Goal: Task Accomplishment & Management: Manage account settings

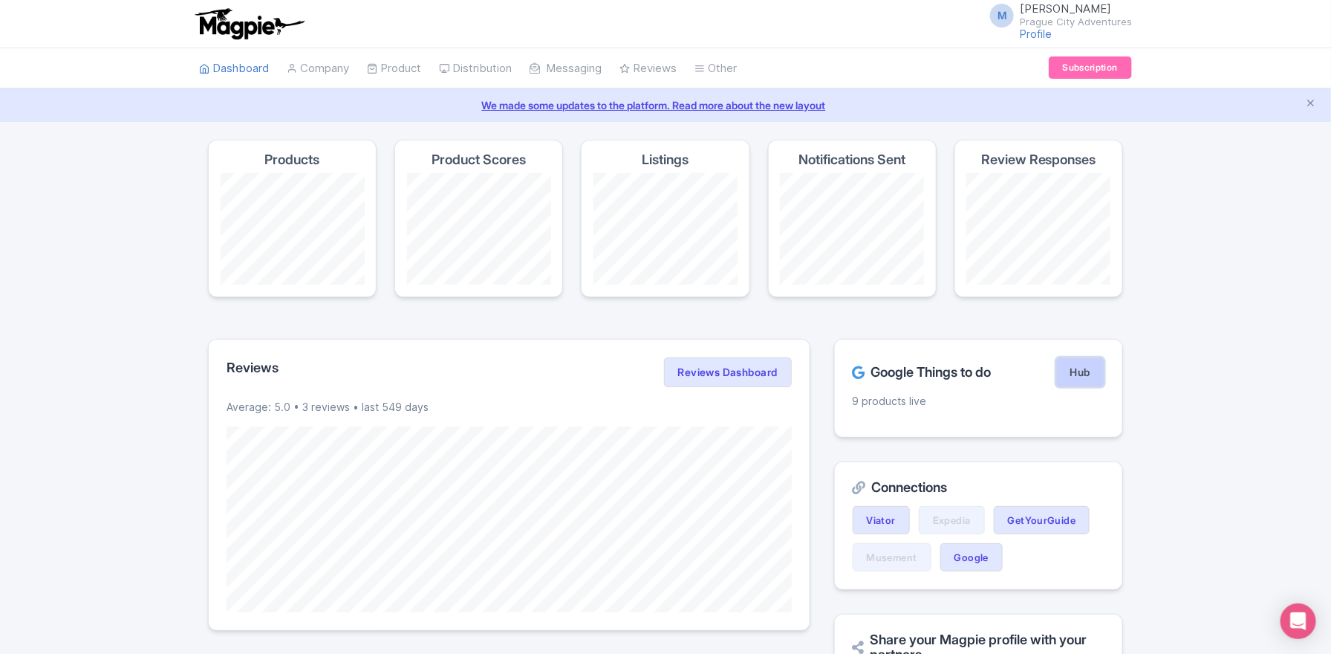
click at [1088, 379] on link "Hub" at bounding box center [1080, 372] width 48 height 30
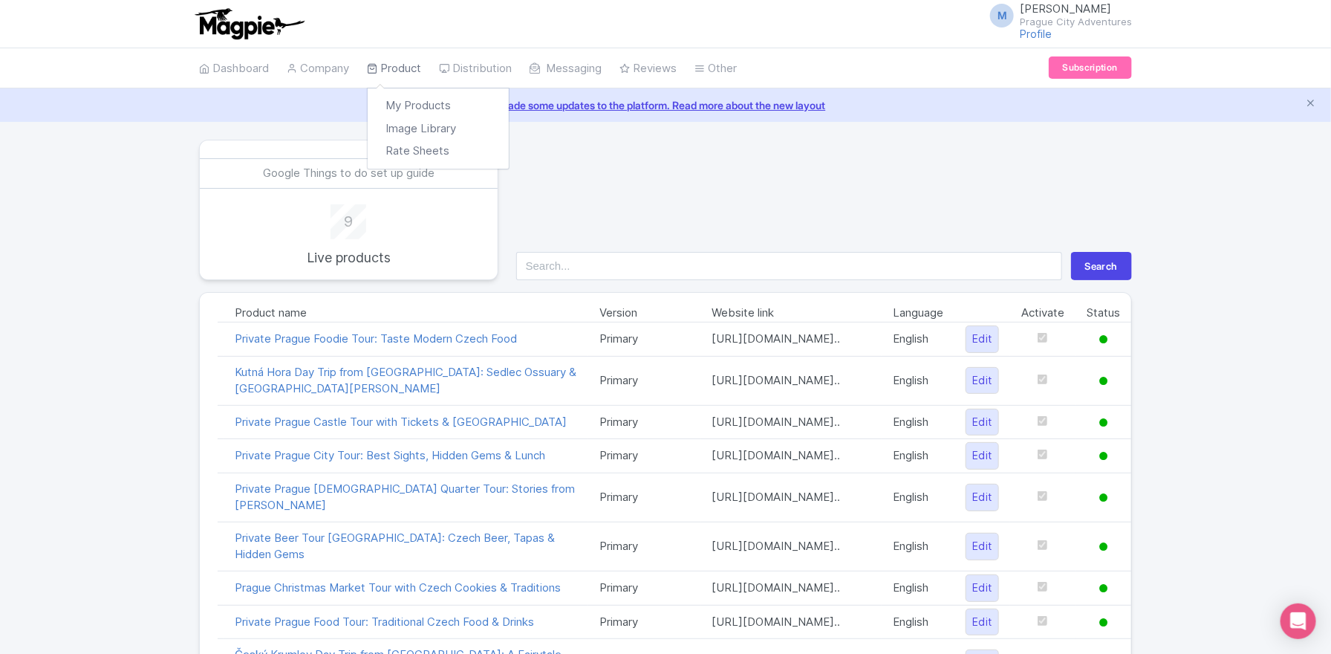
click at [402, 58] on link "Product" at bounding box center [394, 68] width 54 height 41
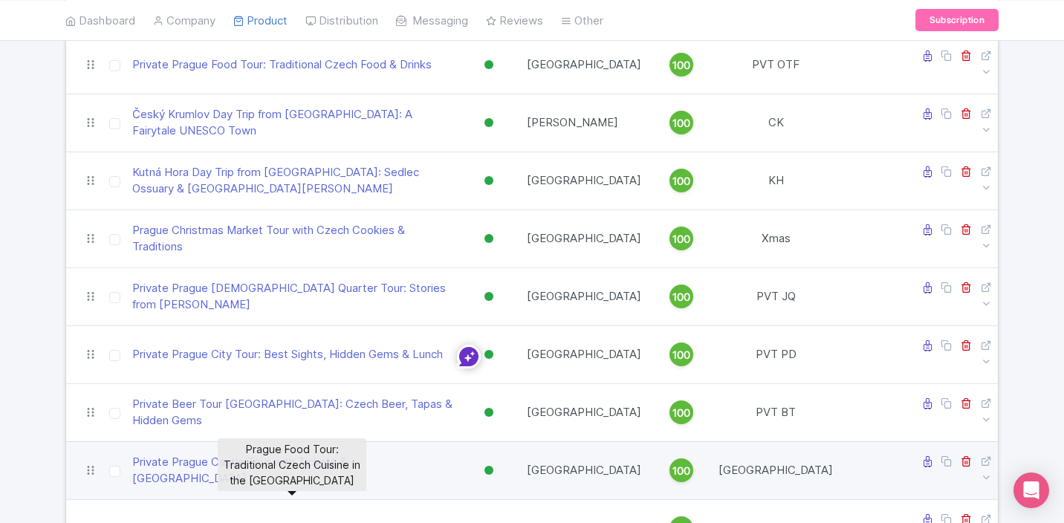
scroll to position [178, 0]
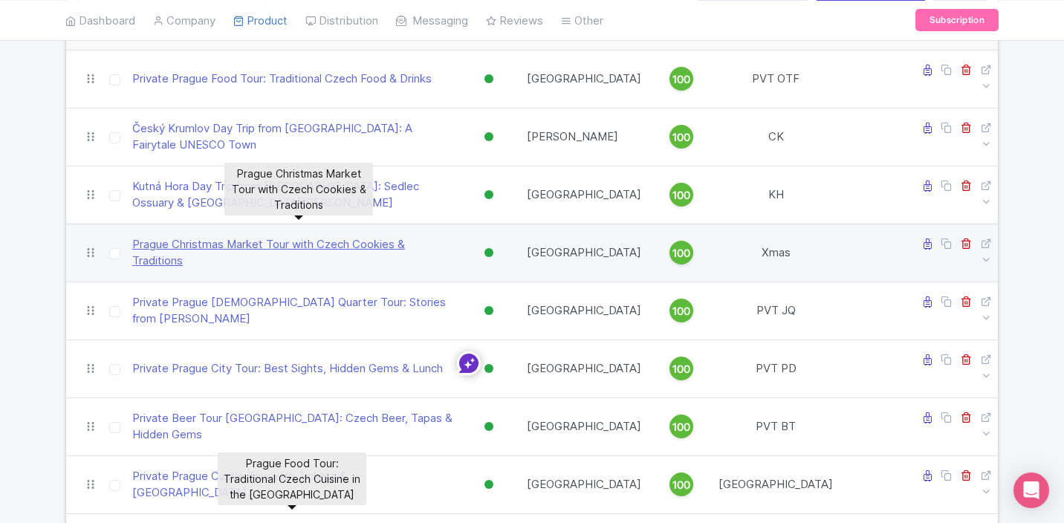
click at [195, 236] on link "Prague Christmas Market Tour with Czech Cookies & Traditions" at bounding box center [293, 252] width 322 height 33
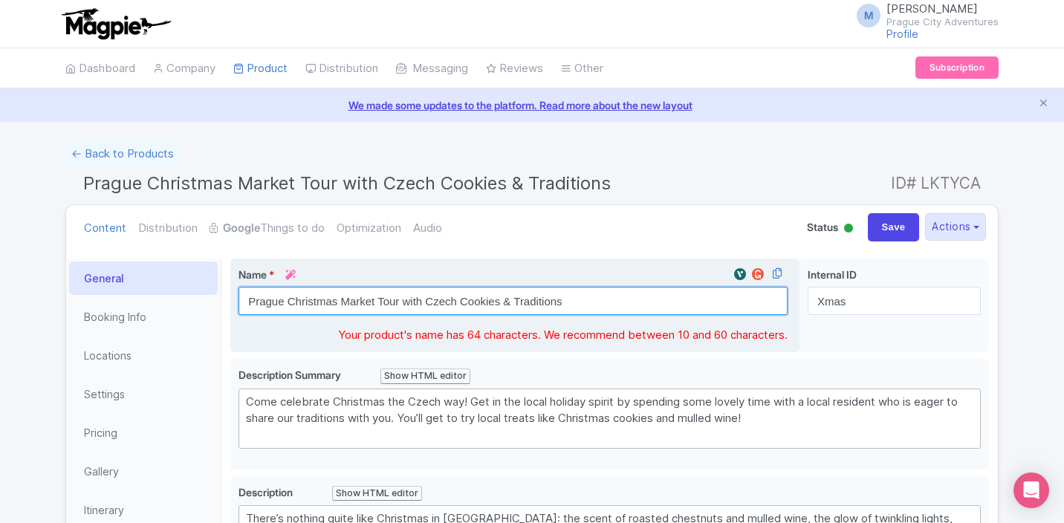
click at [583, 308] on input "Prague Christmas Market Tour with Czech Cookies & Traditions" at bounding box center [512, 301] width 549 height 28
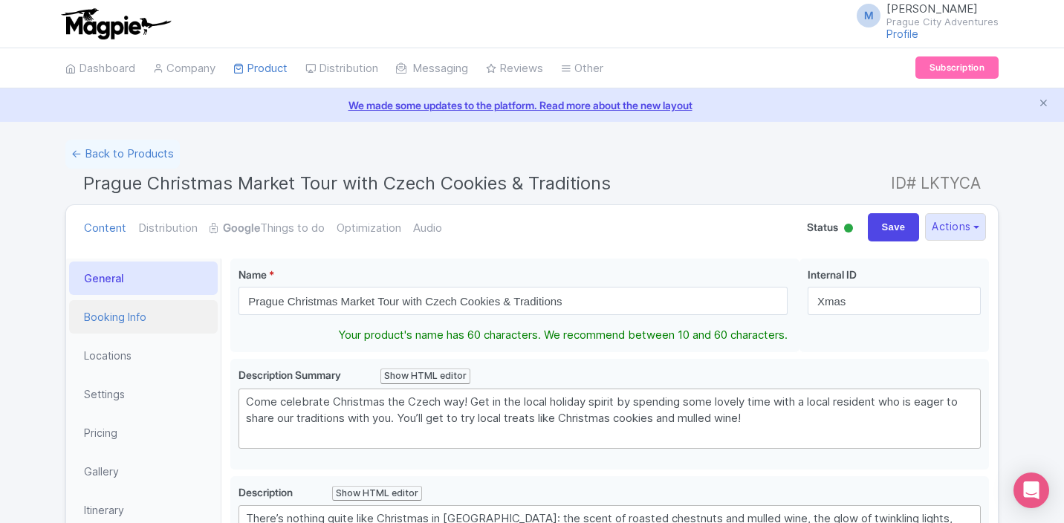
click at [100, 317] on link "Booking Info" at bounding box center [143, 316] width 149 height 33
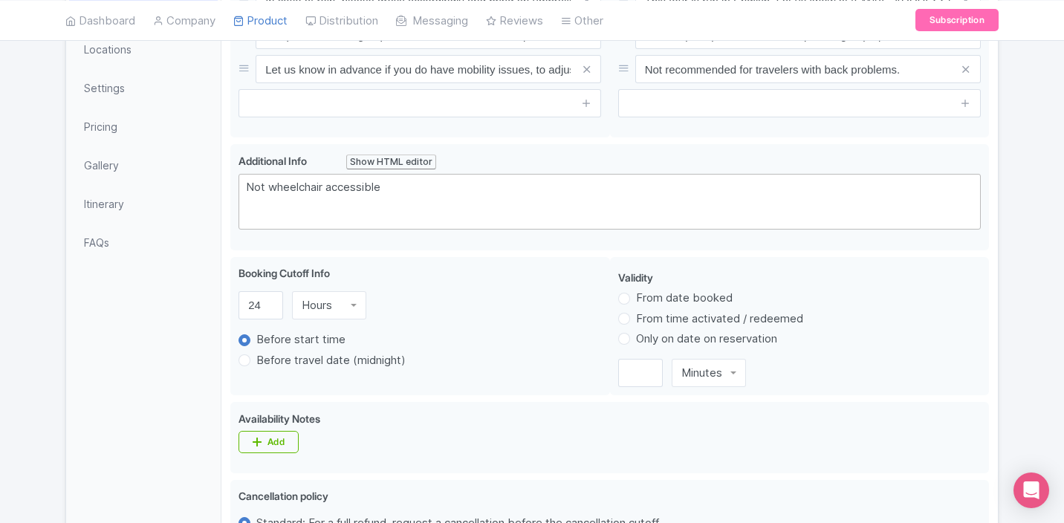
scroll to position [347, 0]
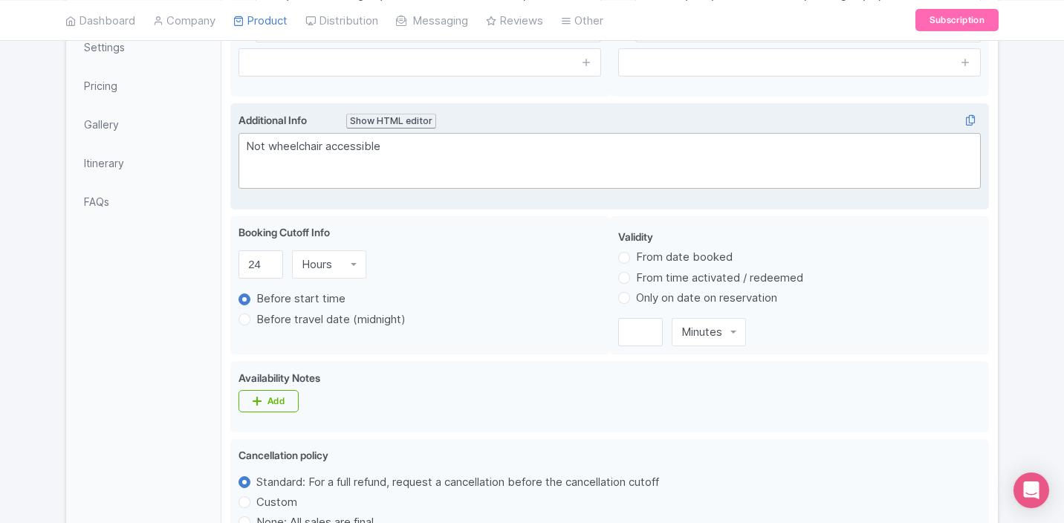
click at [308, 152] on div "Not wheelchair accessible" at bounding box center [609, 154] width 727 height 33
type trix-editor "<div>Not wheelchair accessible<br><br></div>"
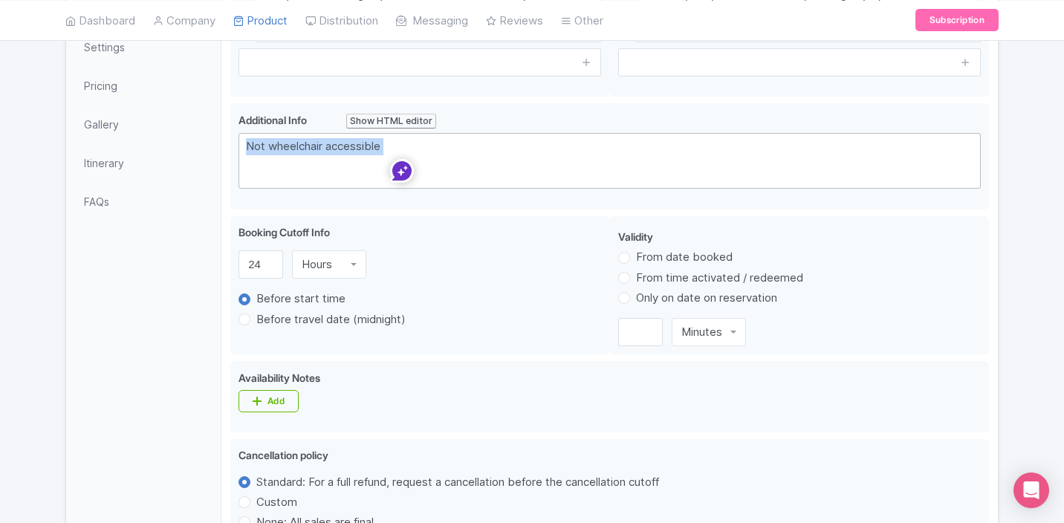
copy div "Not wheelchair accessible"
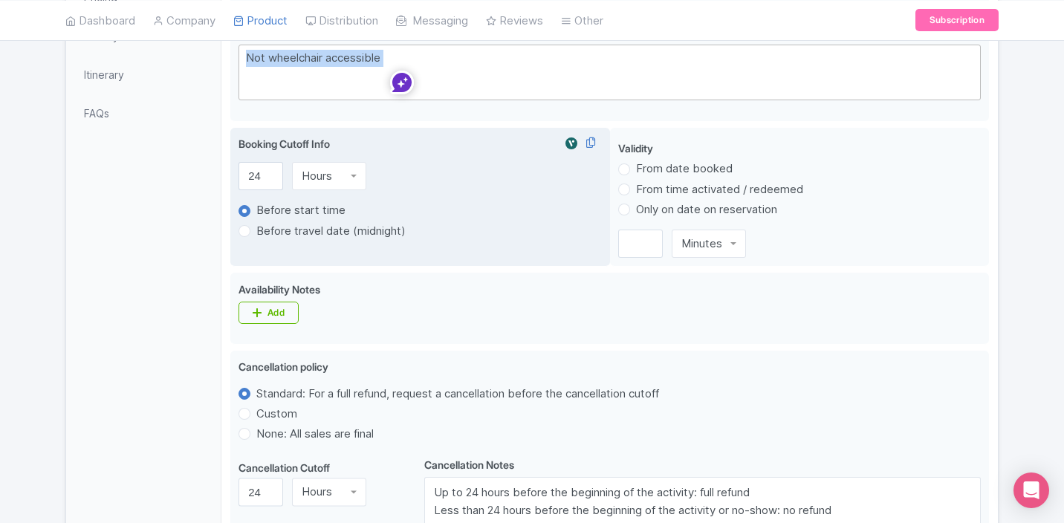
scroll to position [441, 0]
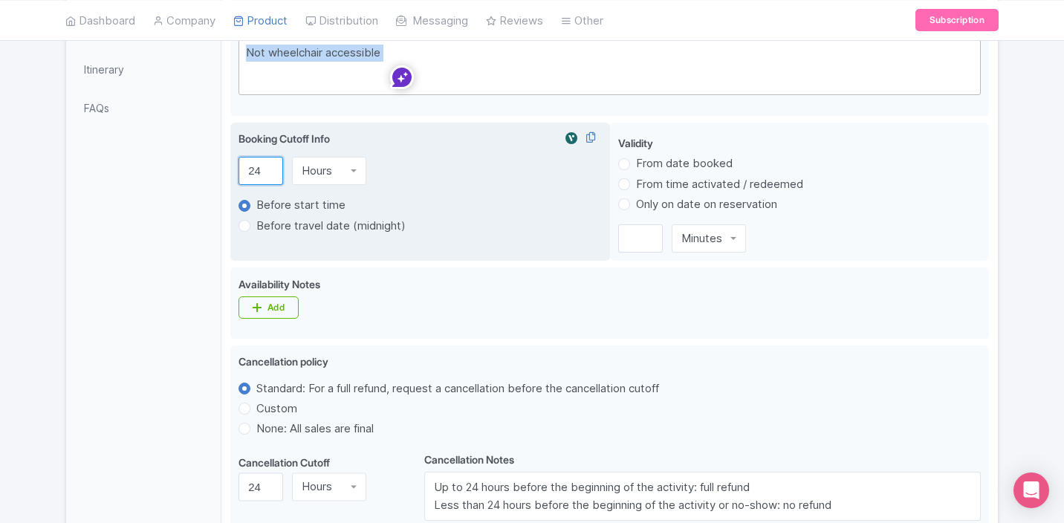
click at [257, 171] on input "24" at bounding box center [260, 171] width 45 height 28
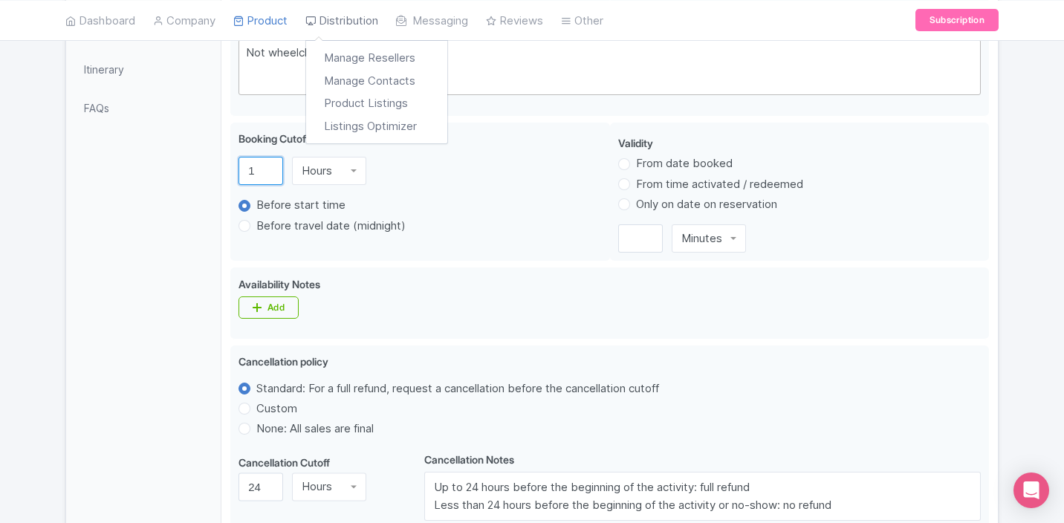
type input "1"
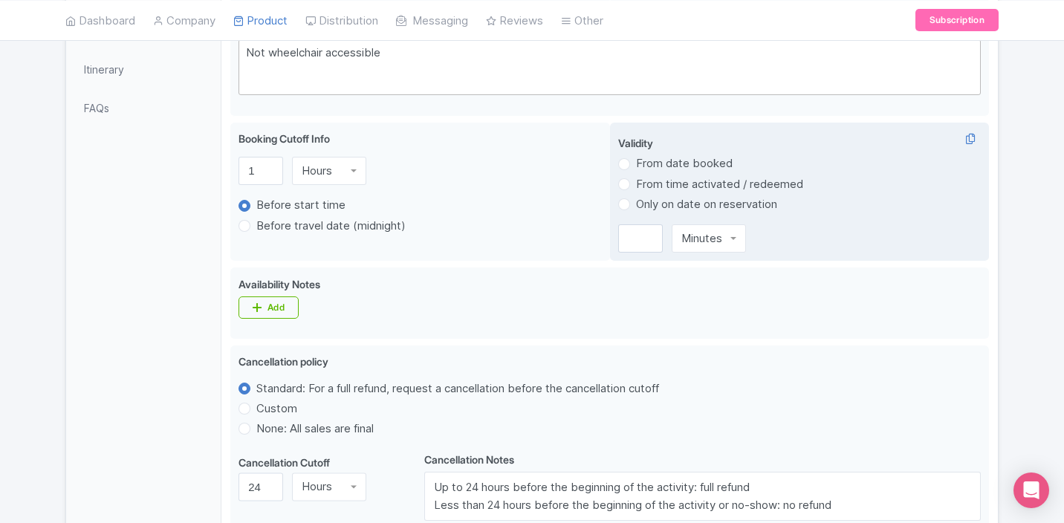
click at [636, 163] on label "From date booked" at bounding box center [684, 163] width 97 height 17
click at [636, 163] on input "From date booked" at bounding box center [643, 162] width 15 height 15
radio input "true"
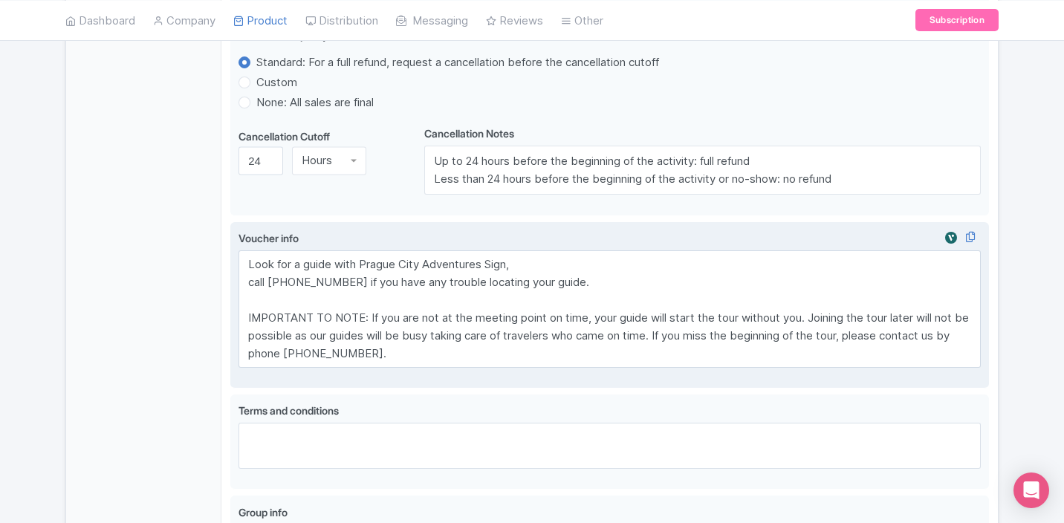
scroll to position [796, 0]
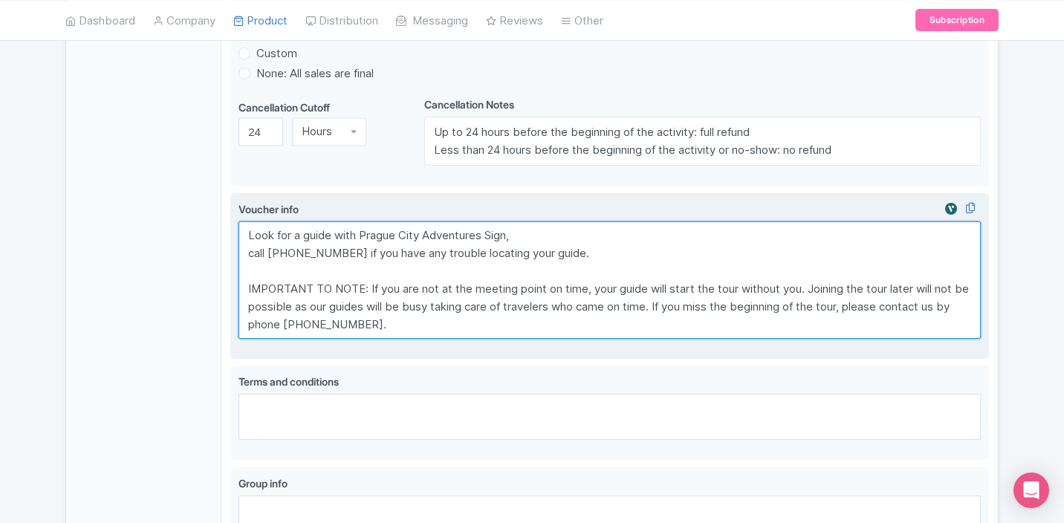
click at [349, 292] on textarea "Look for a guide with Prague City Adventures Sign, call +420 608 107 108 if you…" at bounding box center [609, 279] width 742 height 117
click at [248, 256] on textarea "Look for a guide with Prague City Adventures Sign, call +420 608 107 108 if you…" at bounding box center [609, 279] width 742 height 117
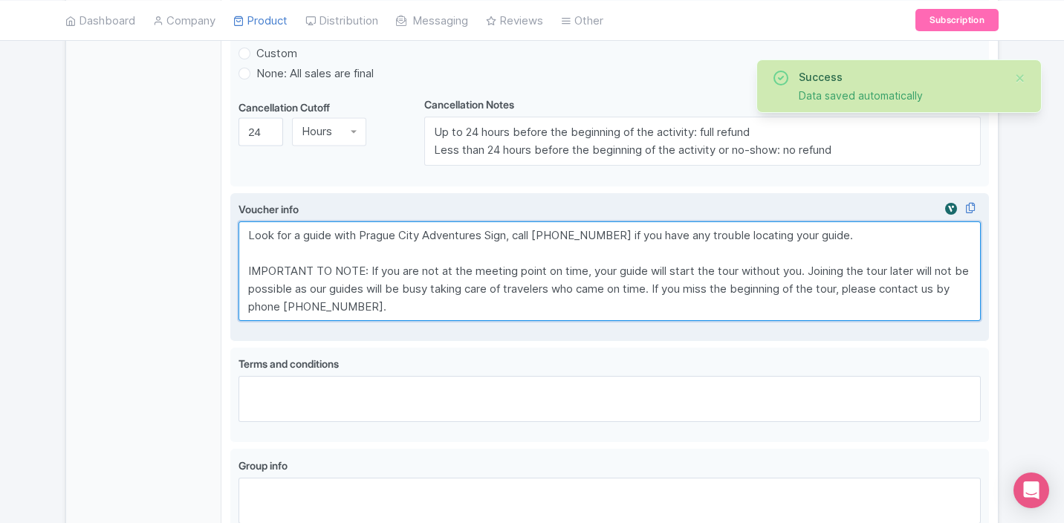
click at [360, 241] on textarea "Look for a guide with Prague City Adventures Sign, call +420 608 107 108 if you…" at bounding box center [609, 271] width 742 height 100
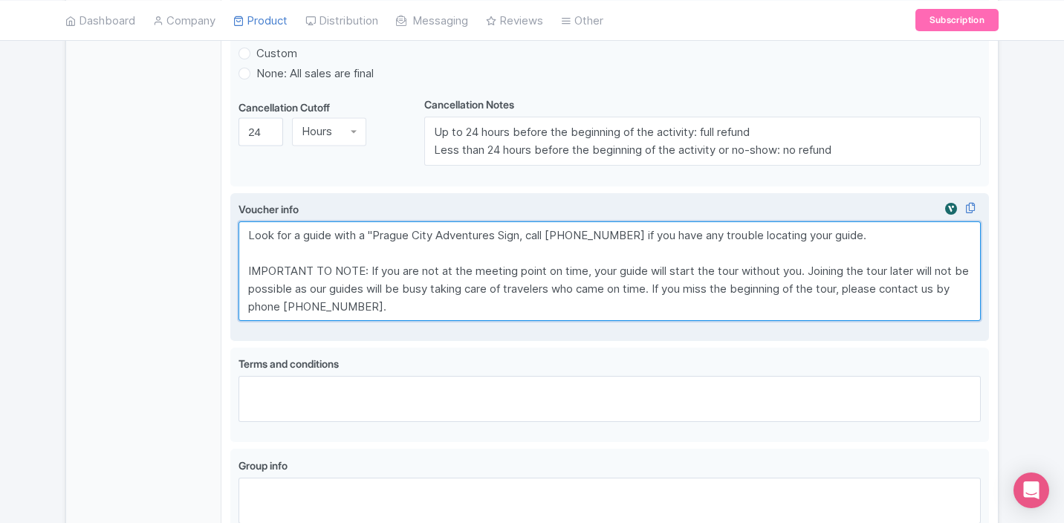
click at [529, 241] on textarea "Look for a guide with Prague City Adventures Sign, call +420 608 107 108 if you…" at bounding box center [609, 271] width 742 height 100
click at [542, 244] on textarea "Look for a guide with Prague City Adventures Sign, call +420 608 107 108 if you…" at bounding box center [609, 271] width 742 height 100
click at [299, 285] on textarea "Look for a guide with Prague City Adventures Sign, call +420 608 107 108 if you…" at bounding box center [609, 271] width 742 height 100
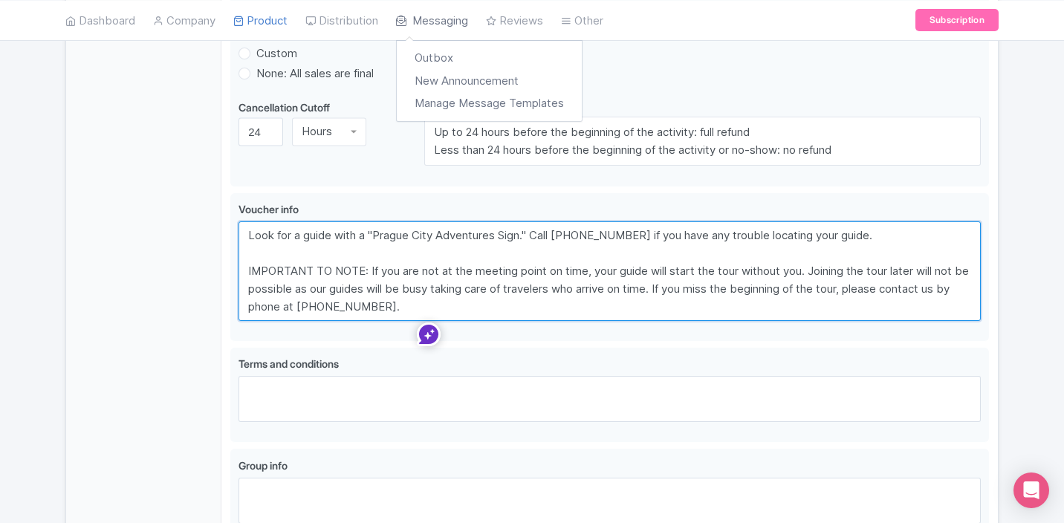
type textarea "Look for a guide with a "Prague City Adventures Sign." Call [PHONE_NUMBER] if y…"
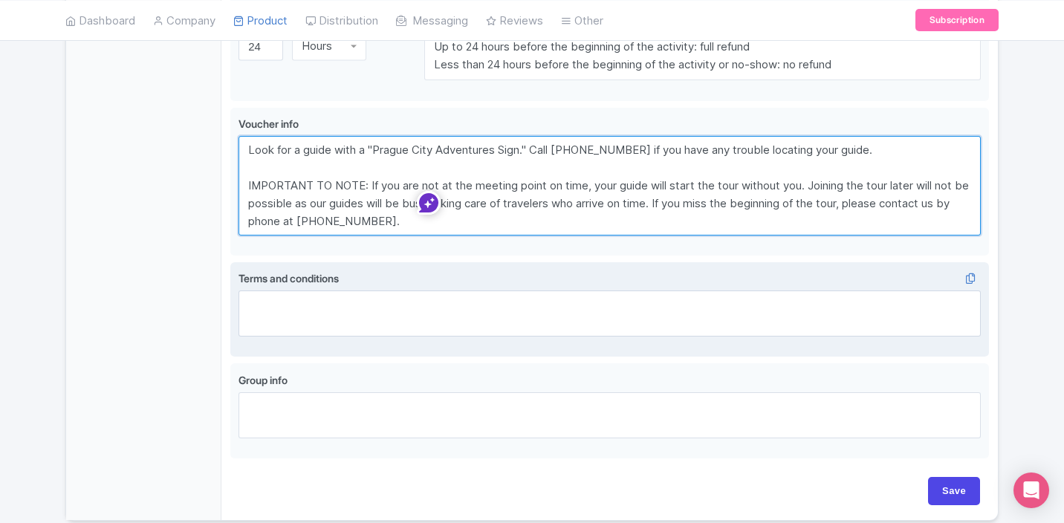
scroll to position [944, 0]
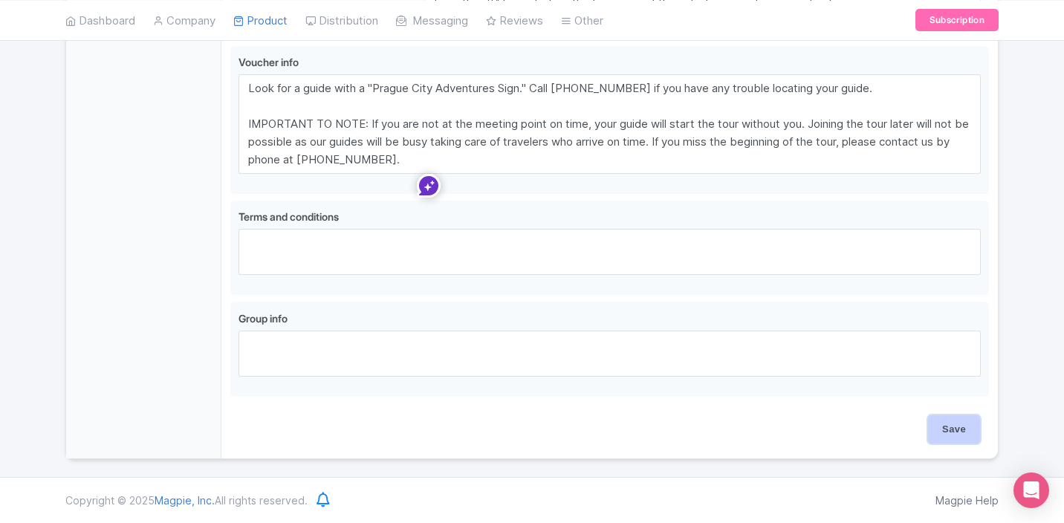
click at [949, 432] on input "Save" at bounding box center [954, 429] width 52 height 28
type input "Update Product"
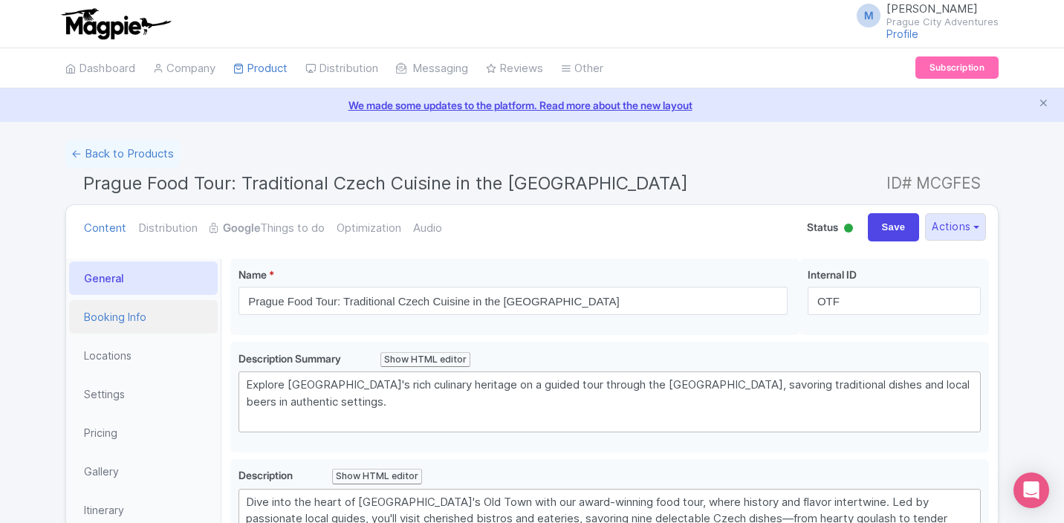
click at [118, 311] on link "Booking Info" at bounding box center [143, 316] width 149 height 33
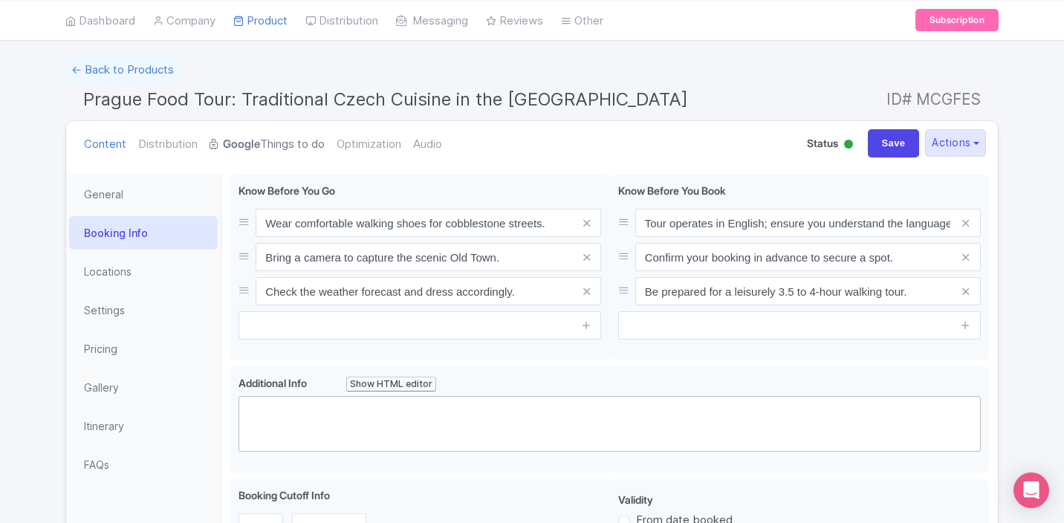
scroll to position [197, 0]
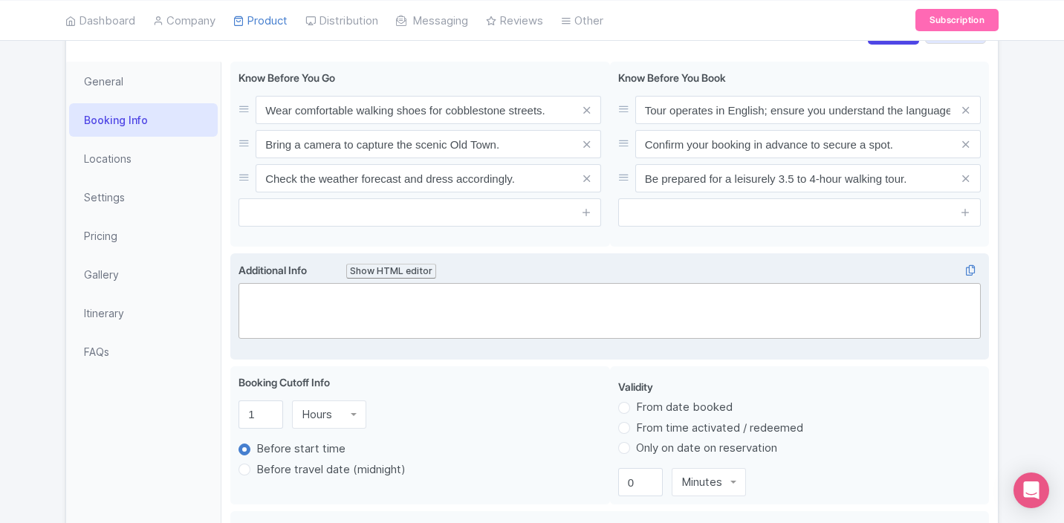
click at [311, 310] on trix-editor at bounding box center [609, 311] width 742 height 56
paste trix-editor "<div>Not wheelchair accessible</div>"
type trix-editor "<div>Not wheelchair accessible</div>"
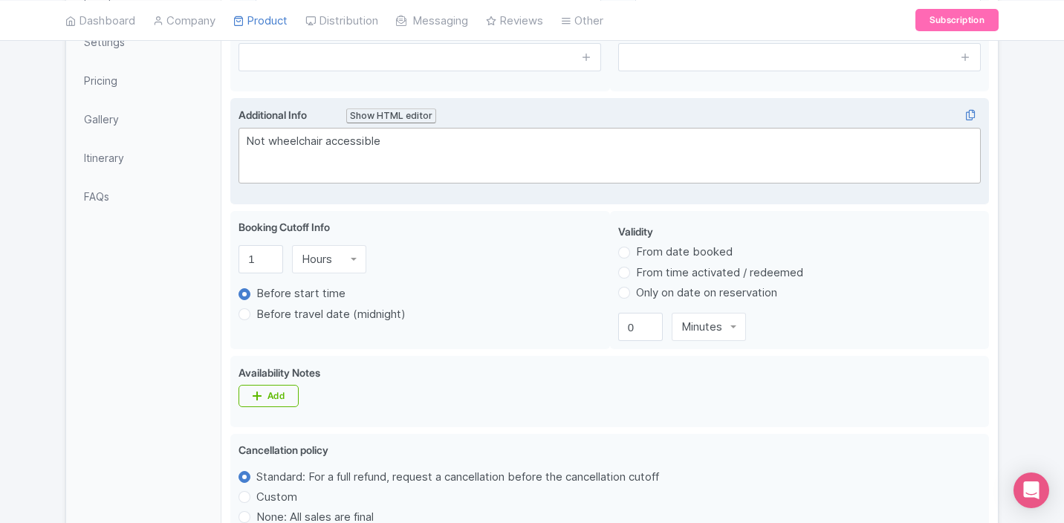
scroll to position [420, 0]
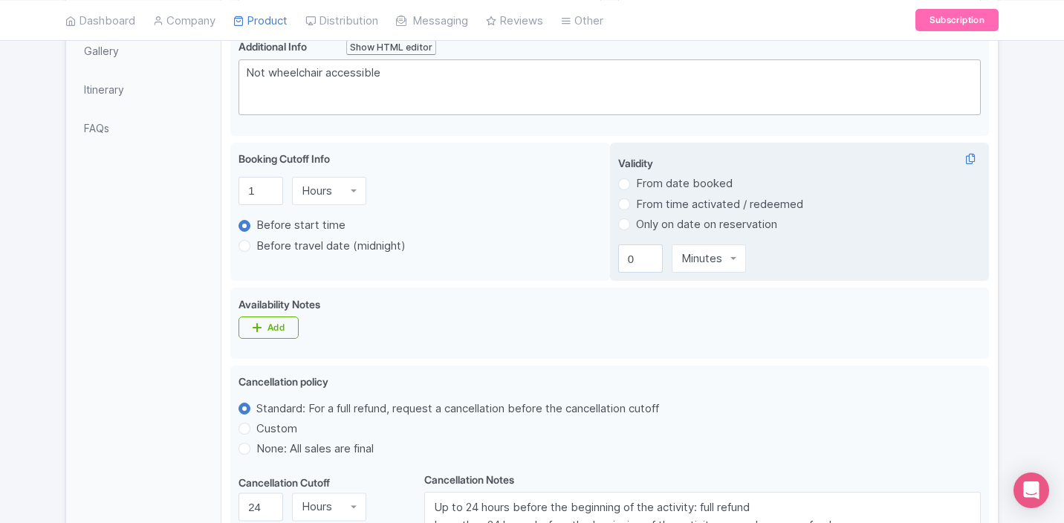
click at [636, 186] on label "From date booked" at bounding box center [684, 183] width 97 height 17
click at [636, 186] on input "From date booked" at bounding box center [643, 182] width 15 height 15
radio input "true"
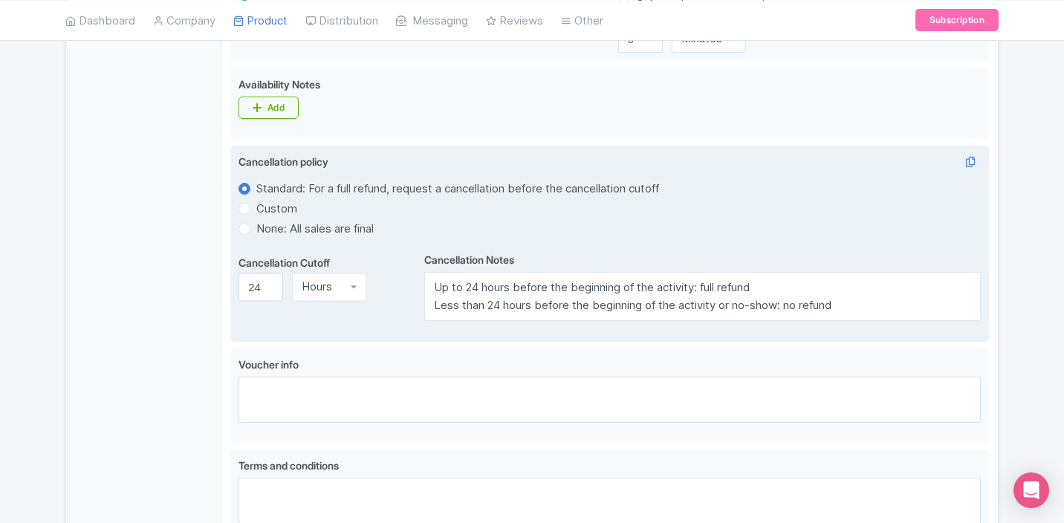
scroll to position [669, 0]
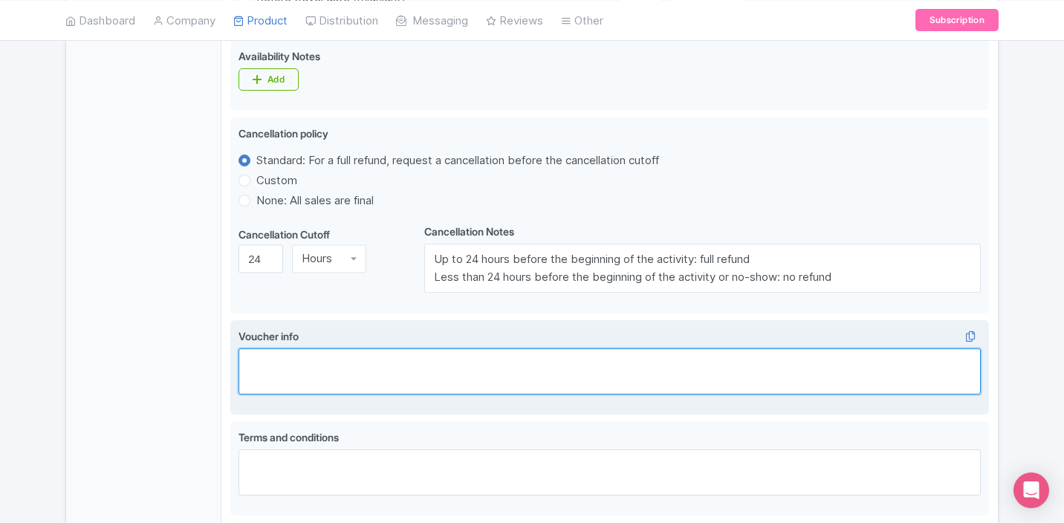
click at [289, 370] on textarea "Voucher info" at bounding box center [609, 371] width 742 height 46
paste textarea "Look for a guide with a "Prague City Adventures Sign." Call [PHONE_NUMBER] if y…"
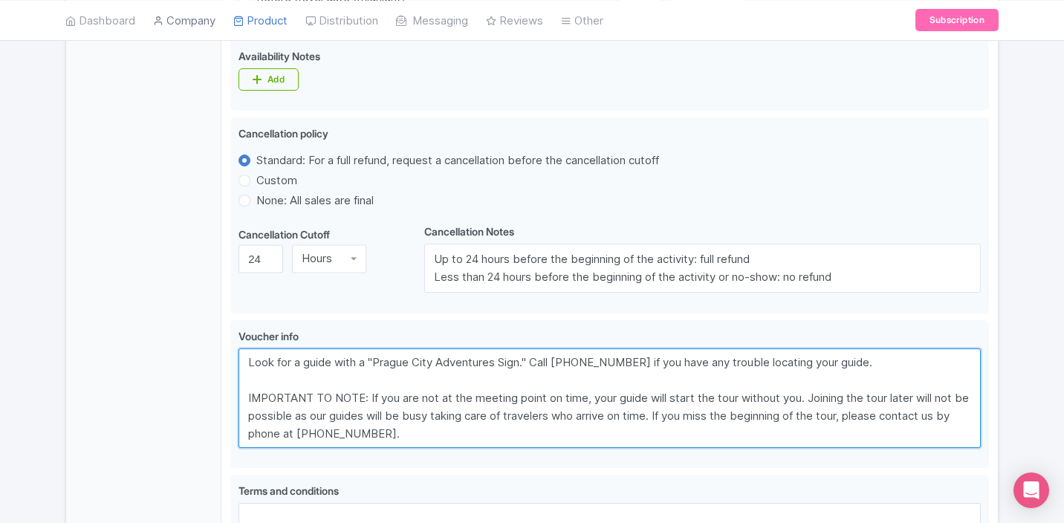
type textarea "Look for a guide with a "Prague City Adventures Sign." Call [PHONE_NUMBER] if y…"
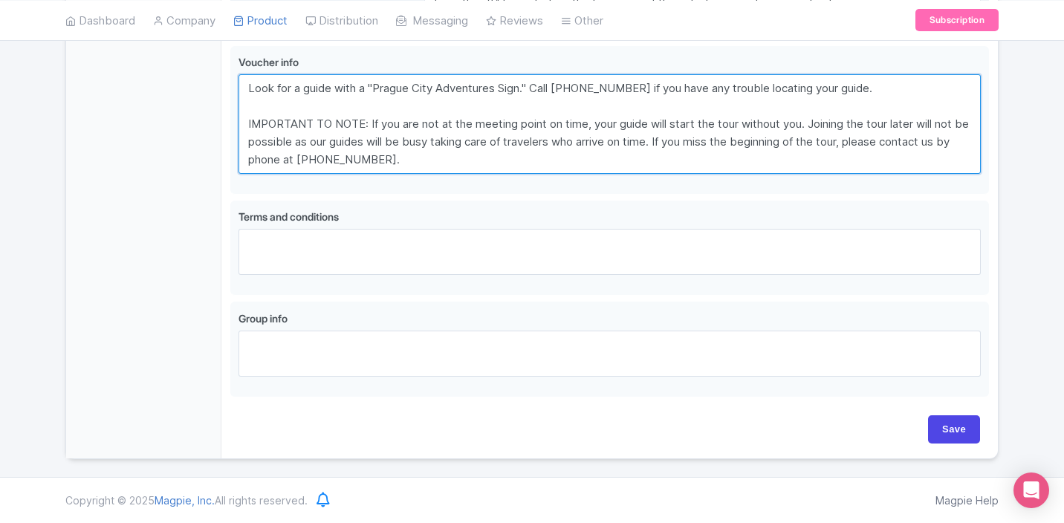
scroll to position [946, 0]
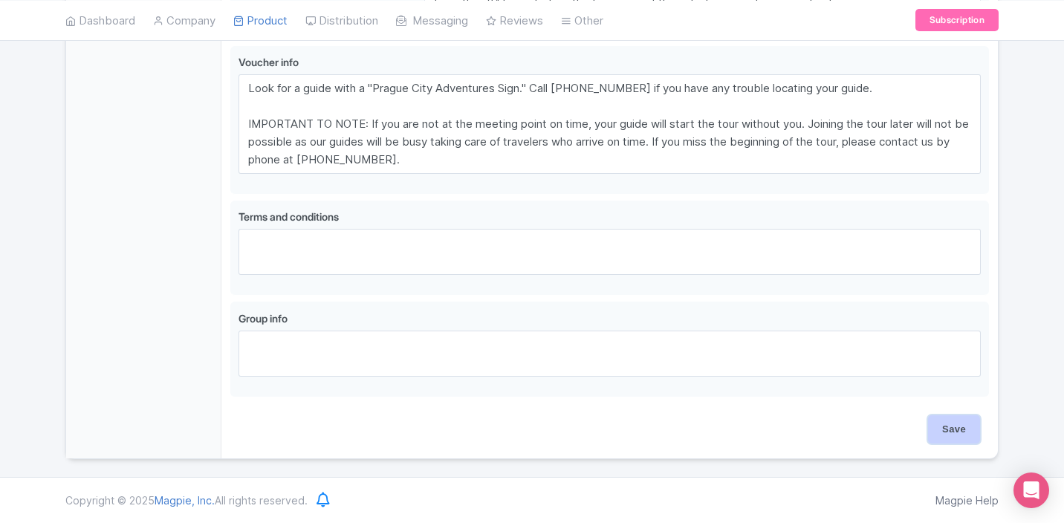
click at [961, 426] on input "Save" at bounding box center [954, 429] width 52 height 28
type input "Update Product"
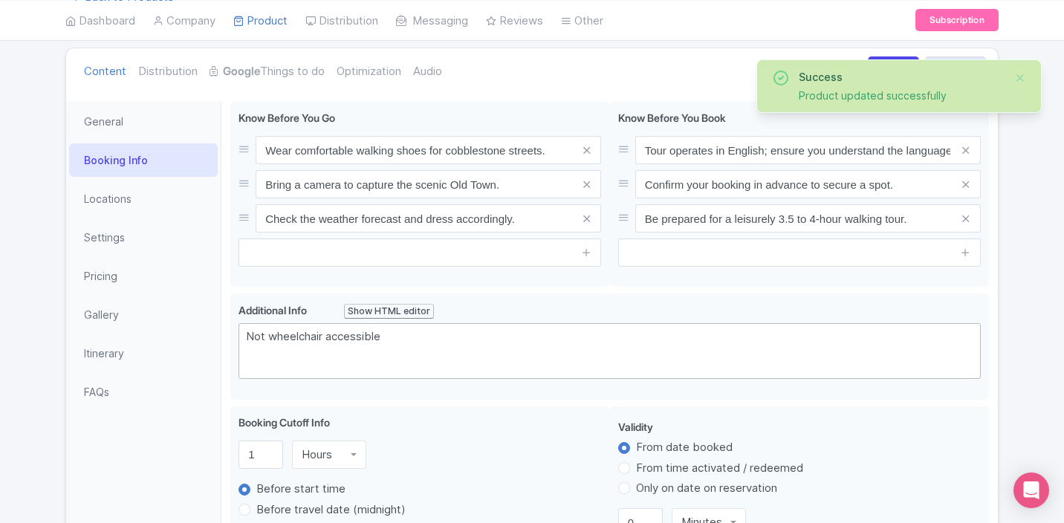
scroll to position [149, 0]
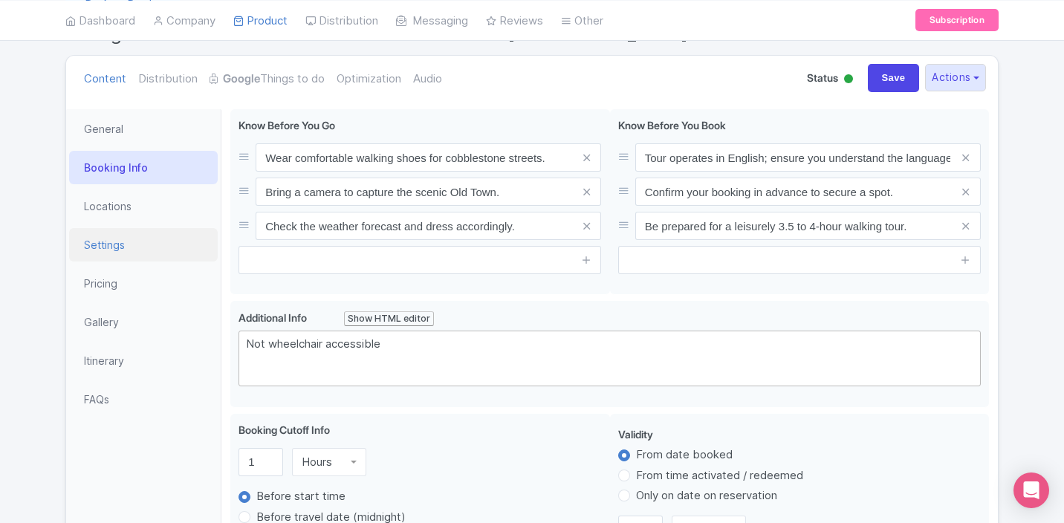
click at [102, 244] on link "Settings" at bounding box center [143, 244] width 149 height 33
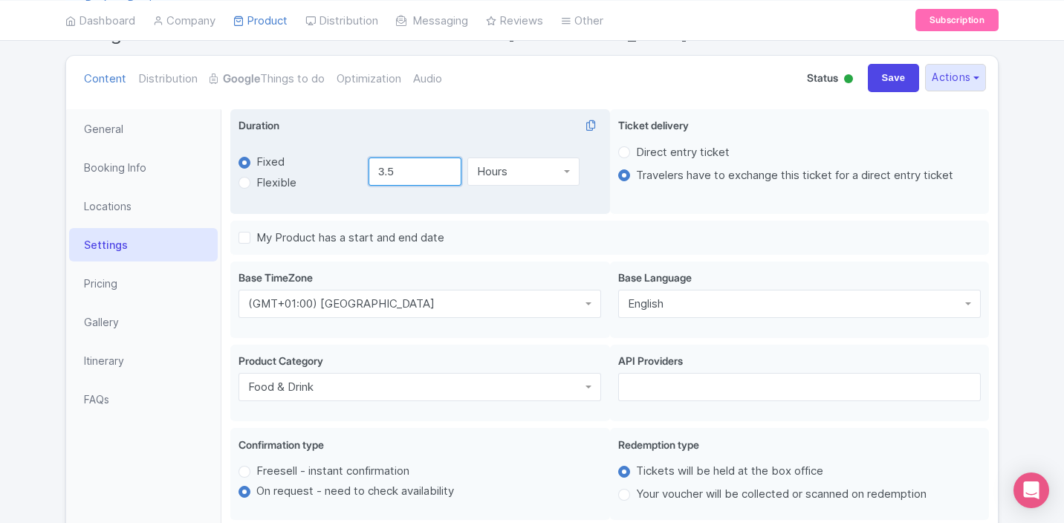
type input "4"
click at [446, 169] on input "4" at bounding box center [415, 171] width 94 height 28
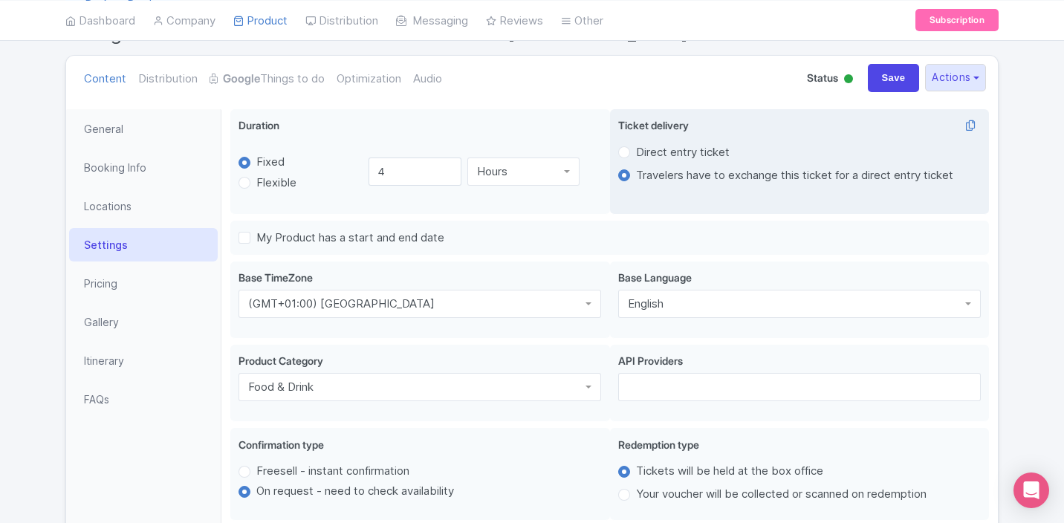
click at [636, 153] on label "Direct entry ticket" at bounding box center [683, 152] width 94 height 17
click at [636, 153] on input "Direct entry ticket" at bounding box center [643, 150] width 15 height 15
radio input "true"
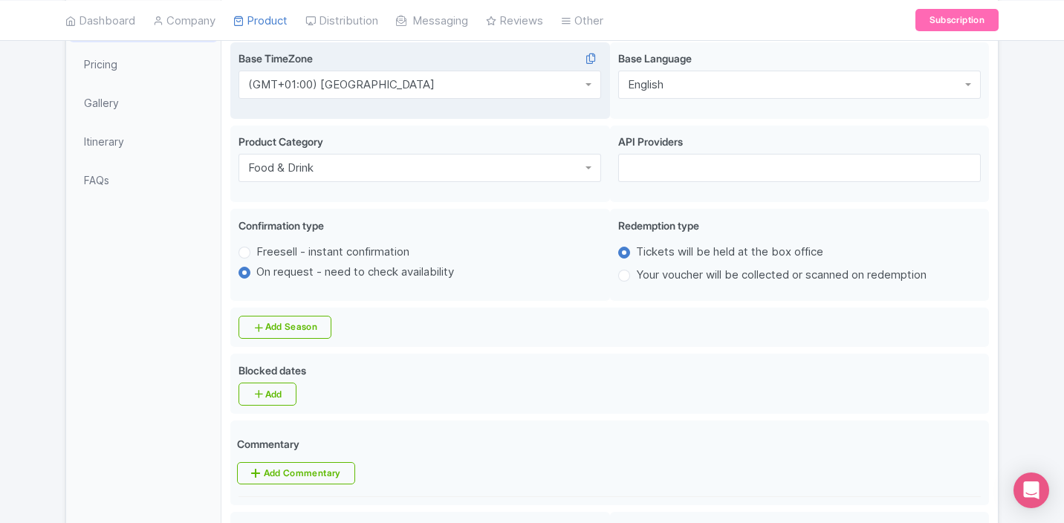
scroll to position [371, 0]
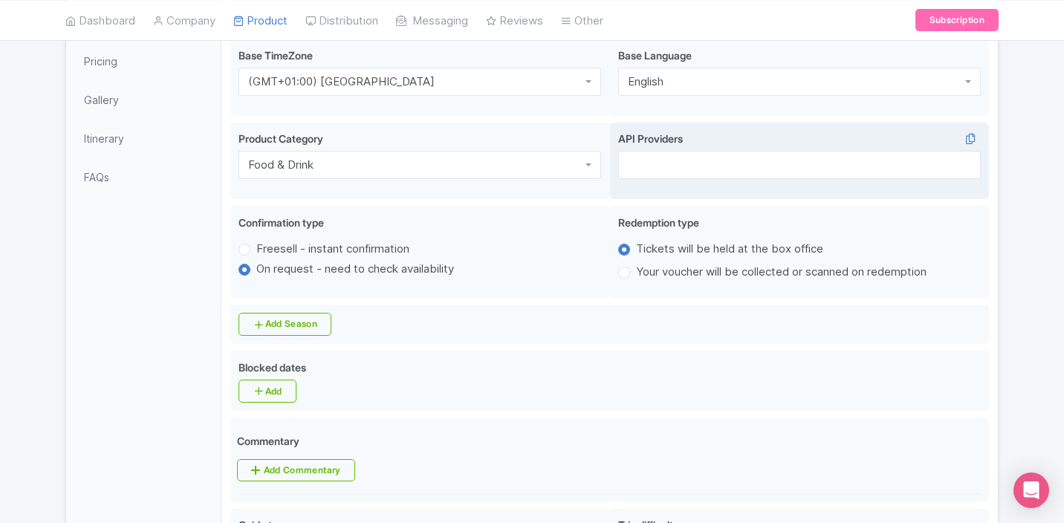
click at [645, 174] on div at bounding box center [799, 165] width 363 height 28
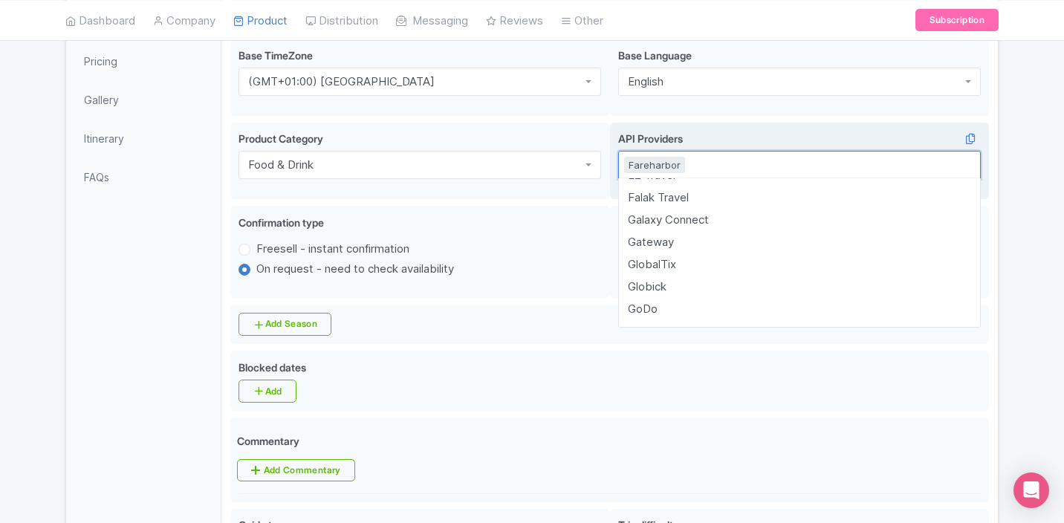
scroll to position [631, 0]
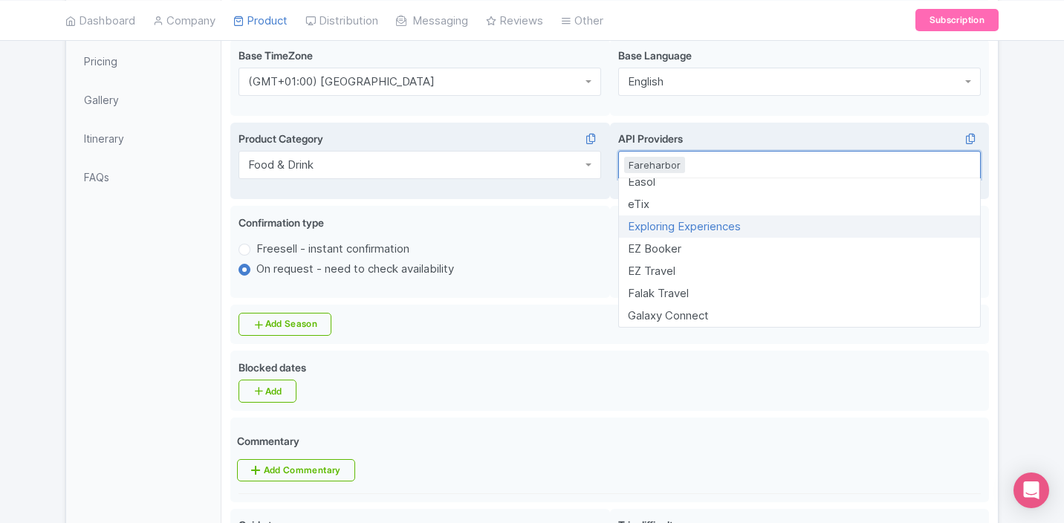
click at [484, 199] on div "Food & Drink Product Category Food & Drink Food & Drink" at bounding box center [420, 161] width 380 height 77
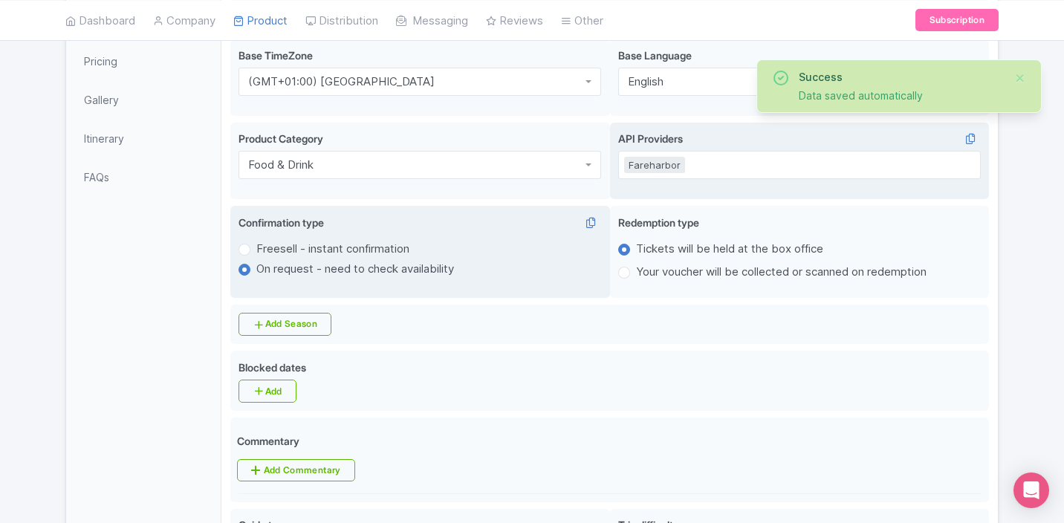
click at [256, 254] on label "Freesell - instant confirmation" at bounding box center [332, 249] width 153 height 17
click at [256, 254] on input "Freesell - instant confirmation" at bounding box center [263, 248] width 15 height 15
radio input "true"
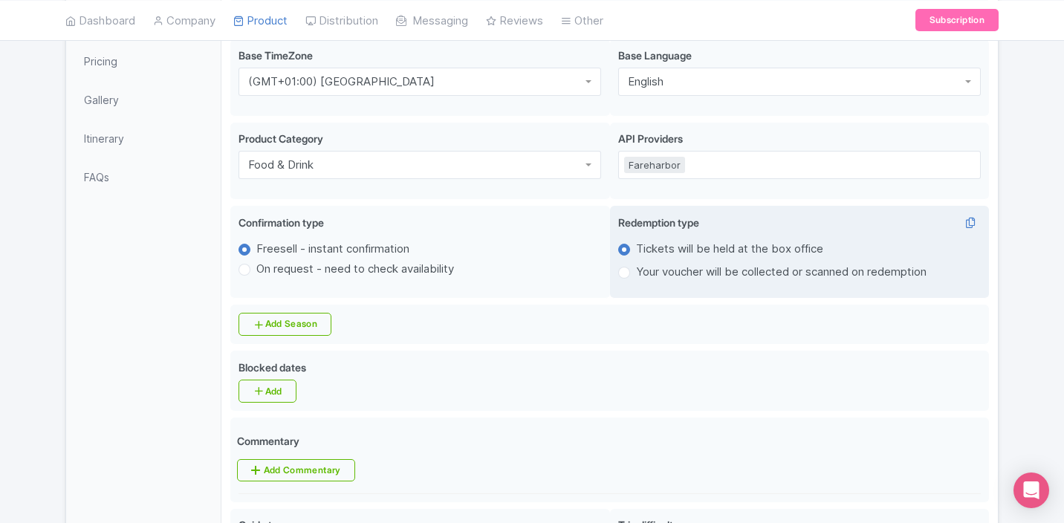
click at [636, 278] on label "Your voucher will be collected or scanned on redemption" at bounding box center [781, 272] width 290 height 17
click at [636, 278] on input "Your voucher will be collected or scanned on redemption" at bounding box center [643, 271] width 15 height 15
radio input "true"
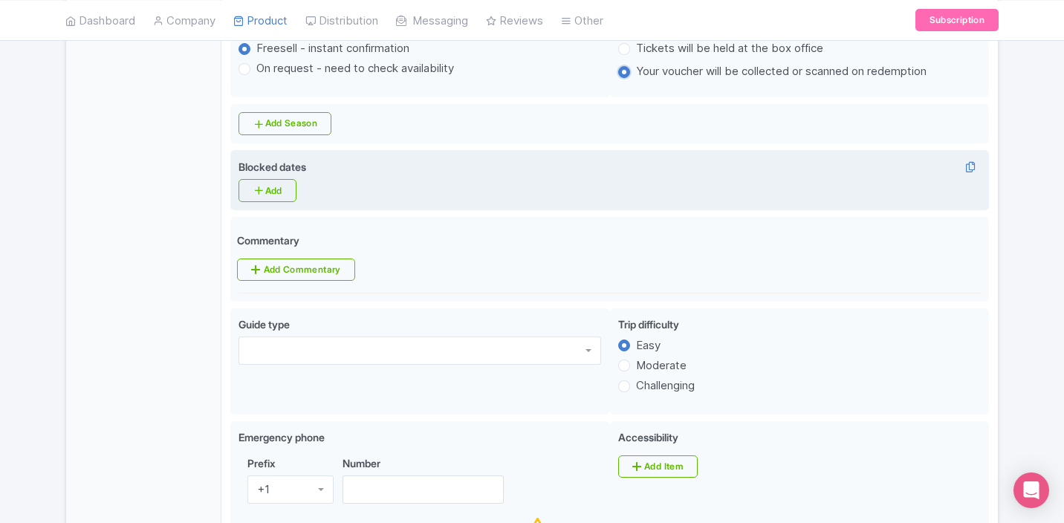
scroll to position [593, 0]
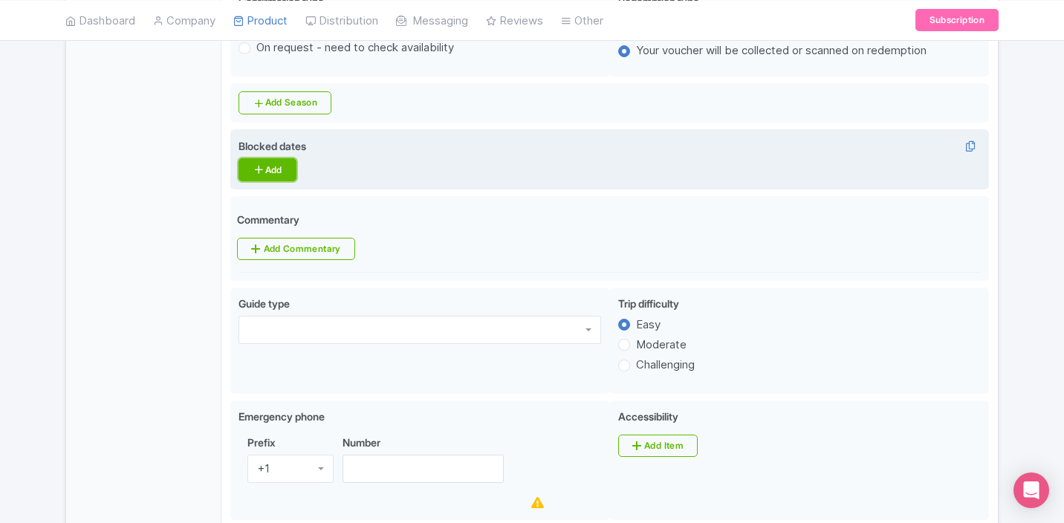
click at [259, 171] on icon at bounding box center [259, 169] width 12 height 12
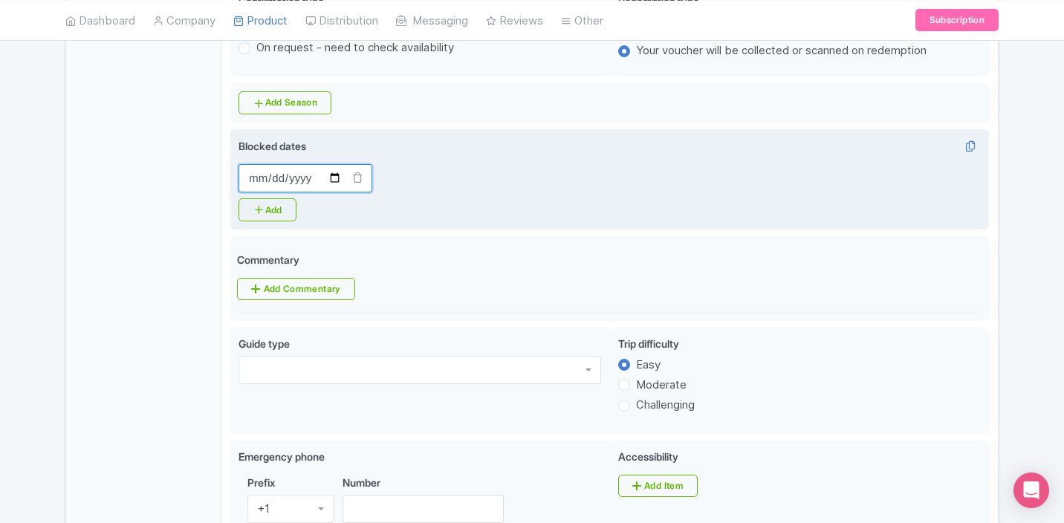
click at [256, 182] on input "Blocked dates" at bounding box center [305, 178] width 134 height 28
click at [333, 181] on input "Blocked dates" at bounding box center [305, 178] width 134 height 28
type input "2025-12-24"
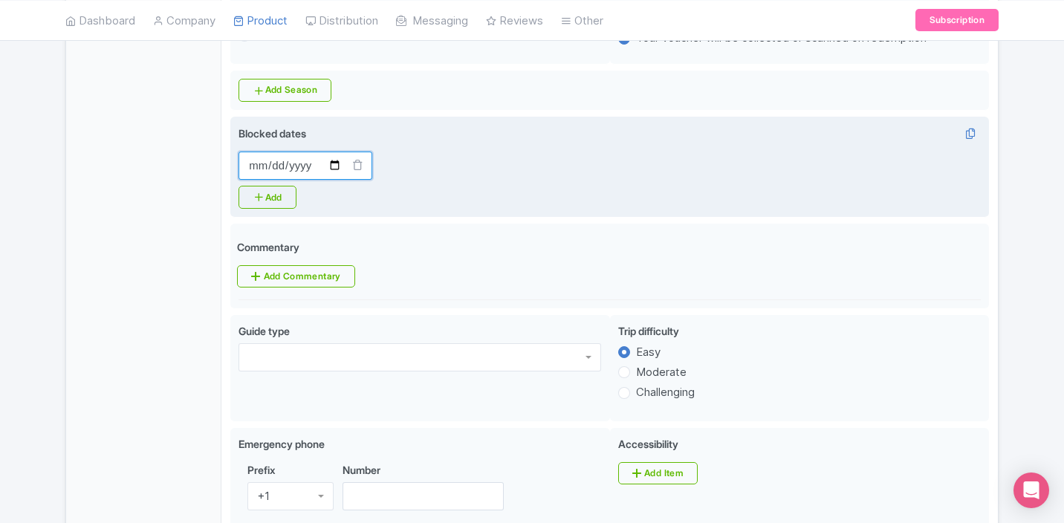
scroll to position [608, 0]
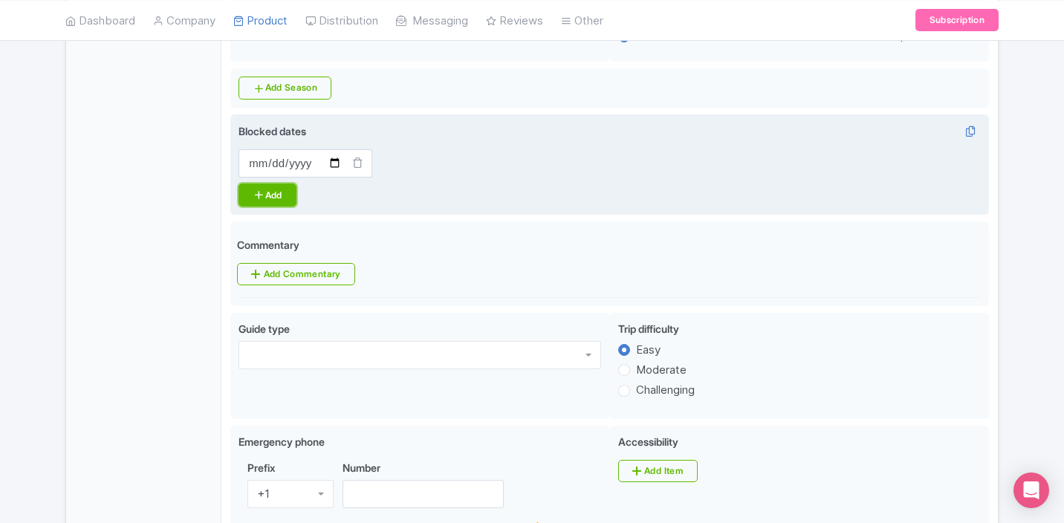
click at [277, 196] on link "Add" at bounding box center [266, 194] width 57 height 23
click at [519, 169] on input "Blocked dates" at bounding box center [491, 163] width 134 height 28
type input "2025-12-31"
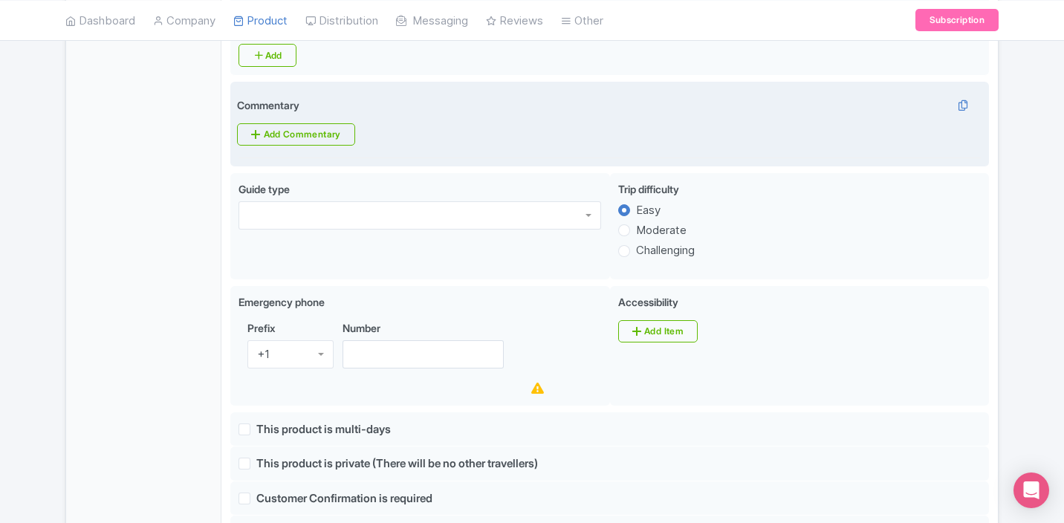
scroll to position [752, 0]
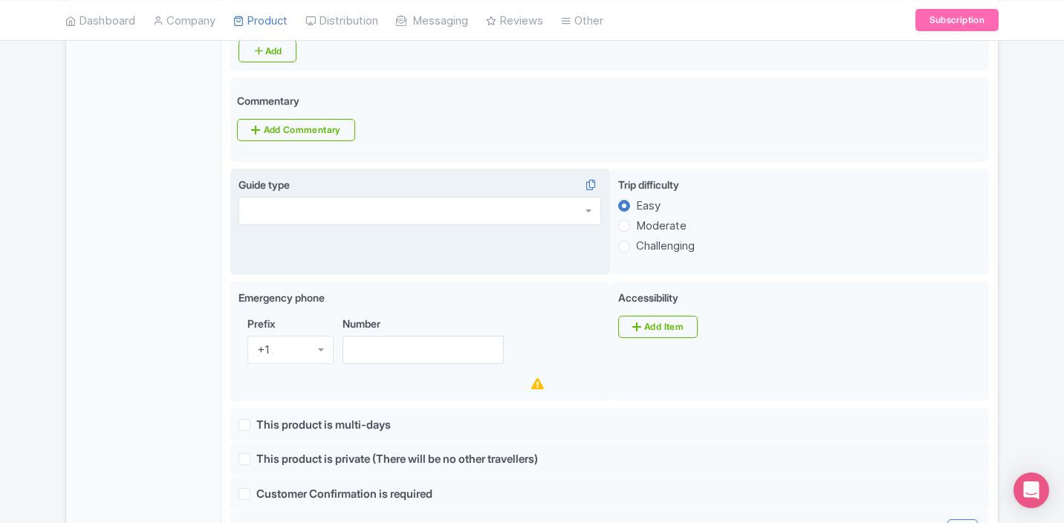
click at [354, 222] on div at bounding box center [419, 211] width 363 height 28
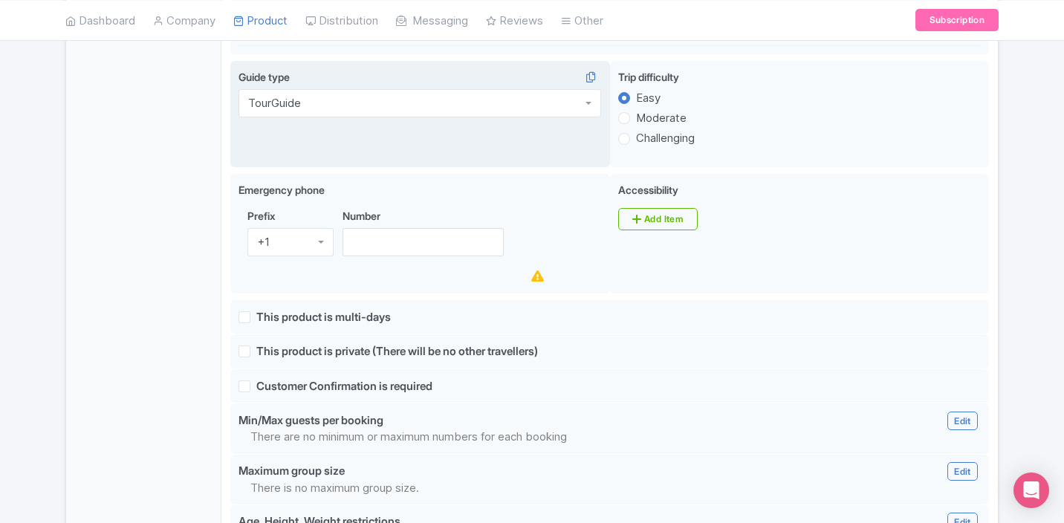
scroll to position [860, 0]
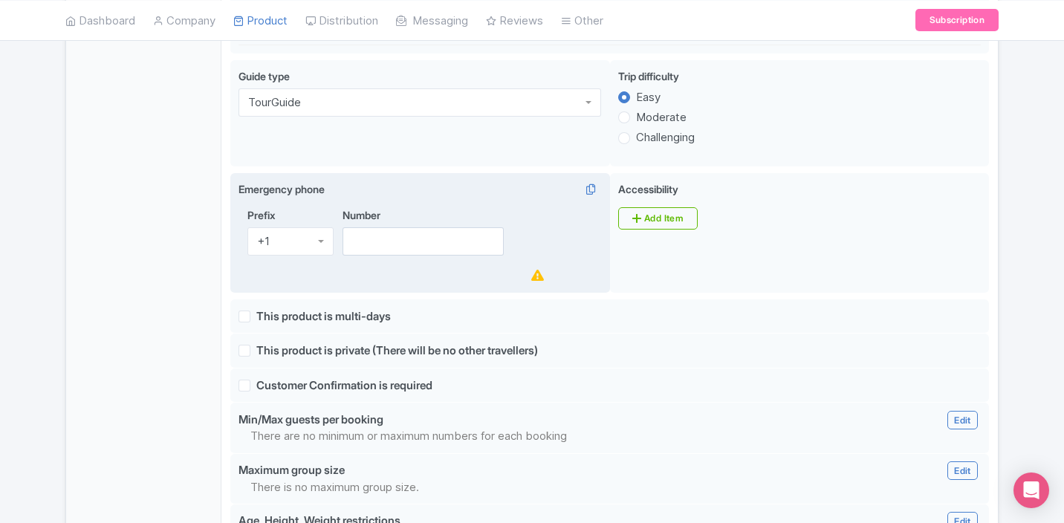
click at [318, 251] on div "+1" at bounding box center [290, 241] width 86 height 28
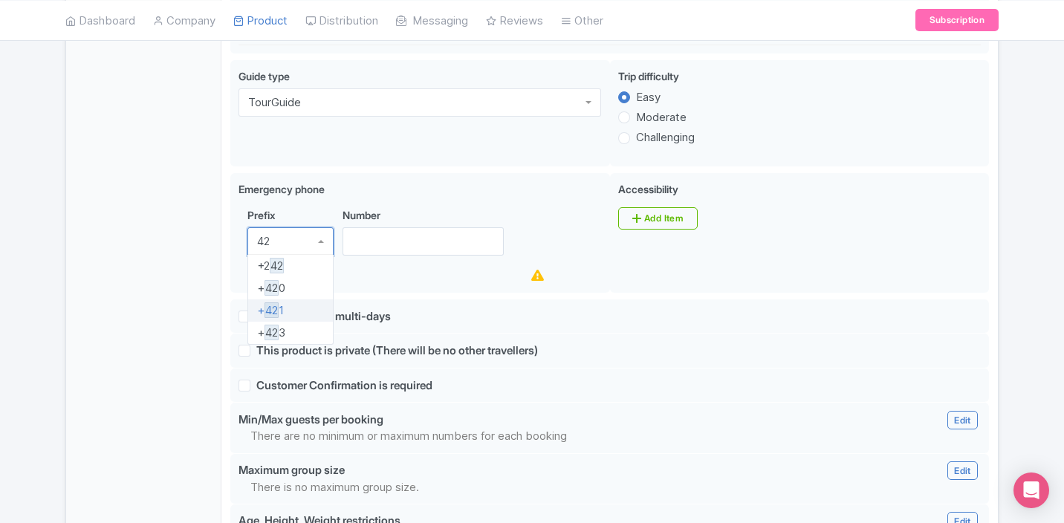
type input "420"
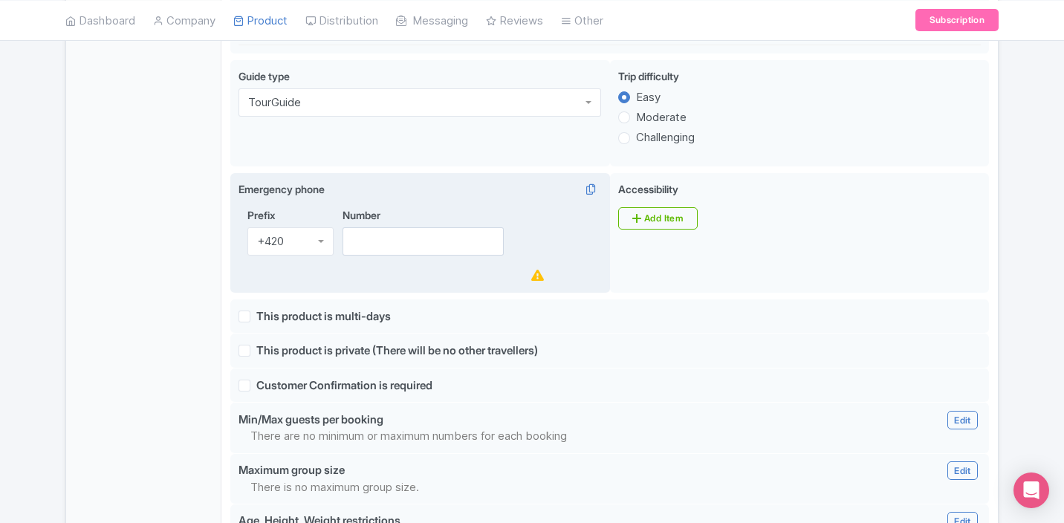
scroll to position [0, 0]
click at [394, 248] on input "Number" at bounding box center [422, 241] width 161 height 28
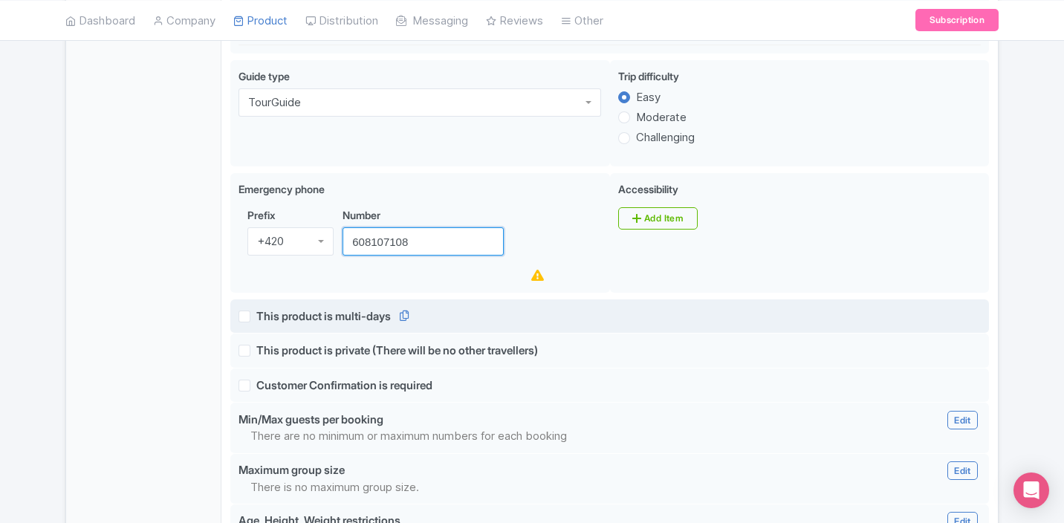
scroll to position [865, 0]
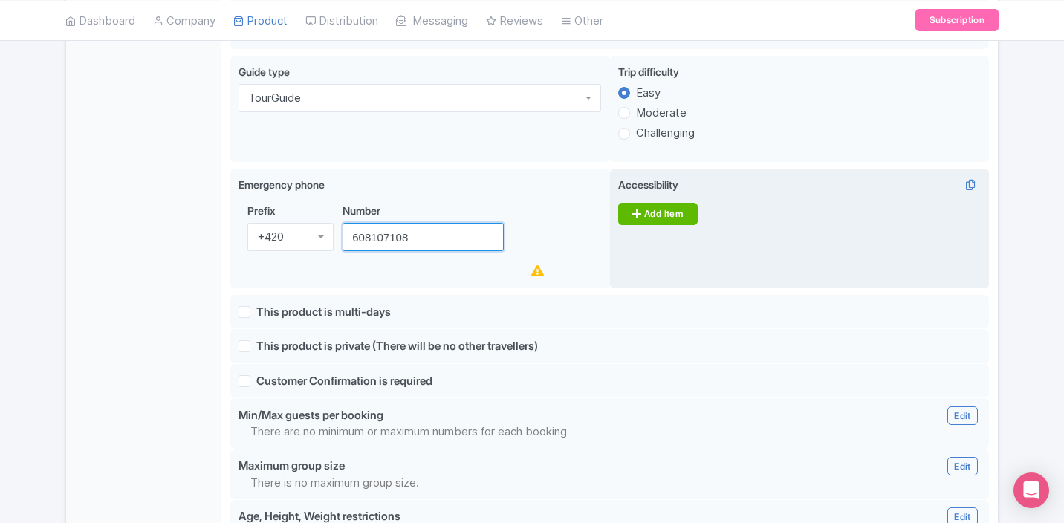
type input "608107108"
click at [669, 225] on link "Add Item" at bounding box center [657, 214] width 79 height 22
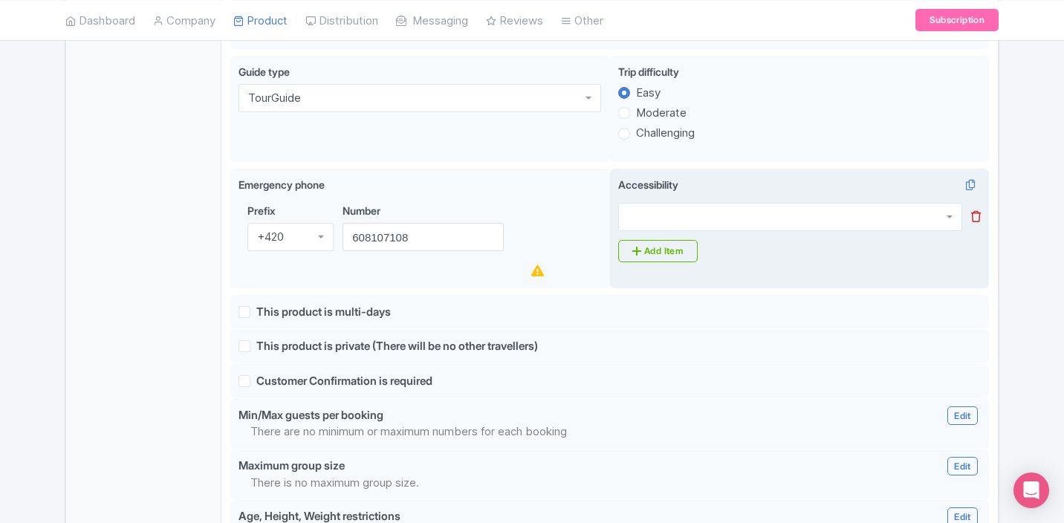
click at [736, 224] on div at bounding box center [790, 217] width 344 height 28
click at [661, 251] on link "Add Item" at bounding box center [657, 251] width 79 height 22
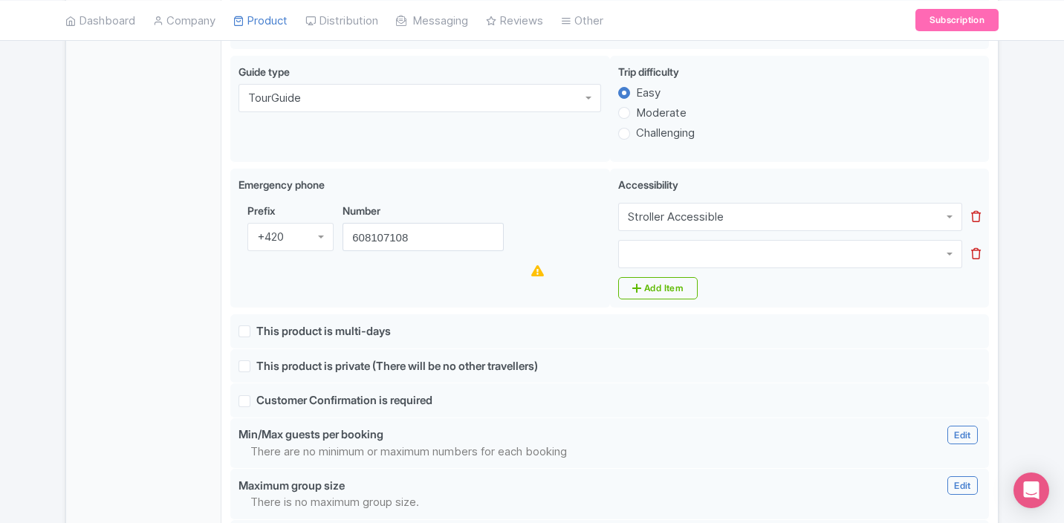
click at [668, 259] on div at bounding box center [790, 254] width 344 height 28
click at [657, 295] on link "Add Item" at bounding box center [657, 288] width 79 height 22
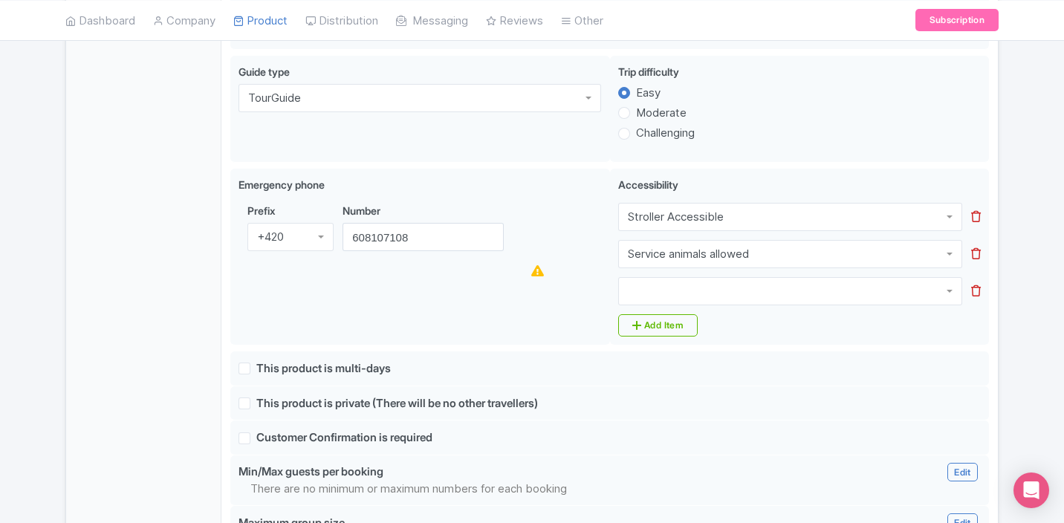
click at [651, 290] on div at bounding box center [790, 291] width 344 height 28
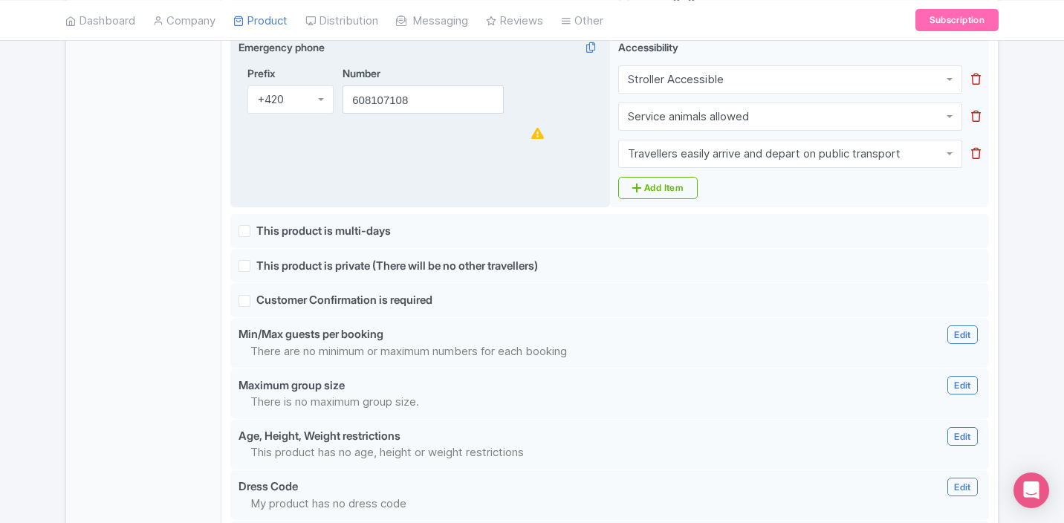
scroll to position [1018, 0]
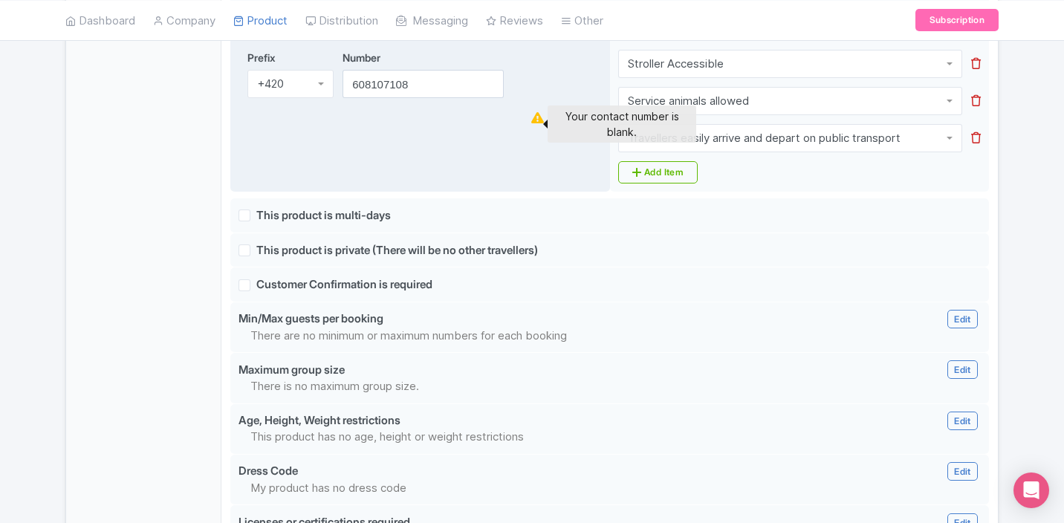
click at [538, 123] on icon at bounding box center [537, 117] width 13 height 11
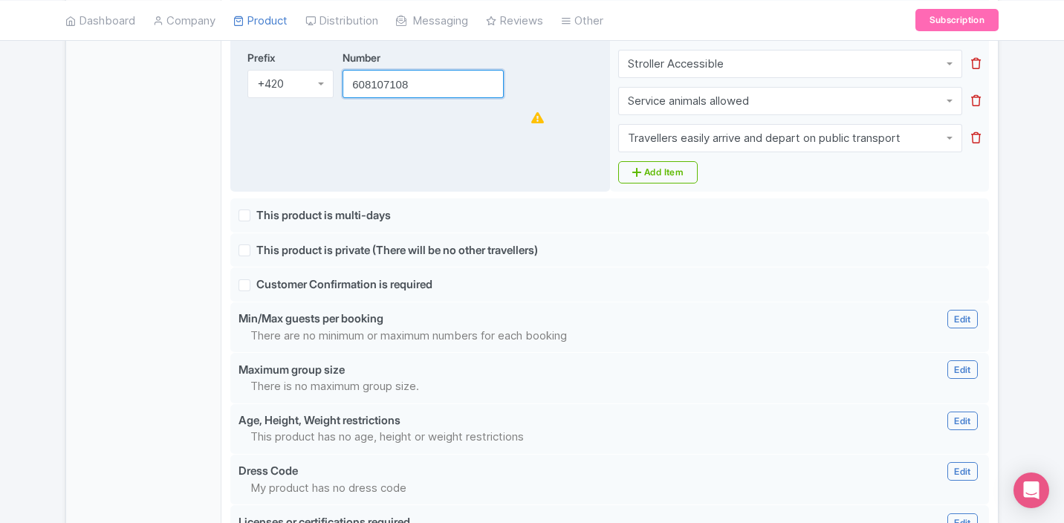
click at [418, 92] on input "608107108" at bounding box center [422, 84] width 161 height 28
click at [417, 163] on div "Emergency phone i Prefix +420 +420 +1 +7 +20 +27 +30 +31 +32 +33 +34 +36 +39 +4…" at bounding box center [420, 104] width 380 height 177
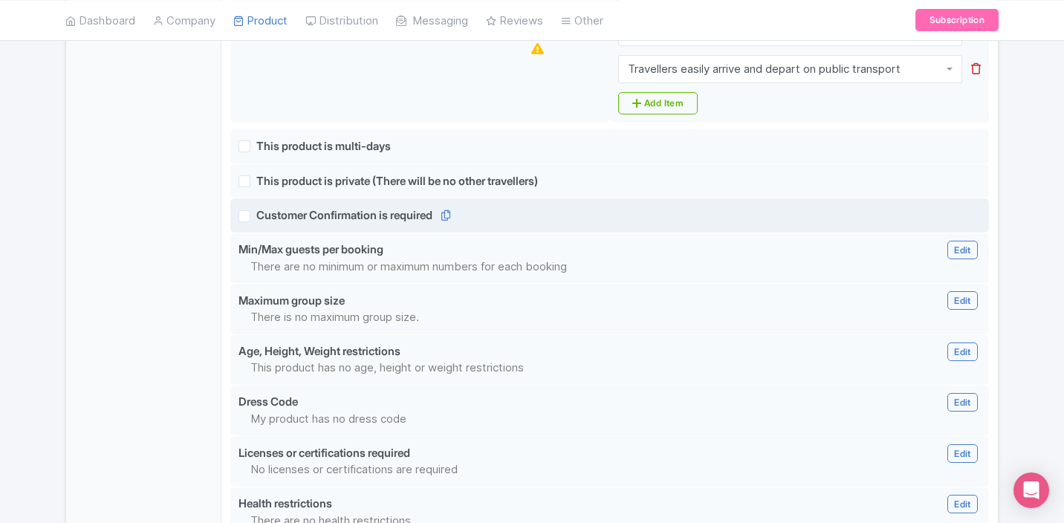
scroll to position [1093, 0]
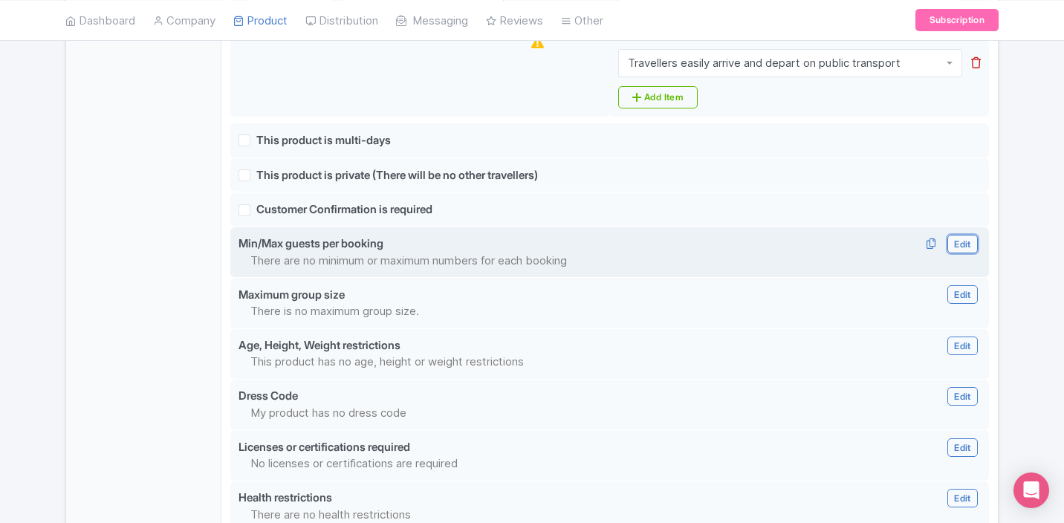
click at [959, 248] on link "Edit" at bounding box center [962, 244] width 30 height 19
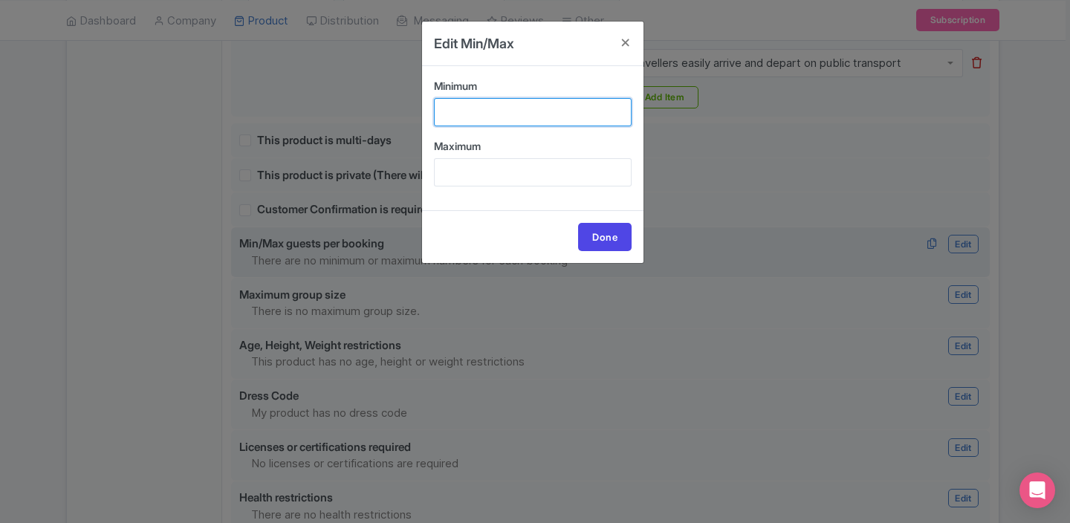
click at [488, 116] on input "Minimum" at bounding box center [533, 112] width 198 height 28
type input "1"
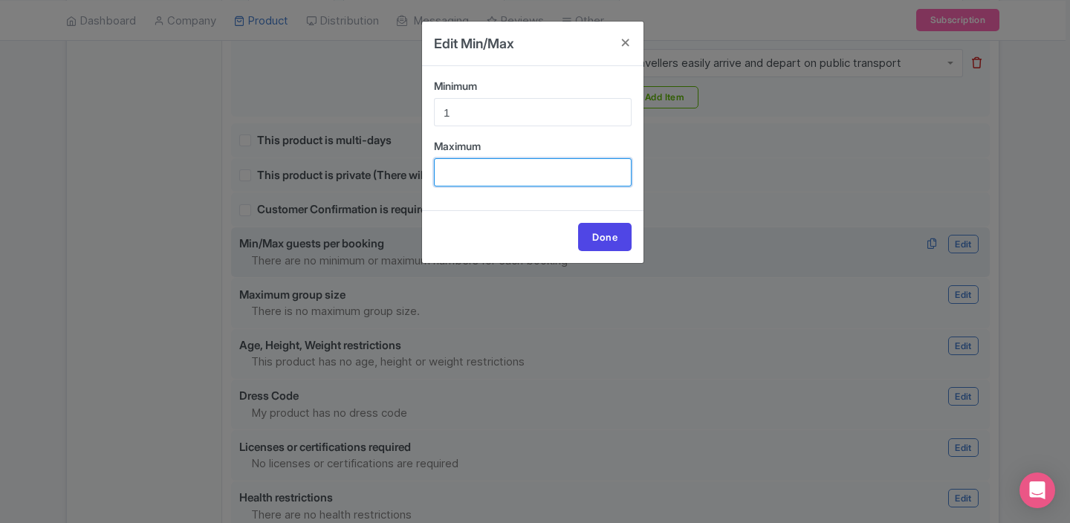
click at [476, 175] on input "Maximum" at bounding box center [533, 172] width 198 height 28
type input "10"
click at [608, 241] on link "Done" at bounding box center [604, 237] width 53 height 28
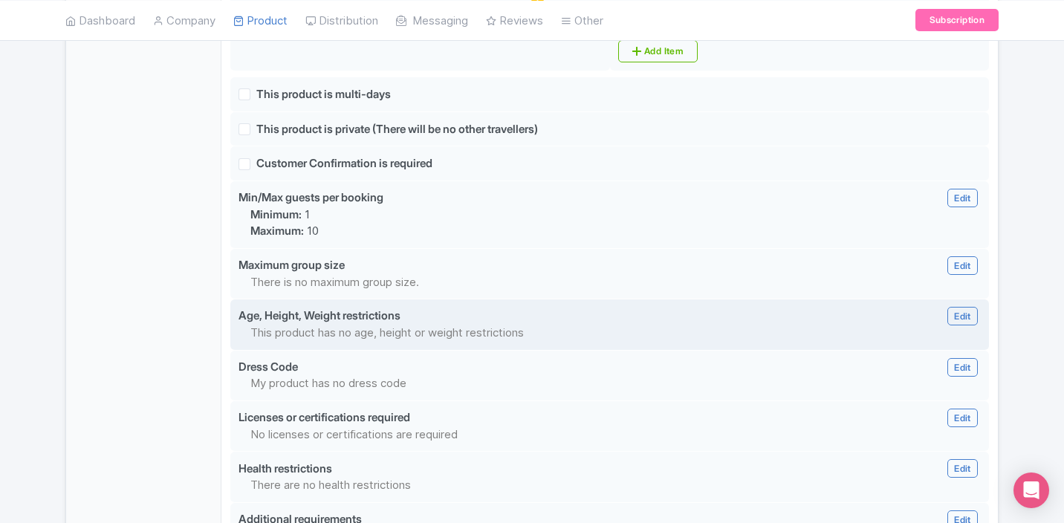
scroll to position [1146, 0]
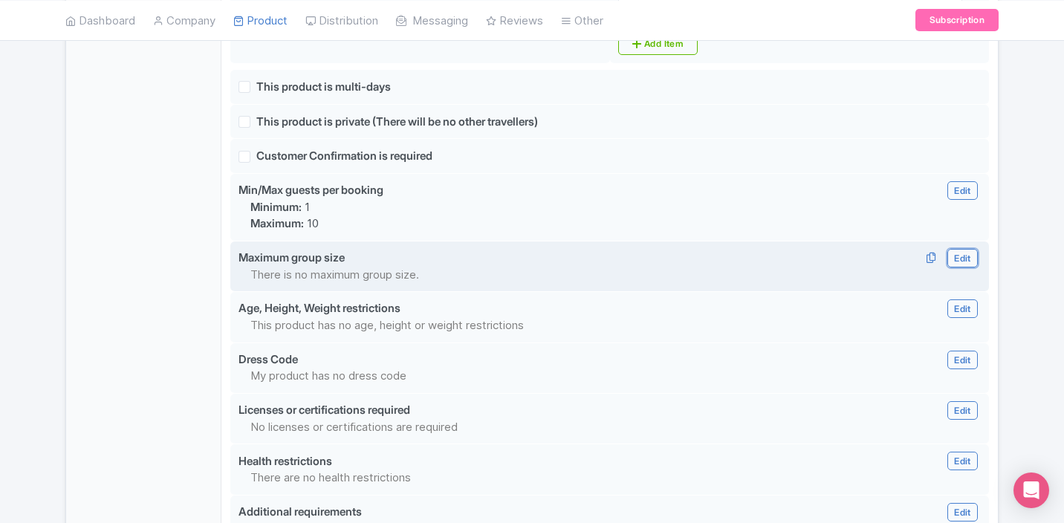
click at [956, 264] on link "Edit" at bounding box center [962, 258] width 30 height 19
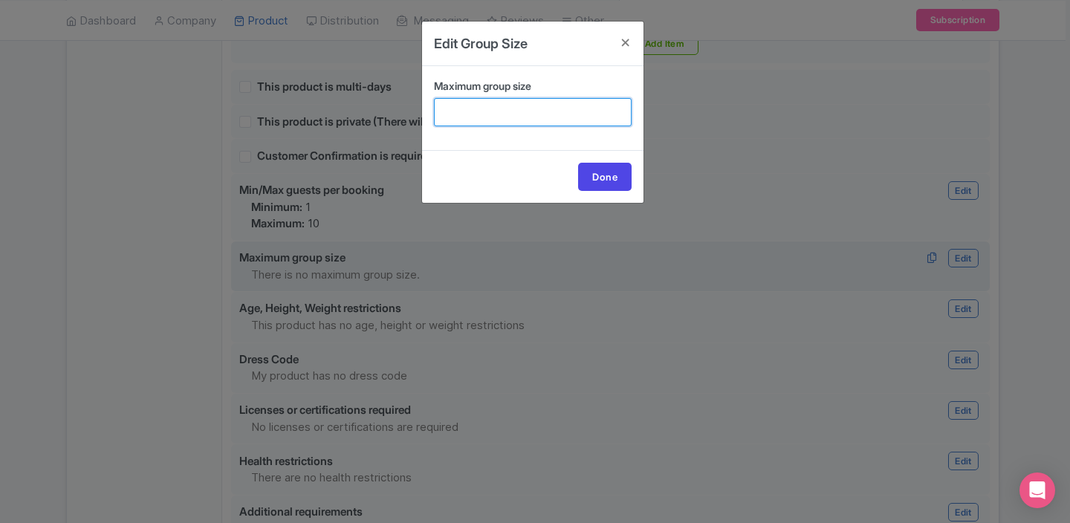
click at [469, 117] on input "Maximum group size" at bounding box center [533, 112] width 198 height 28
type input "10"
click at [603, 172] on link "Done" at bounding box center [604, 177] width 53 height 28
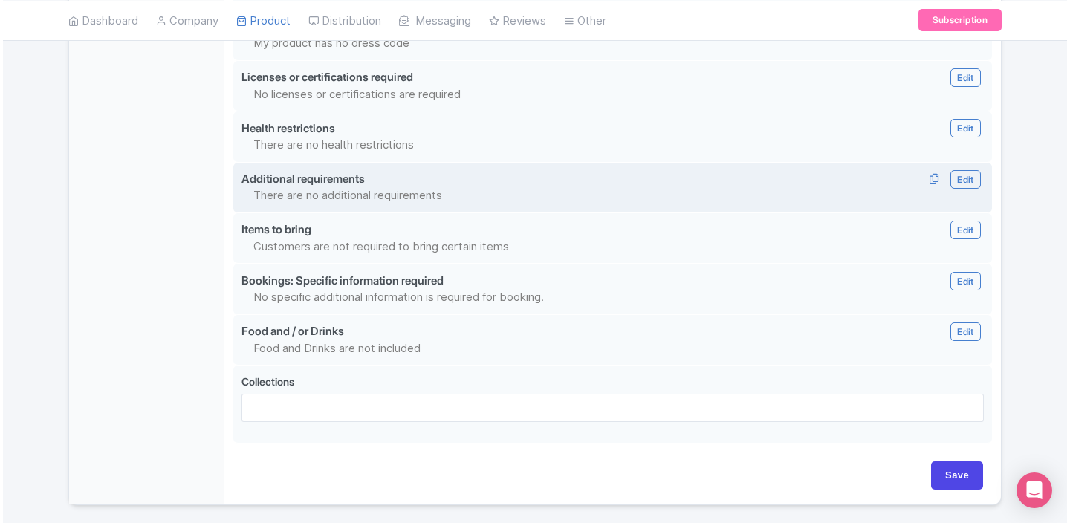
scroll to position [1508, 0]
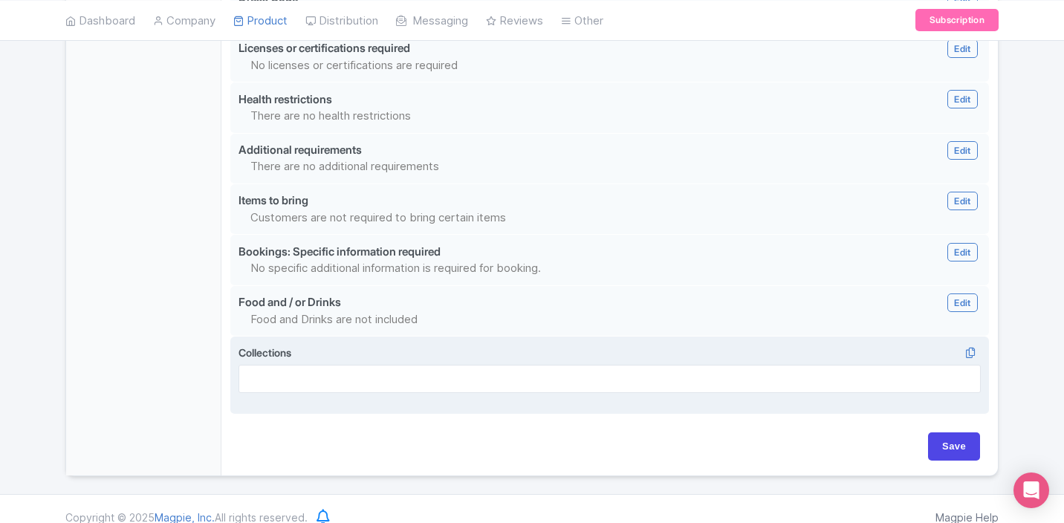
click at [419, 389] on div at bounding box center [609, 379] width 742 height 28
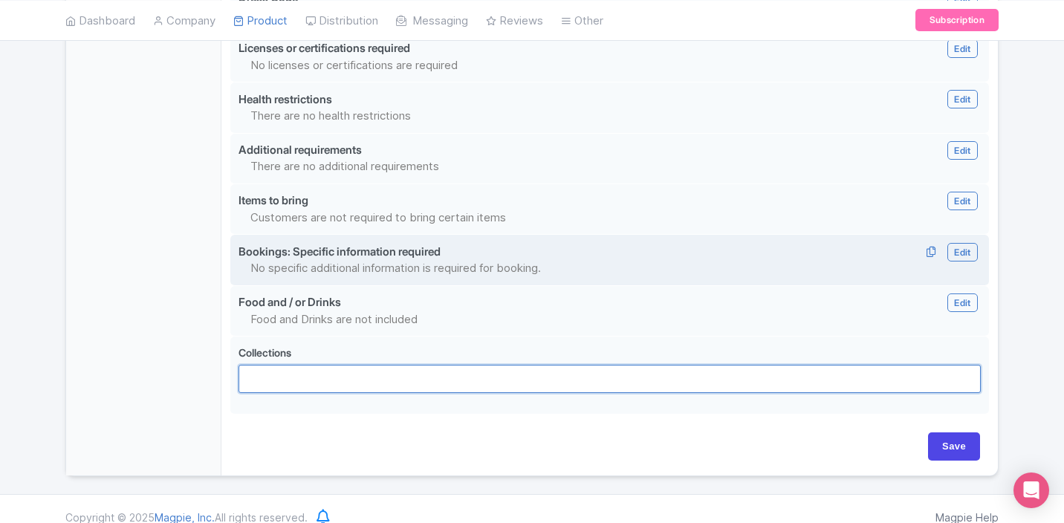
click at [446, 271] on p "No specific additional information is required for booking." at bounding box center [547, 268] width 594 height 17
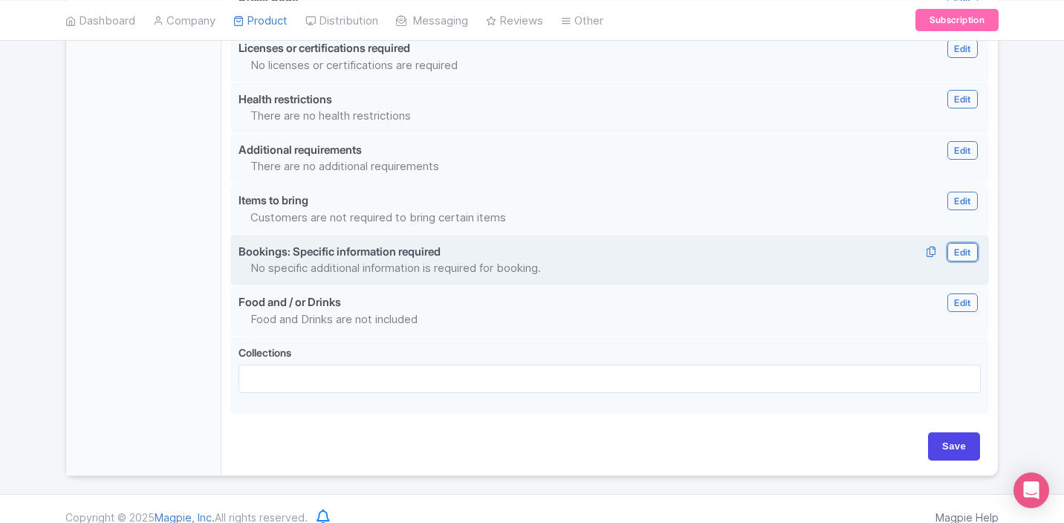
click at [963, 259] on link "Edit" at bounding box center [962, 252] width 30 height 19
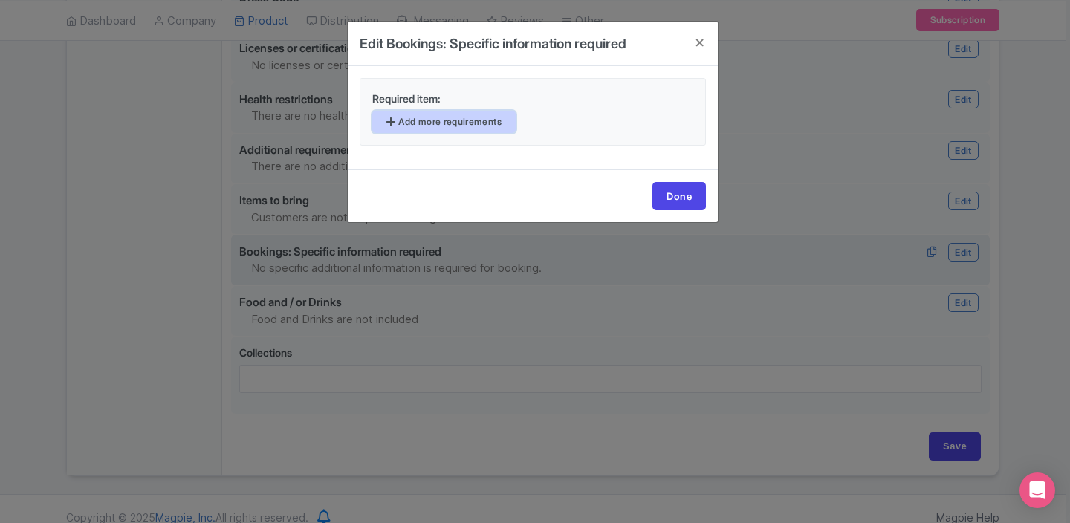
click at [453, 124] on link "Add more requirements" at bounding box center [443, 122] width 143 height 22
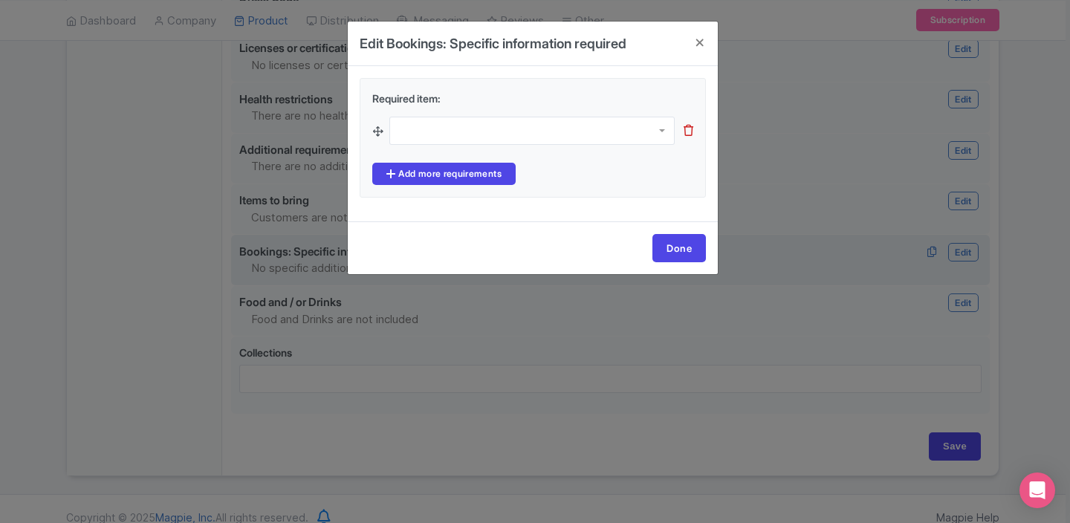
click at [432, 125] on div at bounding box center [531, 131] width 285 height 28
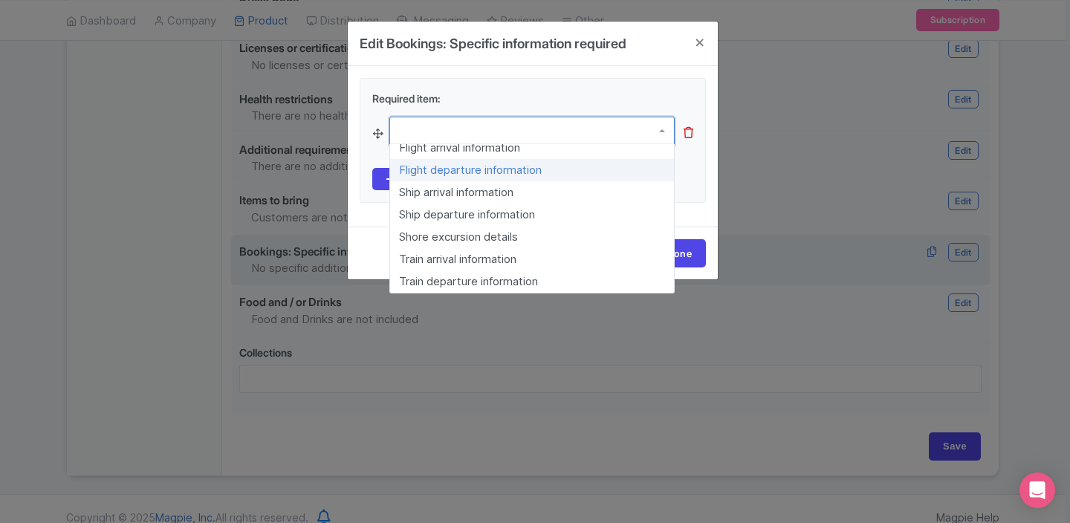
scroll to position [0, 0]
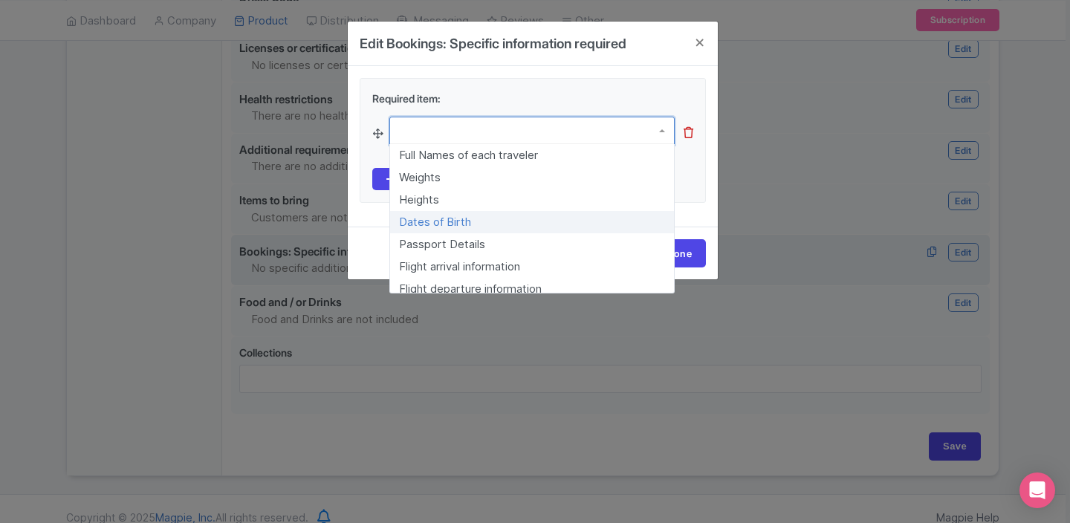
click at [699, 195] on div "Required item: Full Names of each traveler Weights Heights Dates of Birth Passp…" at bounding box center [533, 140] width 346 height 125
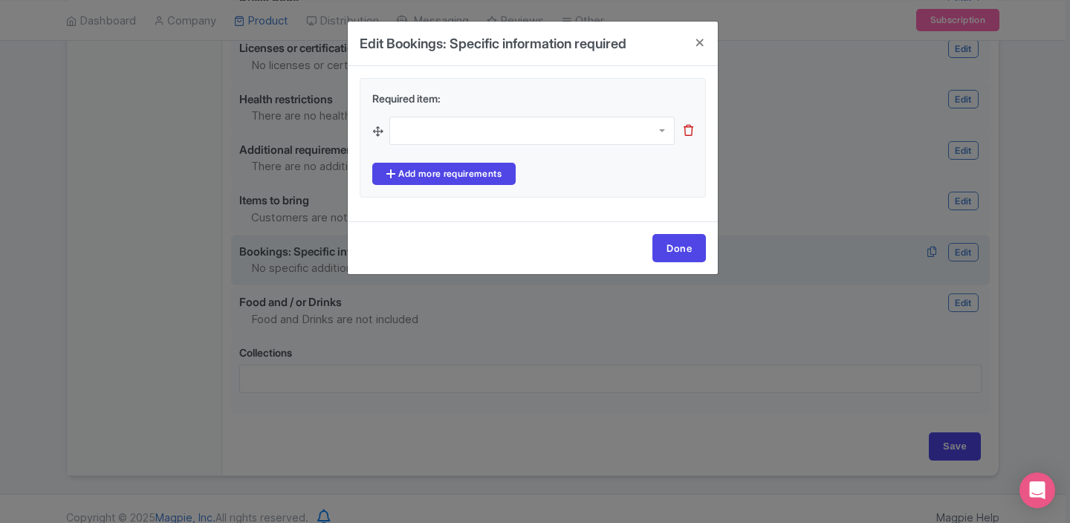
click at [464, 132] on div at bounding box center [531, 131] width 285 height 28
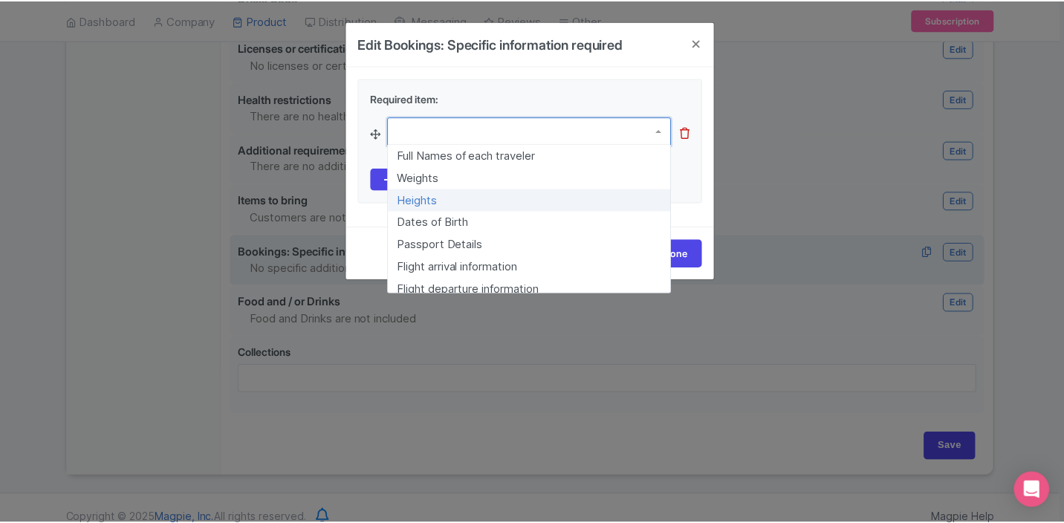
scroll to position [119, 0]
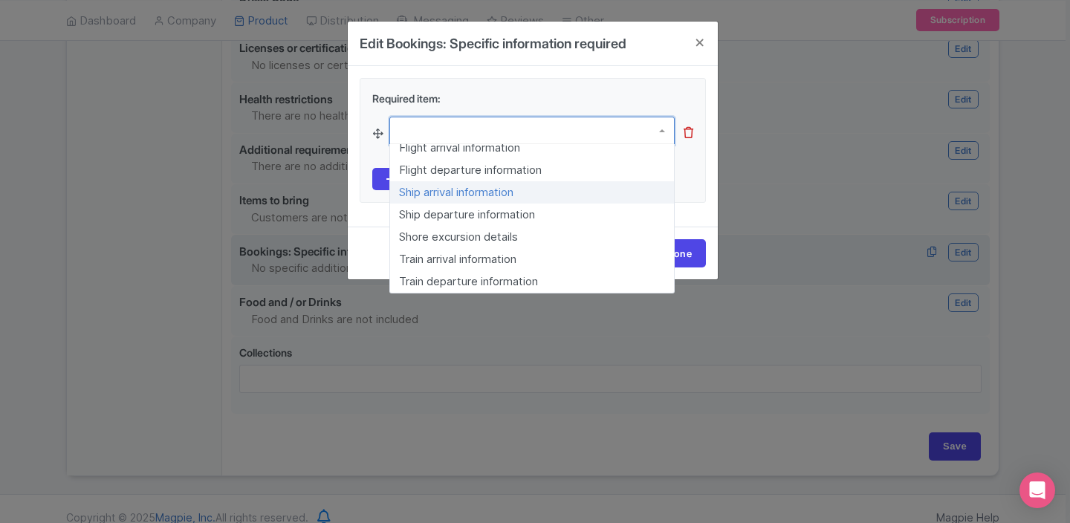
click at [693, 207] on div "Required item: Full Names of each traveler Weights Heights Dates of Birth Passp…" at bounding box center [533, 146] width 370 height 160
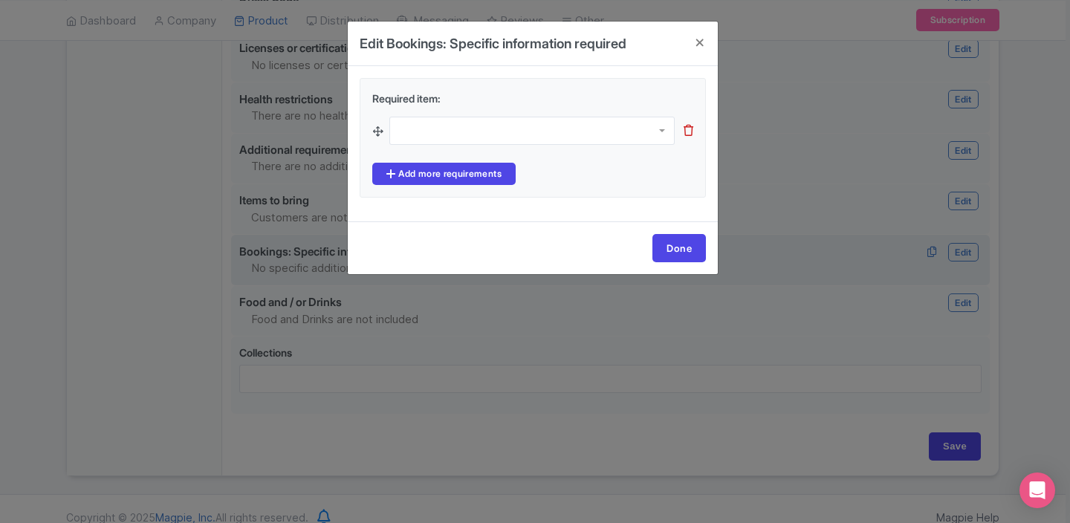
click at [685, 131] on icon at bounding box center [688, 130] width 10 height 11
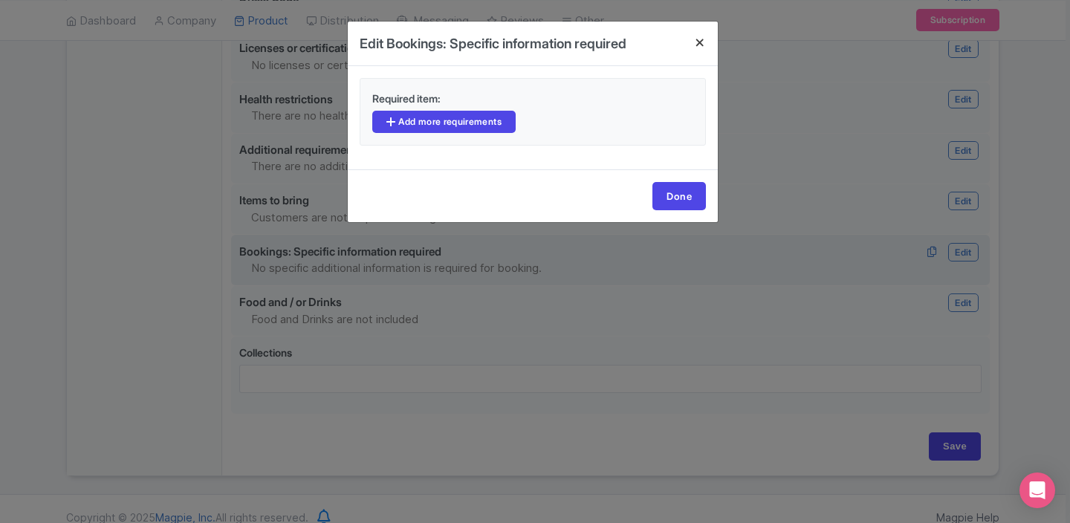
click at [699, 45] on h4 at bounding box center [700, 43] width 36 height 42
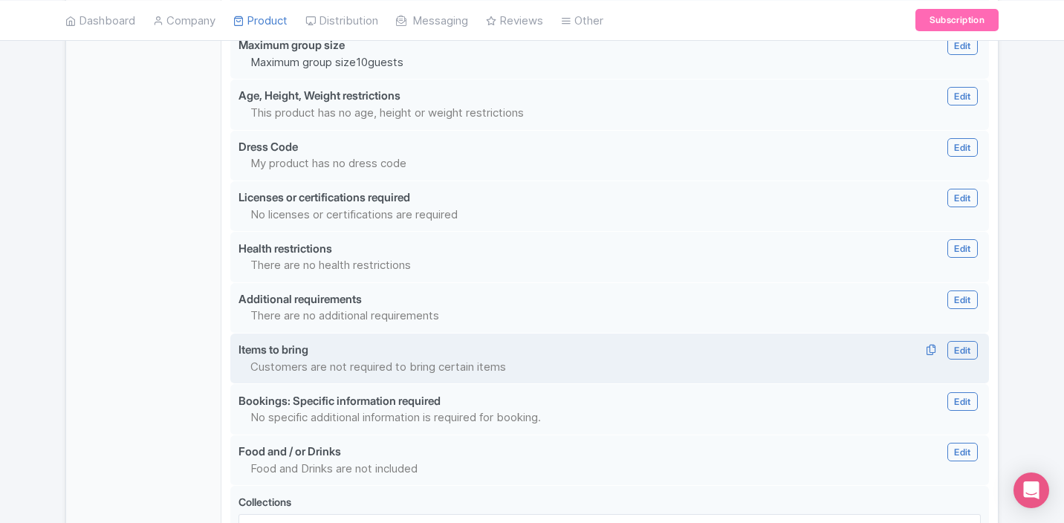
scroll to position [1353, 0]
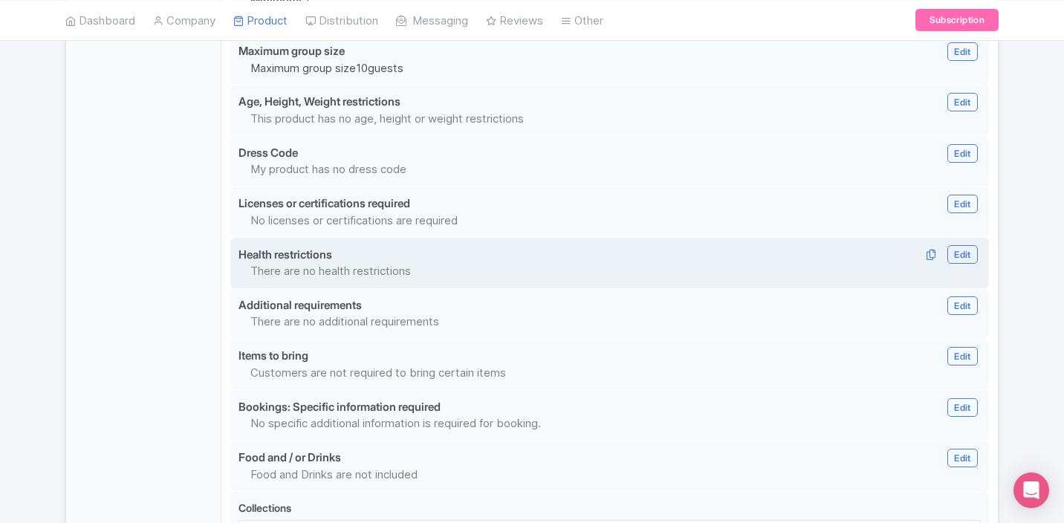
click at [557, 273] on p "There are no health restrictions" at bounding box center [547, 271] width 594 height 17
click at [955, 263] on link "Edit" at bounding box center [962, 254] width 30 height 19
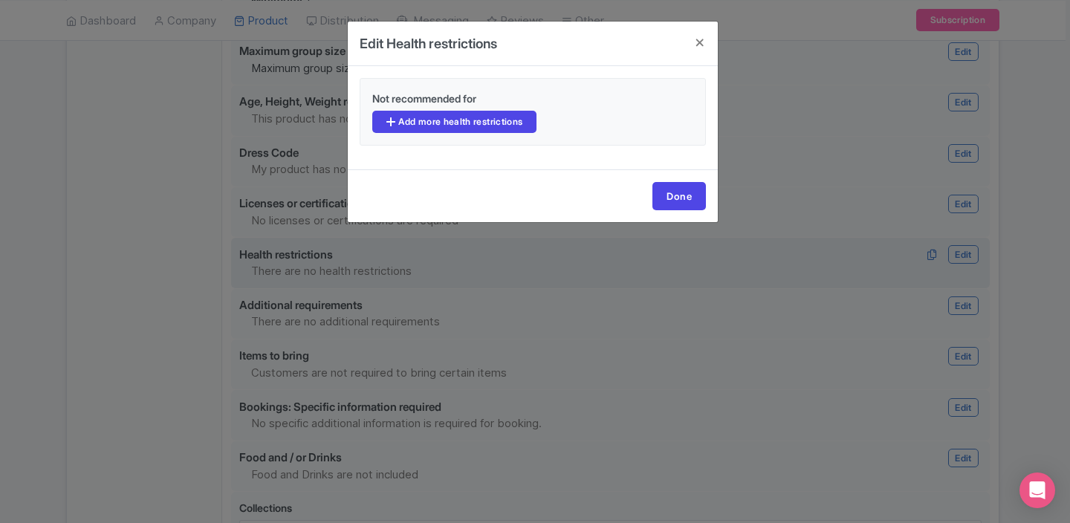
click at [503, 110] on div "Not recommended for" at bounding box center [532, 101] width 339 height 20
click at [496, 120] on link "Add more health restrictions" at bounding box center [454, 122] width 164 height 22
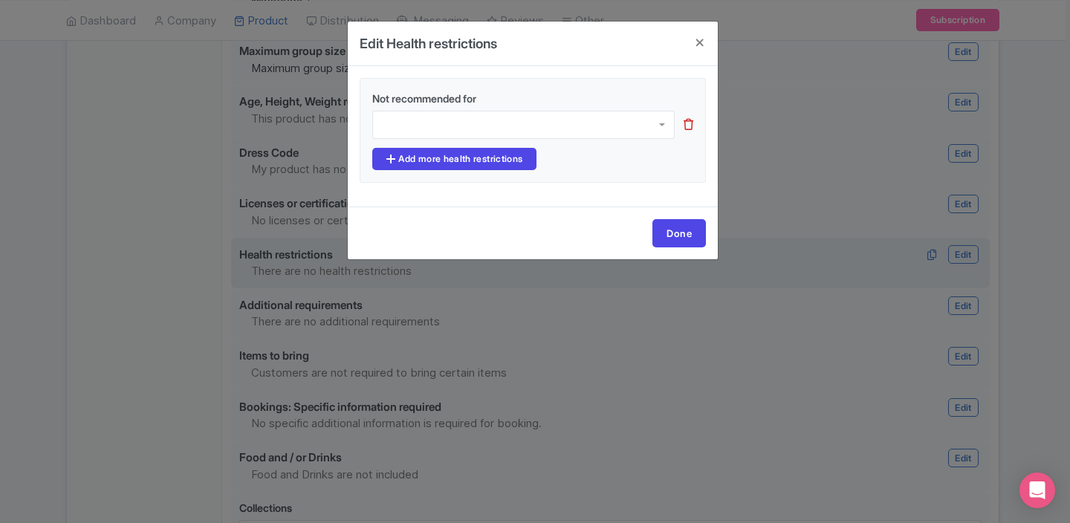
click at [472, 136] on div at bounding box center [523, 125] width 302 height 28
click at [695, 47] on h4 at bounding box center [700, 43] width 36 height 42
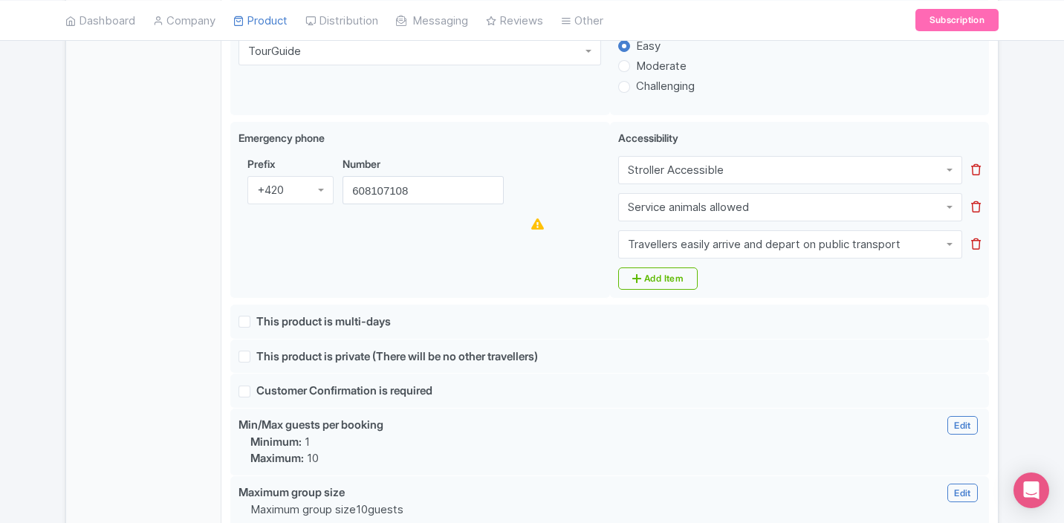
scroll to position [1532, 0]
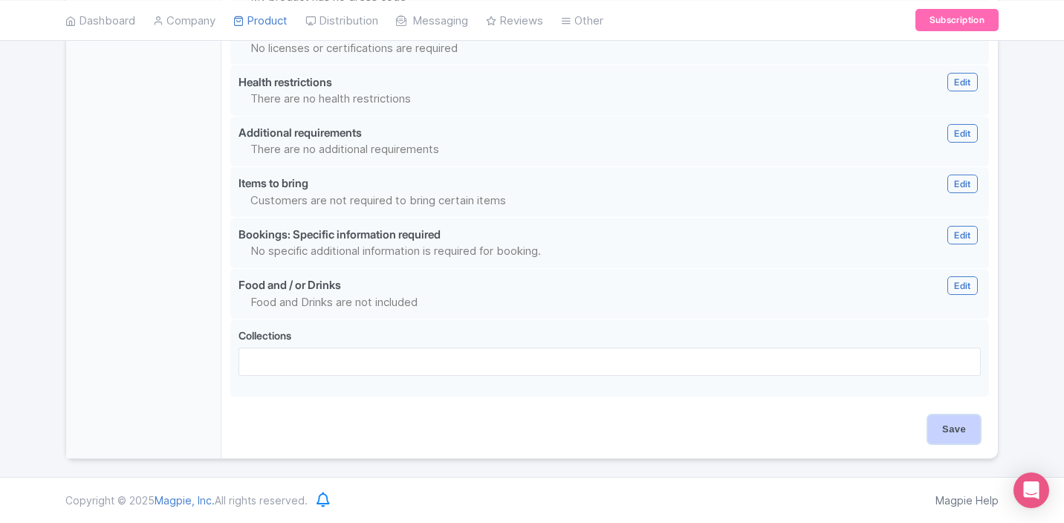
click at [934, 435] on input "Save" at bounding box center [954, 429] width 52 height 28
type input "Update Product"
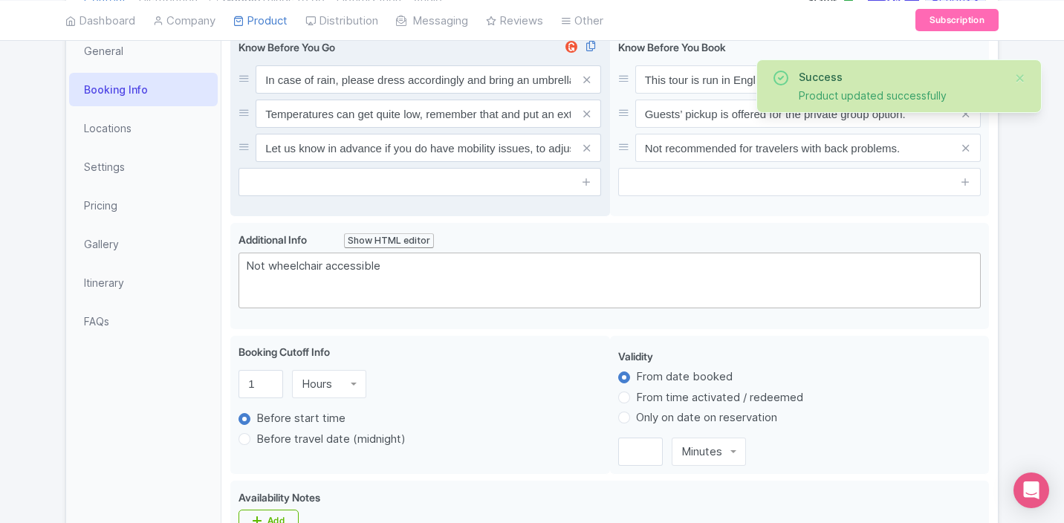
scroll to position [206, 0]
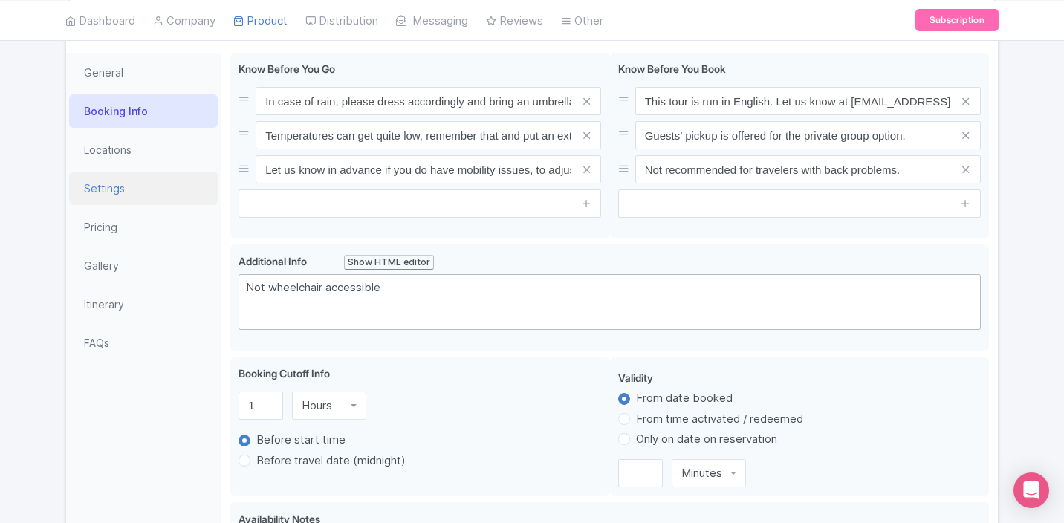
click at [92, 189] on link "Settings" at bounding box center [143, 188] width 149 height 33
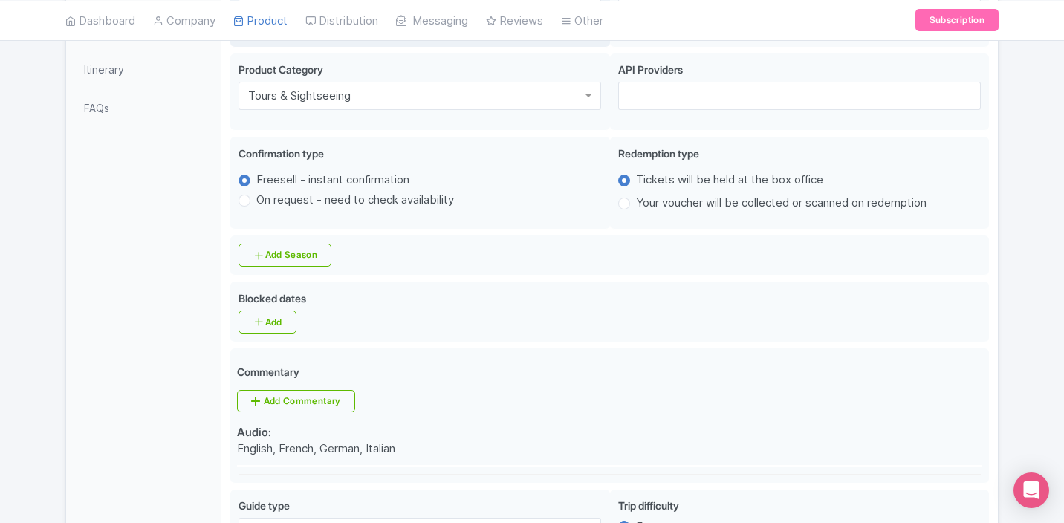
scroll to position [446, 0]
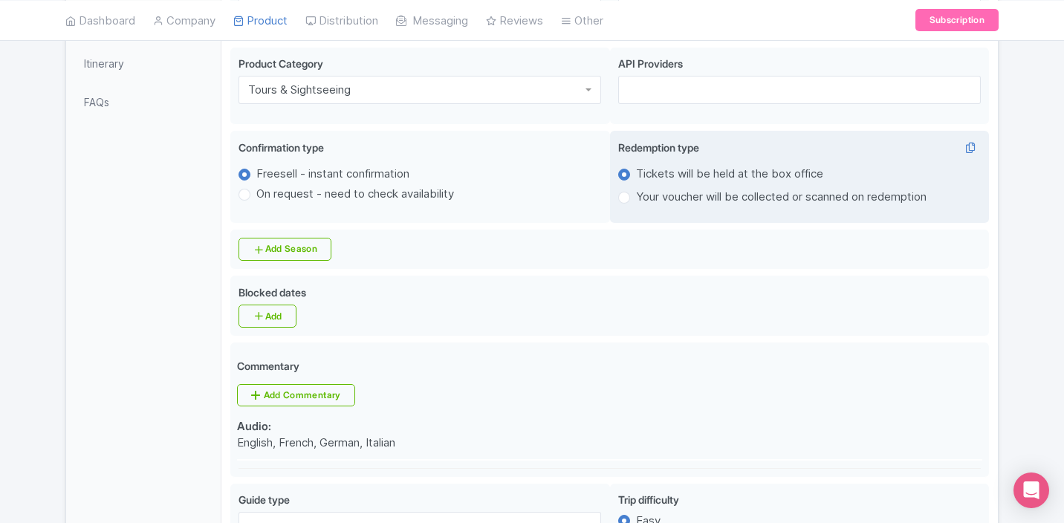
click at [636, 201] on label "Your voucher will be collected or scanned on redemption" at bounding box center [781, 197] width 290 height 17
click at [636, 201] on input "Your voucher will be collected or scanned on redemption" at bounding box center [643, 196] width 15 height 15
radio input "true"
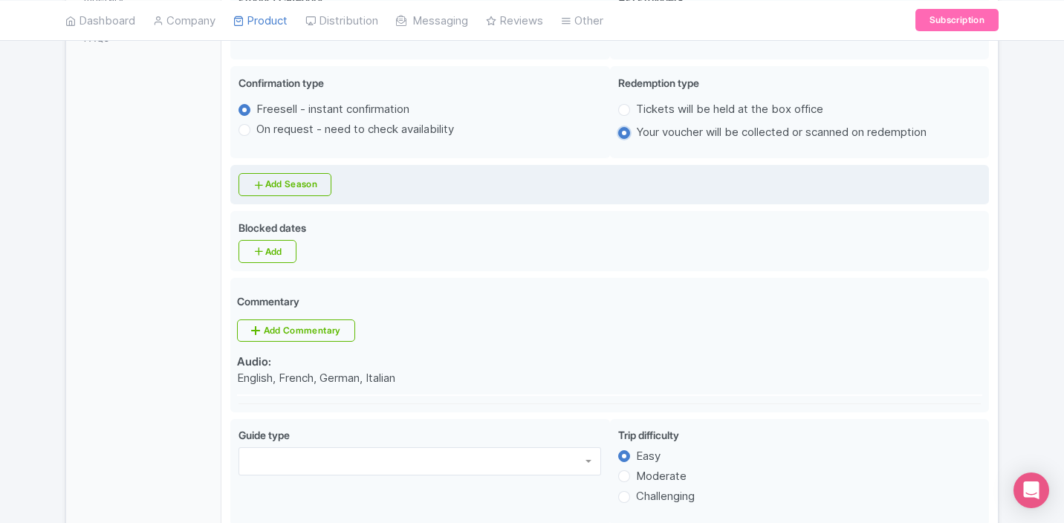
scroll to position [495, 0]
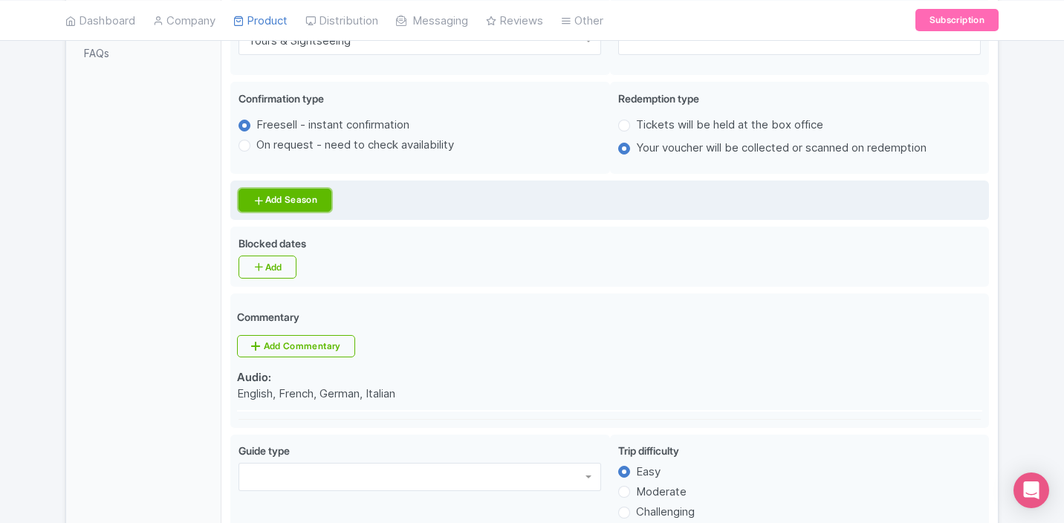
click at [292, 209] on link "Add Season" at bounding box center [284, 200] width 93 height 23
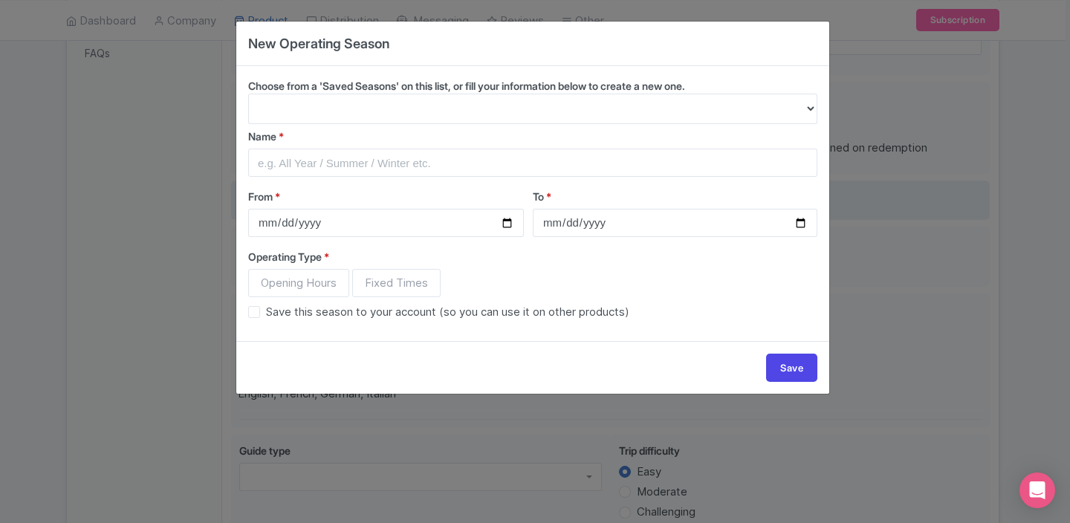
click at [866, 195] on div "New Operating Season Choose from a 'Saved Seasons' on this list, or fill your i…" at bounding box center [535, 261] width 1070 height 523
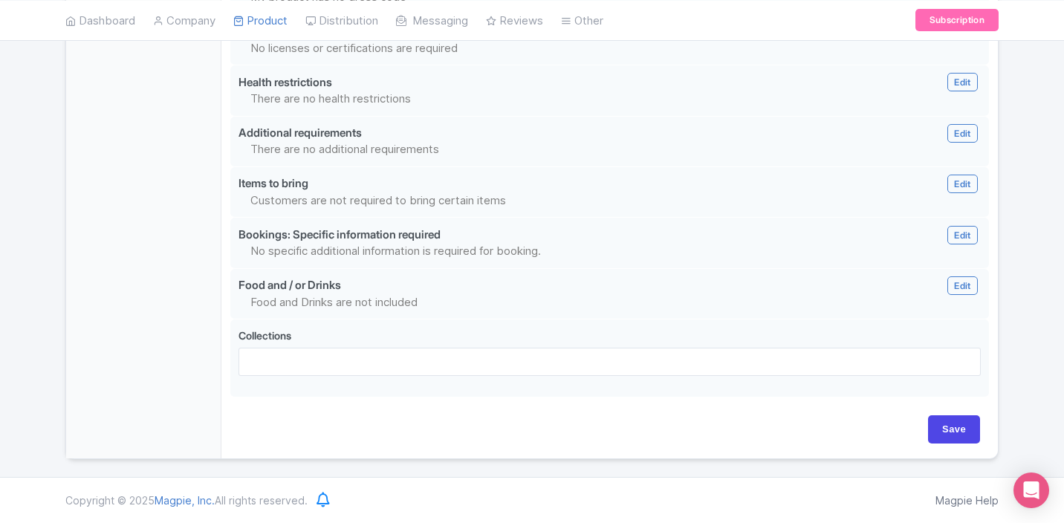
scroll to position [1468, 0]
click at [946, 423] on input "Save" at bounding box center [954, 429] width 52 height 28
type input "Saving..."
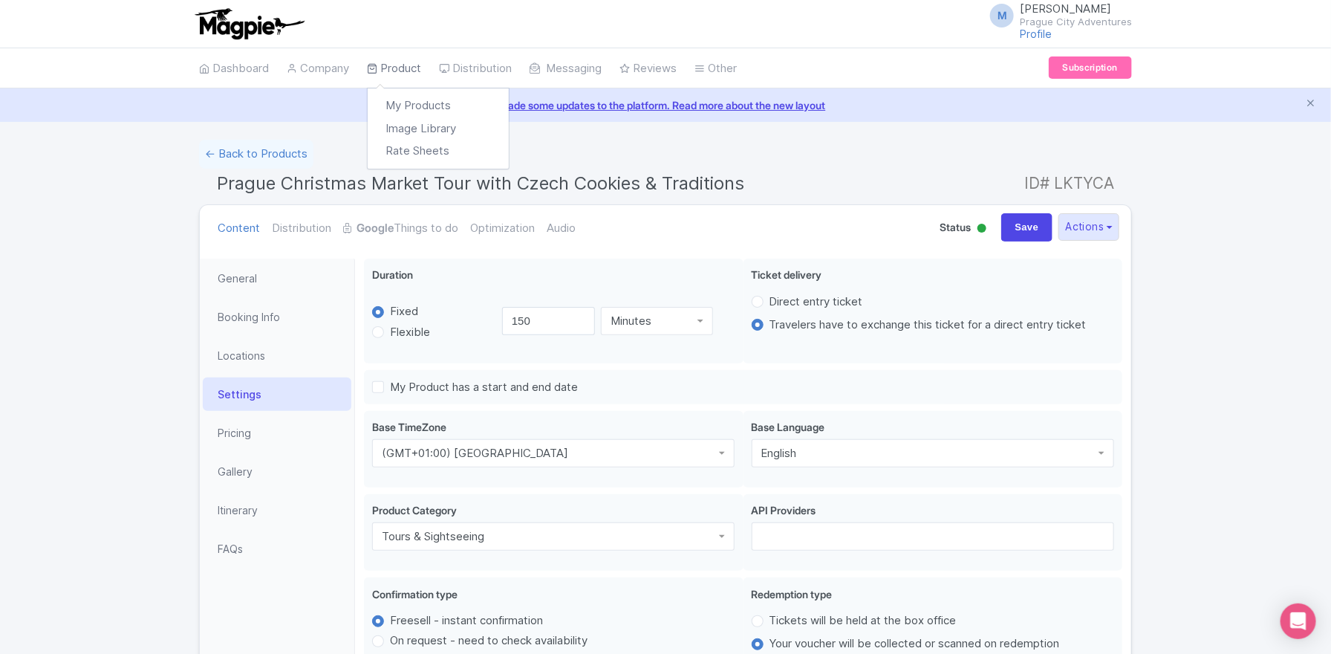
click at [386, 67] on link "Product" at bounding box center [394, 68] width 54 height 41
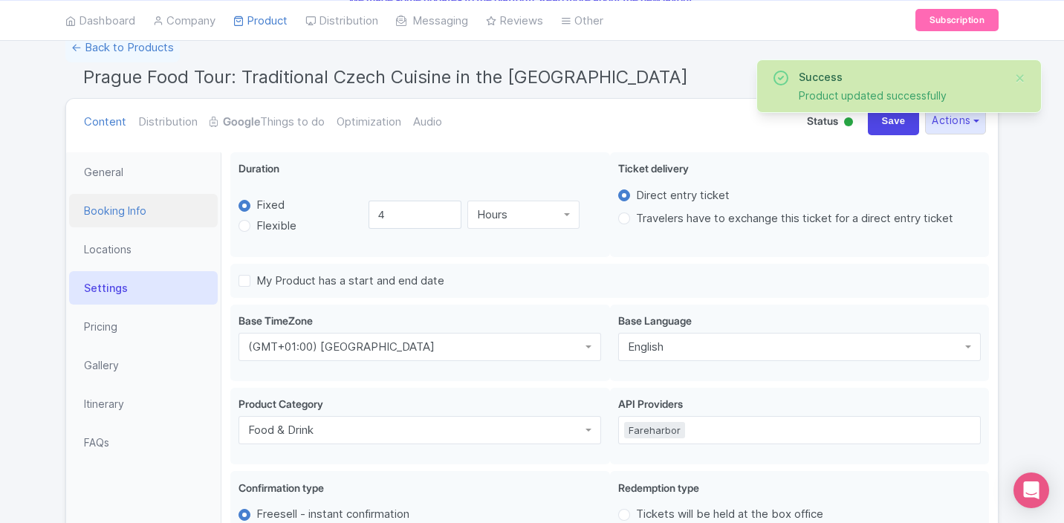
scroll to position [212, 0]
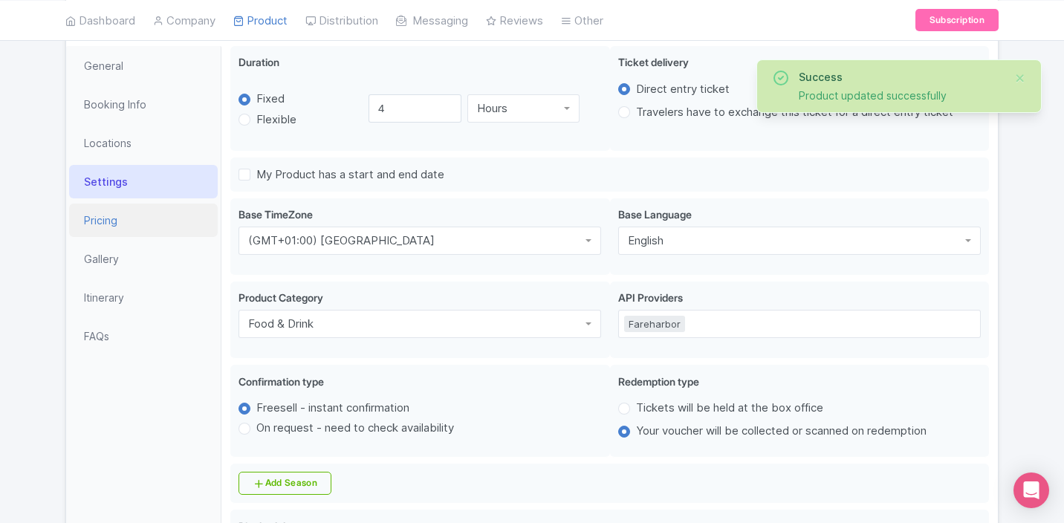
click at [111, 227] on link "Pricing" at bounding box center [143, 220] width 149 height 33
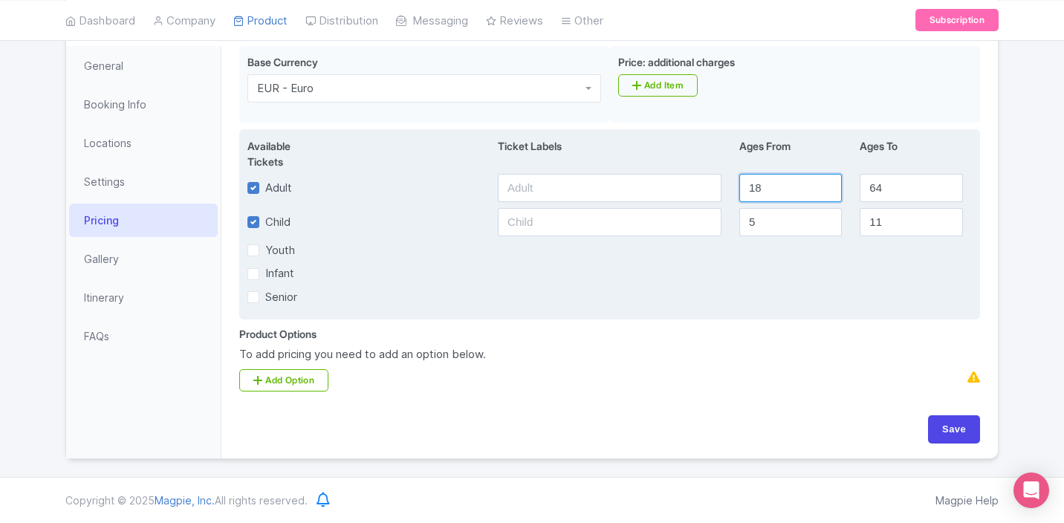
click at [773, 182] on input "18" at bounding box center [790, 188] width 103 height 28
type input "16"
click at [897, 189] on input "64" at bounding box center [910, 188] width 103 height 28
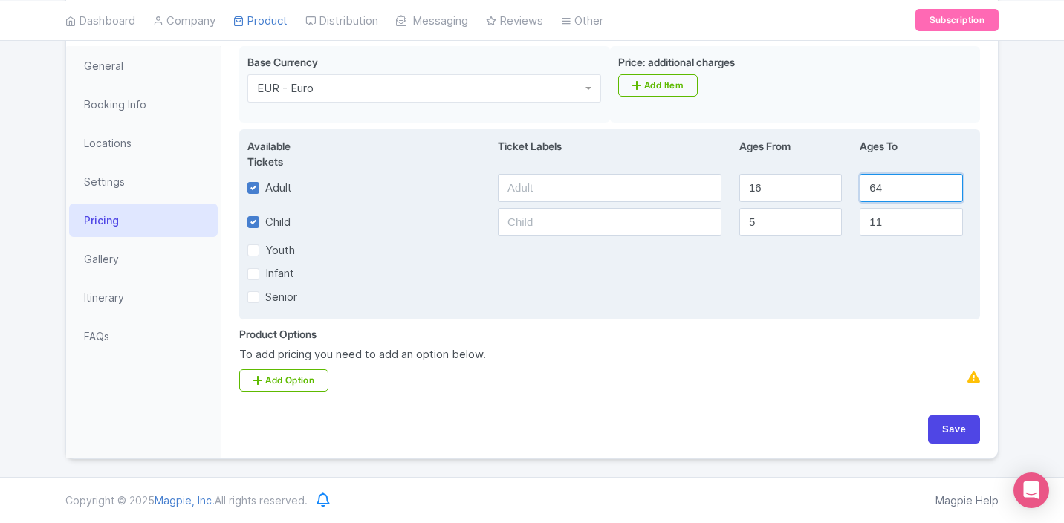
click at [897, 189] on input "64" at bounding box center [910, 188] width 103 height 28
type input "99"
click at [900, 212] on input "11" at bounding box center [910, 222] width 103 height 28
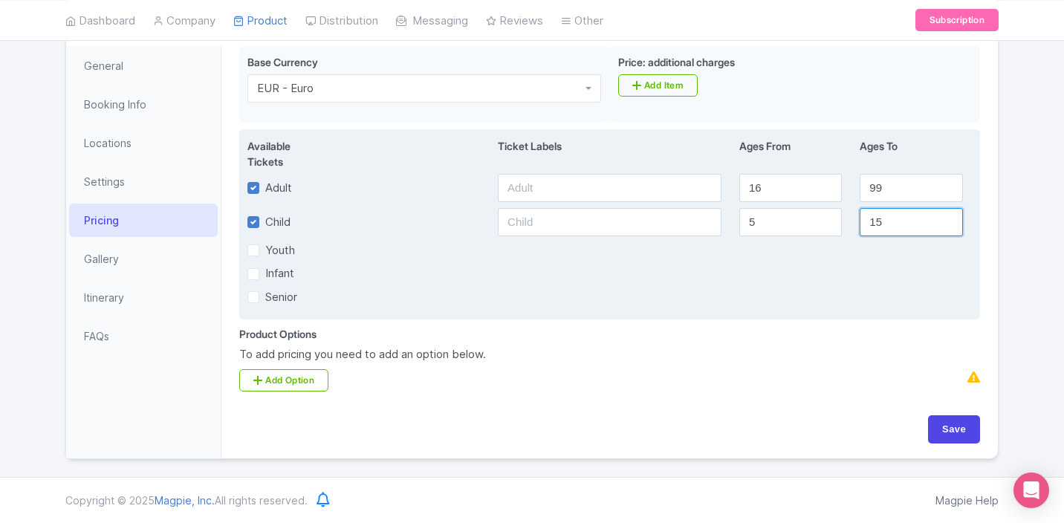
type input "15"
click at [265, 279] on label "Infant" at bounding box center [279, 273] width 29 height 17
click at [265, 275] on input "Infant" at bounding box center [270, 270] width 10 height 10
checkbox input "true"
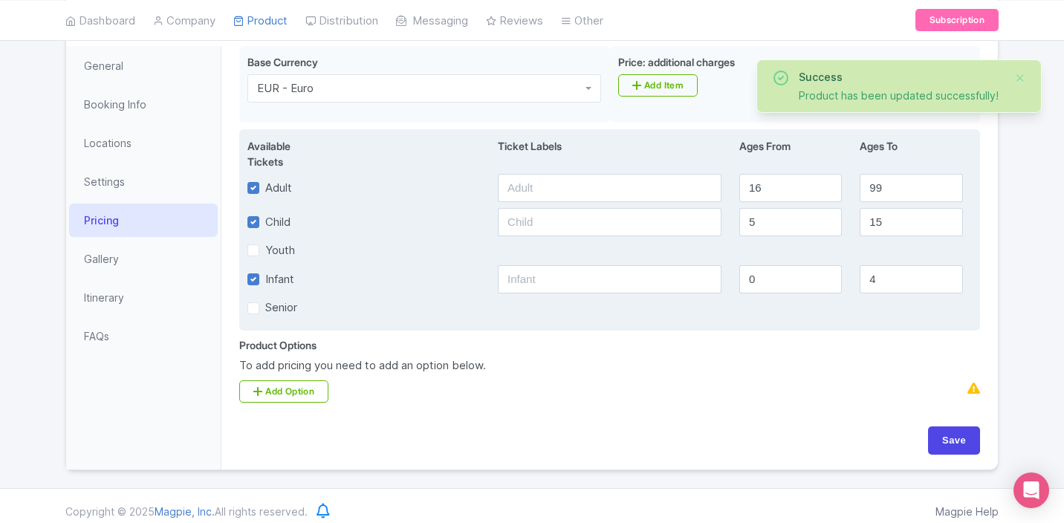
scroll to position [222, 0]
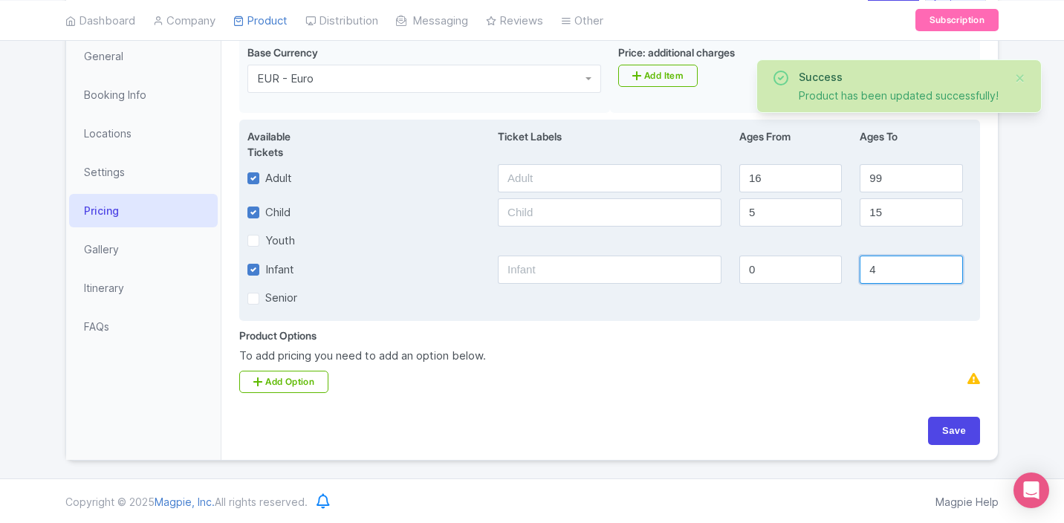
click at [898, 279] on input "4" at bounding box center [910, 270] width 103 height 28
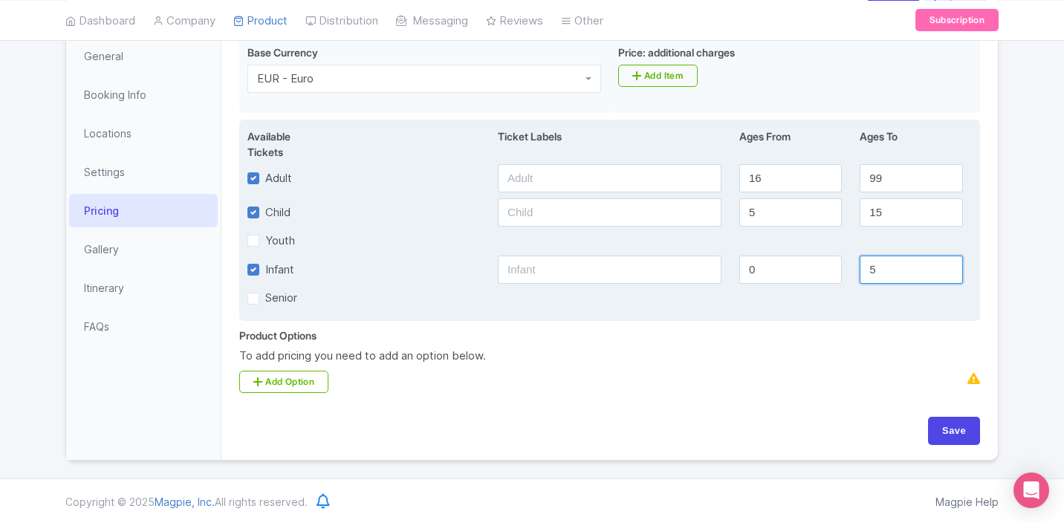
type input "5"
click at [765, 215] on input "5" at bounding box center [790, 212] width 103 height 28
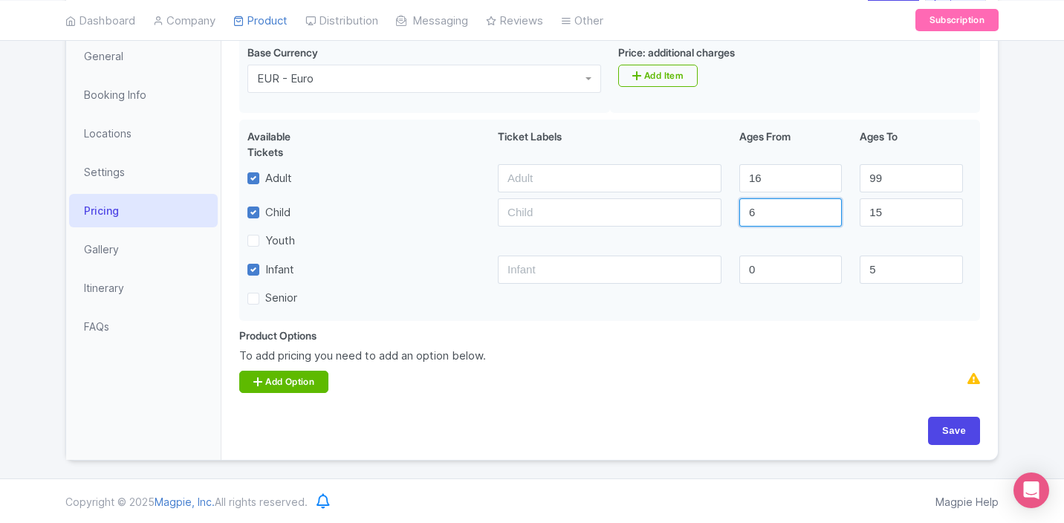
type input "6"
click at [302, 380] on link "Add Option" at bounding box center [283, 382] width 89 height 22
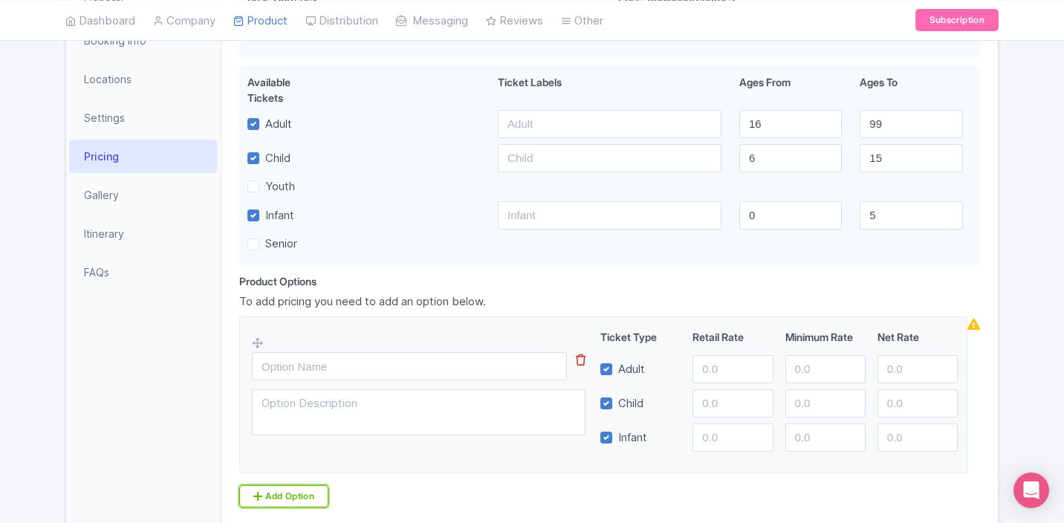
scroll to position [305, 0]
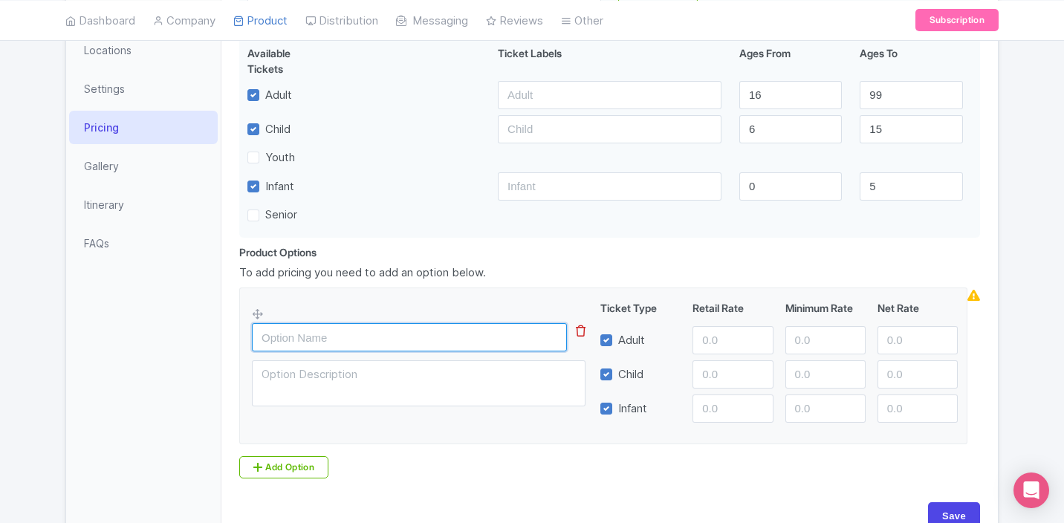
click at [301, 345] on input "text" at bounding box center [409, 337] width 315 height 28
type input "Small group tour"
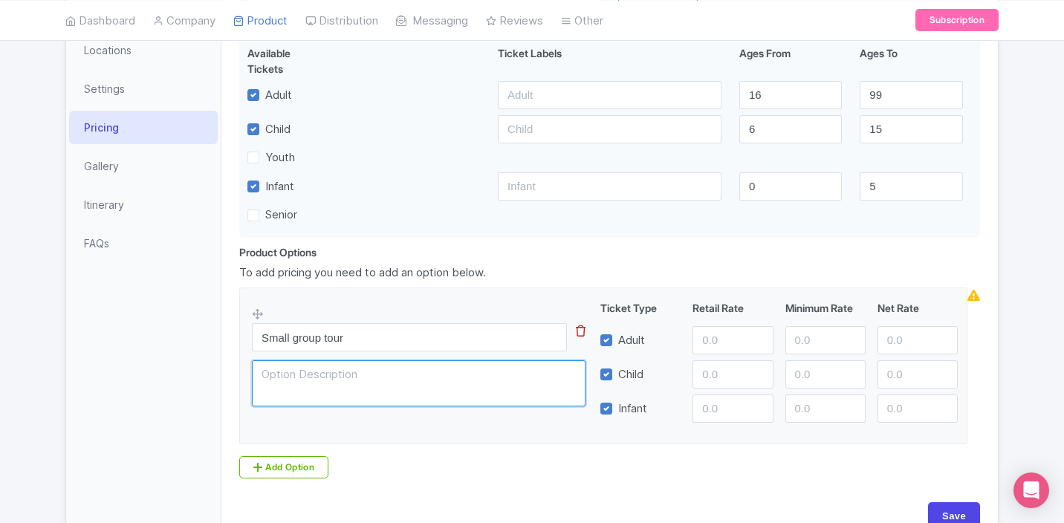
click at [353, 382] on textarea at bounding box center [419, 383] width 334 height 46
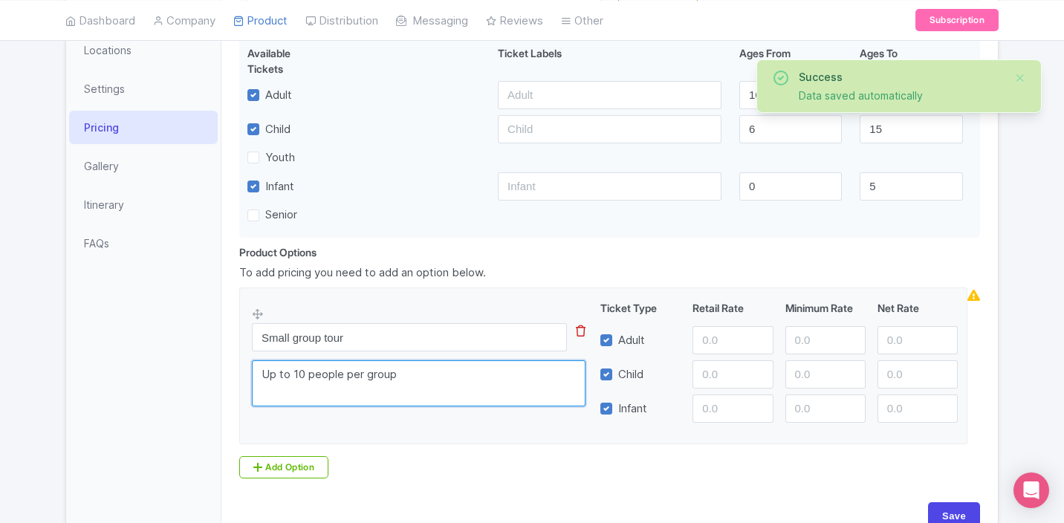
type textarea "Up to 10 people per group"
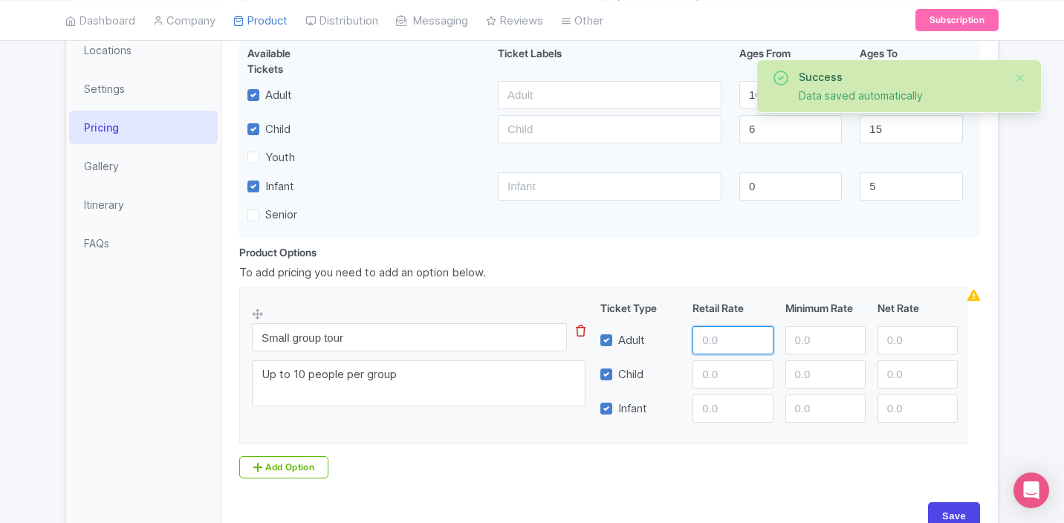
click at [717, 342] on input "number" at bounding box center [732, 340] width 80 height 28
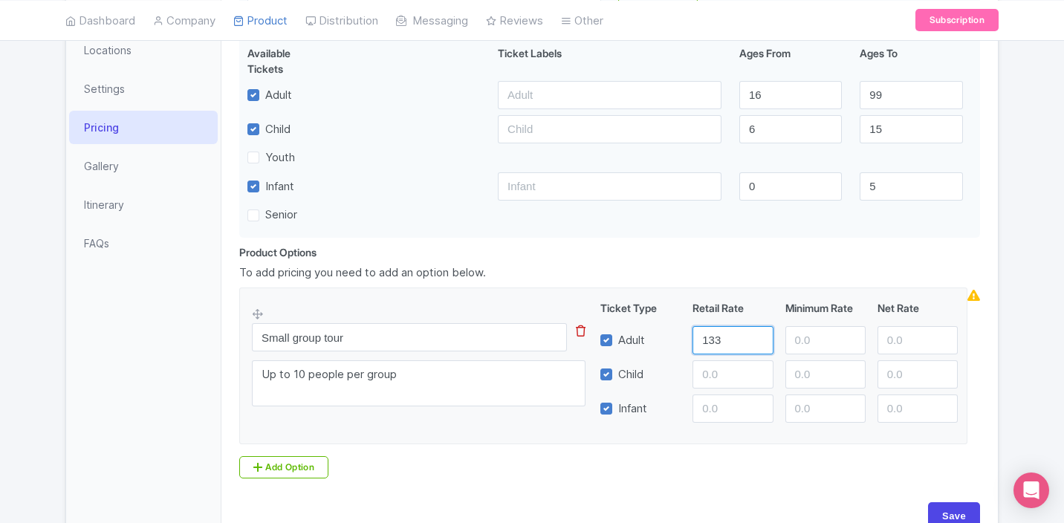
type input "133"
click at [729, 372] on input "number" at bounding box center [732, 374] width 80 height 28
type input "89"
click at [722, 411] on input "number" at bounding box center [732, 408] width 80 height 28
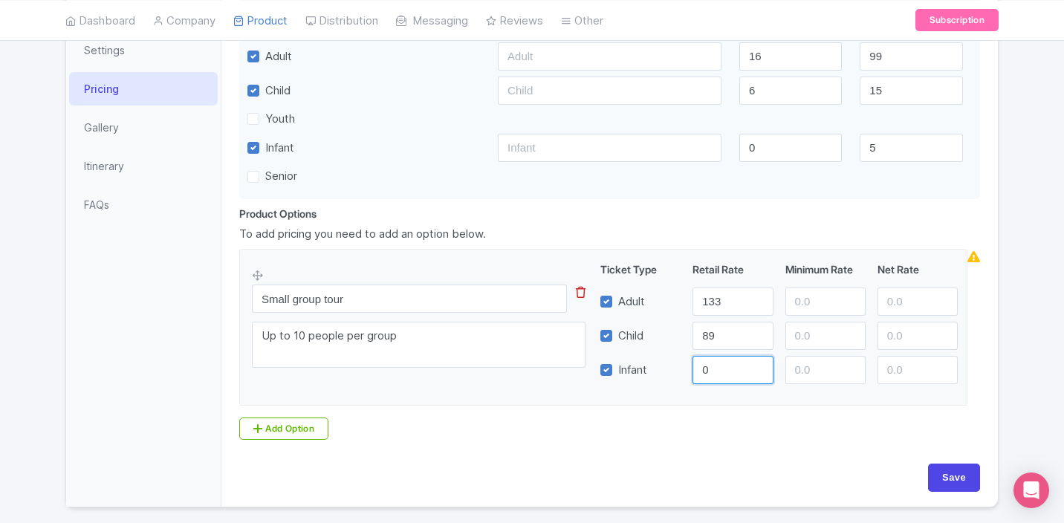
scroll to position [394, 0]
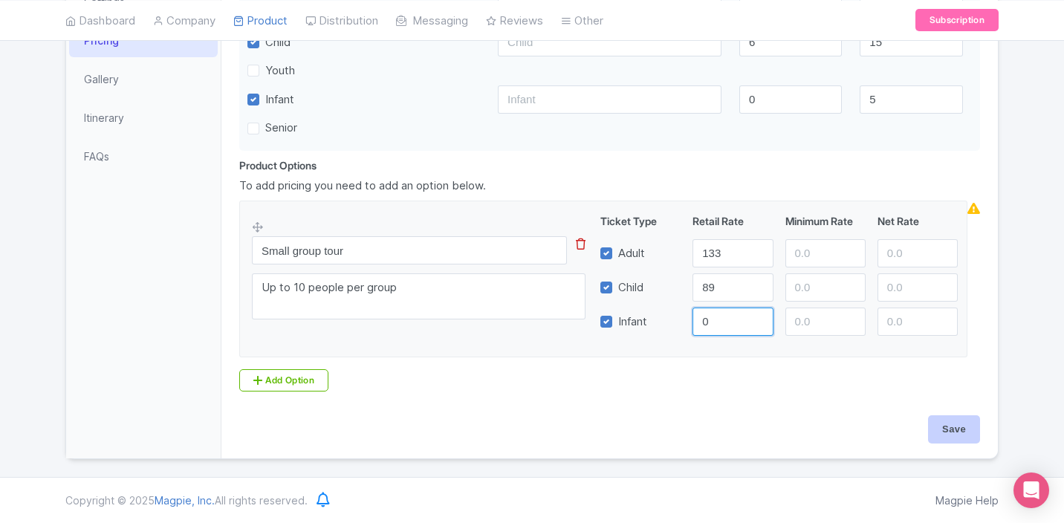
type input "0"
click at [944, 427] on input "Save" at bounding box center [954, 429] width 52 height 28
type input "Update Product"
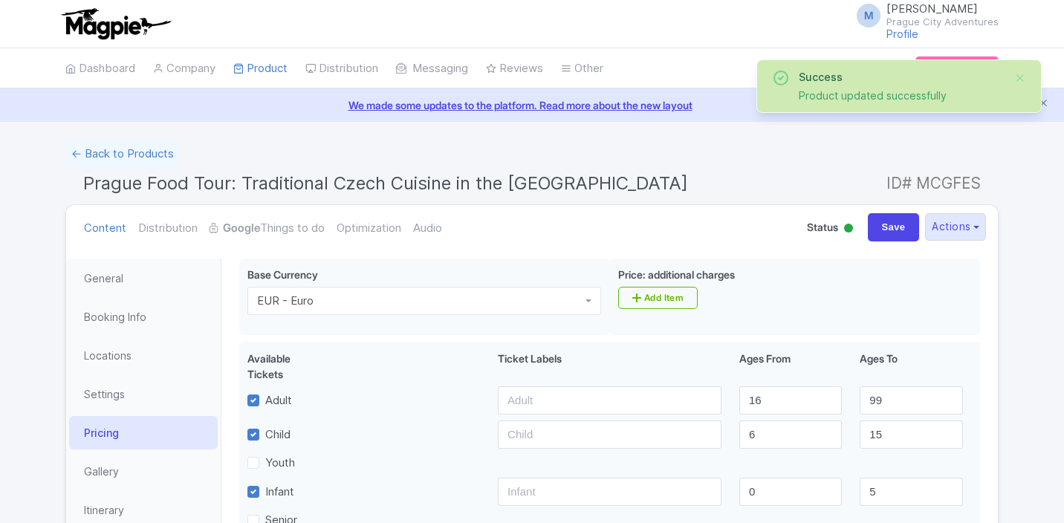
scroll to position [259, 0]
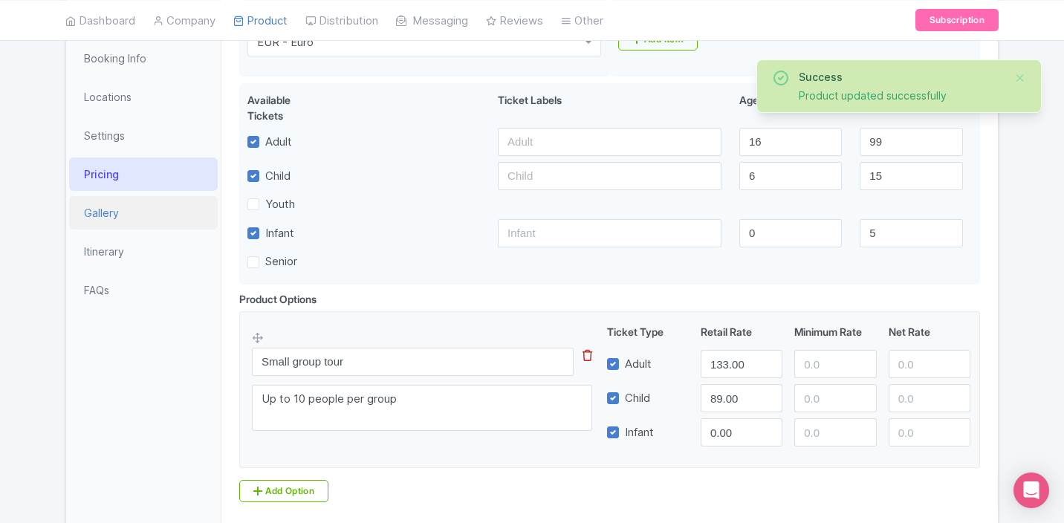
click at [108, 208] on link "Gallery" at bounding box center [143, 212] width 149 height 33
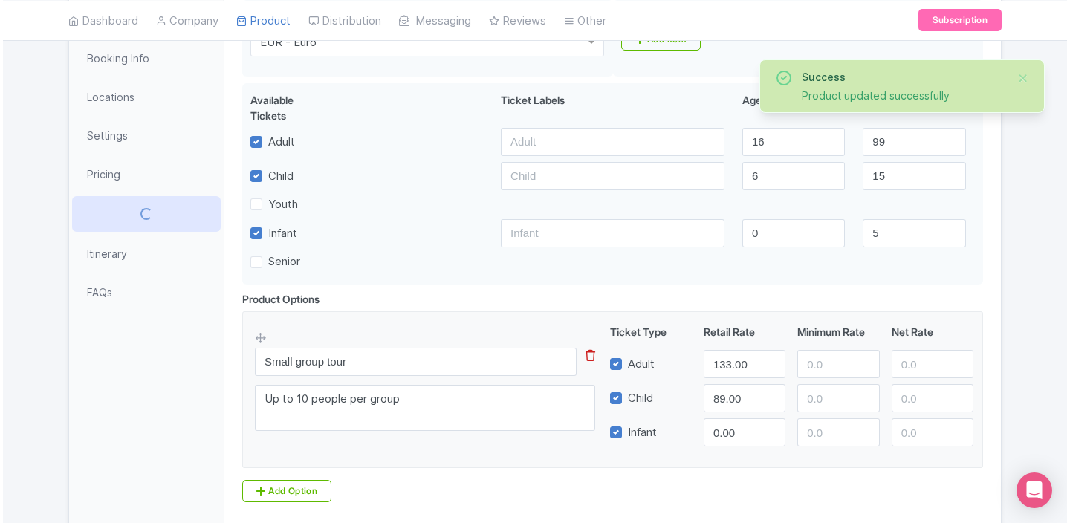
scroll to position [127, 0]
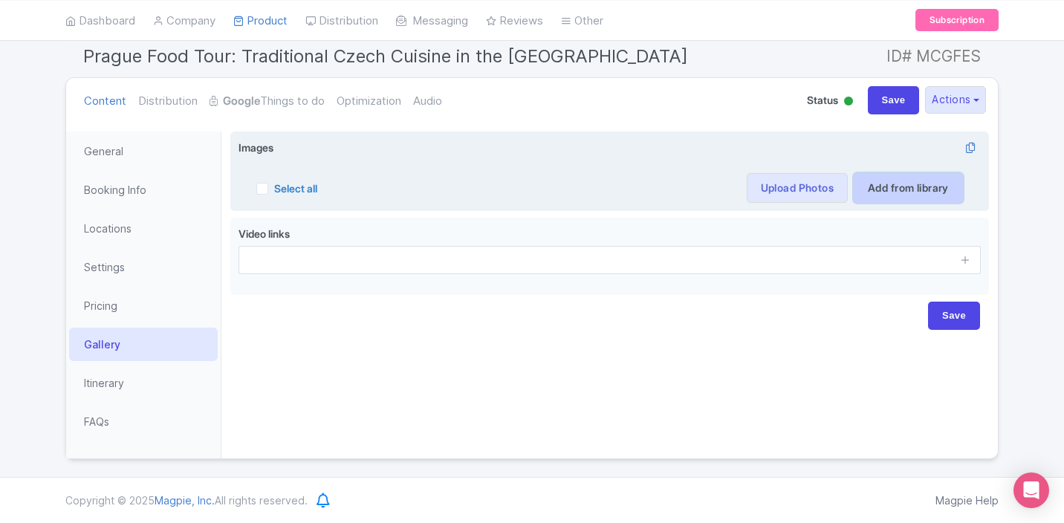
click at [865, 201] on link "Add from library" at bounding box center [908, 188] width 109 height 30
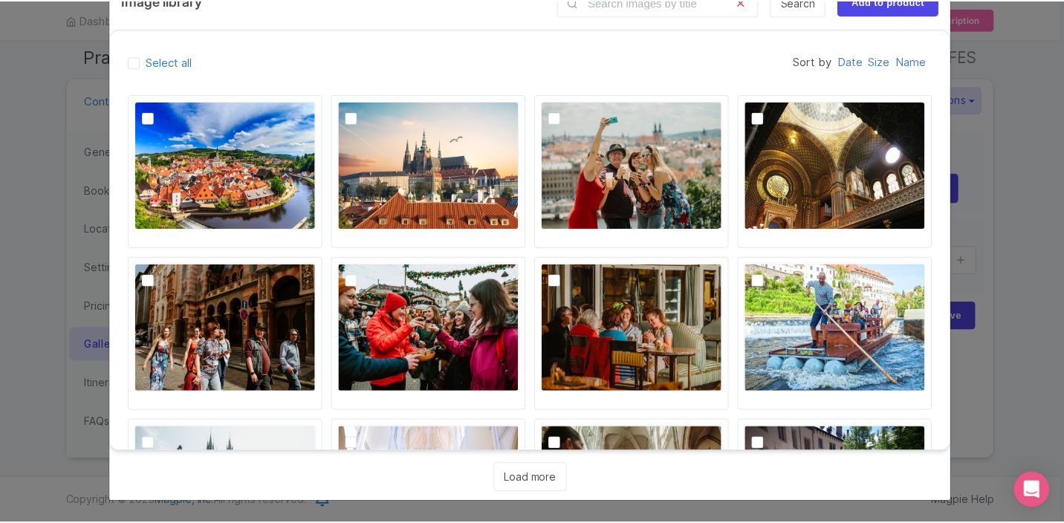
scroll to position [0, 0]
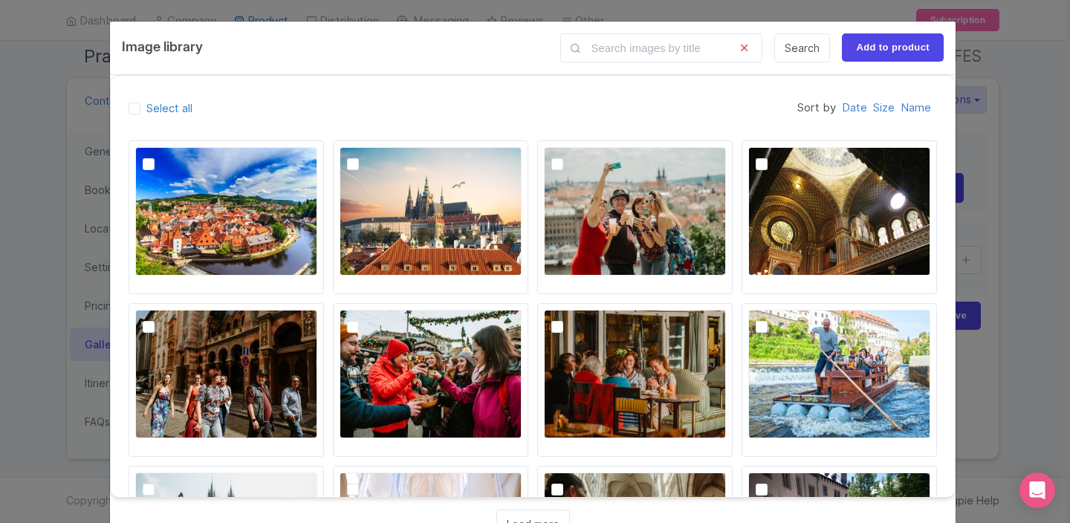
click at [1011, 181] on div "Image library Search Add to product Select all Sort by Date Size Name Loading..…" at bounding box center [535, 261] width 1070 height 523
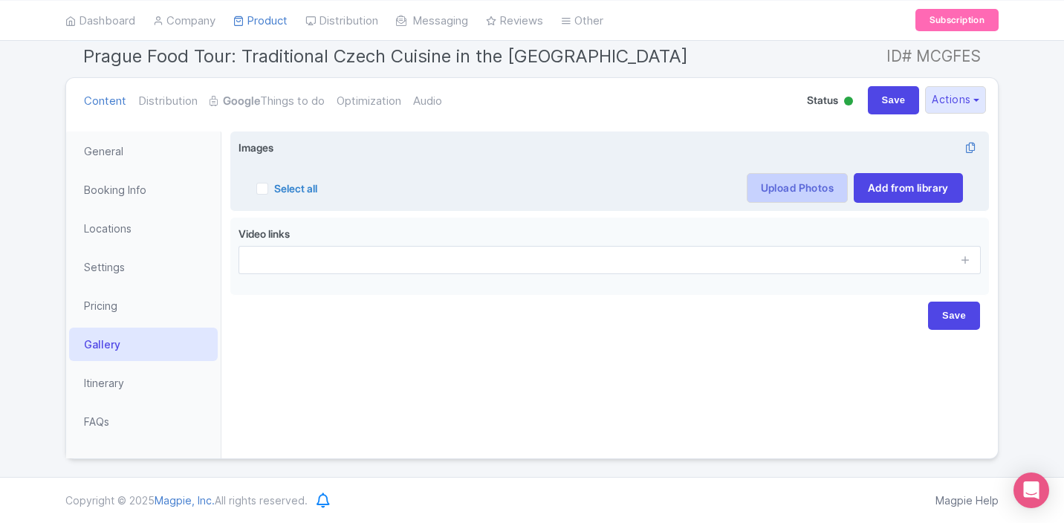
click at [747, 182] on link "Upload Photos" at bounding box center [797, 188] width 101 height 30
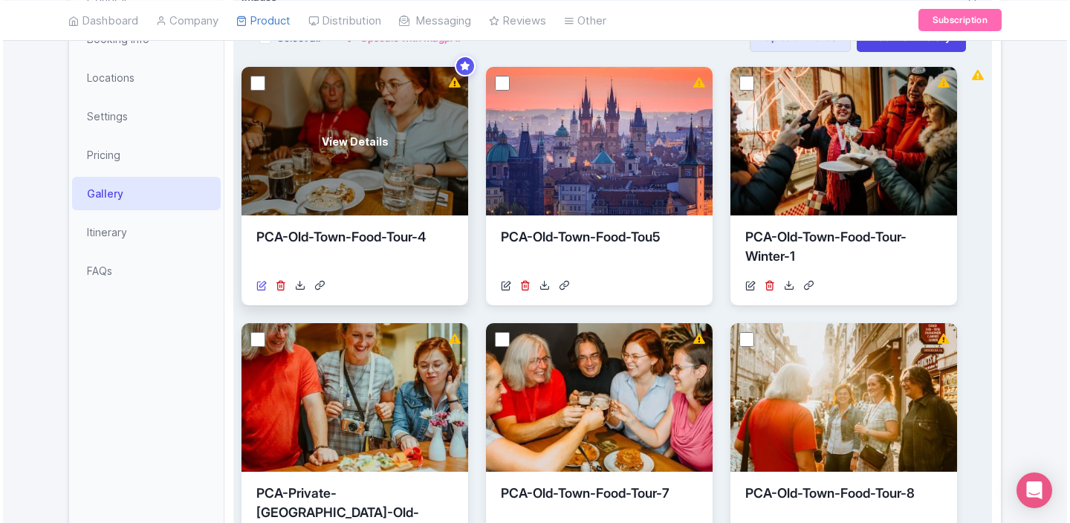
scroll to position [225, 0]
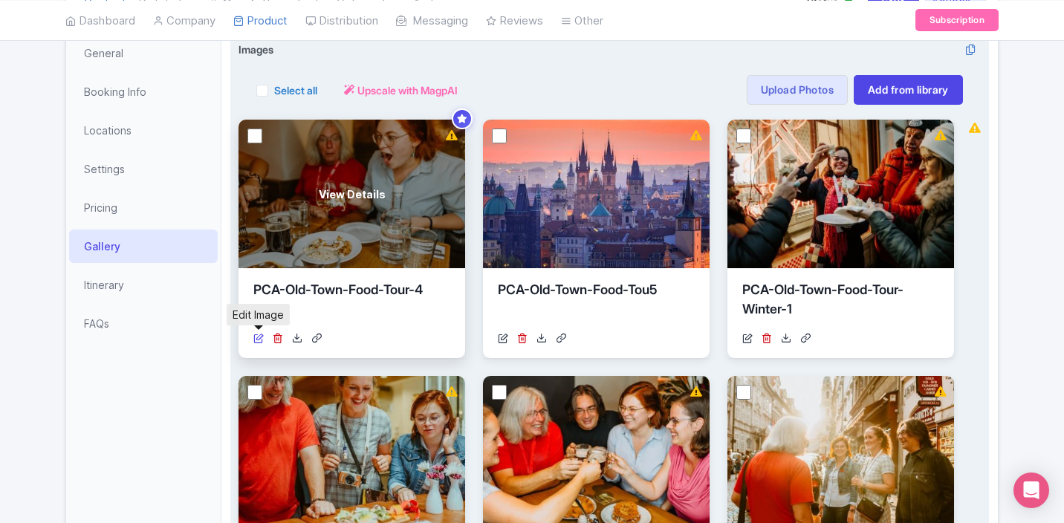
click at [258, 339] on icon at bounding box center [258, 338] width 10 height 10
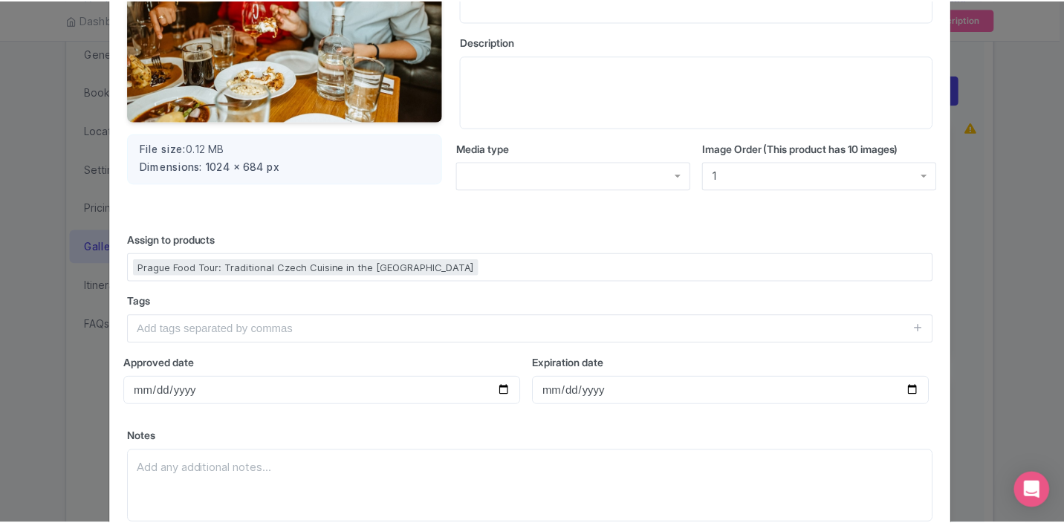
scroll to position [0, 0]
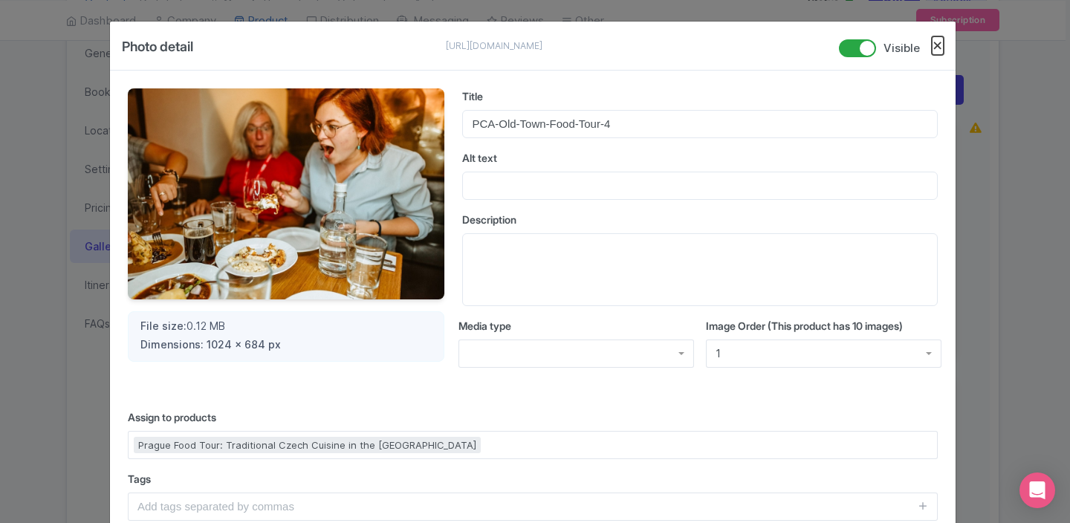
click at [939, 42] on button "Close" at bounding box center [938, 45] width 12 height 19
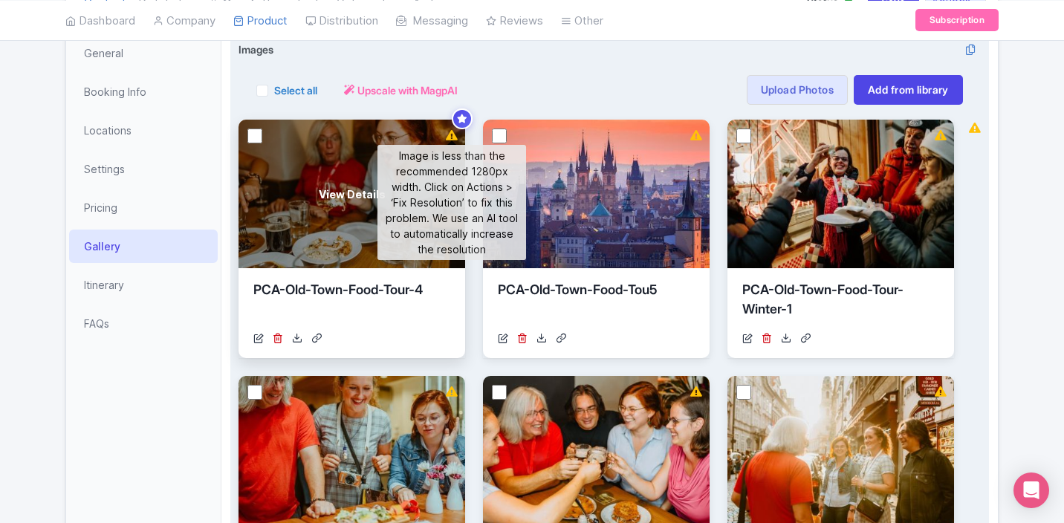
click at [449, 134] on icon at bounding box center [452, 135] width 12 height 10
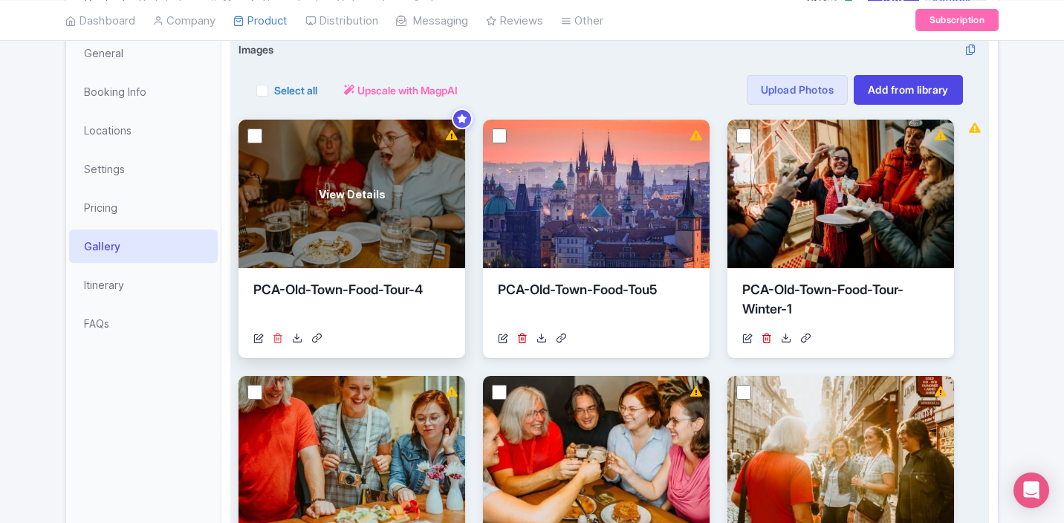
click at [279, 335] on icon at bounding box center [278, 338] width 10 height 10
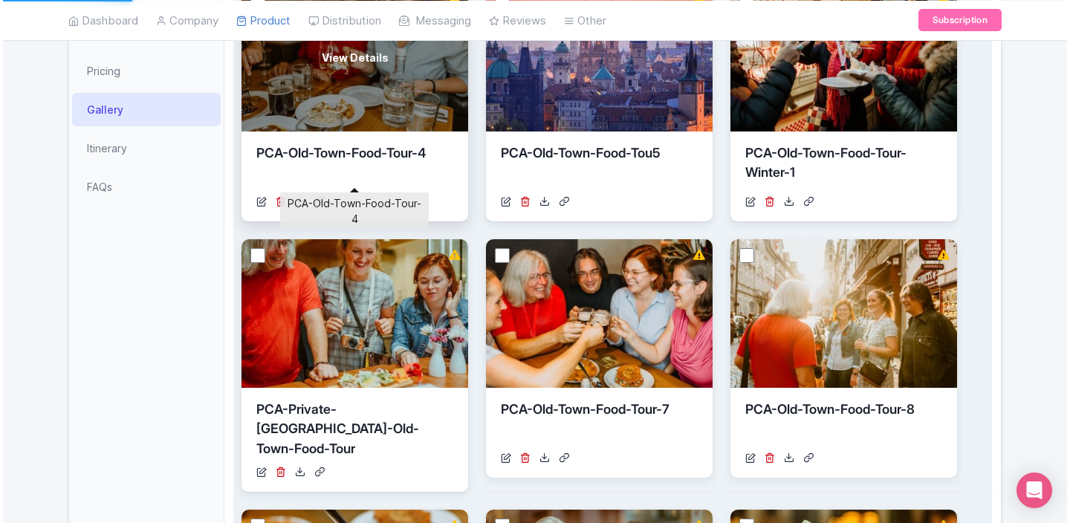
scroll to position [342, 0]
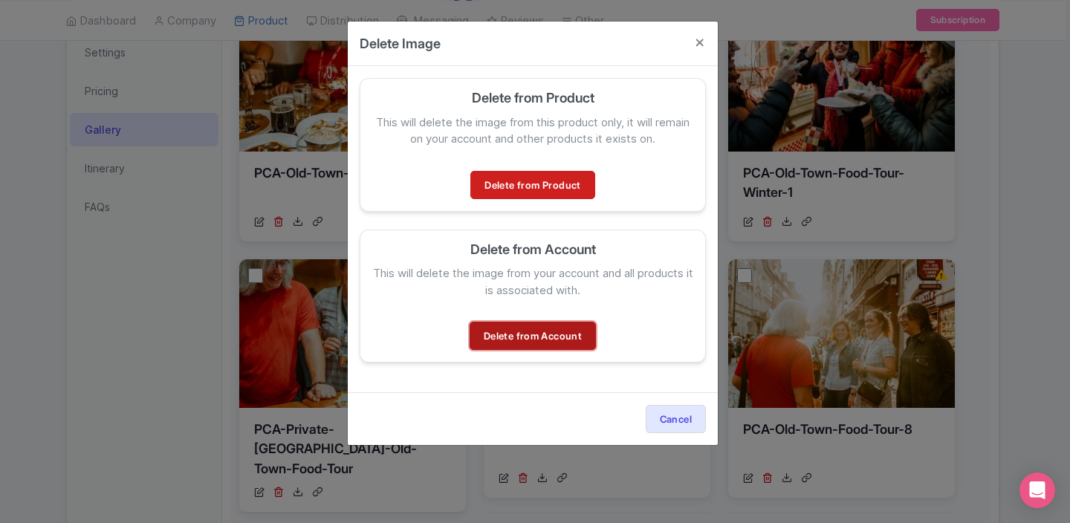
click at [543, 342] on link "Delete from Account" at bounding box center [532, 336] width 126 height 28
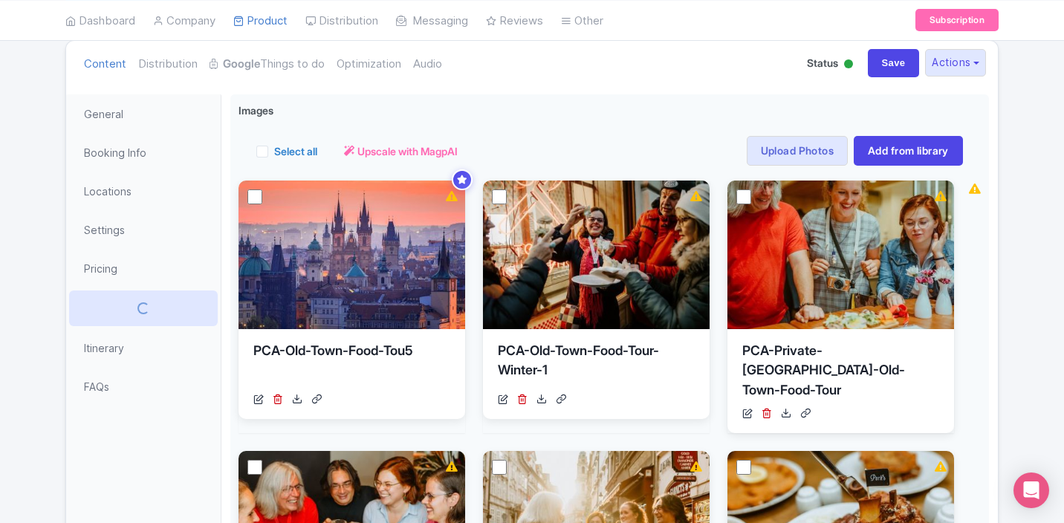
scroll to position [127, 0]
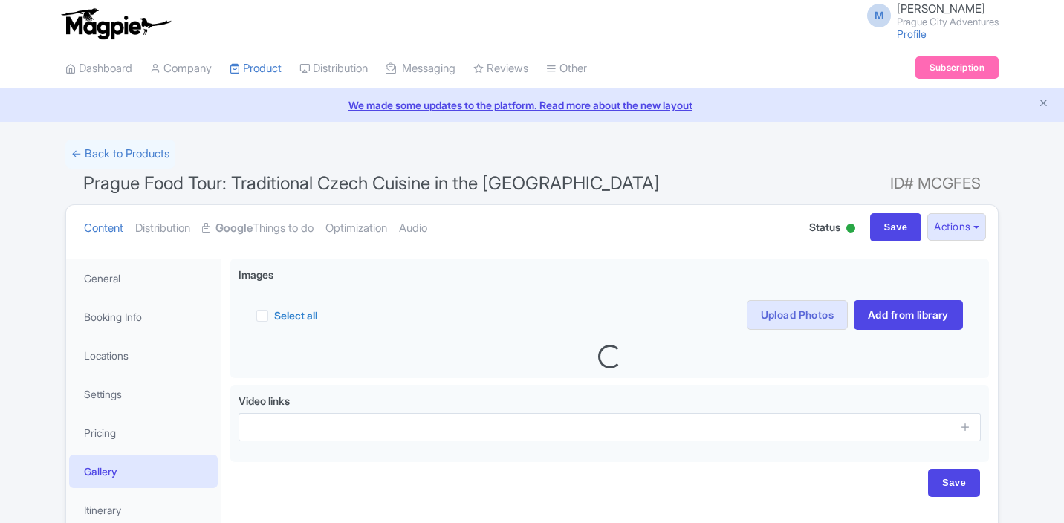
scroll to position [127, 0]
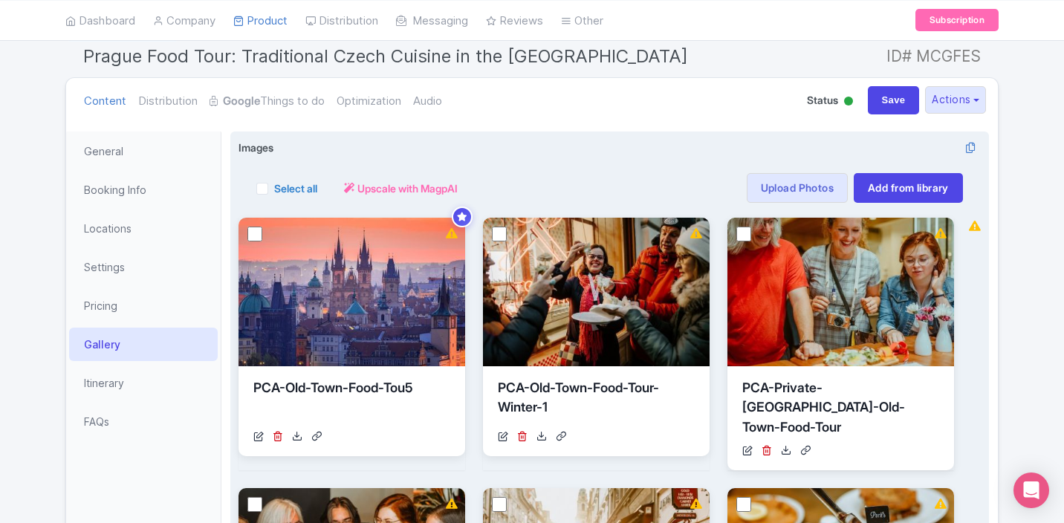
click at [274, 188] on label "Select all" at bounding box center [295, 189] width 43 height 16
click at [274, 188] on input "Select all" at bounding box center [279, 184] width 10 height 10
checkbox input "true"
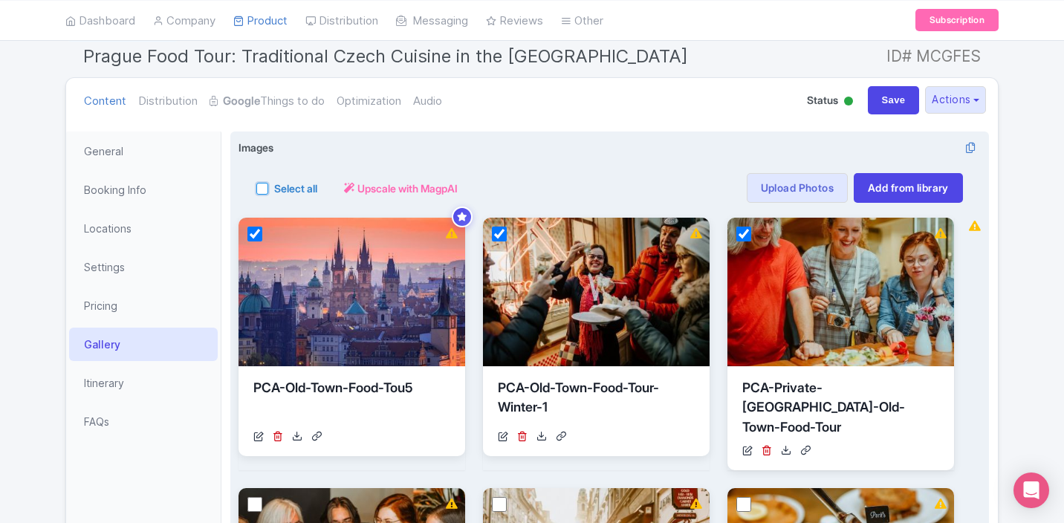
checkbox input "true"
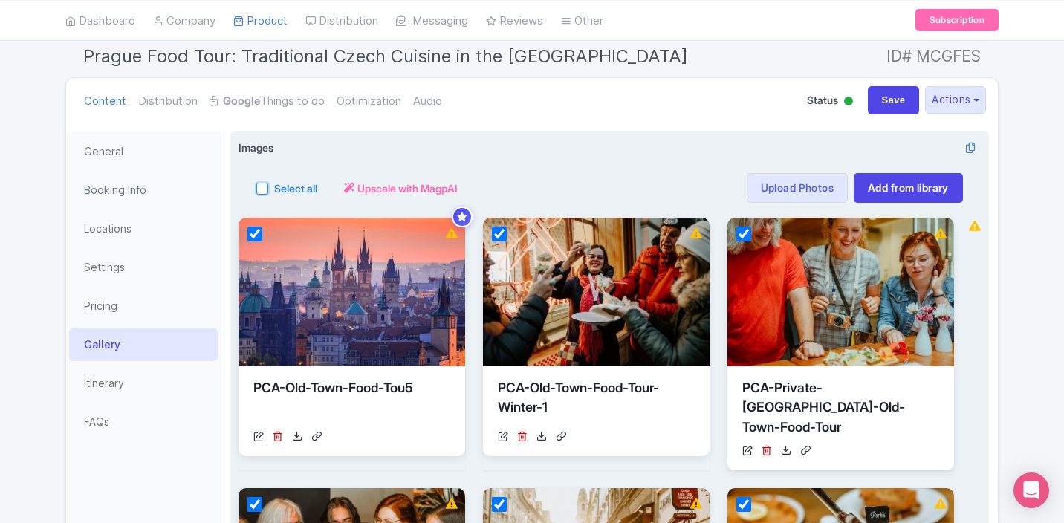
checkbox input "true"
click at [386, 183] on button "Actions" at bounding box center [362, 188] width 61 height 30
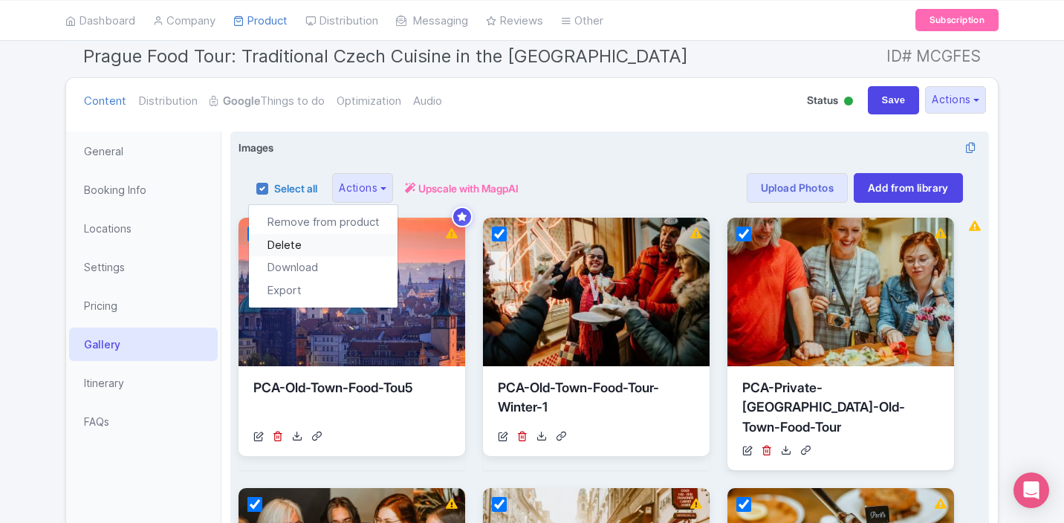
click at [305, 247] on link "Delete" at bounding box center [323, 245] width 149 height 23
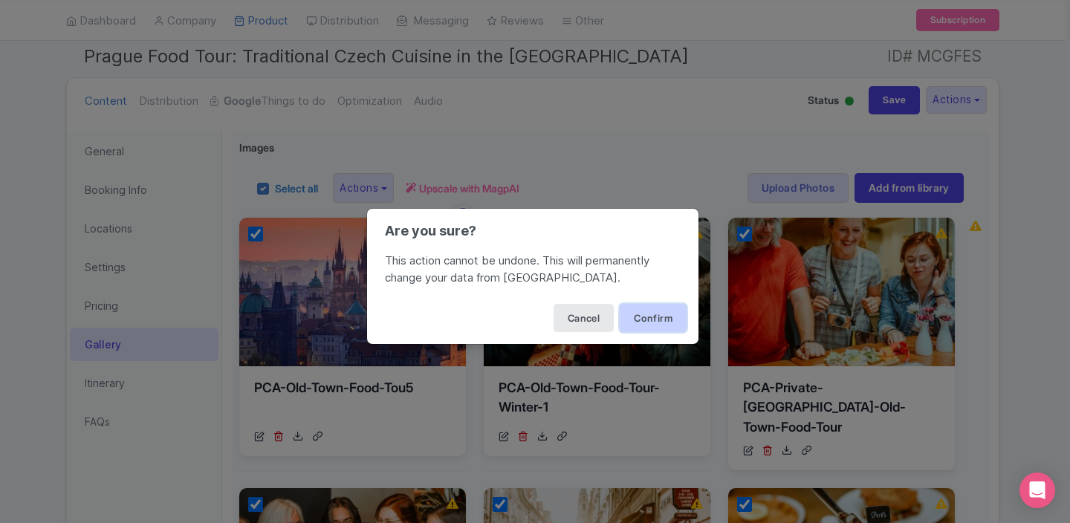
click at [634, 316] on button "Confirm" at bounding box center [653, 318] width 67 height 28
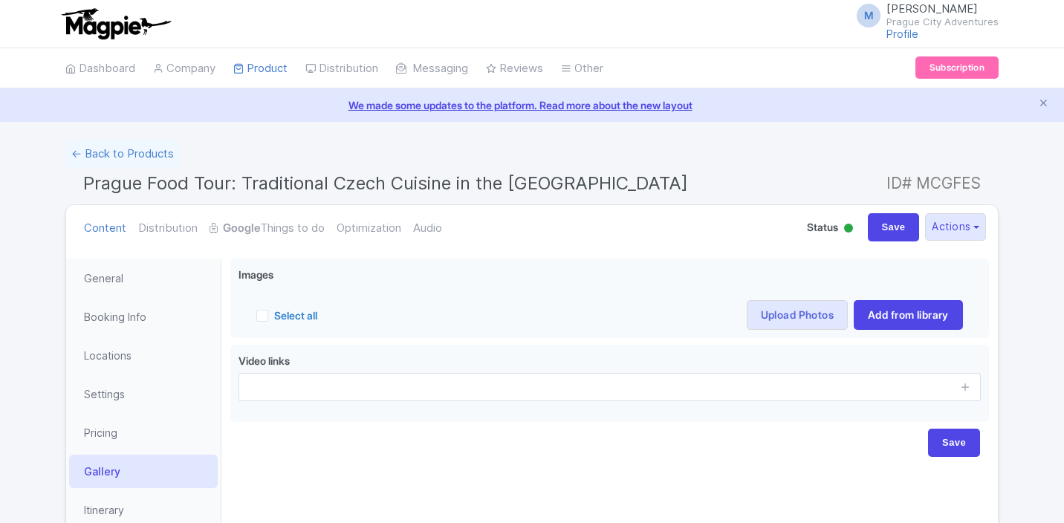
scroll to position [127, 0]
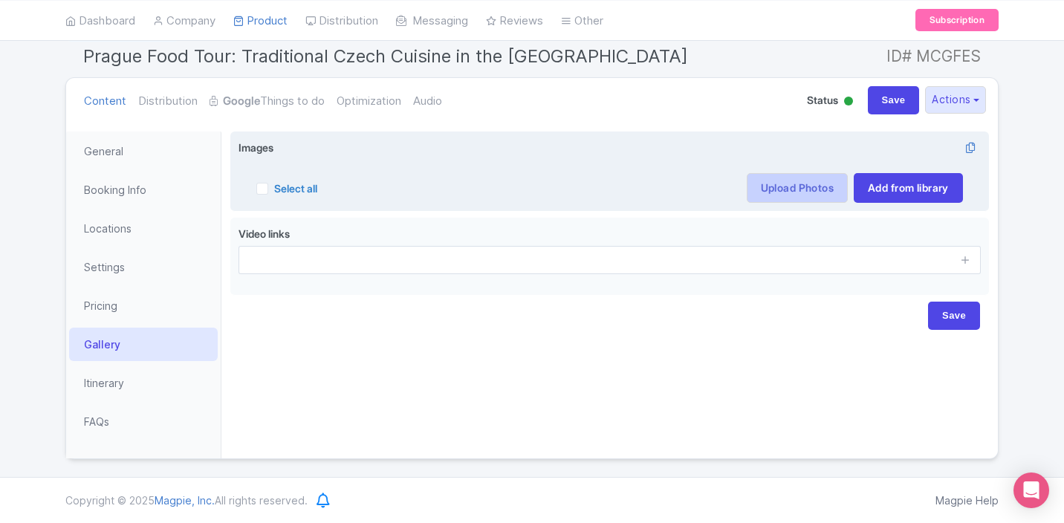
click at [787, 192] on link "Upload Photos" at bounding box center [797, 188] width 101 height 30
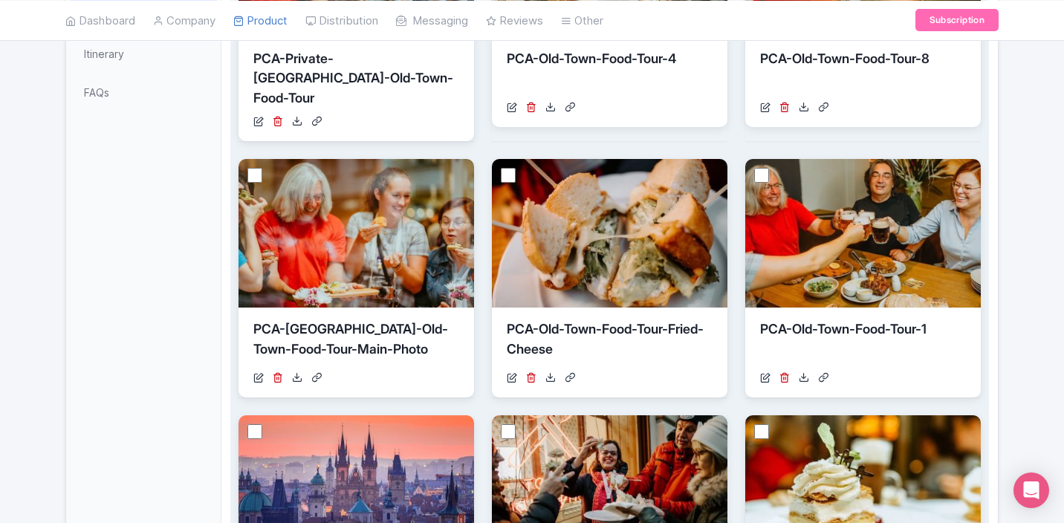
scroll to position [1053, 0]
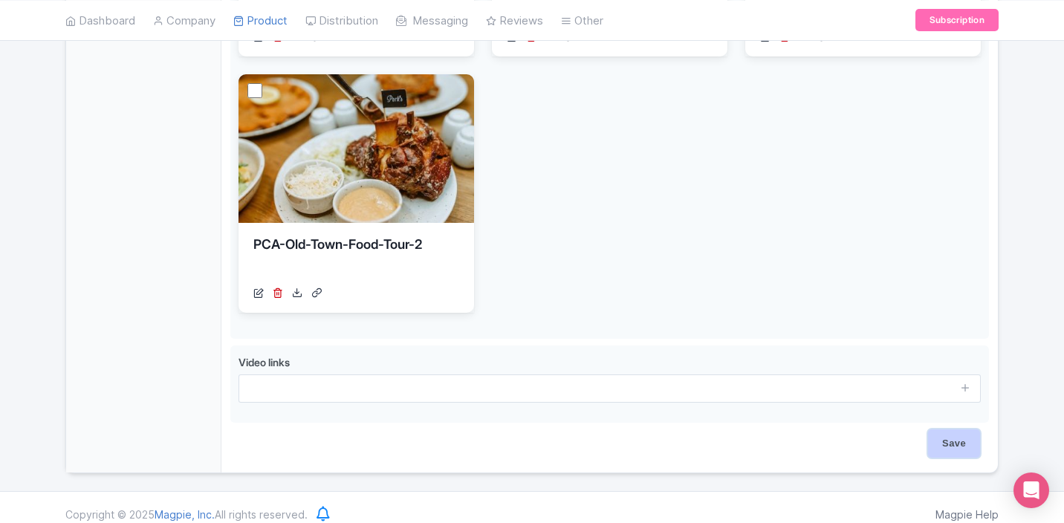
click at [943, 429] on input "Save" at bounding box center [954, 443] width 52 height 28
type input "Saving..."
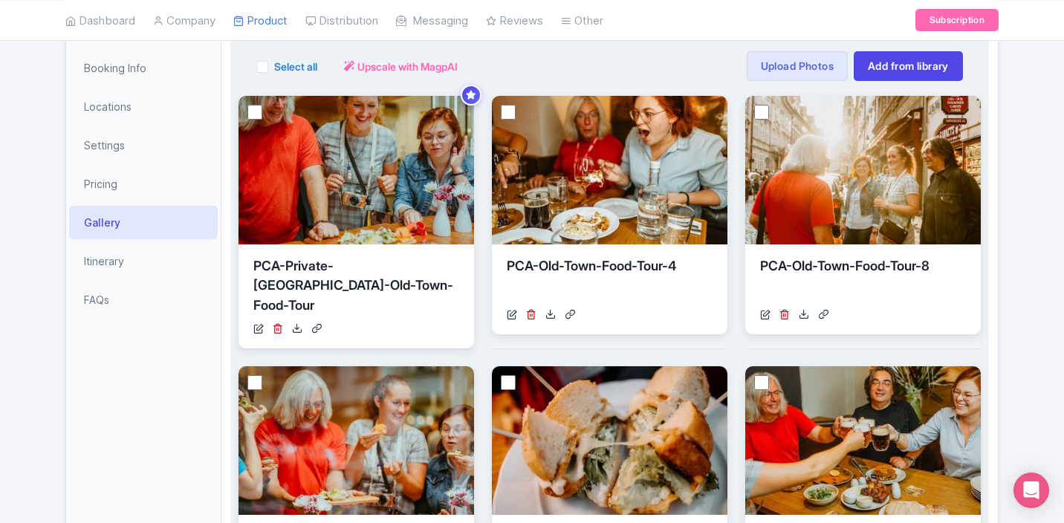
scroll to position [0, 0]
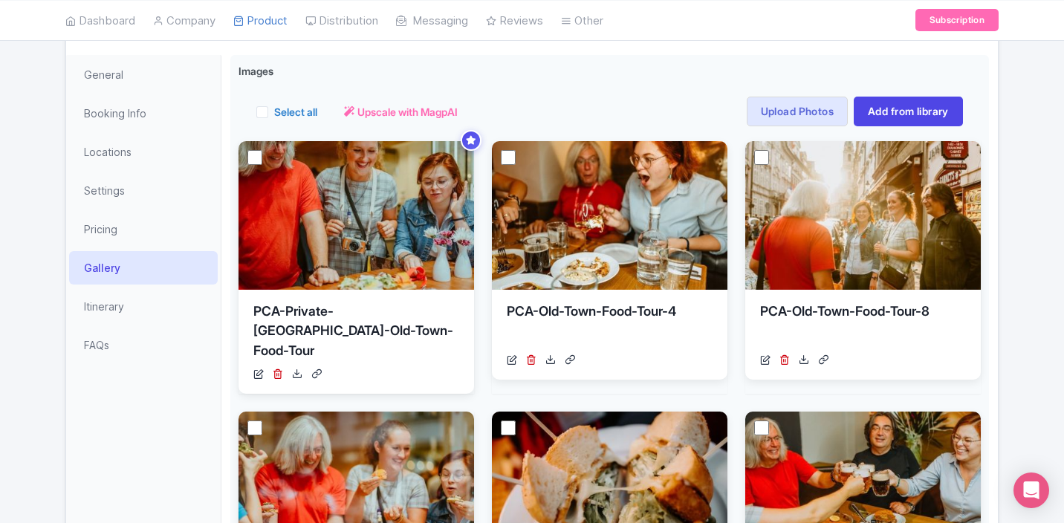
scroll to position [206, 0]
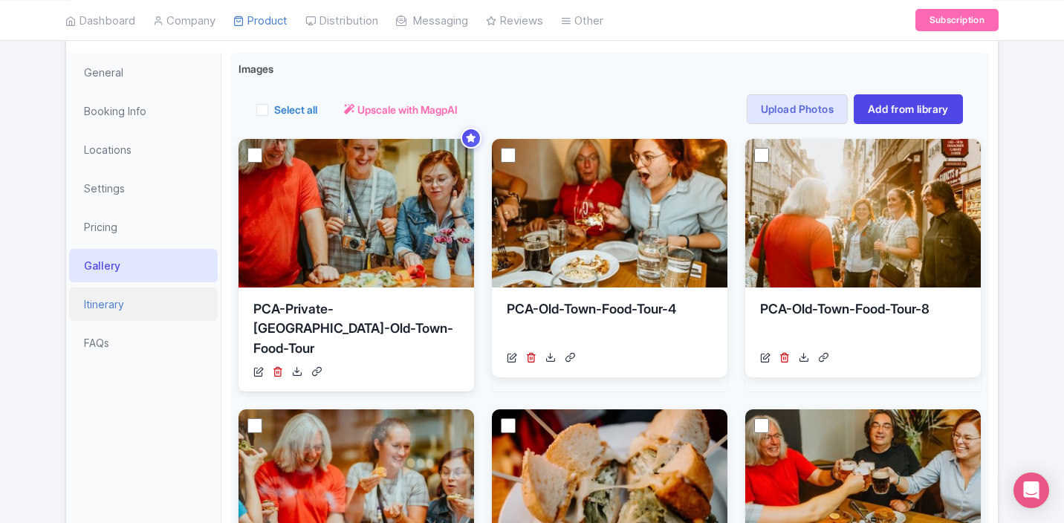
click at [132, 299] on link "Itinerary" at bounding box center [143, 303] width 149 height 33
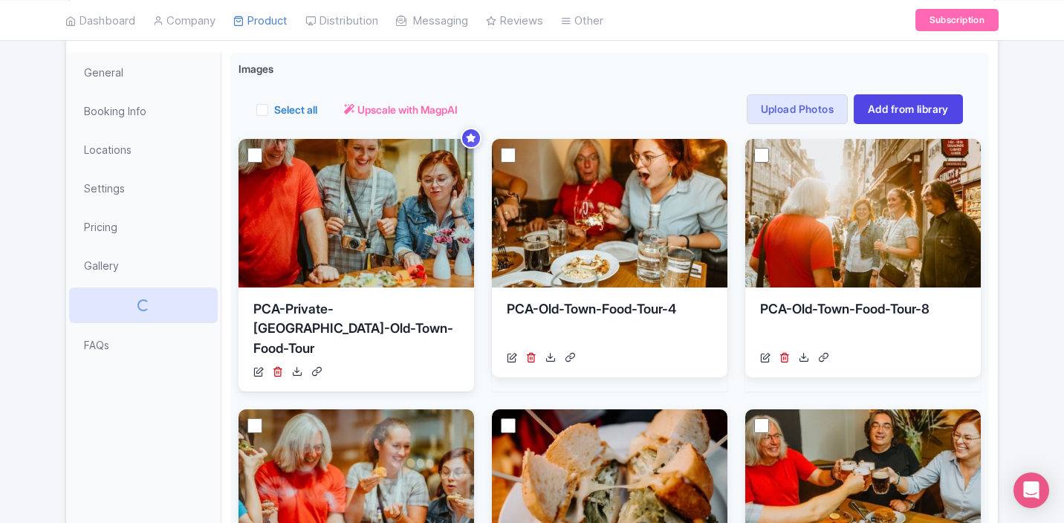
scroll to position [127, 0]
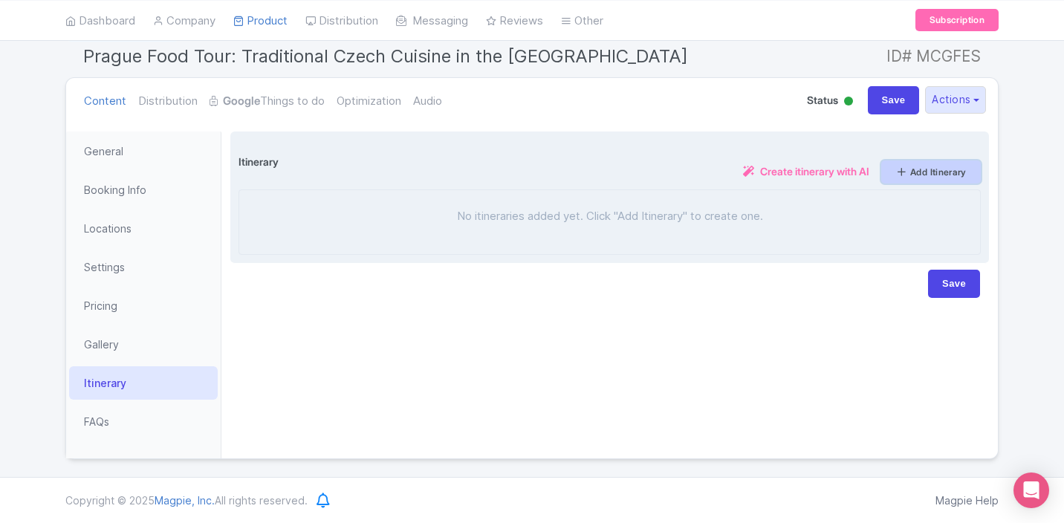
click at [898, 167] on icon at bounding box center [901, 172] width 12 height 12
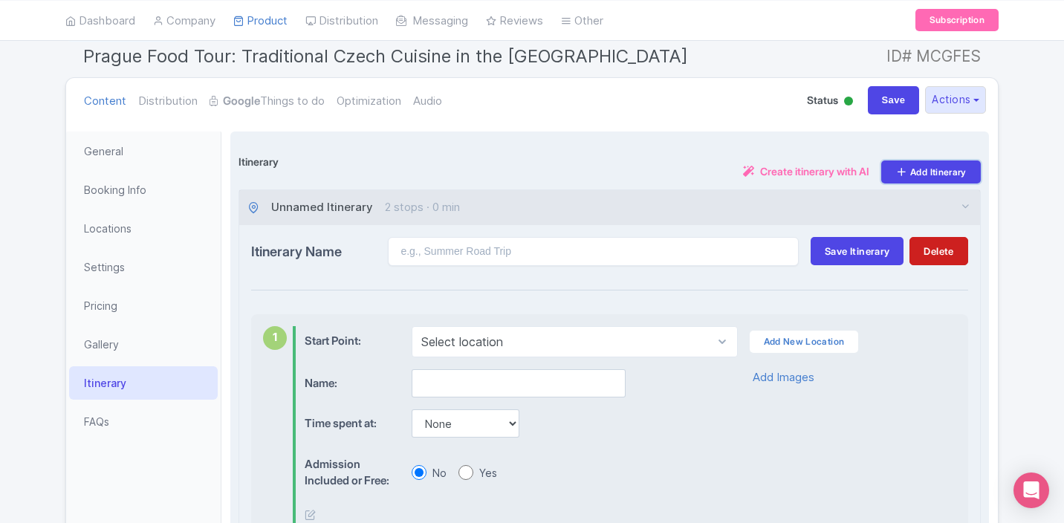
scroll to position [159, 0]
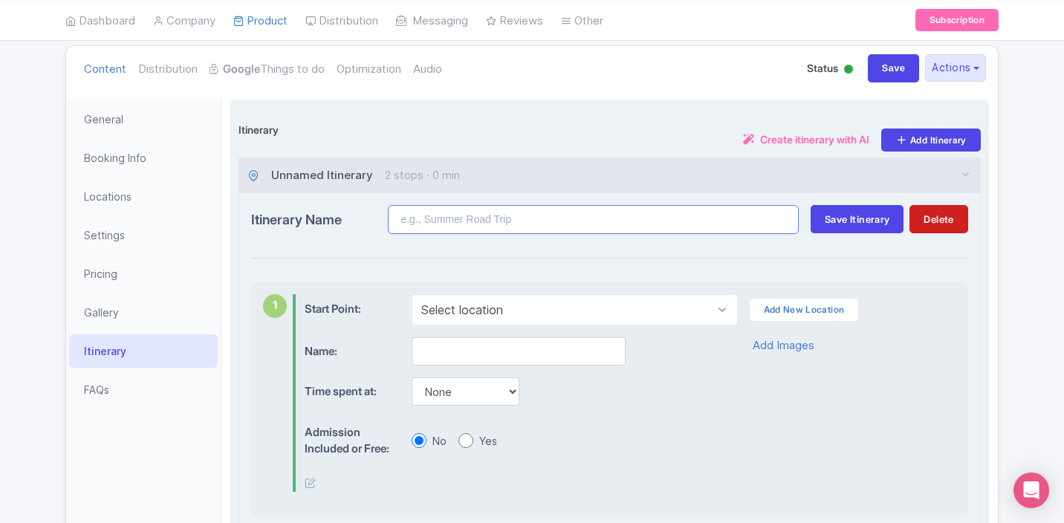
click at [496, 217] on input "Itinerary Name" at bounding box center [593, 219] width 411 height 29
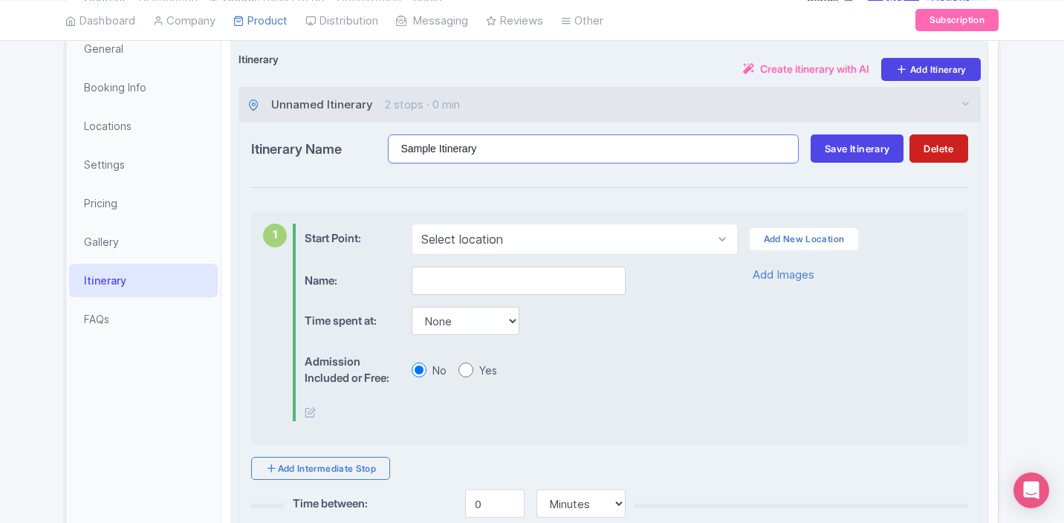
scroll to position [231, 0]
type input "Sample Itinerary"
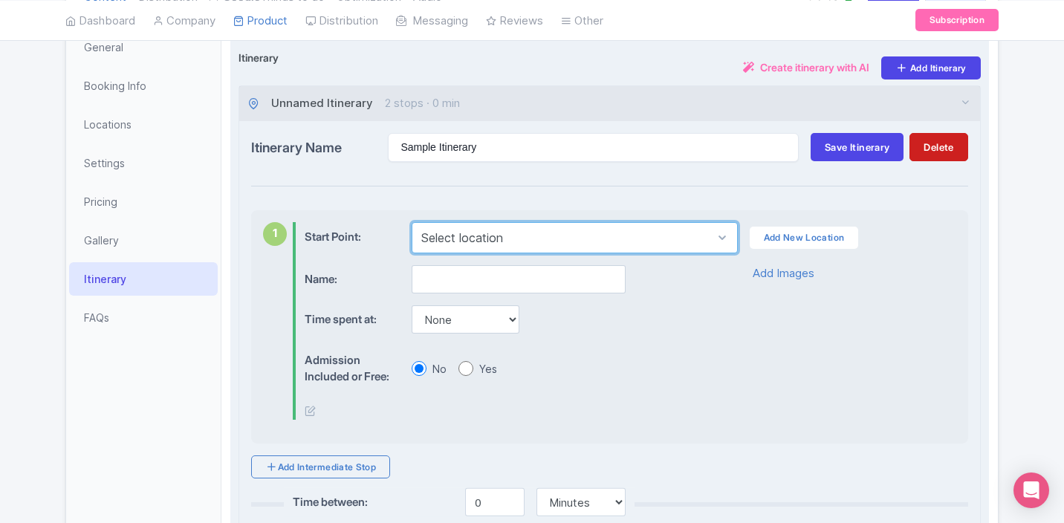
click at [585, 240] on select "Select location Divadlo Hybernia, Náměstí Republiky, New Town, Czechia" at bounding box center [574, 237] width 325 height 31
select select "c50aba17-c145-4b55-8d90-2c03c9cfcf8f"
click at [412, 222] on select "Select location Divadlo Hybernia, Náměstí Republiky, New Town, Czechia" at bounding box center [574, 237] width 325 height 31
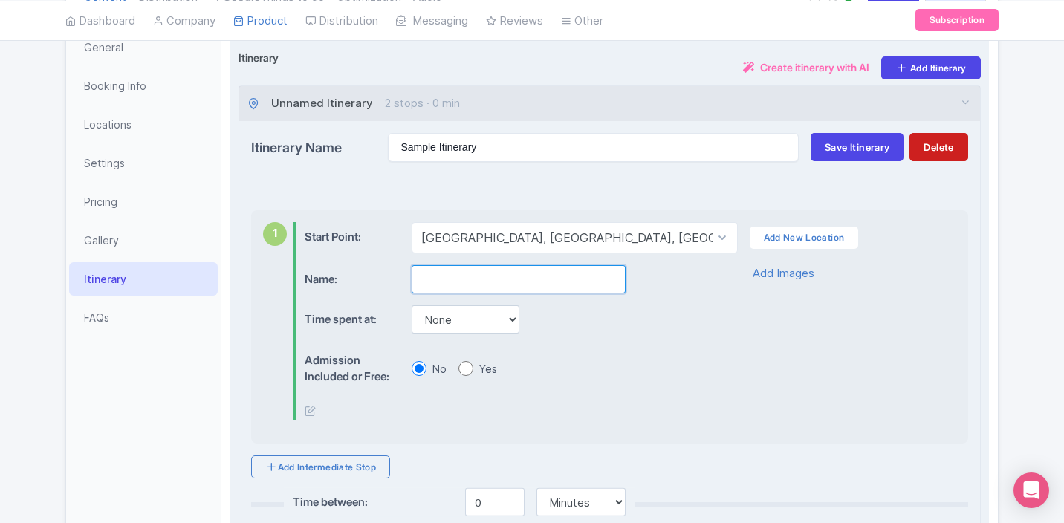
click at [522, 276] on input "text" at bounding box center [519, 279] width 214 height 28
type input "Meeting"
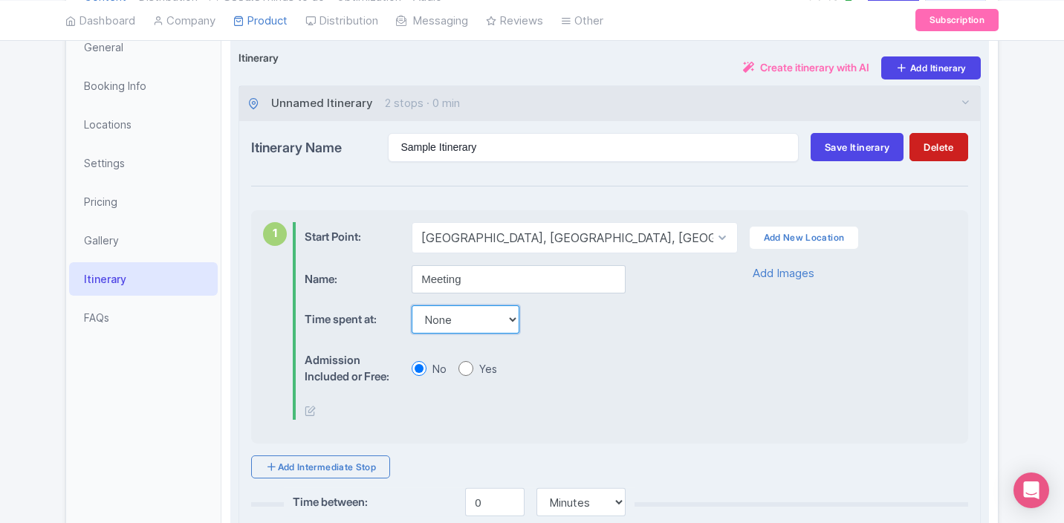
click at [496, 314] on select "None 15 mins 30 mins 45 mins 1 hour 1 hour 15 mins 1 hour 30 mins 1 hour 45 min…" at bounding box center [466, 319] width 108 height 28
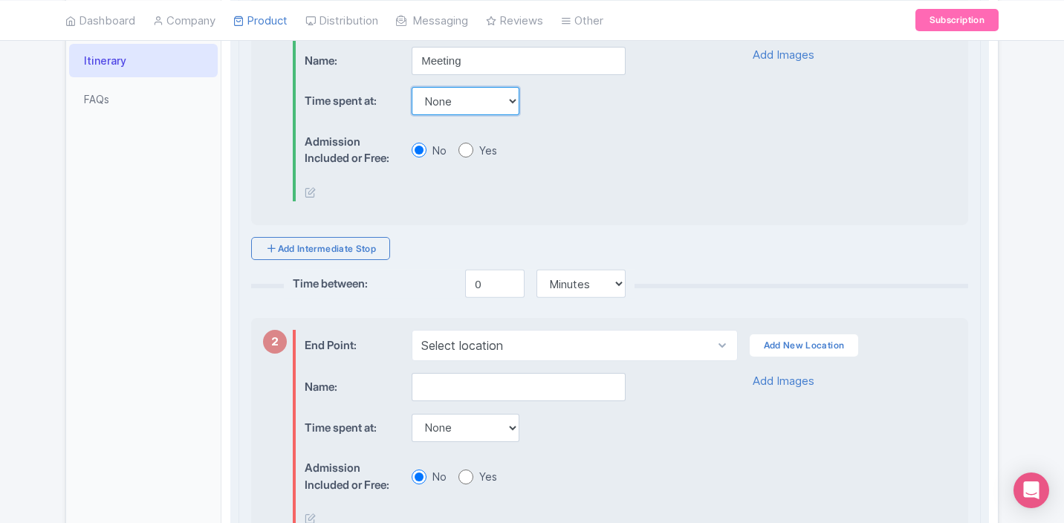
scroll to position [515, 0]
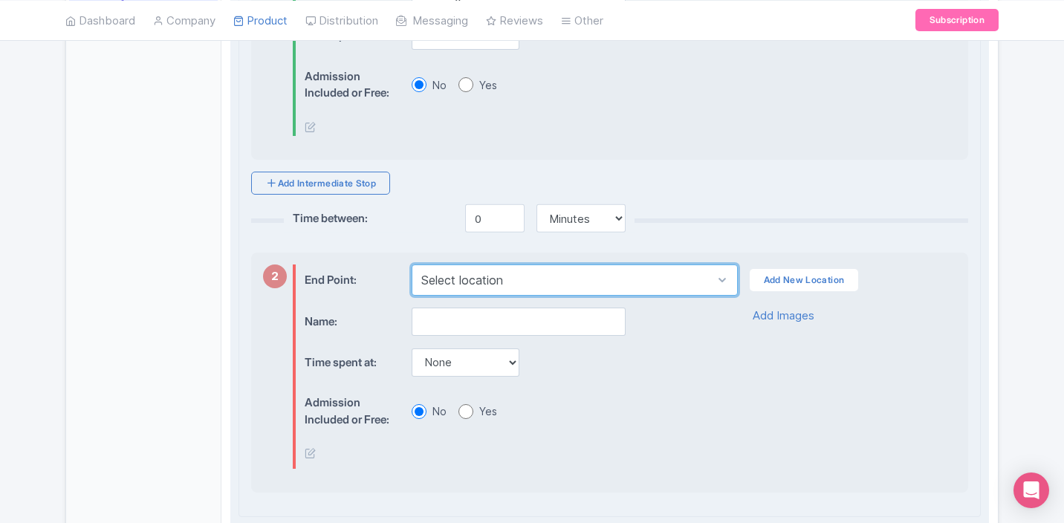
click at [444, 278] on select "Select location Old Town, Prague 1, Czechia" at bounding box center [574, 279] width 325 height 31
select select "e24d786d-4684-4fa7-8d22-416ed6cec386"
click at [412, 264] on select "Select location Old Town, Prague 1, Czechia" at bounding box center [574, 279] width 325 height 31
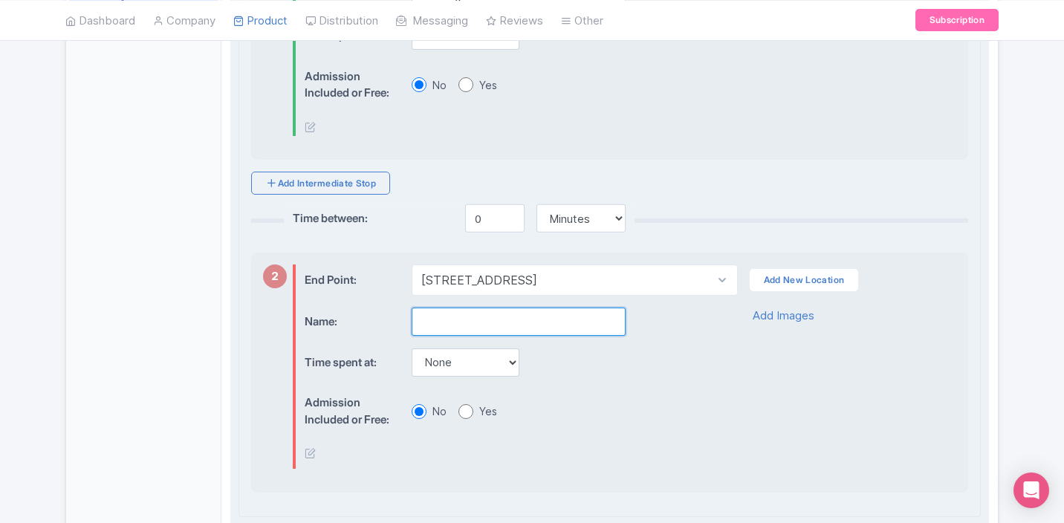
click at [447, 321] on input "text" at bounding box center [519, 322] width 214 height 28
type input "End of the tour"
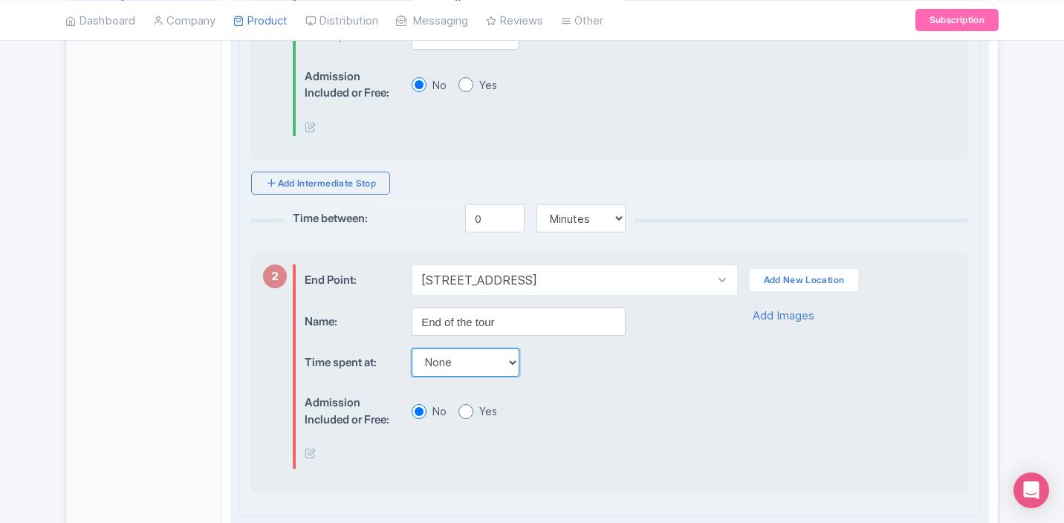
click at [467, 371] on select "None 15 mins 30 mins 45 mins 1 hour 1 hour 15 mins 1 hour 30 mins 1 hour 45 min…" at bounding box center [466, 362] width 108 height 28
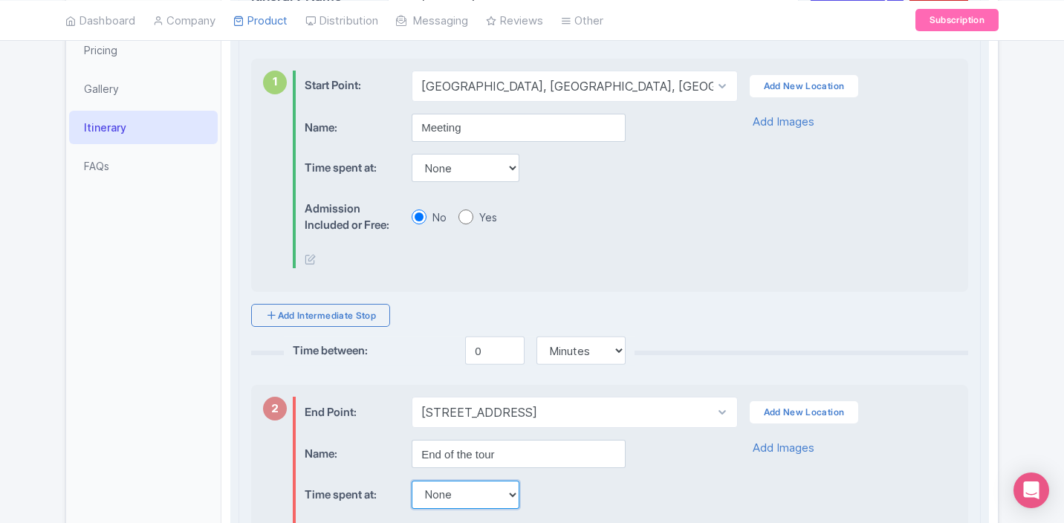
scroll to position [378, 0]
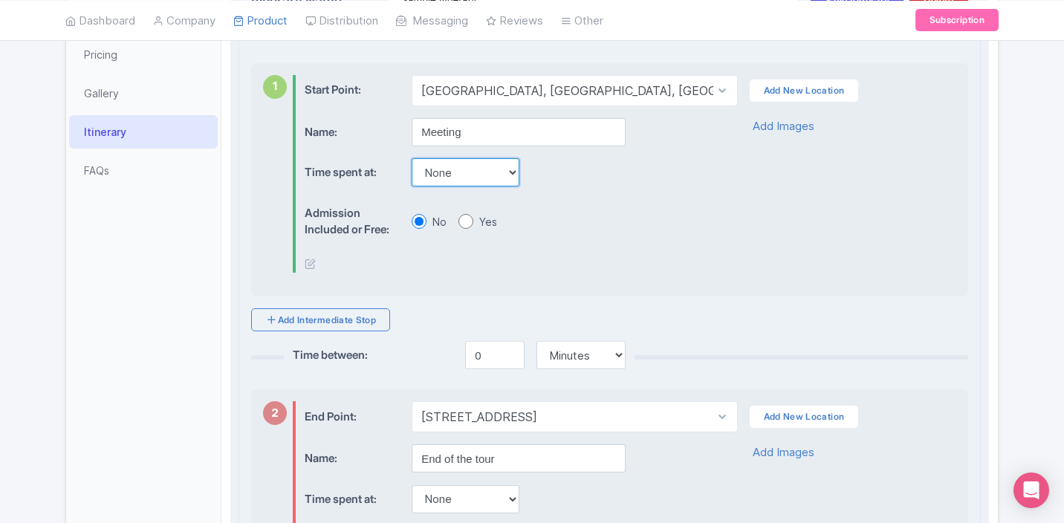
click at [469, 172] on select "None 15 mins 30 mins 45 mins 1 hour 1 hour 15 mins 1 hour 30 mins 1 hour 45 min…" at bounding box center [466, 172] width 108 height 28
click at [478, 180] on select "None 15 mins 30 mins 45 mins 1 hour 1 hour 15 mins 1 hour 30 mins 1 hour 45 min…" at bounding box center [466, 172] width 108 height 28
select select "15"
click at [412, 158] on select "None 15 mins 30 mins 45 mins 1 hour 1 hour 15 mins 1 hour 30 mins 1 hour 45 min…" at bounding box center [466, 172] width 108 height 28
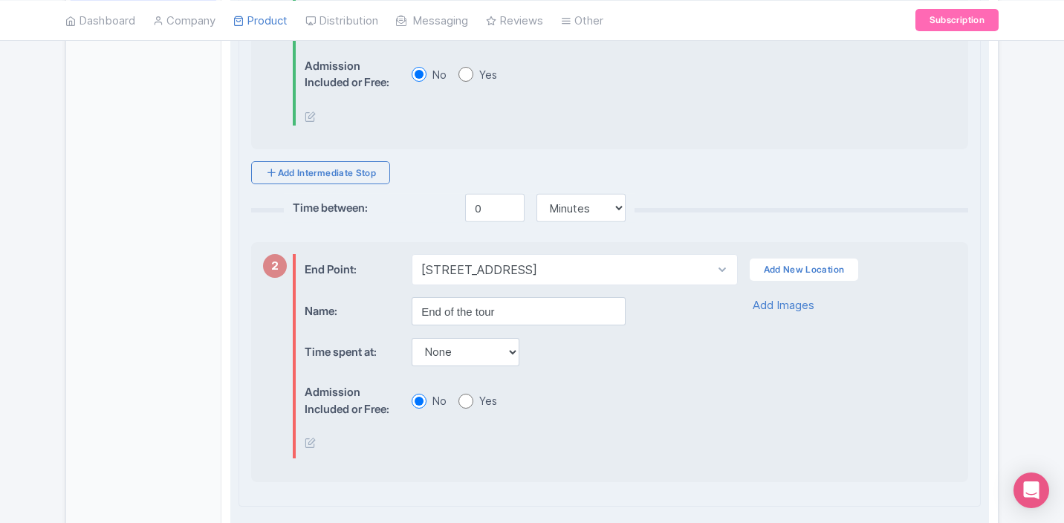
scroll to position [643, 0]
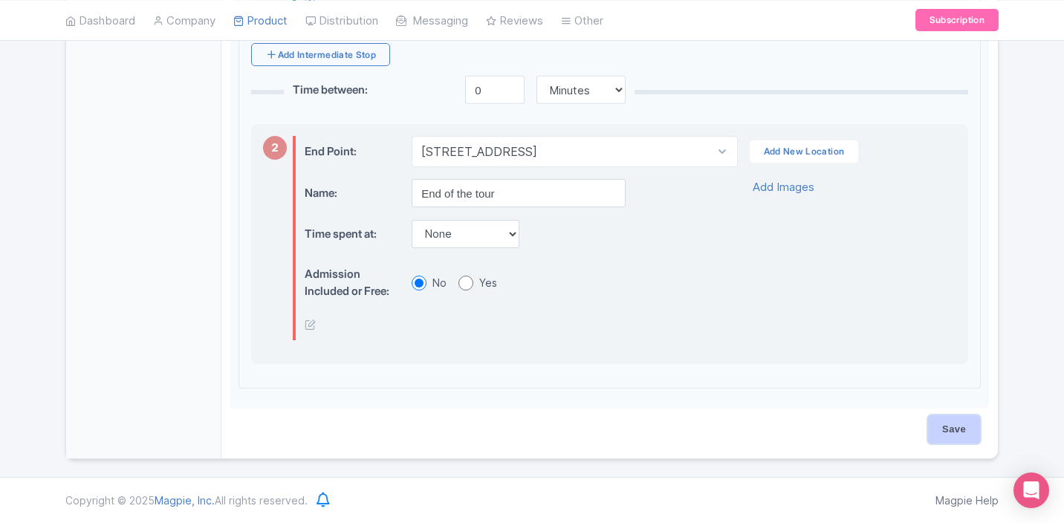
click at [955, 427] on input "Save" at bounding box center [954, 429] width 52 height 28
type input "Saving..."
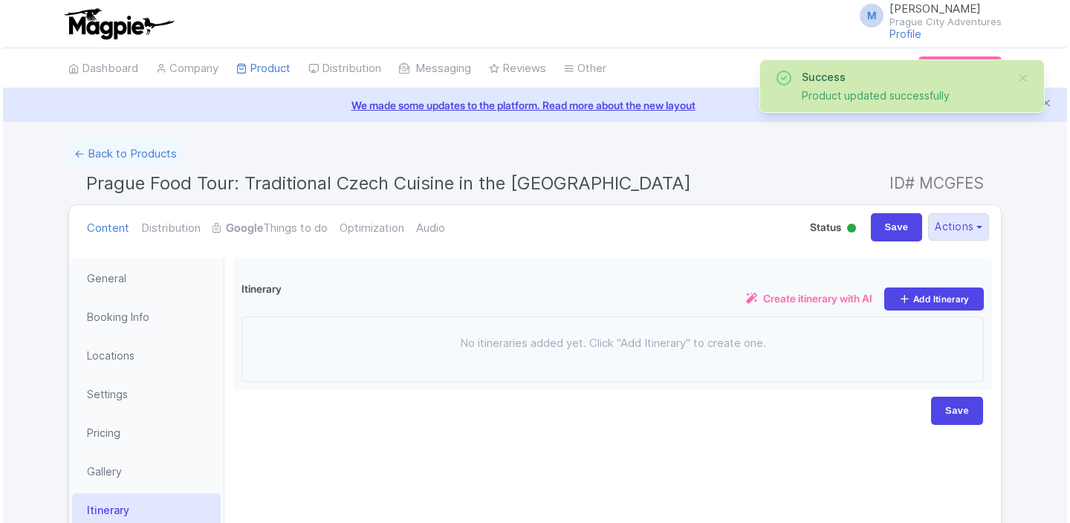
scroll to position [127, 0]
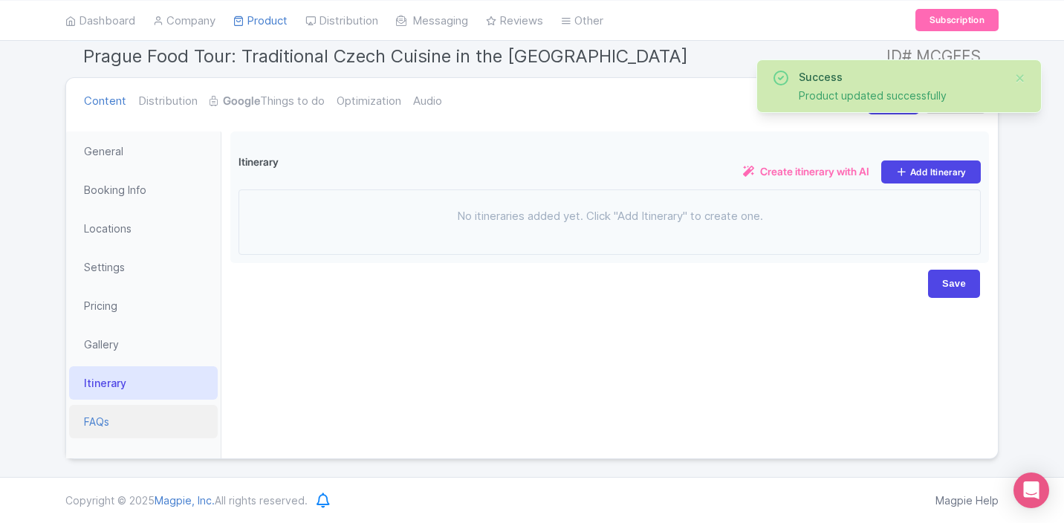
click at [112, 421] on link "FAQs" at bounding box center [143, 421] width 149 height 33
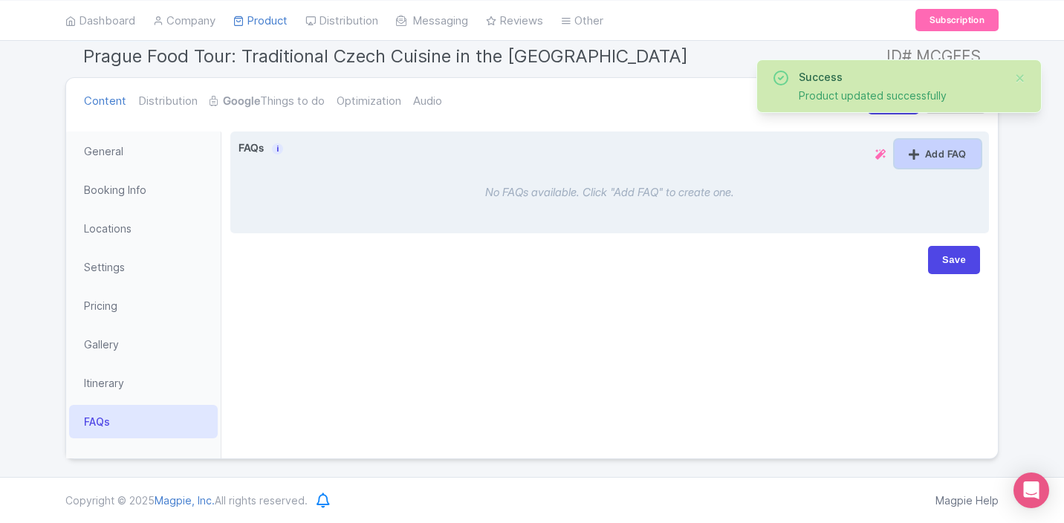
click at [944, 157] on link "Add FAQ" at bounding box center [937, 154] width 86 height 28
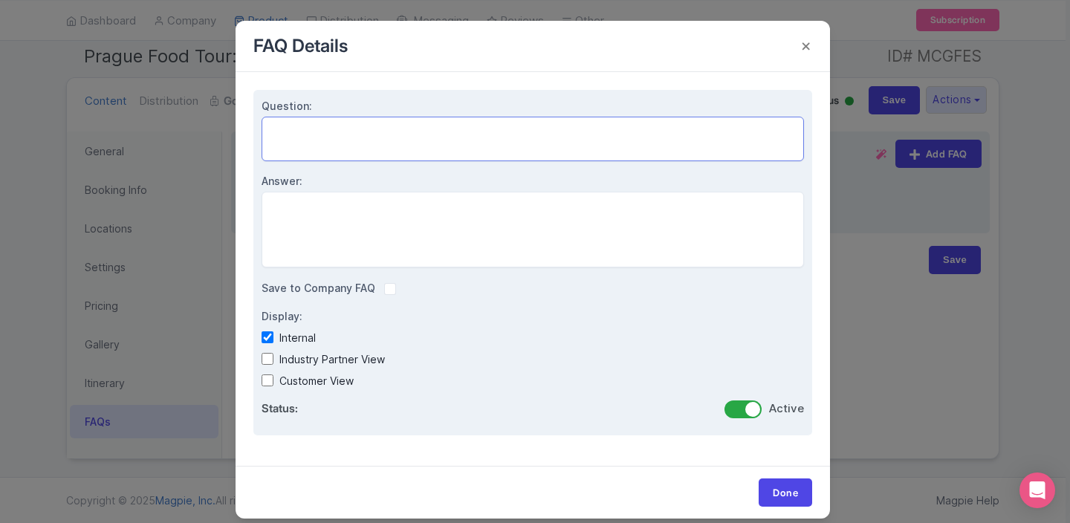
click at [326, 157] on textarea "Question:" at bounding box center [532, 139] width 542 height 45
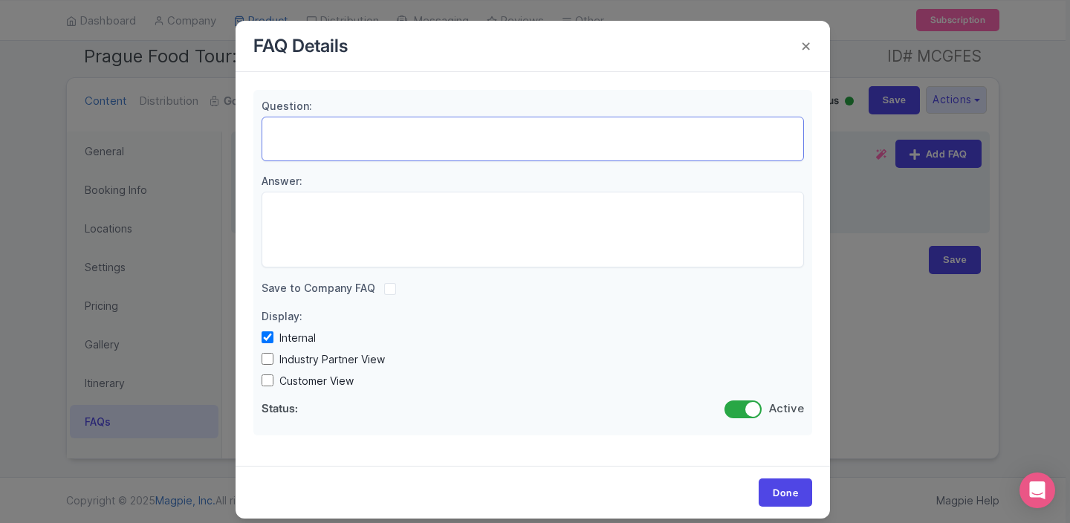
paste textarea "What kind of food can I expect to try on this Prague food tour?"
type textarea "What kind of food can I expect to try on this Prague food tour?"
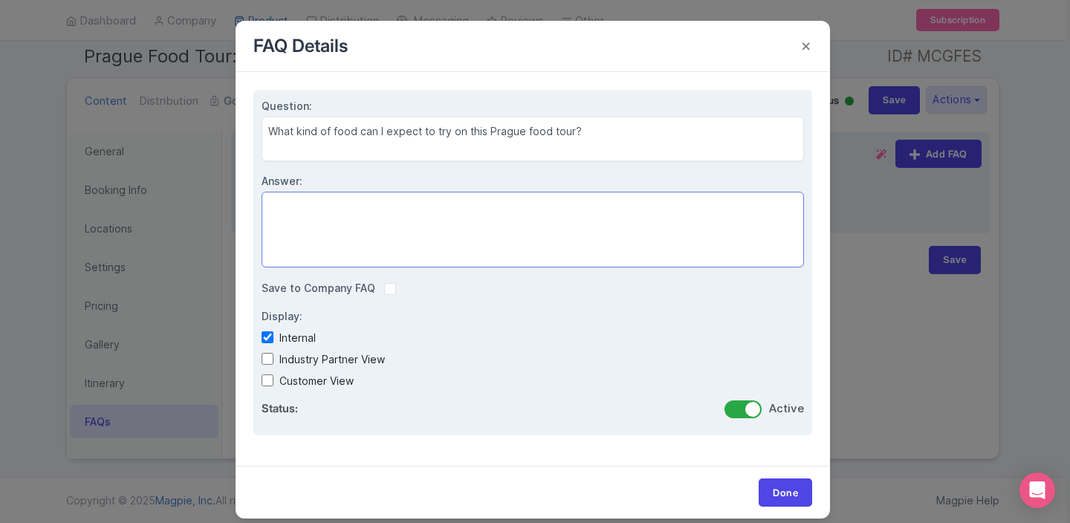
click at [347, 210] on textarea "Answer:" at bounding box center [532, 230] width 542 height 76
paste textarea "This Prague food tour is a deep dive into authentic Czech flavors. Think crispy…"
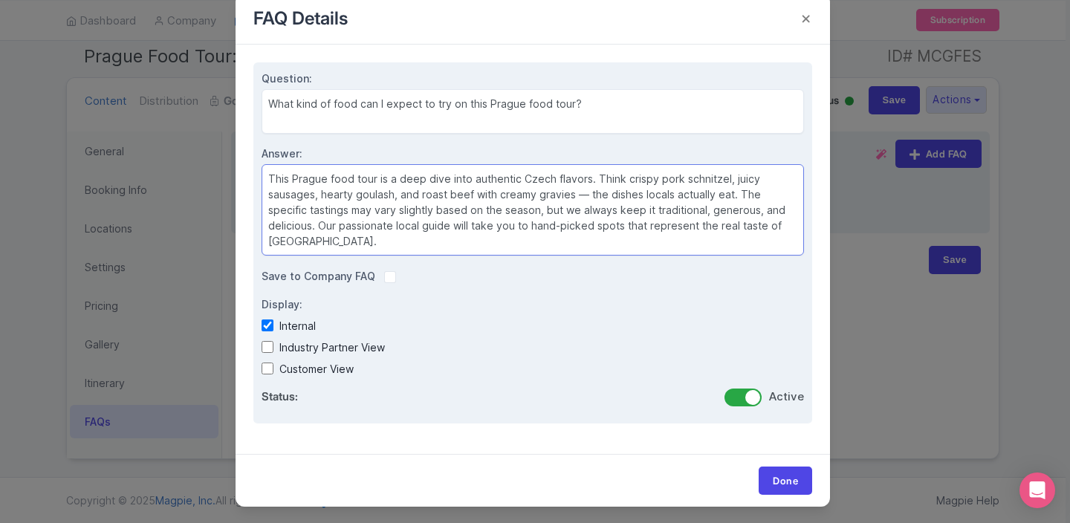
scroll to position [32, 0]
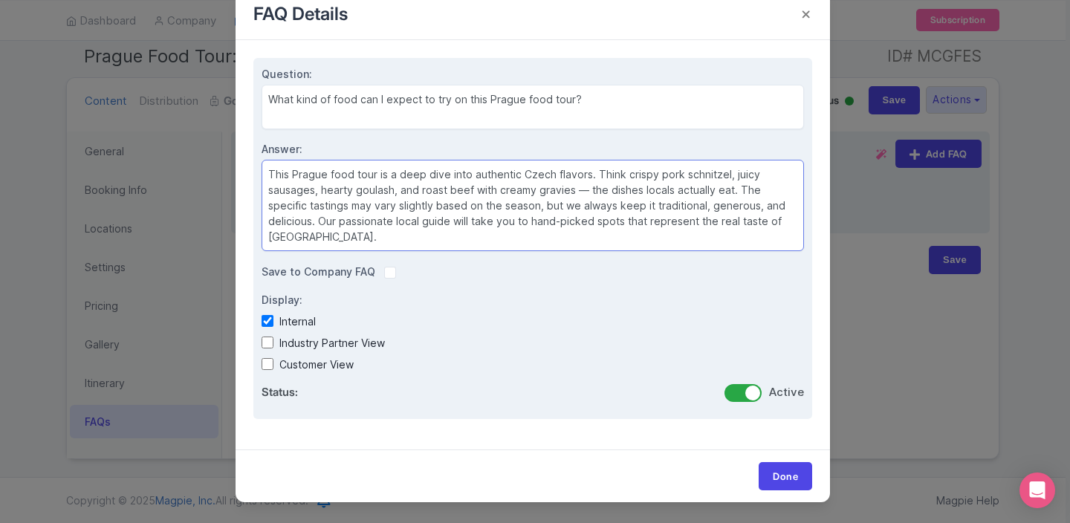
type textarea "This Prague food tour is a deep dive into authentic Czech flavors. Think crispy…"
click at [264, 341] on input "Industry Partner View" at bounding box center [267, 343] width 12 height 12
checkbox input "true"
click at [264, 363] on input "Customer View" at bounding box center [267, 364] width 12 height 12
checkbox input "true"
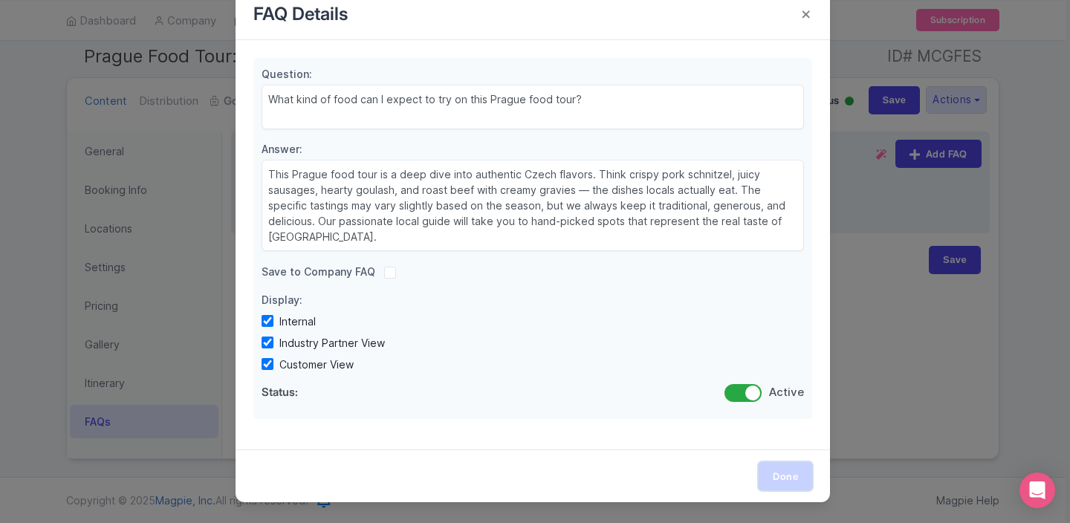
click at [796, 475] on link "Done" at bounding box center [784, 476] width 53 height 28
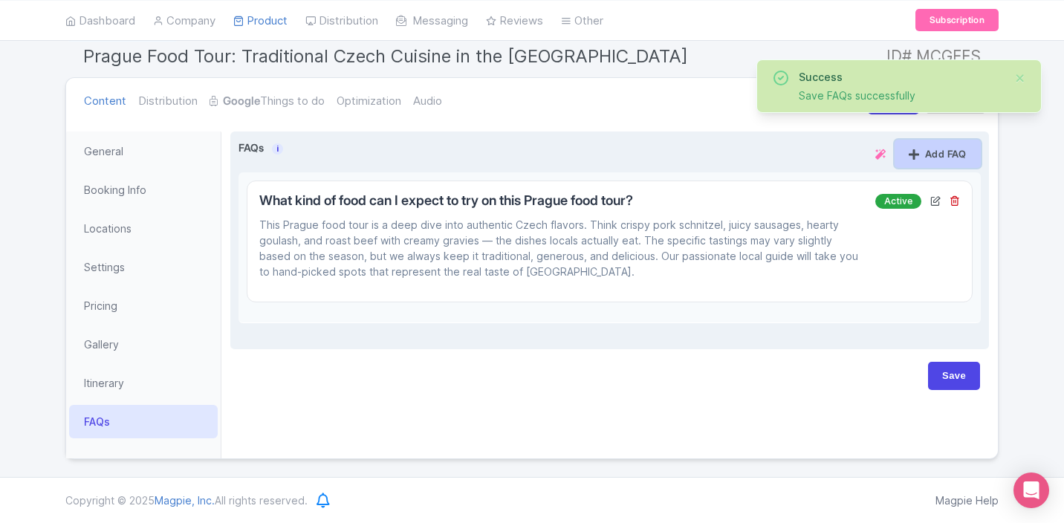
click at [926, 147] on link "Add FAQ" at bounding box center [937, 154] width 86 height 28
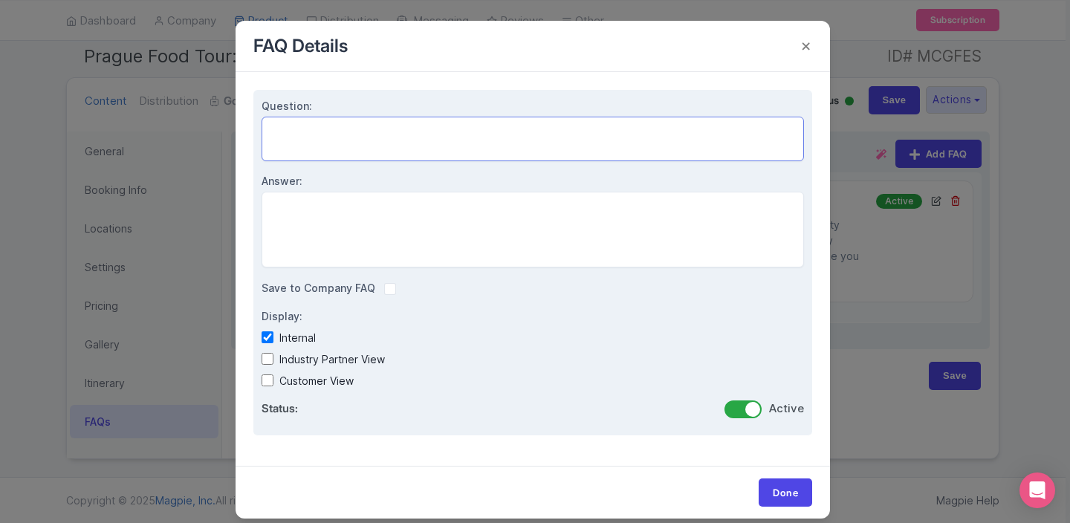
click at [330, 130] on textarea "Question:" at bounding box center [532, 139] width 542 height 45
paste textarea "Will I be full by the end of the tour?"
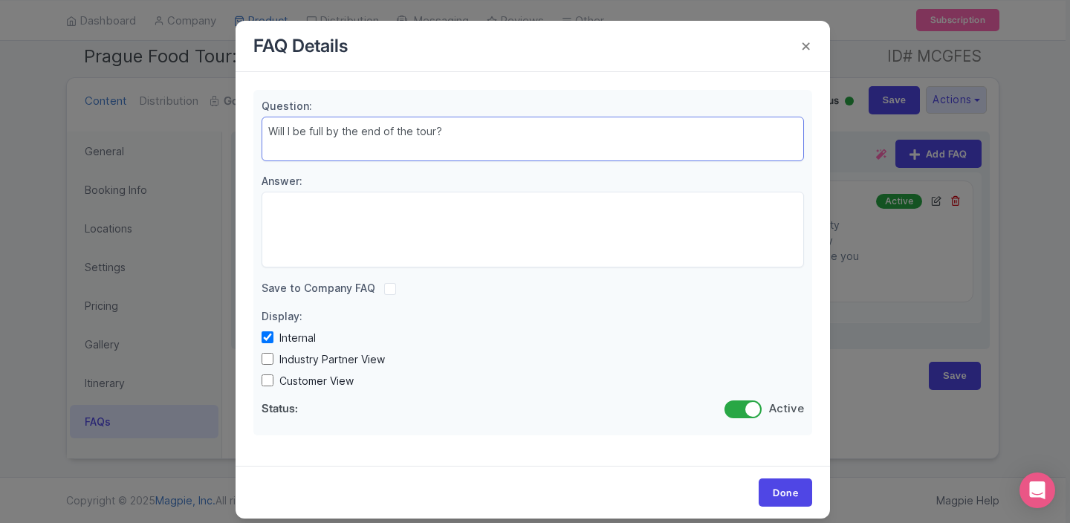
type textarea "Will I be full by the end of the tour?"
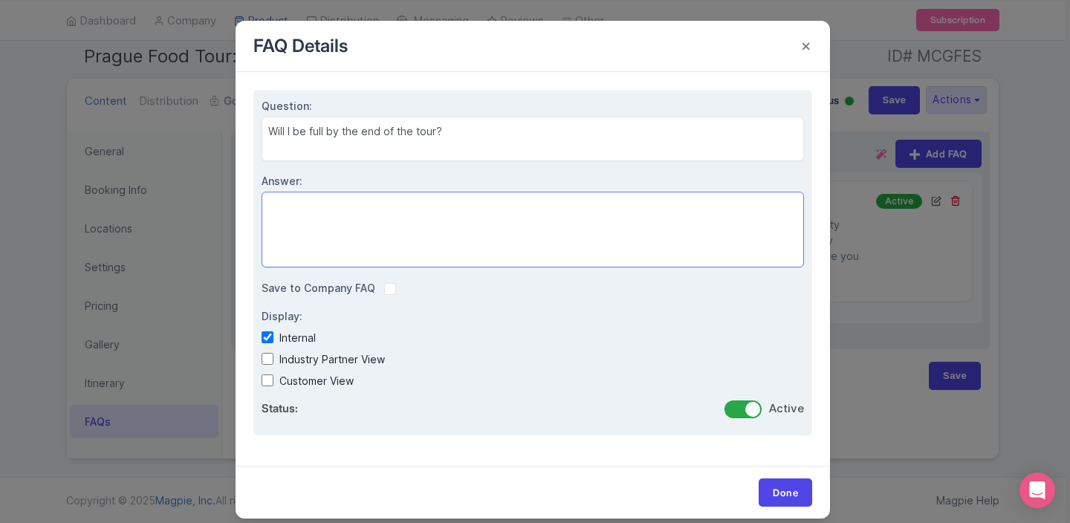
click at [339, 241] on textarea "Answer:" at bounding box center [532, 230] width 542 height 76
paste textarea "Yes — come hungry! This is a full meal spread across several stops, not just li…"
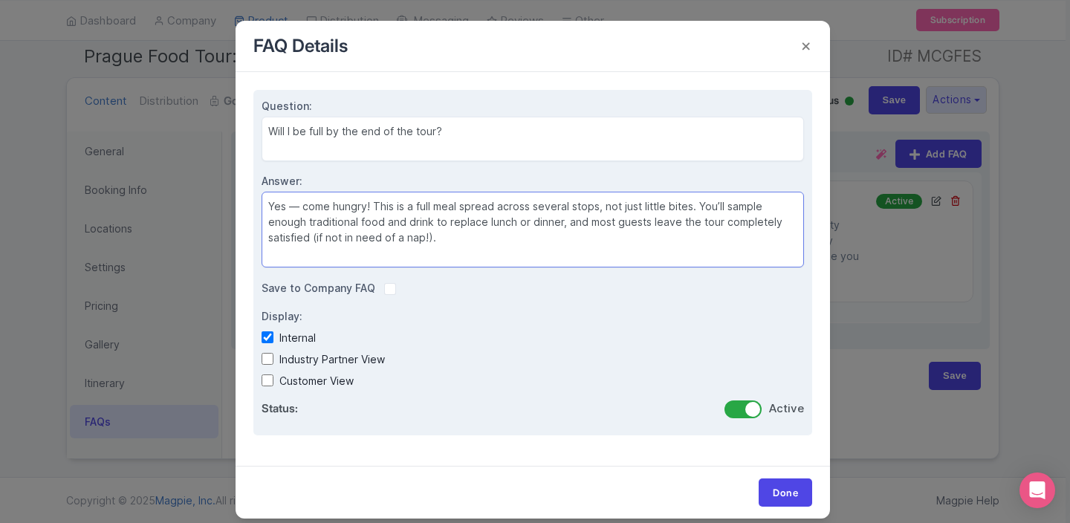
type textarea "Yes — come hungry! This is a full meal spread across several stops, not just li…"
click at [268, 359] on input "Industry Partner View" at bounding box center [267, 359] width 12 height 12
checkbox input "true"
click at [265, 379] on input "Customer View" at bounding box center [267, 380] width 12 height 12
checkbox input "true"
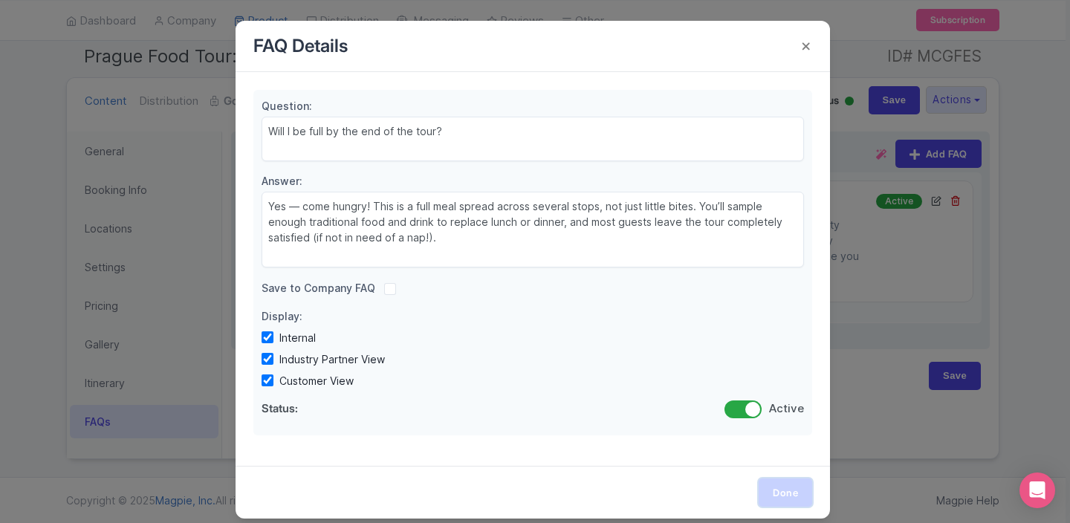
click at [796, 494] on link "Done" at bounding box center [784, 492] width 53 height 28
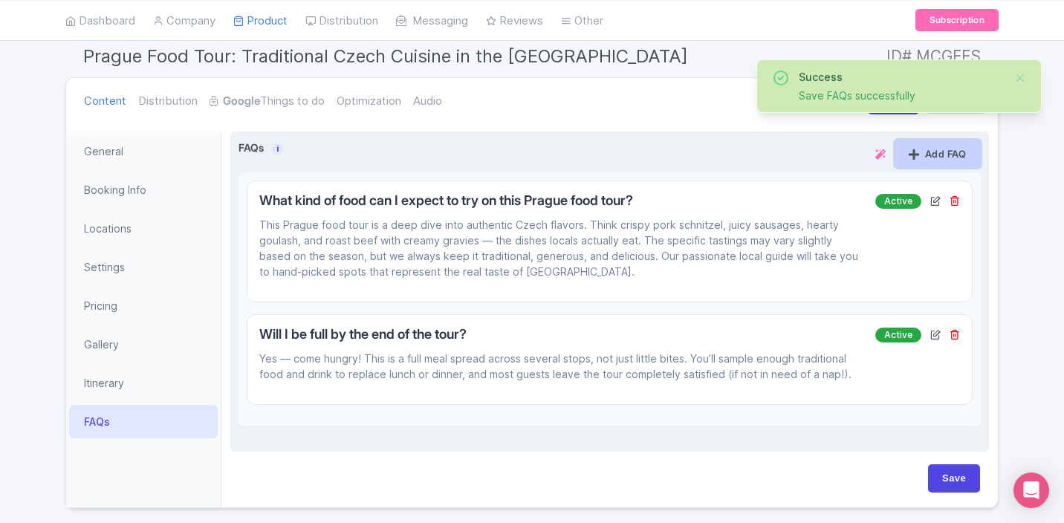
click at [930, 157] on link "Add FAQ" at bounding box center [937, 154] width 86 height 28
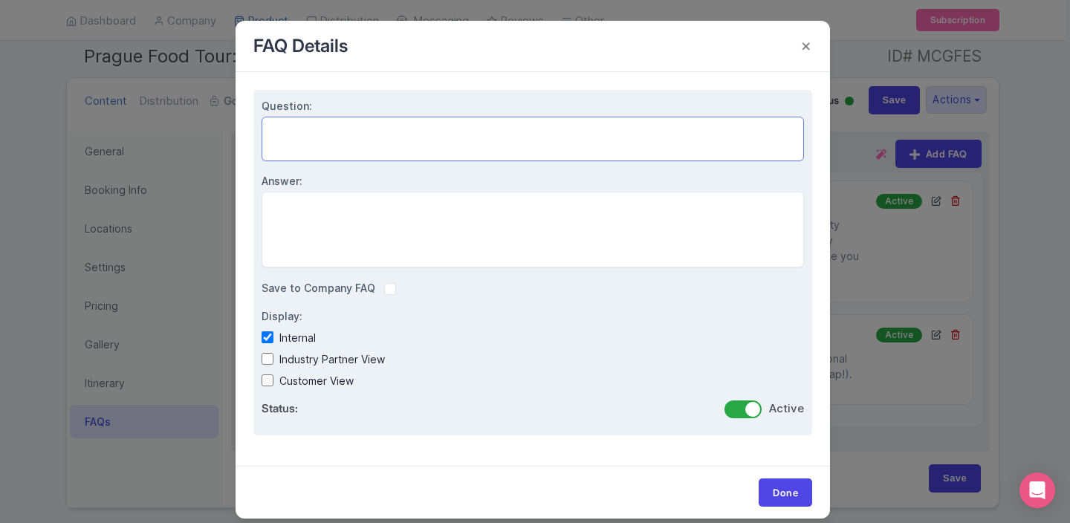
click at [331, 141] on textarea "Question:" at bounding box center [532, 139] width 542 height 45
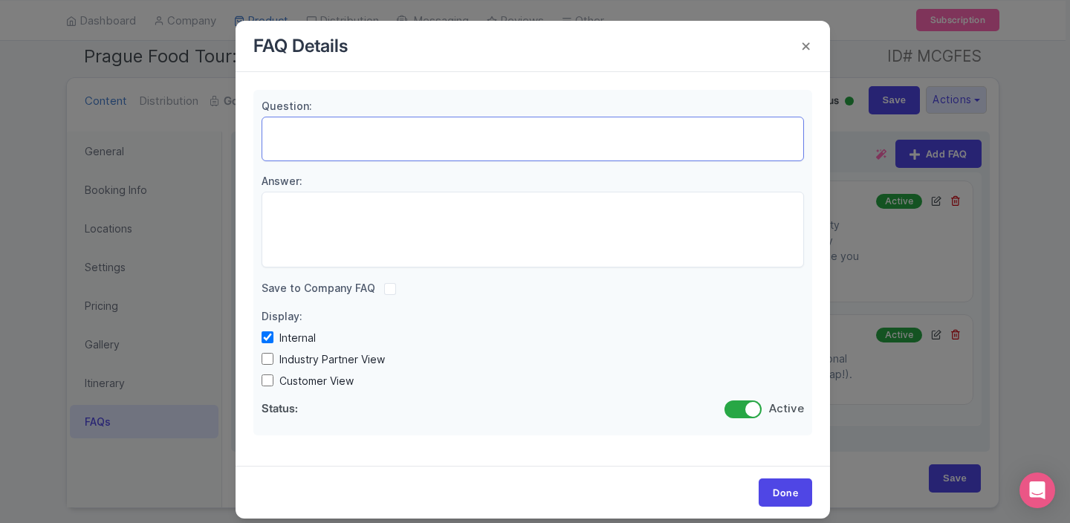
paste textarea "Does this Prague food tour cater to dietary restrictions?"
type textarea "Does this Prague food tour cater to dietary restrictions?"
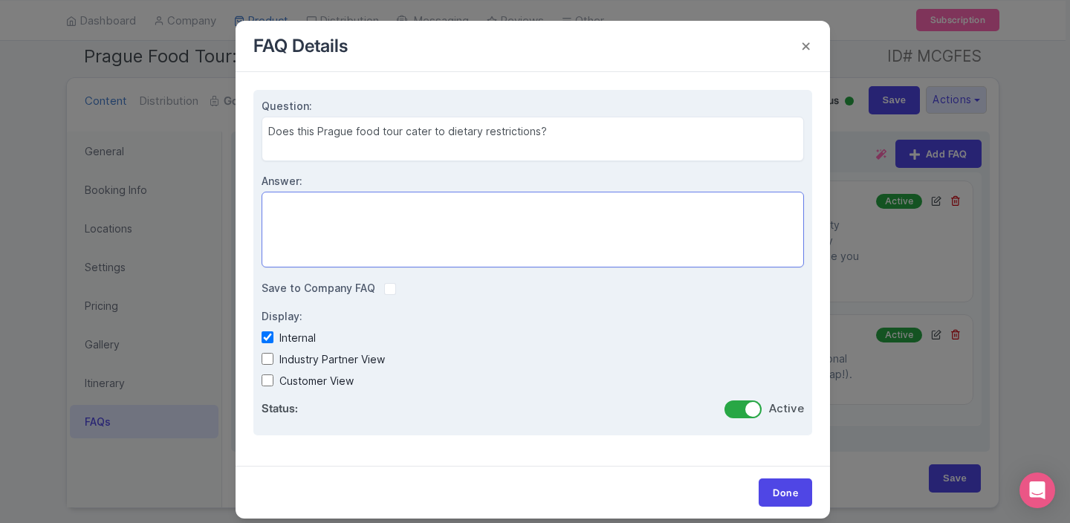
click at [362, 221] on textarea "Answer:" at bounding box center [532, 230] width 542 height 76
paste textarea "We’re happy to accommodate vegetarians, gluten-free diets, and most minor food …"
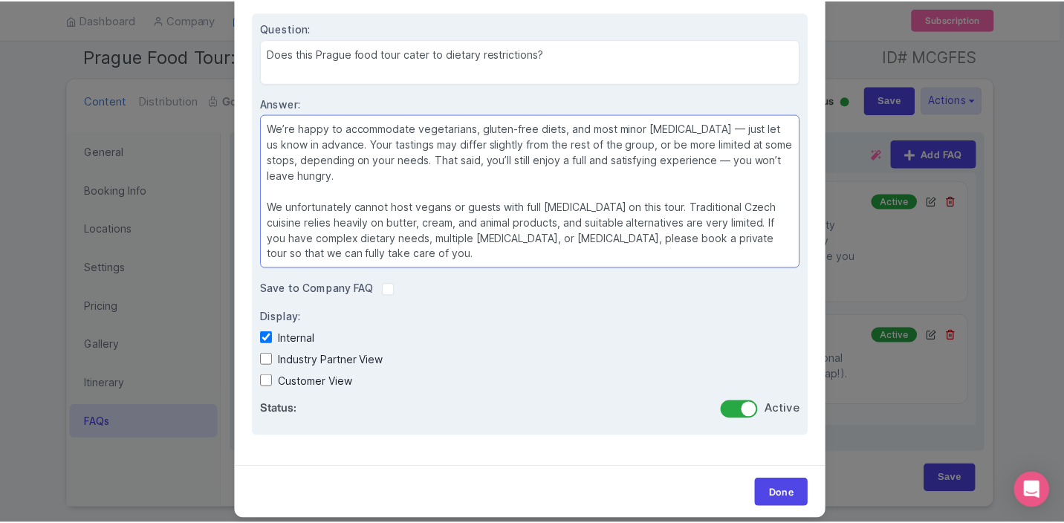
scroll to position [82, 0]
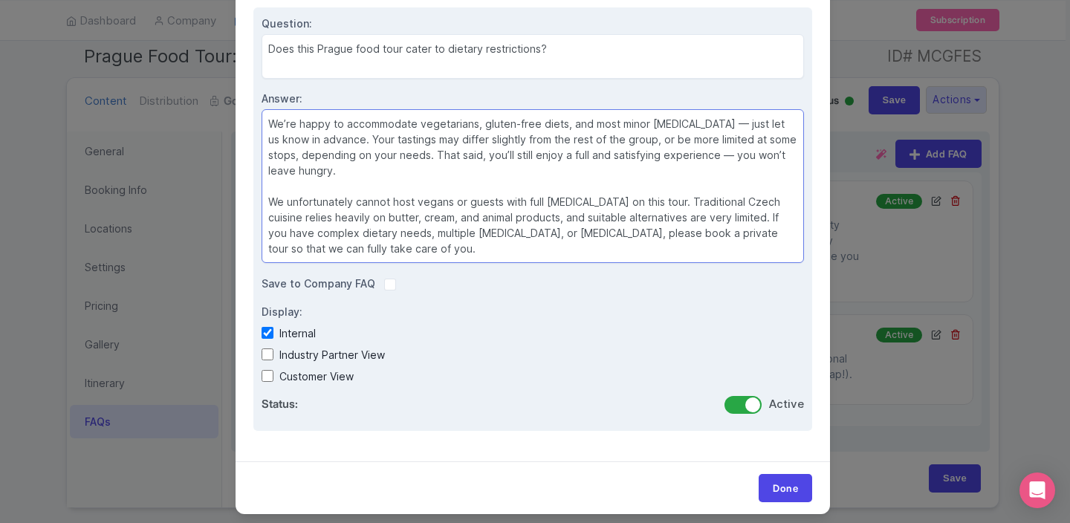
type textarea "We’re happy to accommodate vegetarians, gluten-free diets, and most minor food …"
click at [268, 357] on input "Industry Partner View" at bounding box center [267, 354] width 12 height 12
checkbox input "true"
click at [267, 368] on div "Customer View" at bounding box center [532, 376] width 542 height 16
click at [267, 374] on input "Customer View" at bounding box center [267, 376] width 12 height 12
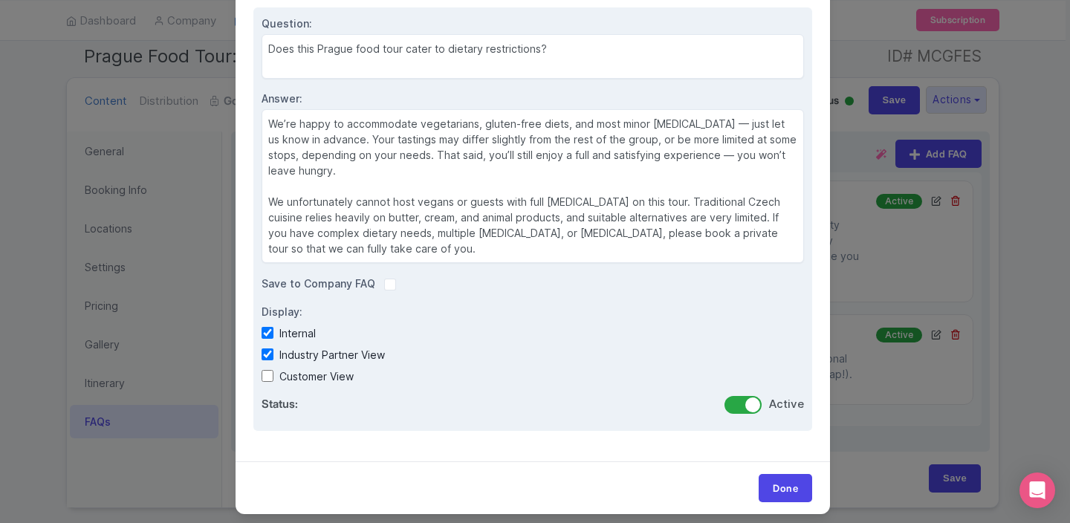
checkbox input "true"
click at [723, 153] on textarea "We’re happy to accommodate vegetarians, gluten-free diets, and most minor food …" at bounding box center [532, 186] width 542 height 154
click at [723, 122] on textarea "We’re happy to accommodate vegetarians, gluten-free diets, and most minor food …" at bounding box center [532, 186] width 542 height 154
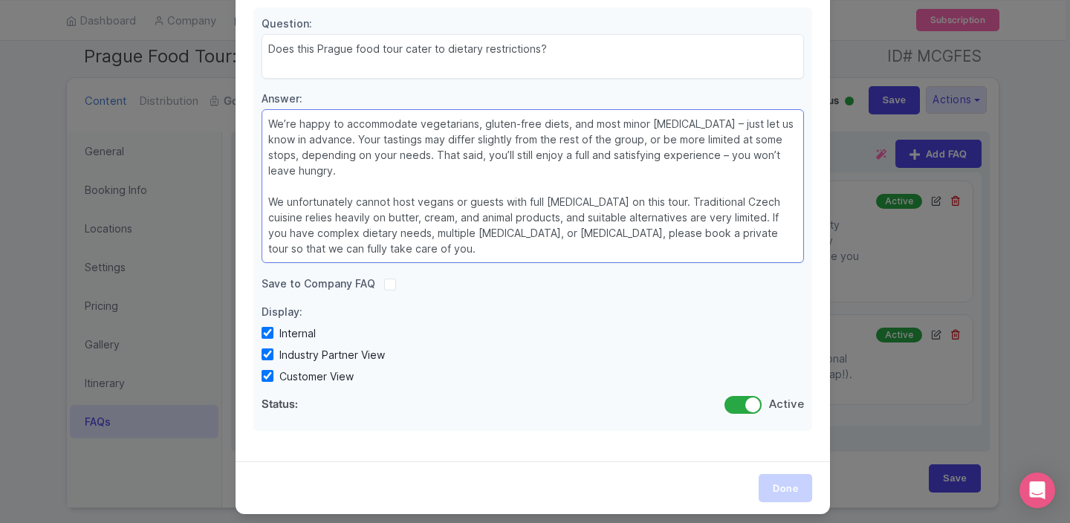
type textarea "We’re happy to accommodate vegetarians, gluten-free diets, and most minor food …"
click at [794, 482] on link "Done" at bounding box center [784, 488] width 53 height 28
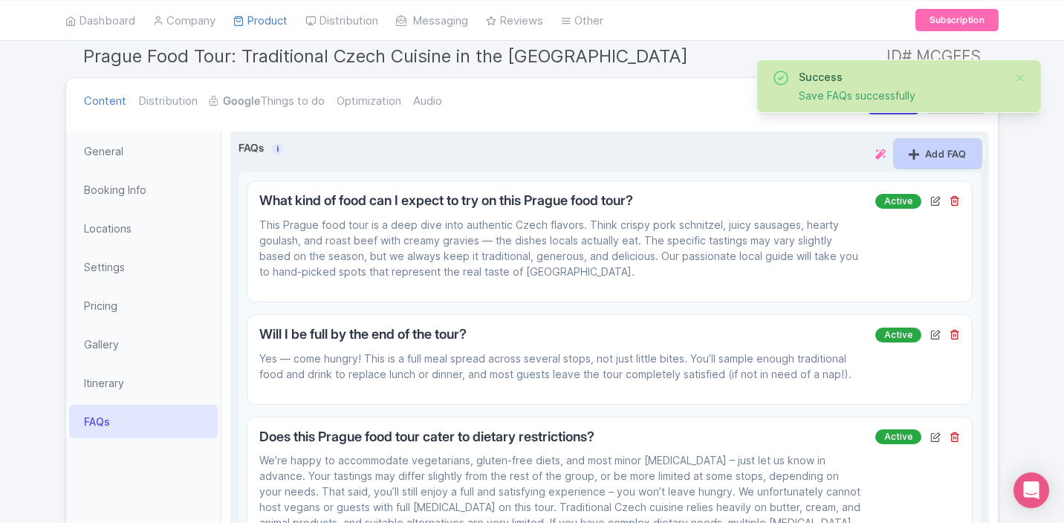
click at [938, 158] on link "Add FAQ" at bounding box center [937, 154] width 86 height 28
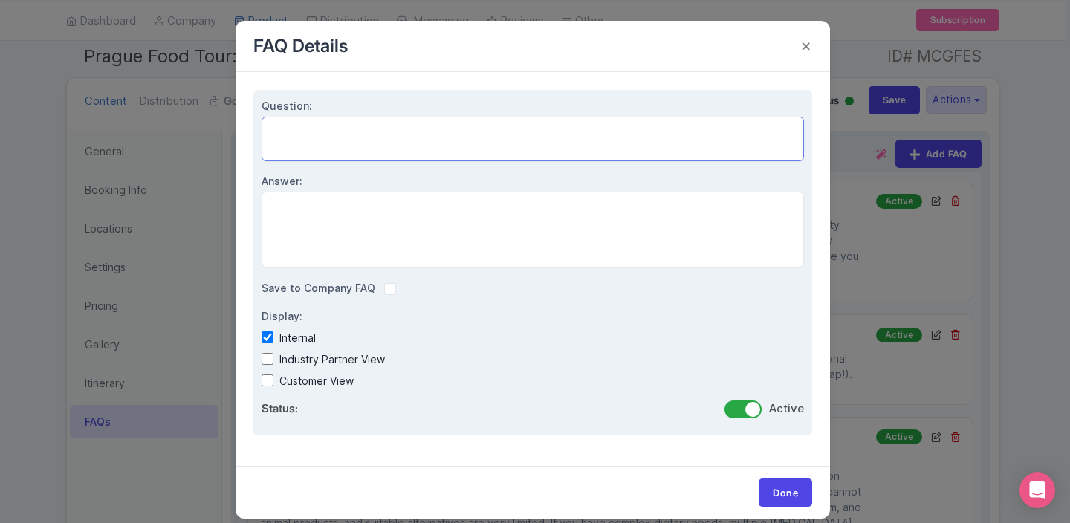
click at [355, 129] on textarea "Question:" at bounding box center [532, 139] width 542 height 45
paste textarea "What kind of Prague restaurants will we visit?"
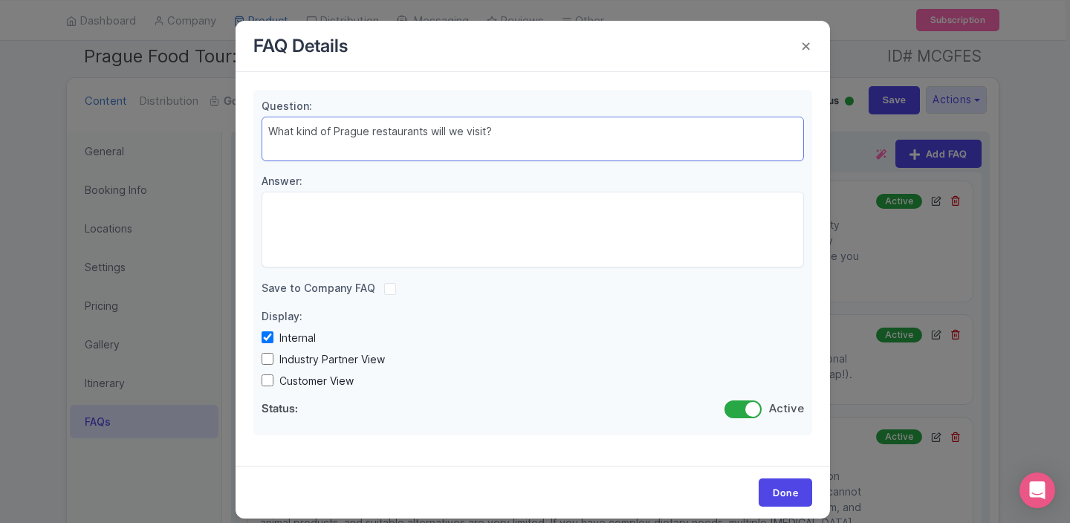
type textarea "What kind of Prague restaurants will we visit?"
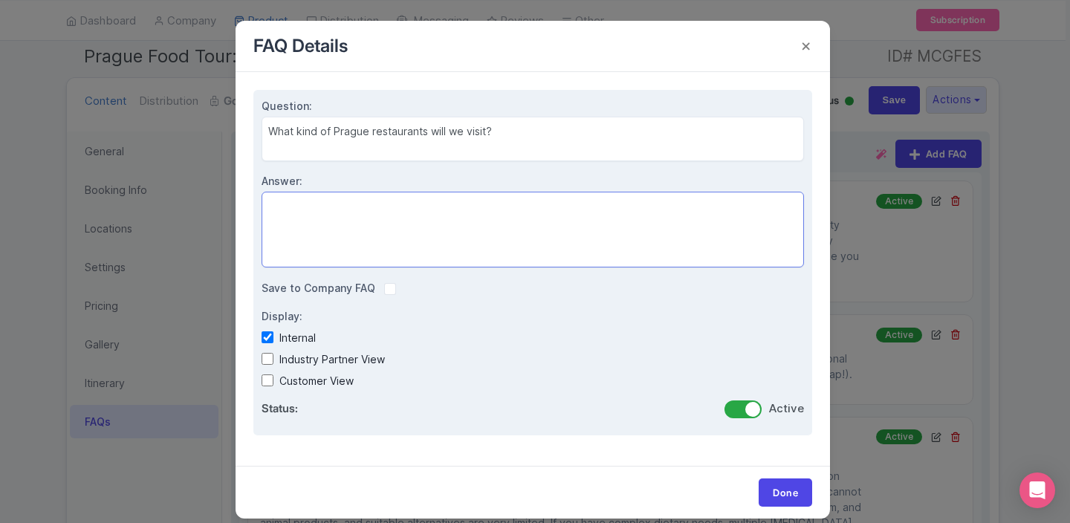
click at [314, 227] on textarea "Answer:" at bounding box center [532, 230] width 542 height 76
paste textarea "No tourist traps here! We’ll visit locally loved cafés, family-run bistros, and…"
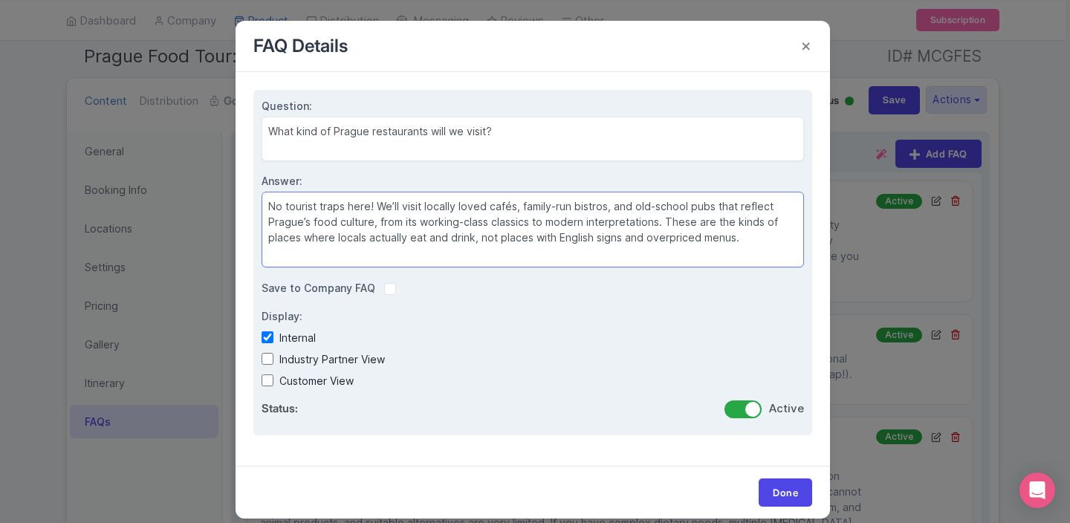
type textarea "No tourist traps here! We’ll visit locally loved cafés, family-run bistros, and…"
click at [267, 360] on input "Industry Partner View" at bounding box center [267, 359] width 12 height 12
checkbox input "true"
click at [267, 384] on input "Customer View" at bounding box center [267, 380] width 12 height 12
checkbox input "true"
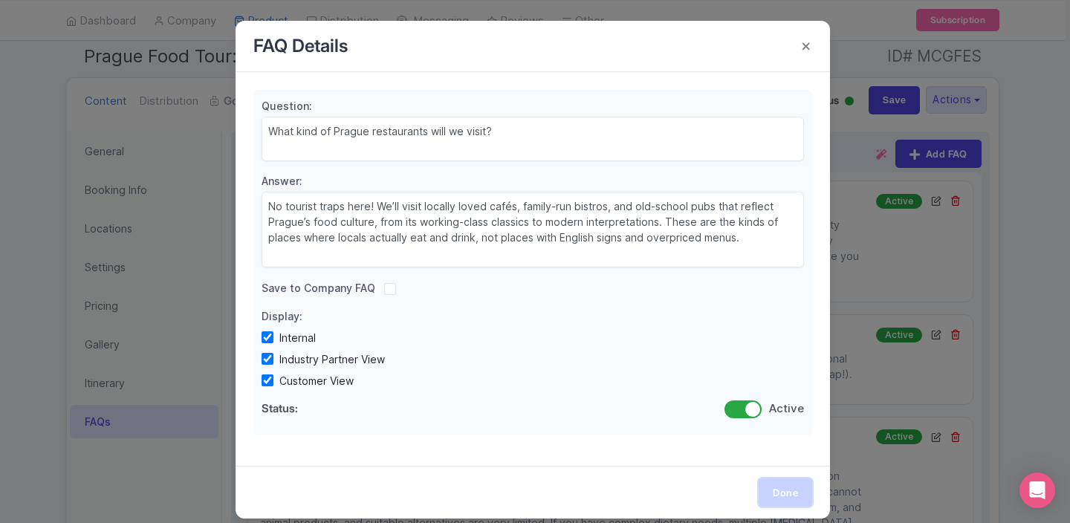
click at [789, 492] on link "Done" at bounding box center [784, 492] width 53 height 28
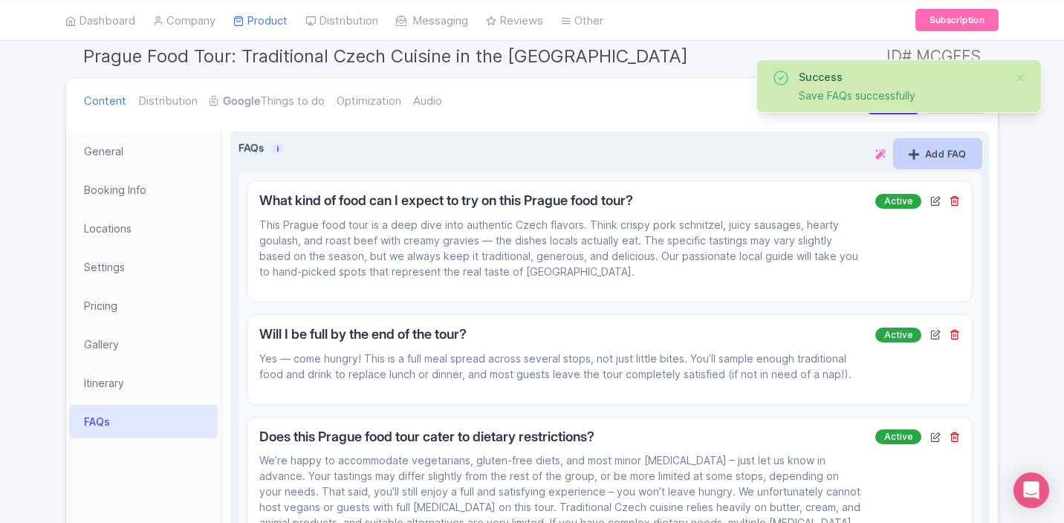
click at [926, 149] on link "Add FAQ" at bounding box center [937, 154] width 86 height 28
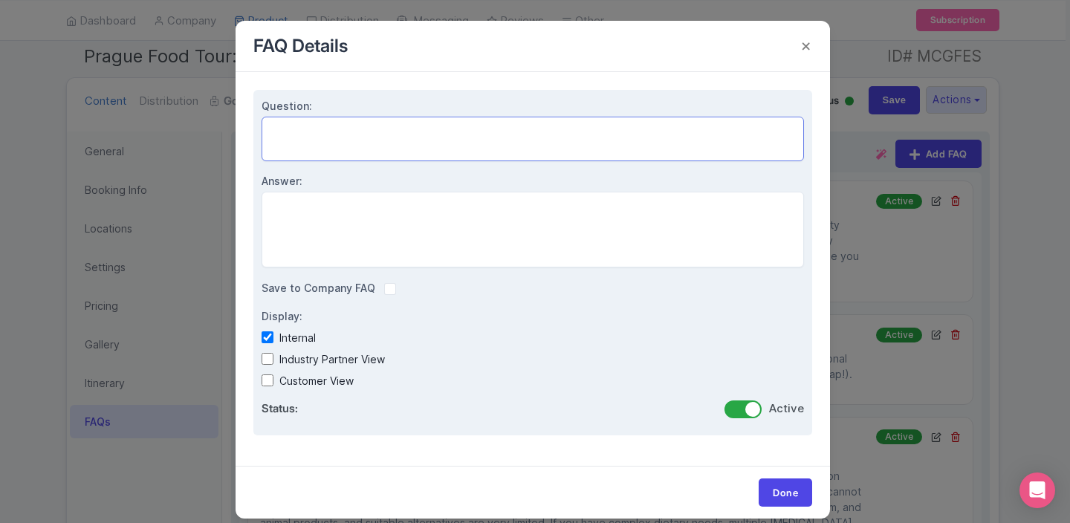
click at [337, 133] on textarea "Question:" at bounding box center [532, 139] width 542 height 45
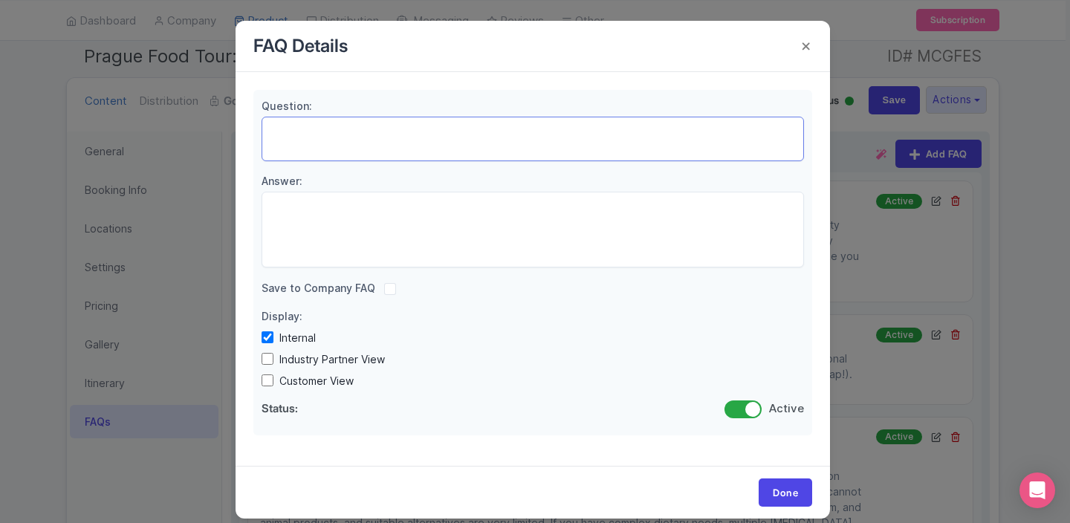
paste textarea "Can I bring children along?"
type textarea "Can I bring children along?"
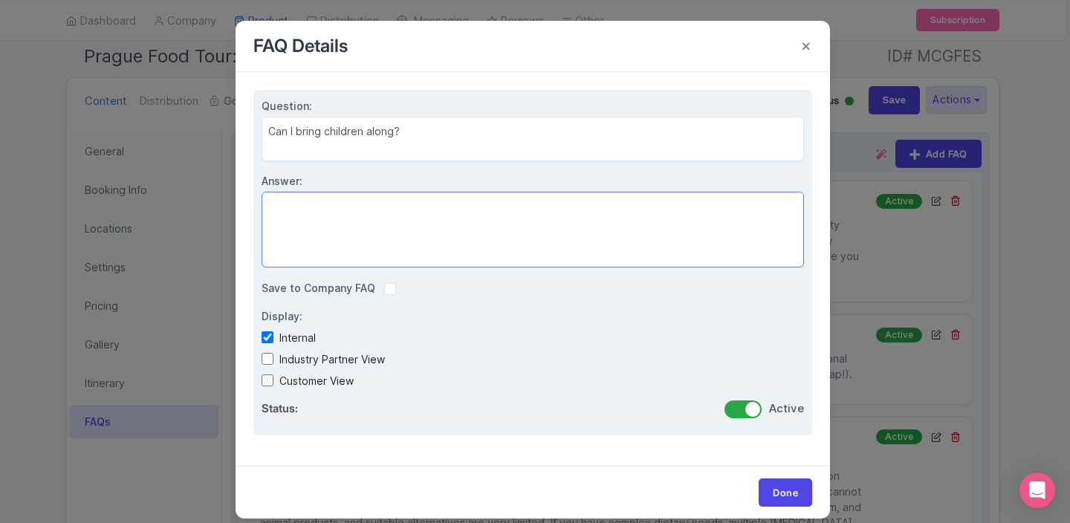
click at [307, 209] on textarea "Answer:" at bounding box center [532, 230] width 542 height 76
paste textarea "Absolutely! Our tours are designed for curious travelers of all ages. If you’re…"
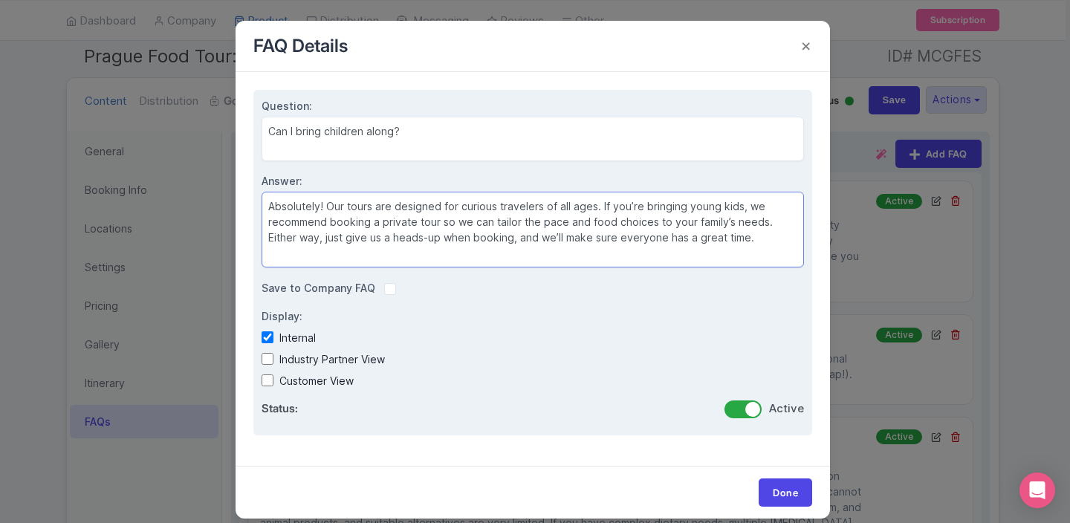
type textarea "Absolutely! Our tours are designed for curious travelers of all ages. If you’re…"
click at [264, 358] on input "Industry Partner View" at bounding box center [267, 359] width 12 height 12
checkbox input "true"
click at [264, 377] on input "Customer View" at bounding box center [267, 380] width 12 height 12
checkbox input "true"
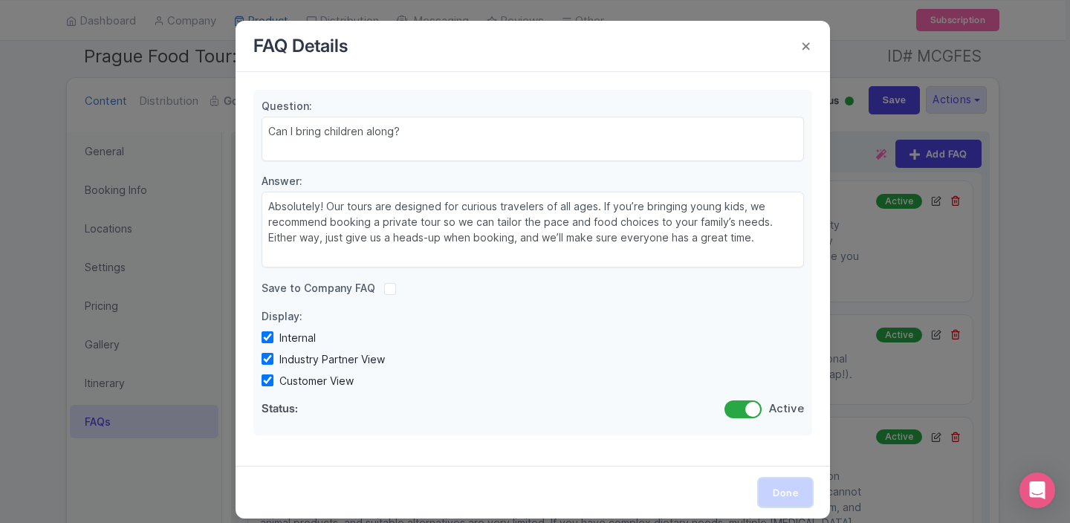
click at [790, 493] on link "Done" at bounding box center [784, 492] width 53 height 28
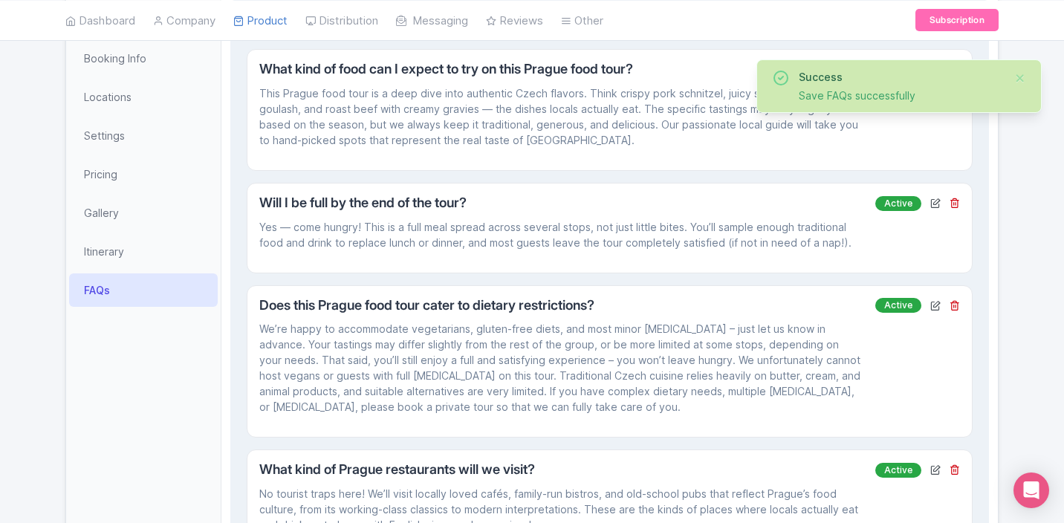
scroll to position [576, 0]
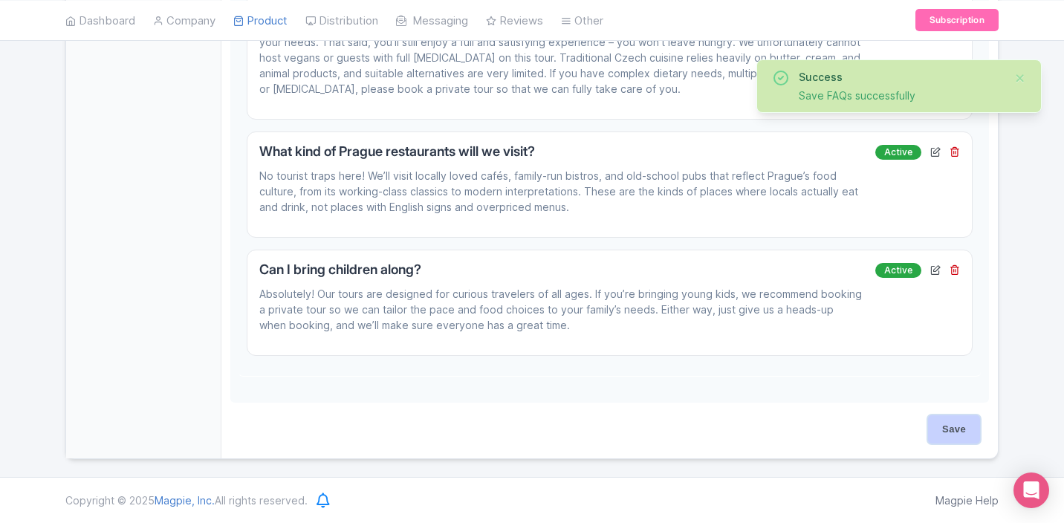
click at [946, 430] on input "Save" at bounding box center [954, 429] width 52 height 28
type input "Saving..."
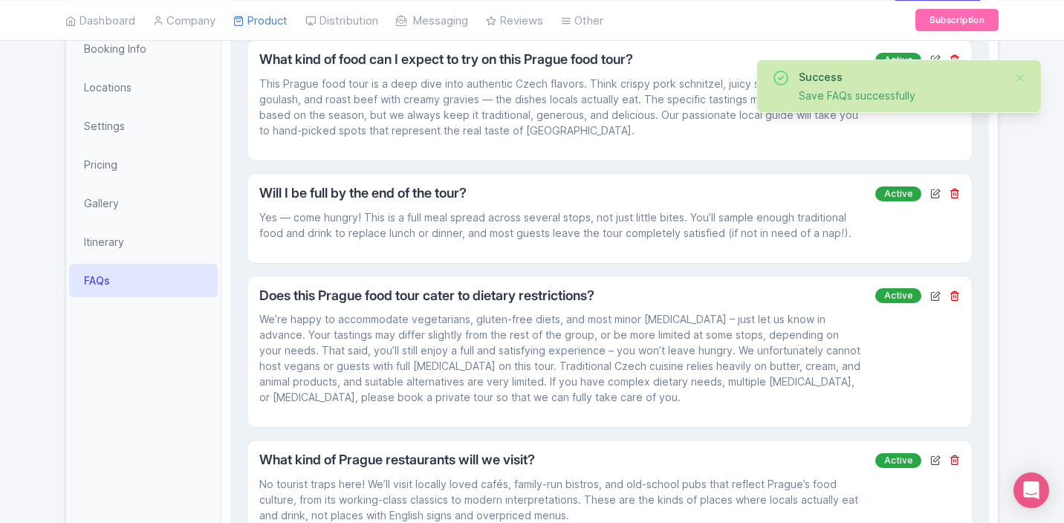
scroll to position [178, 0]
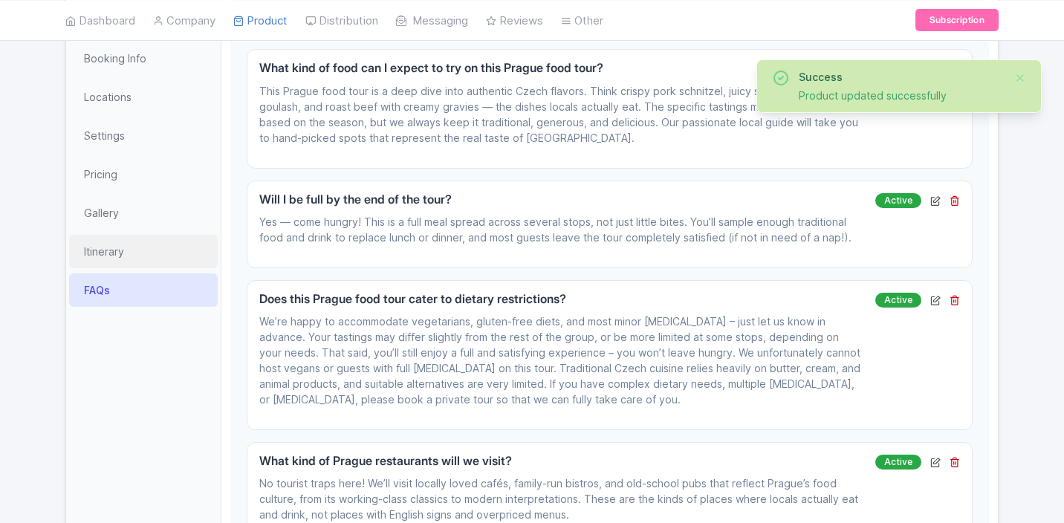
click at [121, 246] on link "Itinerary" at bounding box center [143, 251] width 149 height 33
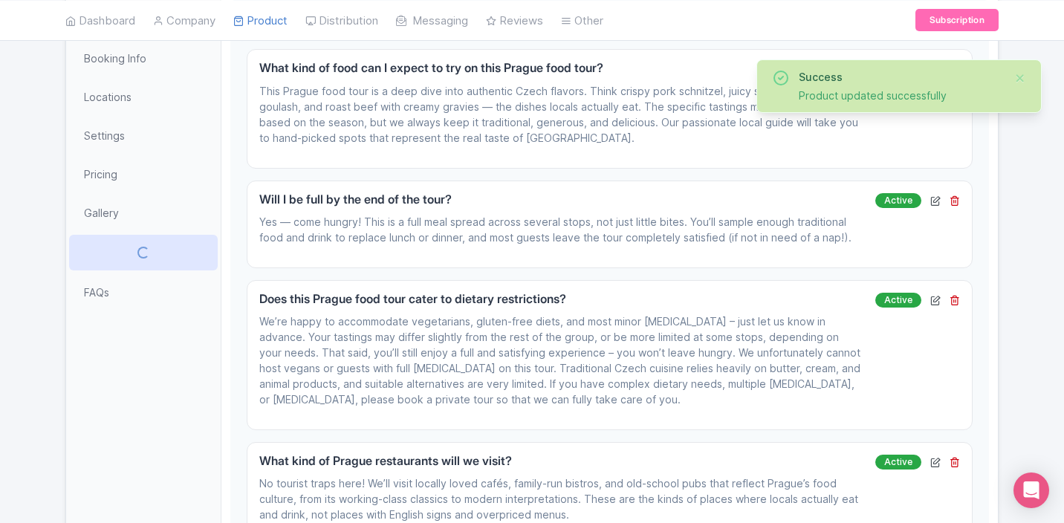
scroll to position [127, 0]
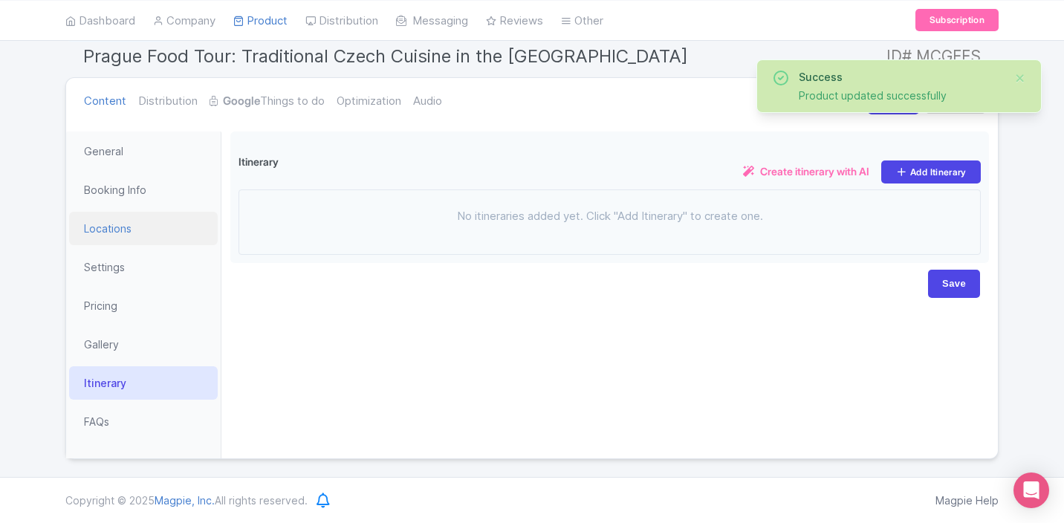
click at [114, 230] on link "Locations" at bounding box center [143, 228] width 149 height 33
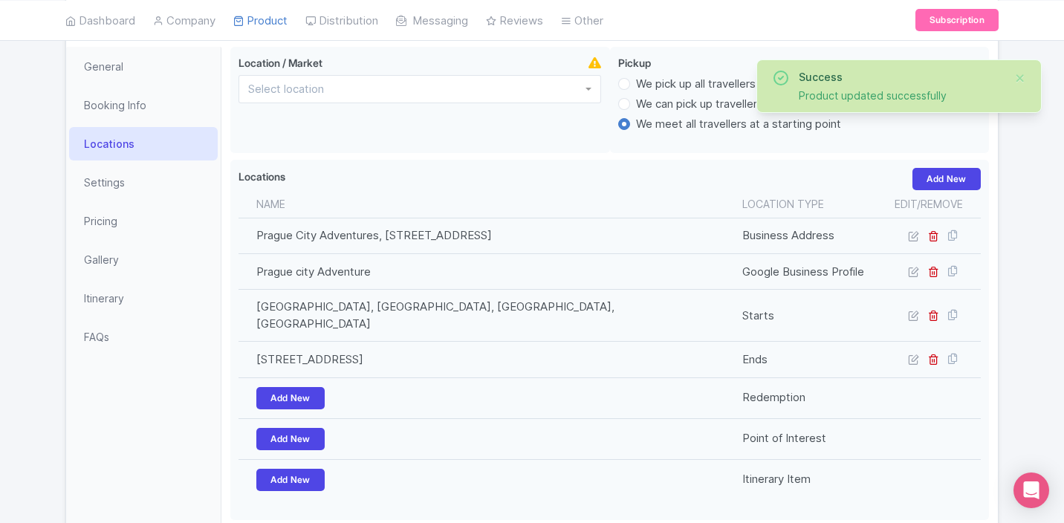
scroll to position [221, 0]
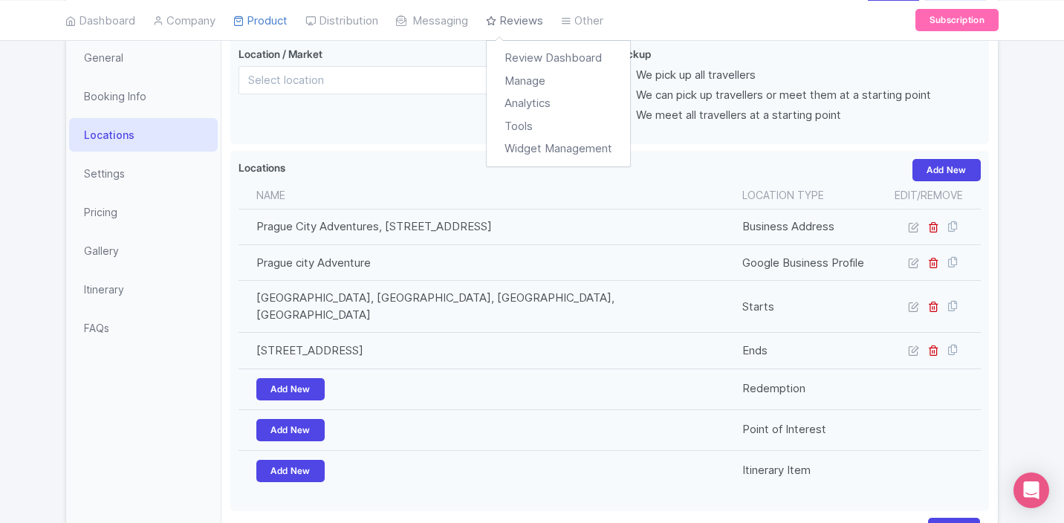
click at [525, 14] on link "Reviews" at bounding box center [514, 20] width 57 height 41
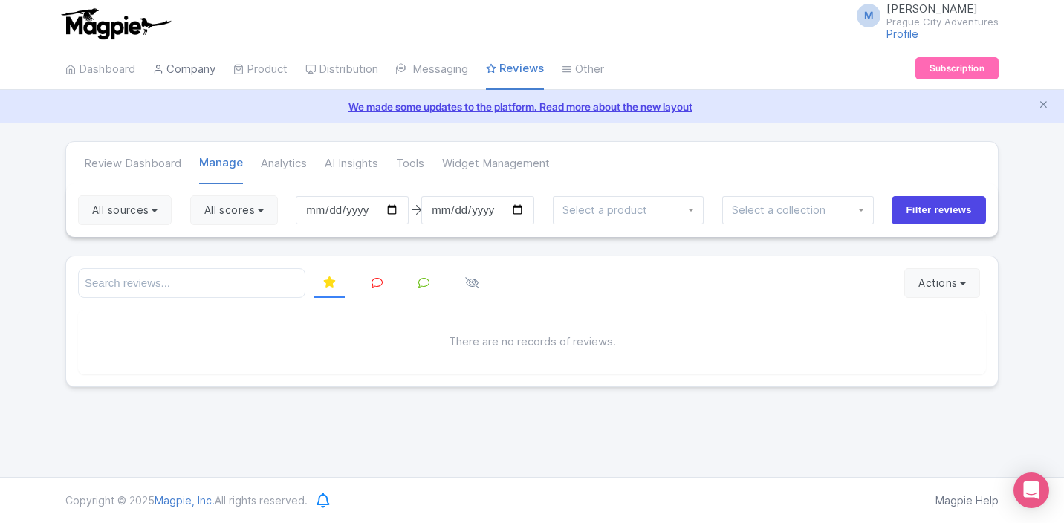
click at [163, 69] on icon at bounding box center [158, 69] width 10 height 10
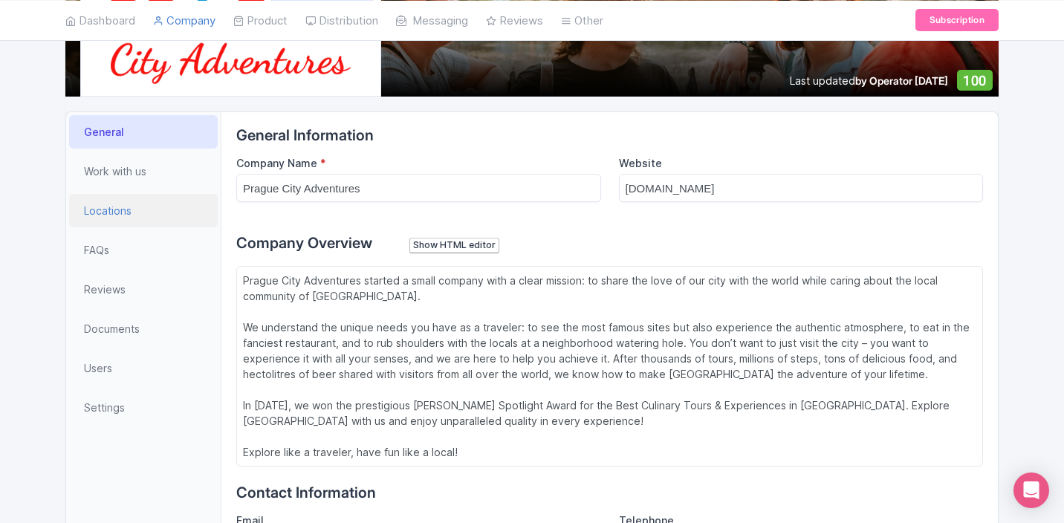
click at [108, 209] on span "Locations" at bounding box center [108, 211] width 48 height 16
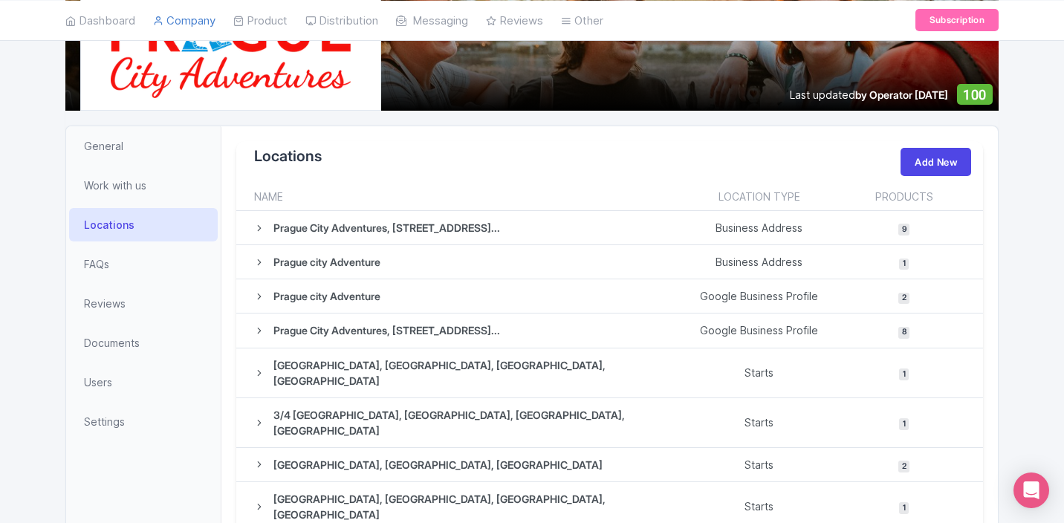
scroll to position [233, 0]
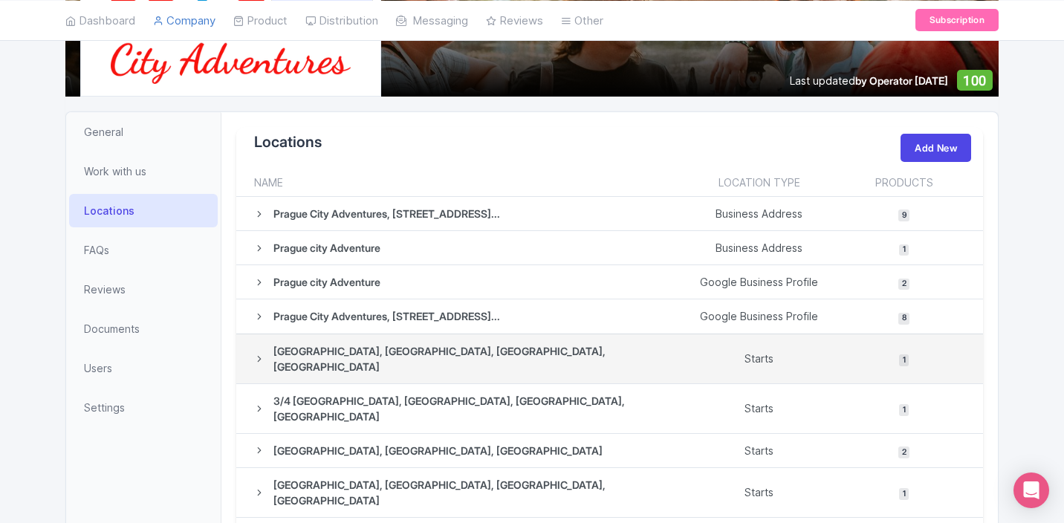
click at [938, 348] on td "1" at bounding box center [907, 359] width 149 height 50
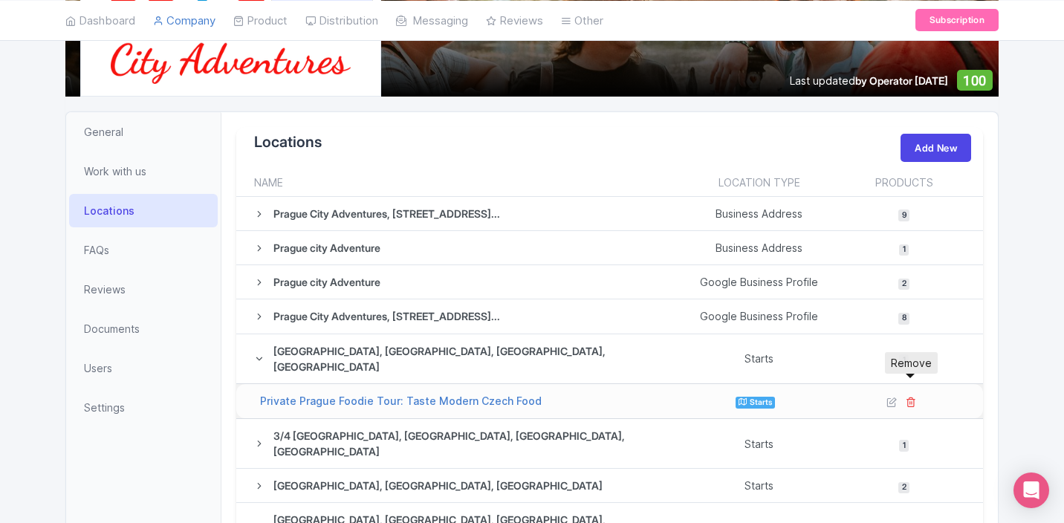
click at [911, 397] on icon at bounding box center [911, 402] width 10 height 10
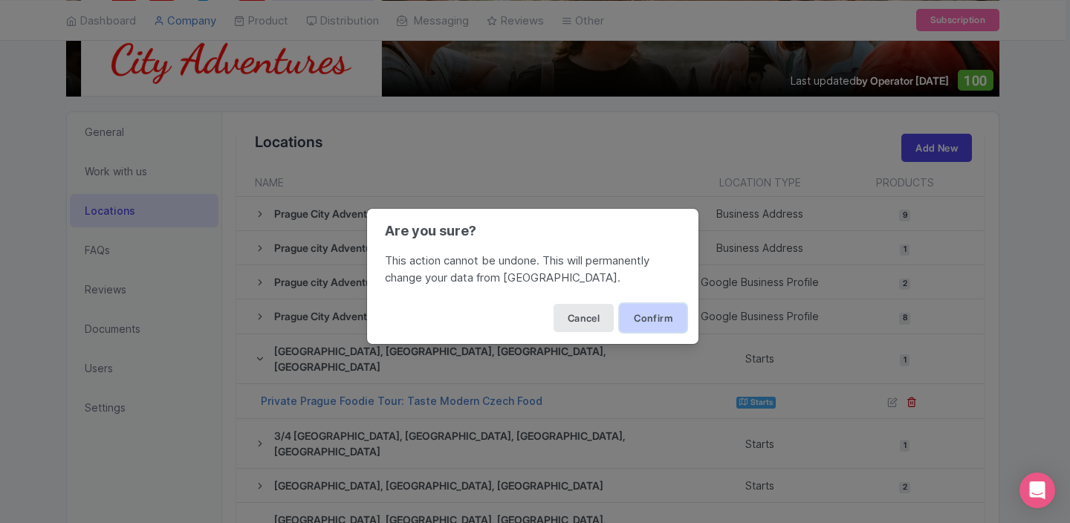
click at [655, 313] on button "Confirm" at bounding box center [653, 318] width 67 height 28
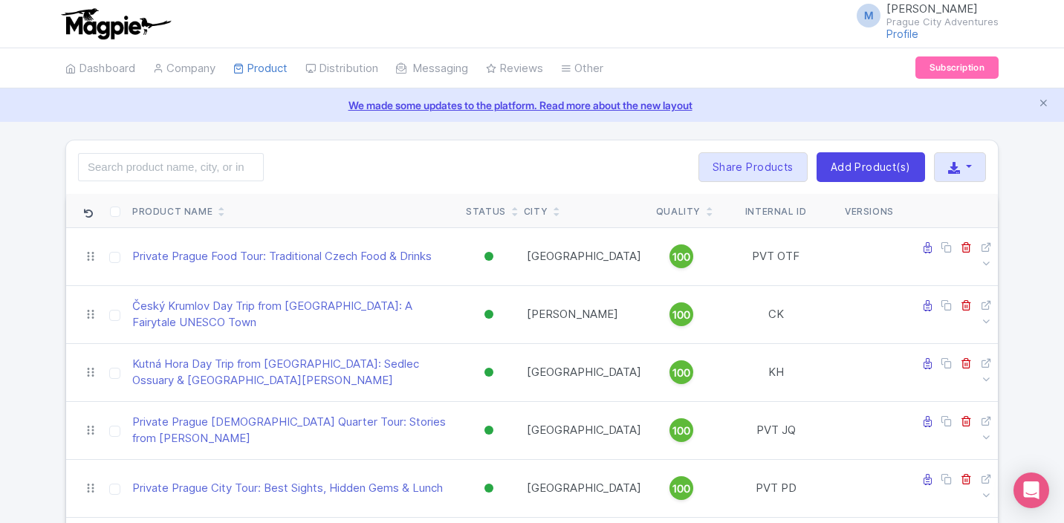
scroll to position [261, 0]
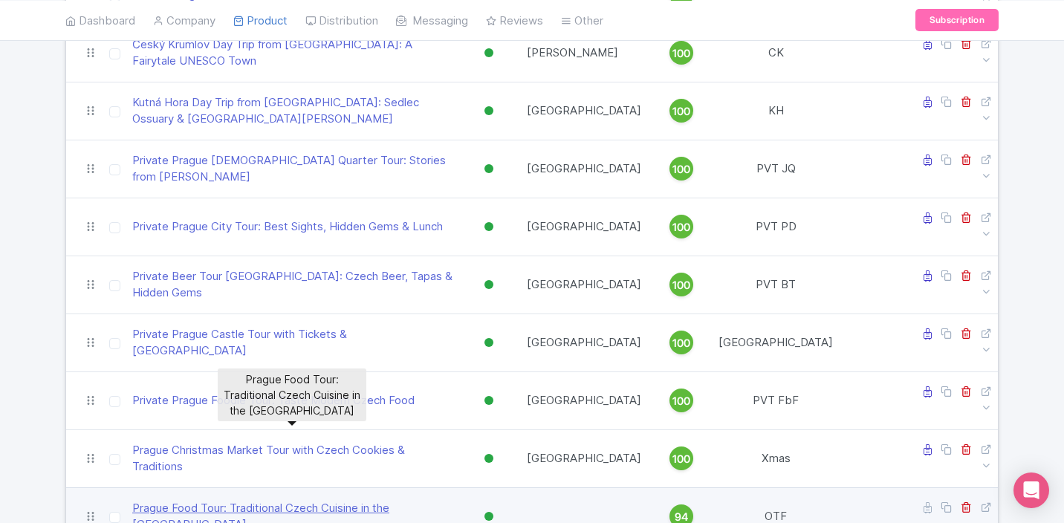
click at [308, 500] on link "Prague Food Tour: Traditional Czech Cuisine in the [GEOGRAPHIC_DATA]" at bounding box center [293, 516] width 322 height 33
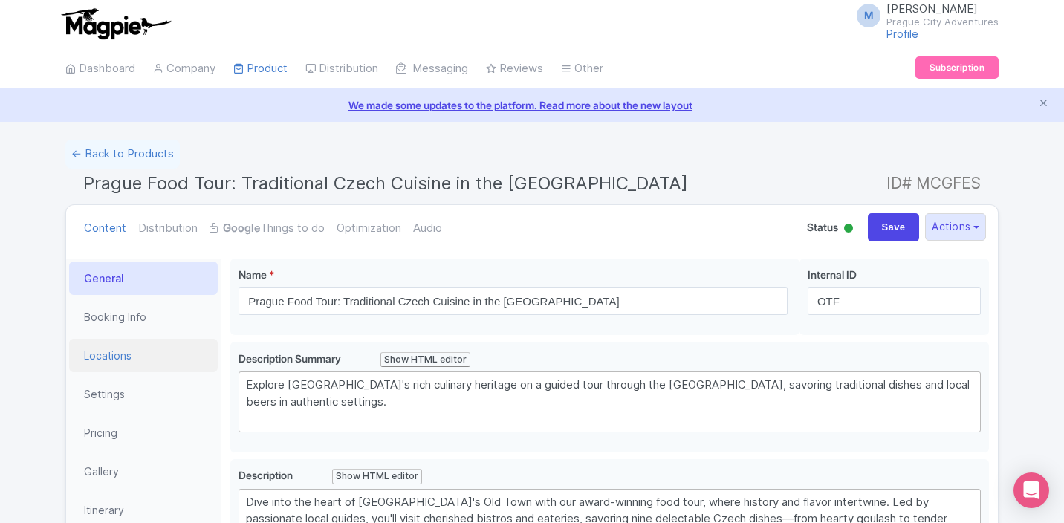
click at [103, 360] on link "Locations" at bounding box center [143, 355] width 149 height 33
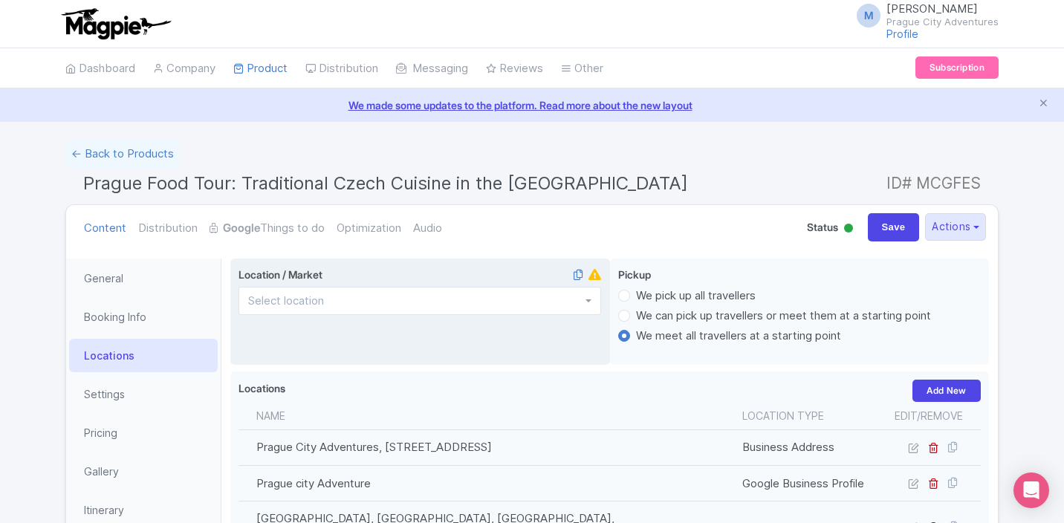
click at [457, 304] on div at bounding box center [419, 301] width 363 height 28
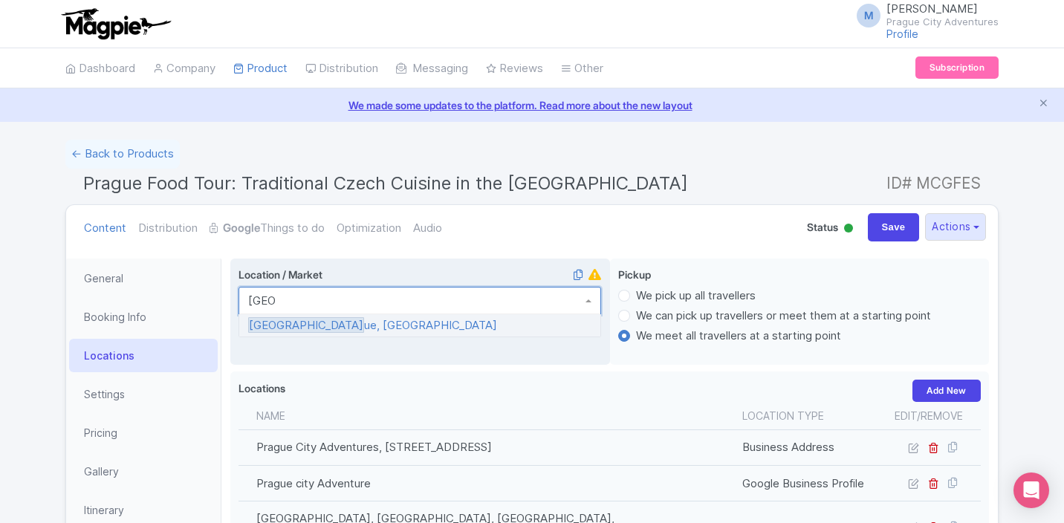
type input "[GEOGRAPHIC_DATA]"
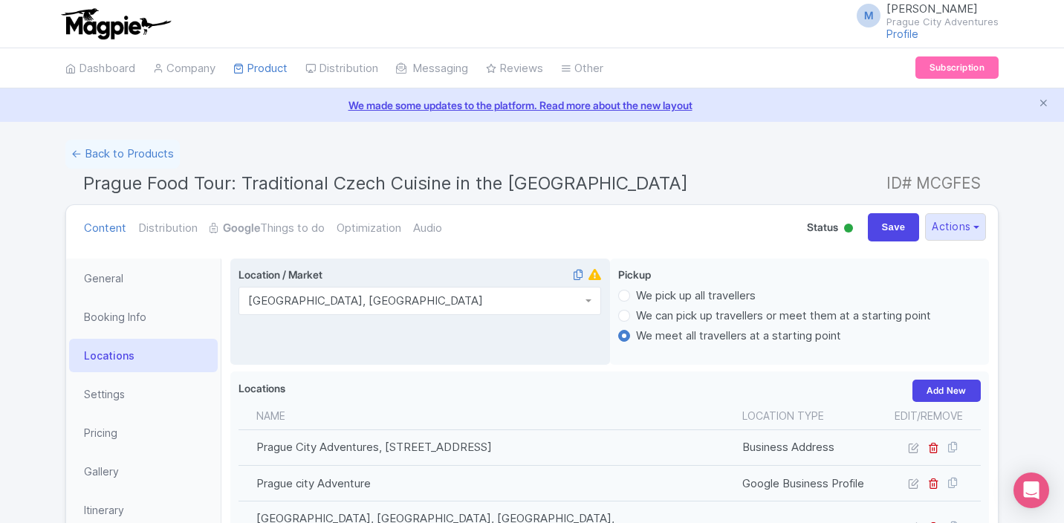
click at [874, 212] on div "Content Distribution Google Things to do Optimization Audio Status Active Inact…" at bounding box center [532, 227] width 932 height 45
click at [880, 230] on input "Save" at bounding box center [894, 227] width 52 height 28
type input "Saving..."
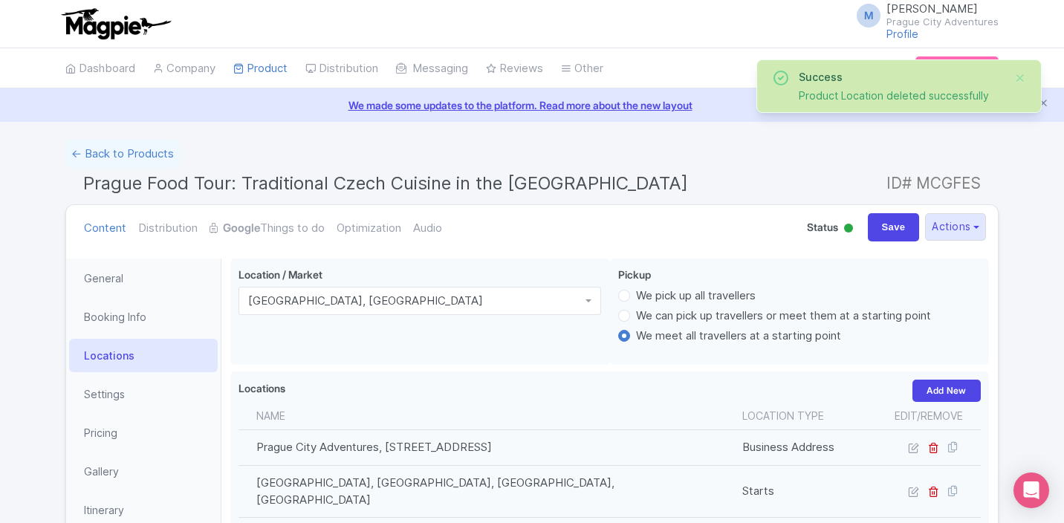
scroll to position [259, 0]
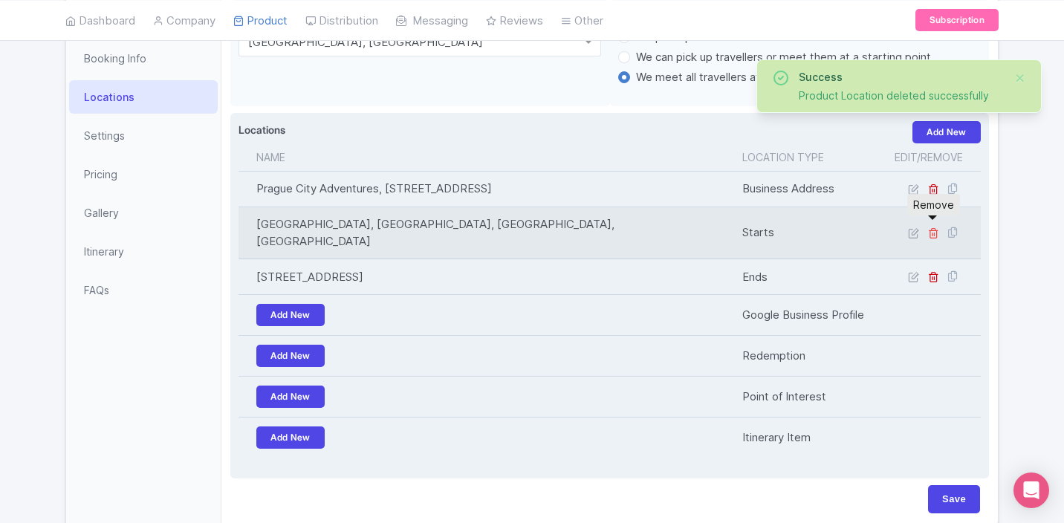
click at [936, 230] on icon at bounding box center [933, 232] width 11 height 11
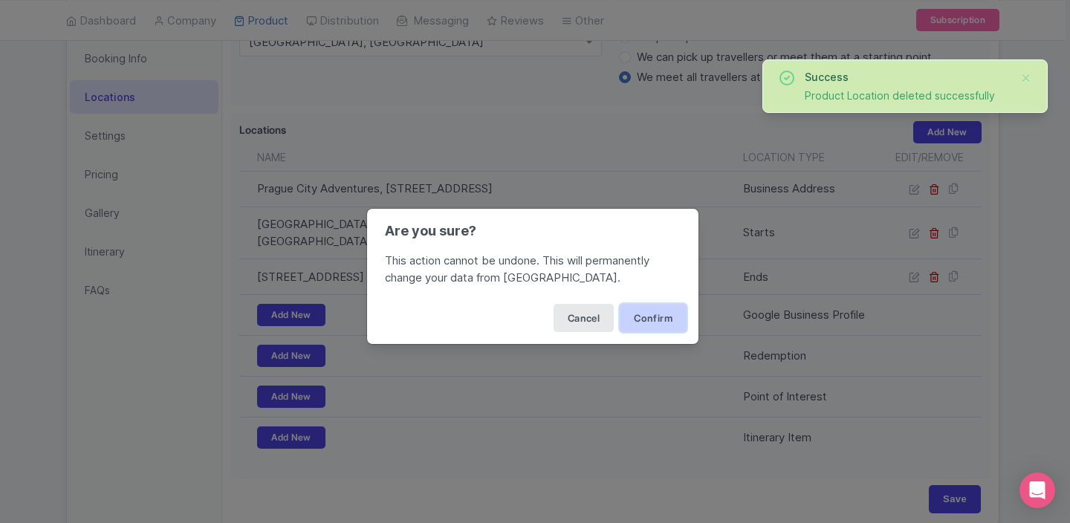
click at [633, 314] on button "Confirm" at bounding box center [653, 318] width 67 height 28
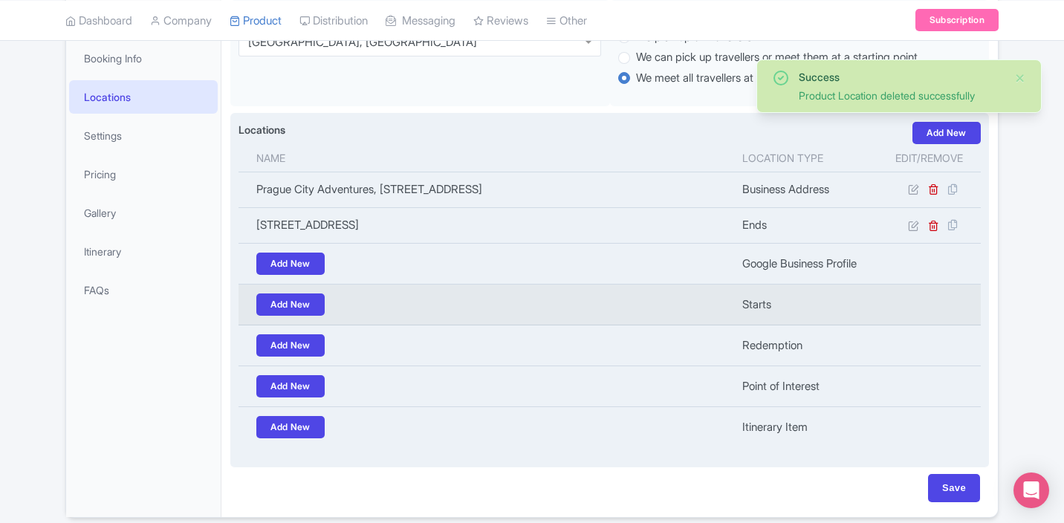
scroll to position [259, 0]
click at [278, 300] on link "Add New" at bounding box center [290, 304] width 68 height 22
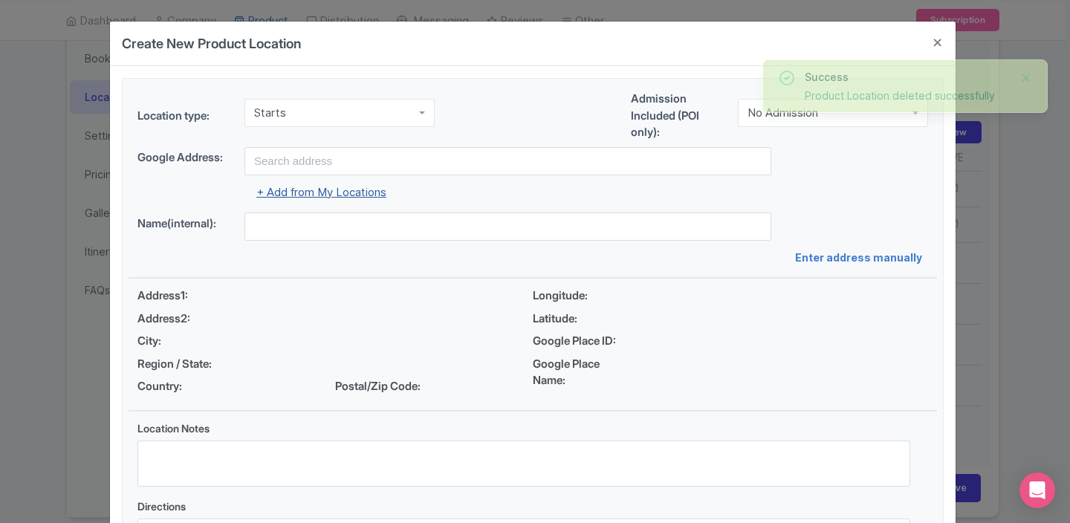
click at [299, 186] on link "+ Add from My Locations" at bounding box center [321, 192] width 130 height 14
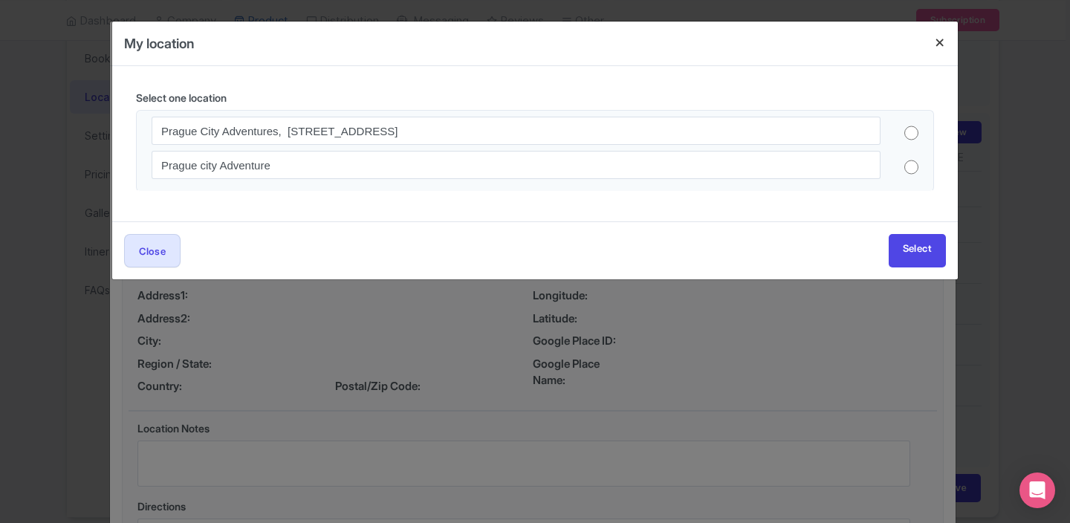
click at [937, 46] on h4 at bounding box center [940, 43] width 36 height 42
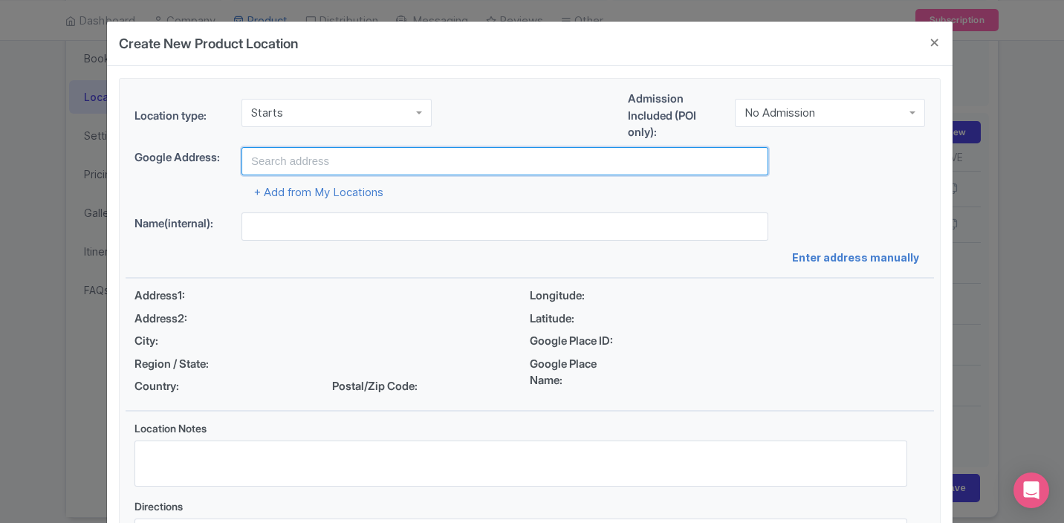
click at [319, 166] on input "text" at bounding box center [504, 161] width 527 height 28
drag, startPoint x: 371, startPoint y: 161, endPoint x: 198, endPoint y: 159, distance: 172.4
click at [198, 159] on div "Google Address: Náměstí Republiky 3/4, Hybernia Theater" at bounding box center [529, 161] width 790 height 28
click at [355, 166] on input "Hybernia Theater" at bounding box center [504, 161] width 527 height 28
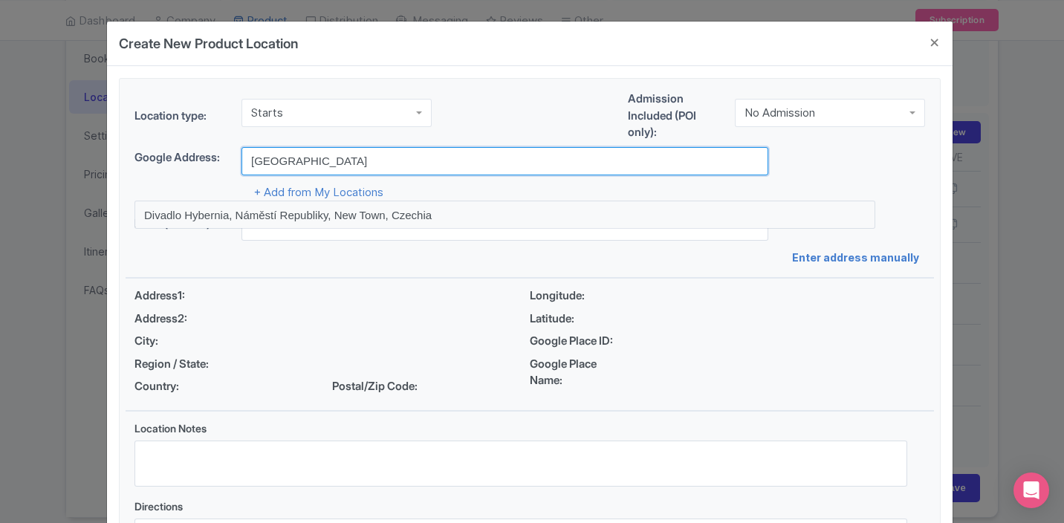
click at [355, 166] on input "Hybernia Theater" at bounding box center [504, 161] width 527 height 28
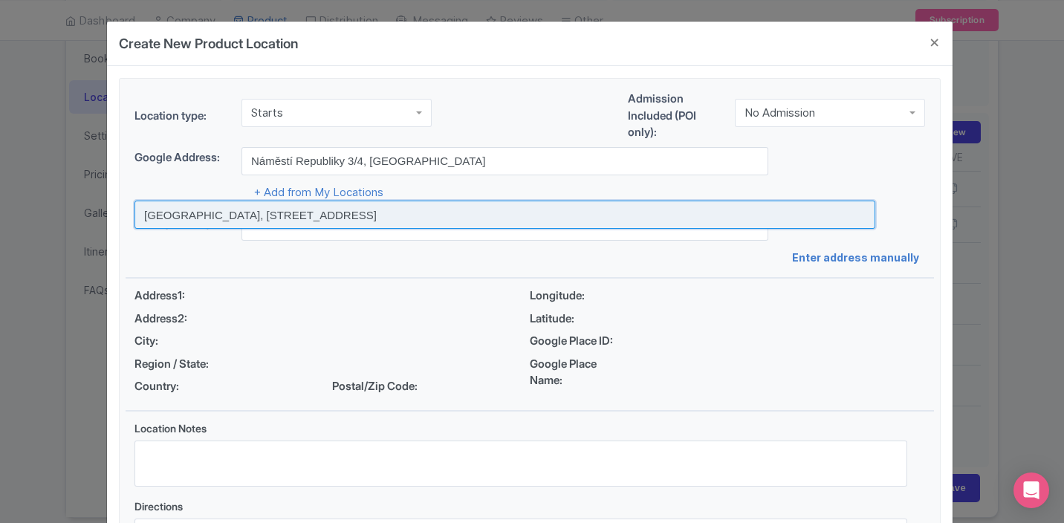
click at [383, 221] on input at bounding box center [504, 215] width 741 height 28
type input "[GEOGRAPHIC_DATA], [STREET_ADDRESS]"
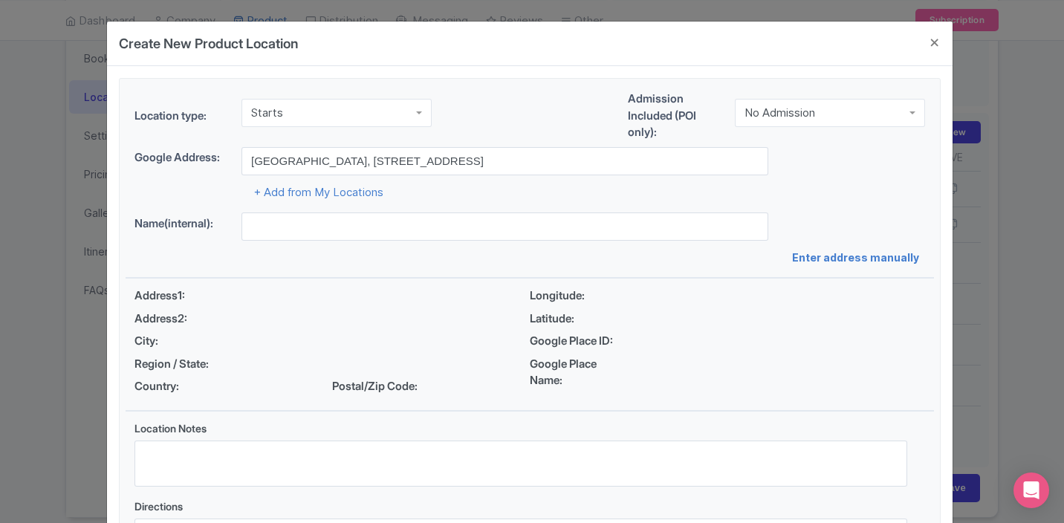
type input "[GEOGRAPHIC_DATA], [STREET_ADDRESS]"
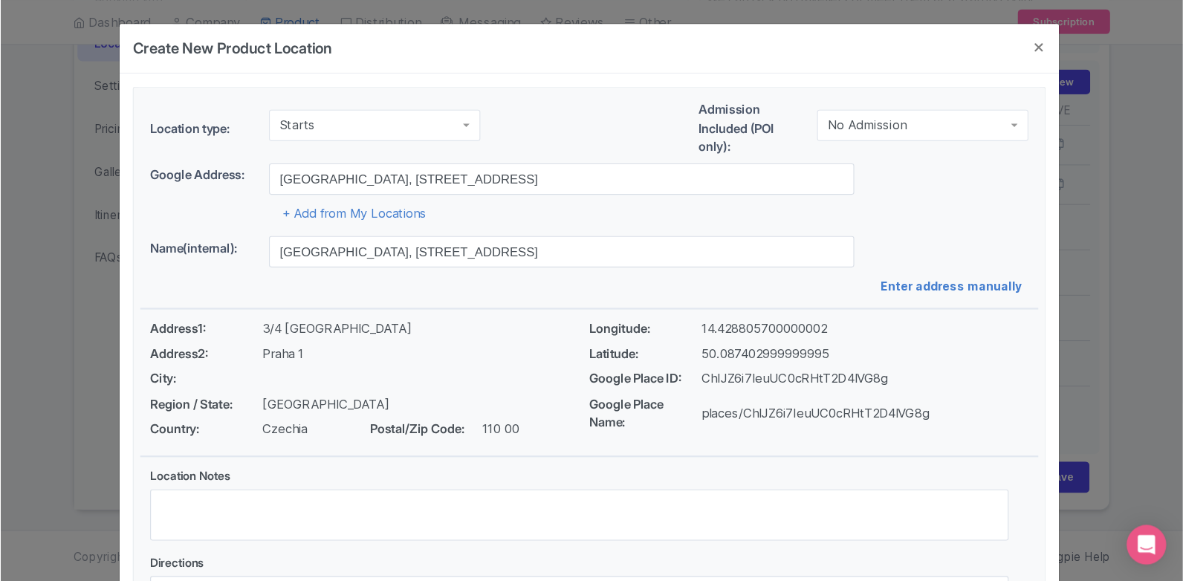
scroll to position [250, 0]
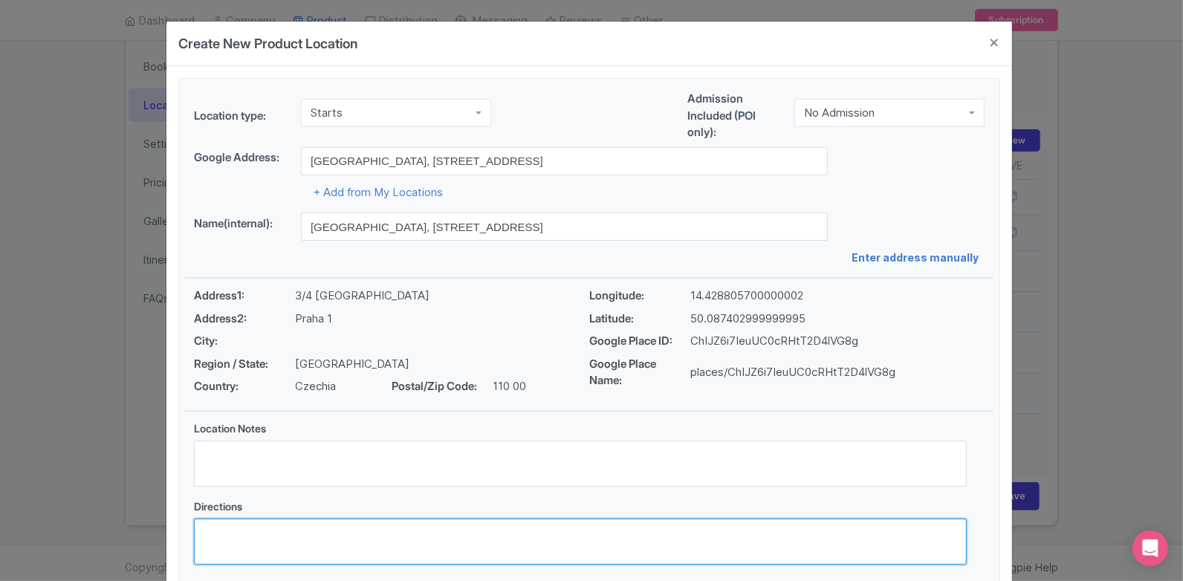
click at [329, 522] on textarea "Directions" at bounding box center [580, 541] width 773 height 46
paste textarea "In front of the main entrance to the Municipal House at Namesti Republiky 3/4 (…"
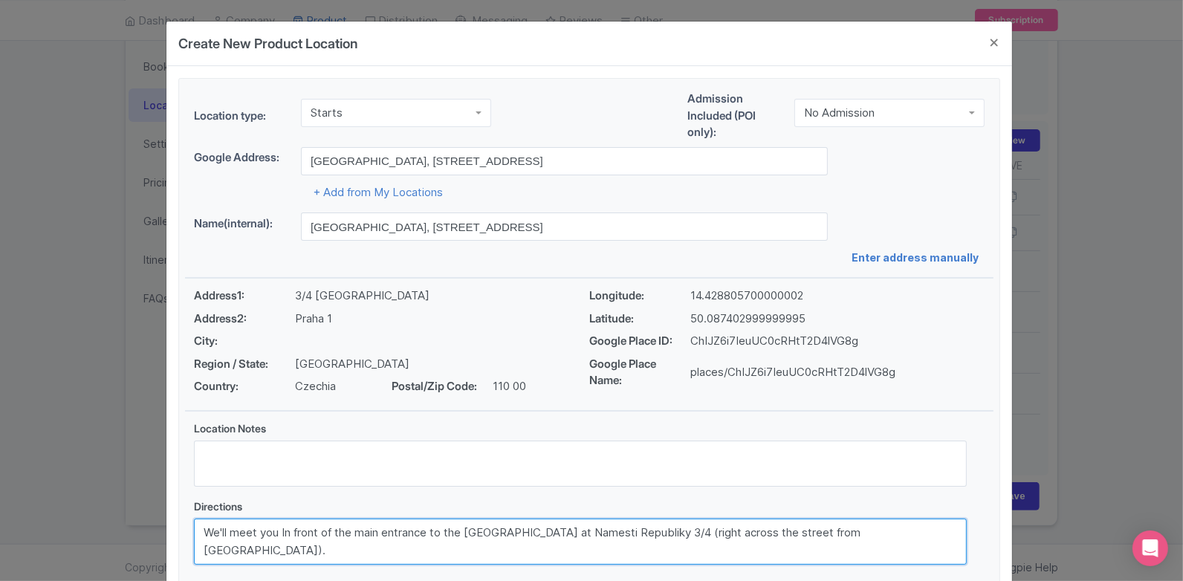
click at [286, 522] on textarea "We'll meet you In front of the main entrance to the Municipal House at Namesti …" at bounding box center [580, 541] width 773 height 46
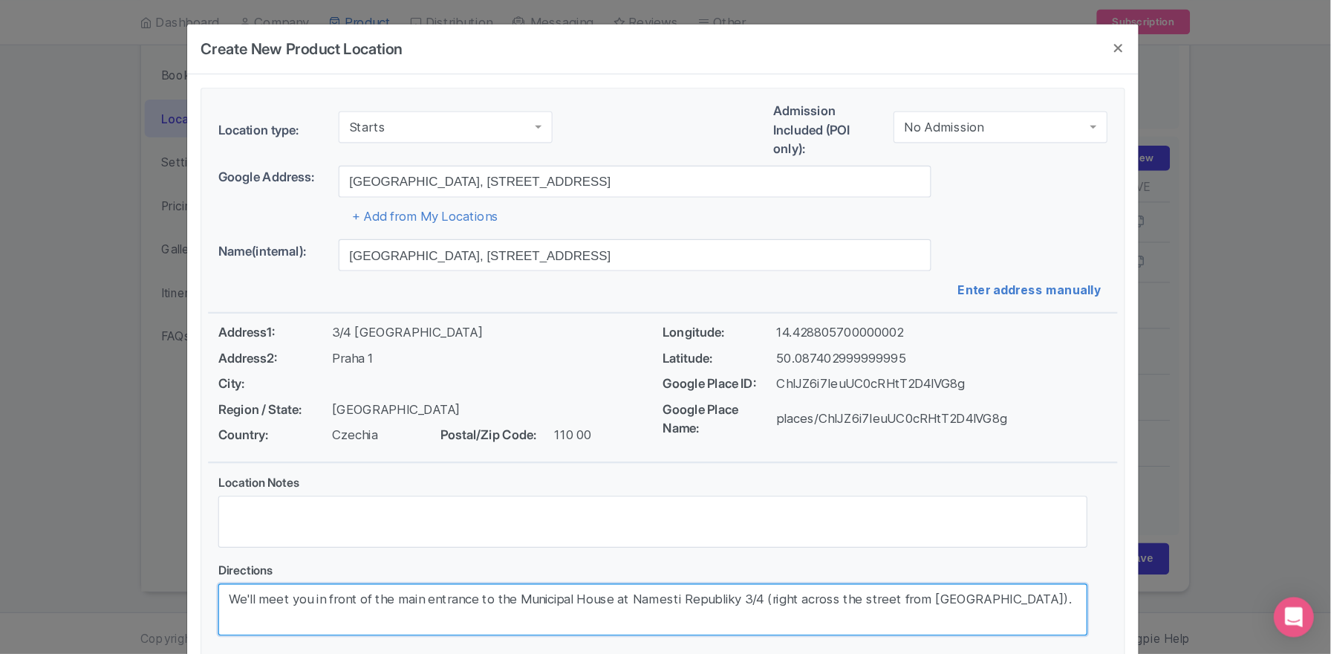
scroll to position [179, 0]
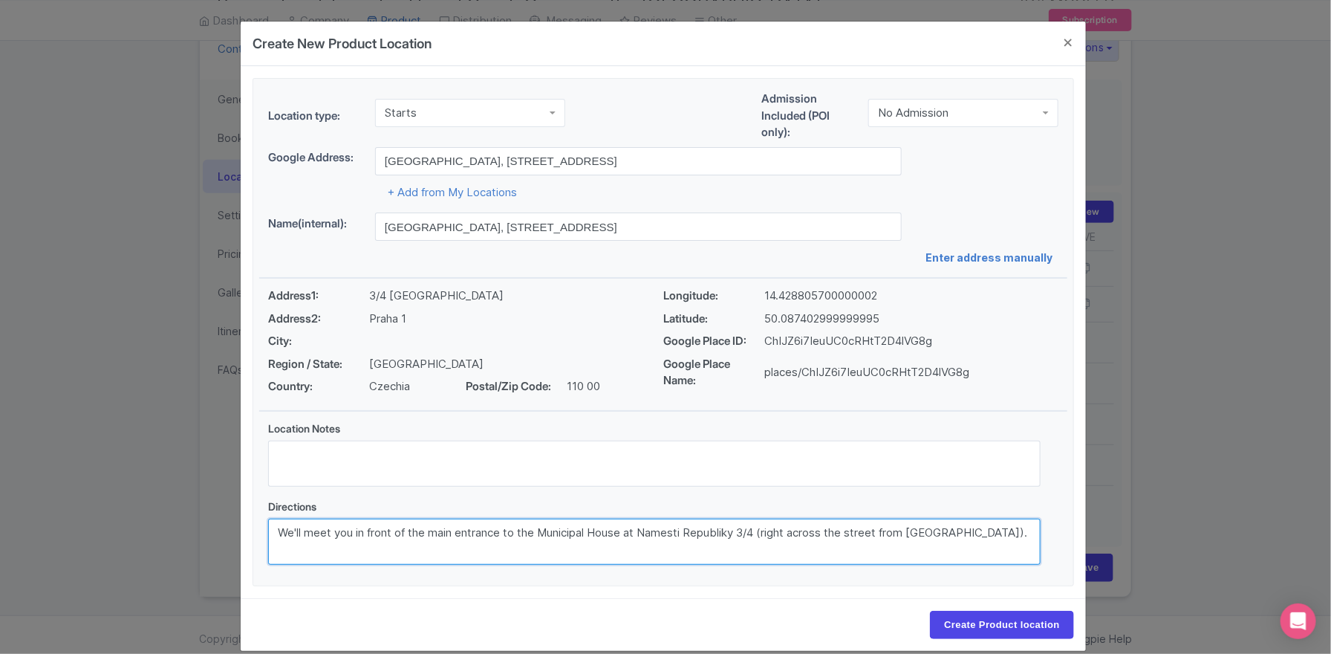
type textarea "We'll meet you in front of the main entrance to the Municipal House at Namesti …"
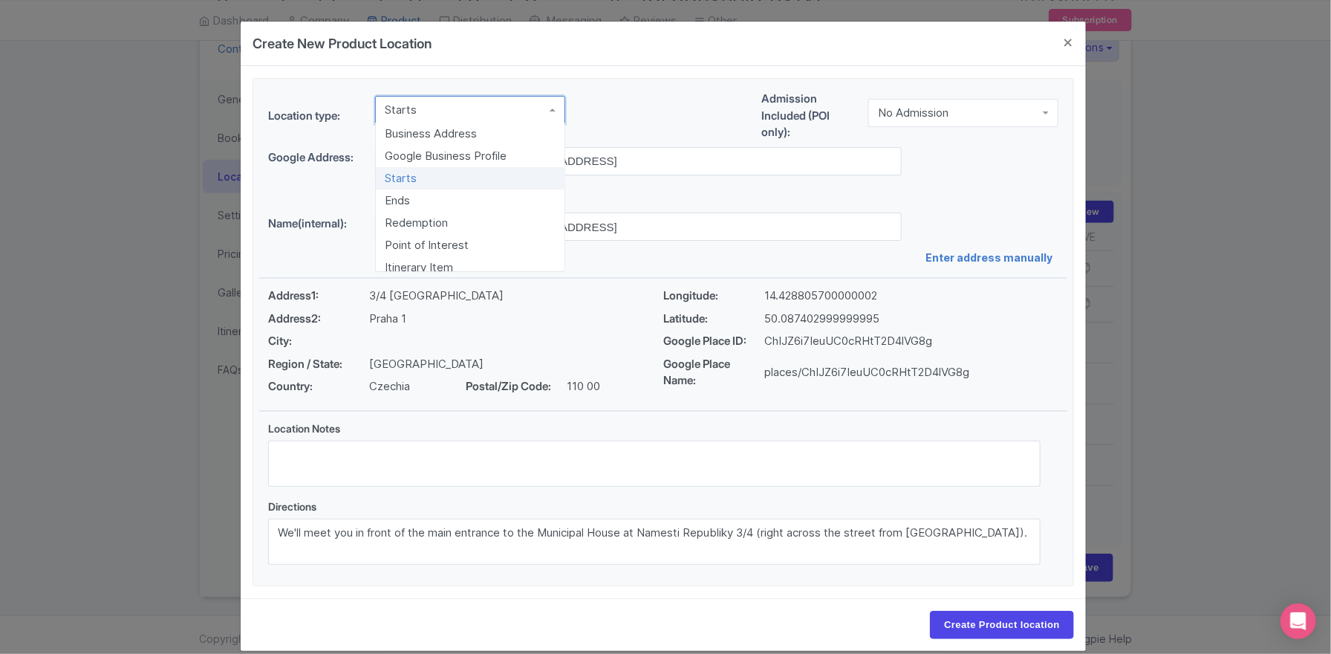
click at [537, 109] on div "Starts" at bounding box center [470, 110] width 190 height 28
click at [504, 184] on div "Location type: Starts Starts Business Address Google Business Profile Starts En…" at bounding box center [663, 332] width 808 height 507
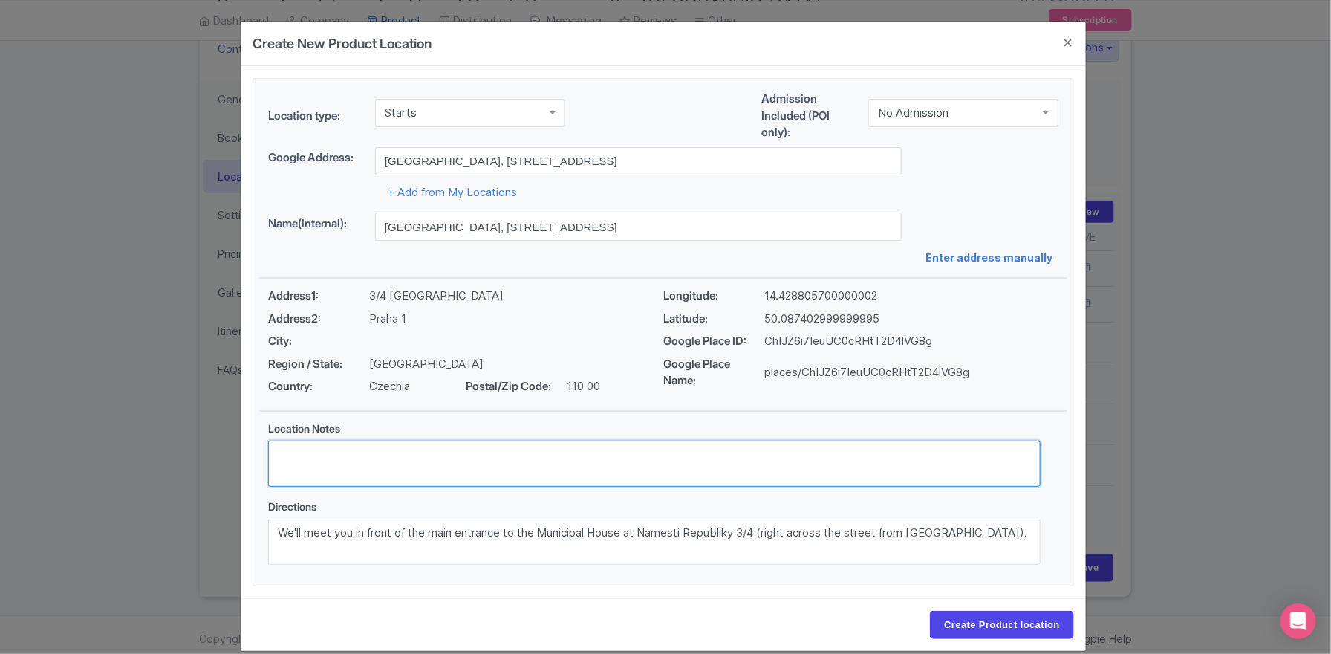
click at [859, 446] on textarea "Location Notes" at bounding box center [654, 464] width 773 height 46
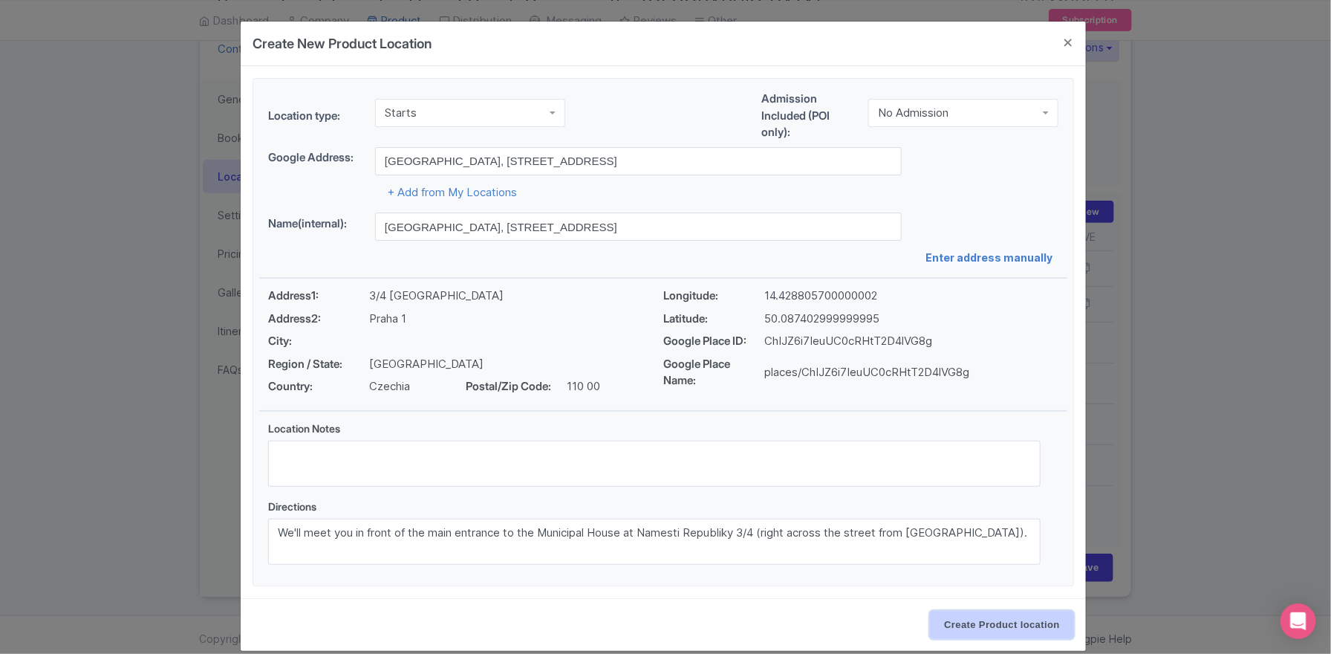
click at [966, 522] on input "Create Product location" at bounding box center [1002, 625] width 144 height 28
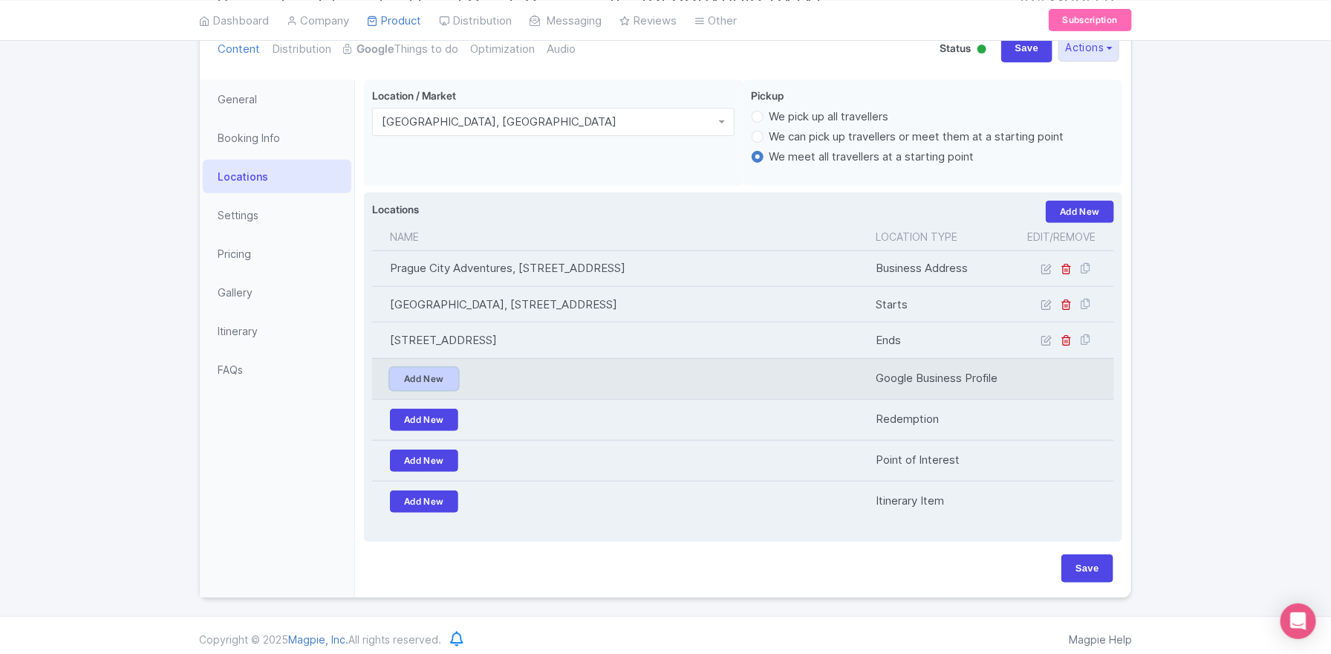
click at [427, 387] on link "Add New" at bounding box center [424, 379] width 68 height 22
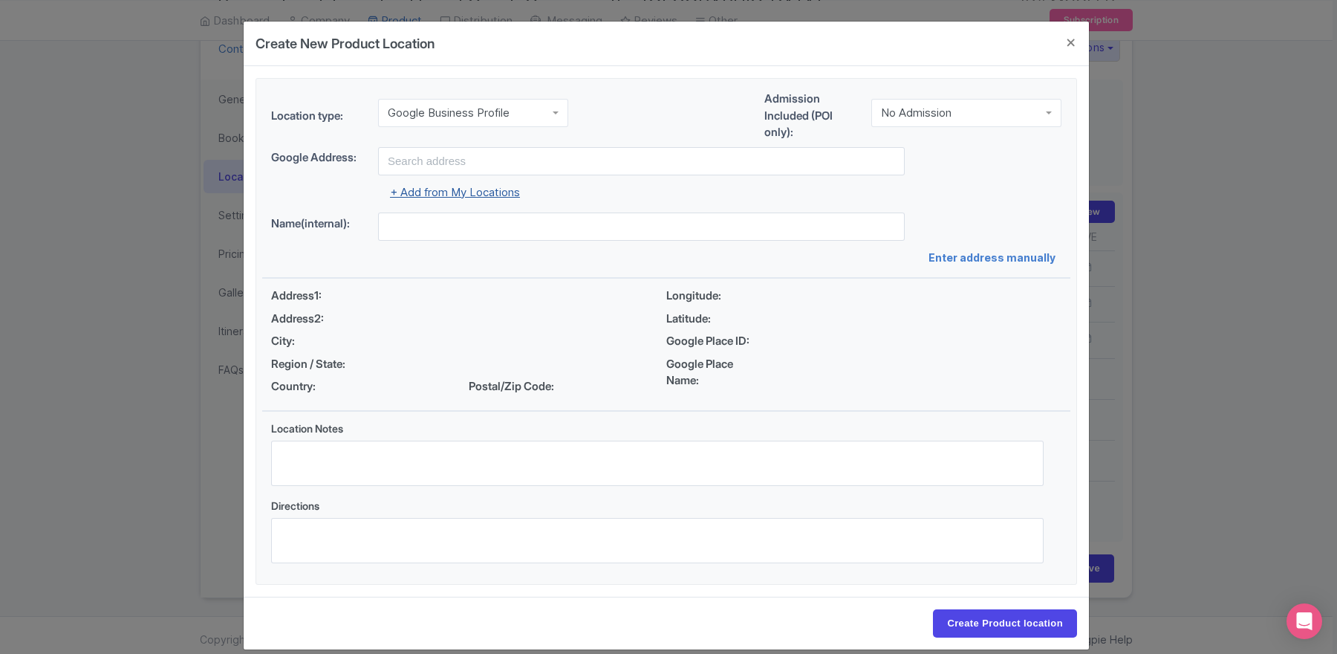
click at [480, 190] on link "+ Add from My Locations" at bounding box center [455, 192] width 130 height 14
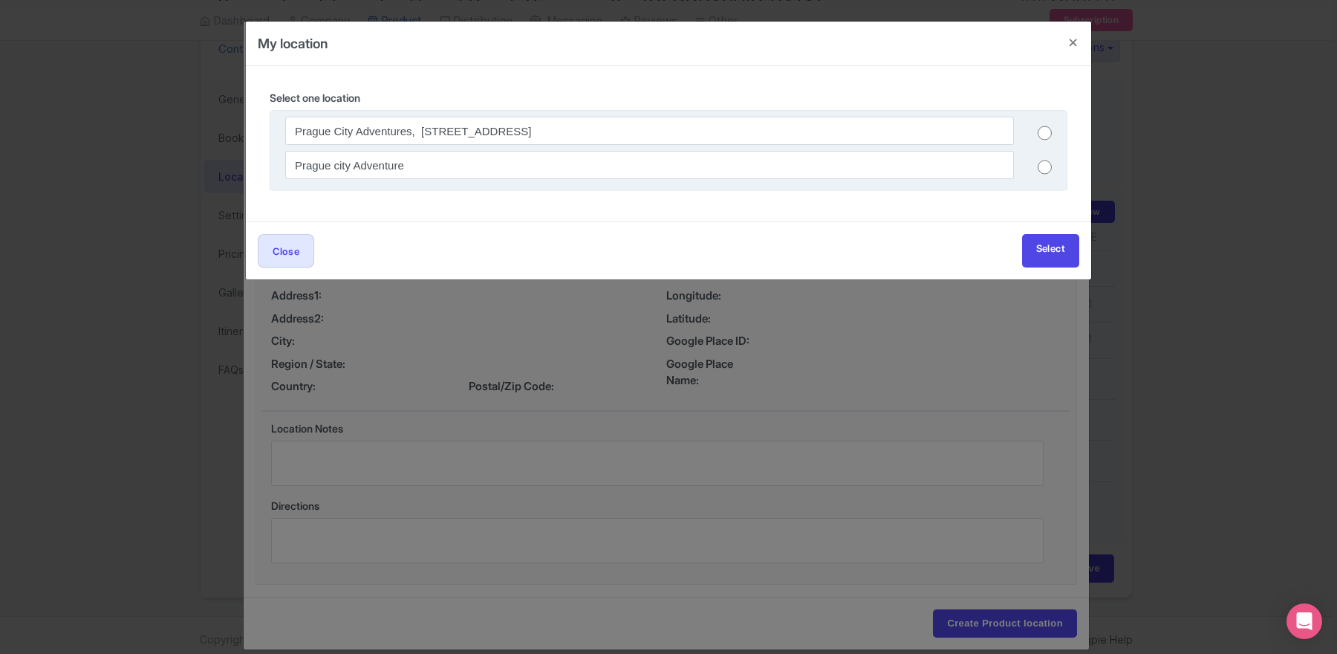
click at [1044, 126] on input "radio" at bounding box center [1045, 133] width 14 height 15
radio input "true"
click at [1036, 242] on link "Select" at bounding box center [1050, 250] width 57 height 33
type input "Prague city Adventure"
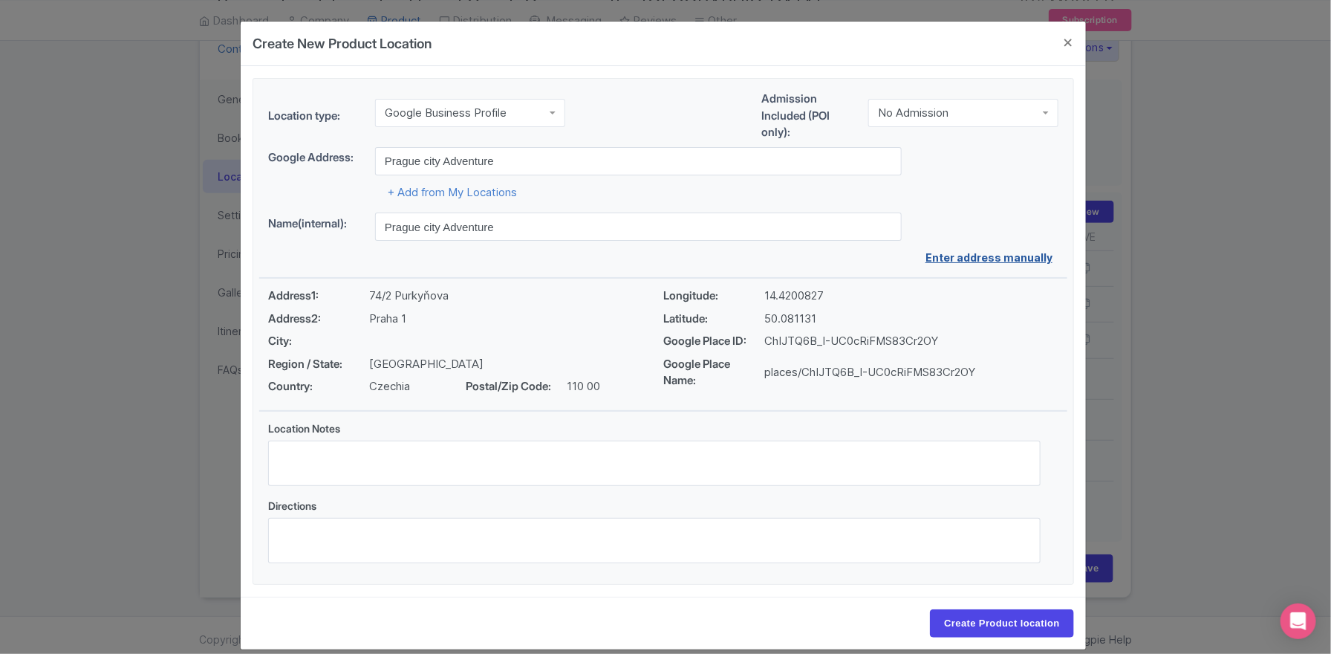
click at [1002, 252] on link "Enter address manually" at bounding box center [992, 258] width 133 height 16
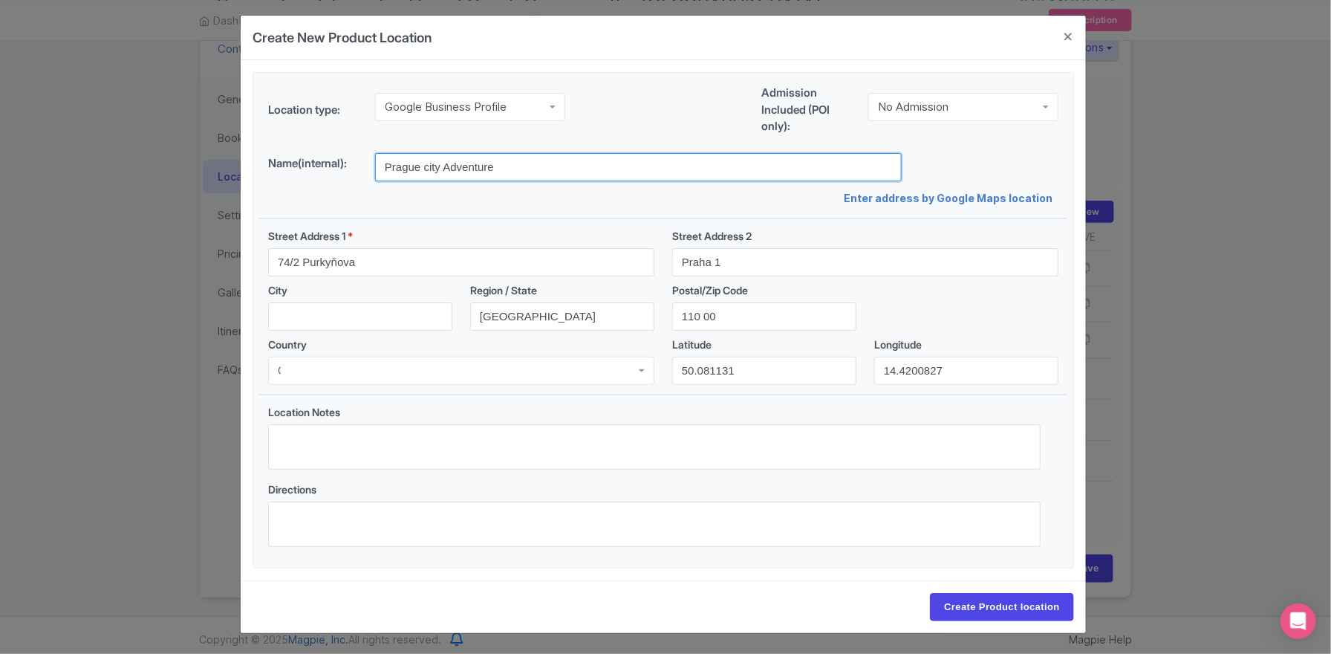
click at [440, 156] on input "Prague city Adventure" at bounding box center [638, 167] width 527 height 28
type input "Prague City Adventures"
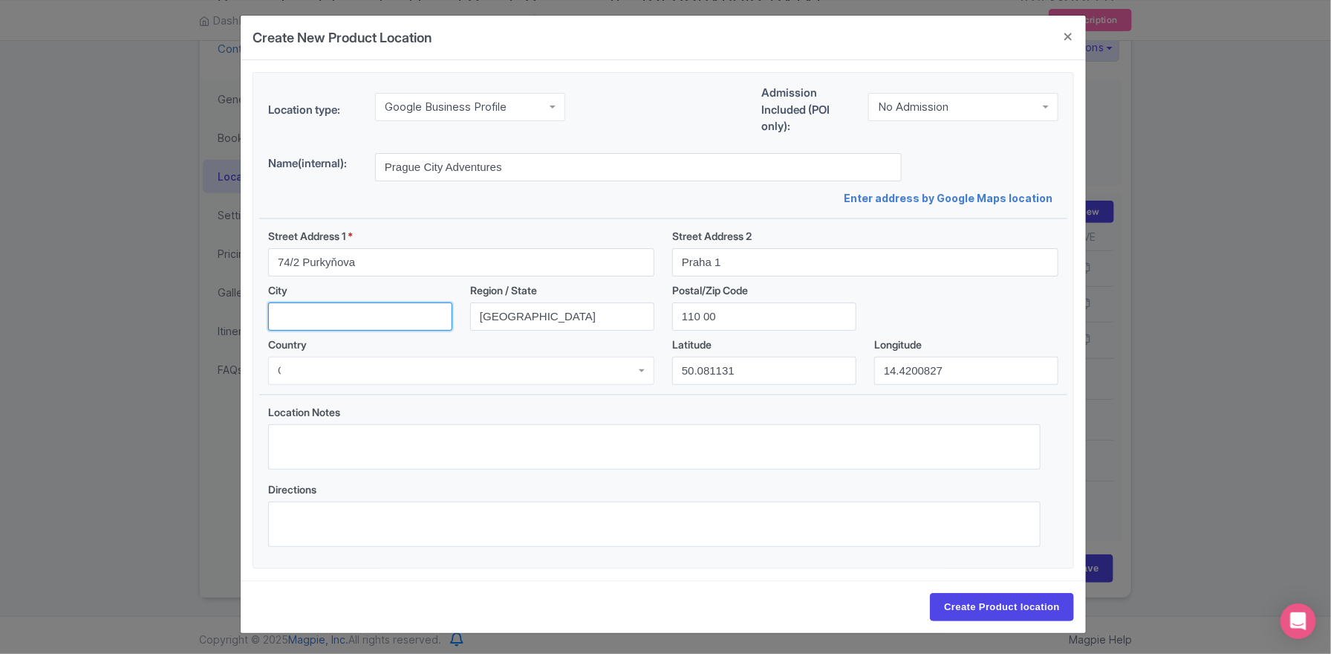
click at [390, 315] on input "City" at bounding box center [360, 316] width 184 height 28
type input "[GEOGRAPHIC_DATA]"
click at [370, 369] on div at bounding box center [461, 371] width 386 height 28
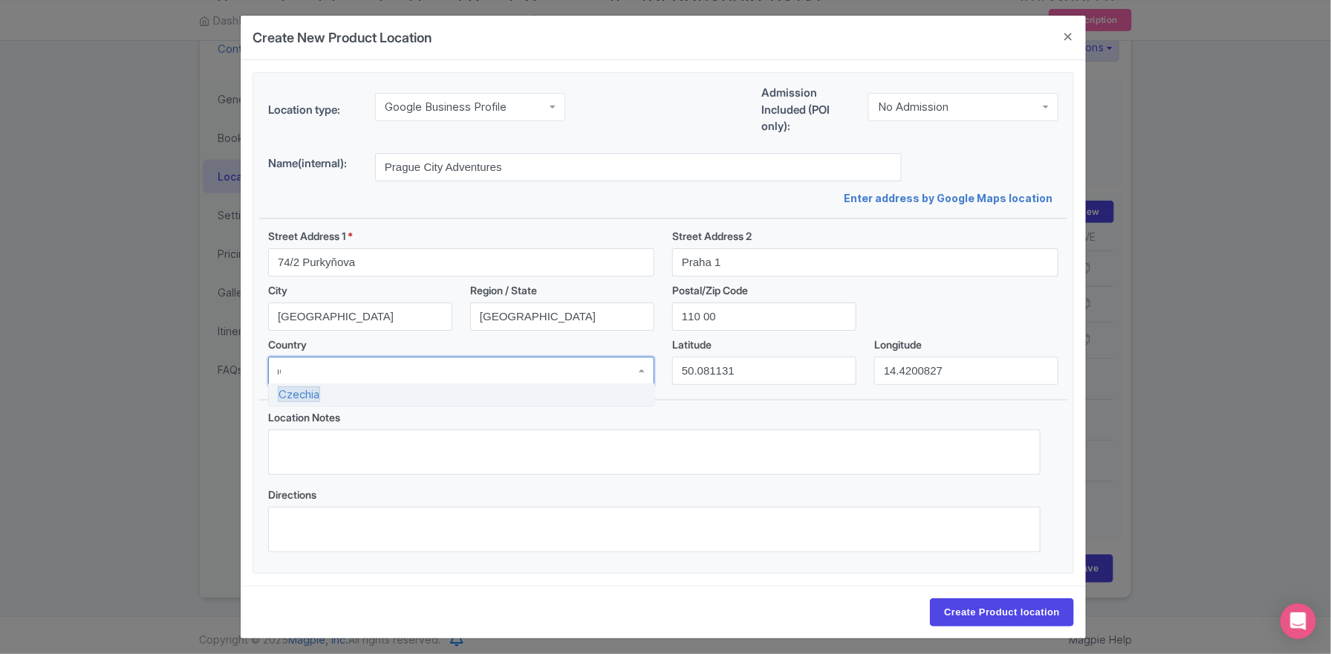
scroll to position [0, 0]
type input "C"
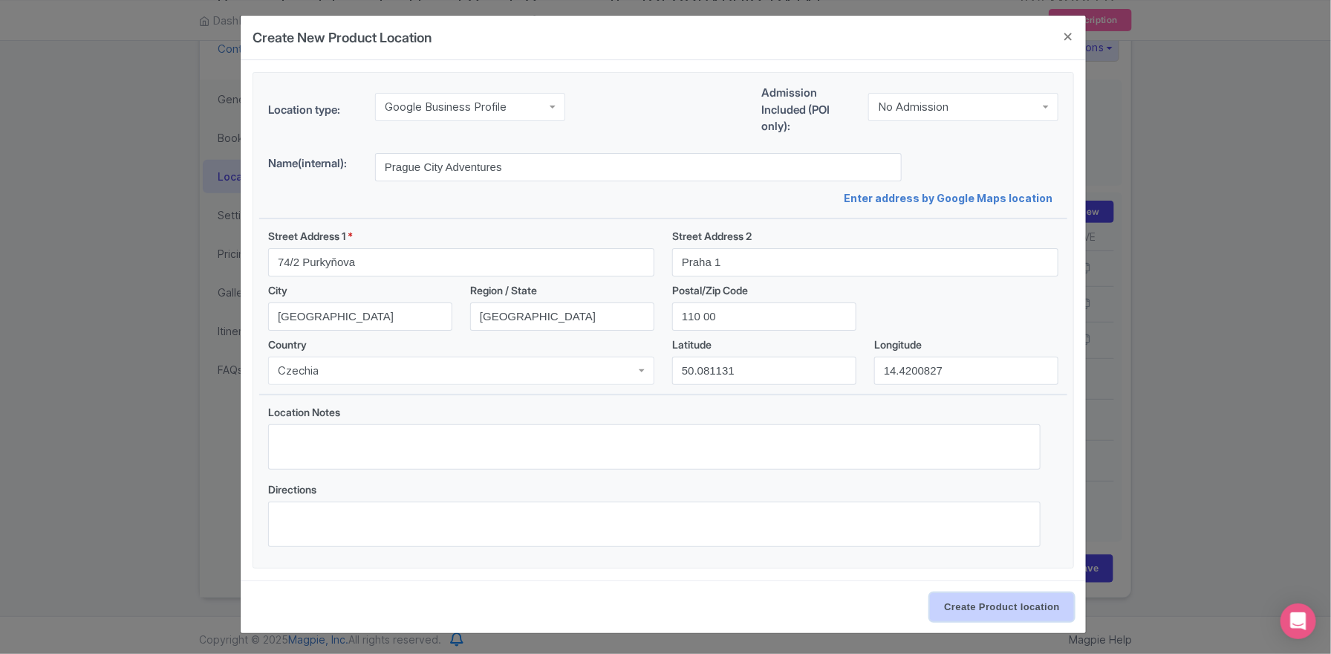
click at [994, 522] on input "Create Product location" at bounding box center [1002, 607] width 144 height 28
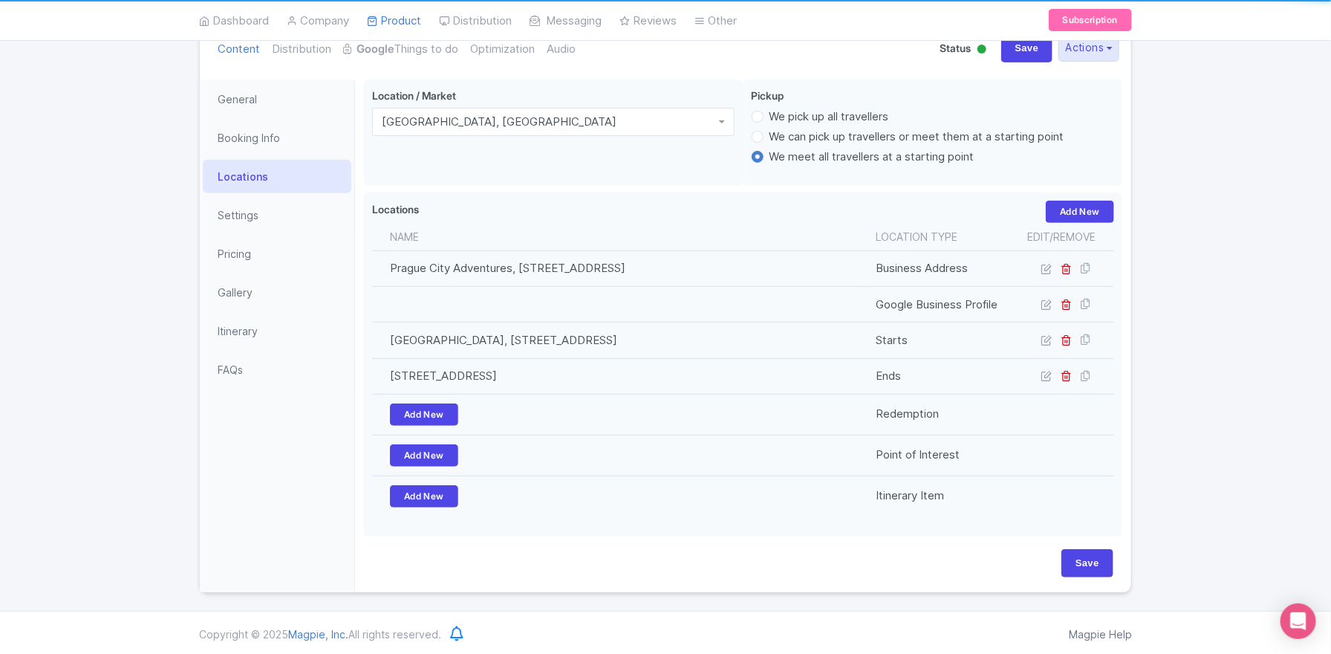
scroll to position [177, 0]
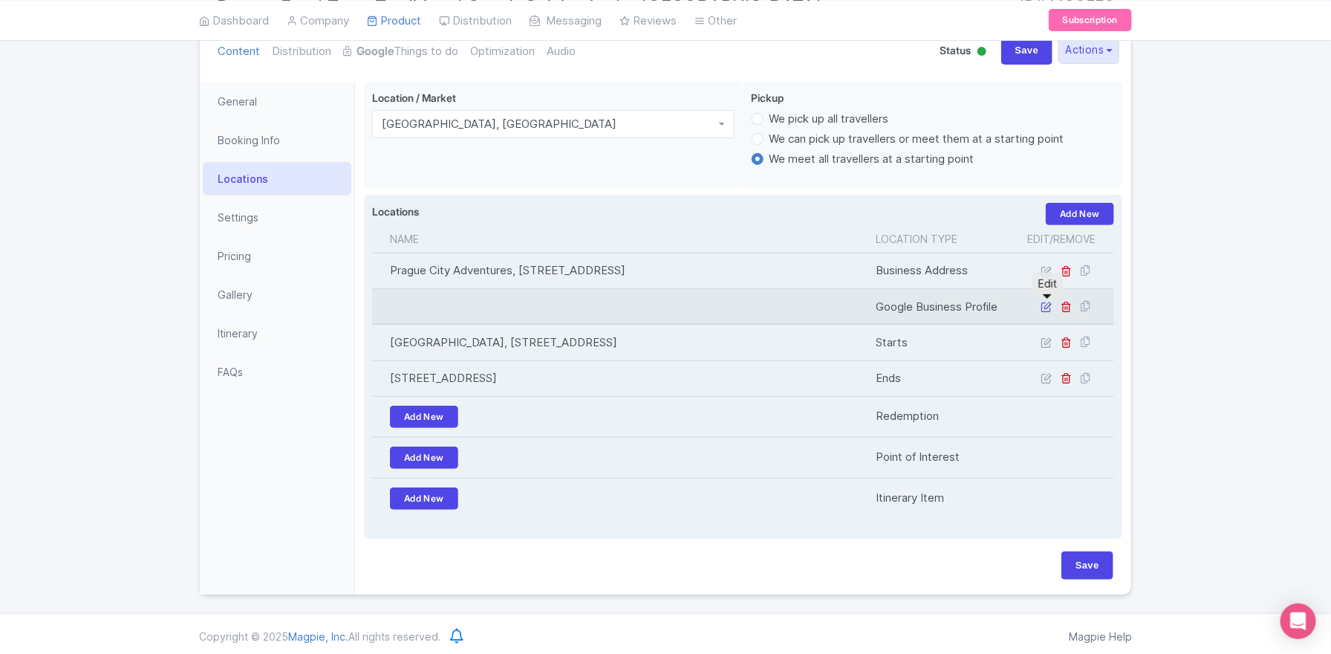
click at [1044, 303] on icon at bounding box center [1046, 306] width 11 height 11
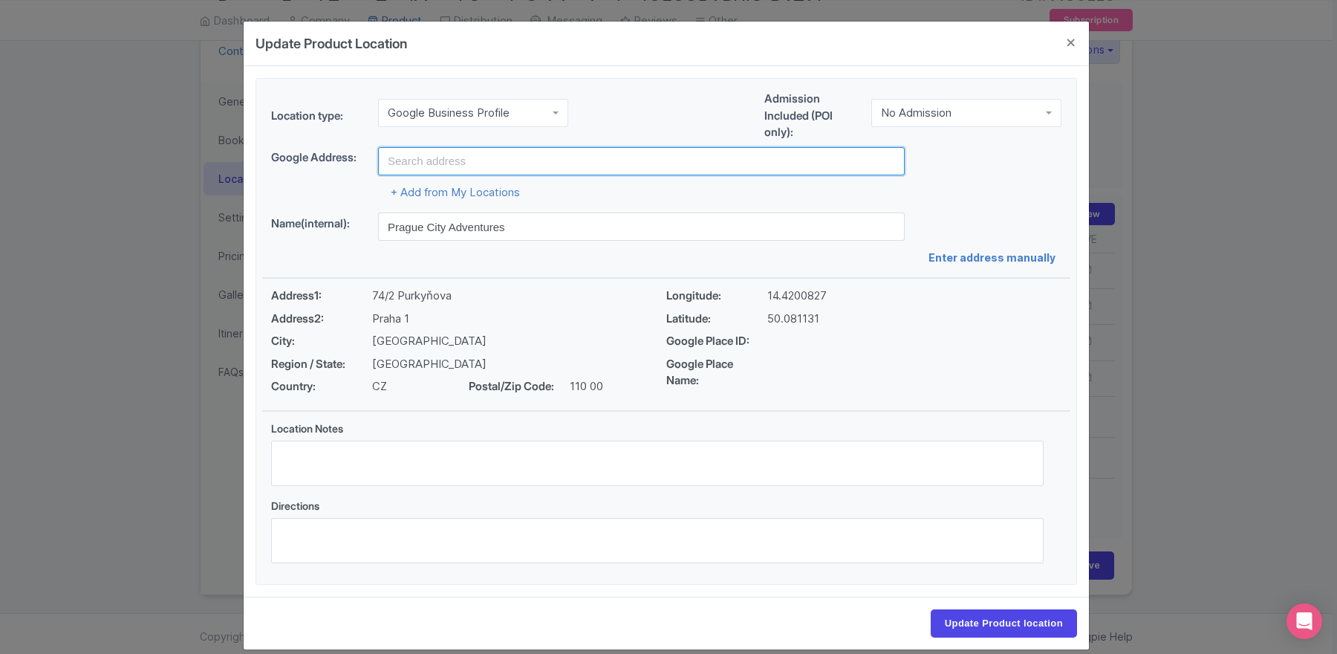
click at [438, 157] on input "text" at bounding box center [641, 161] width 527 height 28
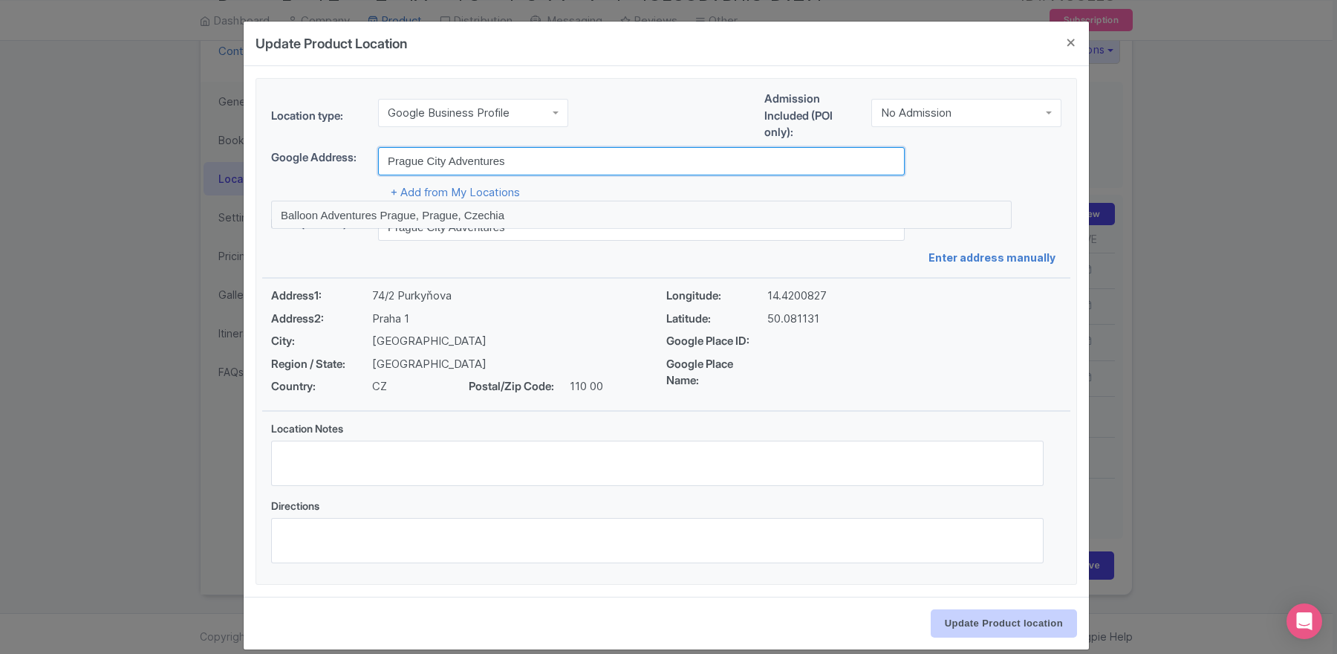
type input "Prague City Adventures"
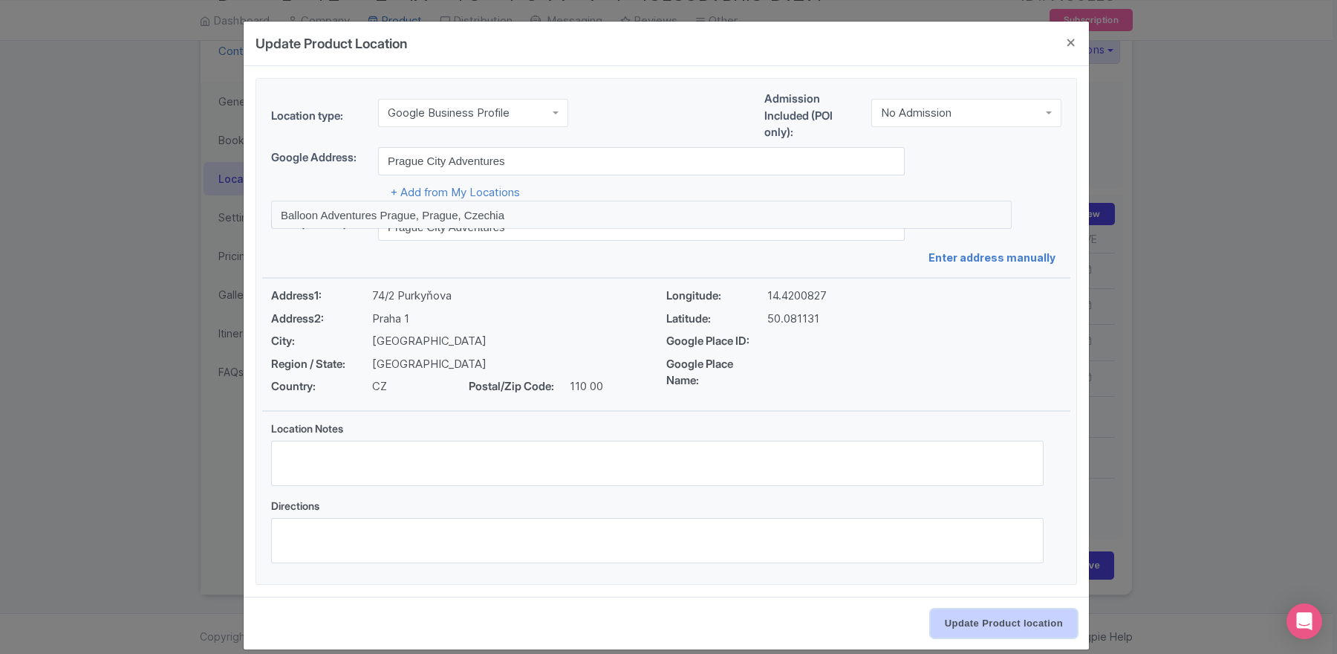
click at [1000, 522] on input "Update Product location" at bounding box center [1004, 623] width 146 height 28
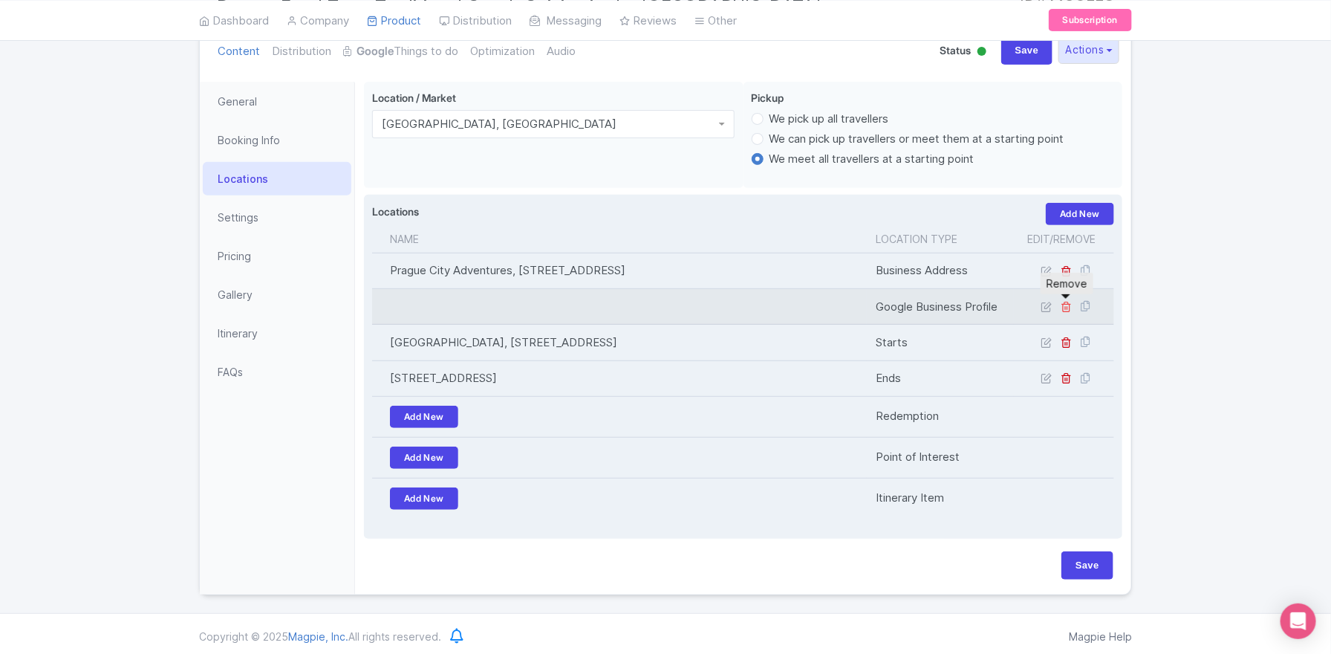
click at [1063, 309] on icon at bounding box center [1067, 306] width 11 height 11
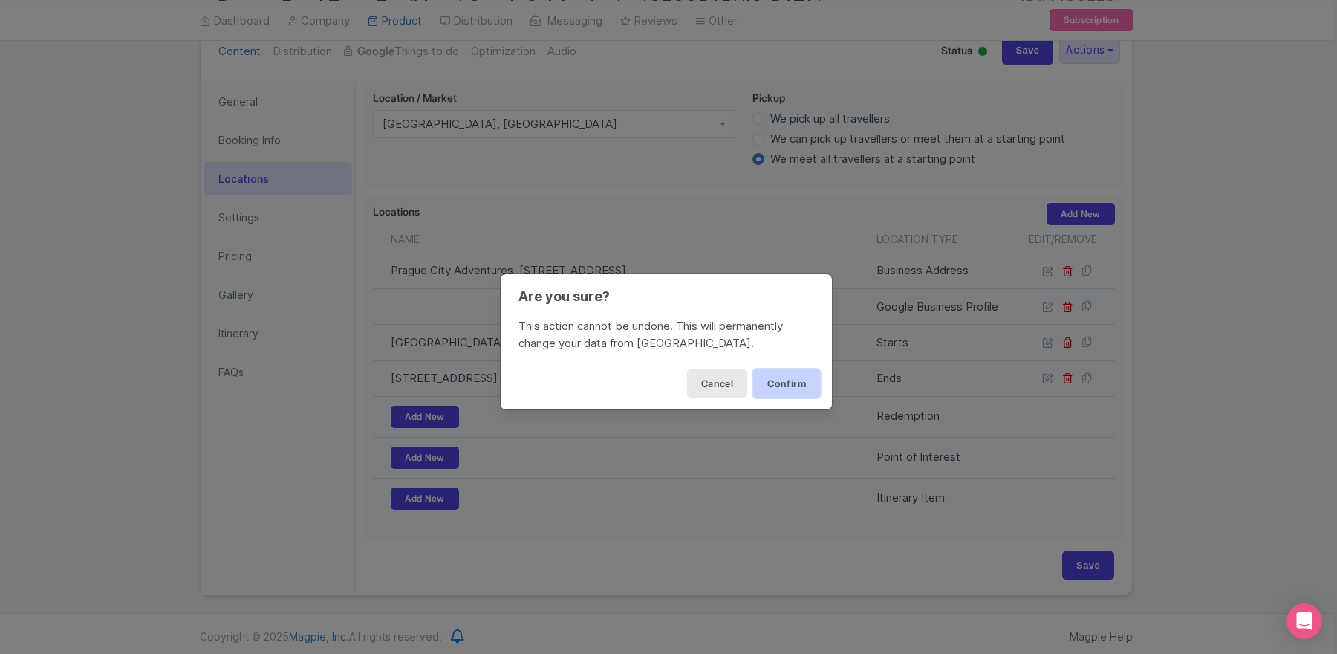
click at [790, 383] on button "Confirm" at bounding box center [786, 383] width 67 height 28
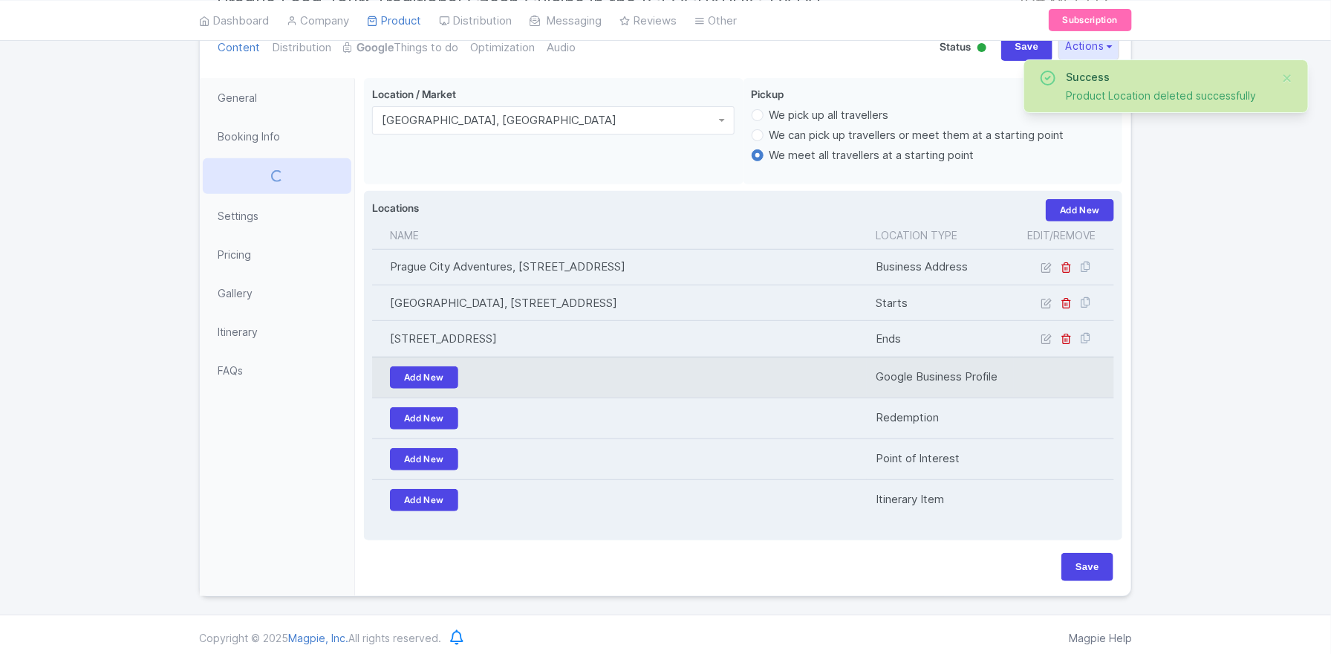
scroll to position [175, 0]
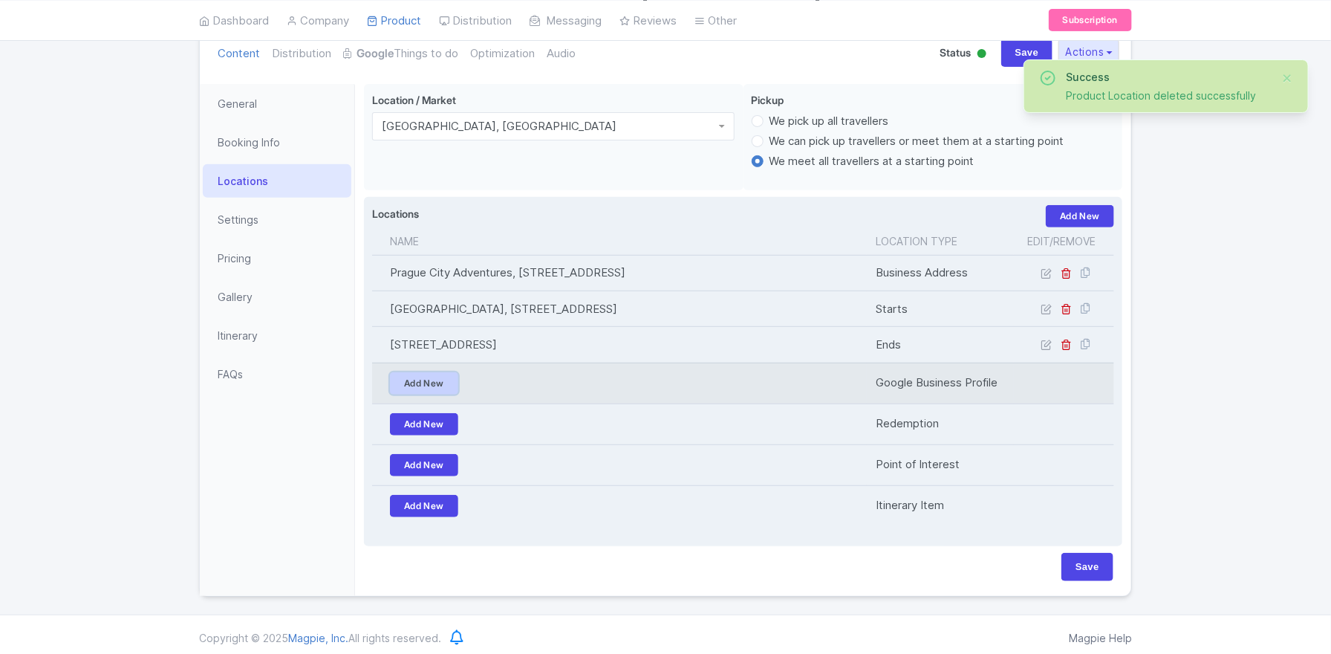
click at [441, 382] on link "Add New" at bounding box center [424, 383] width 68 height 22
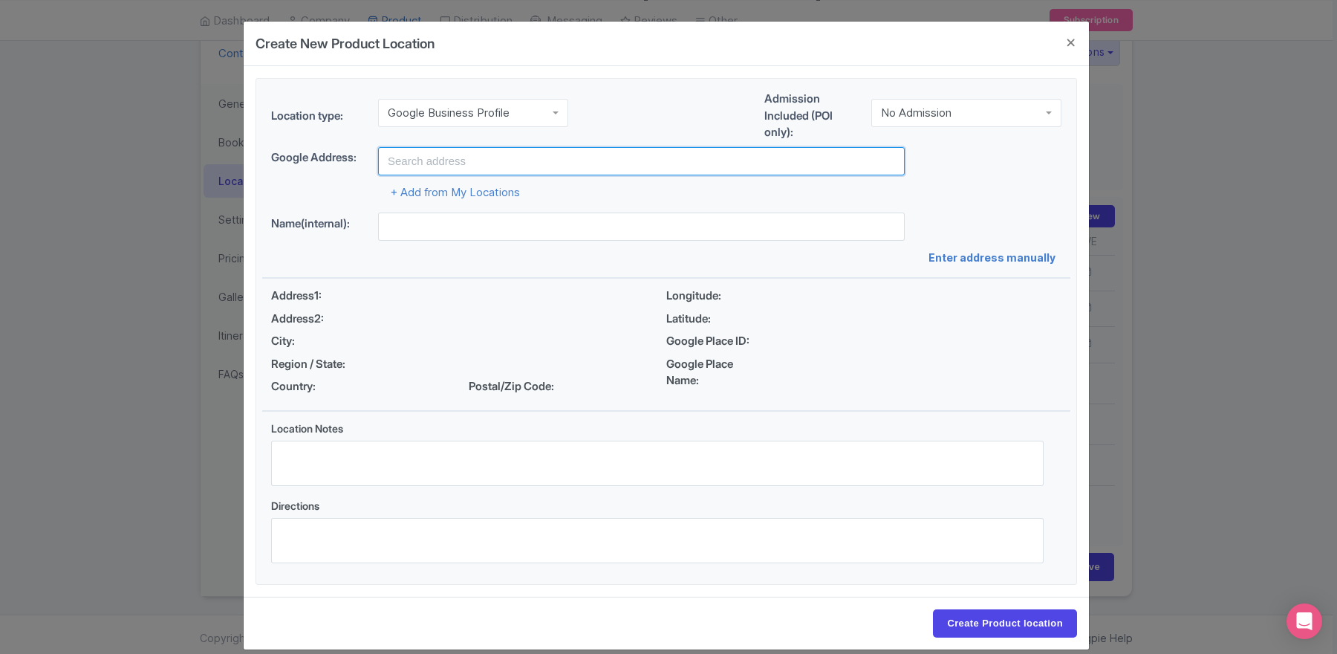
click at [643, 163] on input "text" at bounding box center [641, 161] width 527 height 28
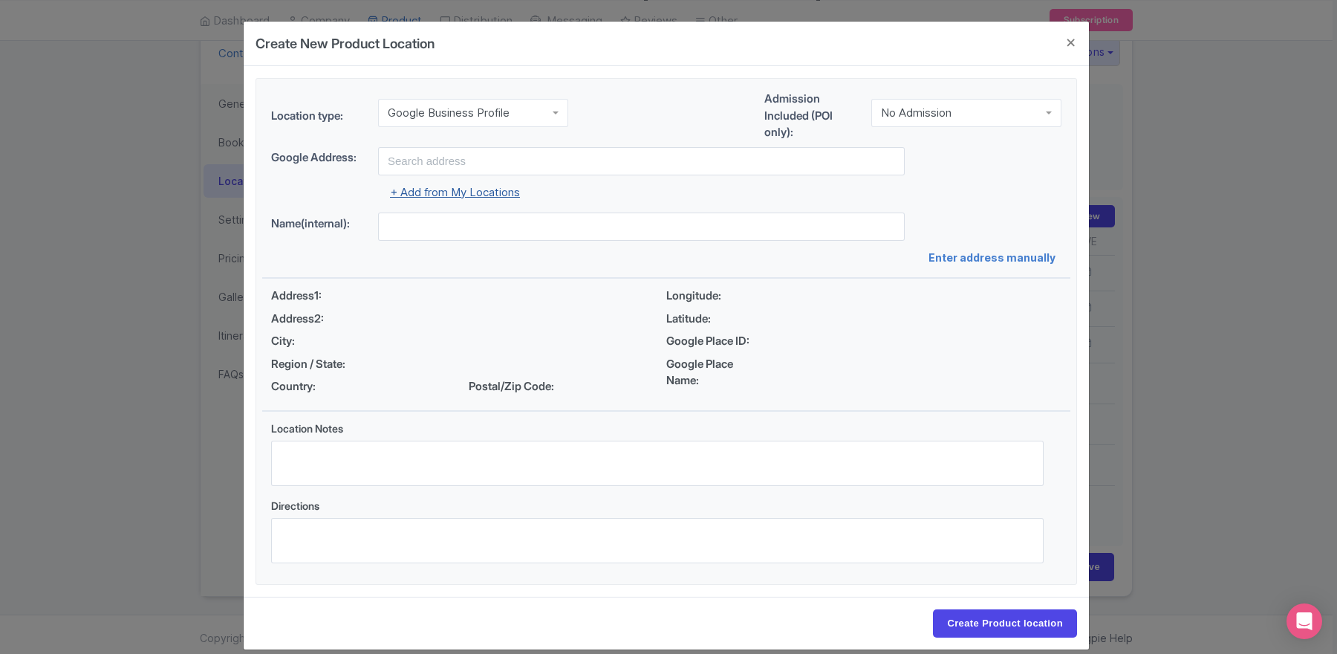
click at [429, 192] on link "+ Add from My Locations" at bounding box center [455, 192] width 130 height 14
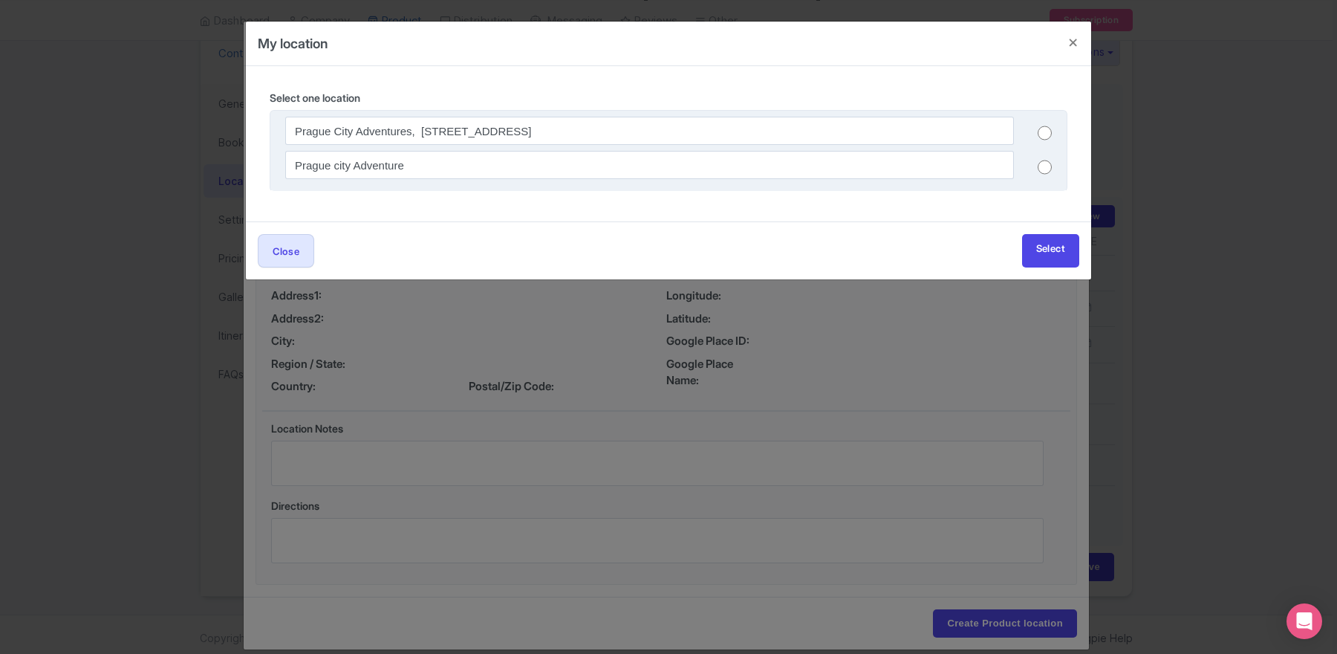
click at [1047, 130] on input "radio" at bounding box center [1045, 133] width 14 height 15
radio input "true"
click at [1027, 251] on link "Select" at bounding box center [1050, 250] width 57 height 33
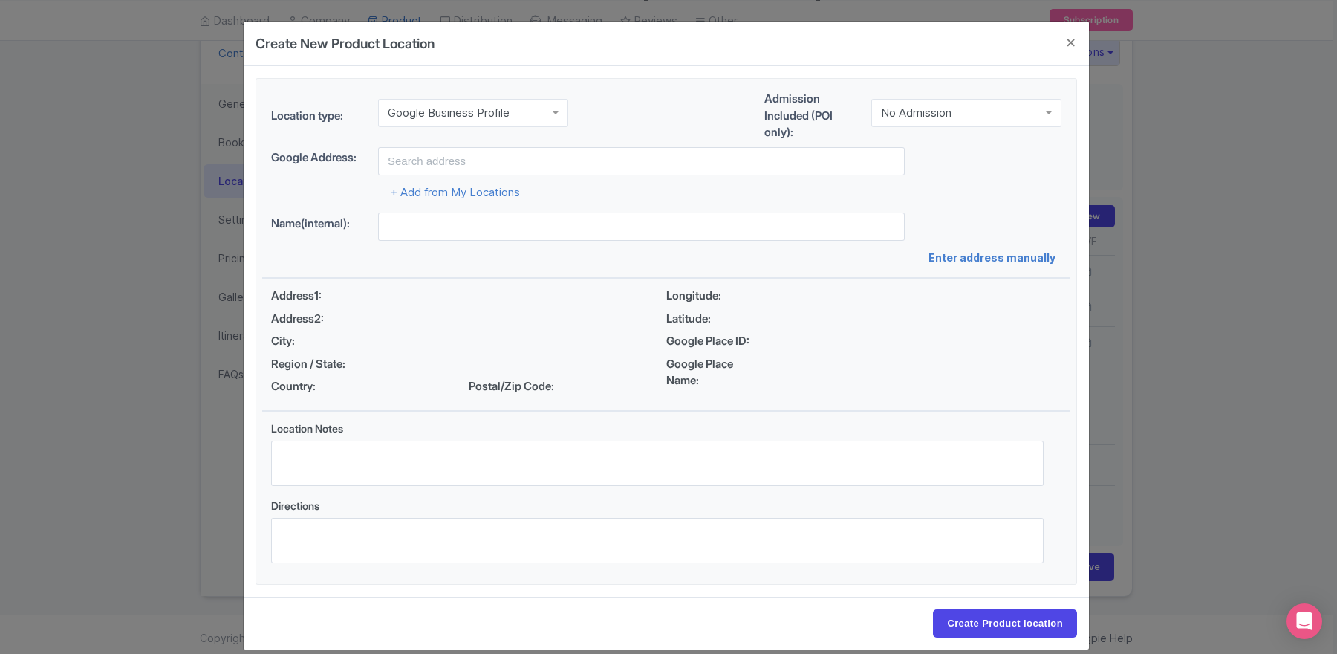
type input "Prague city Adventure"
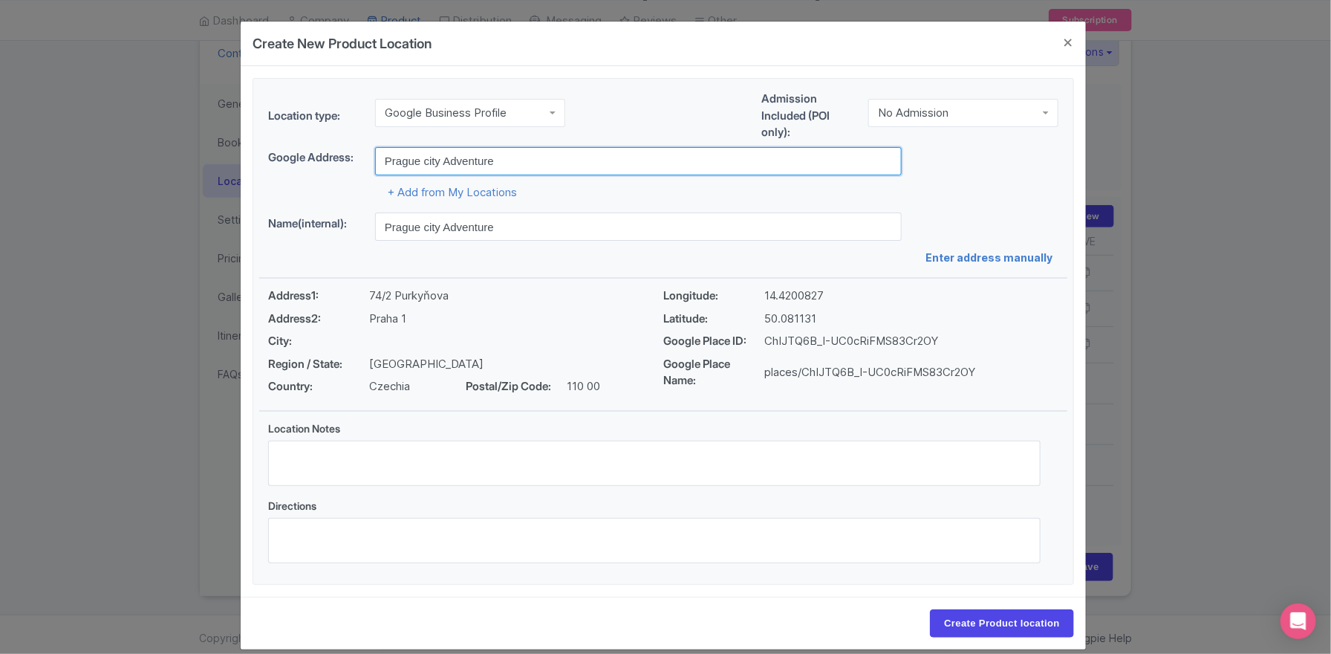
click at [426, 166] on input "Prague city Adventure" at bounding box center [638, 161] width 527 height 28
click at [512, 159] on input "Prague City Adventure" at bounding box center [638, 161] width 527 height 28
type input "Prague City Adventures"
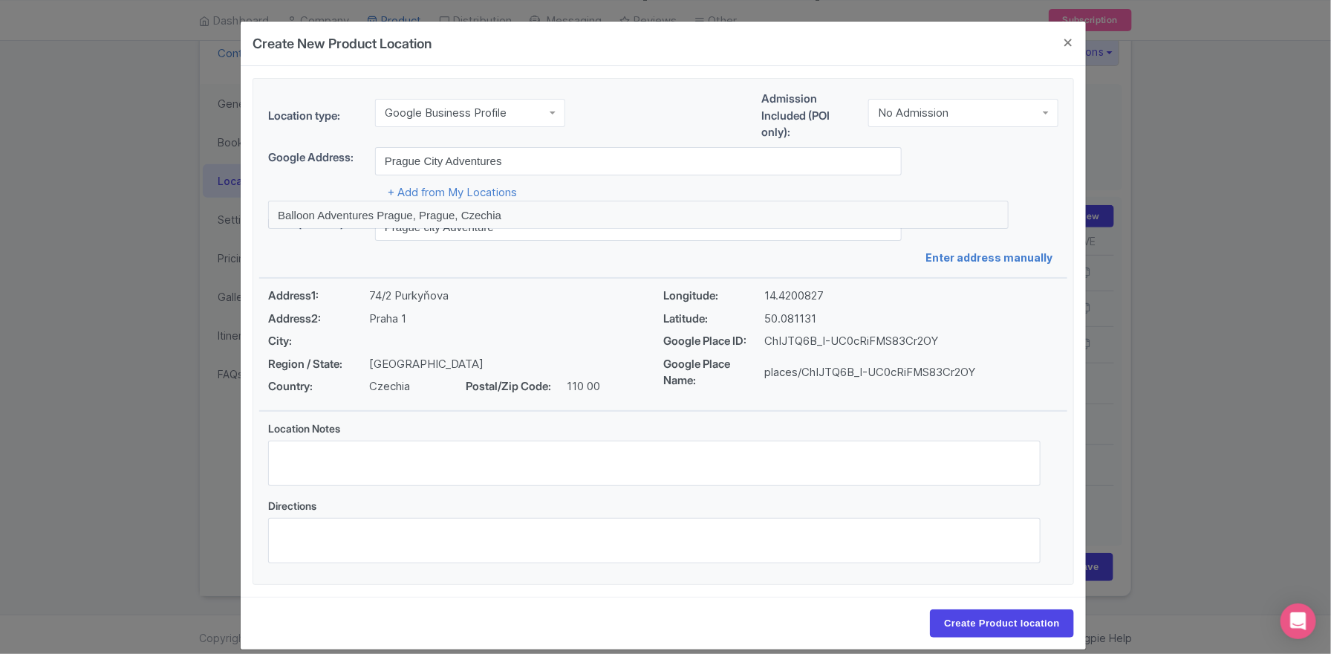
click at [633, 500] on div "Directions" at bounding box center [654, 530] width 773 height 65
click at [1055, 625] on input "Create Product location" at bounding box center [1002, 623] width 144 height 28
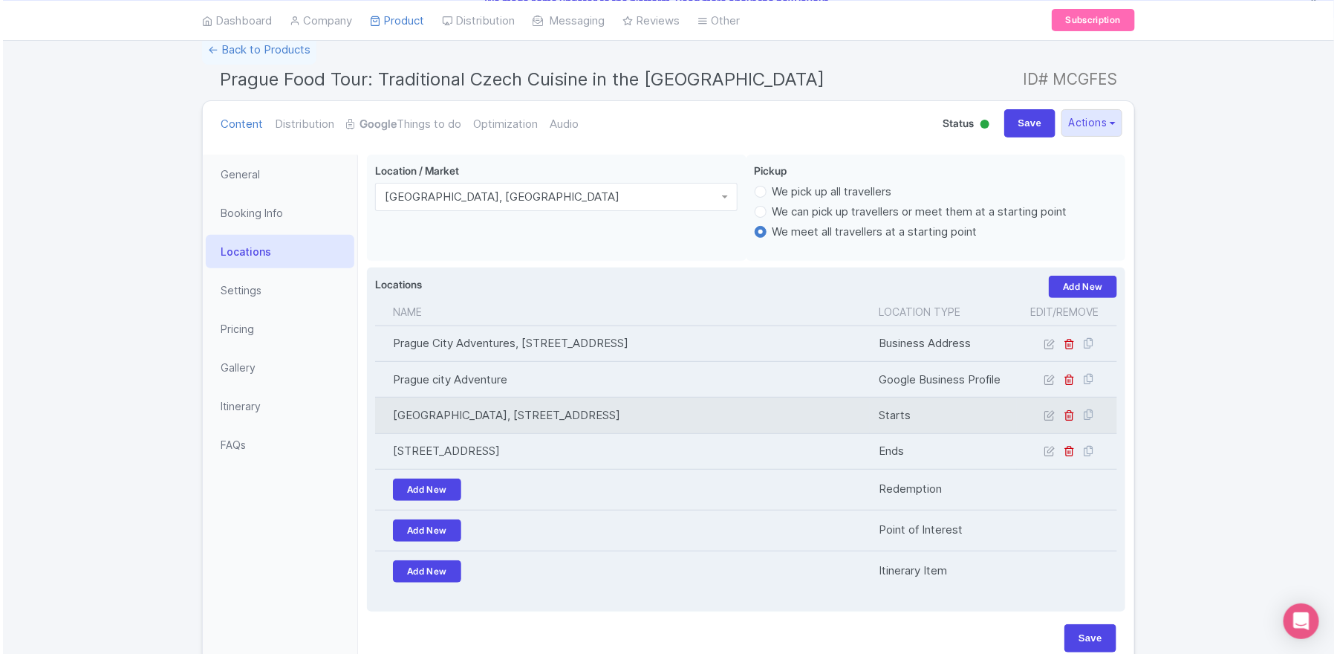
scroll to position [177, 0]
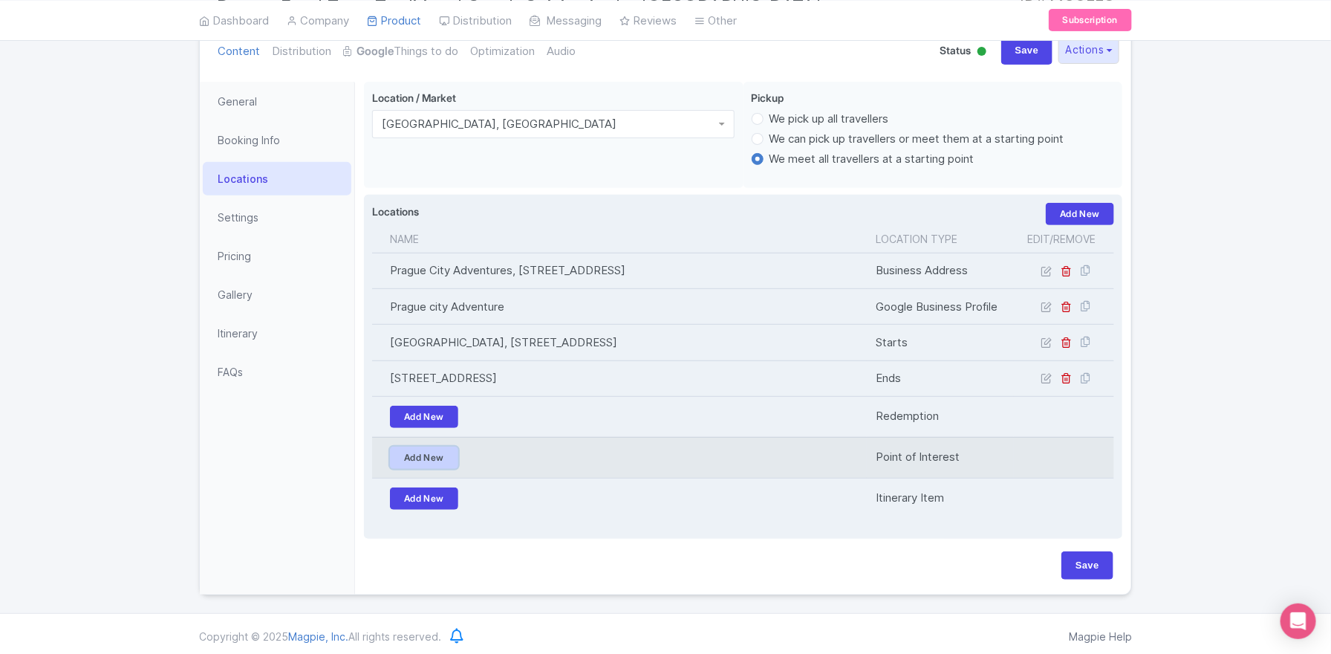
click at [401, 452] on link "Add New" at bounding box center [424, 457] width 68 height 22
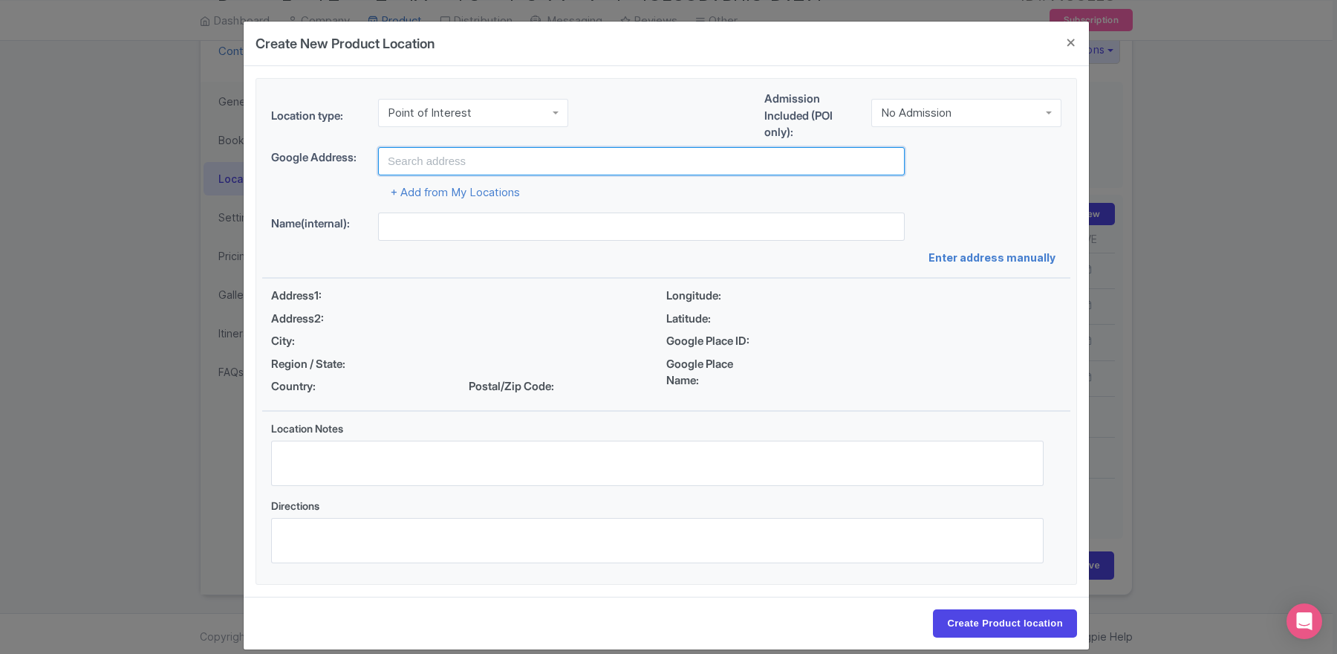
click at [418, 163] on input "text" at bounding box center [641, 161] width 527 height 28
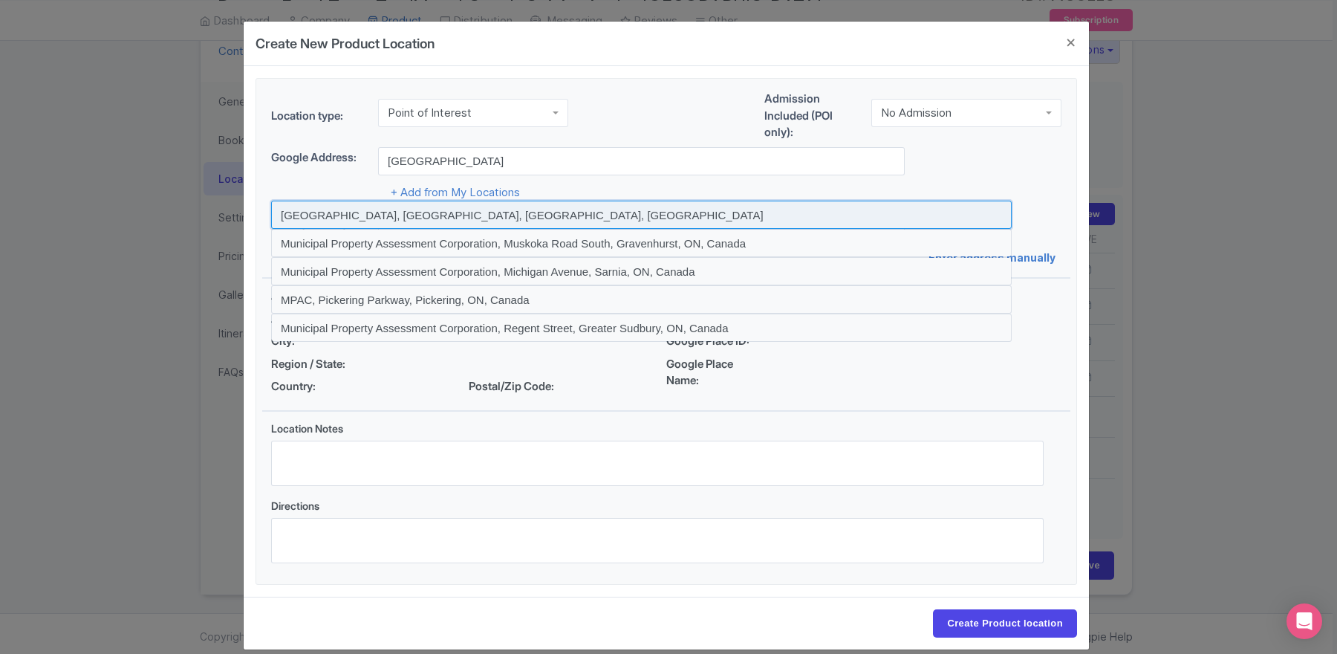
click at [400, 212] on input at bounding box center [641, 215] width 741 height 28
type input "Municipal house, Náměstí Republiky, Old Town, Czechia"
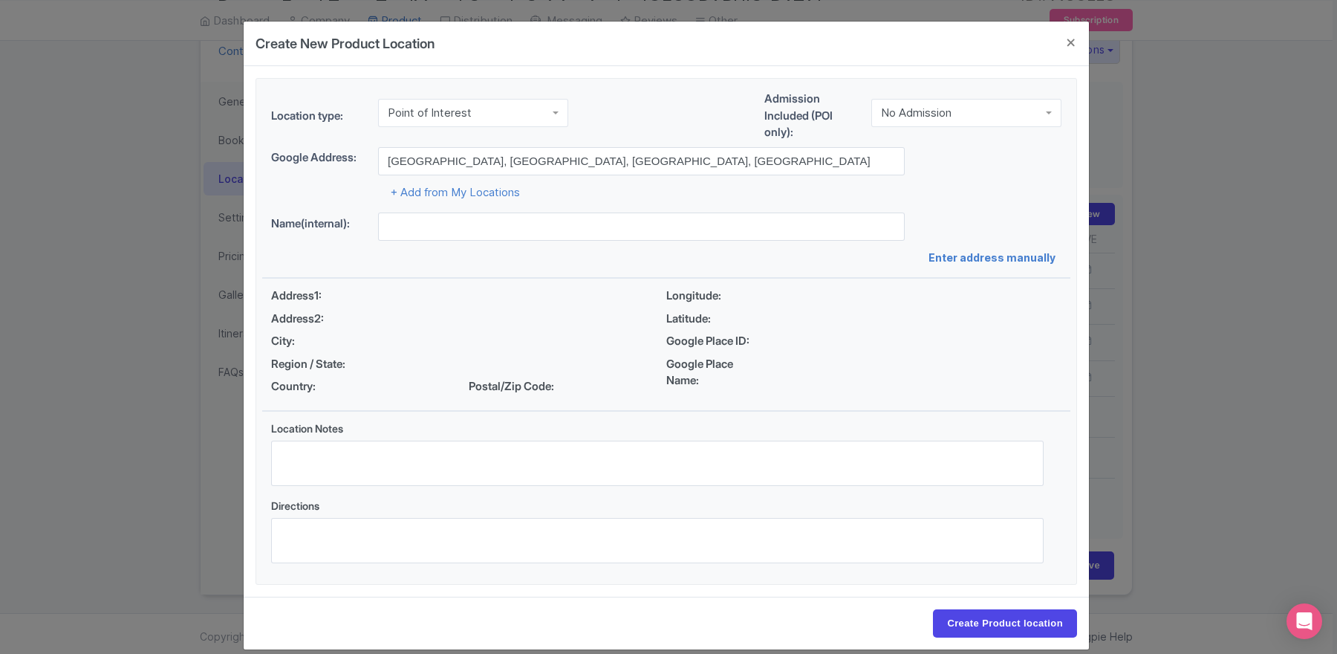
type input "Municipal house, Náměstí Republiky, Old Town, Czechia"
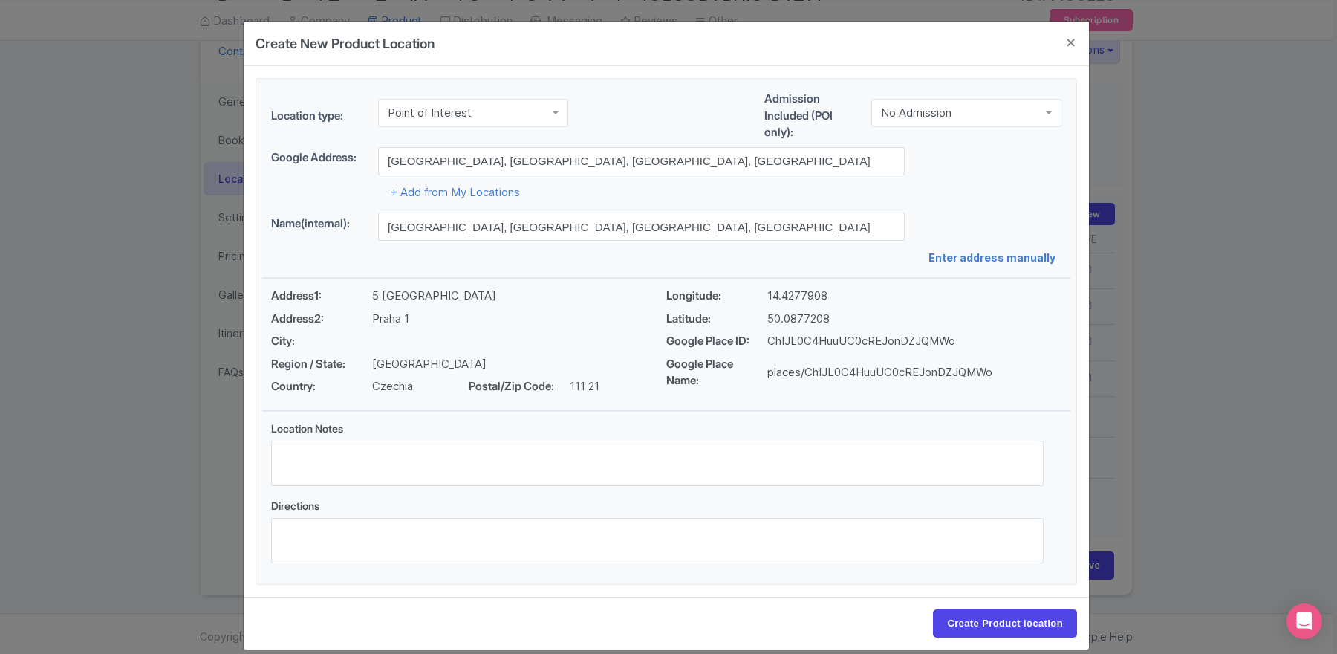
click at [935, 123] on div "No Admission" at bounding box center [966, 113] width 190 height 28
click at [938, 131] on div "Admission Included (POI only): No Admission No Admission No Admission Admission…" at bounding box center [912, 119] width 297 height 56
click at [966, 623] on input "Create Product location" at bounding box center [1005, 623] width 144 height 28
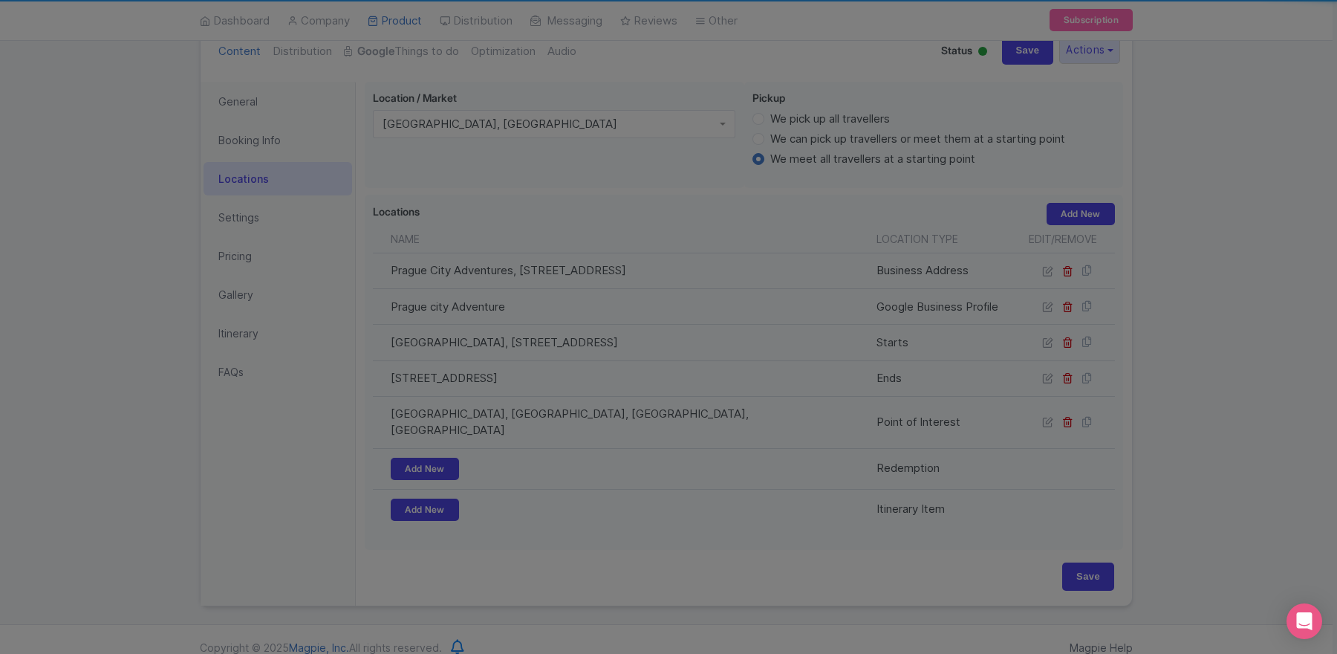
scroll to position [172, 0]
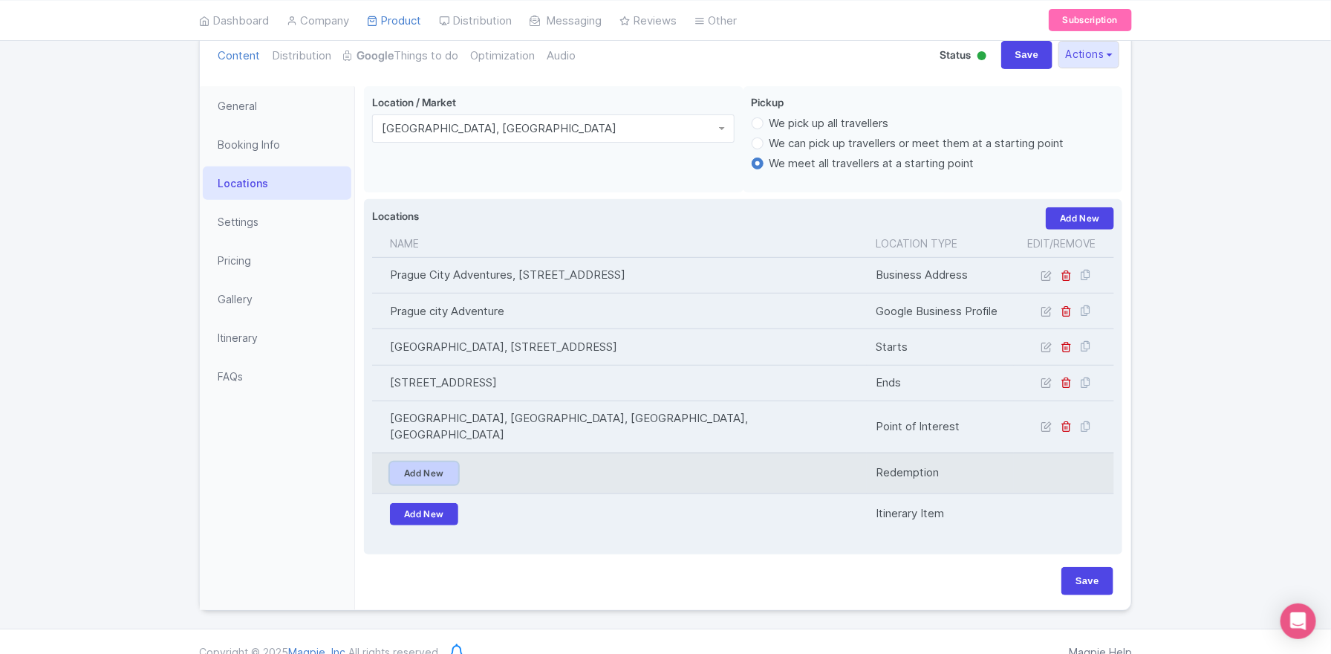
click at [446, 462] on link "Add New" at bounding box center [424, 473] width 68 height 22
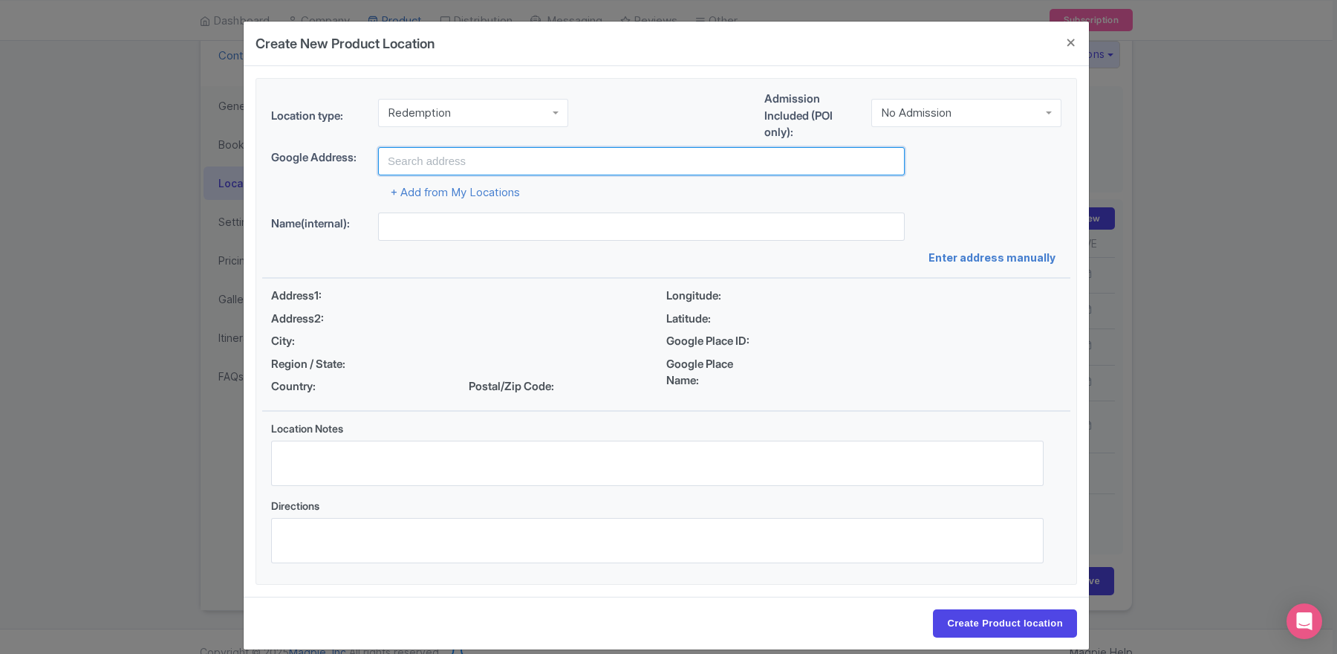
click at [420, 152] on input "text" at bounding box center [641, 161] width 527 height 28
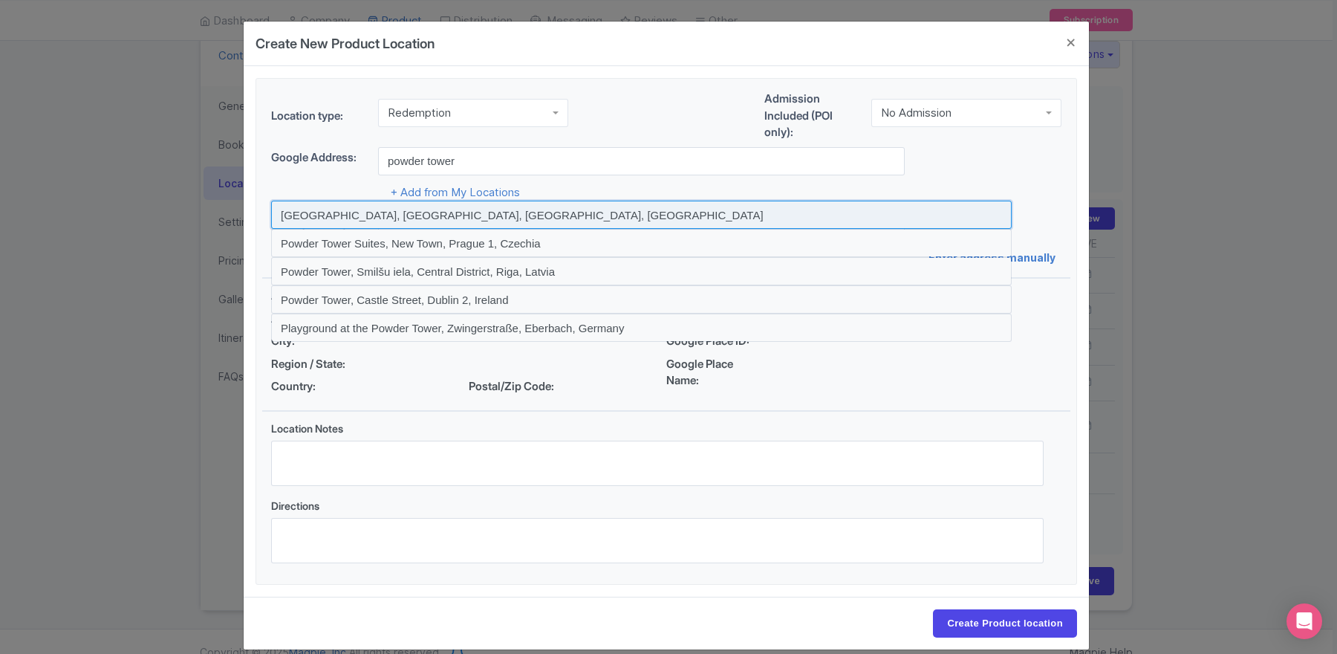
click at [346, 212] on input at bounding box center [641, 215] width 741 height 28
type input "[GEOGRAPHIC_DATA], [GEOGRAPHIC_DATA], [GEOGRAPHIC_DATA], [GEOGRAPHIC_DATA]"
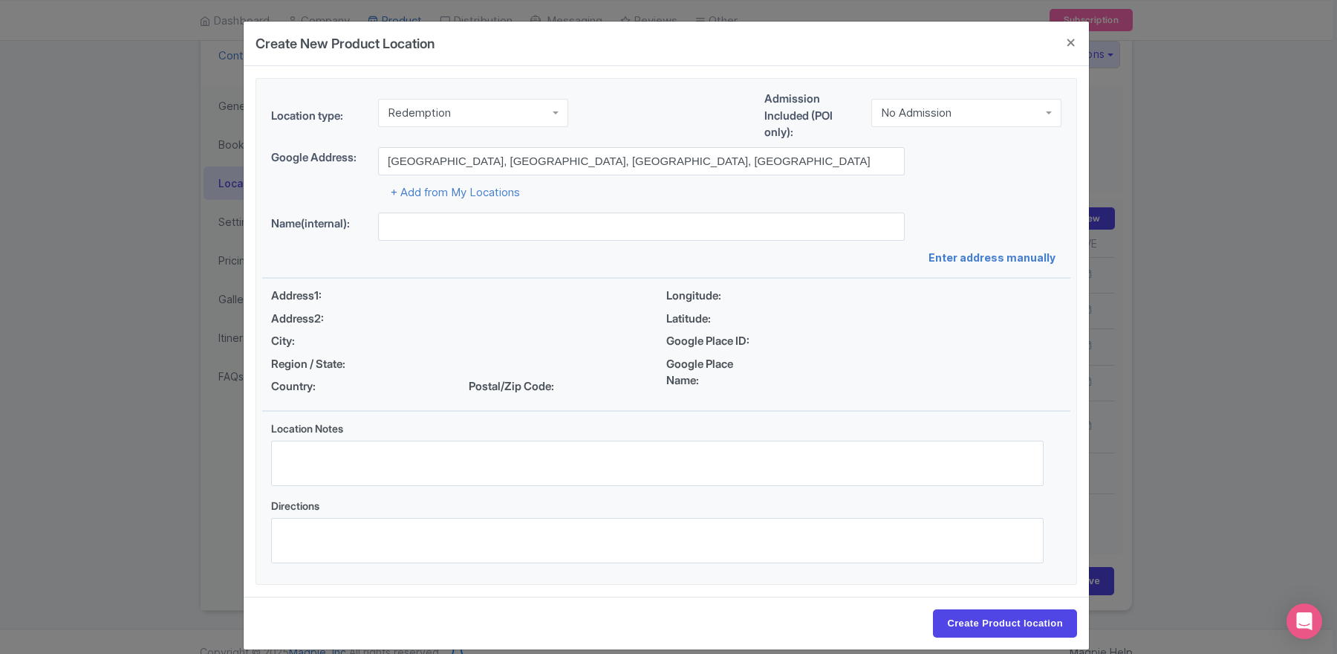
type input "[GEOGRAPHIC_DATA], [GEOGRAPHIC_DATA], [GEOGRAPHIC_DATA], [GEOGRAPHIC_DATA]"
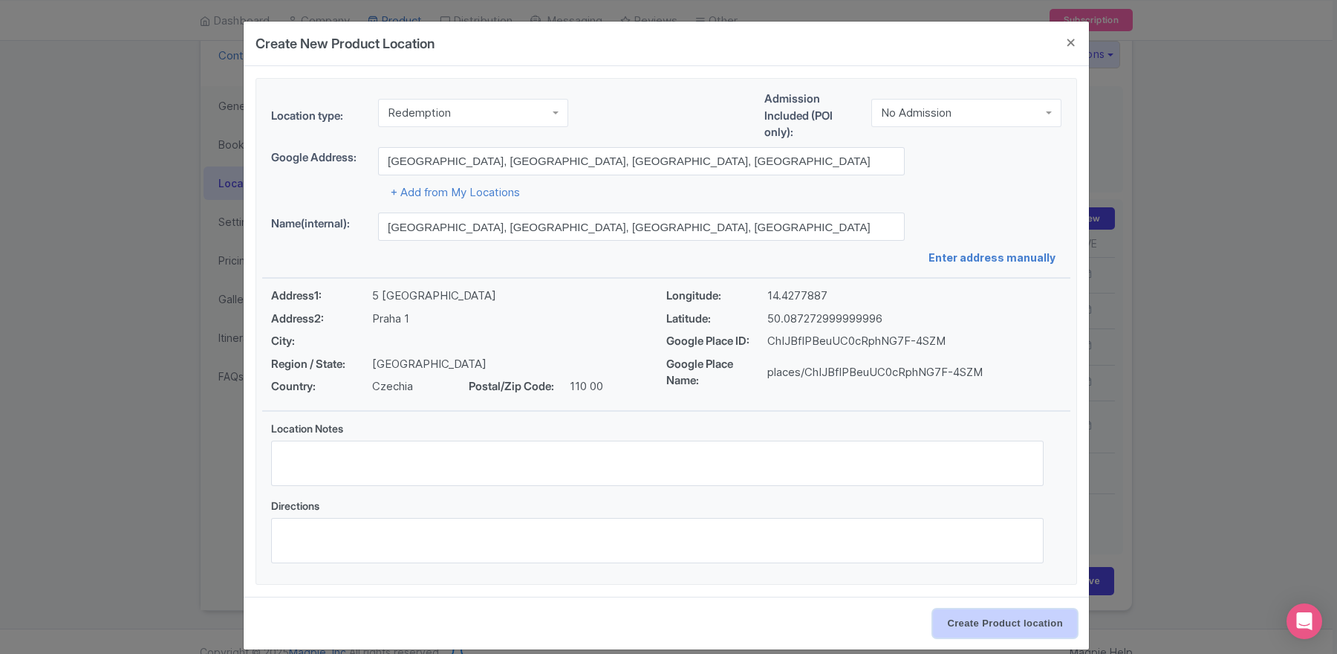
click at [997, 616] on input "Create Product location" at bounding box center [1005, 623] width 144 height 28
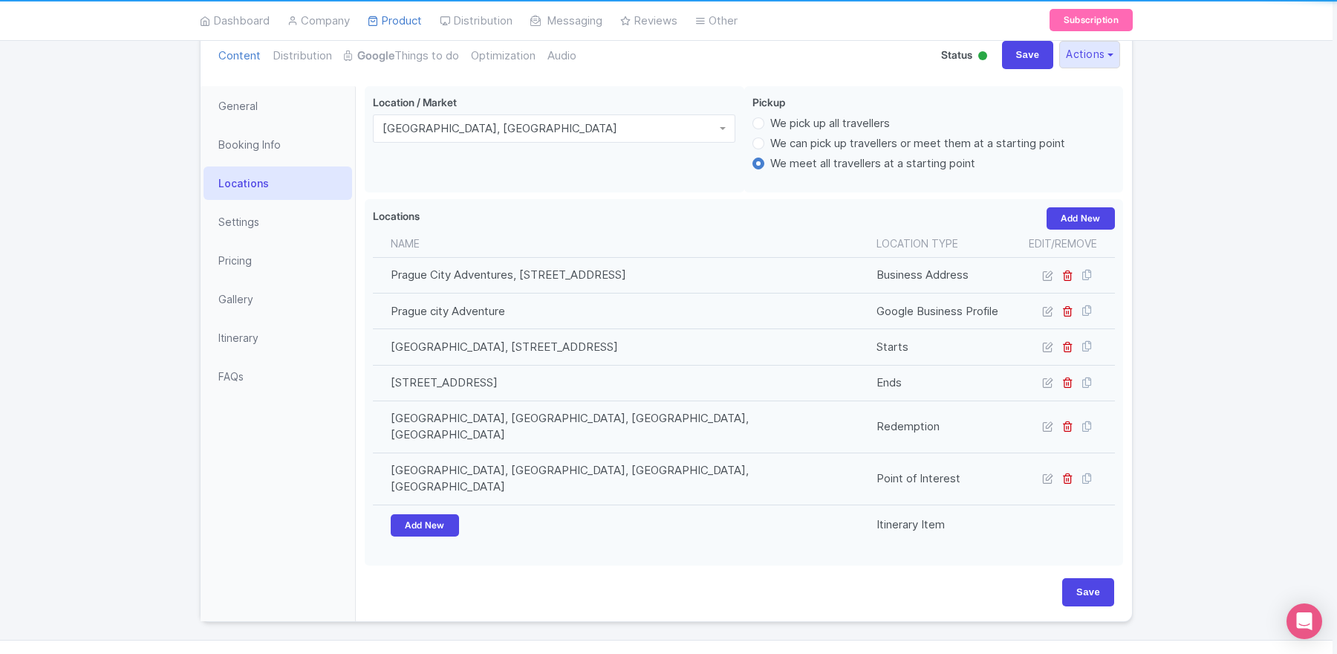
scroll to position [168, 0]
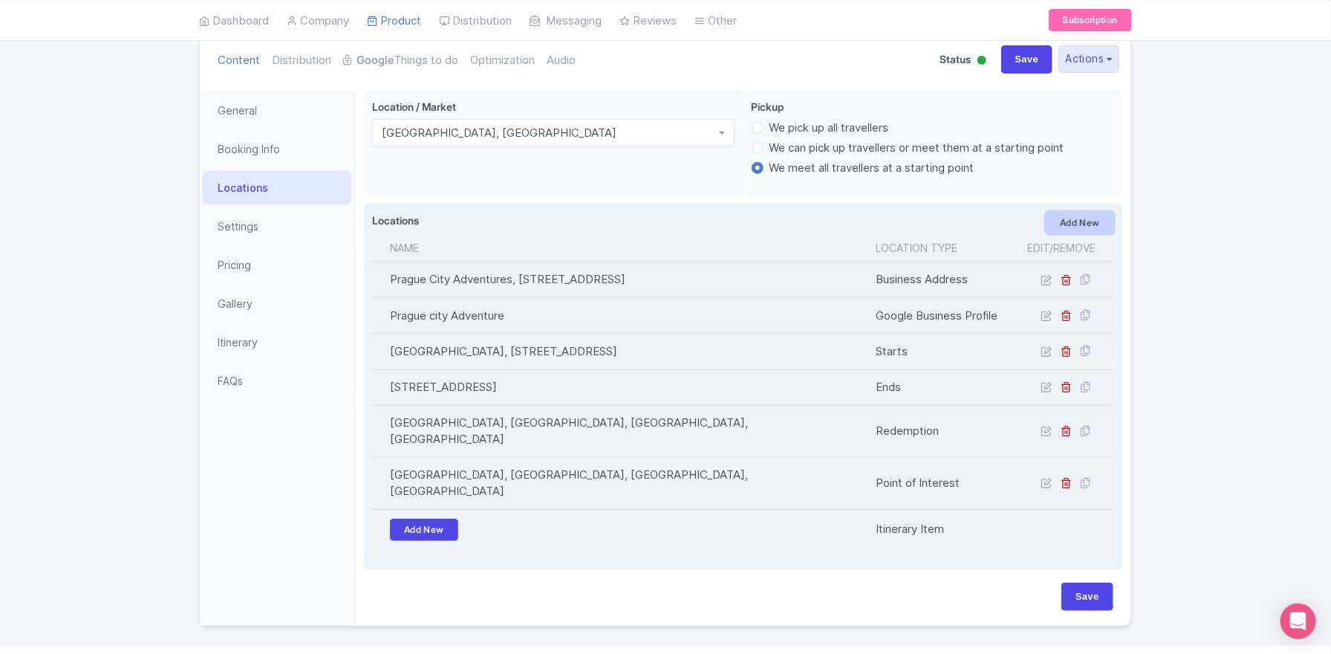
click at [1070, 224] on link "Add New" at bounding box center [1080, 223] width 68 height 22
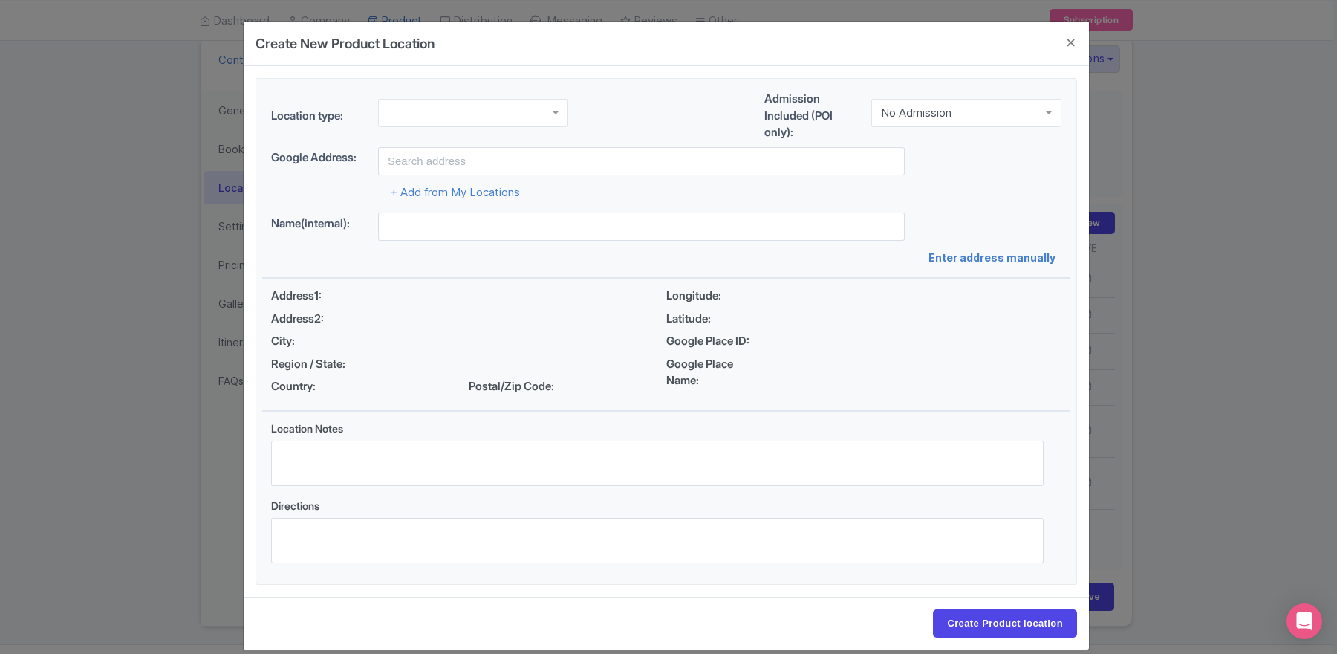
click at [441, 116] on div at bounding box center [473, 113] width 190 height 28
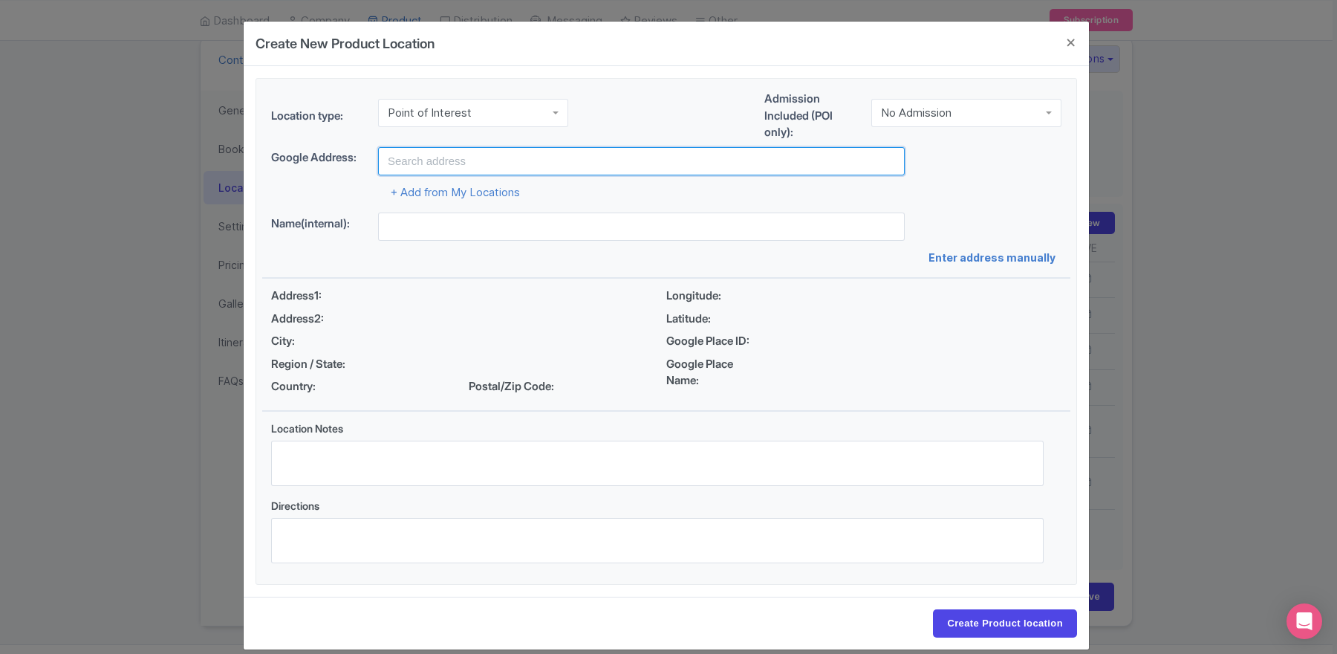
click at [447, 158] on input "text" at bounding box center [641, 161] width 527 height 28
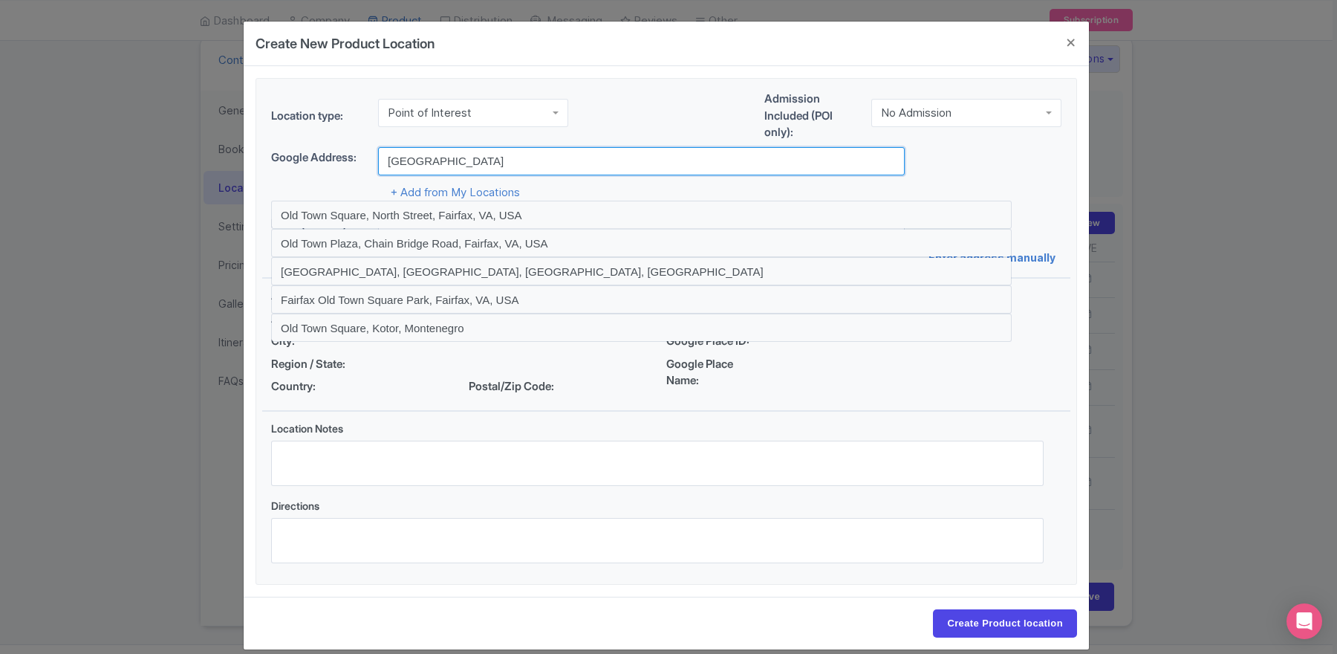
click at [423, 160] on input "Old twon Square" at bounding box center [641, 161] width 527 height 28
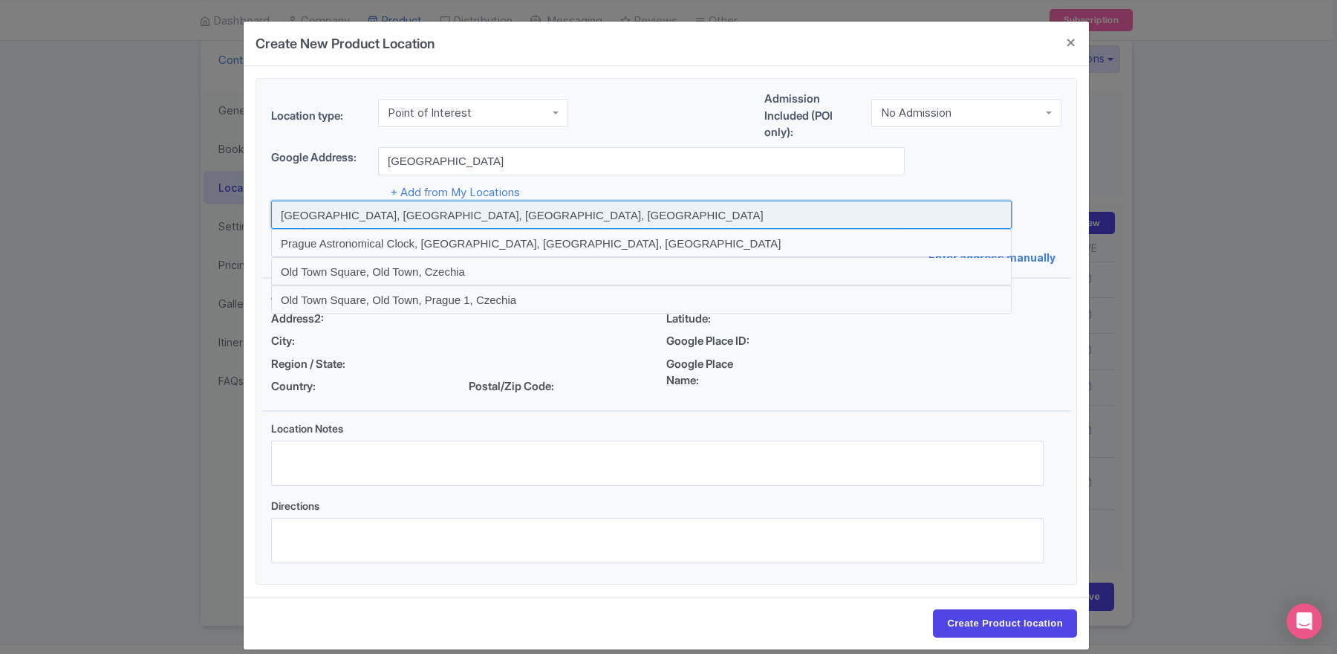
click at [398, 207] on input at bounding box center [641, 215] width 741 height 28
type input "Old Town Square, Old Town Square, Old Town, Czechia"
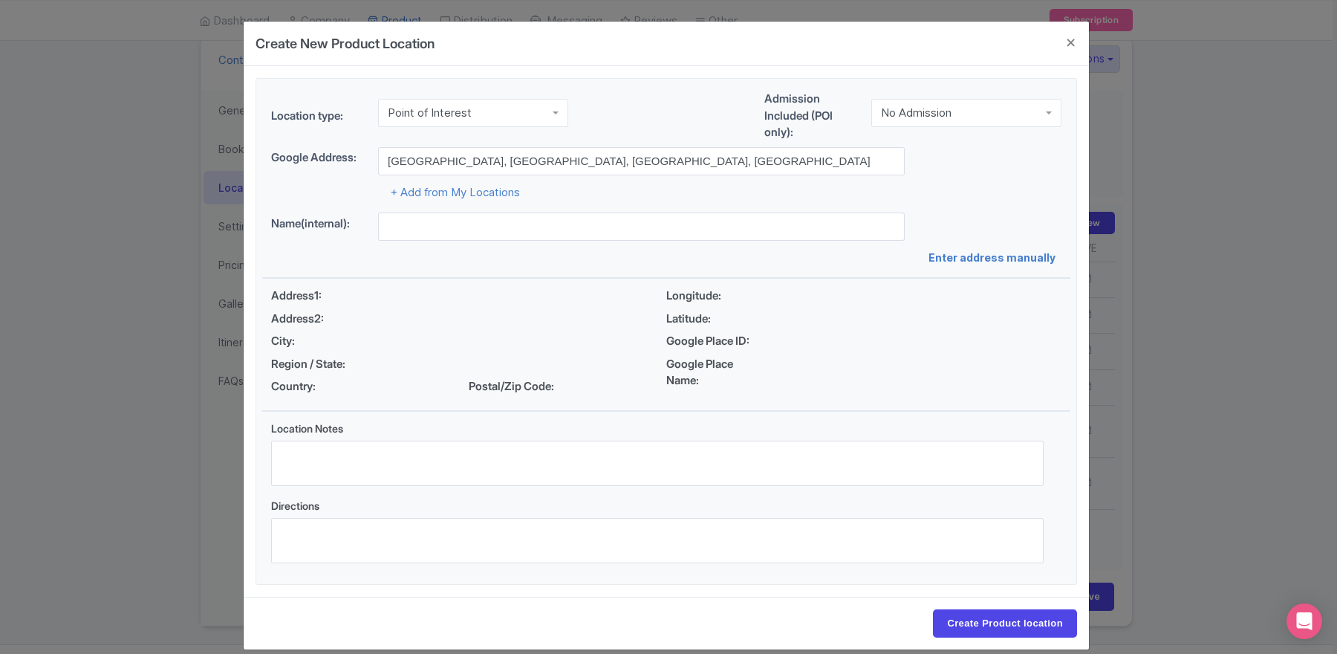
type input "Old Town Square, Old Town Square, Old Town, Czechia"
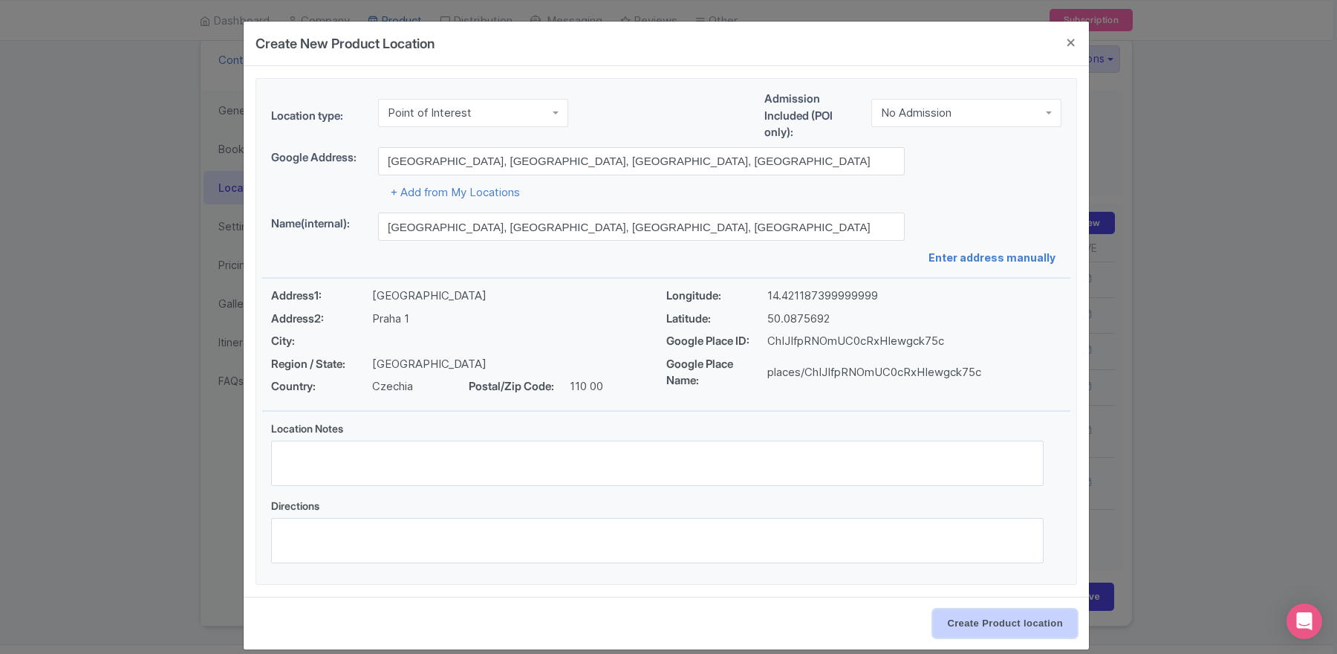
click at [946, 619] on input "Create Product location" at bounding box center [1005, 623] width 144 height 28
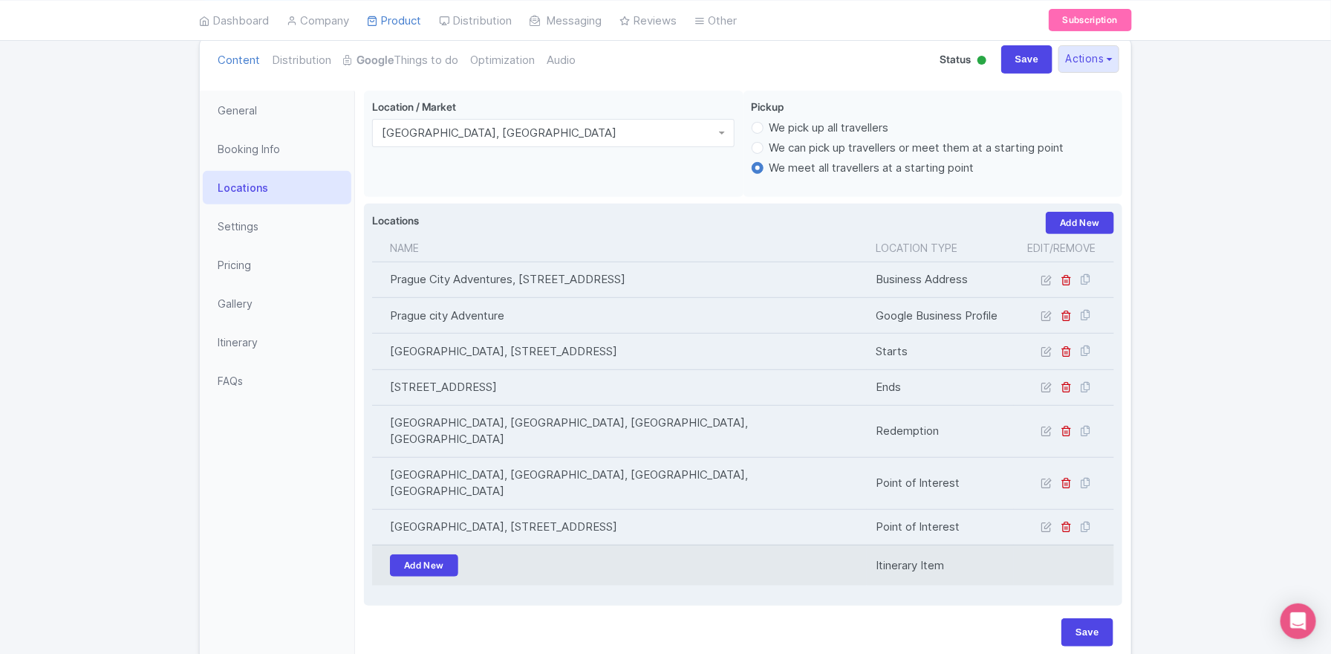
click at [420, 544] on td "Add New" at bounding box center [619, 564] width 495 height 41
click at [420, 554] on link "Add New" at bounding box center [424, 565] width 68 height 22
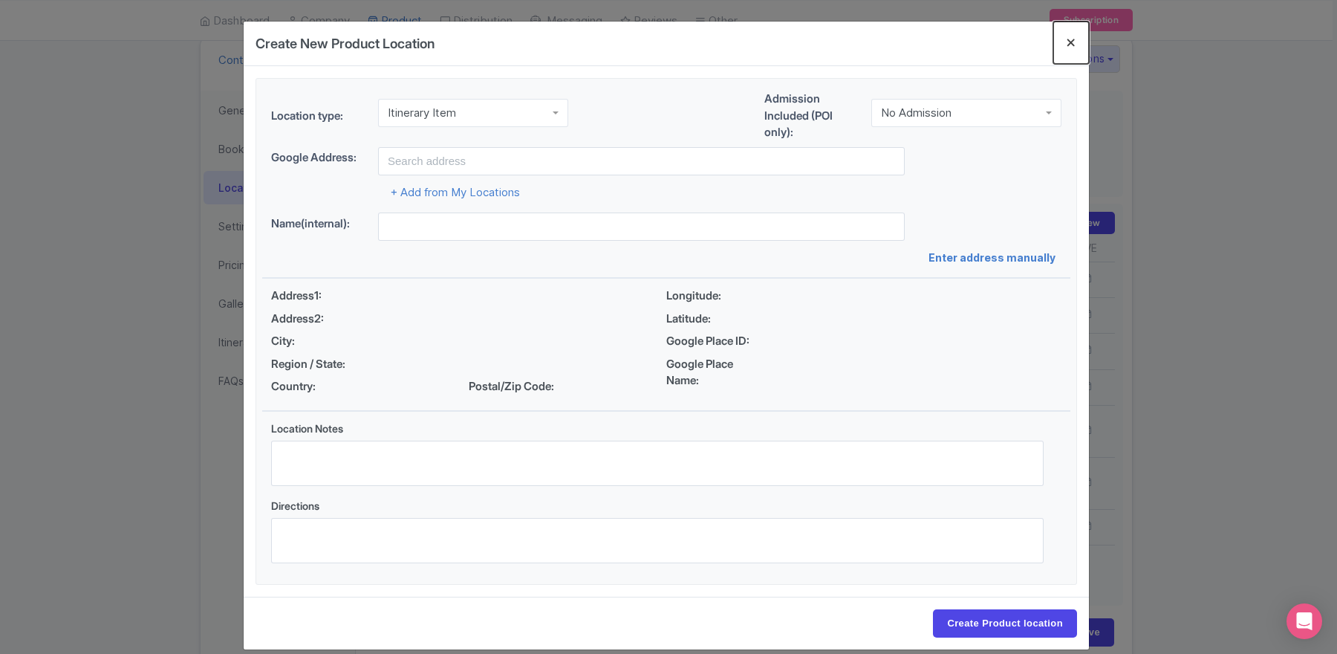
click at [1064, 36] on button "Close" at bounding box center [1071, 43] width 36 height 42
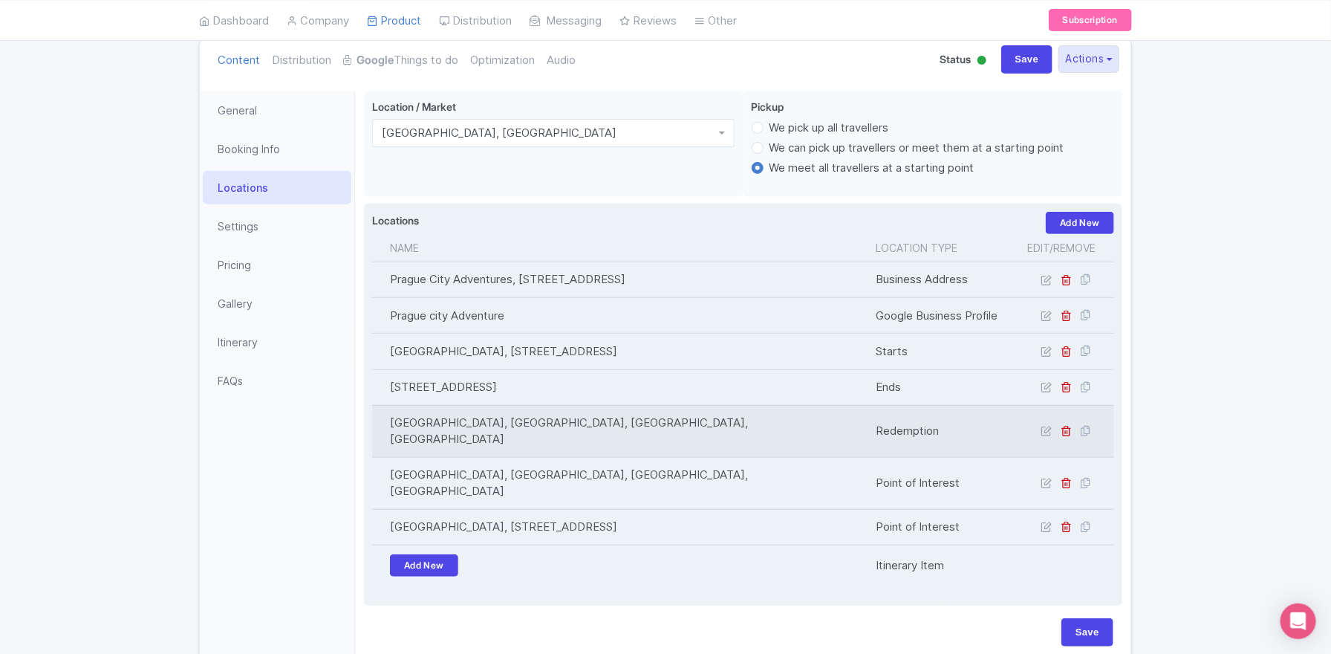
click at [892, 429] on td "Redemption" at bounding box center [940, 431] width 147 height 52
click at [1048, 425] on icon at bounding box center [1046, 430] width 11 height 11
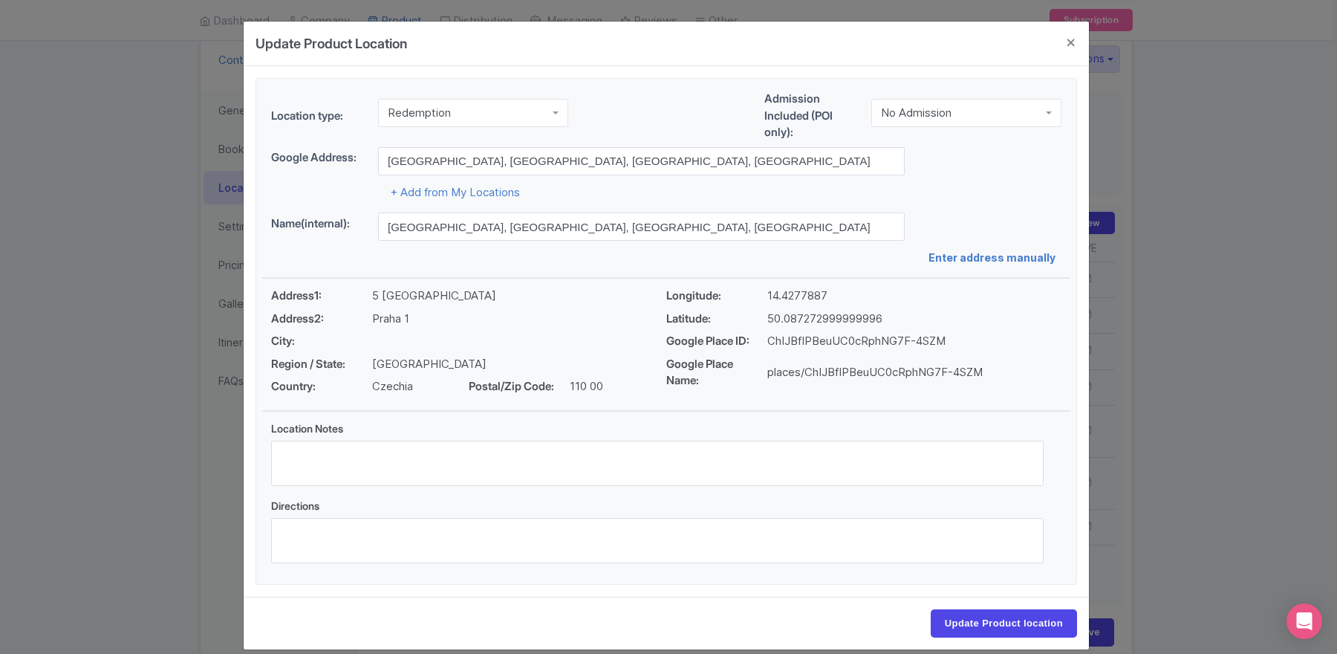
click at [447, 123] on div "Redemption" at bounding box center [473, 113] width 190 height 28
click at [1029, 620] on input "Update Product location" at bounding box center [1004, 623] width 146 height 28
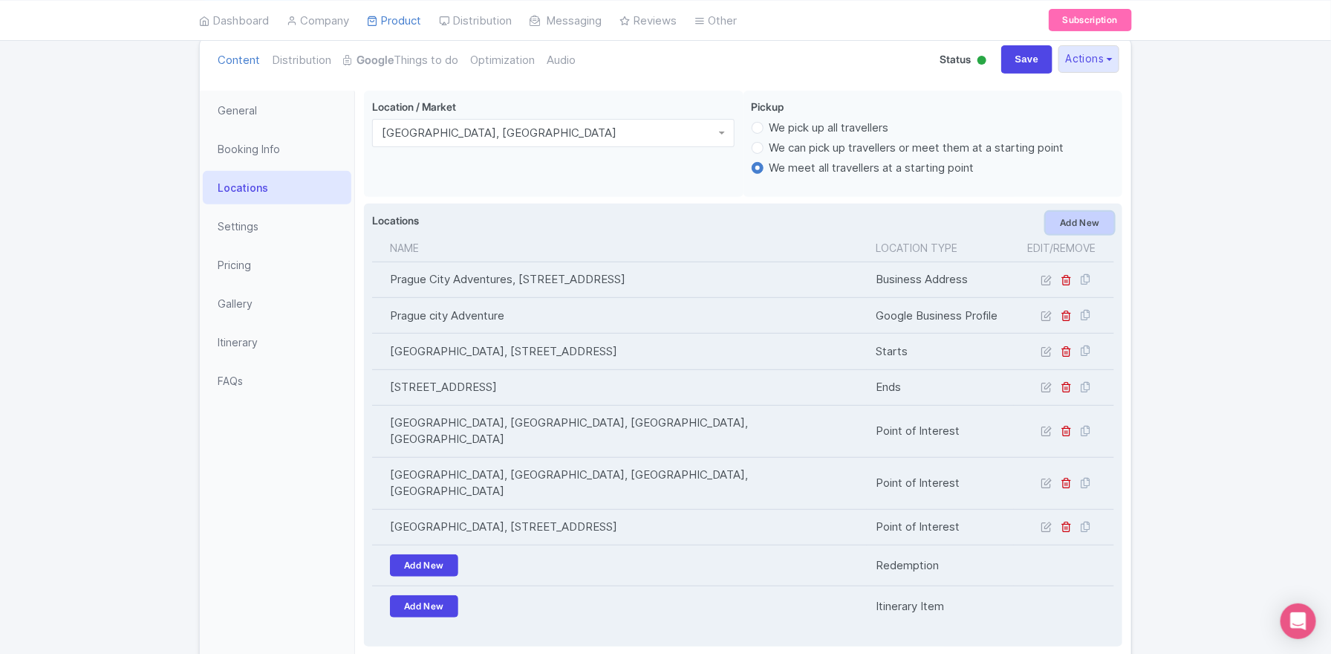
click at [1059, 224] on link "Add New" at bounding box center [1080, 223] width 68 height 22
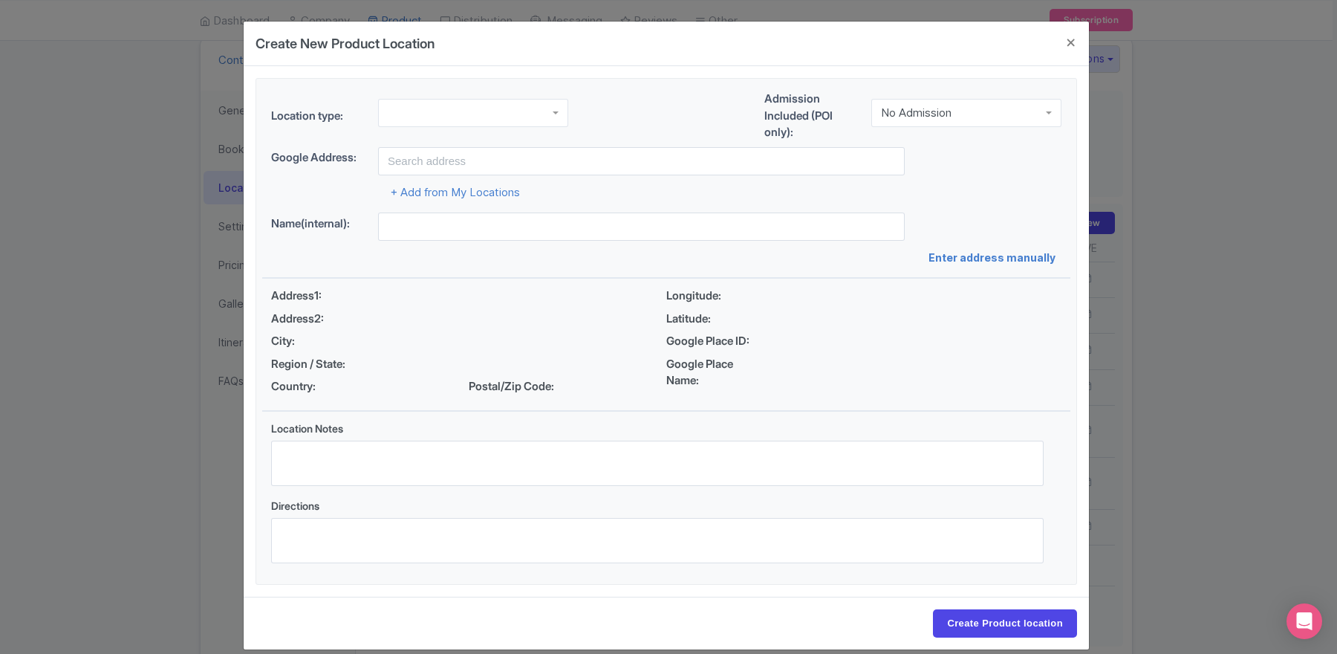
click at [449, 94] on div "Location type: Admission Included (POI only): No Admission No Admission" at bounding box center [666, 119] width 808 height 56
click at [446, 113] on div at bounding box center [473, 113] width 190 height 28
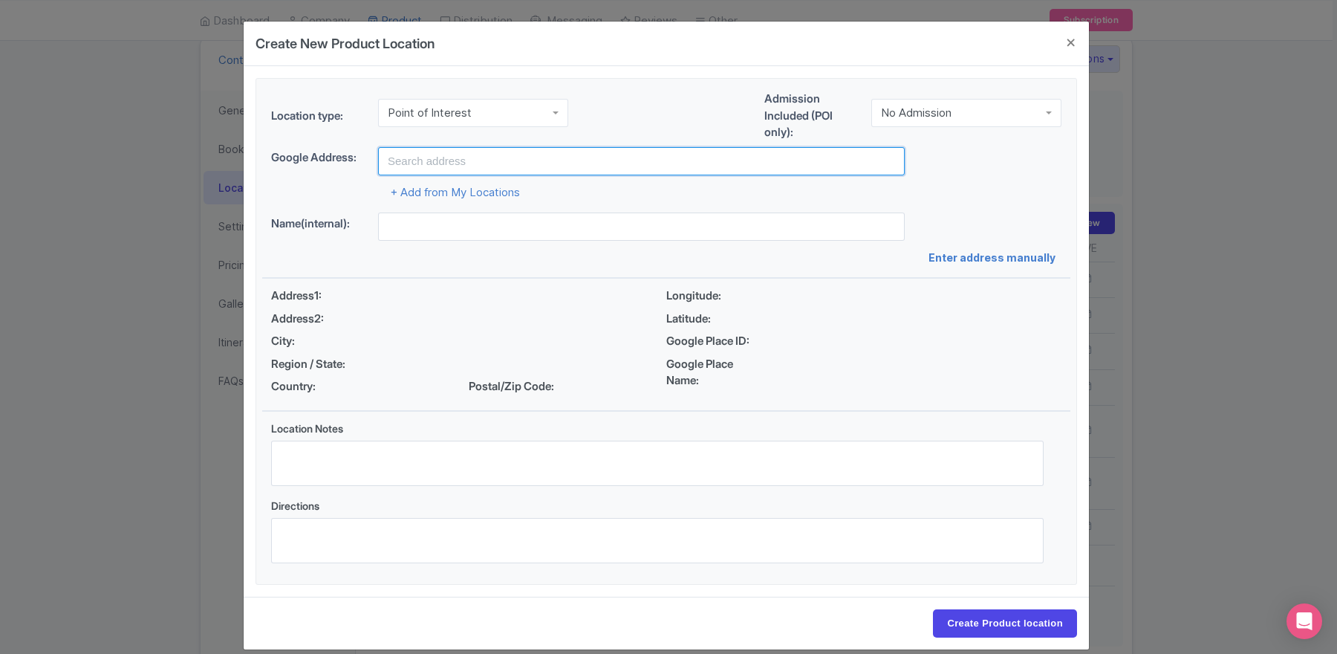
click at [417, 153] on input "text" at bounding box center [641, 161] width 527 height 28
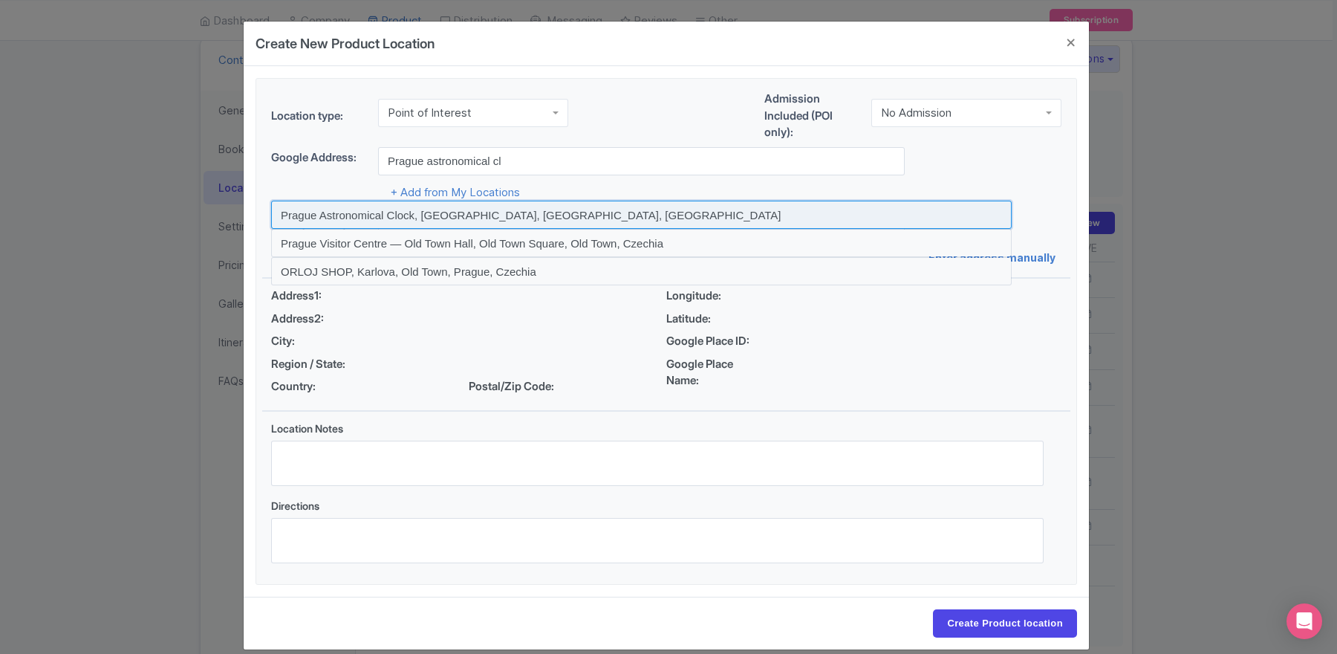
click at [390, 206] on input at bounding box center [641, 215] width 741 height 28
type input "Prague Astronomical Clock, Old Town Square, Old Town, Czechia"
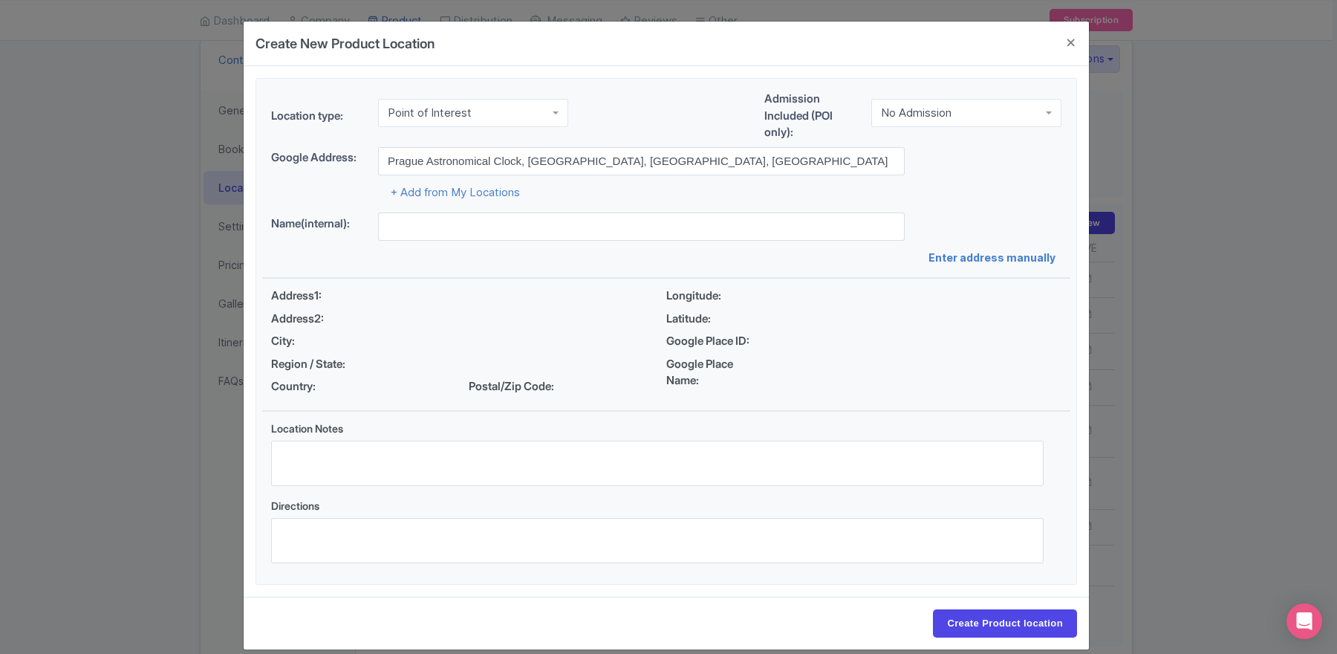
type input "Prague Astronomical Clock, Old Town Square, Old Town, Czechia"
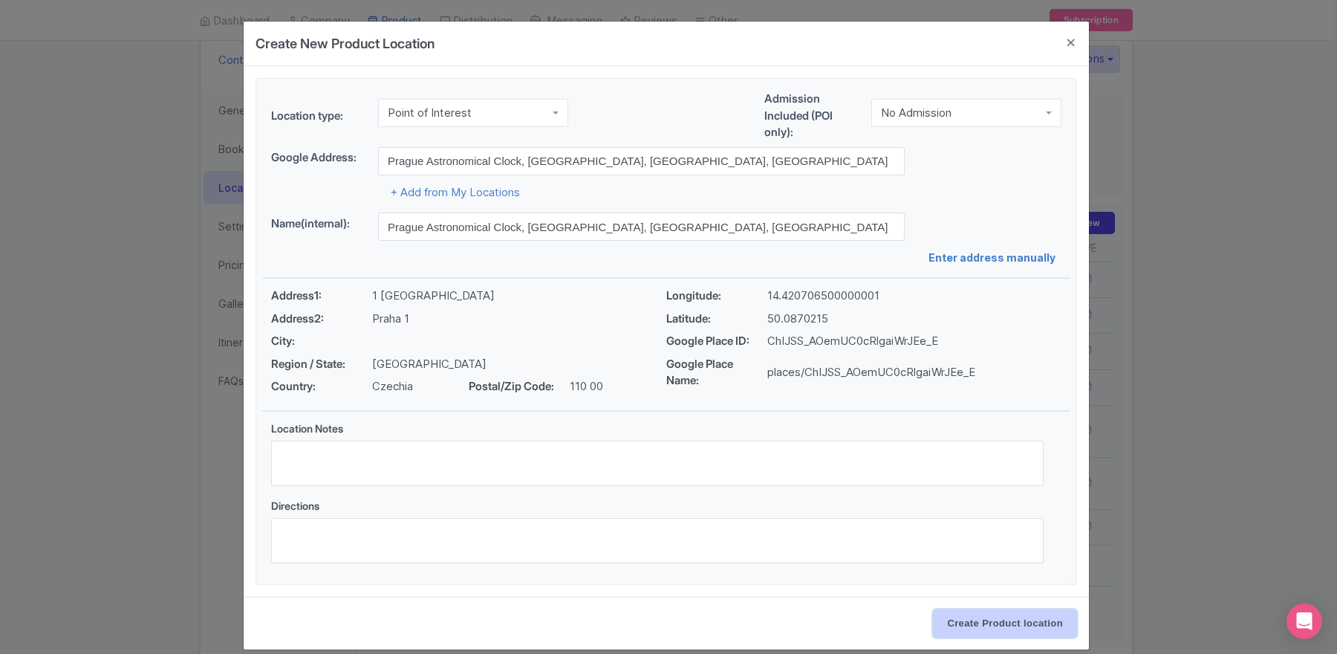
click at [966, 617] on input "Create Product location" at bounding box center [1005, 623] width 144 height 28
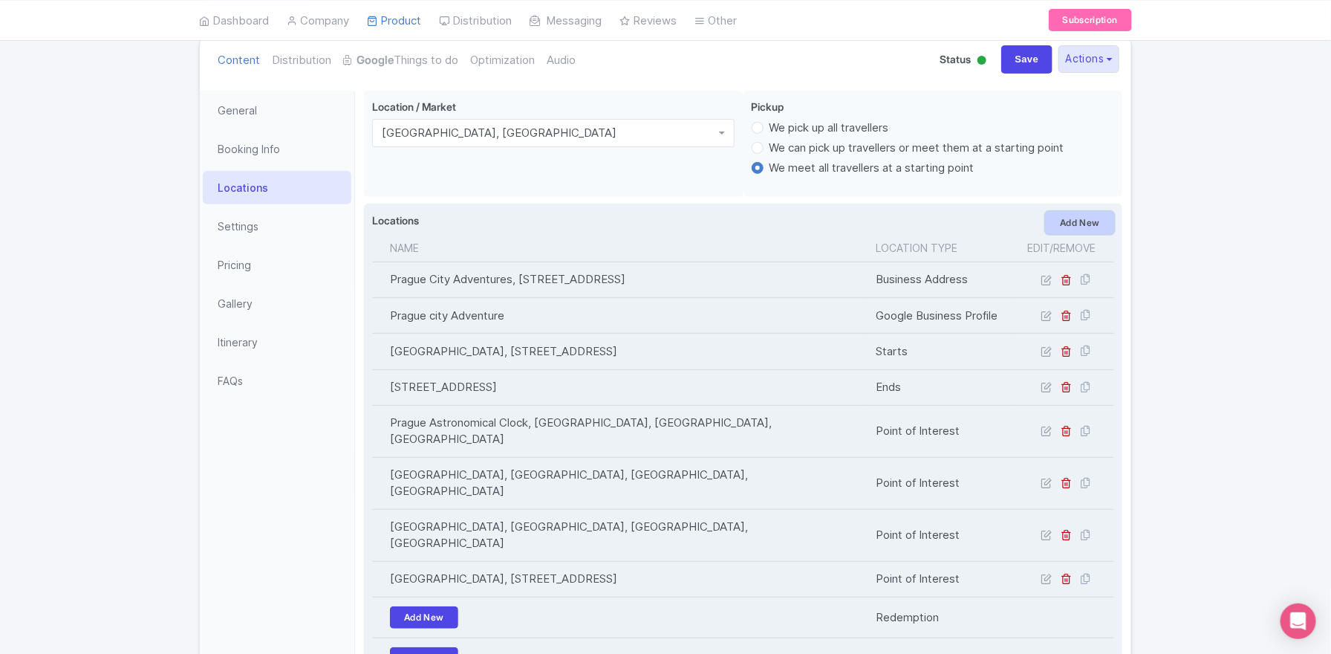
click at [1081, 224] on link "Add New" at bounding box center [1080, 223] width 68 height 22
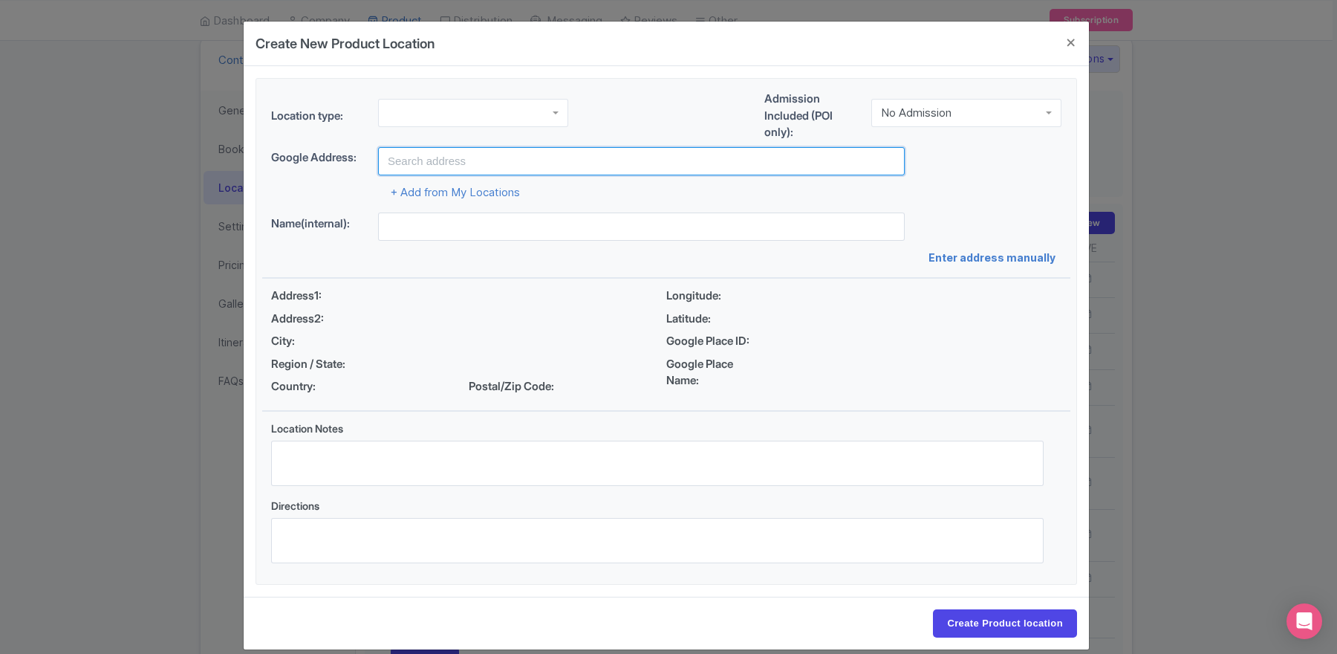
click at [426, 150] on input "text" at bounding box center [641, 161] width 527 height 28
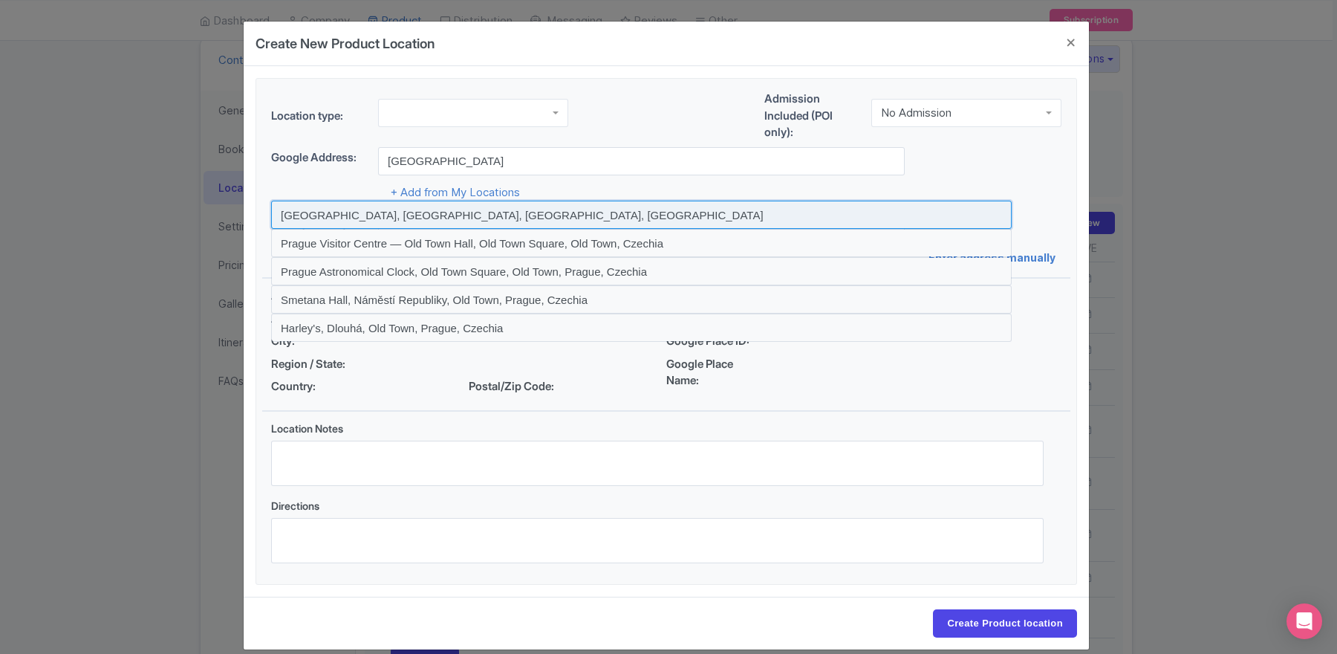
click at [418, 209] on input at bounding box center [641, 215] width 741 height 28
type input "Old Town Hall, Old Town Square, Old Town, Czechia"
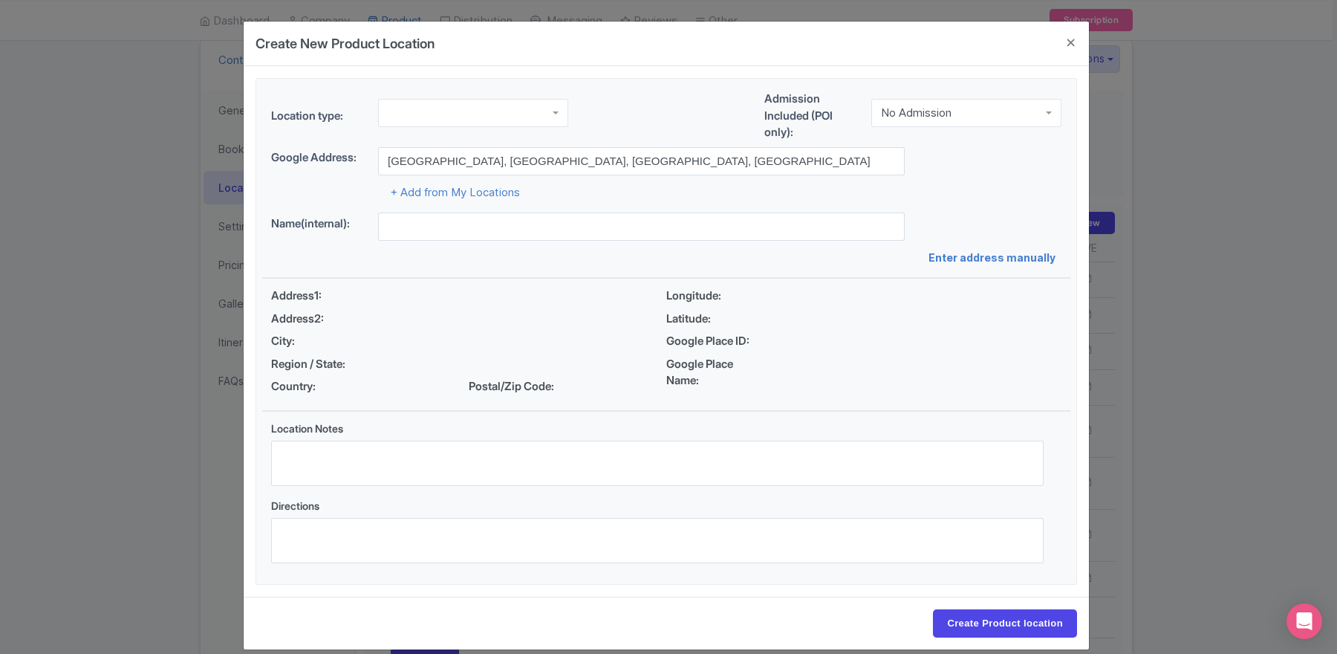
type input "Old Town Hall, Old Town Square, Old Town, Czechia"
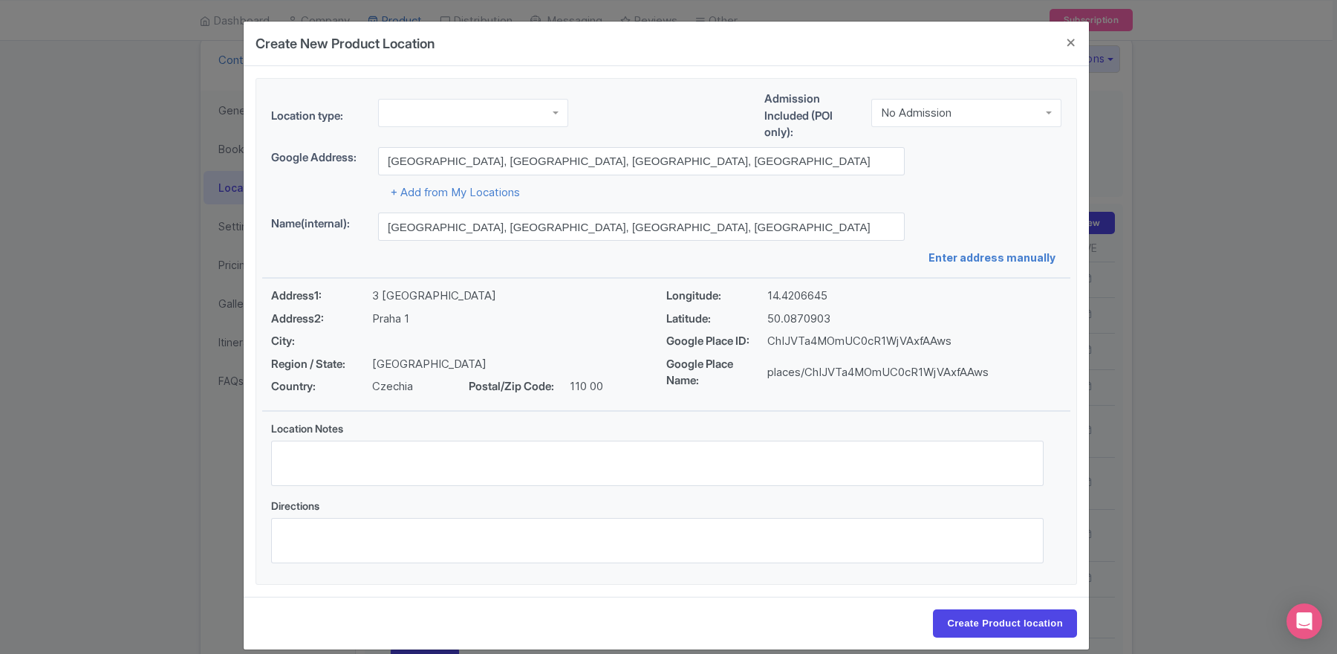
click at [437, 111] on div at bounding box center [473, 113] width 190 height 28
click at [954, 625] on input "Create Product location" at bounding box center [1005, 623] width 144 height 28
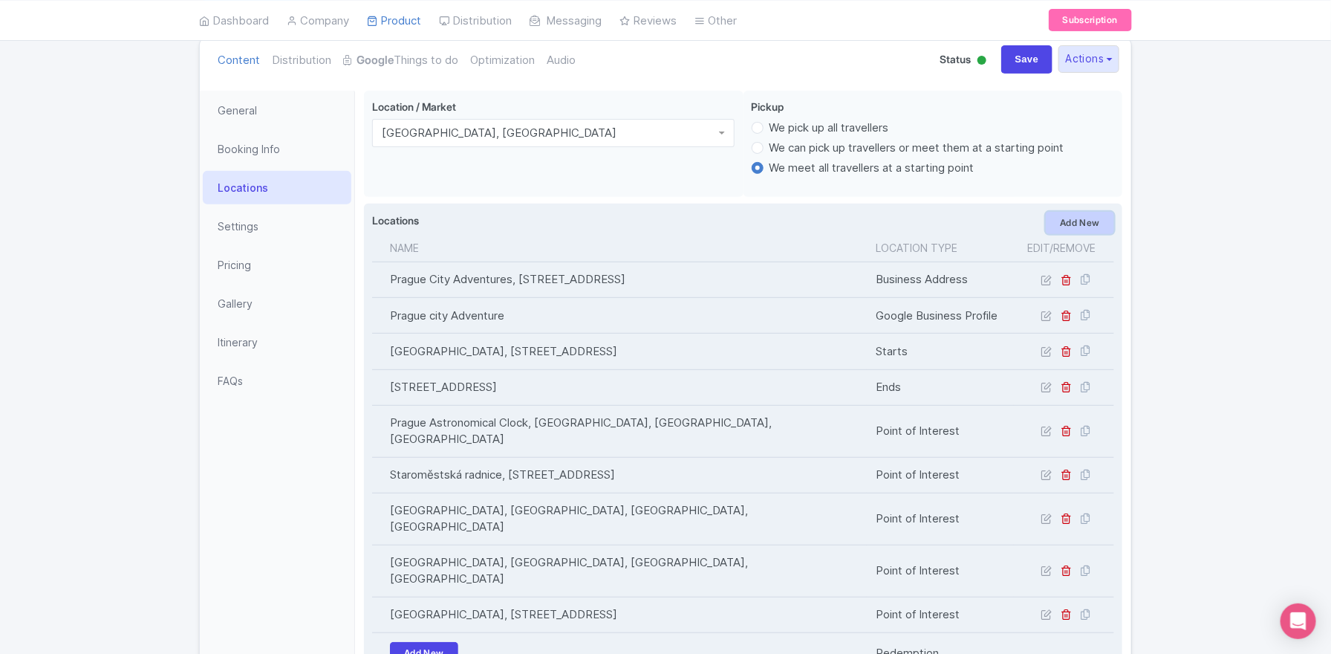
click at [1062, 228] on link "Add New" at bounding box center [1080, 223] width 68 height 22
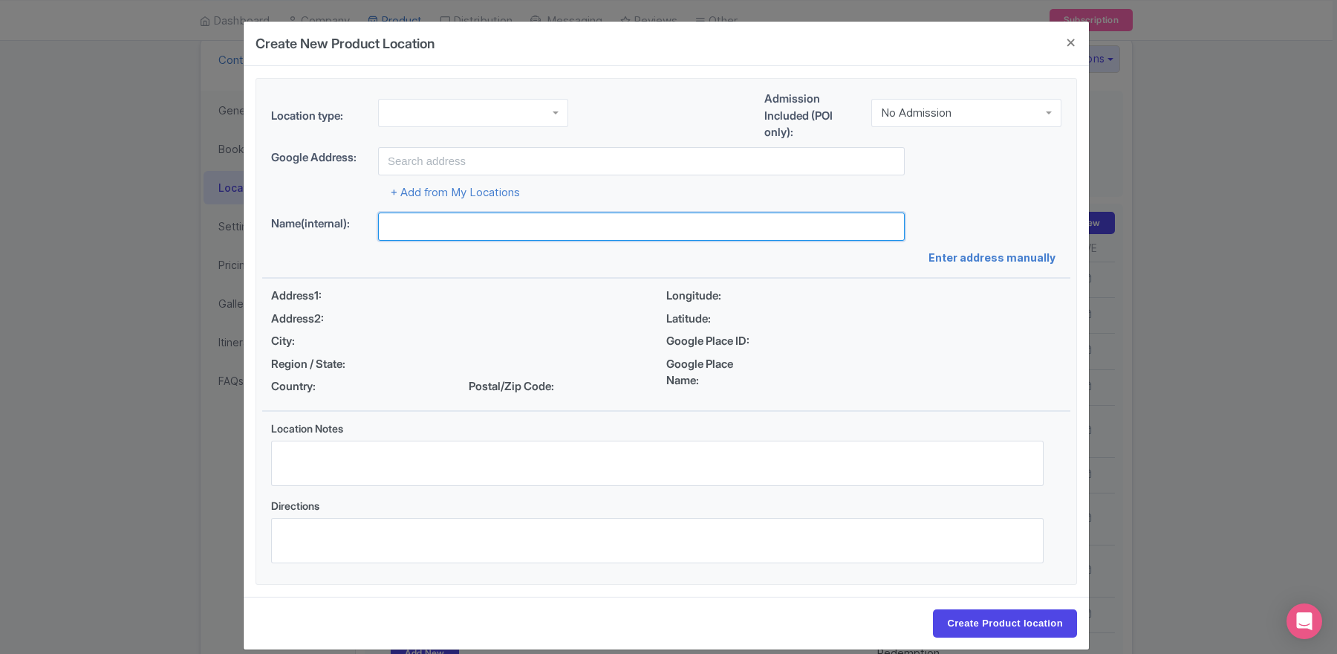
click at [425, 227] on input "text" at bounding box center [641, 226] width 527 height 28
type input "j"
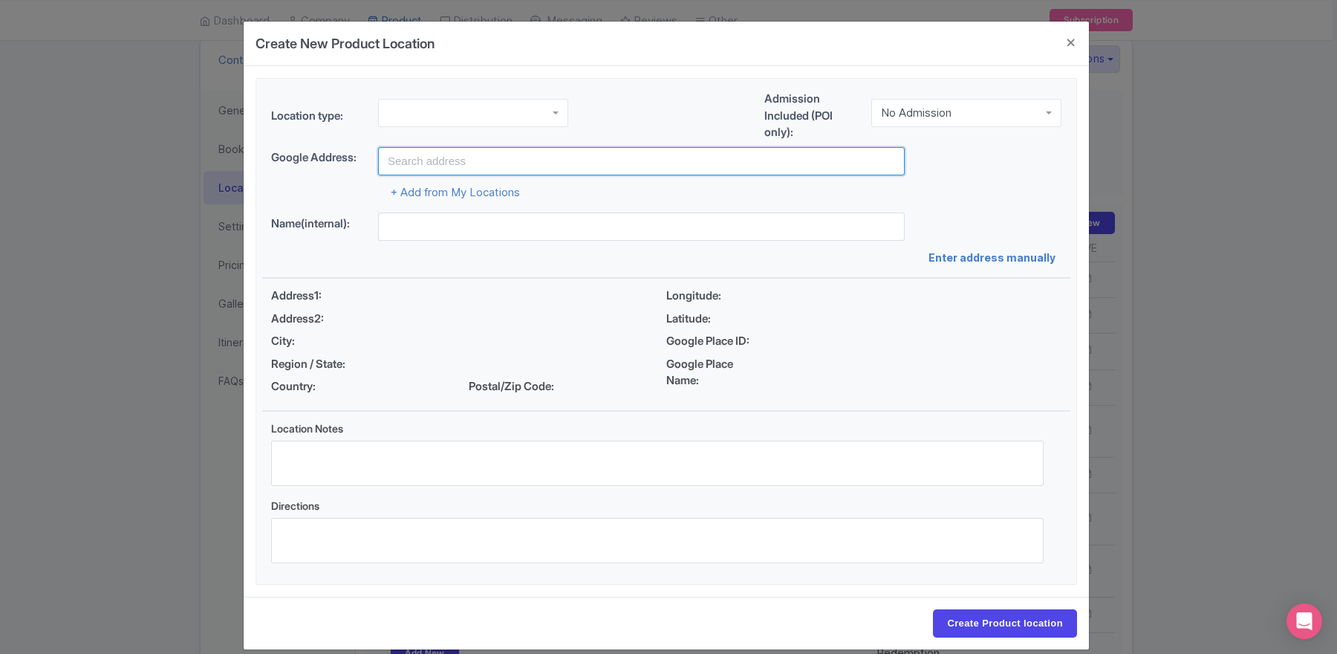
click at [433, 155] on input "text" at bounding box center [641, 161] width 527 height 28
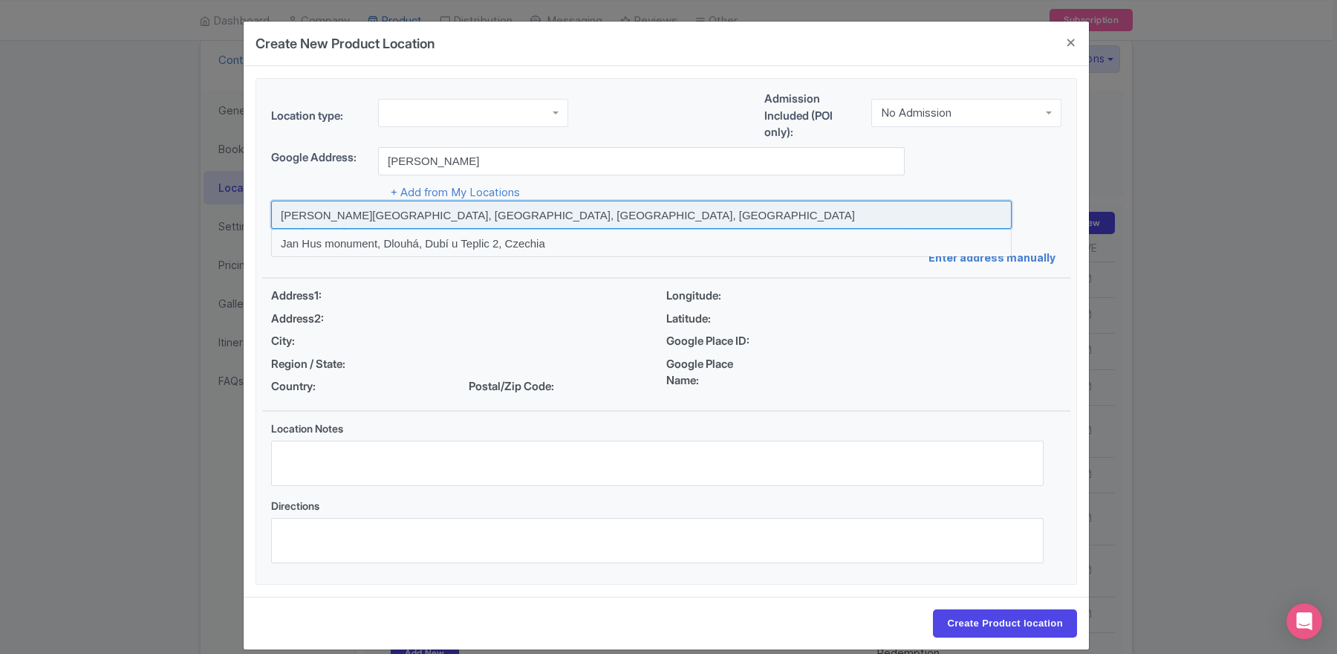
click at [373, 208] on input at bounding box center [641, 215] width 741 height 28
type input "Jan Hus monument, Old Town Square, Old Town, Czechia"
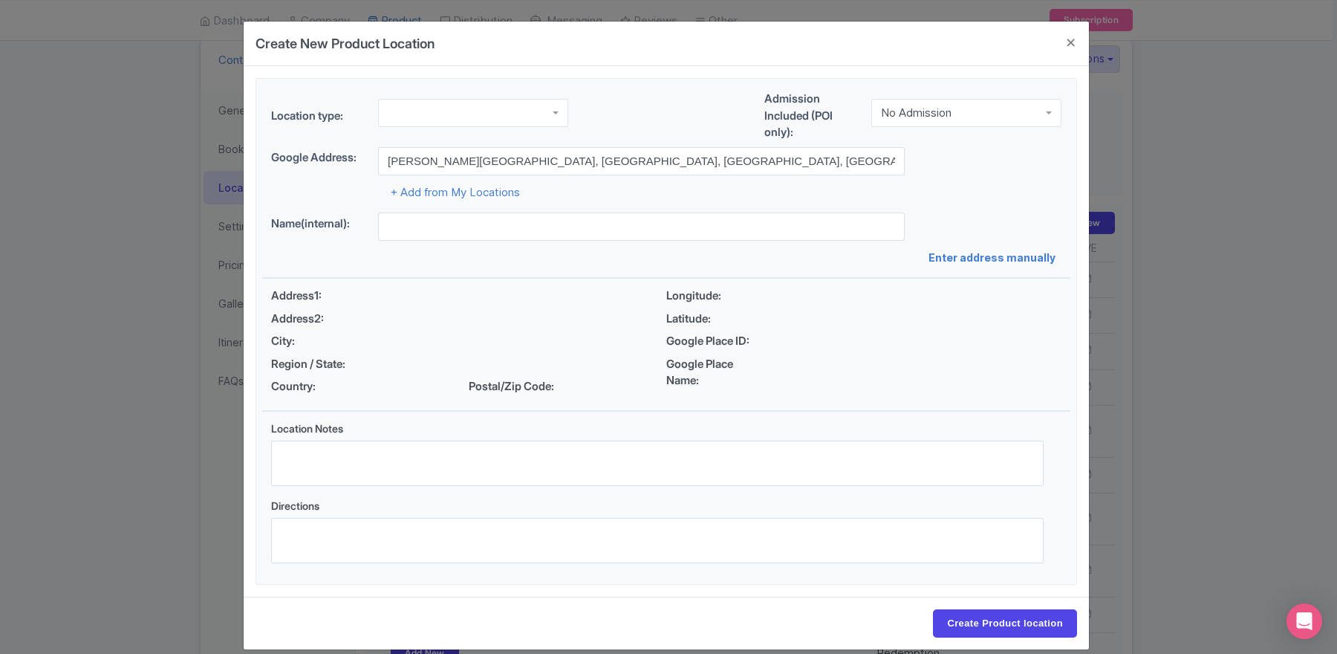
type input "Jan Hus monument, Old Town Square, Old Town, Czechia"
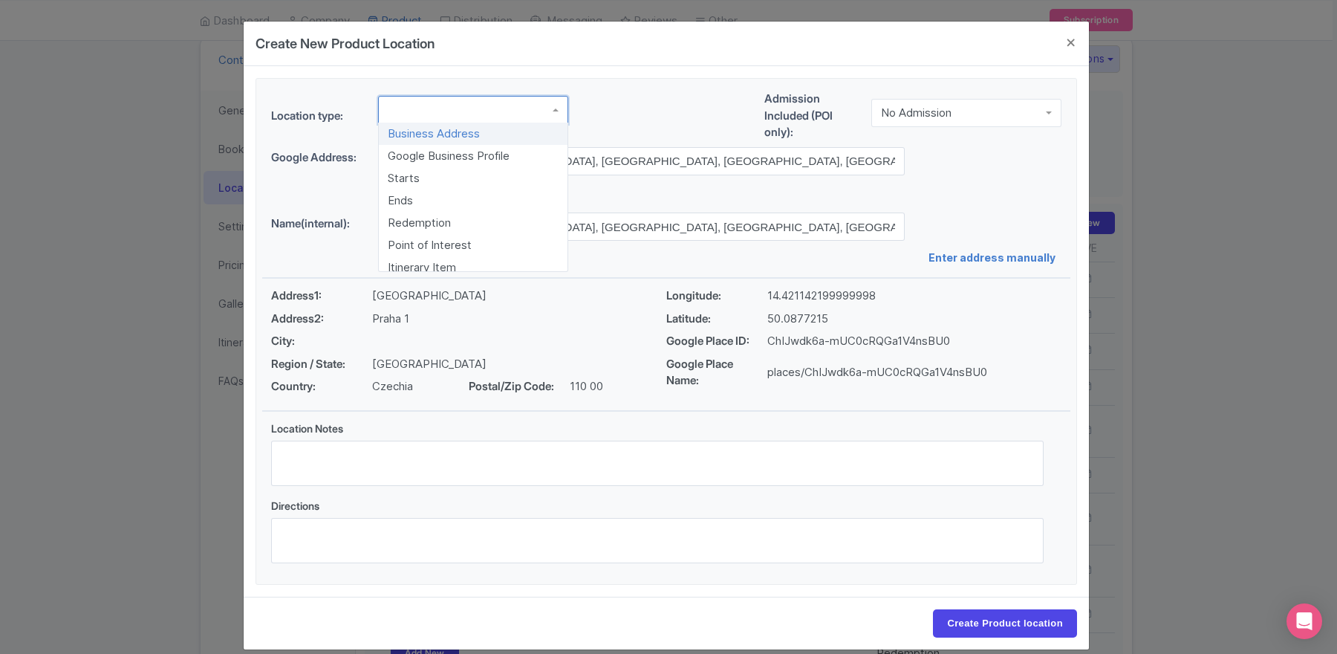
click at [429, 113] on div at bounding box center [473, 110] width 190 height 28
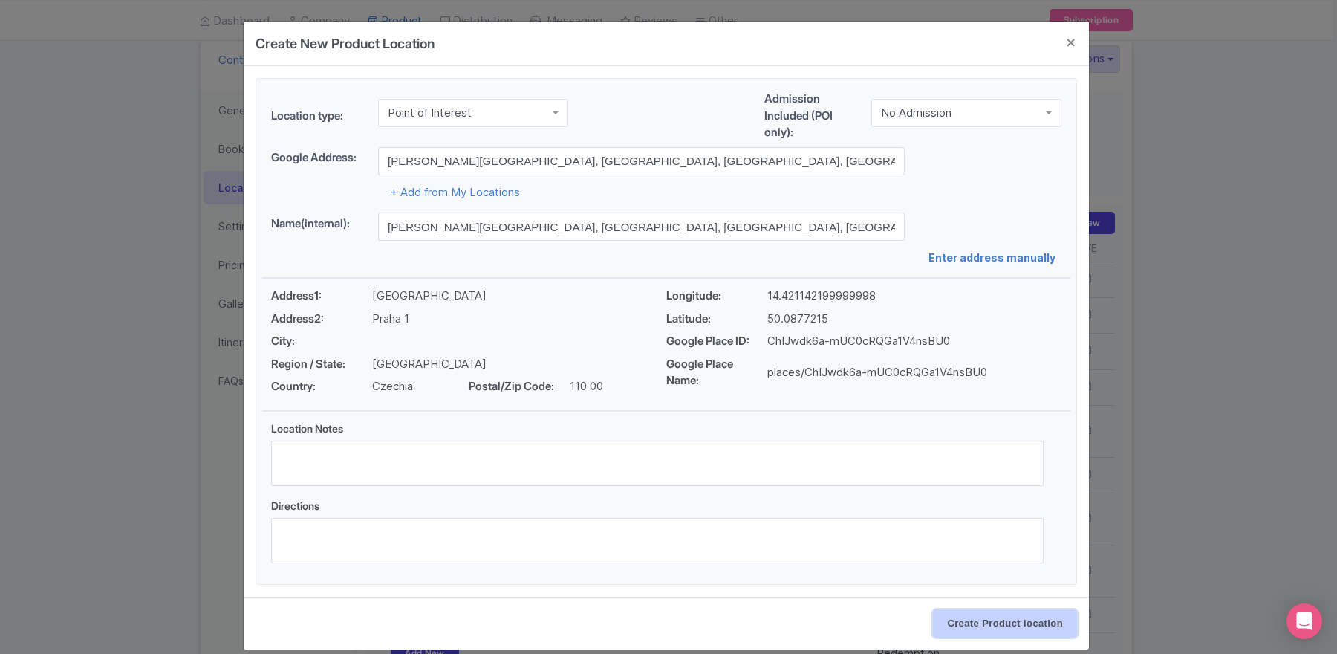
click at [982, 619] on input "Create Product location" at bounding box center [1005, 623] width 144 height 28
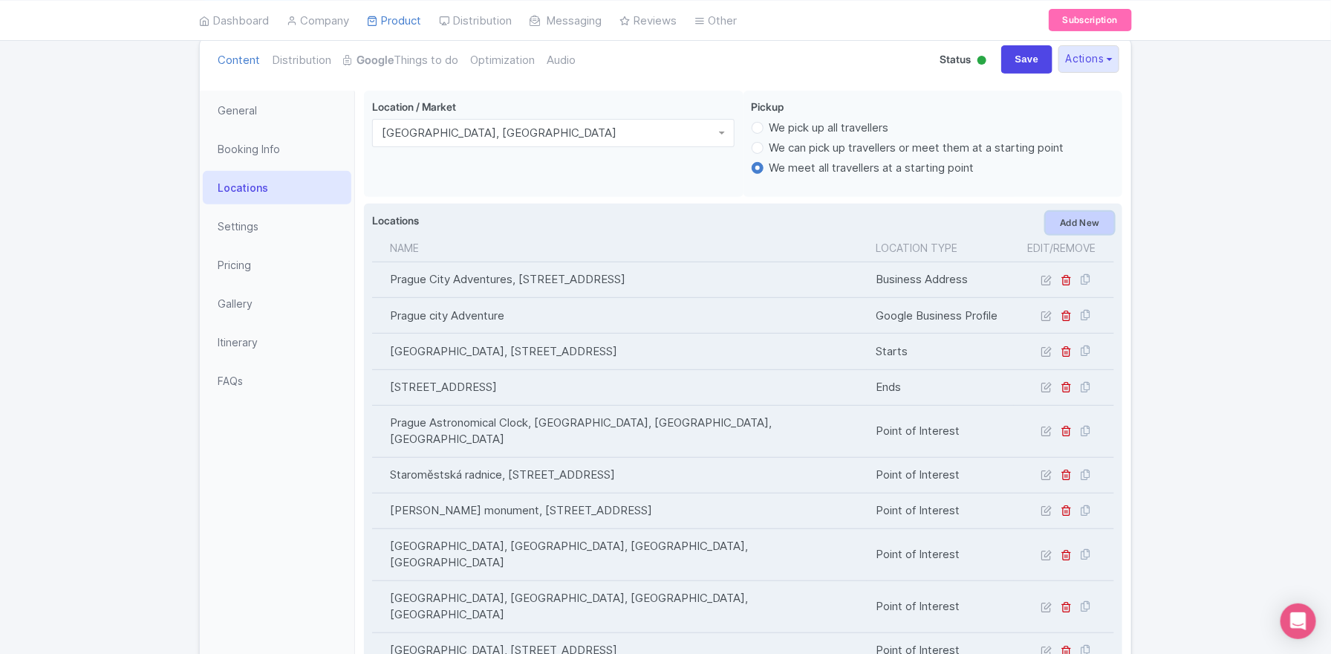
click at [1080, 225] on link "Add New" at bounding box center [1080, 223] width 68 height 22
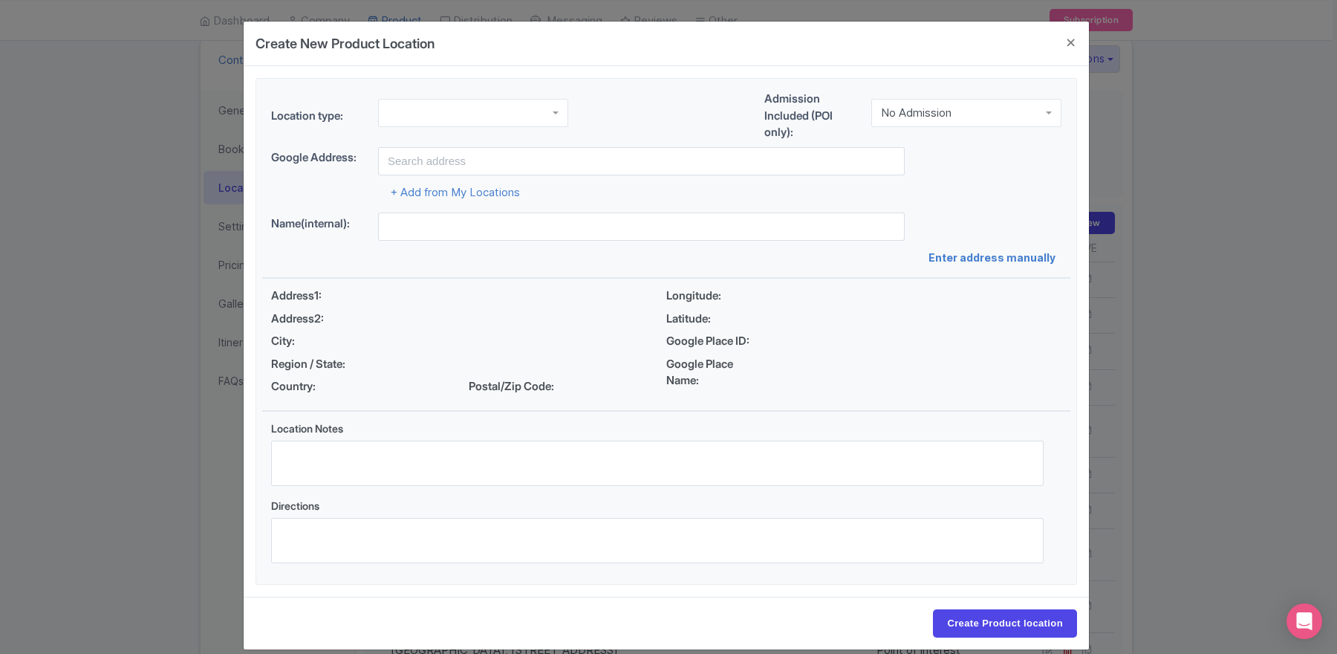
click at [422, 111] on div at bounding box center [473, 113] width 190 height 28
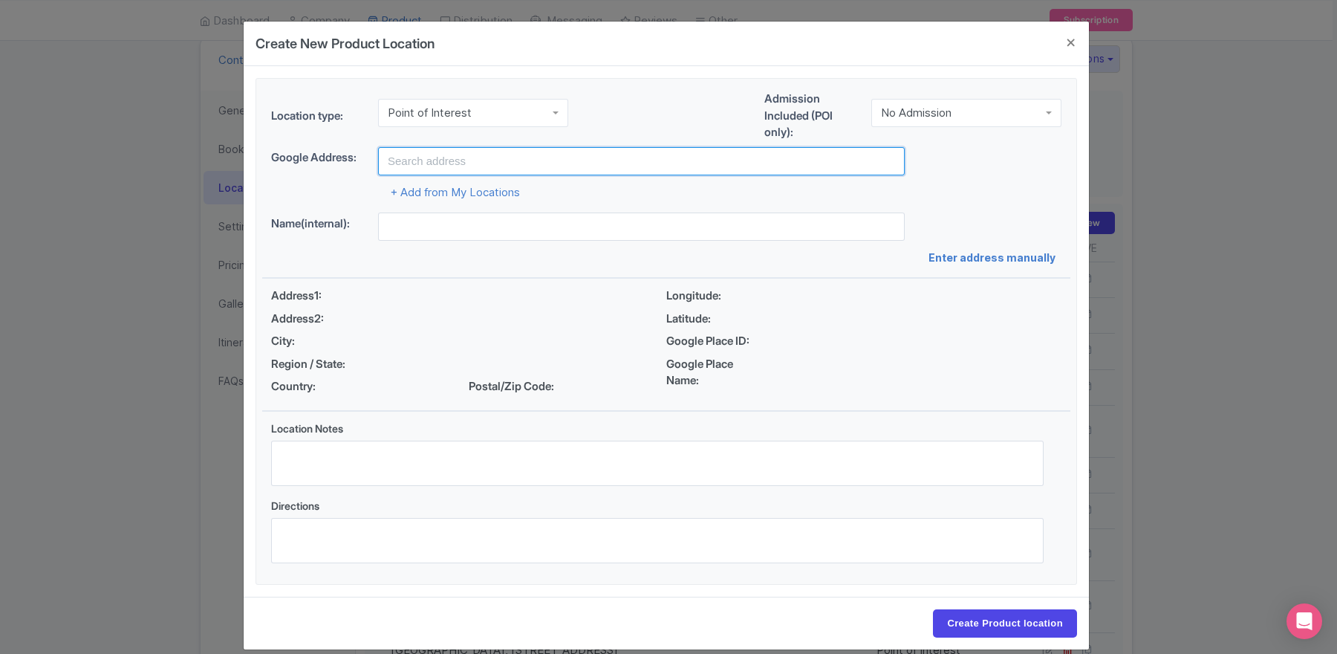
click at [434, 165] on input "text" at bounding box center [641, 161] width 527 height 28
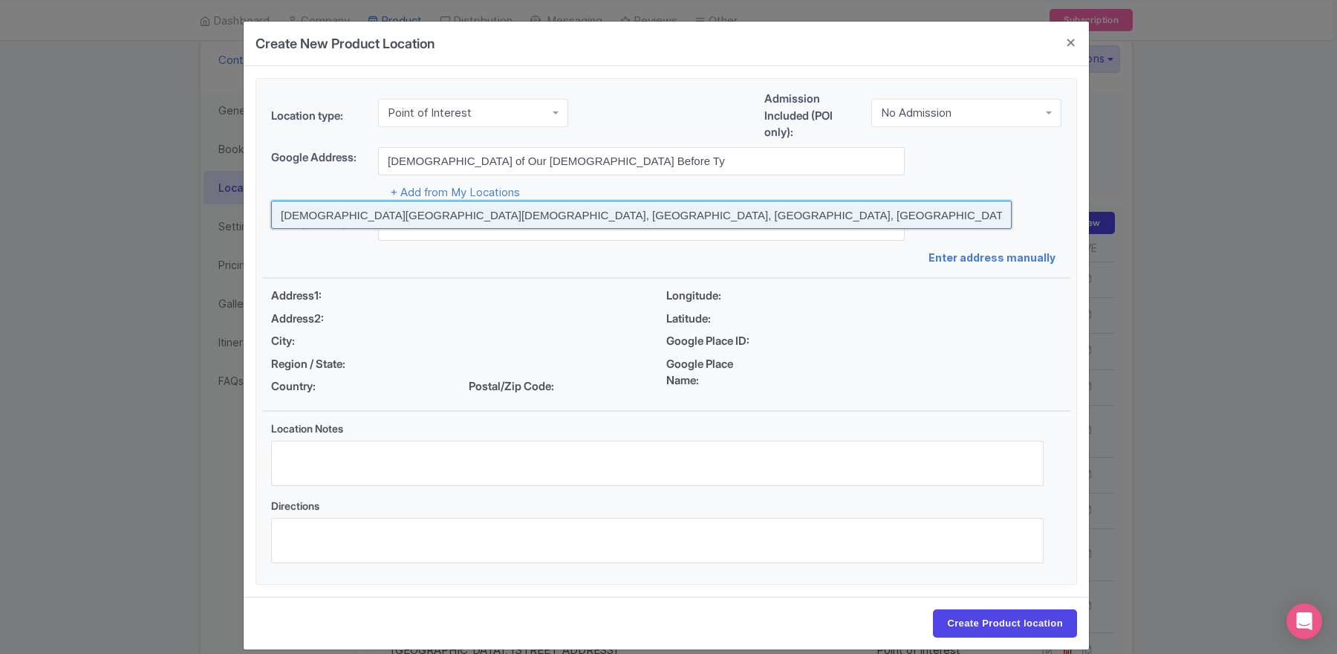
click at [389, 212] on input at bounding box center [641, 215] width 741 height 28
type input "Church of Our Lady before Týn, Old Town Square, Old Town, Czechia"
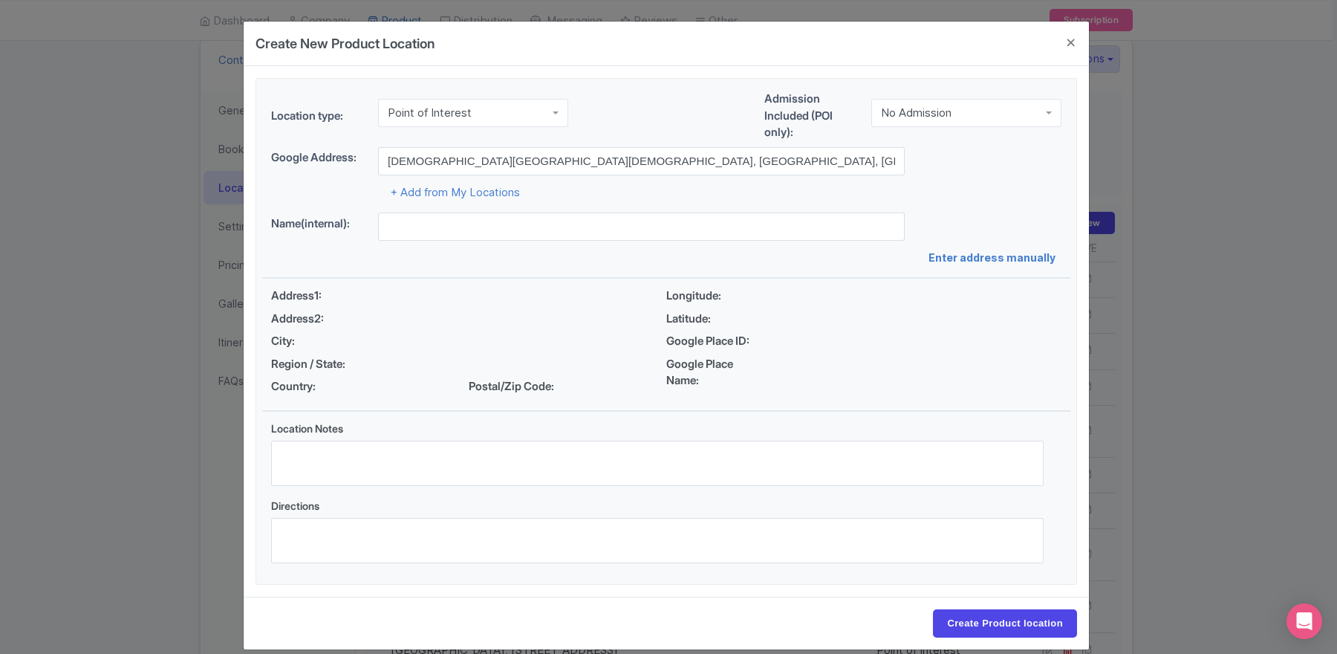
type input "Church of Our Lady before Týn, Old Town Square, Old Town, Czechia"
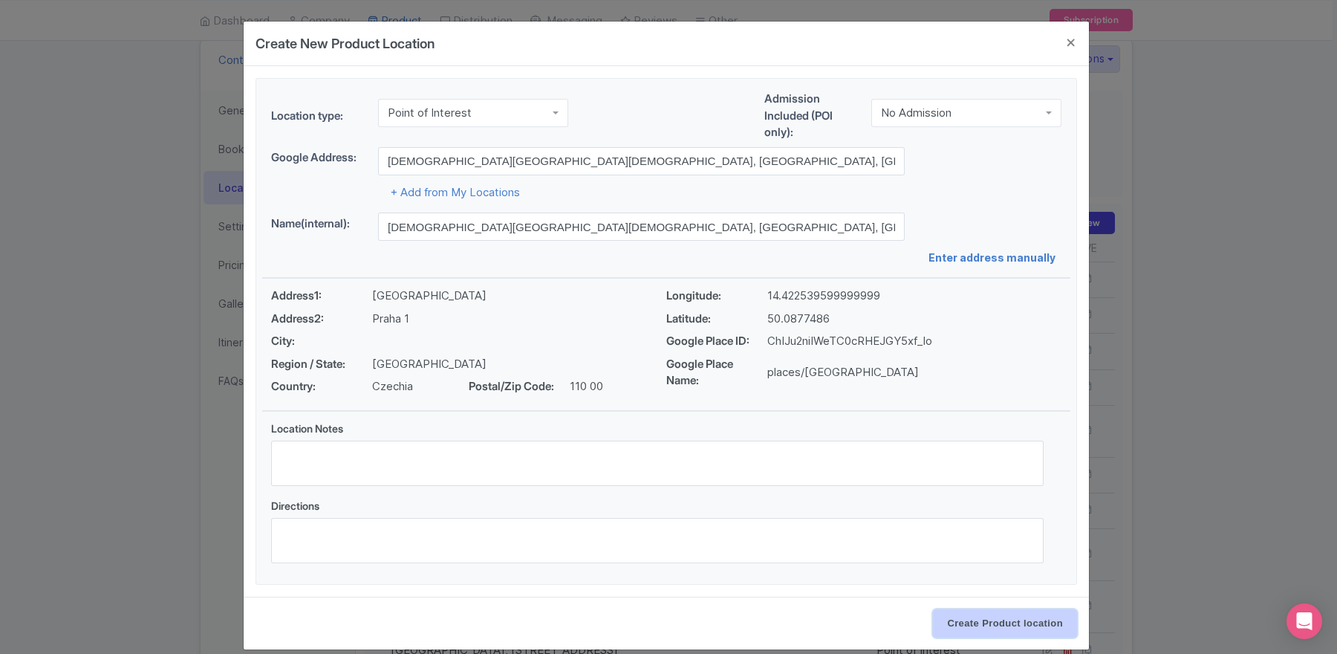
click at [1047, 619] on input "Create Product location" at bounding box center [1005, 623] width 144 height 28
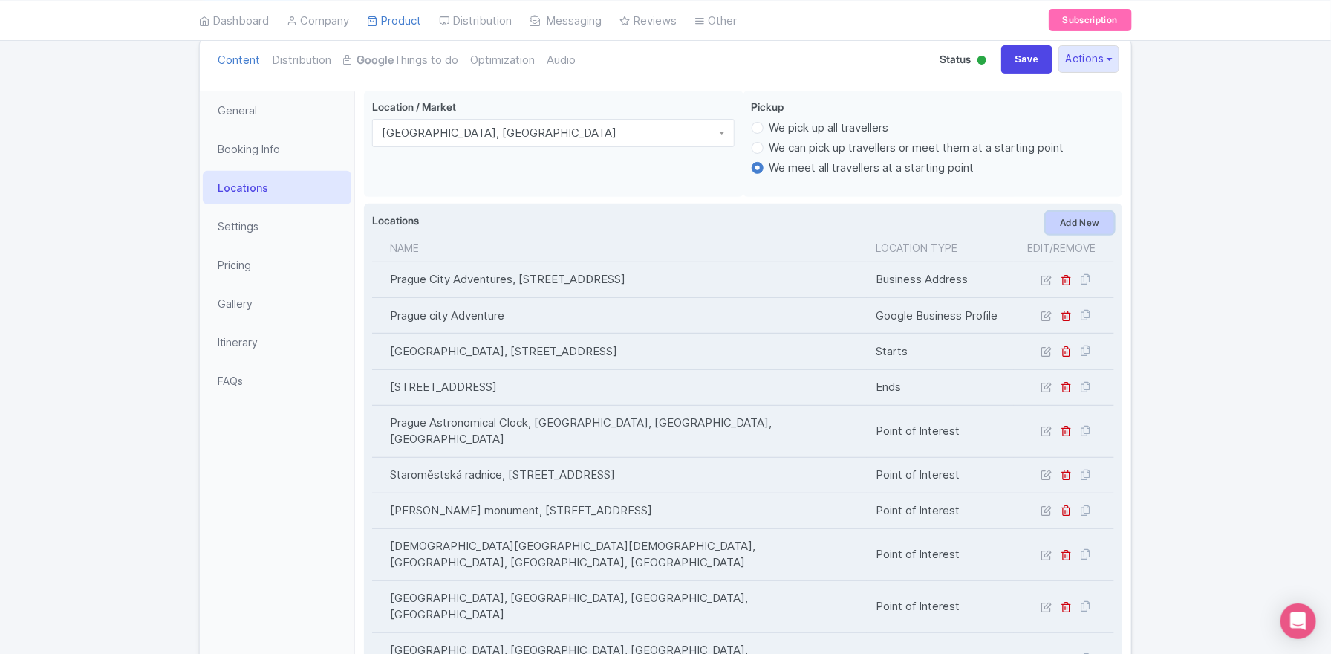
click at [1066, 223] on link "Add New" at bounding box center [1080, 223] width 68 height 22
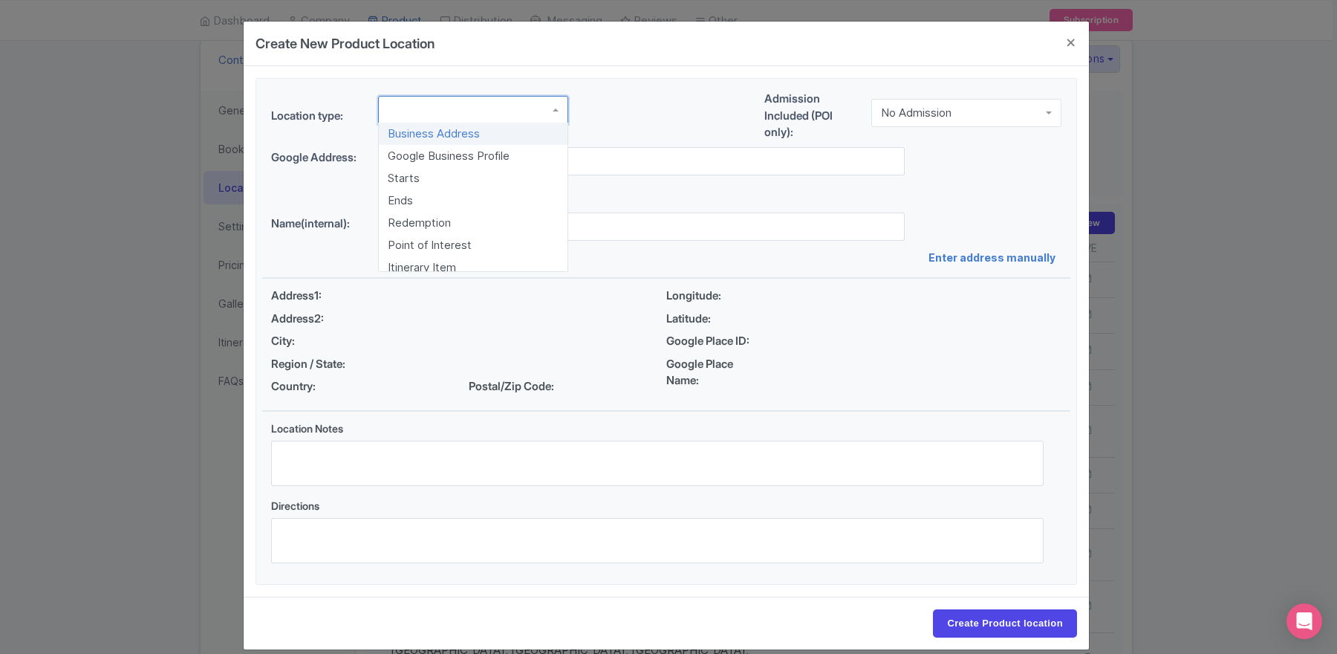
click at [464, 122] on div "Business Address Google Business Profile Starts Ends Redemption Point of Intere…" at bounding box center [473, 112] width 190 height 33
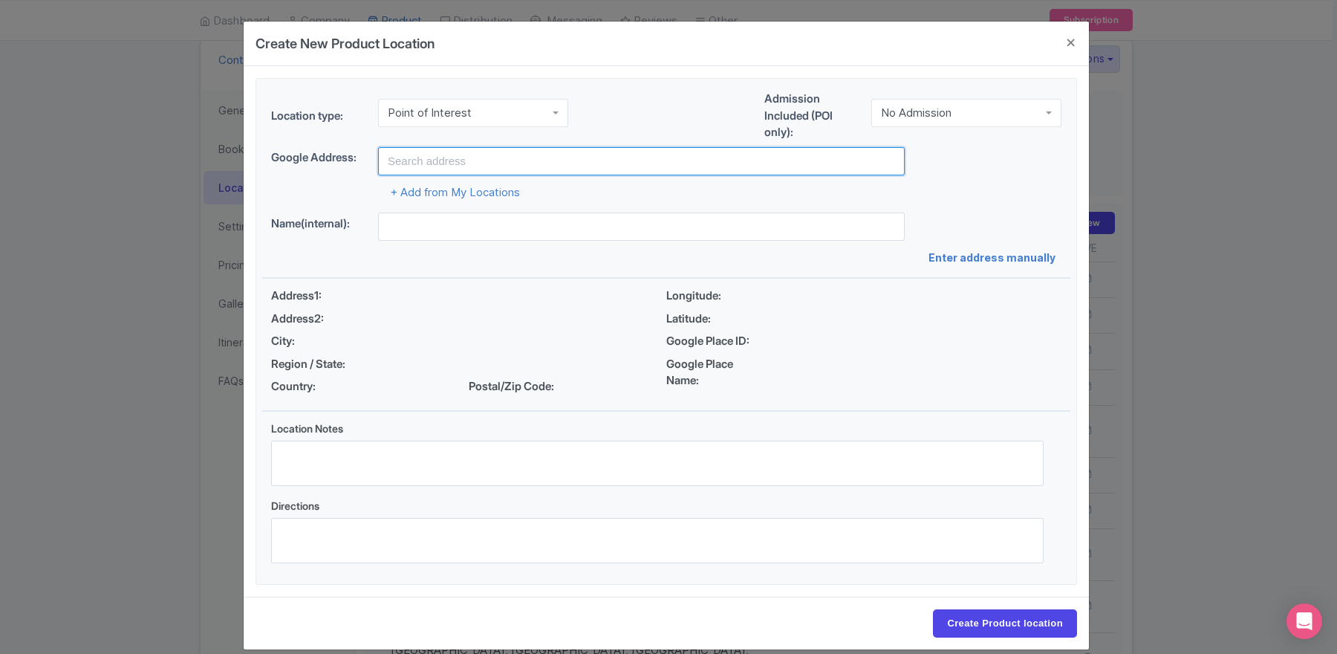
click at [439, 160] on input "text" at bounding box center [641, 161] width 527 height 28
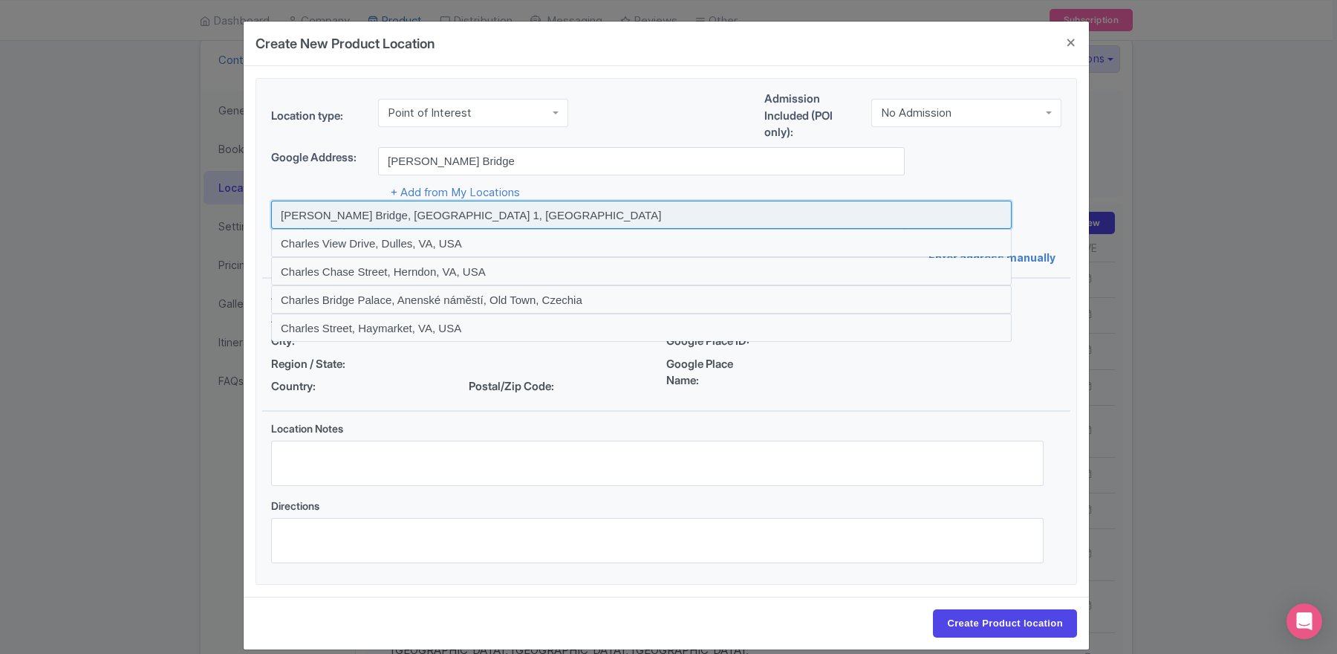
click at [417, 212] on input at bounding box center [641, 215] width 741 height 28
type input "Charles Bridge, Prague 1, Czechia"
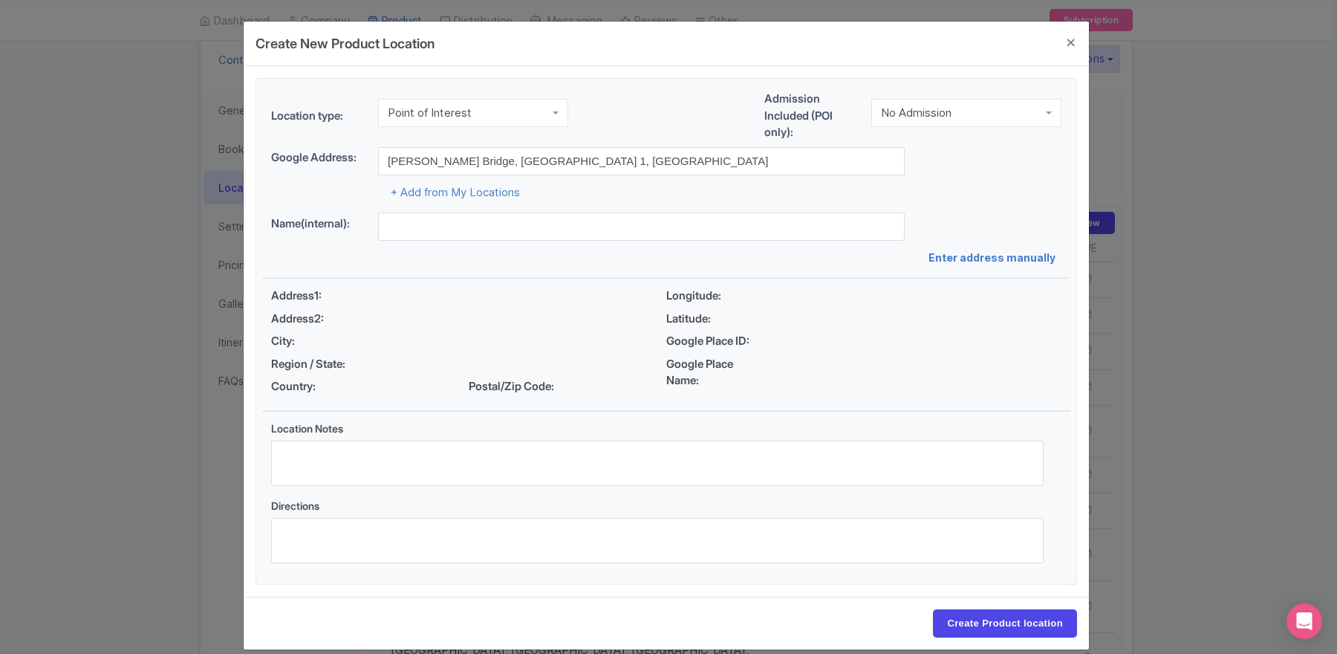
type input "Charles Bridge, Prague 1, Czechia"
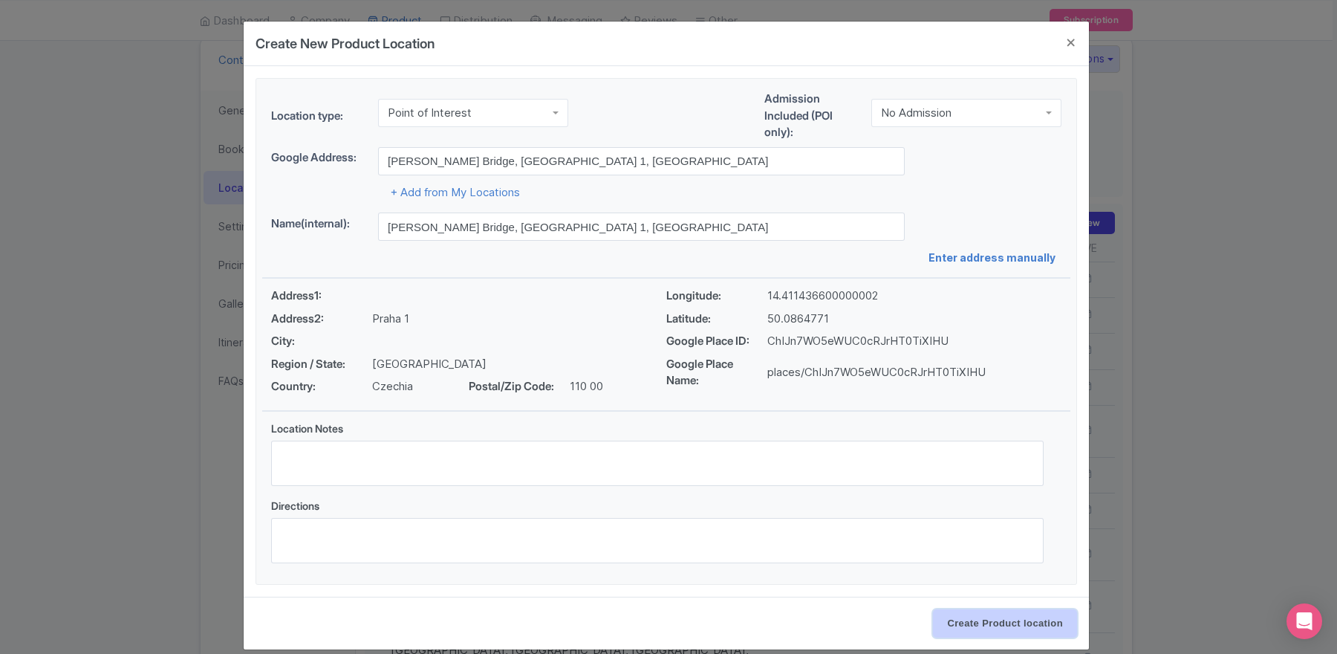
click at [960, 617] on input "Create Product location" at bounding box center [1005, 623] width 144 height 28
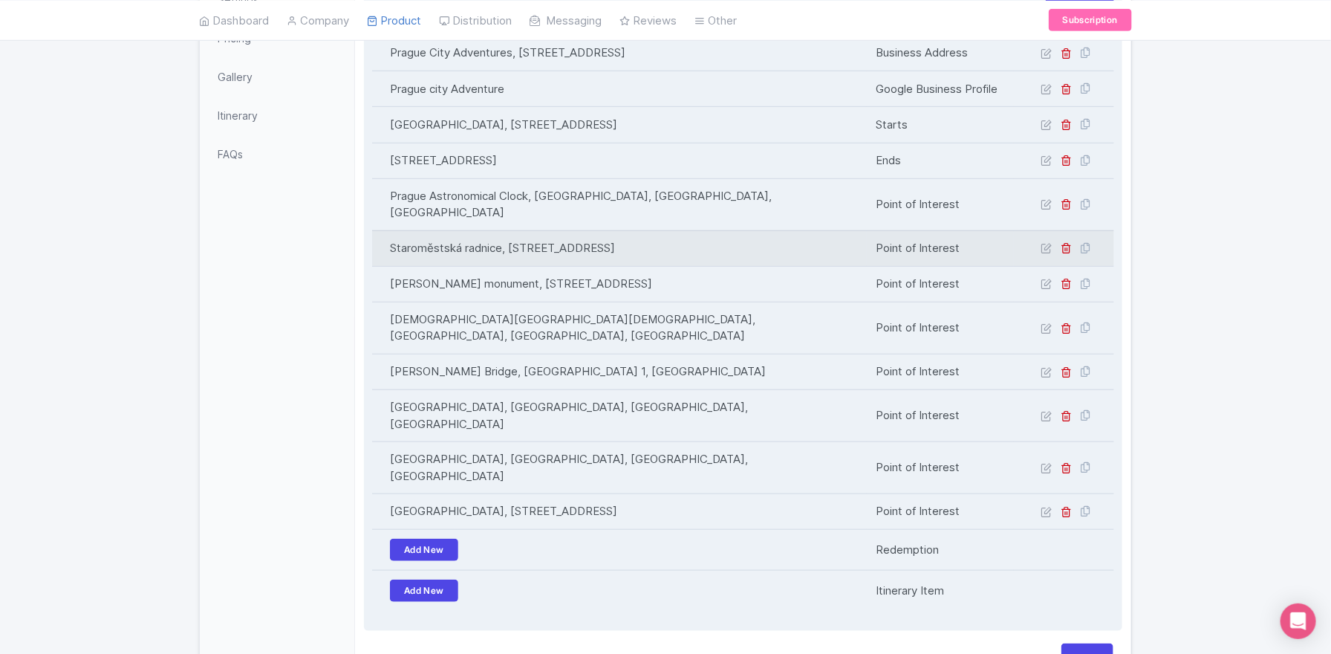
scroll to position [438, 0]
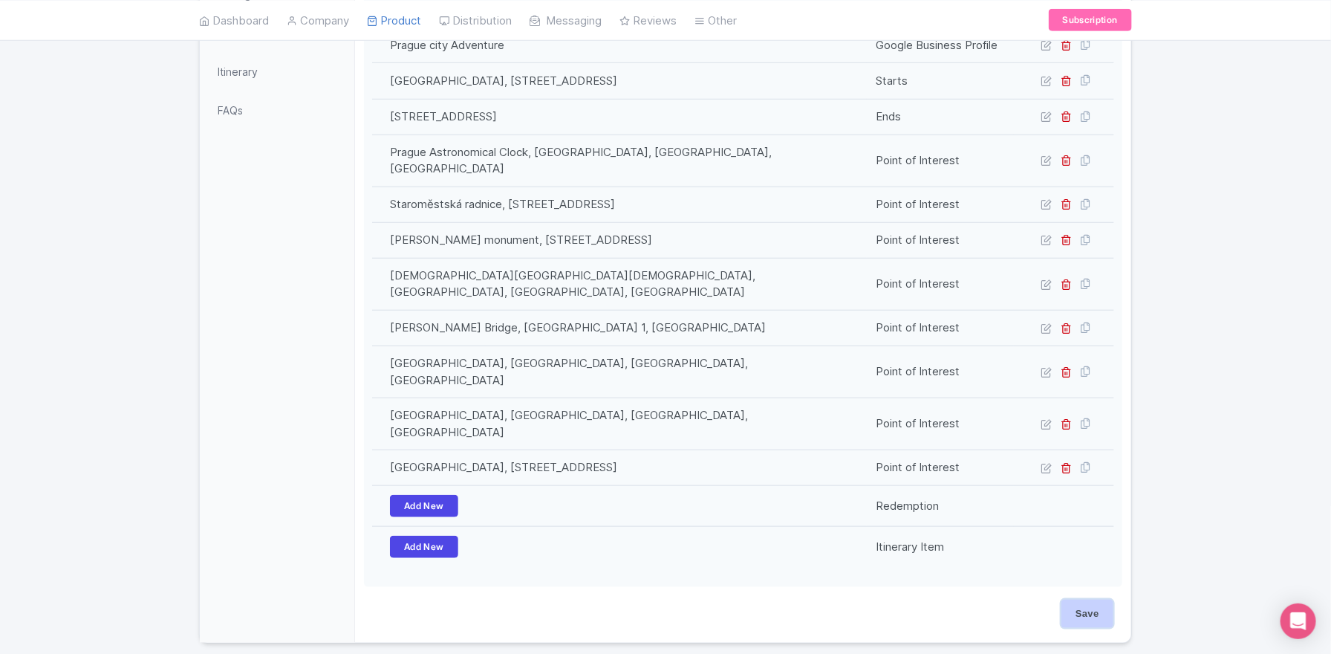
click at [1088, 599] on input "Save" at bounding box center [1088, 613] width 52 height 28
type input "Update Product"
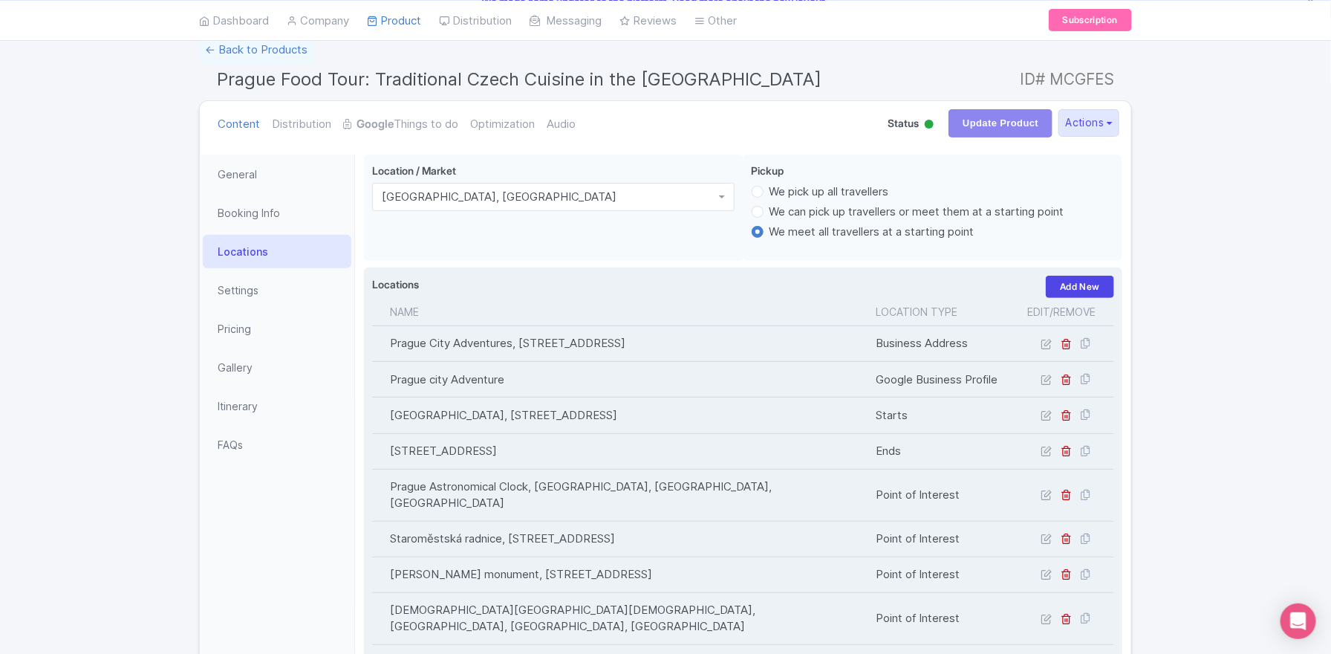
scroll to position [33, 0]
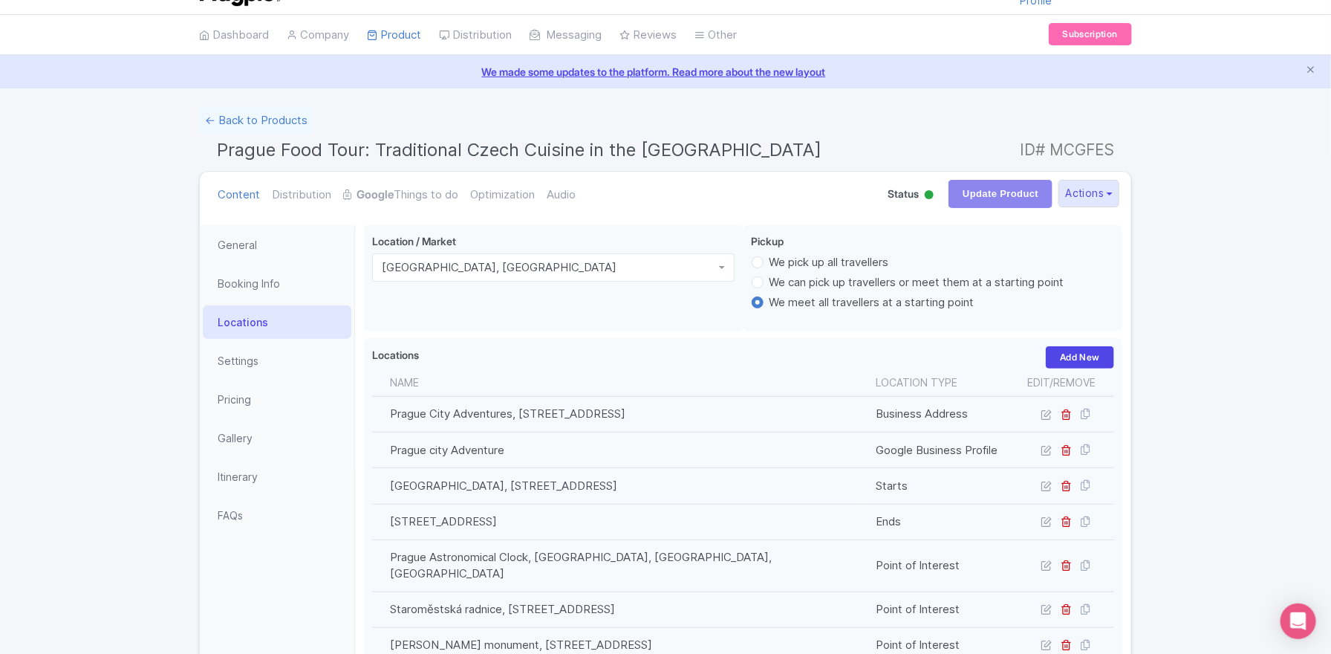
click at [250, 325] on link "Locations" at bounding box center [277, 321] width 149 height 33
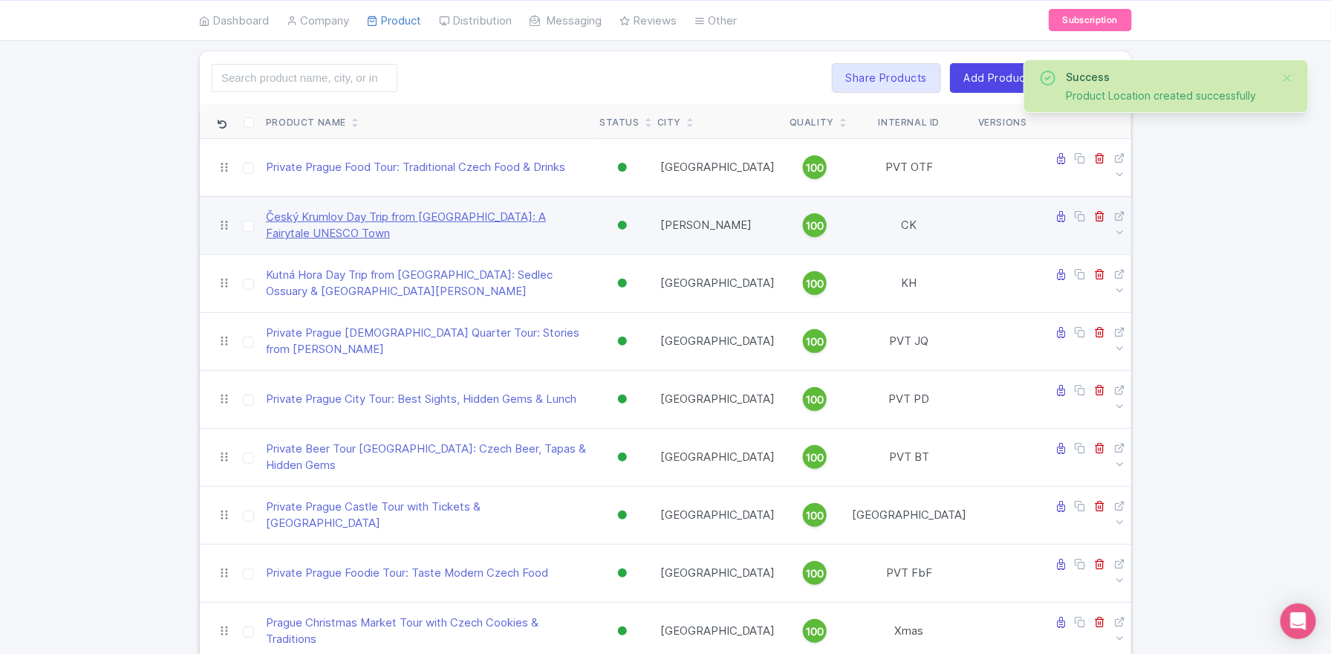
scroll to position [126, 0]
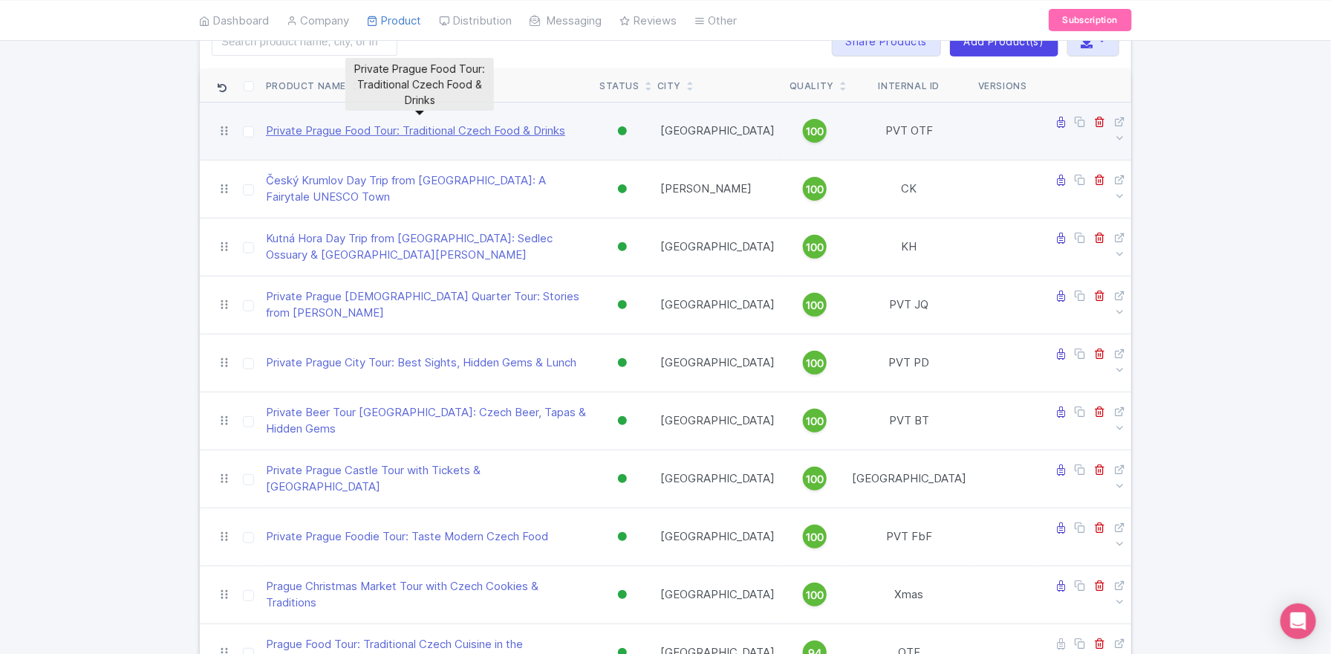
click at [401, 123] on link "Private Prague Food Tour: Traditional Czech Food & Drinks" at bounding box center [415, 131] width 299 height 17
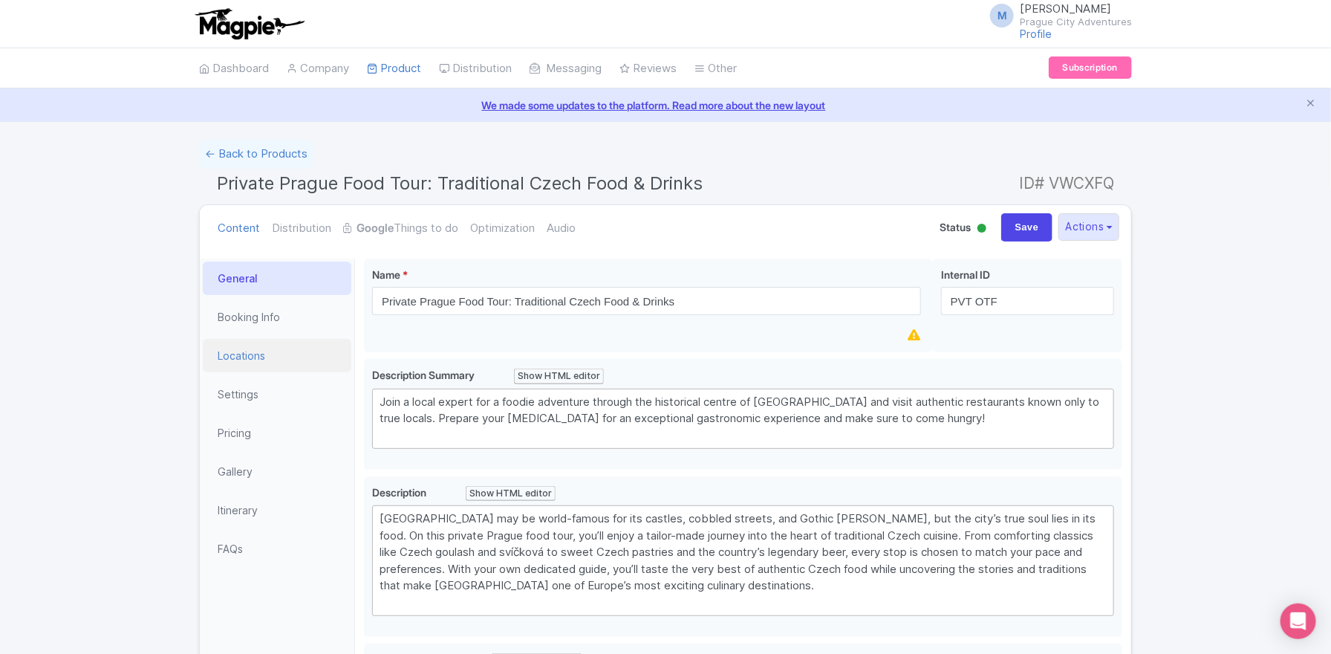
click at [254, 366] on link "Locations" at bounding box center [277, 355] width 149 height 33
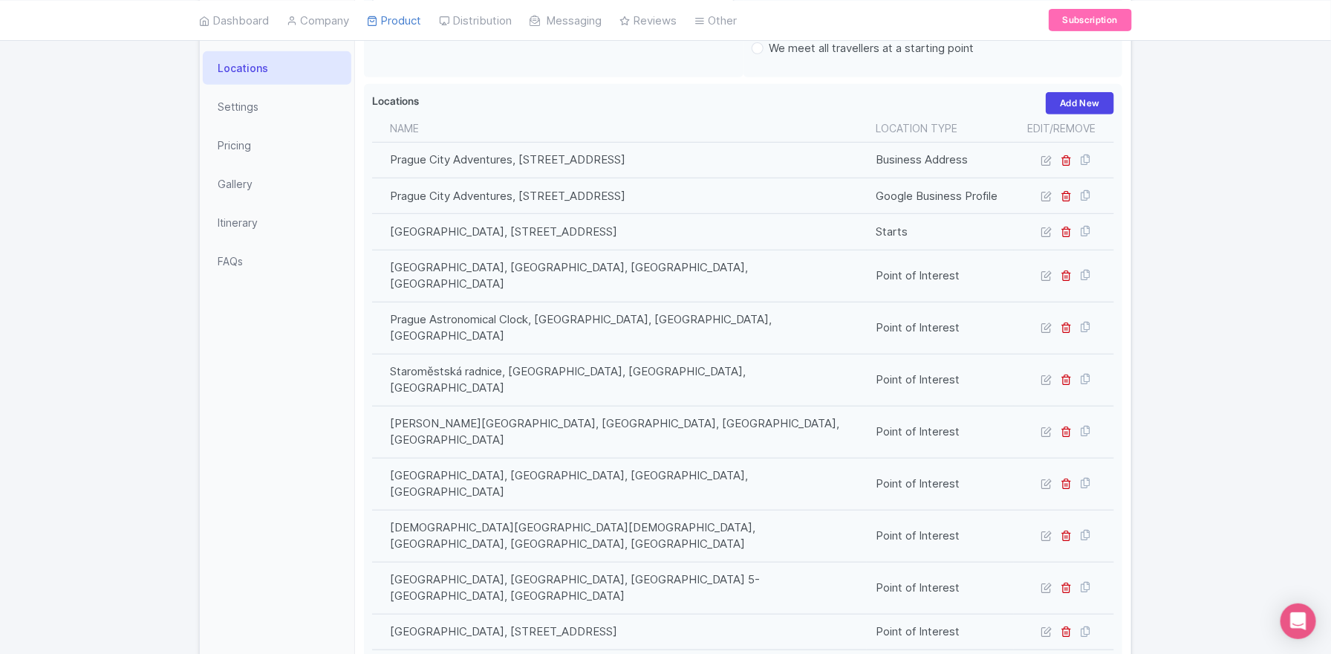
scroll to position [294, 0]
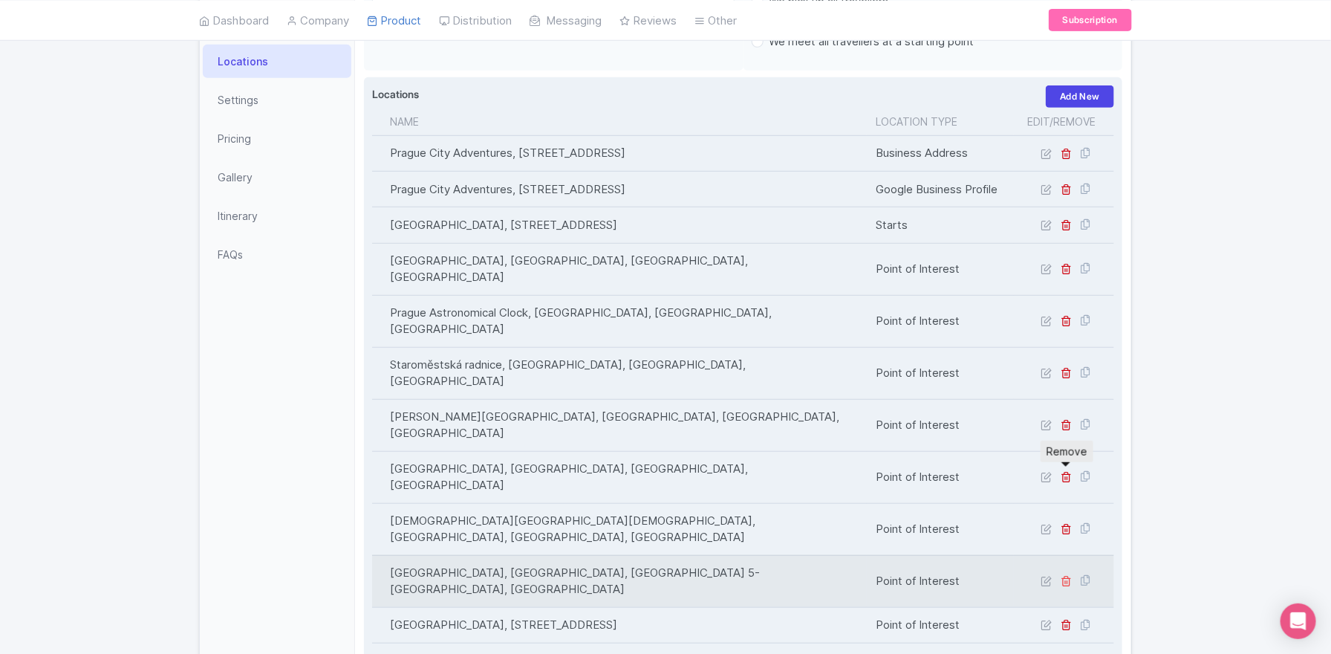
click at [1064, 575] on icon at bounding box center [1067, 580] width 11 height 11
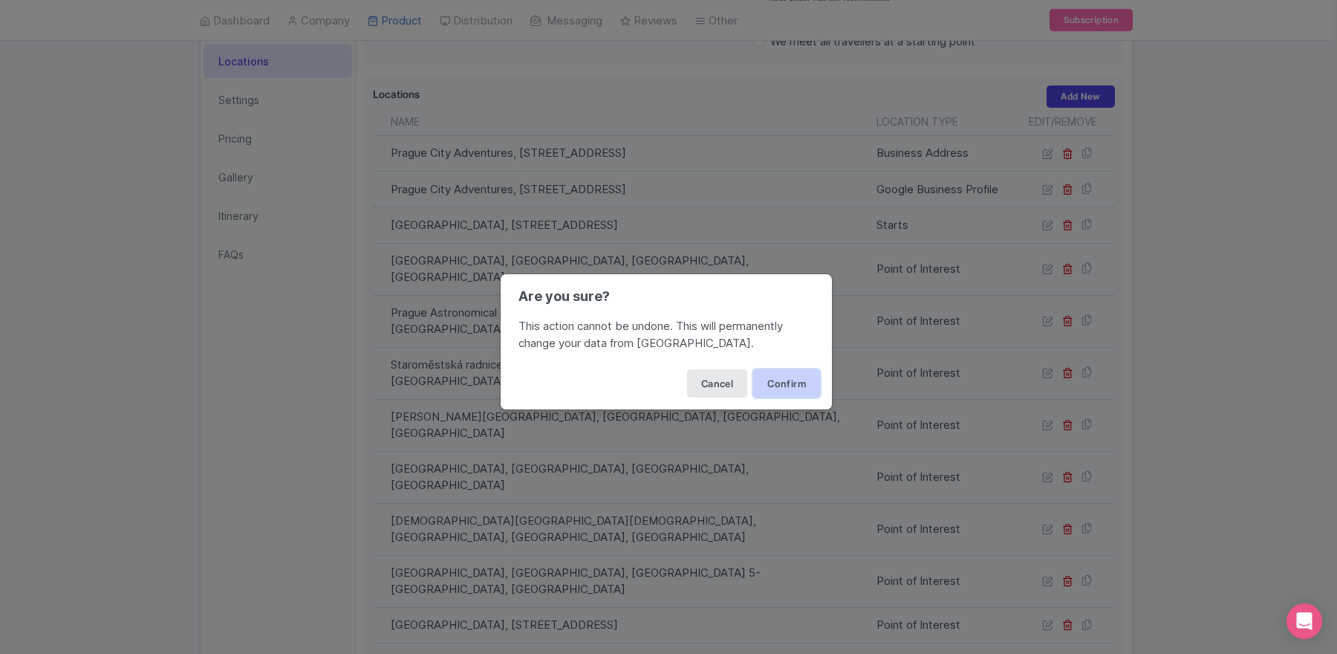
click at [779, 379] on button "Confirm" at bounding box center [786, 383] width 67 height 28
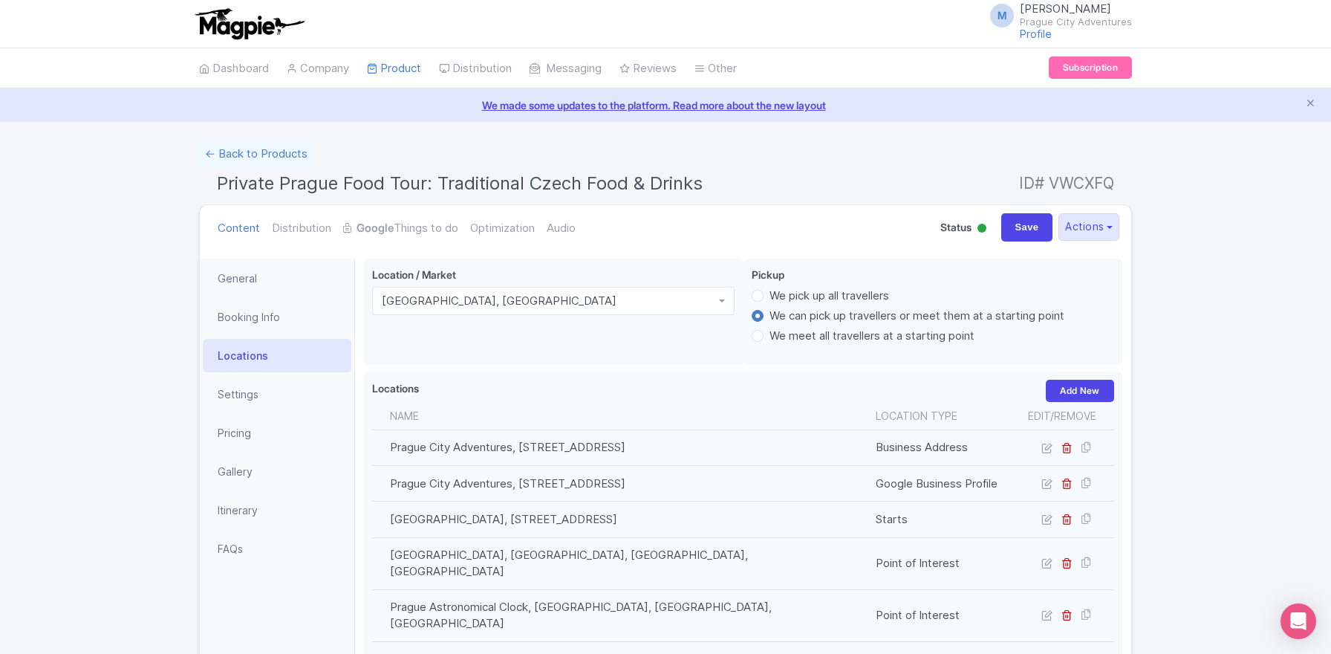
scroll to position [257, 0]
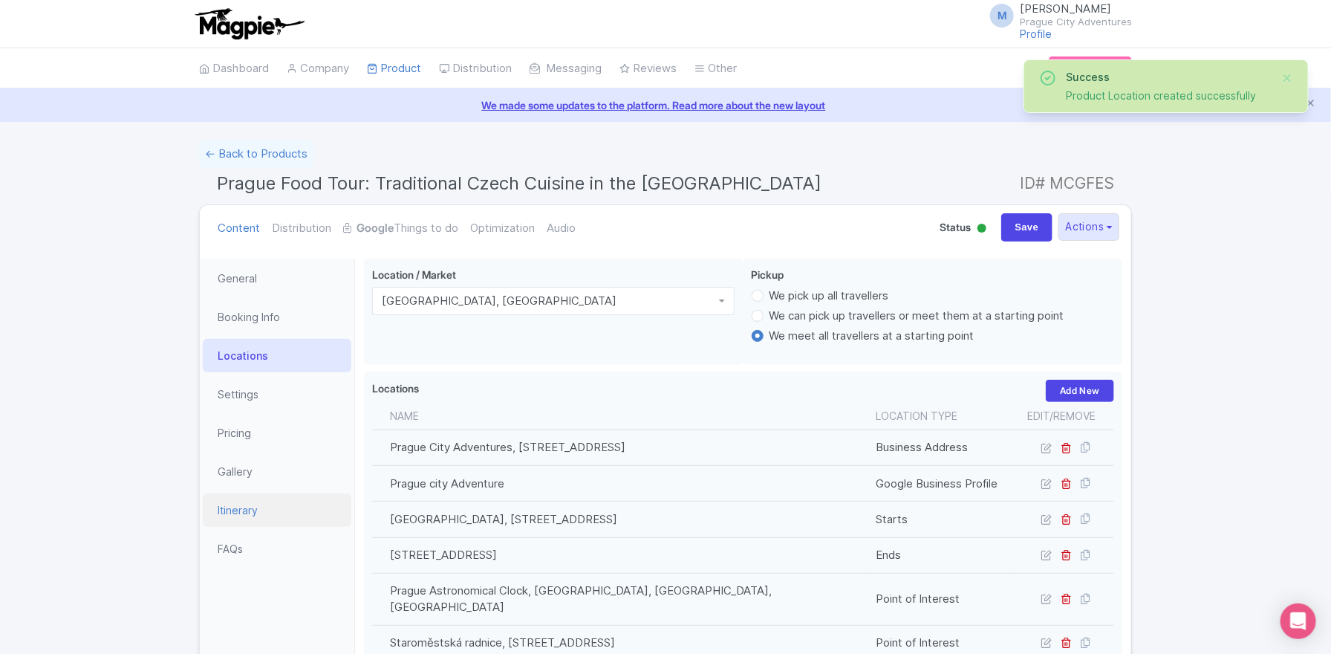
click at [238, 509] on link "Itinerary" at bounding box center [277, 509] width 149 height 33
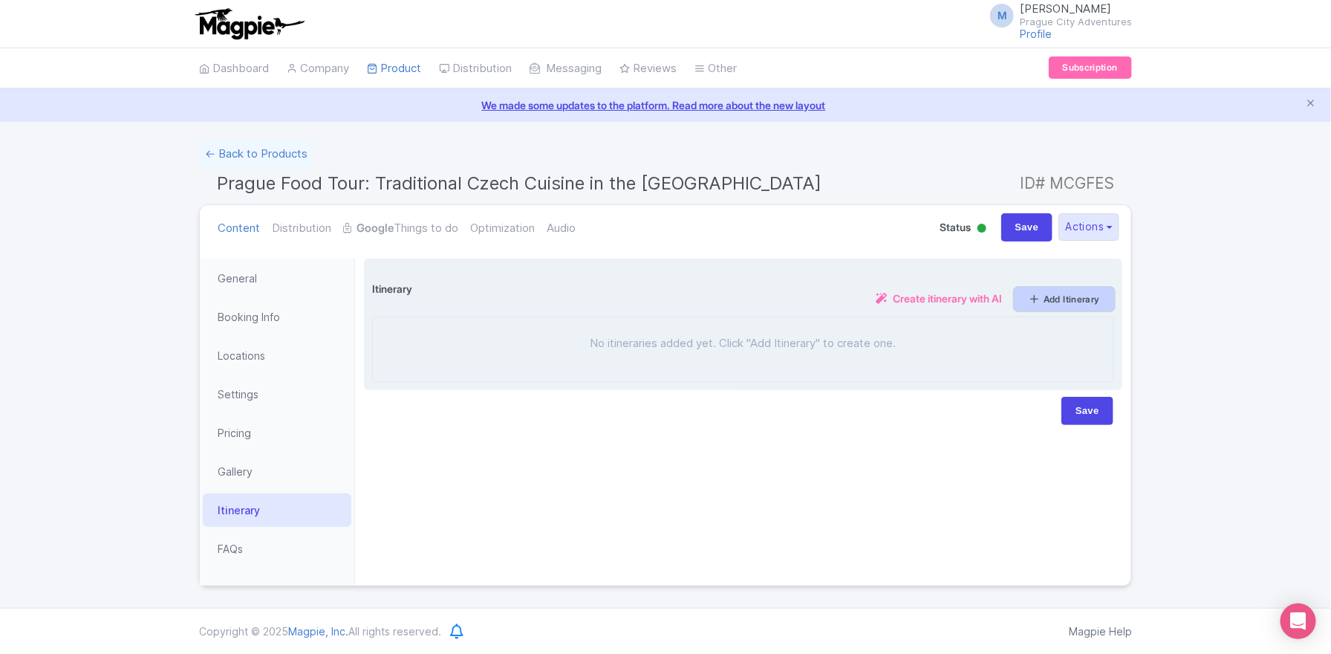
click at [1037, 292] on link "Add Itinerary" at bounding box center [1065, 298] width 100 height 23
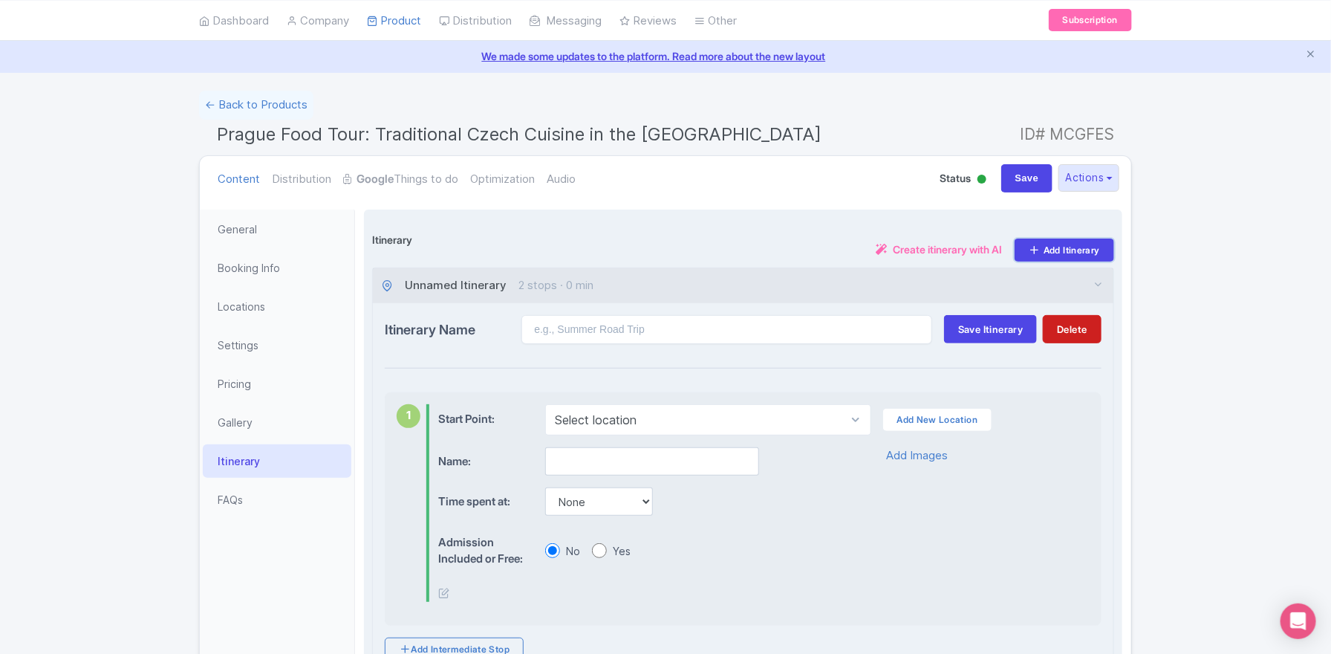
scroll to position [94, 0]
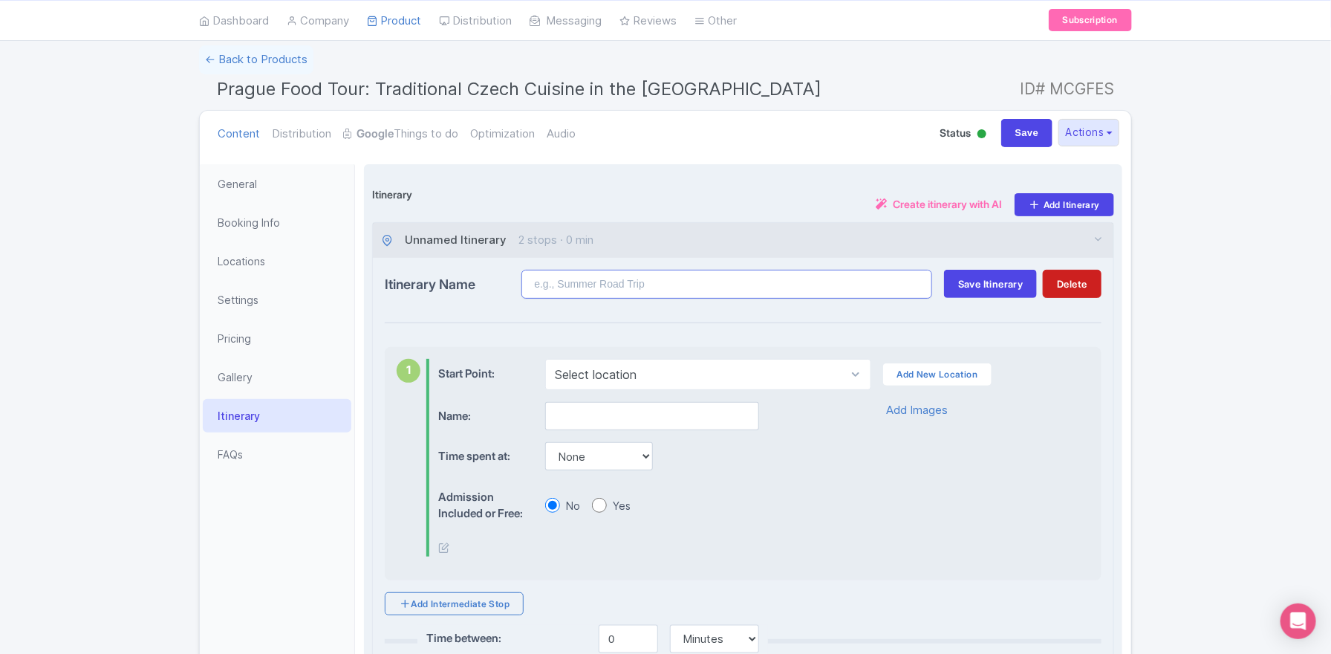
click at [562, 293] on input "Itinerary Name" at bounding box center [726, 284] width 411 height 29
type input "Sample Itinerary"
click at [962, 280] on span "Save Itinerary" at bounding box center [990, 284] width 65 height 12
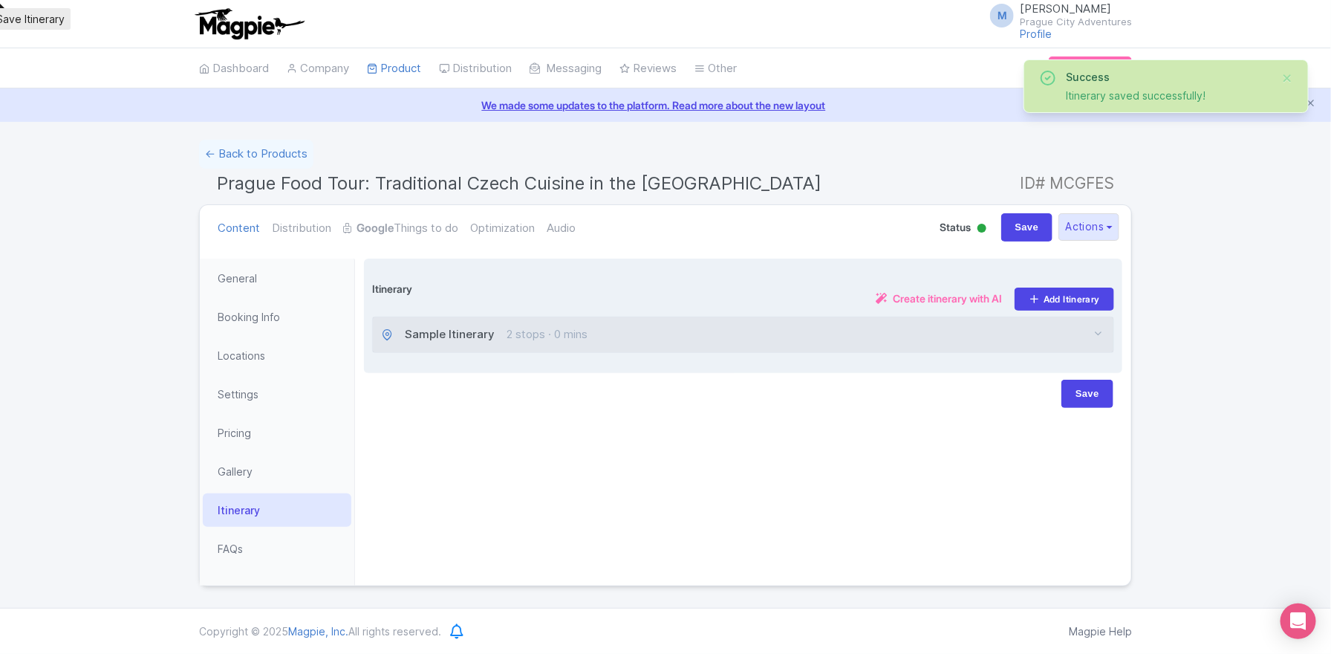
scroll to position [0, 0]
click at [1097, 338] on button "button" at bounding box center [1098, 334] width 11 height 17
click at [1095, 331] on icon "button" at bounding box center [1098, 333] width 11 height 11
click at [443, 329] on span "Sample Itinerary" at bounding box center [450, 334] width 90 height 17
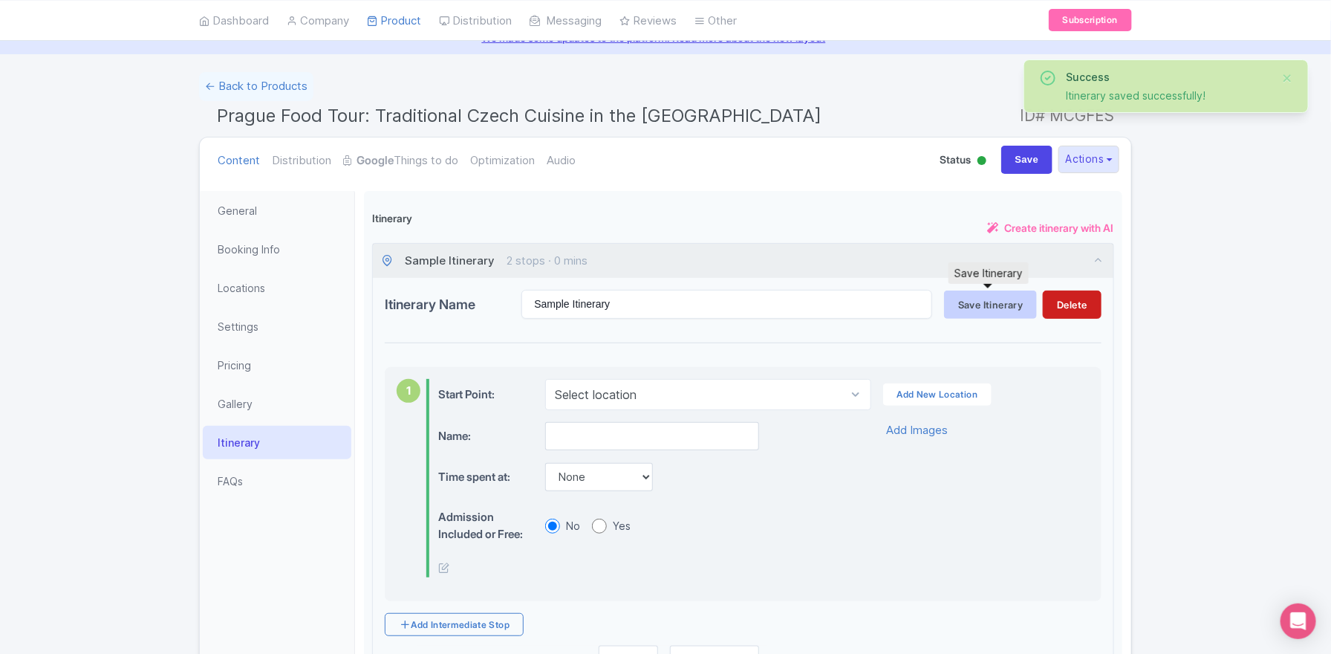
scroll to position [128, 0]
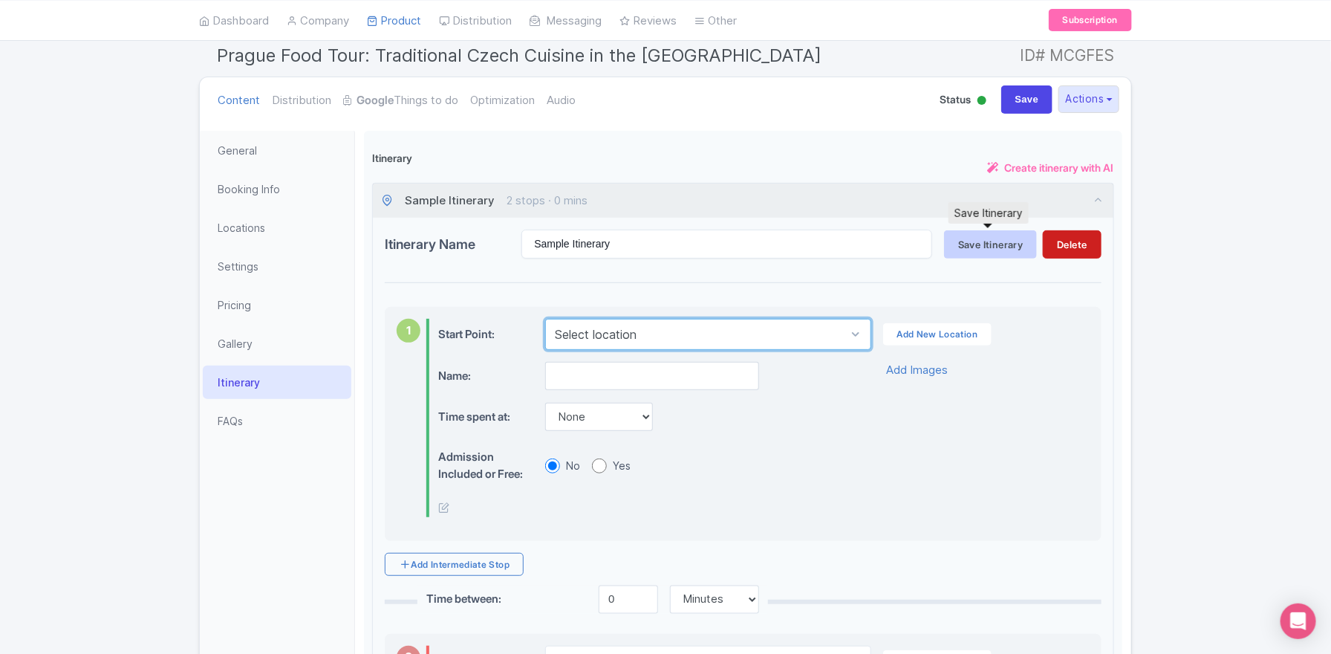
click at [626, 332] on select "Select location Hybernia Theatre, Náměstí Republiky 3/4, New Town, Czechia" at bounding box center [707, 334] width 325 height 31
select select "5bce4239-e451-4489-9a14-d07600cd96eb"
click at [545, 319] on select "Select location Hybernia Theatre, Náměstí Republiky 3/4, New Town, Czechia" at bounding box center [707, 334] width 325 height 31
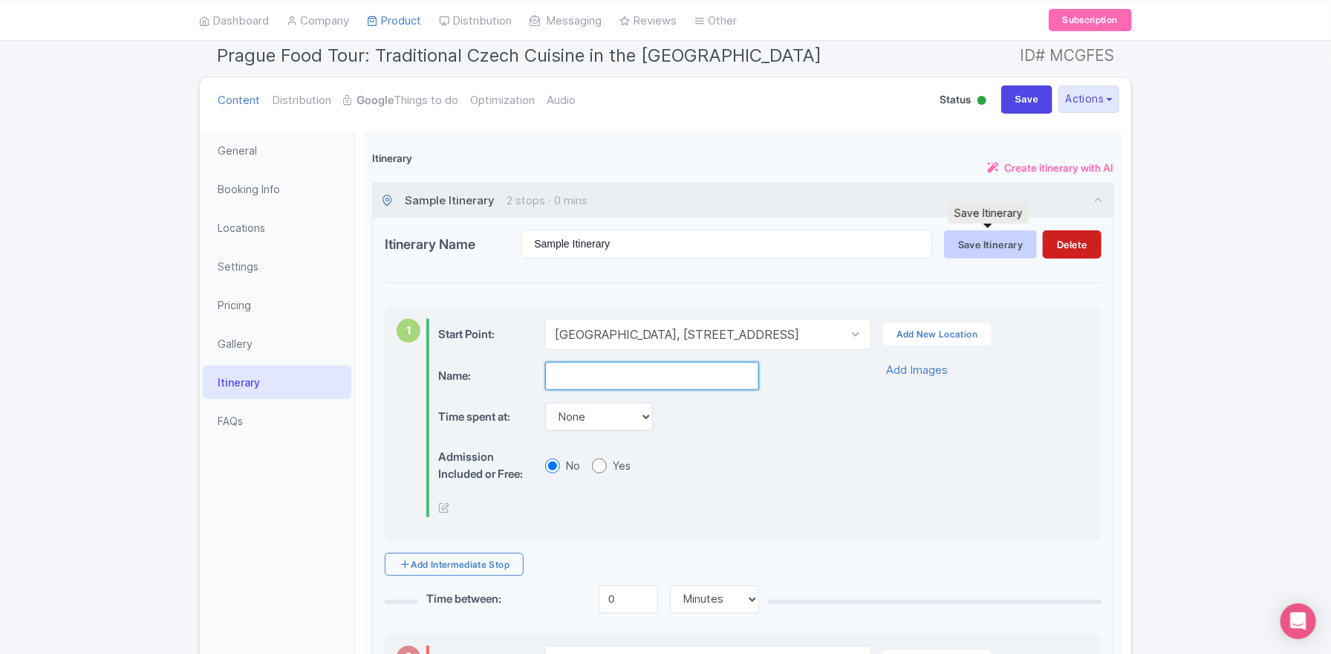
click at [594, 368] on input "text" at bounding box center [652, 376] width 214 height 28
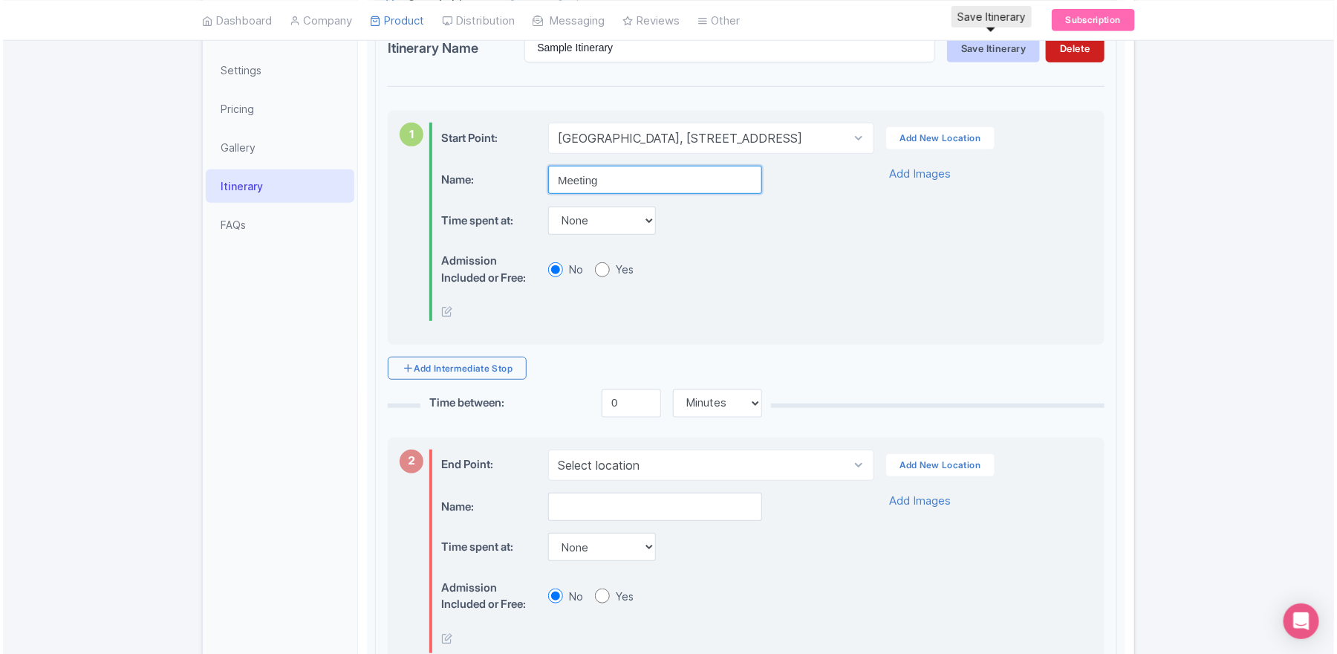
scroll to position [398, 0]
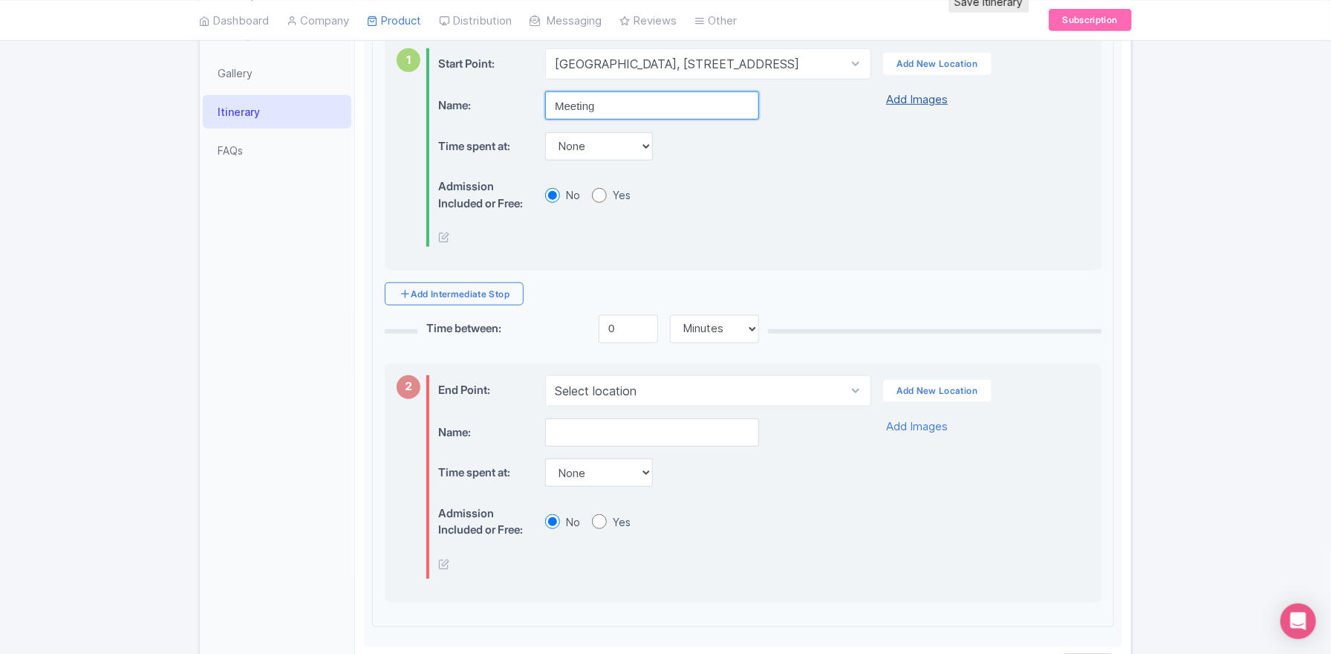
type input "Meeting"
click at [923, 95] on link "Add Images" at bounding box center [917, 99] width 62 height 17
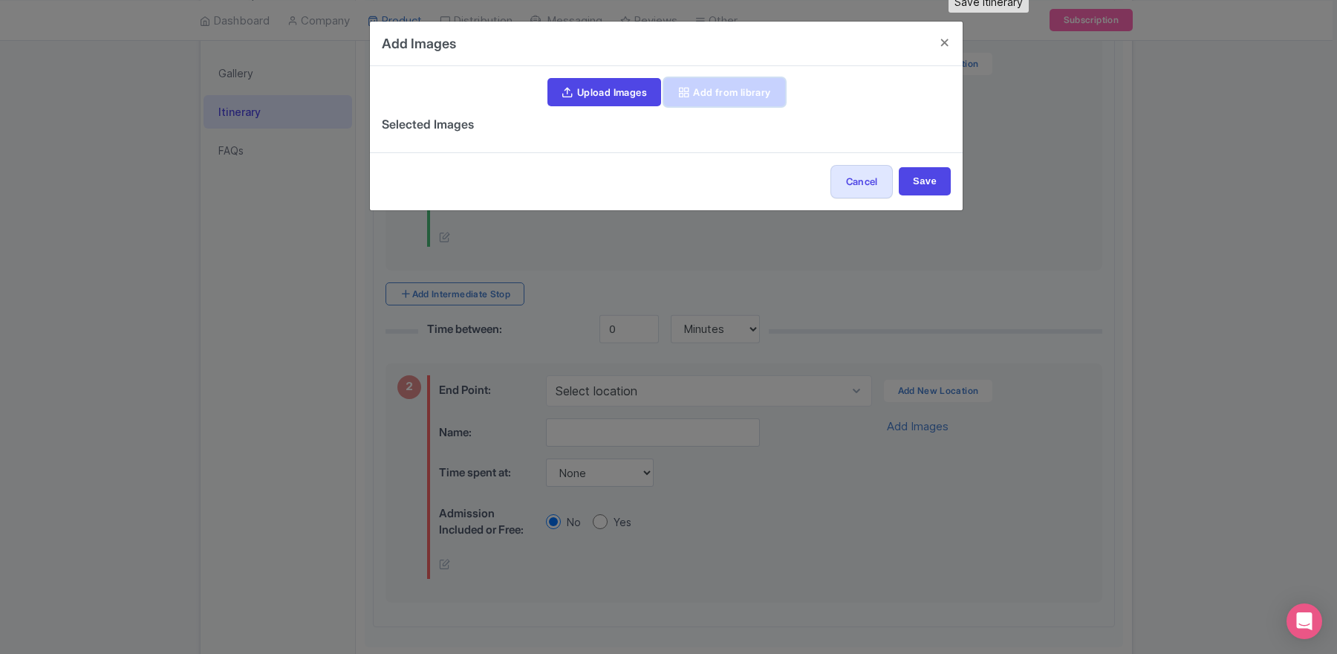
click at [719, 91] on link "Add from library" at bounding box center [724, 92] width 121 height 28
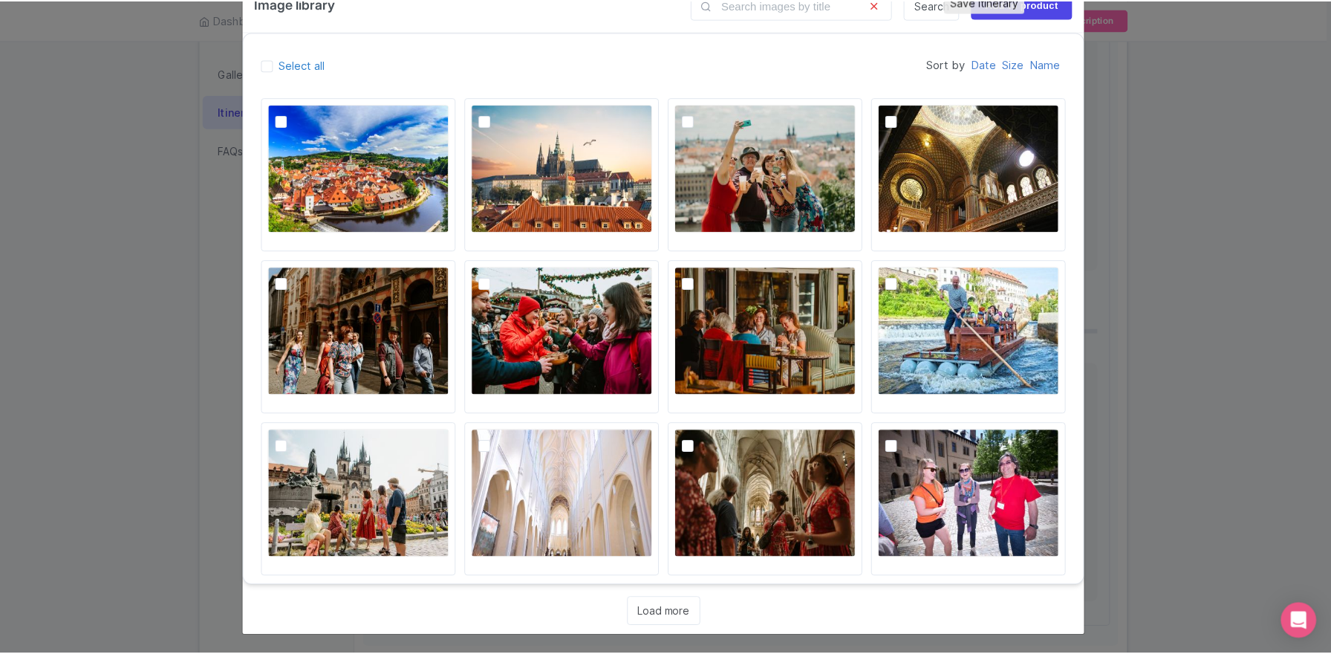
scroll to position [0, 0]
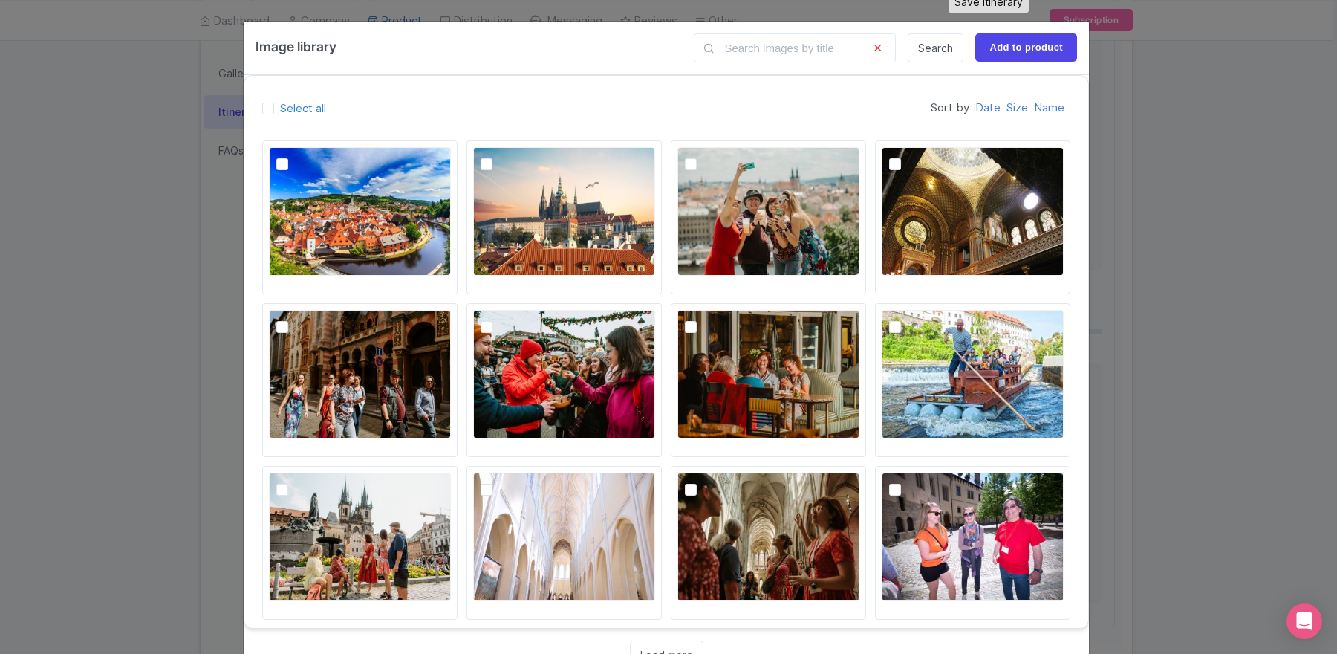
click at [1194, 176] on div "itinerary 0 start Image library Search Add to product Select all Sort by Date S…" at bounding box center [668, 327] width 1337 height 654
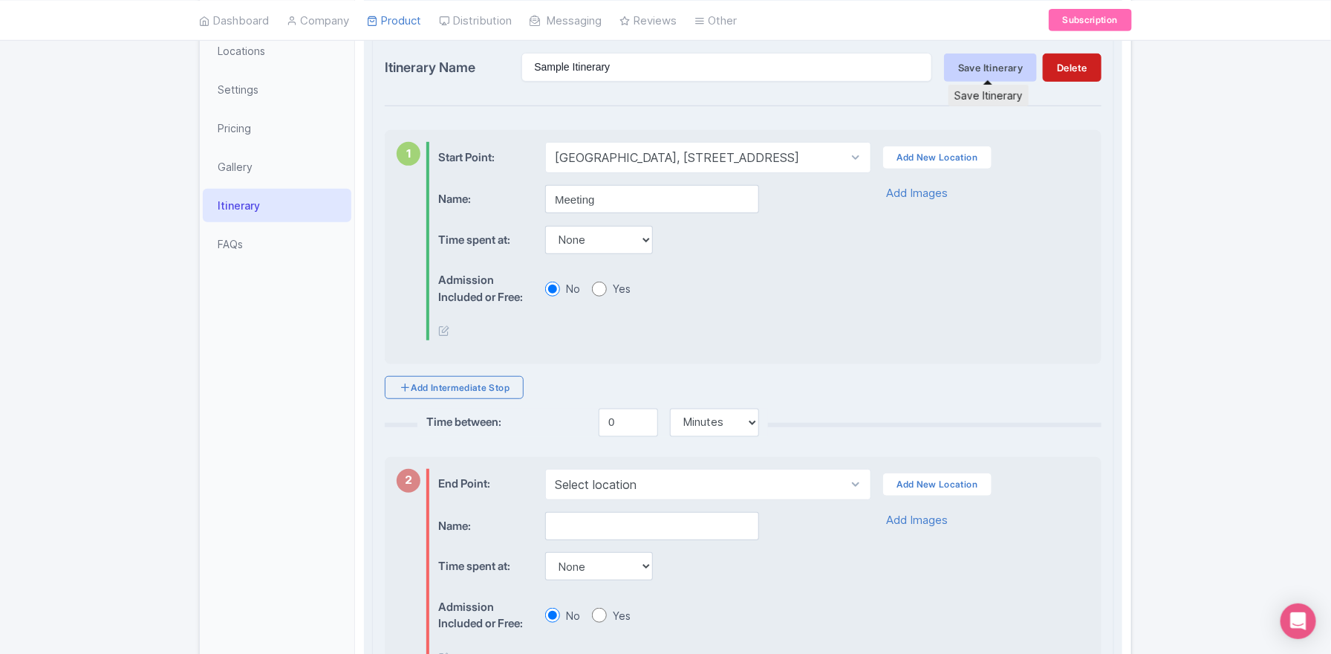
scroll to position [437, 0]
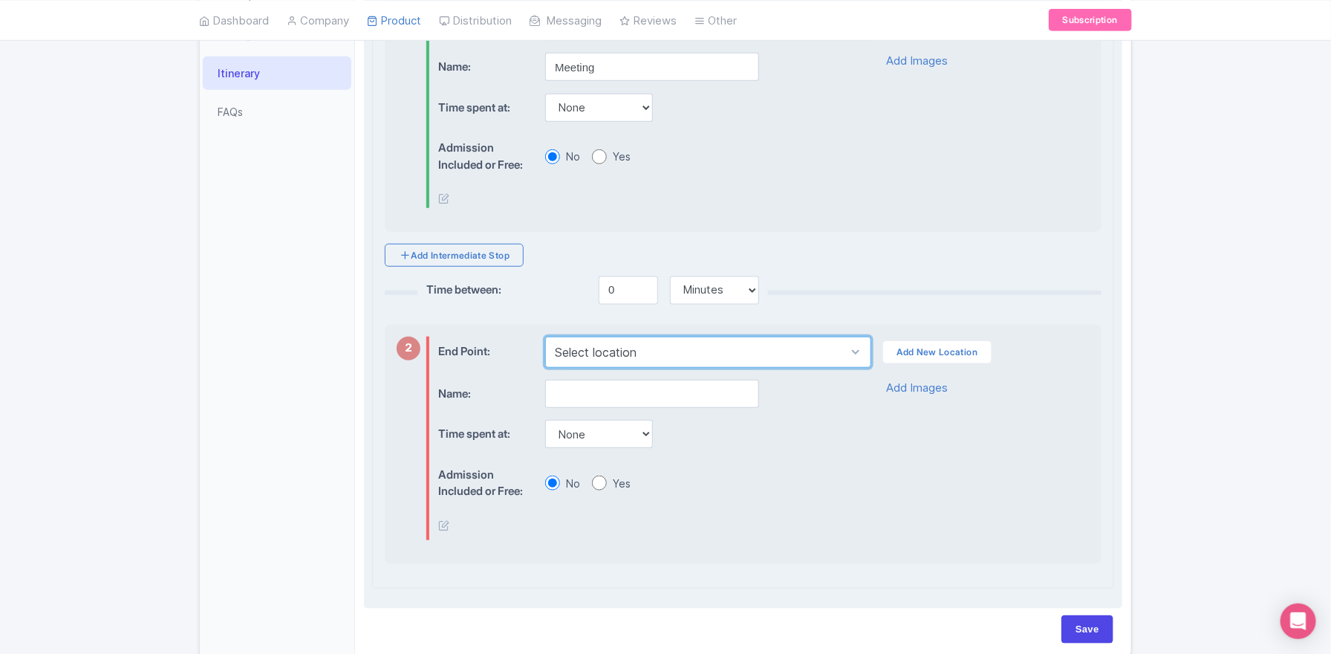
click at [608, 345] on select "Select location Old Town, Prague 1, Czechia" at bounding box center [707, 352] width 325 height 31
select select "e24d786d-4684-4fa7-8d22-416ed6cec386"
click at [545, 337] on select "Select location Old Town, Prague 1, Czechia" at bounding box center [707, 352] width 325 height 31
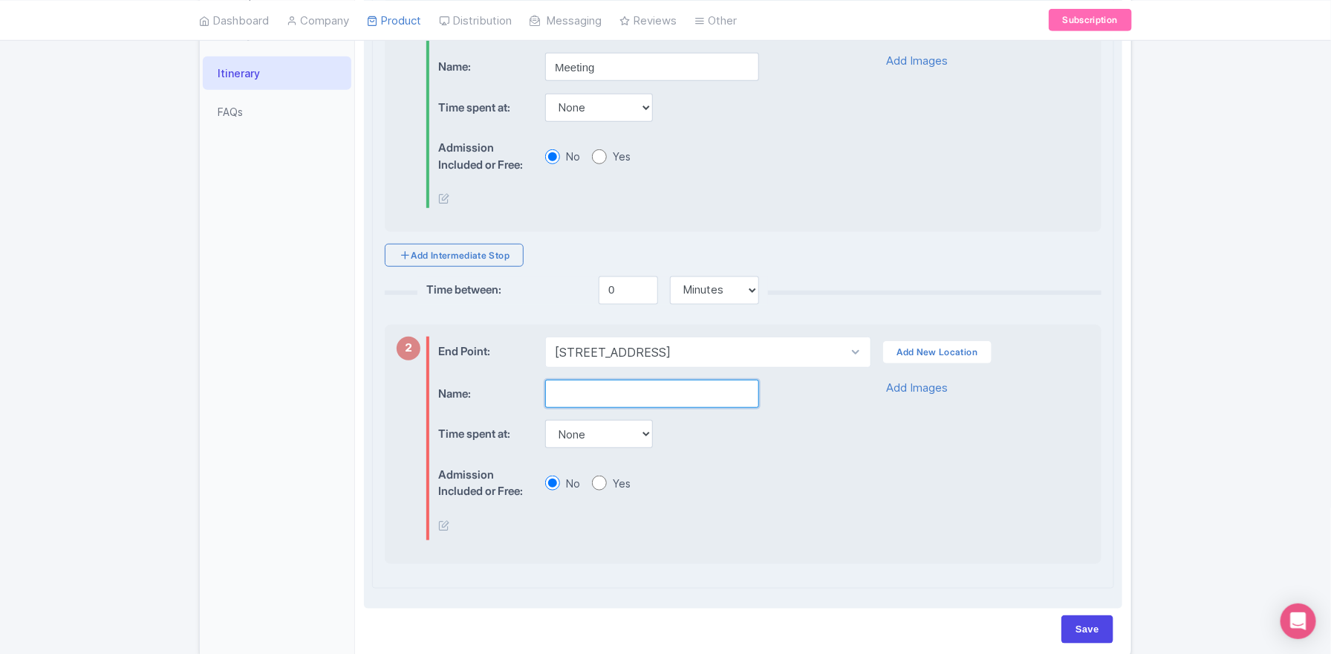
click at [591, 393] on input "text" at bounding box center [652, 394] width 214 height 28
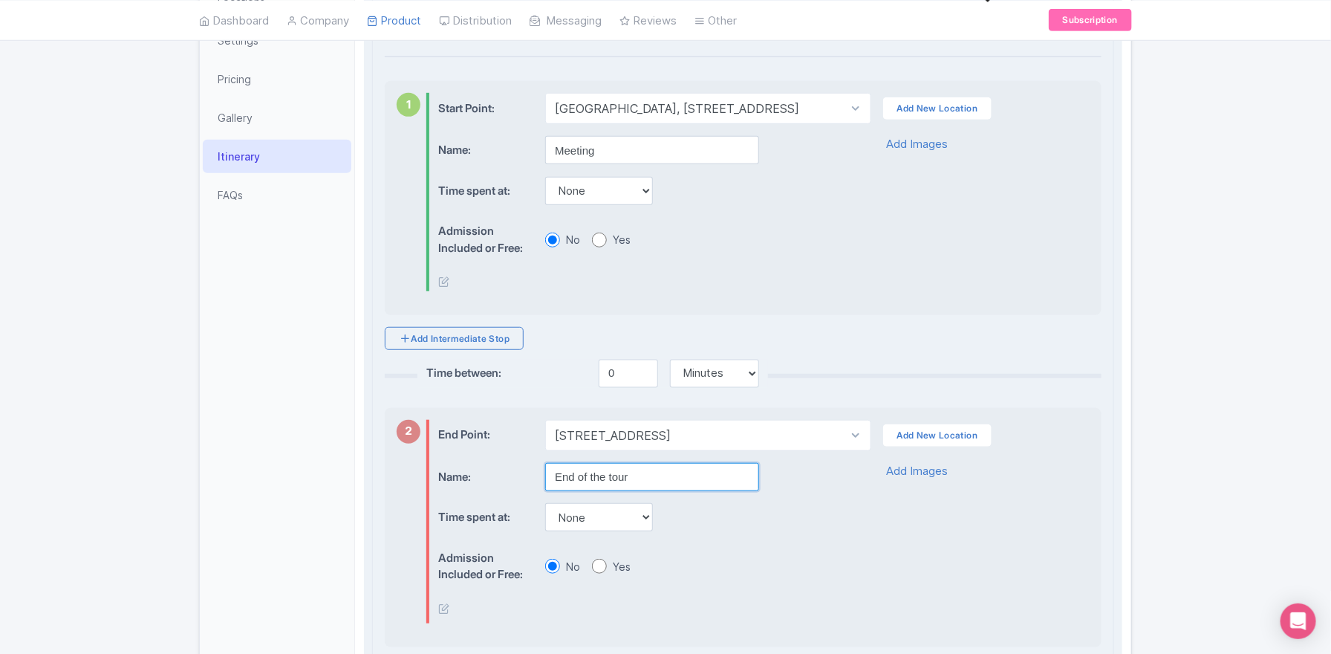
scroll to position [290, 0]
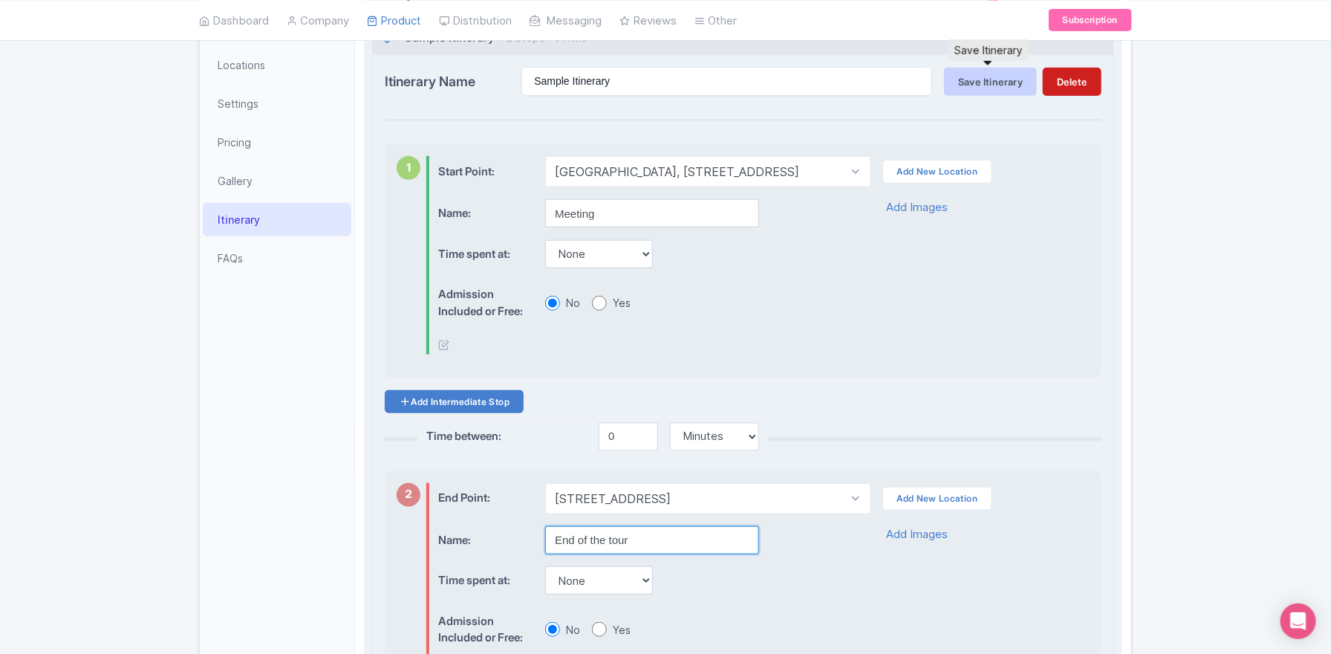
type input "End of the tour"
click at [483, 400] on link "Add Intermediate Stop" at bounding box center [454, 401] width 139 height 23
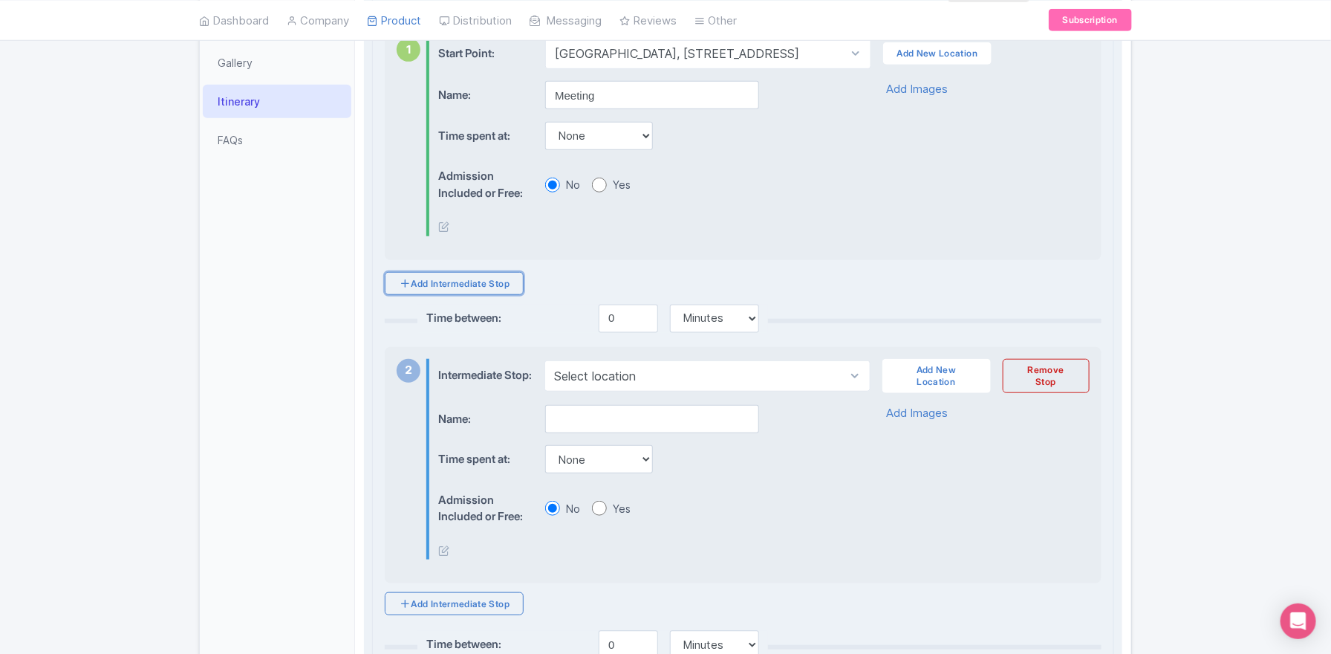
scroll to position [451, 0]
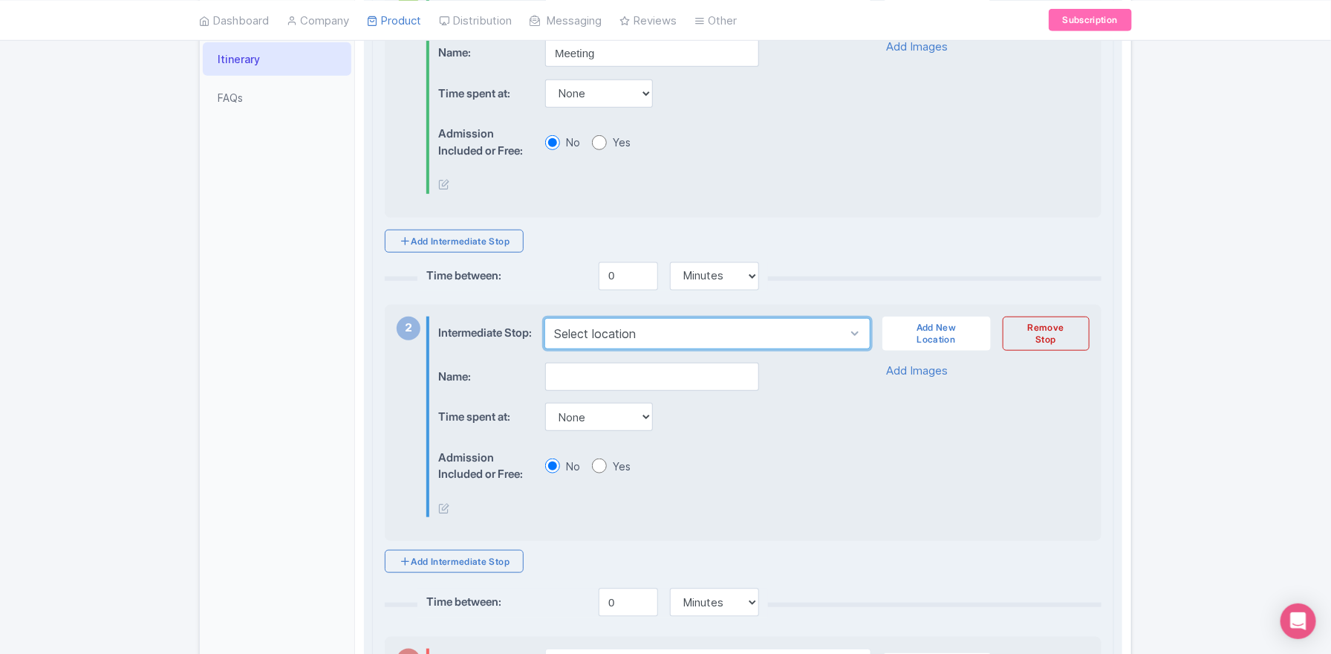
click at [615, 331] on select "Select location" at bounding box center [706, 333] width 325 height 31
click at [853, 336] on select "Select location" at bounding box center [706, 333] width 325 height 31
click at [544, 319] on select "Select location" at bounding box center [706, 333] width 325 height 31
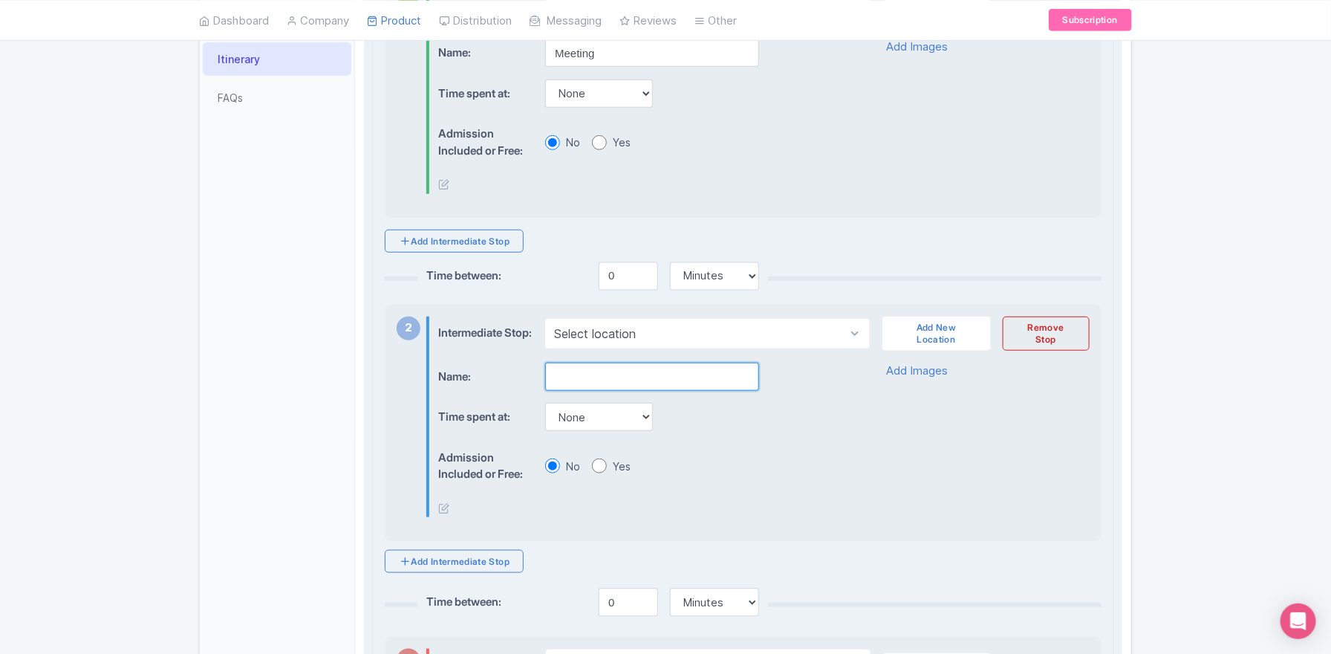
click at [591, 381] on input "text" at bounding box center [652, 377] width 214 height 28
click at [956, 332] on link "Add New Location" at bounding box center [936, 333] width 108 height 34
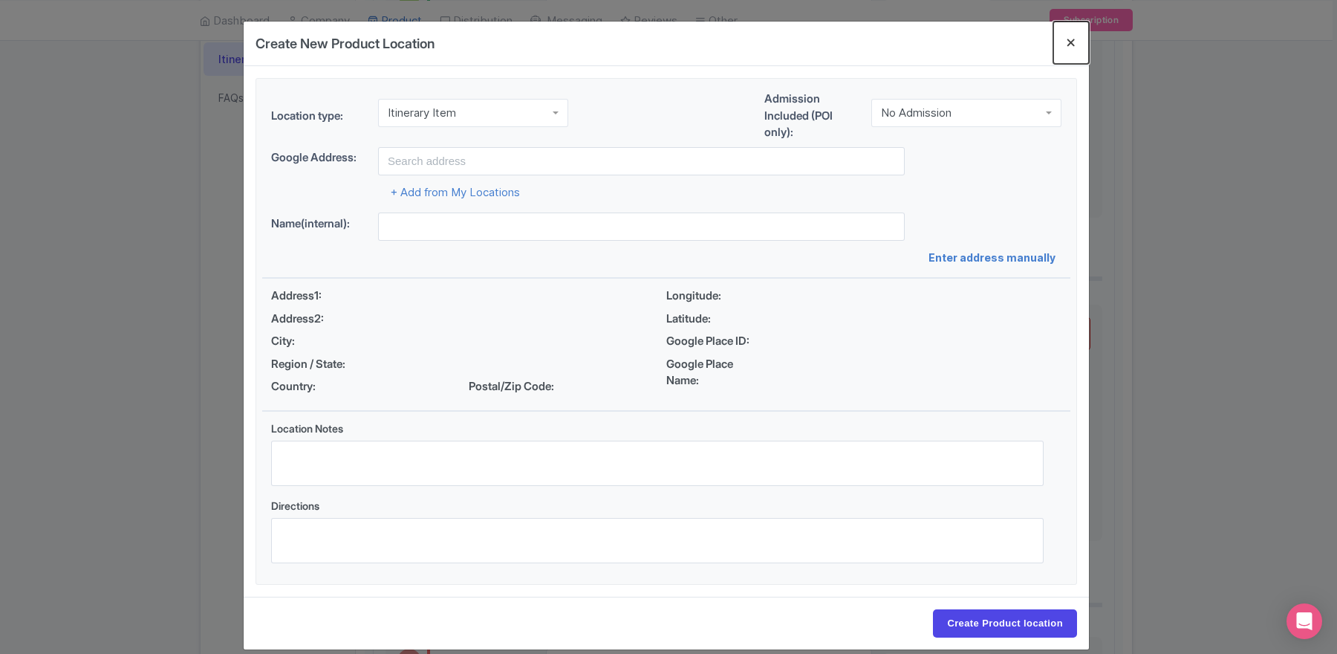
click at [1070, 33] on button "Close" at bounding box center [1071, 43] width 36 height 42
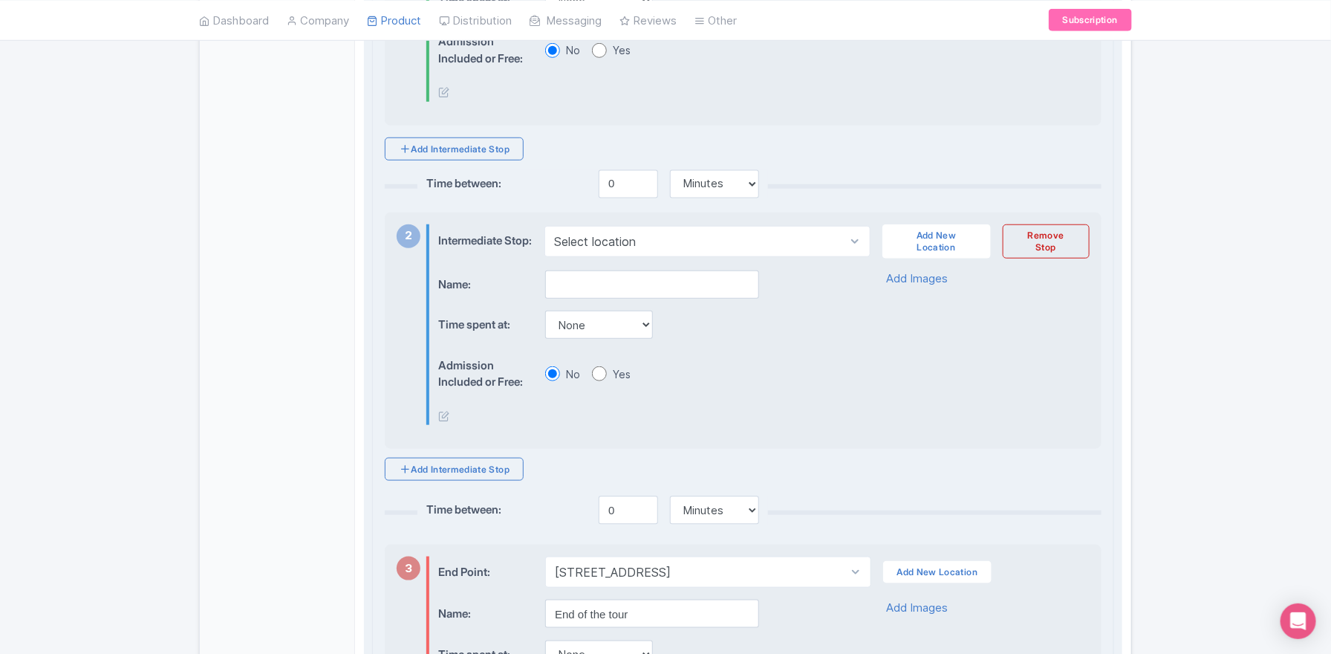
scroll to position [541, 0]
click at [958, 241] on link "Add New Location" at bounding box center [936, 244] width 108 height 34
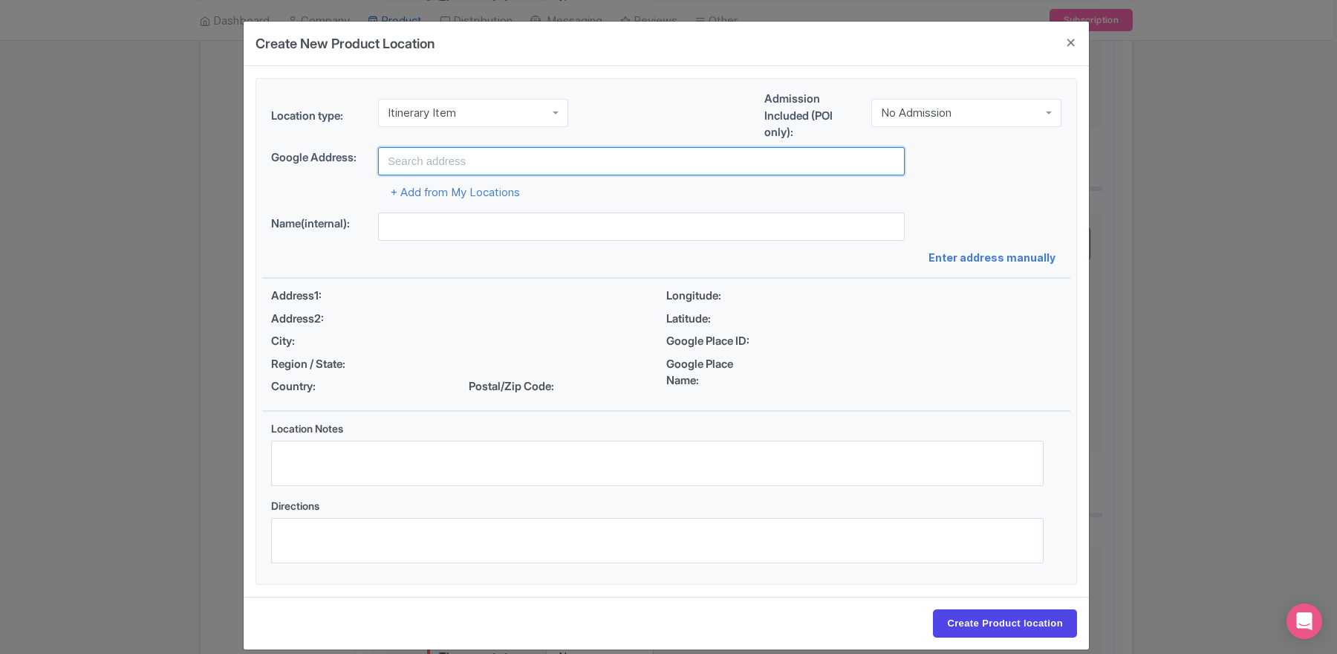
click at [417, 160] on input "text" at bounding box center [641, 161] width 527 height 28
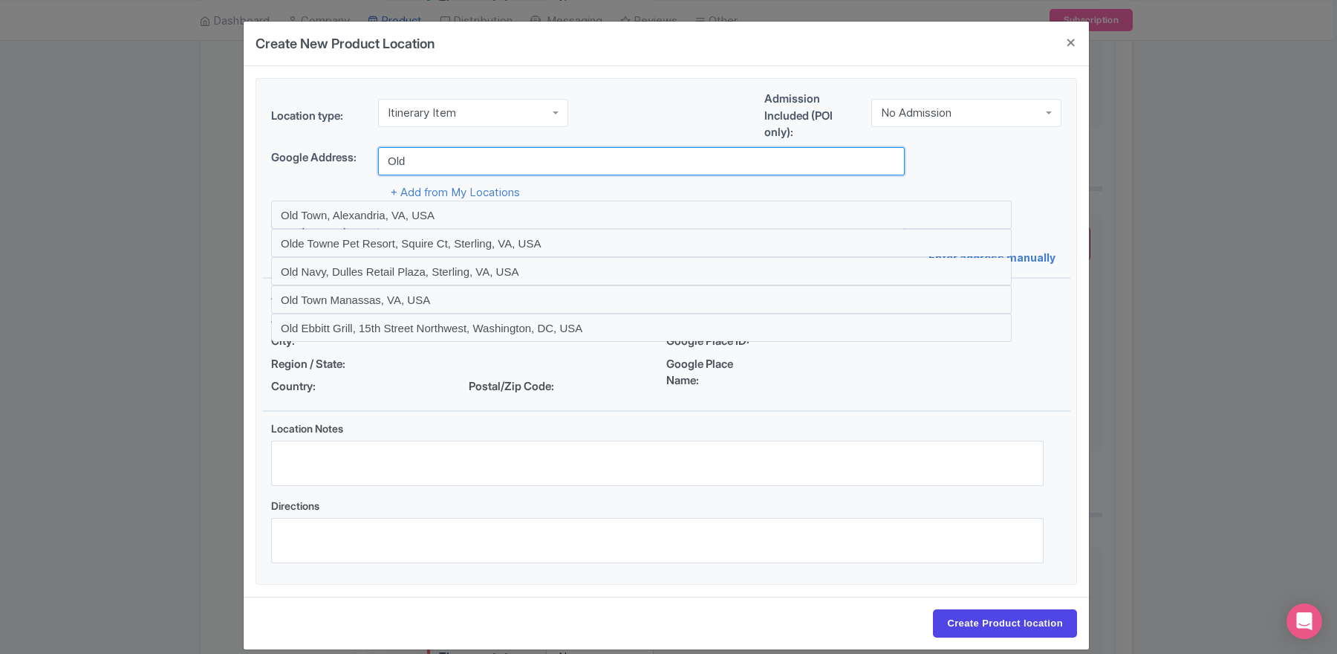
type input "Old Town, Prague 1, Czechia"
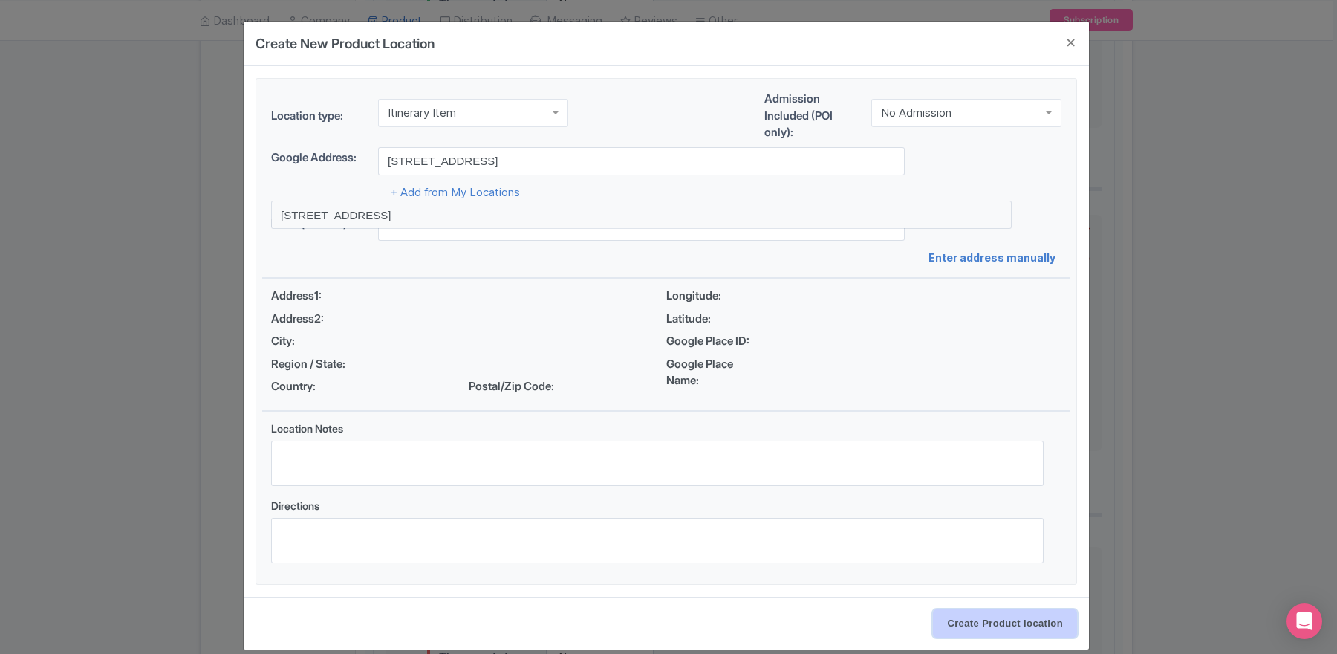
click at [1016, 619] on input "Create Product location" at bounding box center [1005, 623] width 144 height 28
select select "bece0f53-75dc-4802-ba75-77a862c98af7"
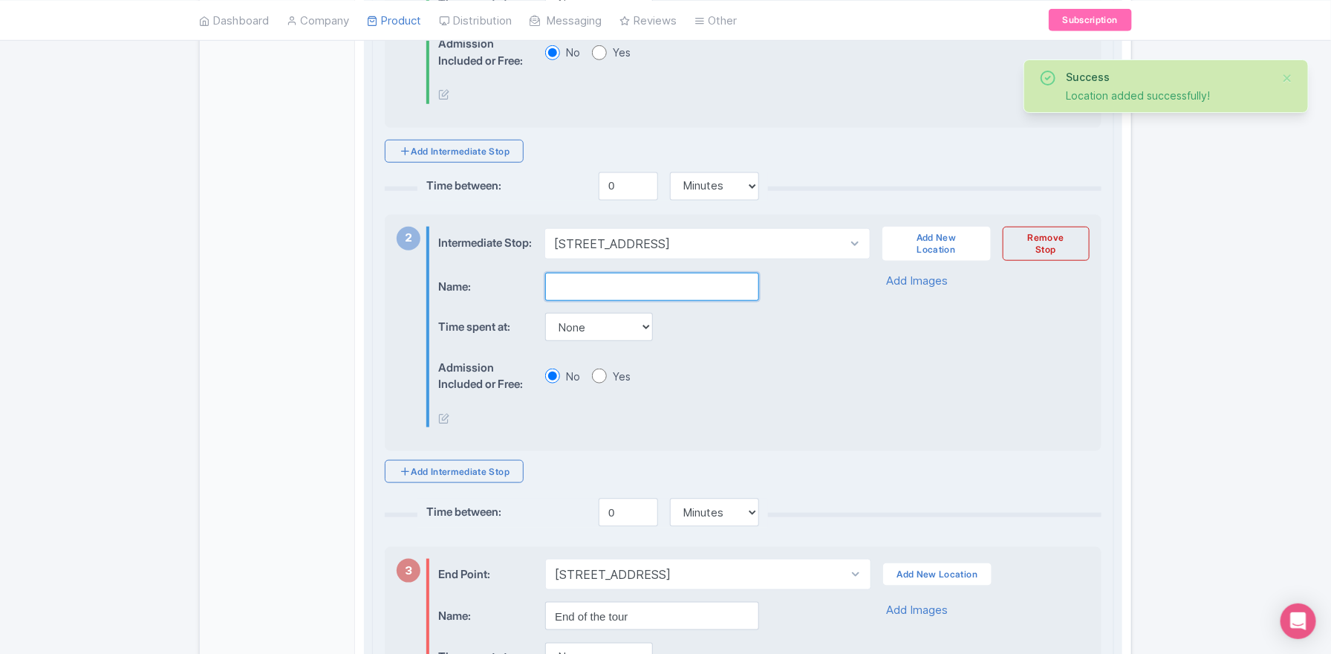
click at [556, 282] on input "text" at bounding box center [652, 287] width 214 height 28
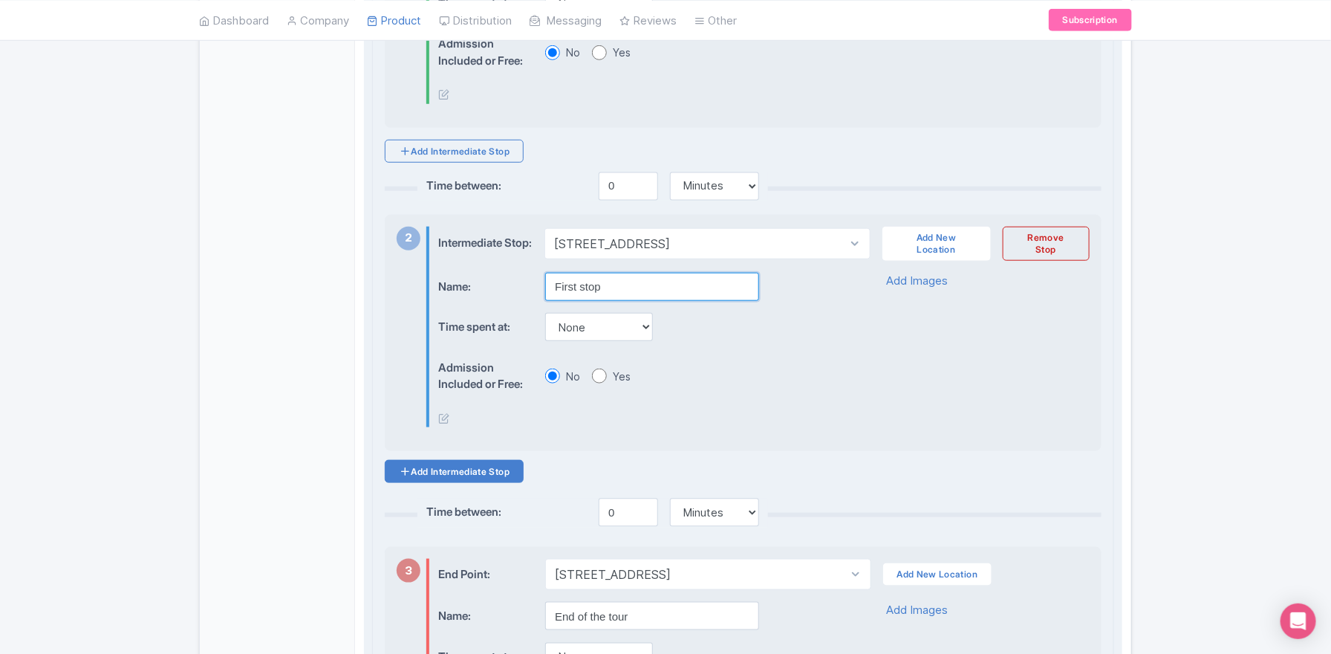
type input "First stop"
click at [474, 475] on link "Add Intermediate Stop" at bounding box center [454, 471] width 139 height 23
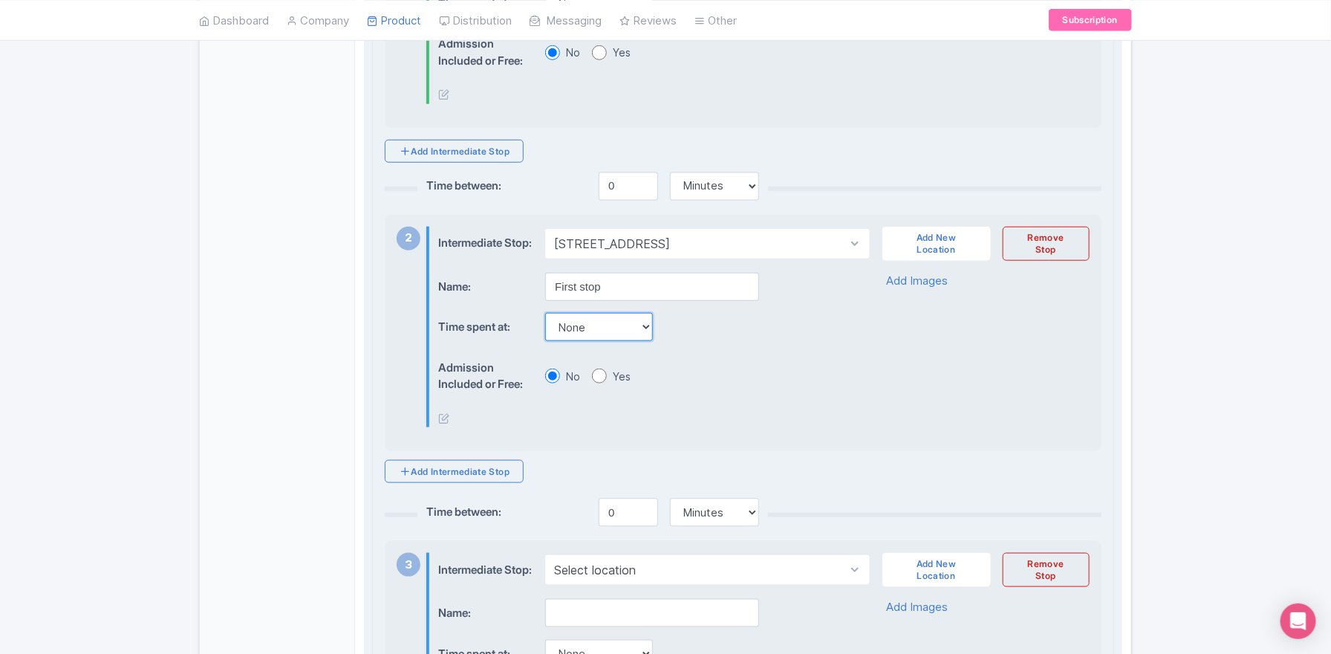
click at [599, 334] on select "None 15 mins 30 mins 45 mins 1 hour 1 hour 15 mins 1 hour 30 mins 1 hour 45 min…" at bounding box center [599, 327] width 108 height 28
click at [625, 191] on input "0" at bounding box center [628, 186] width 59 height 28
type input "10"
click at [582, 330] on select "None 15 mins 30 mins 45 mins 1 hour 1 hour 15 mins 1 hour 30 mins 1 hour 45 min…" at bounding box center [599, 327] width 108 height 28
select select "45"
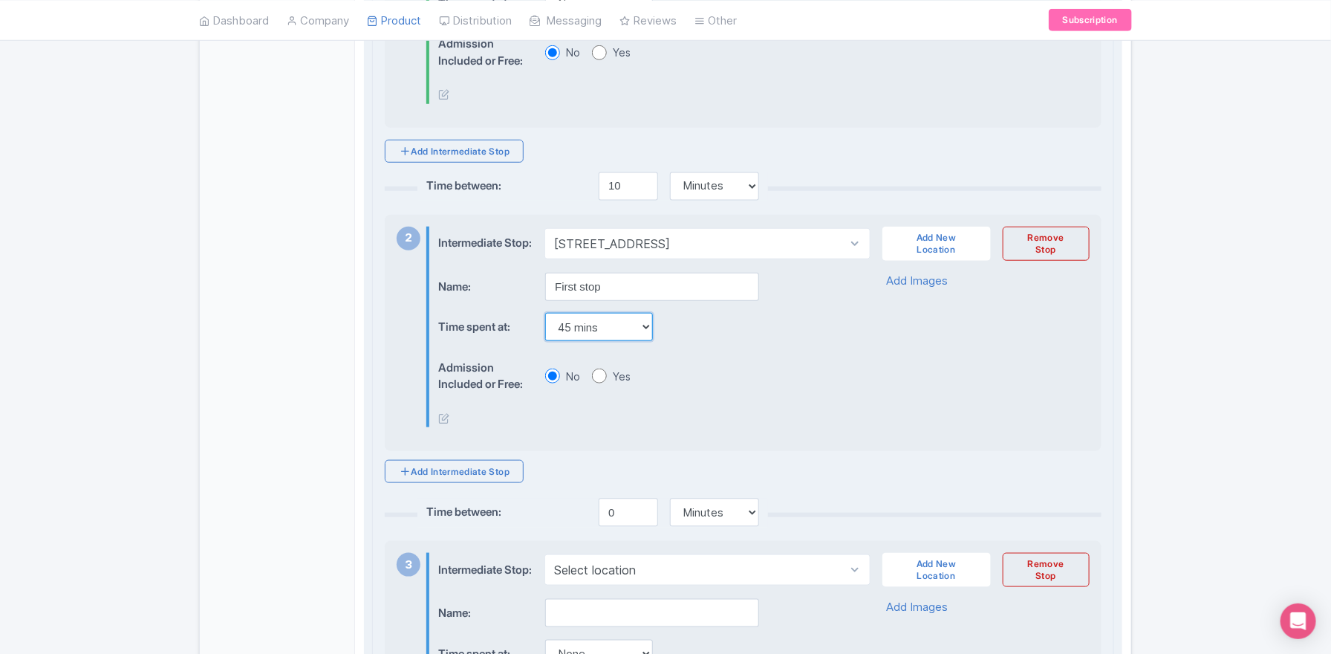
click at [545, 319] on select "None 15 mins 30 mins 45 mins 1 hour 1 hour 15 mins 1 hour 30 mins 1 hour 45 min…" at bounding box center [599, 327] width 108 height 28
click at [455, 475] on link "Add Intermediate Stop" at bounding box center [454, 471] width 139 height 23
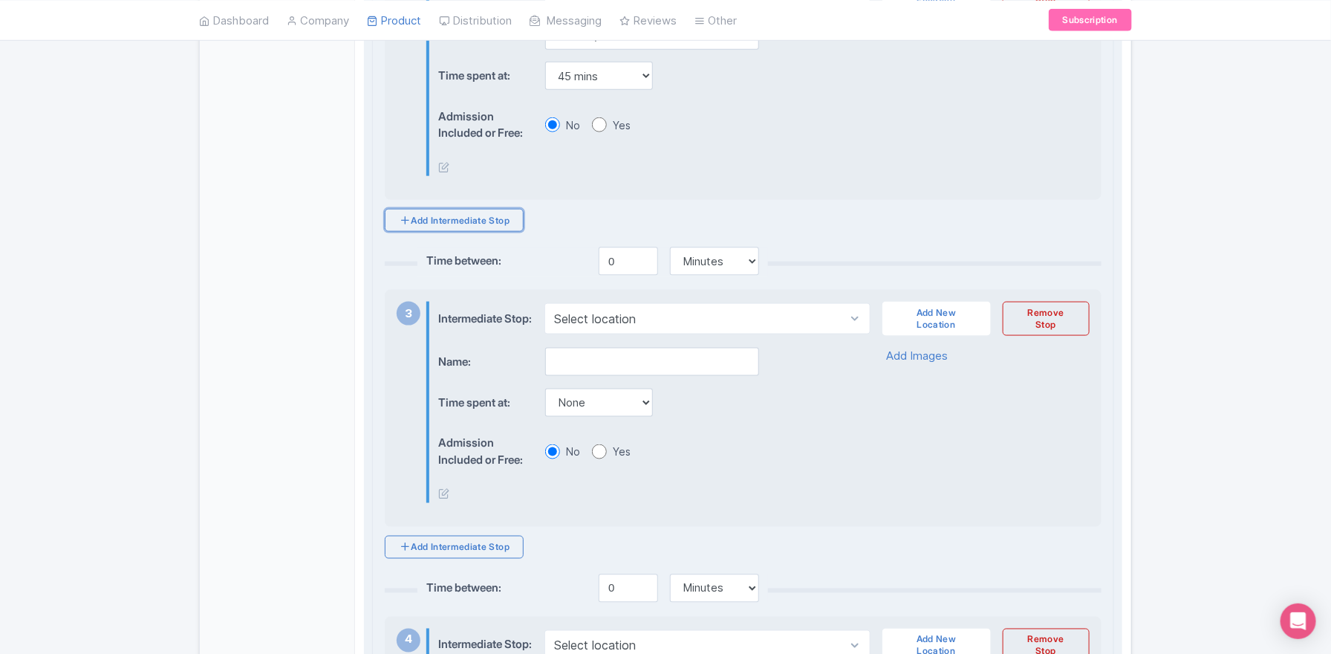
scroll to position [621, 0]
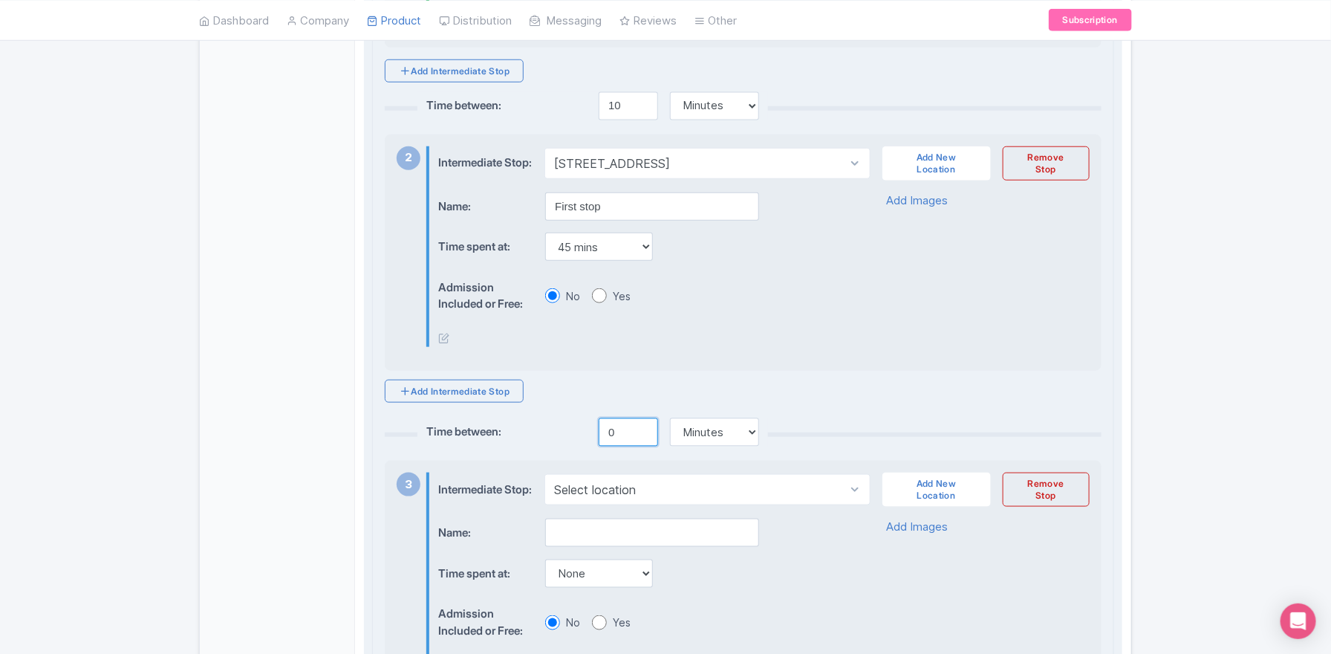
click at [608, 441] on input "0" at bounding box center [628, 432] width 59 height 28
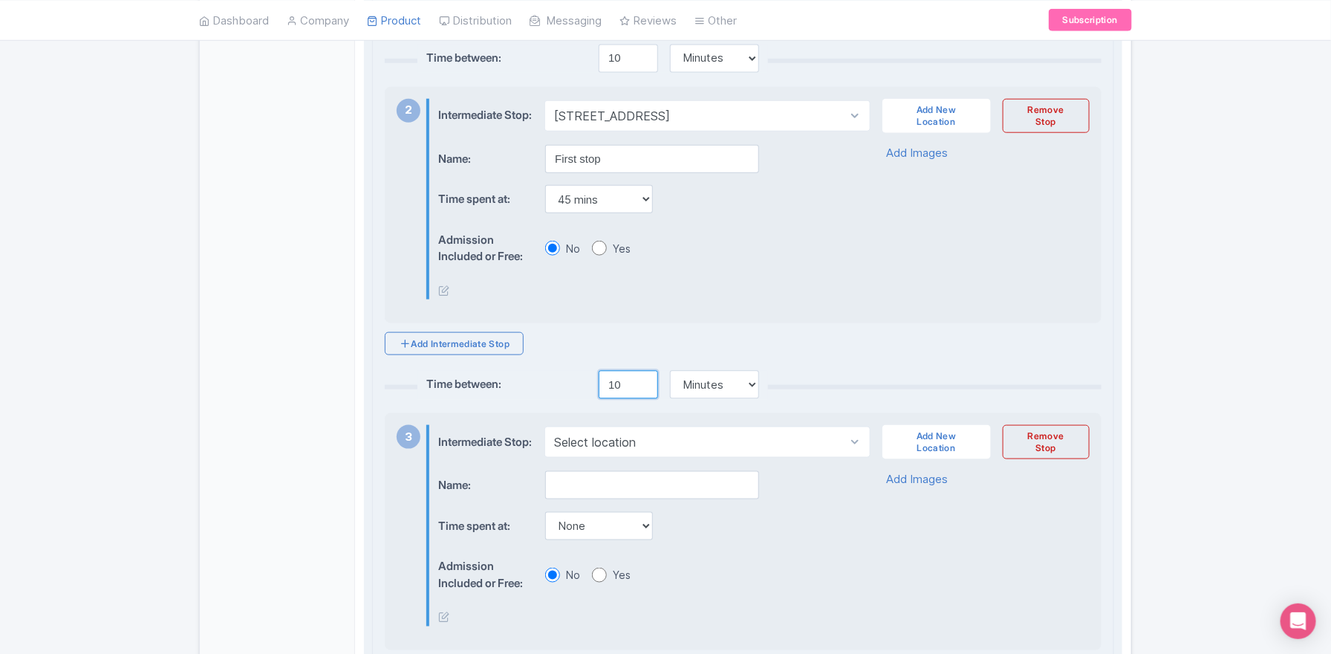
scroll to position [706, 0]
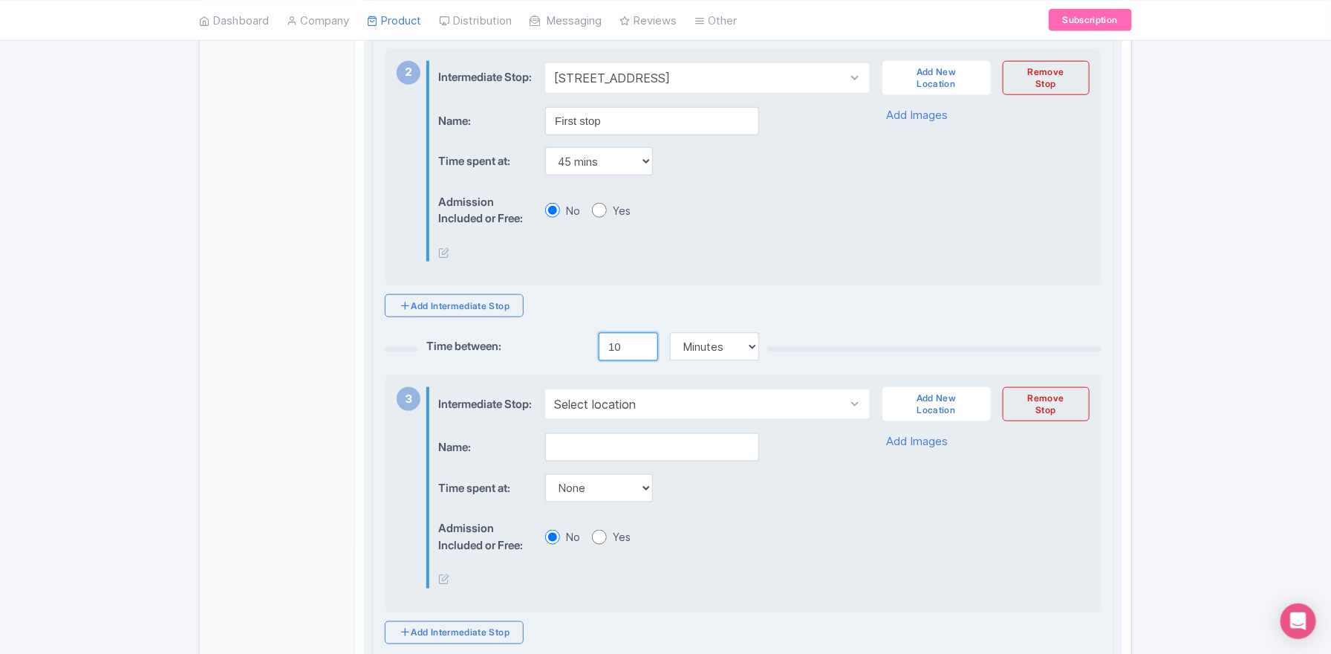
type input "10"
click at [596, 416] on select "Select location Old Town, Prague 1, Czechia" at bounding box center [706, 404] width 325 height 31
select select "bece0f53-75dc-4802-ba75-77a862c98af7"
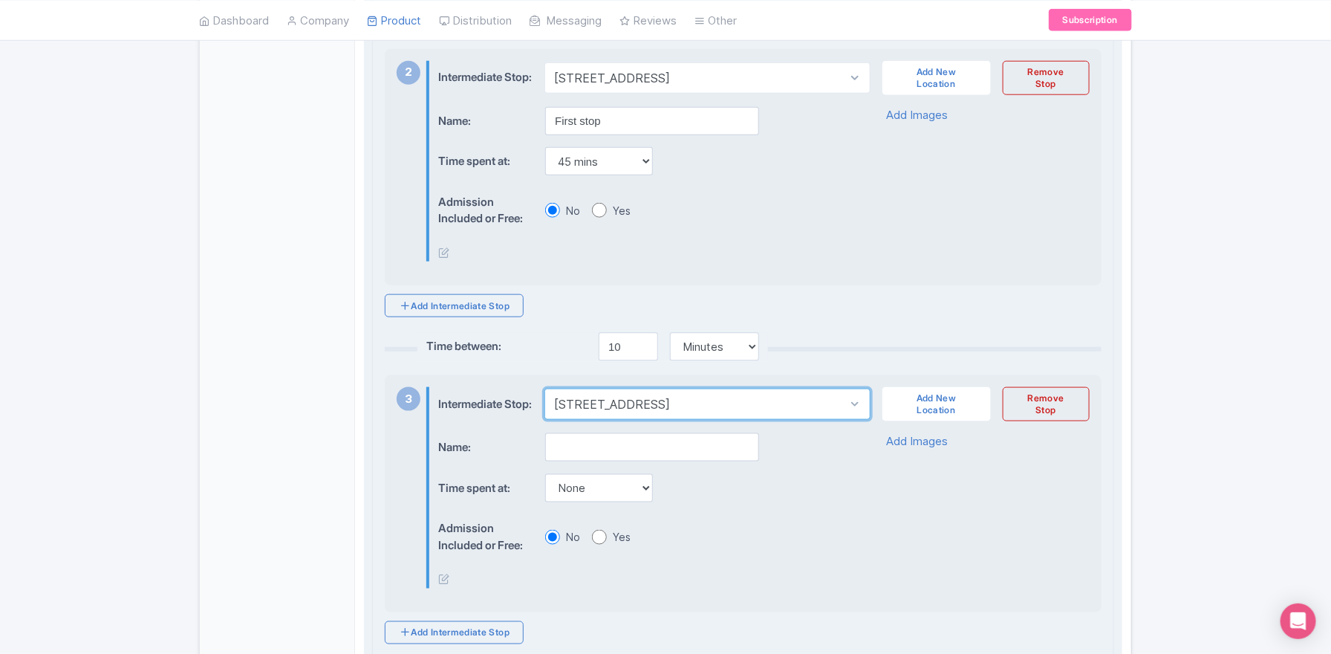
click at [544, 400] on select "Select location Old Town, Prague 1, Czechia" at bounding box center [706, 404] width 325 height 31
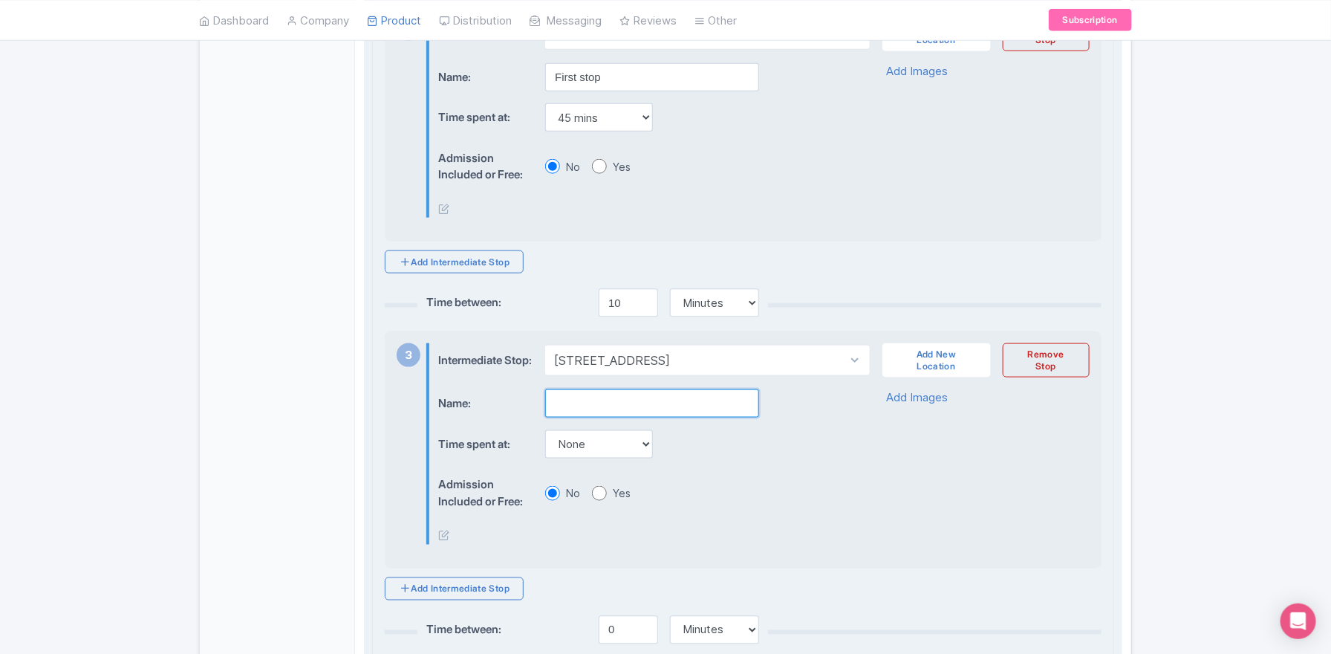
click at [593, 417] on input "text" at bounding box center [652, 403] width 214 height 28
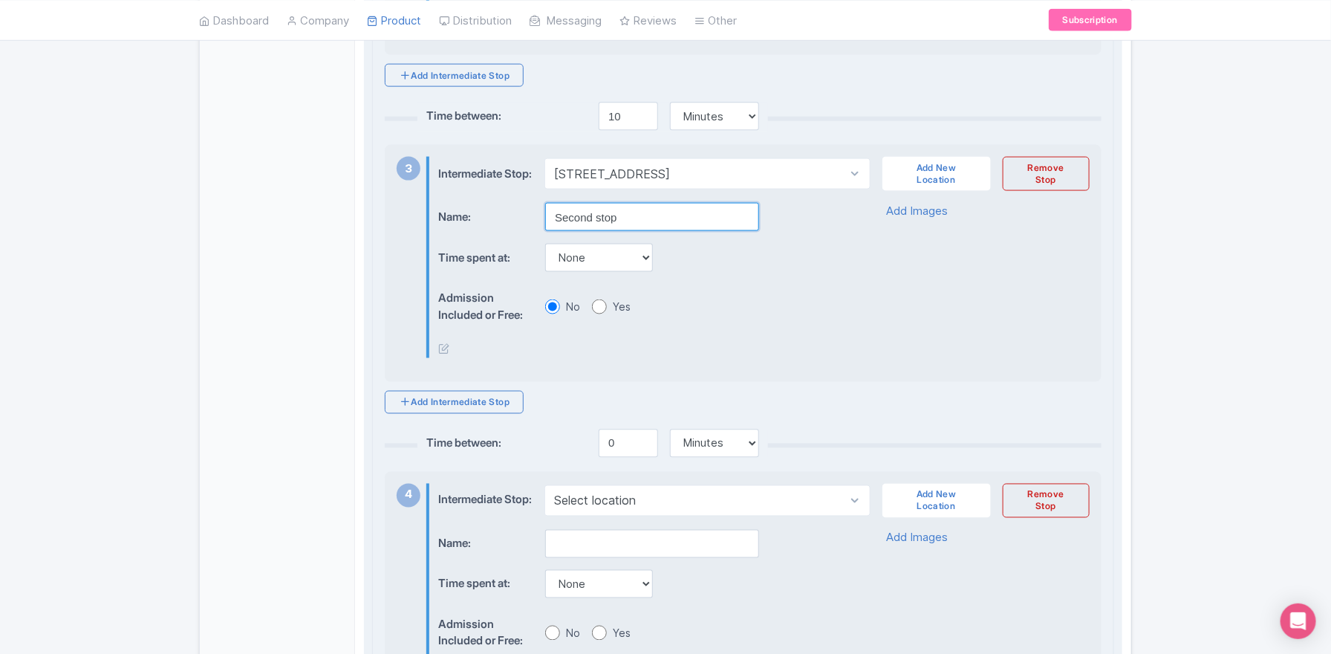
scroll to position [949, 0]
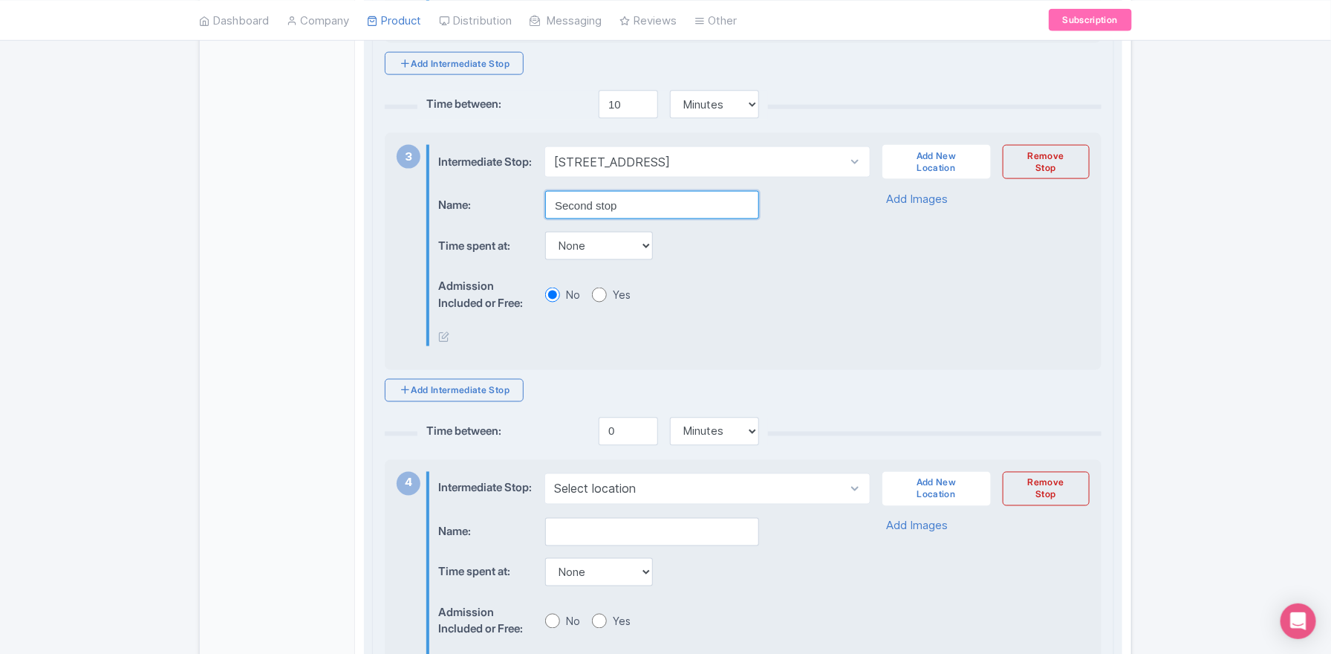
type input "Second stop"
click at [609, 446] on input "0" at bounding box center [628, 431] width 59 height 28
type input "10"
click at [588, 260] on select "None 15 mins 30 mins 45 mins 1 hour 1 hour 15 mins 1 hour 30 mins 1 hour 45 min…" at bounding box center [599, 246] width 108 height 28
select select "45"
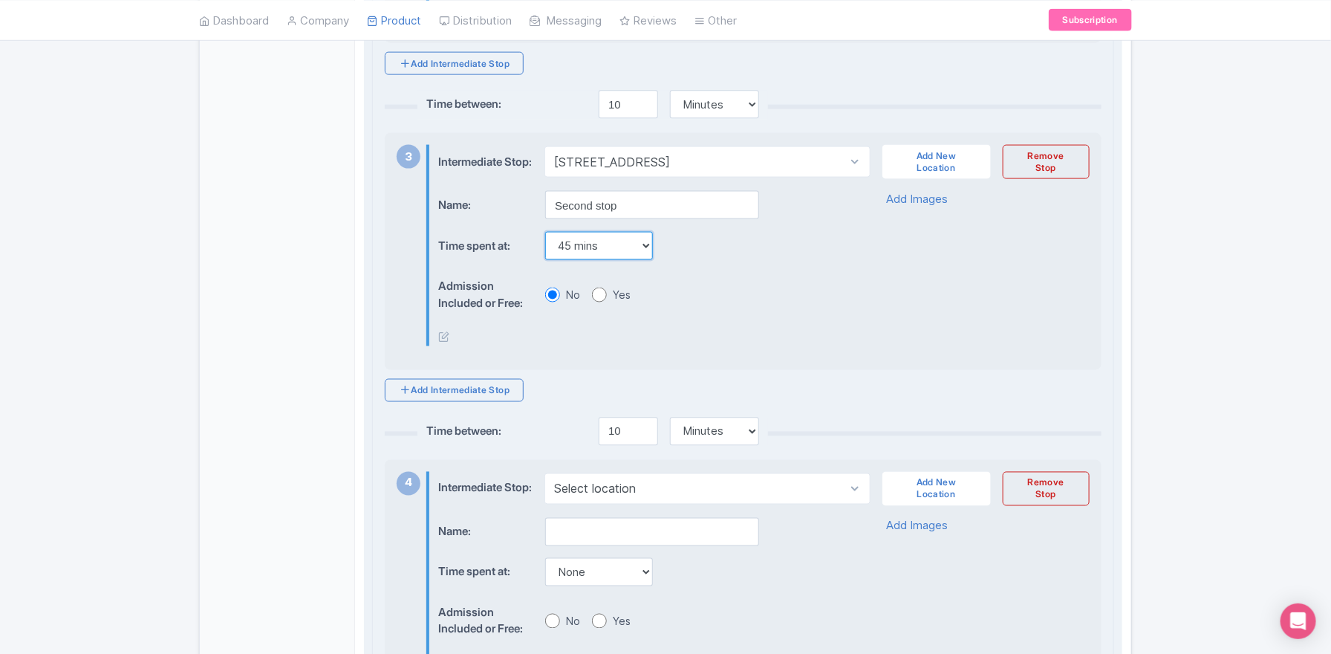
click at [545, 248] on select "None 15 mins 30 mins 45 mins 1 hour 1 hour 15 mins 1 hour 30 mins 1 hour 45 min…" at bounding box center [599, 246] width 108 height 28
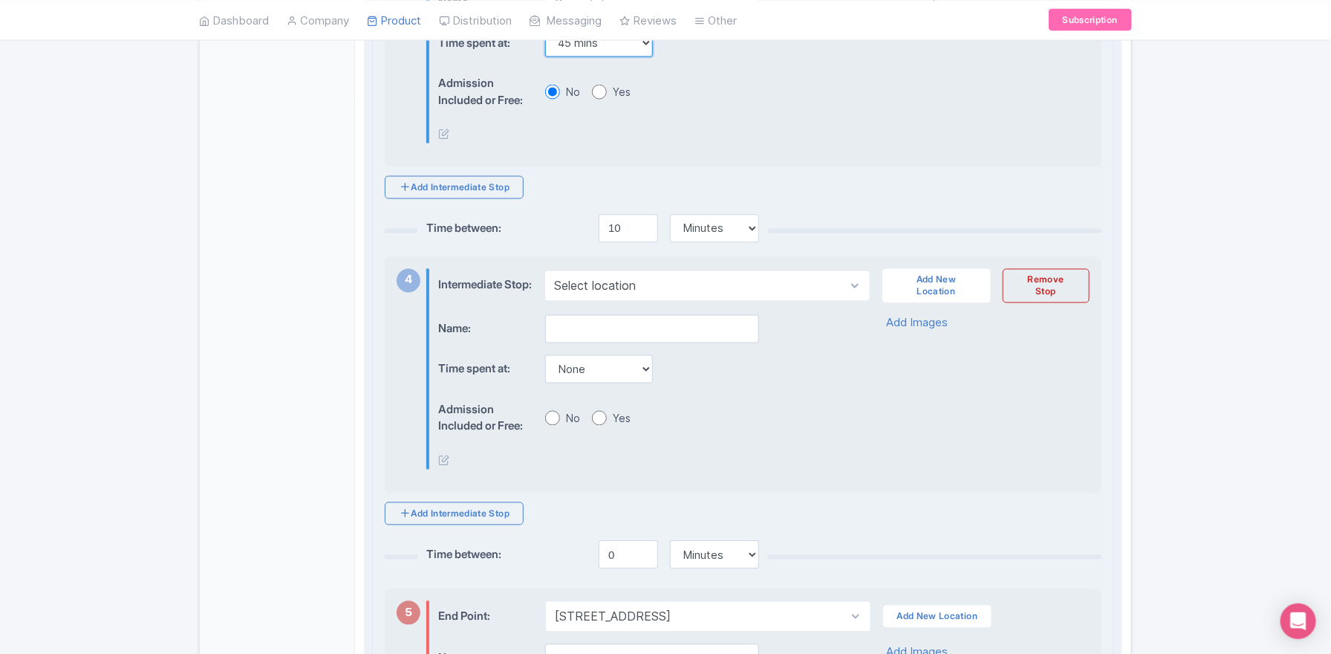
scroll to position [1165, 0]
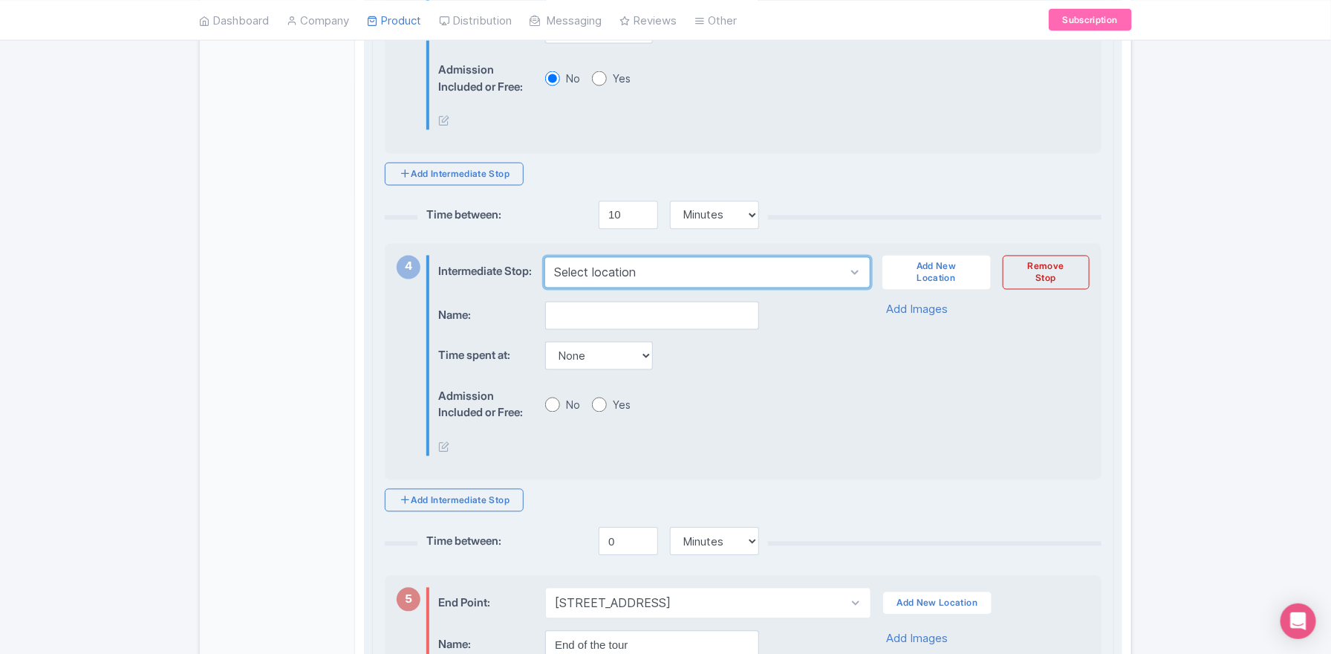
click at [590, 288] on select "Select location Old Town, Prague 1, Czechia" at bounding box center [706, 272] width 325 height 31
select select "bece0f53-75dc-4802-ba75-77a862c98af7"
click at [544, 278] on select "Select location Old Town, Prague 1, Czechia" at bounding box center [706, 272] width 325 height 31
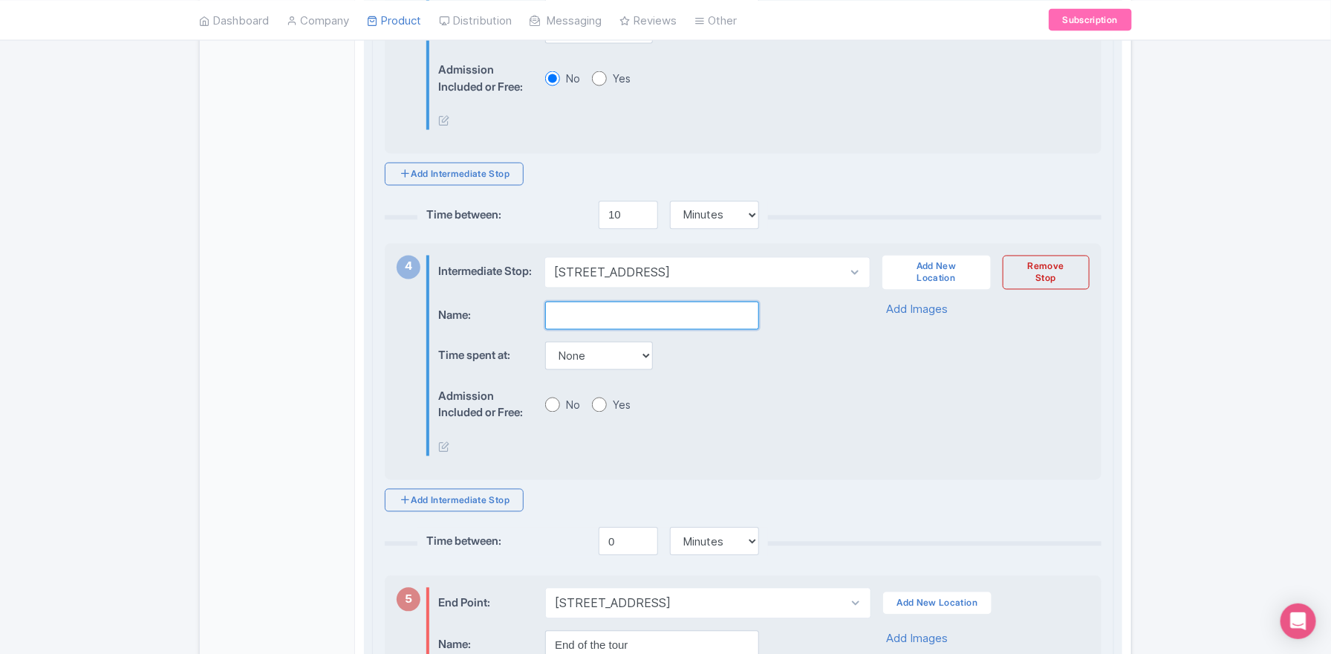
click at [583, 330] on input "text" at bounding box center [652, 316] width 214 height 28
type input "Third stop"
click at [601, 370] on select "None 15 mins 30 mins 45 mins 1 hour 1 hour 15 mins 1 hour 30 mins 1 hour 45 min…" at bounding box center [599, 356] width 108 height 28
select select "60"
click at [545, 368] on select "None 15 mins 30 mins 45 mins 1 hour 1 hour 15 mins 1 hour 30 mins 1 hour 45 min…" at bounding box center [599, 356] width 108 height 28
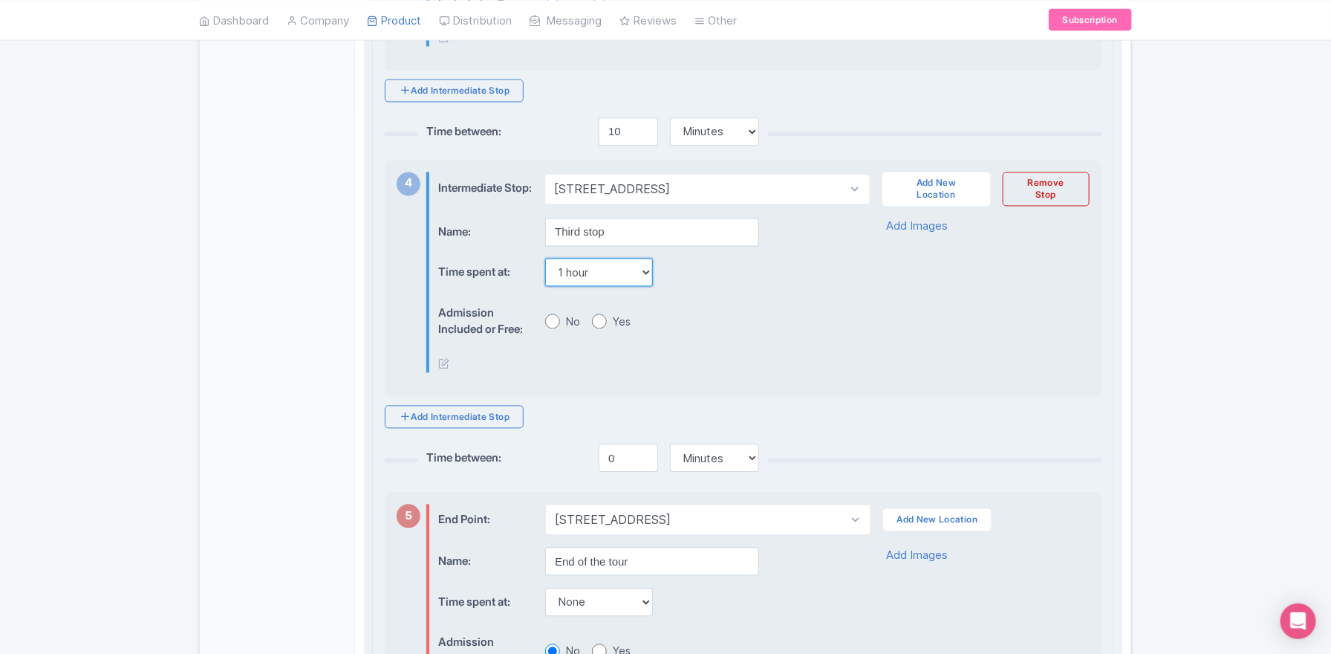
scroll to position [1267, 0]
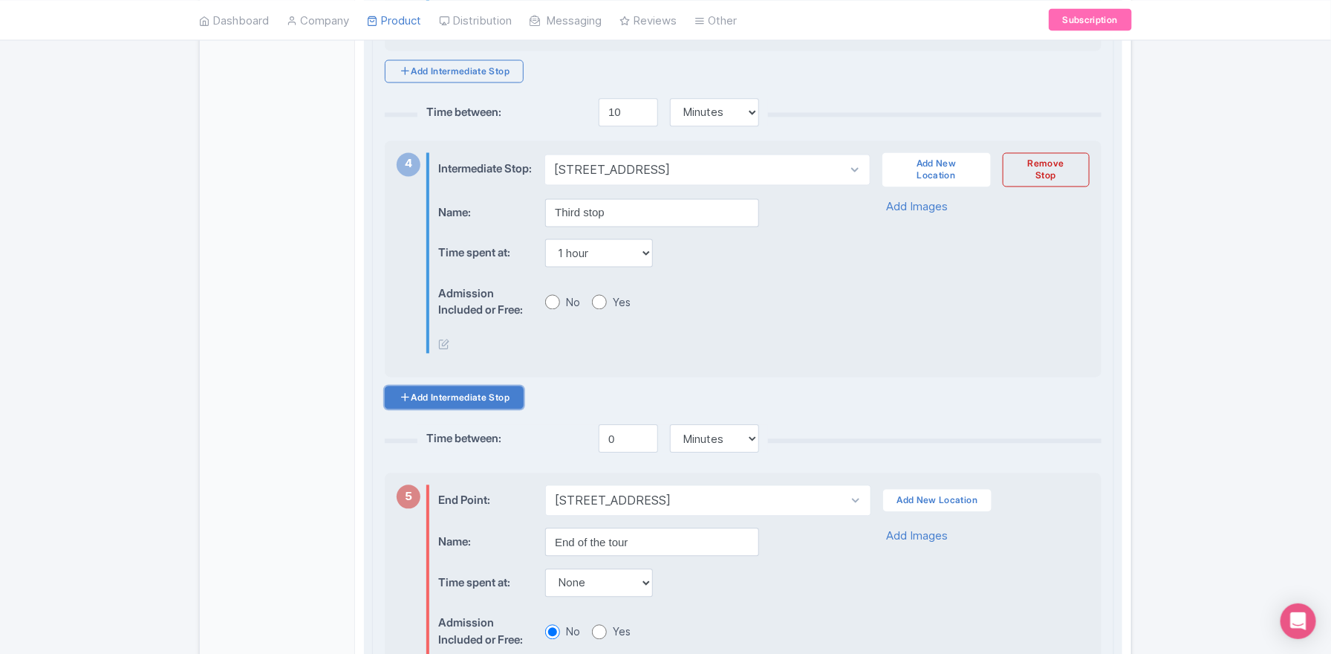
click at [471, 409] on link "Add Intermediate Stop" at bounding box center [454, 397] width 139 height 23
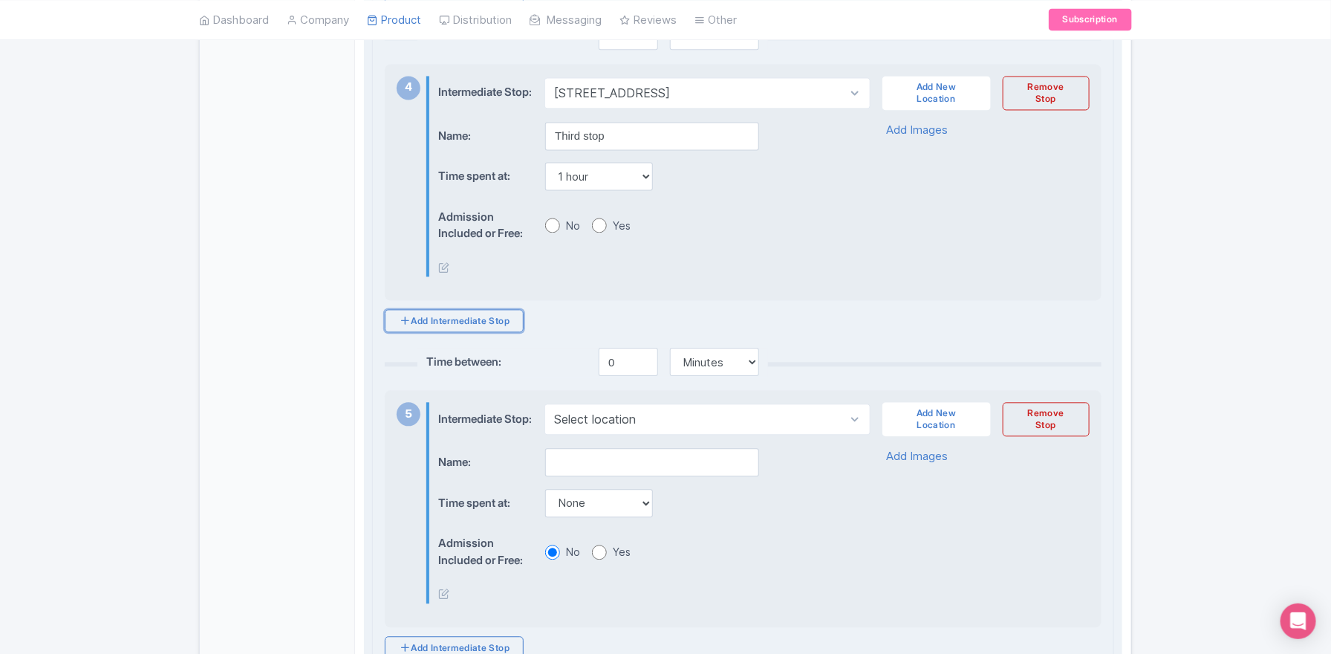
scroll to position [1390, 0]
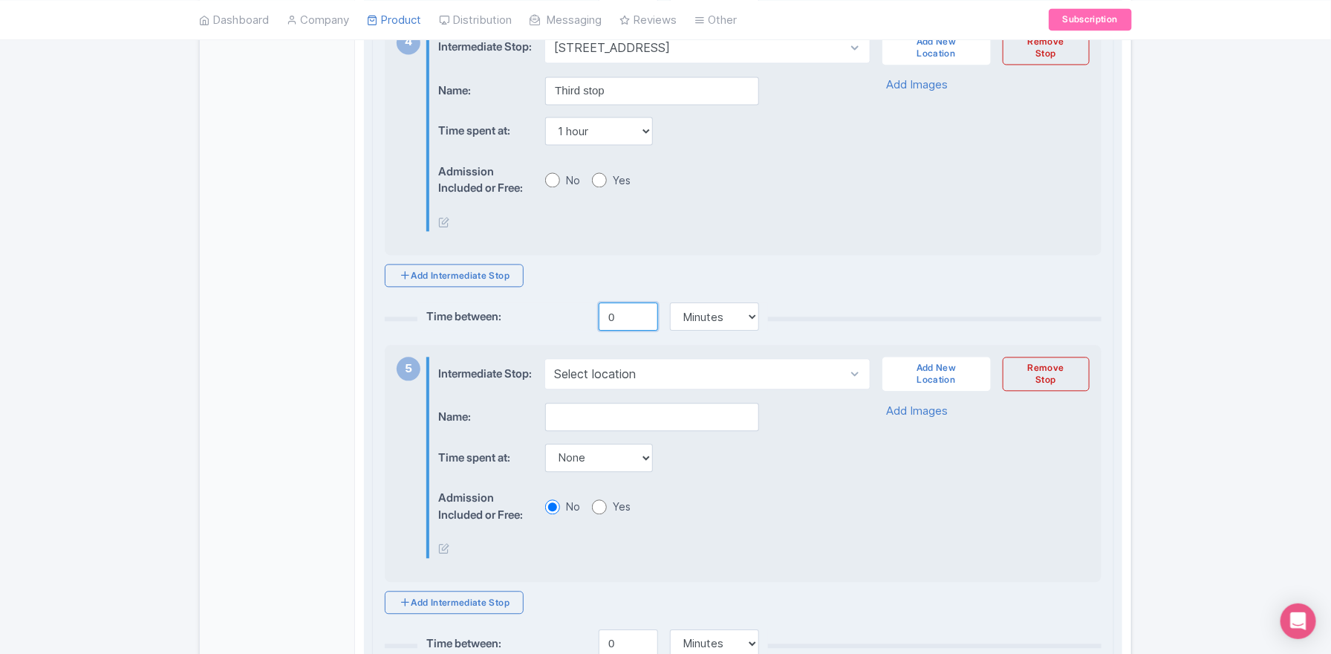
click at [605, 331] on input "0" at bounding box center [628, 316] width 59 height 28
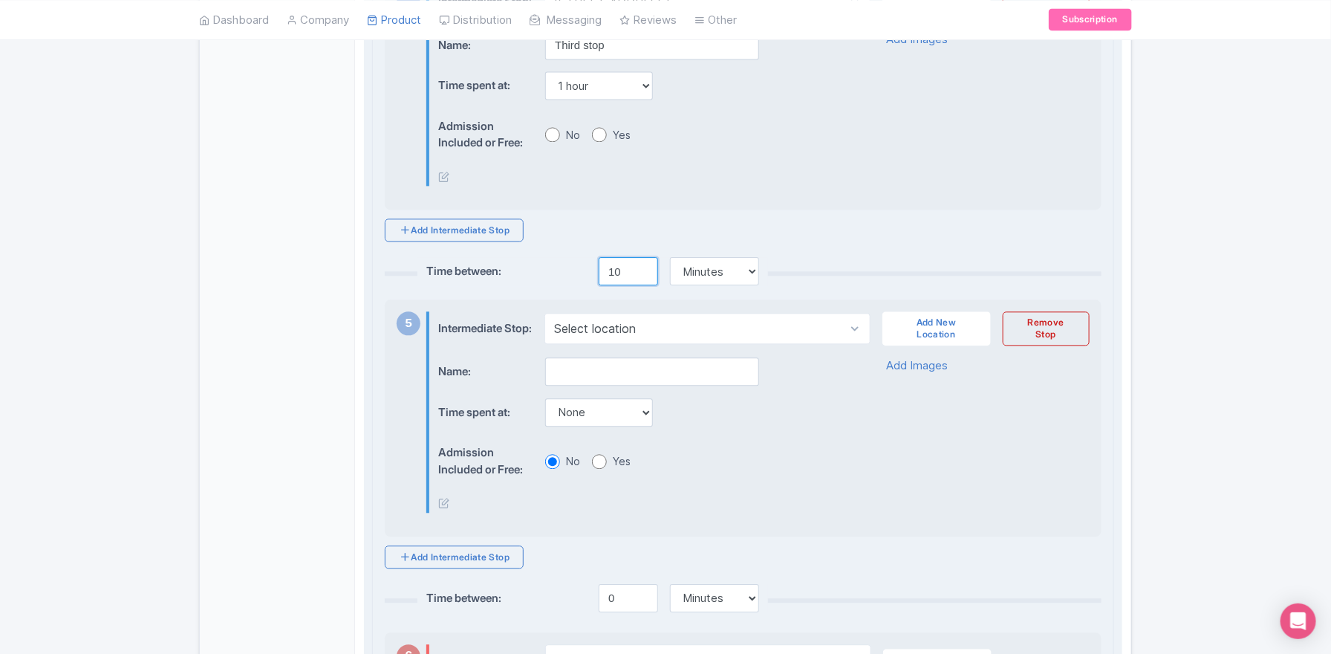
scroll to position [1480, 0]
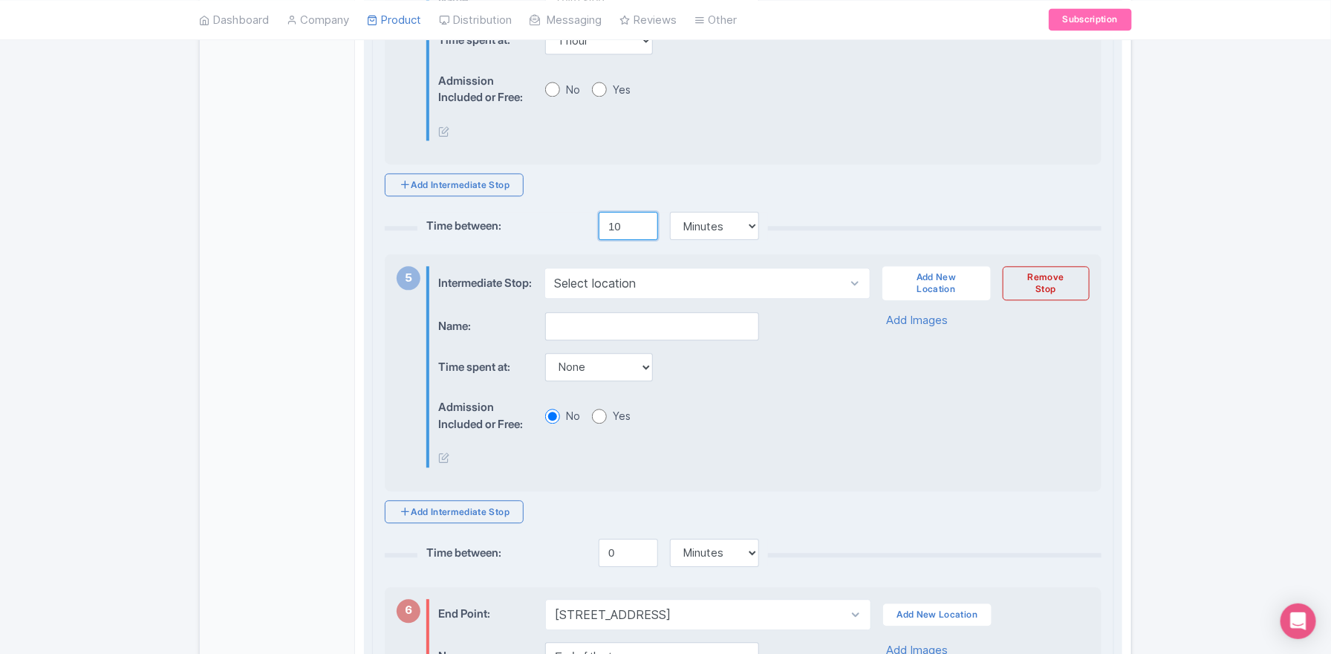
type input "10"
click at [615, 299] on select "Select location Old Town, Prague 1, Czechia" at bounding box center [706, 282] width 325 height 31
select select "bece0f53-75dc-4802-ba75-77a862c98af7"
click at [544, 299] on select "Select location Old Town, Prague 1, Czechia" at bounding box center [706, 282] width 325 height 31
click at [591, 340] on input "text" at bounding box center [652, 326] width 214 height 28
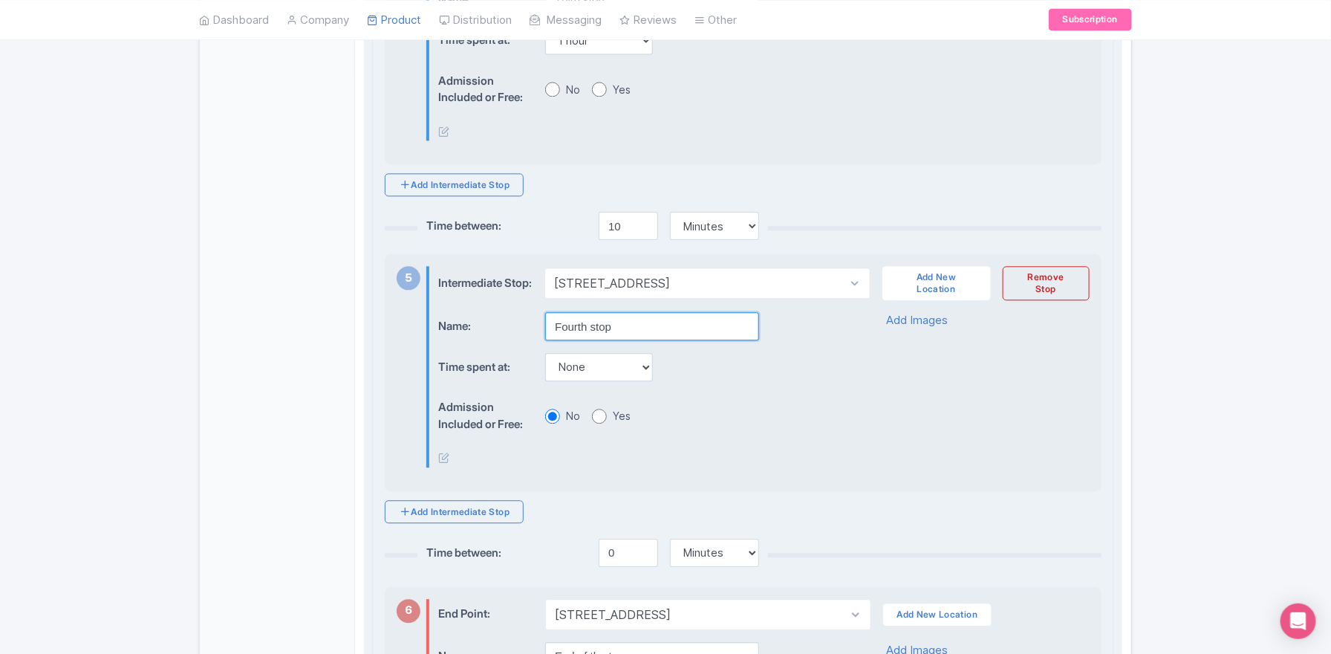
type input "Fourth stop"
click at [608, 381] on select "None 15 mins 30 mins 45 mins 1 hour 1 hour 15 mins 1 hour 30 mins 1 hour 45 min…" at bounding box center [599, 367] width 108 height 28
select select "60"
click at [545, 381] on select "None 15 mins 30 mins 45 mins 1 hour 1 hour 15 mins 1 hour 30 mins 1 hour 45 min…" at bounding box center [599, 367] width 108 height 28
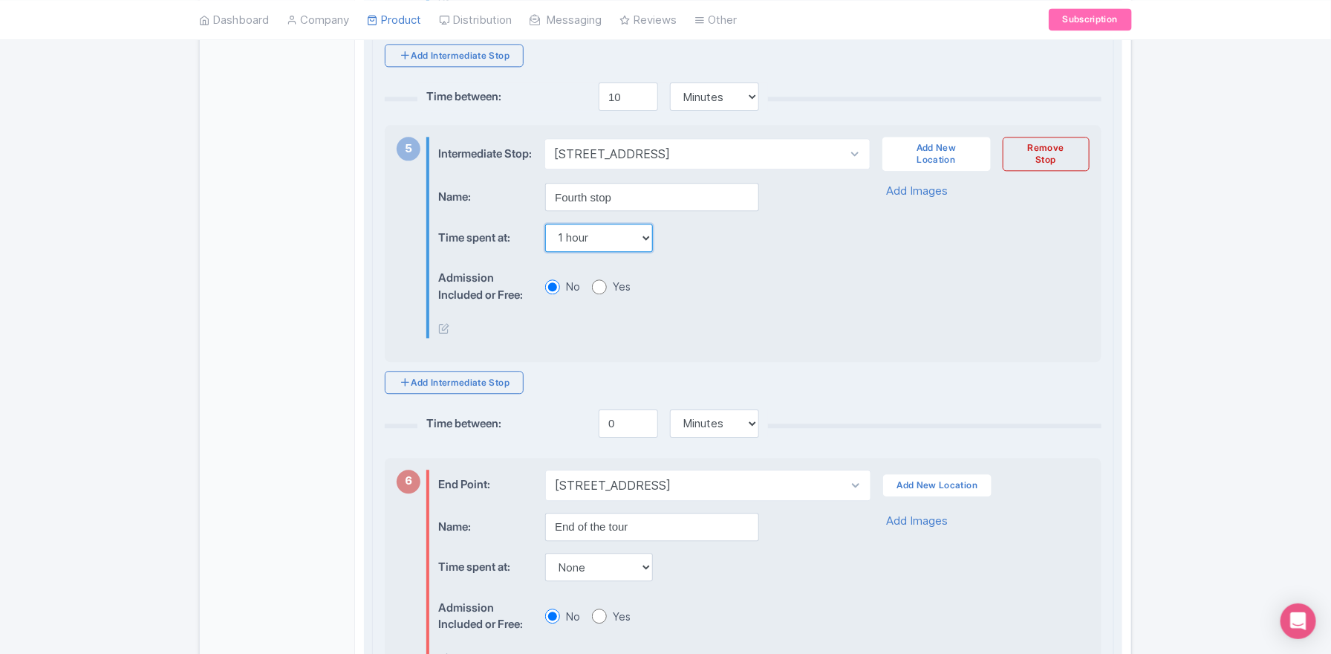
scroll to position [1660, 0]
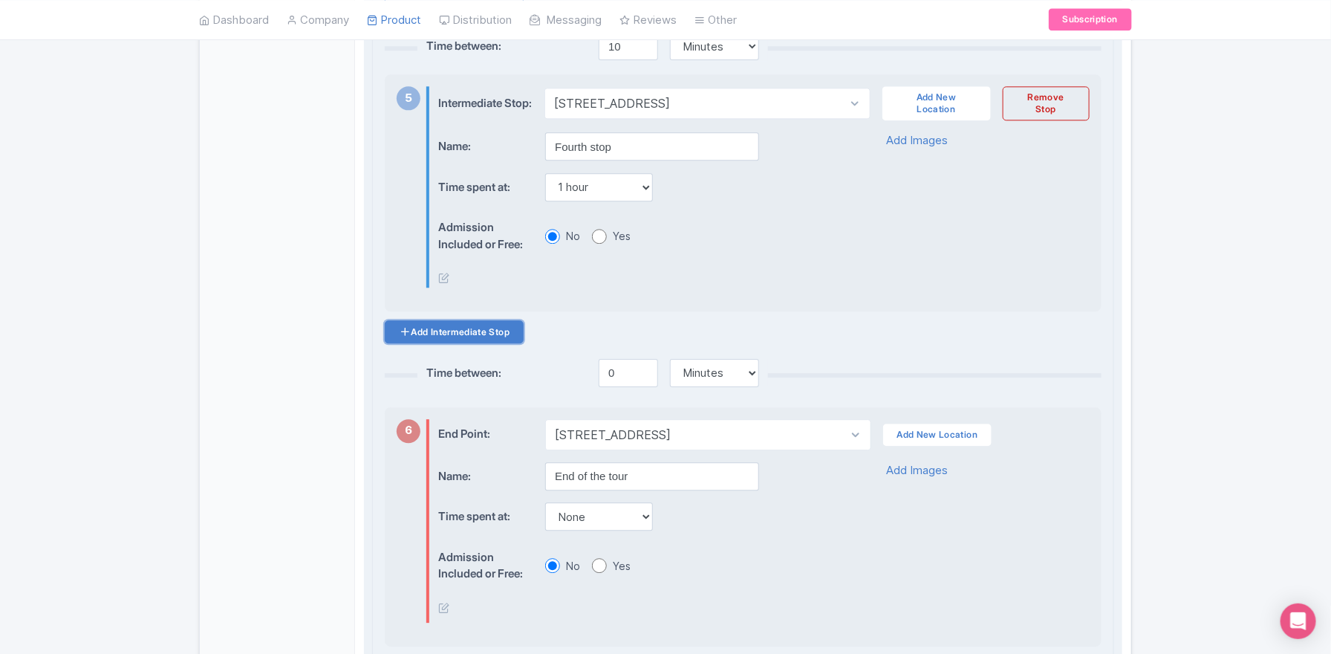
click at [476, 343] on link "Add Intermediate Stop" at bounding box center [454, 331] width 139 height 23
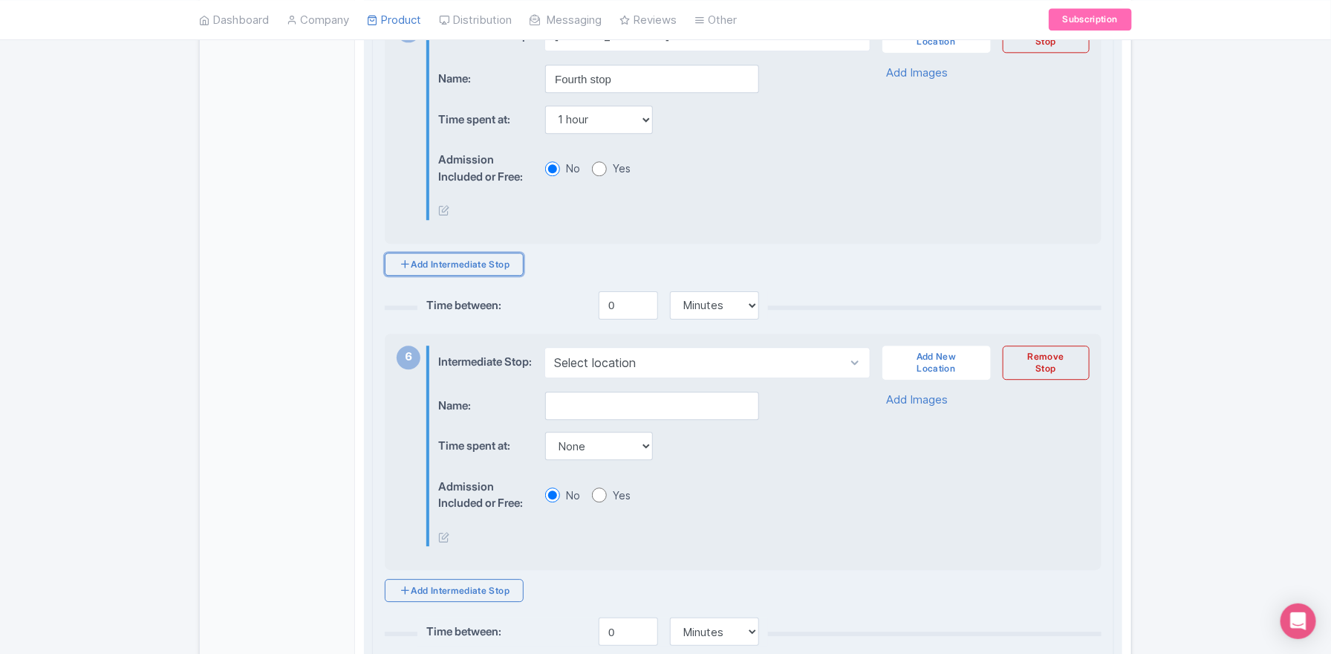
scroll to position [1775, 0]
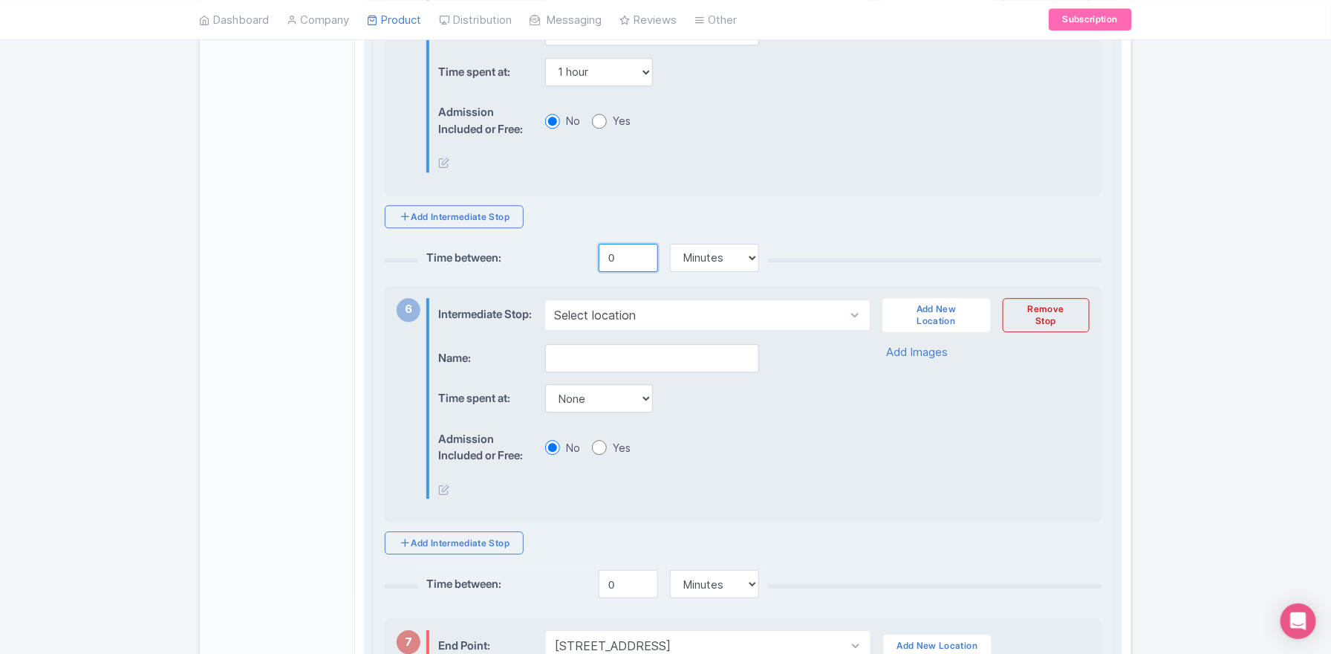
click at [609, 272] on input "0" at bounding box center [628, 258] width 59 height 28
type input "5"
click at [631, 331] on select "Select location Old Town, Prague 1, Czechia" at bounding box center [706, 314] width 325 height 31
select select "bece0f53-75dc-4802-ba75-77a862c98af7"
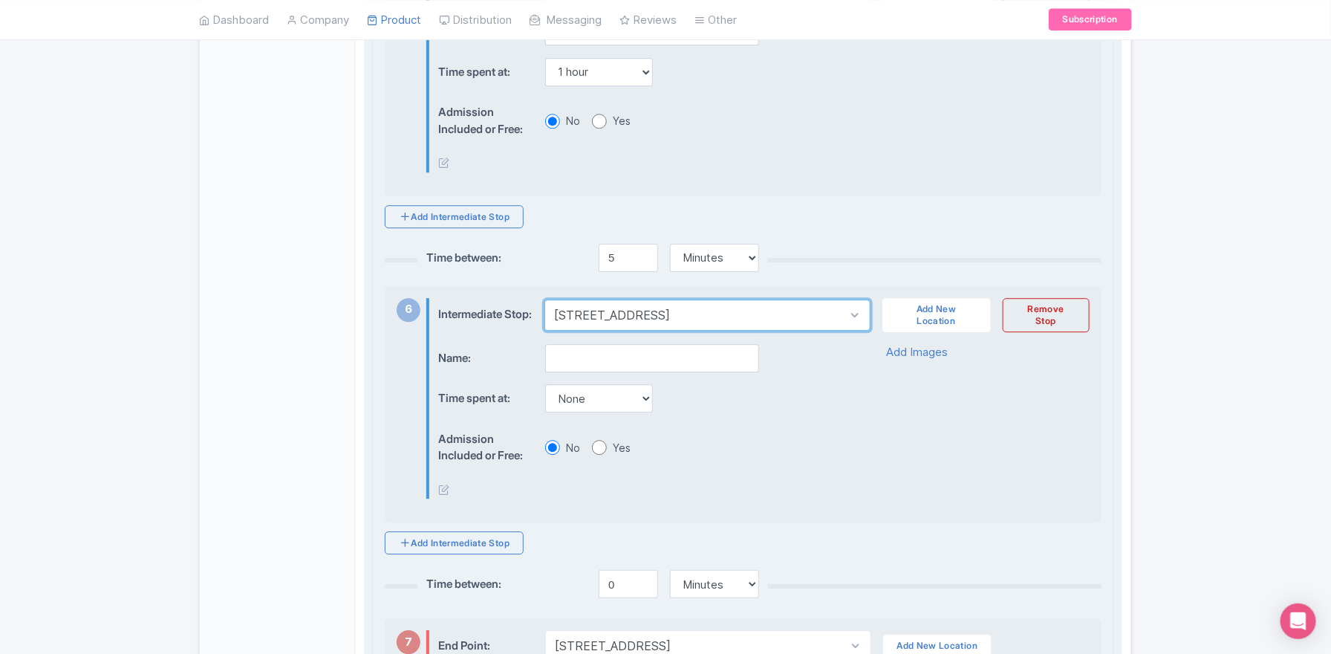
click at [544, 331] on select "Select location Old Town, Prague 1, Czechia" at bounding box center [706, 314] width 325 height 31
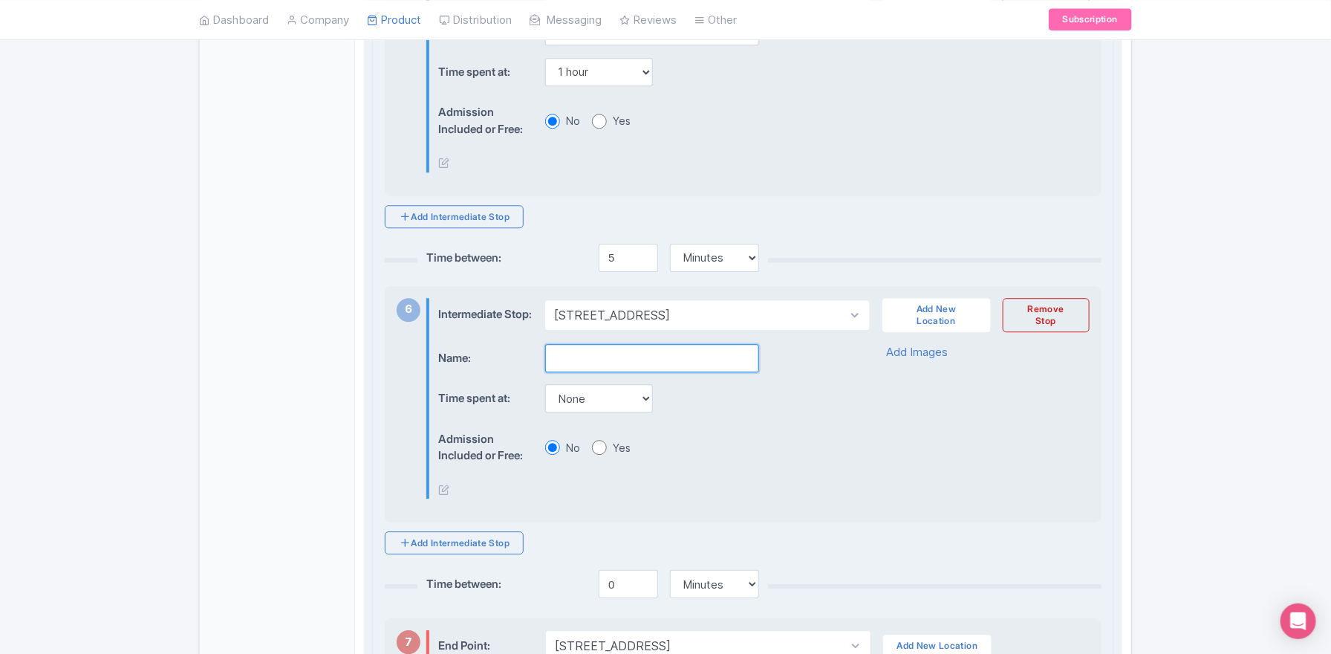
click at [602, 372] on input "text" at bounding box center [652, 358] width 214 height 28
type input "Fifth stop"
click at [611, 412] on select "None 15 mins 30 mins 45 mins 1 hour 1 hour 15 mins 1 hour 30 mins 1 hour 45 min…" at bounding box center [599, 398] width 108 height 28
select select "45"
click at [545, 412] on select "None 15 mins 30 mins 45 mins 1 hour 1 hour 15 mins 1 hour 30 mins 1 hour 45 min…" at bounding box center [599, 398] width 108 height 28
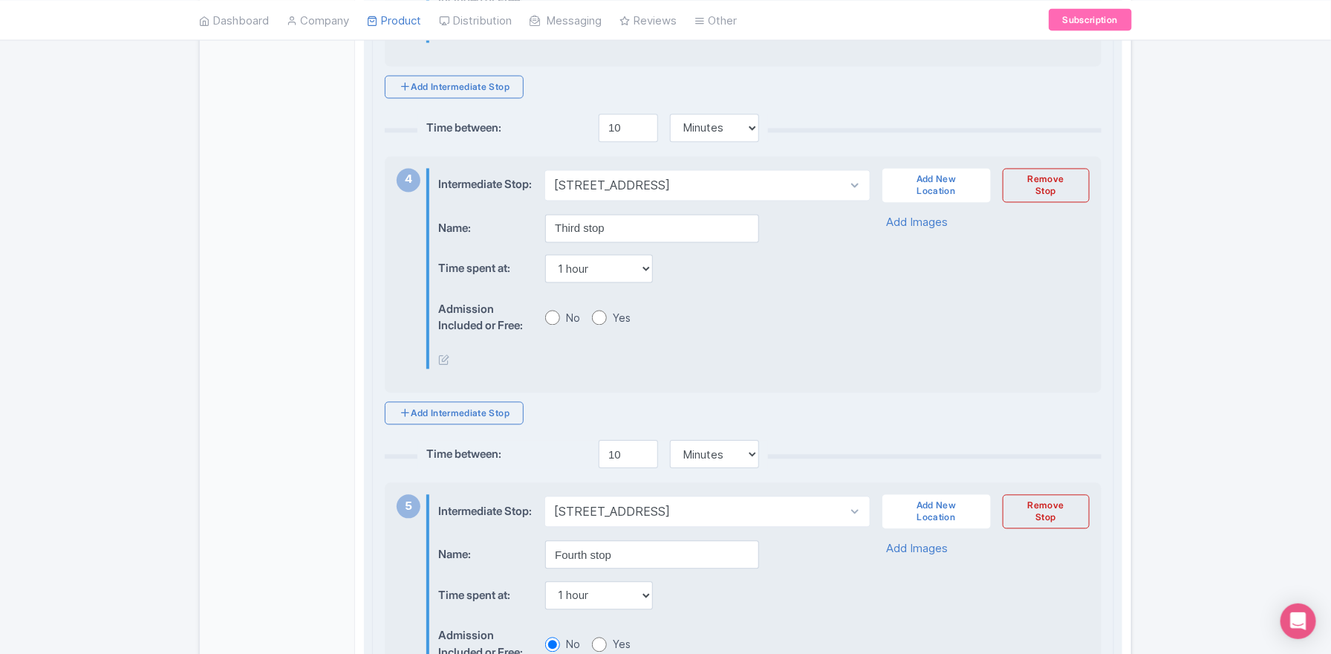
scroll to position [1245, 0]
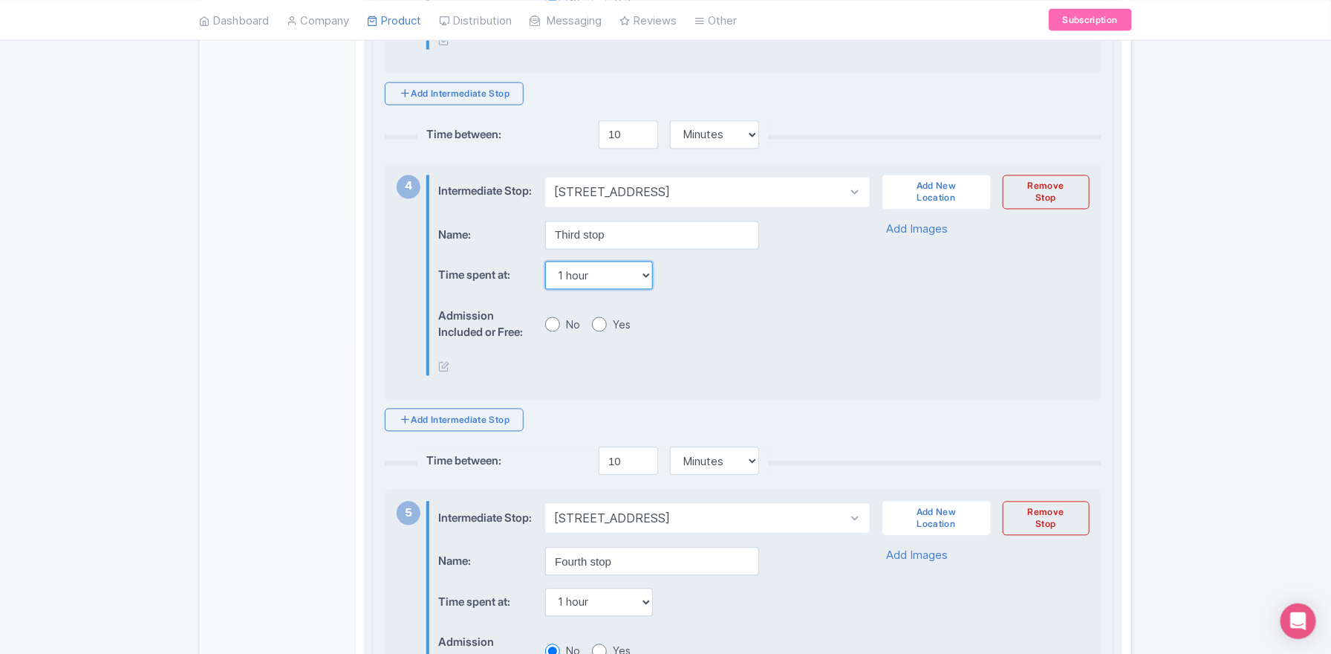
click at [614, 290] on select "None 15 mins 30 mins 45 mins 1 hour 1 hour 15 mins 1 hour 30 mins 1 hour 45 min…" at bounding box center [599, 275] width 108 height 28
select select "45"
click at [545, 288] on select "None 15 mins 30 mins 45 mins 1 hour 1 hour 15 mins 1 hour 30 mins 1 hour 45 min…" at bounding box center [599, 275] width 108 height 28
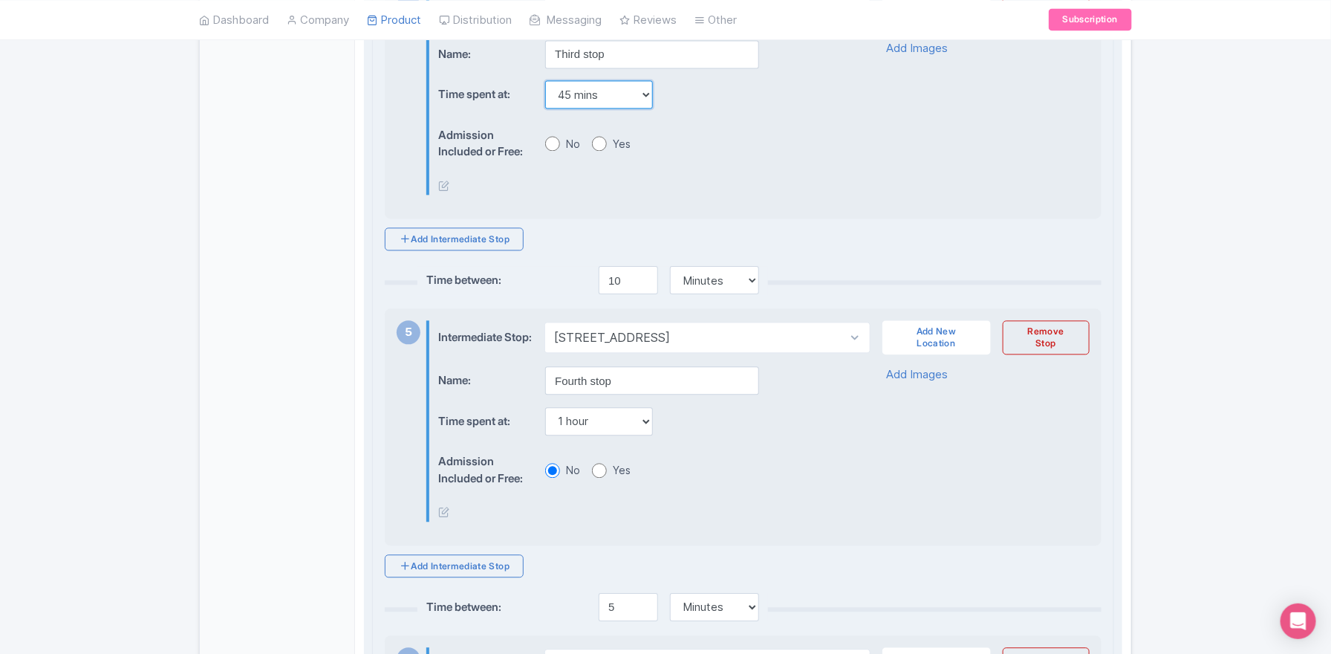
scroll to position [1465, 0]
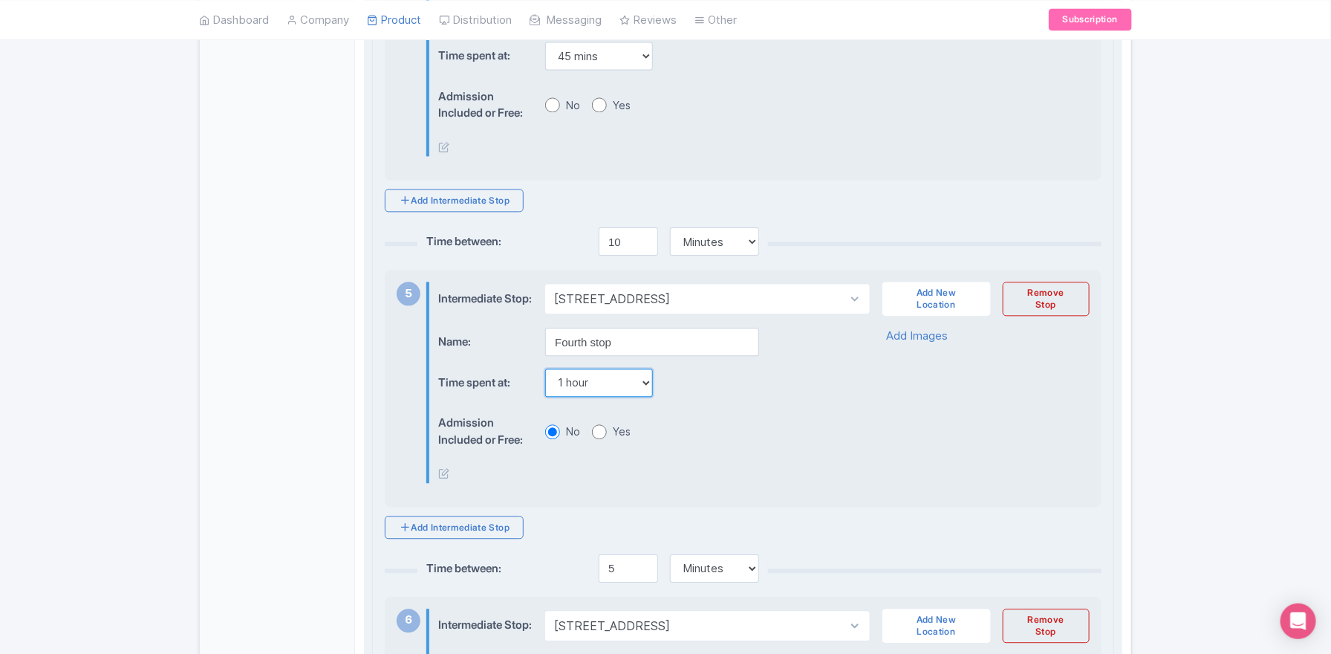
click at [620, 397] on select "None 15 mins 30 mins 45 mins 1 hour 1 hour 15 mins 1 hour 30 mins 1 hour 45 min…" at bounding box center [599, 382] width 108 height 28
select select "45"
click at [545, 397] on select "None 15 mins 30 mins 45 mins 1 hour 1 hour 15 mins 1 hour 30 mins 1 hour 45 min…" at bounding box center [599, 382] width 108 height 28
click at [617, 256] on input "10" at bounding box center [628, 241] width 59 height 28
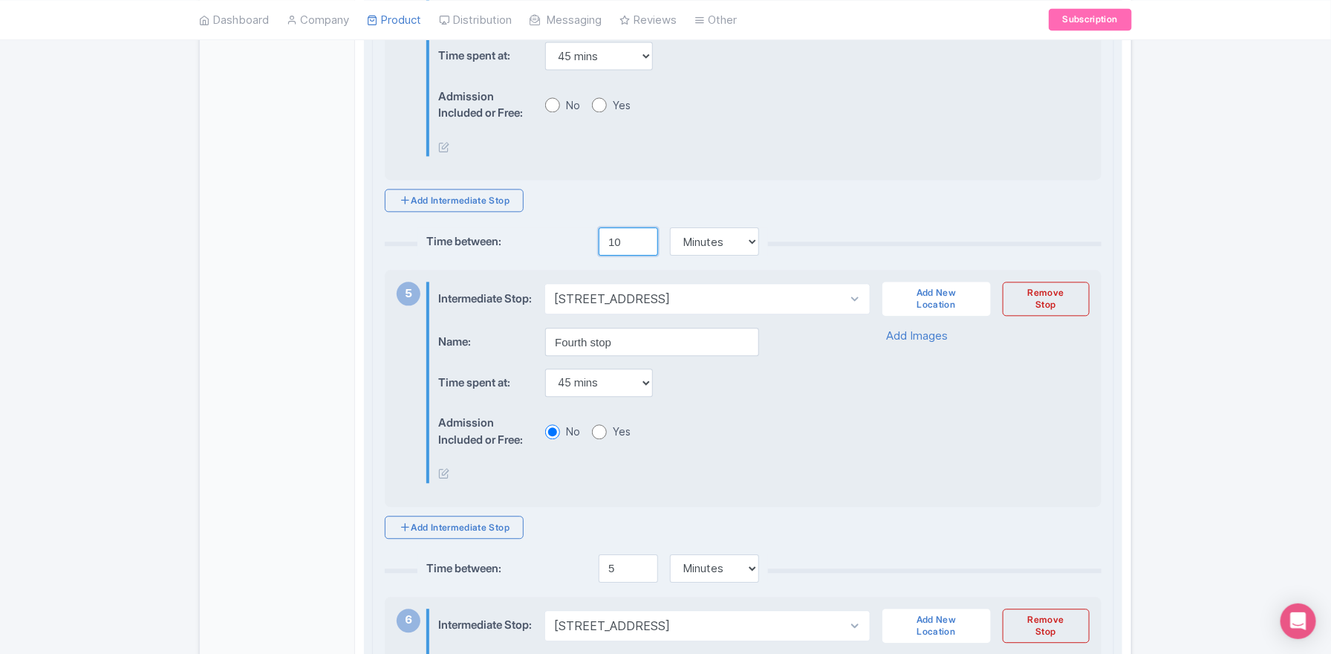
click at [617, 256] on input "10" at bounding box center [628, 241] width 59 height 28
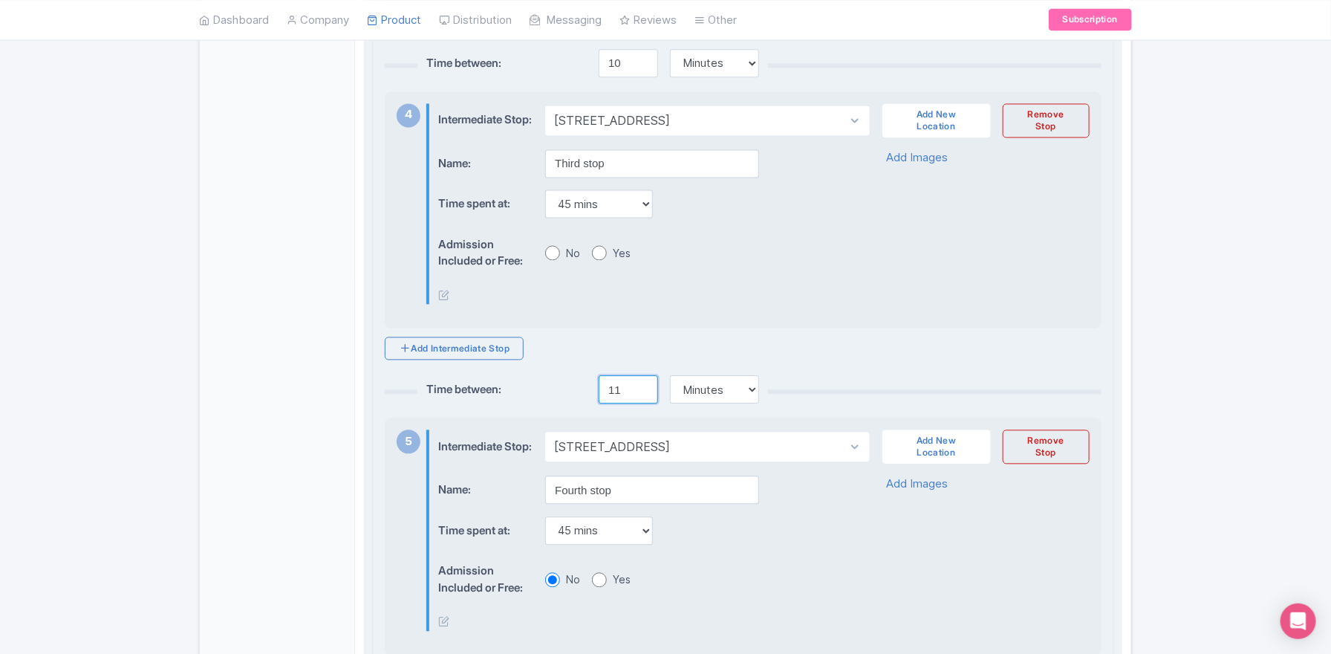
scroll to position [1148, 0]
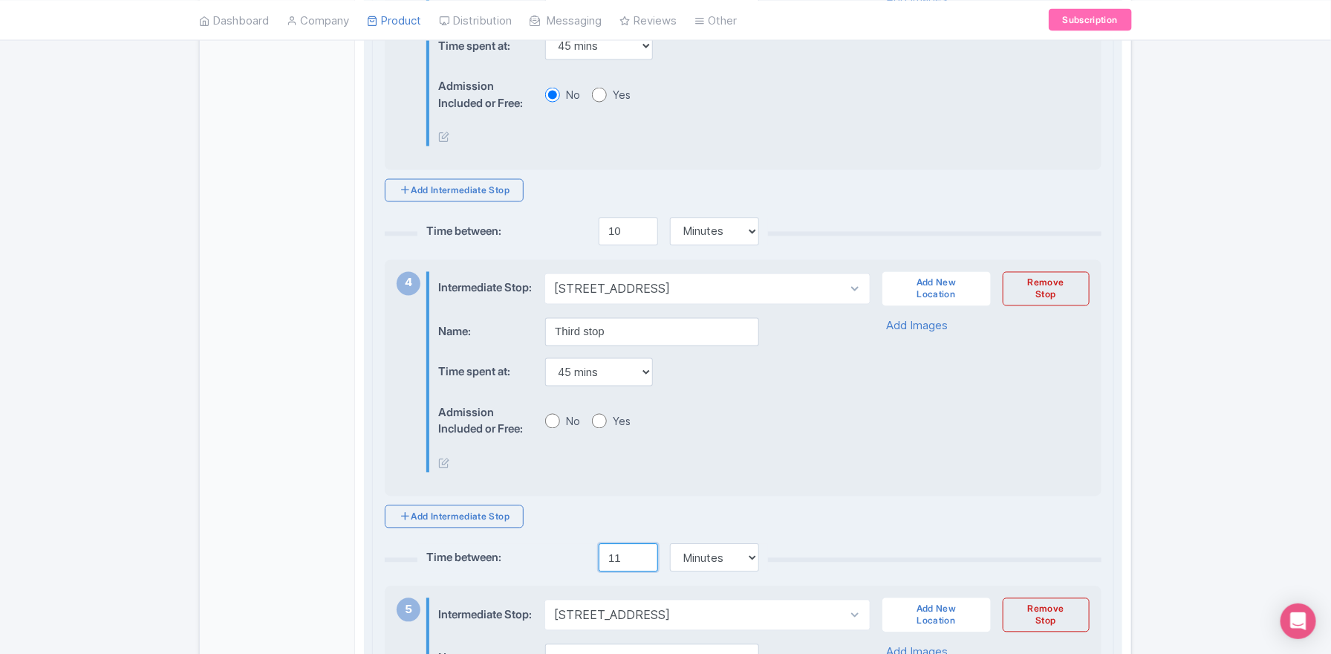
type input "11"
click at [614, 241] on input "10" at bounding box center [628, 232] width 59 height 28
type input "6"
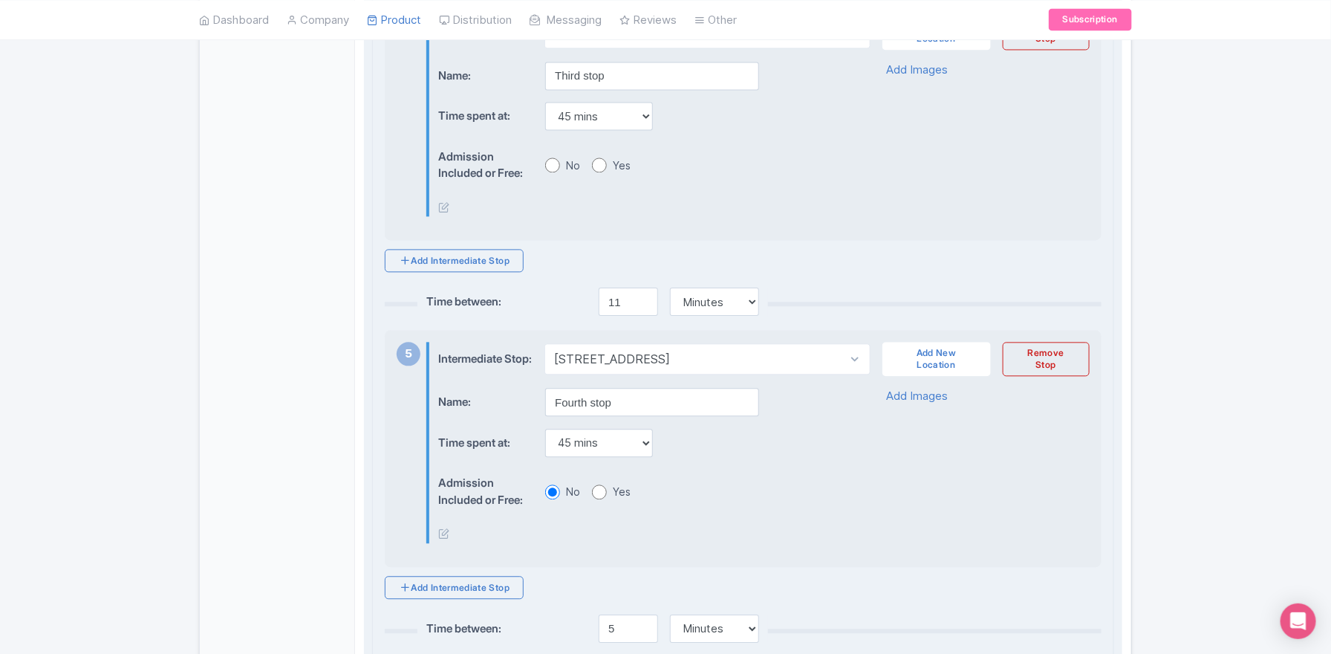
scroll to position [1408, 0]
type input "3"
click at [626, 313] on input "11" at bounding box center [628, 299] width 59 height 28
type input "10"
click at [802, 511] on div "Admission Included or Free: No Yes" at bounding box center [641, 488] width 406 height 45
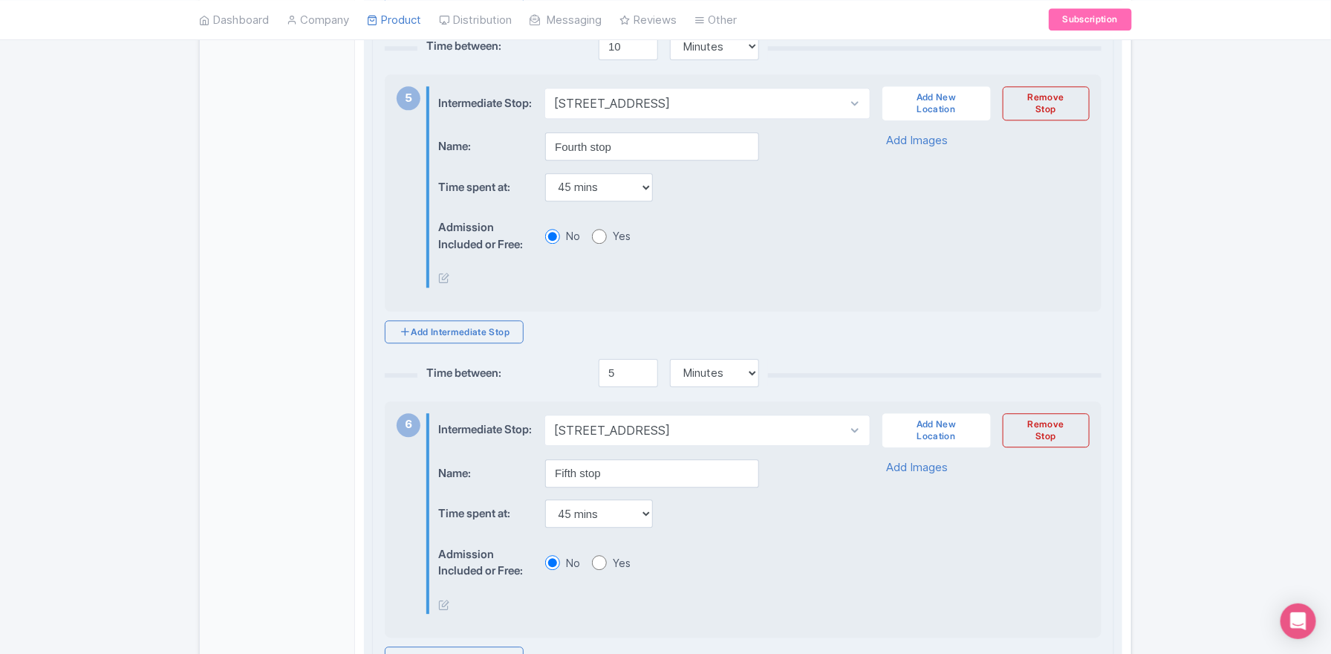
scroll to position [1669, 0]
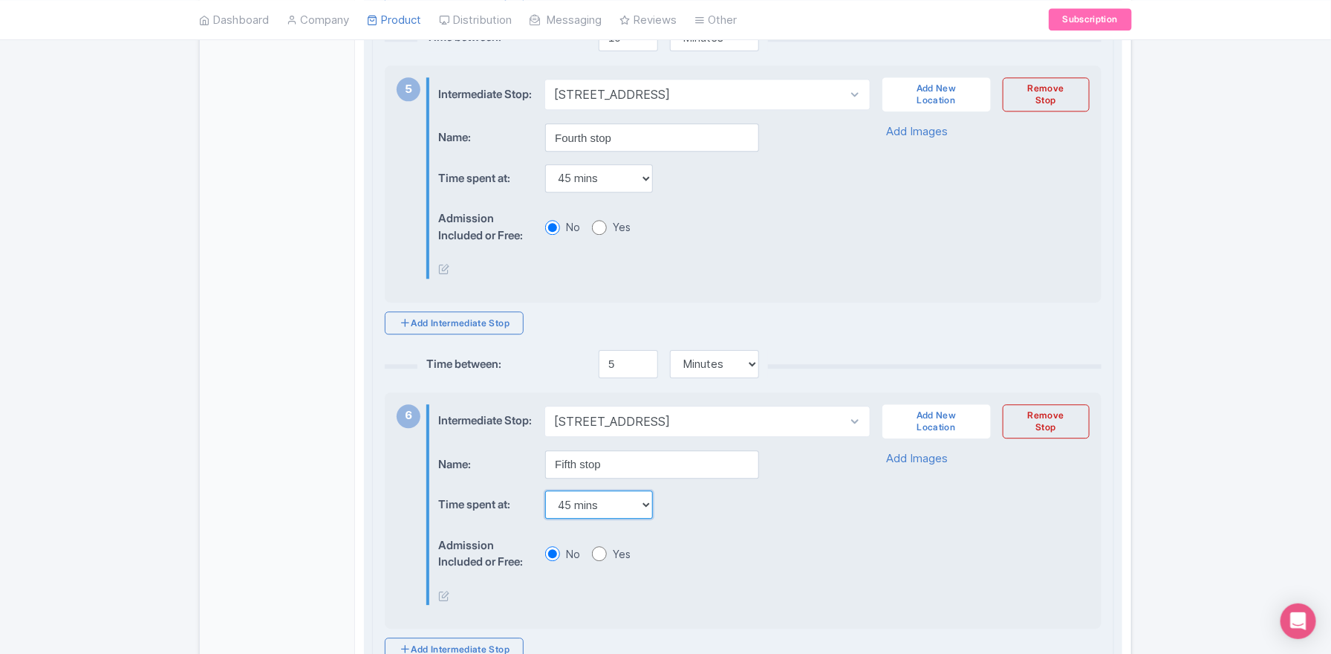
click at [615, 518] on select "None 15 mins 30 mins 45 mins 1 hour 1 hour 15 mins 1 hour 30 mins 1 hour 45 min…" at bounding box center [599, 504] width 108 height 28
select select "30"
click at [545, 518] on select "None 15 mins 30 mins 45 mins 1 hour 1 hour 15 mins 1 hour 30 mins 1 hour 45 min…" at bounding box center [599, 504] width 108 height 28
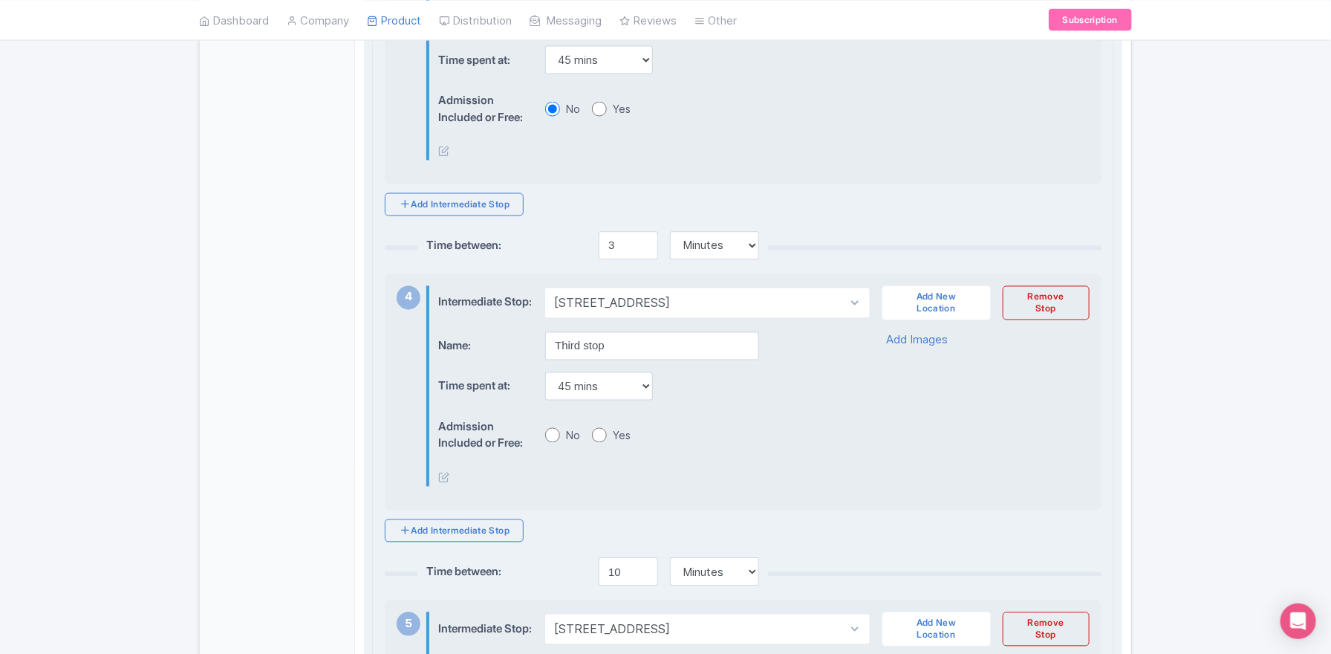
scroll to position [1138, 0]
click at [610, 250] on input "3" at bounding box center [628, 242] width 59 height 28
type input "5"
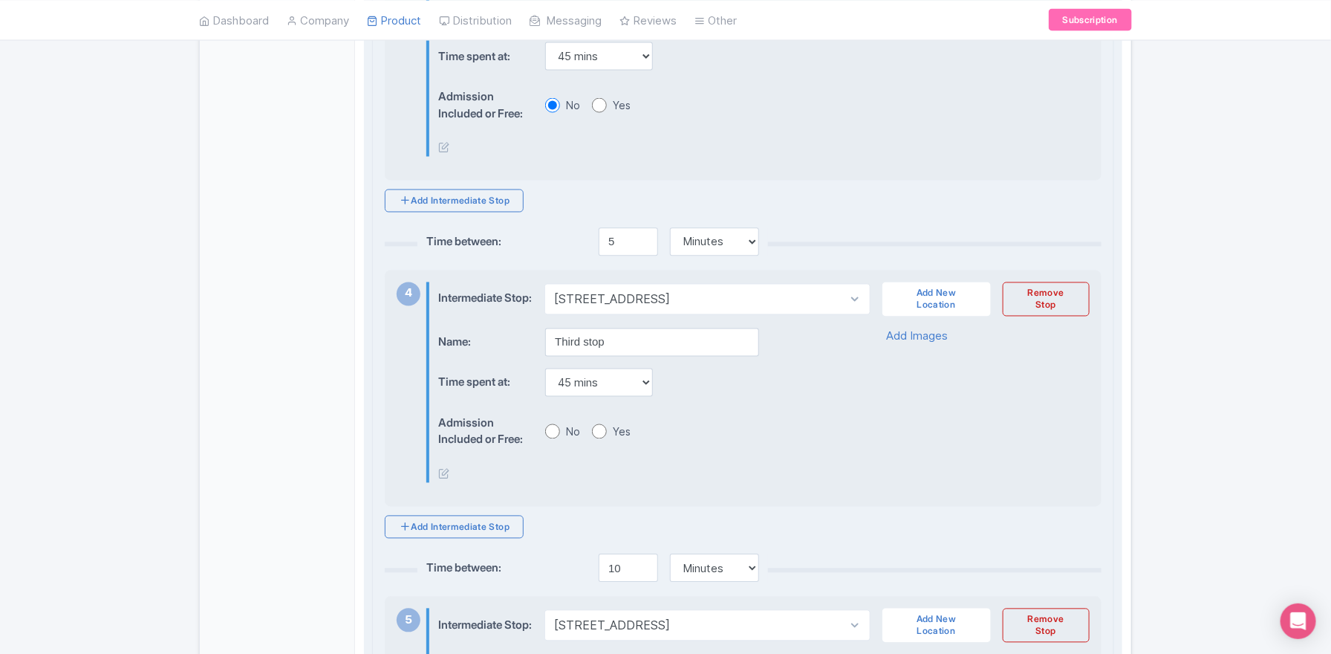
click at [874, 247] on div "Add Intermediate Stop Time between: 10 Minutes Hours Days 2 Intermediate Stop: …" at bounding box center [743, 367] width 717 height 1650
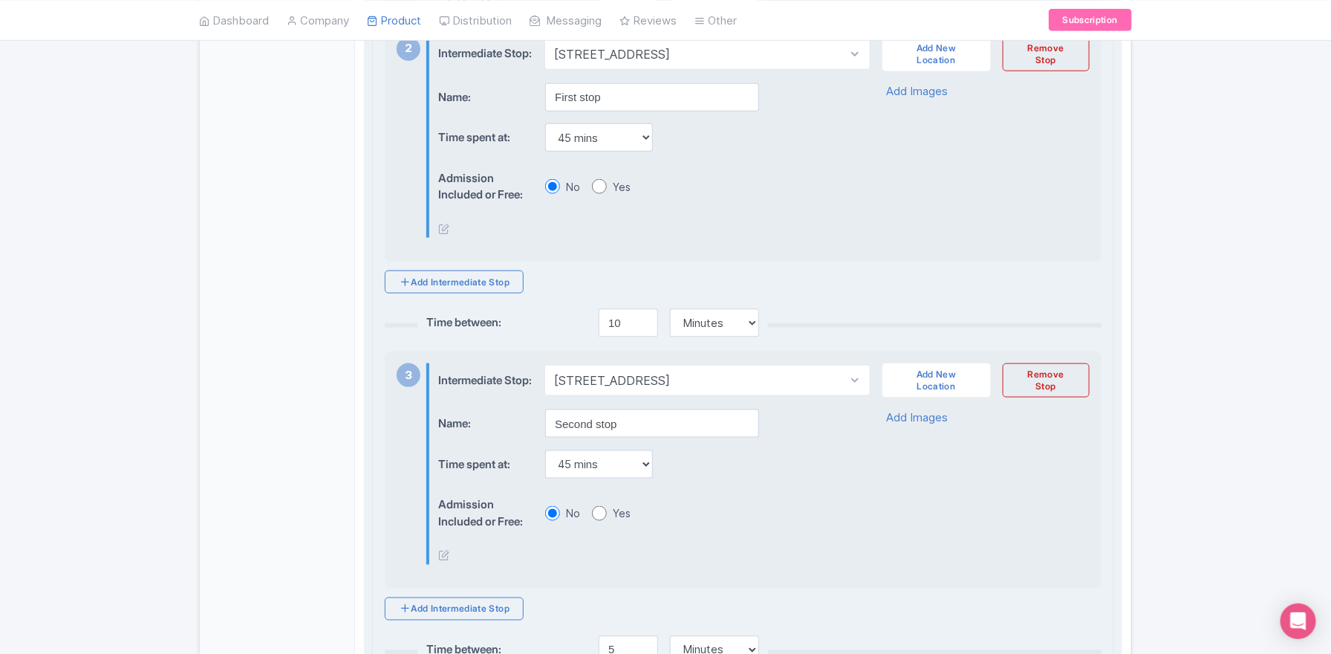
scroll to position [744, 0]
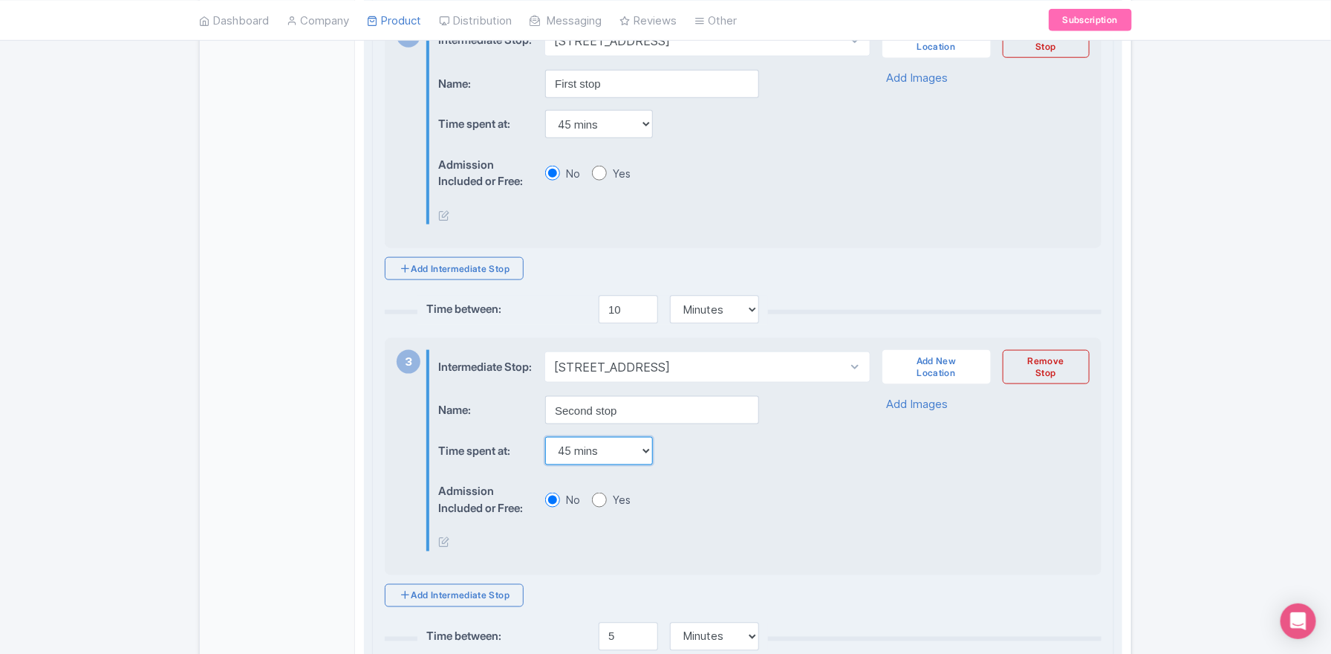
click at [637, 465] on select "None 15 mins 30 mins 45 mins 1 hour 1 hour 15 mins 1 hour 30 mins 1 hour 45 min…" at bounding box center [599, 451] width 108 height 28
select select "30"
click at [545, 453] on select "None 15 mins 30 mins 45 mins 1 hour 1 hour 15 mins 1 hour 30 mins 1 hour 45 min…" at bounding box center [599, 451] width 108 height 28
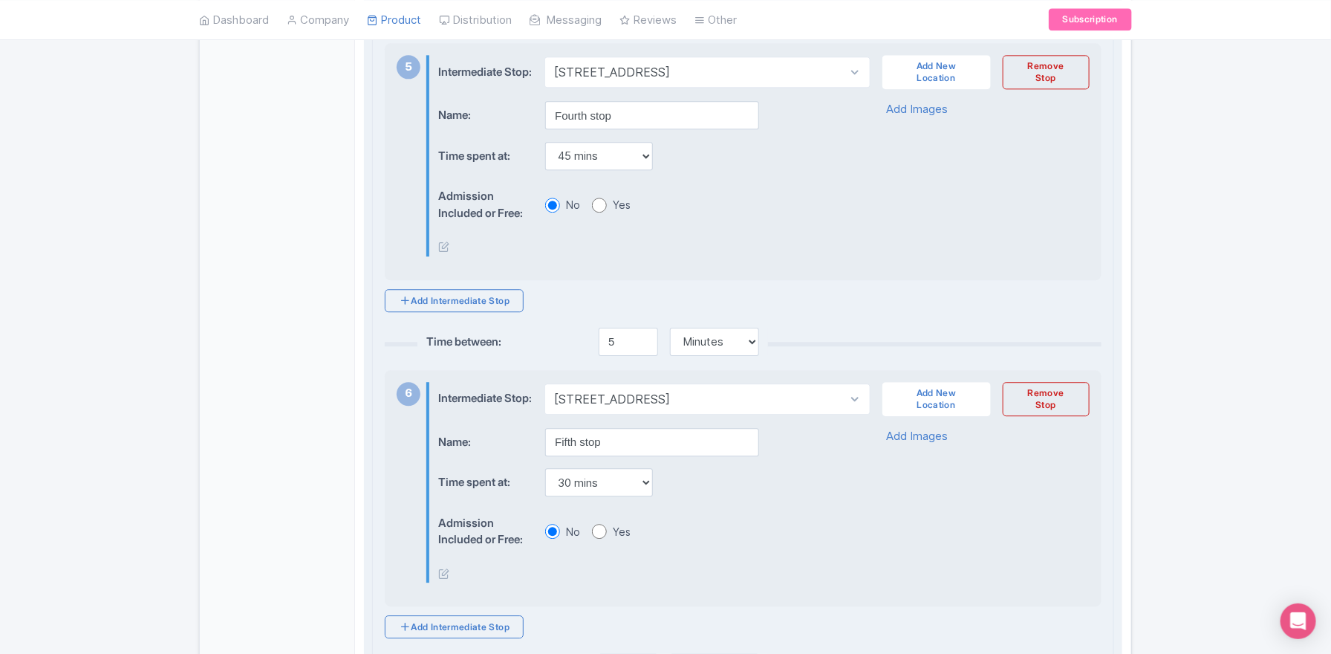
scroll to position [2182, 0]
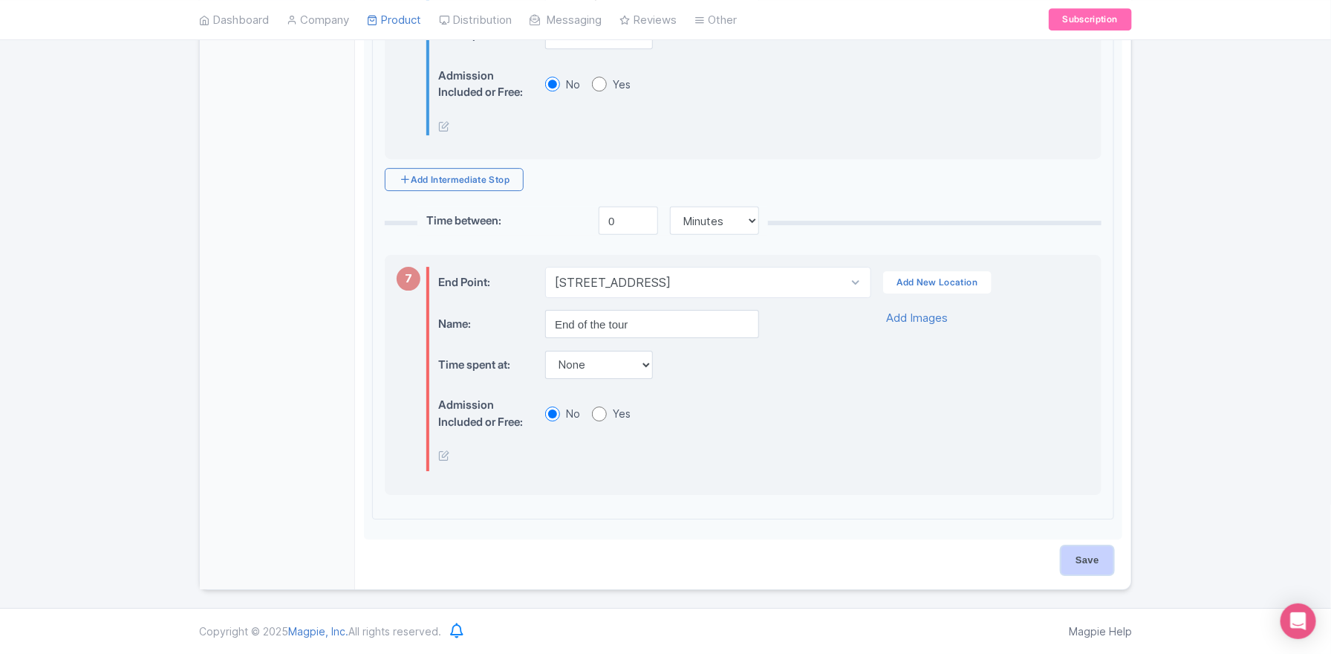
click at [1099, 563] on input "Save" at bounding box center [1088, 560] width 52 height 28
type input "Saving..."
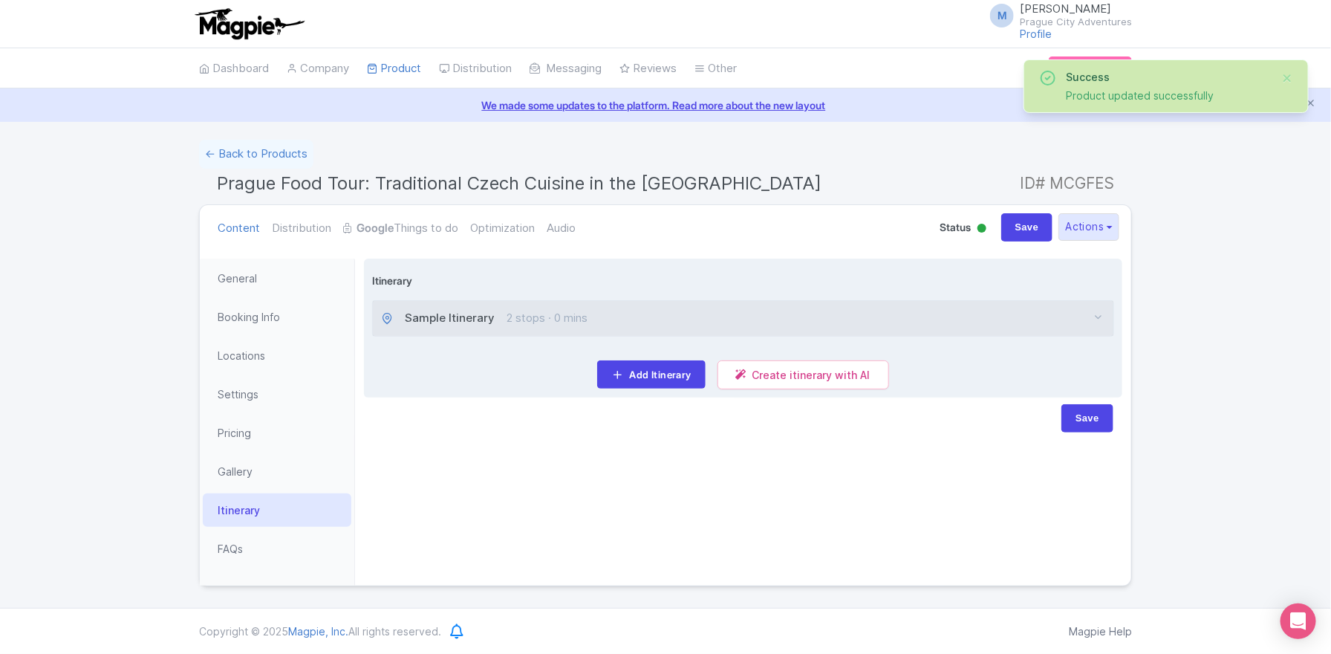
click at [1088, 313] on div "Sample Itinerary 2 stops · 0 mins" at bounding box center [743, 318] width 741 height 35
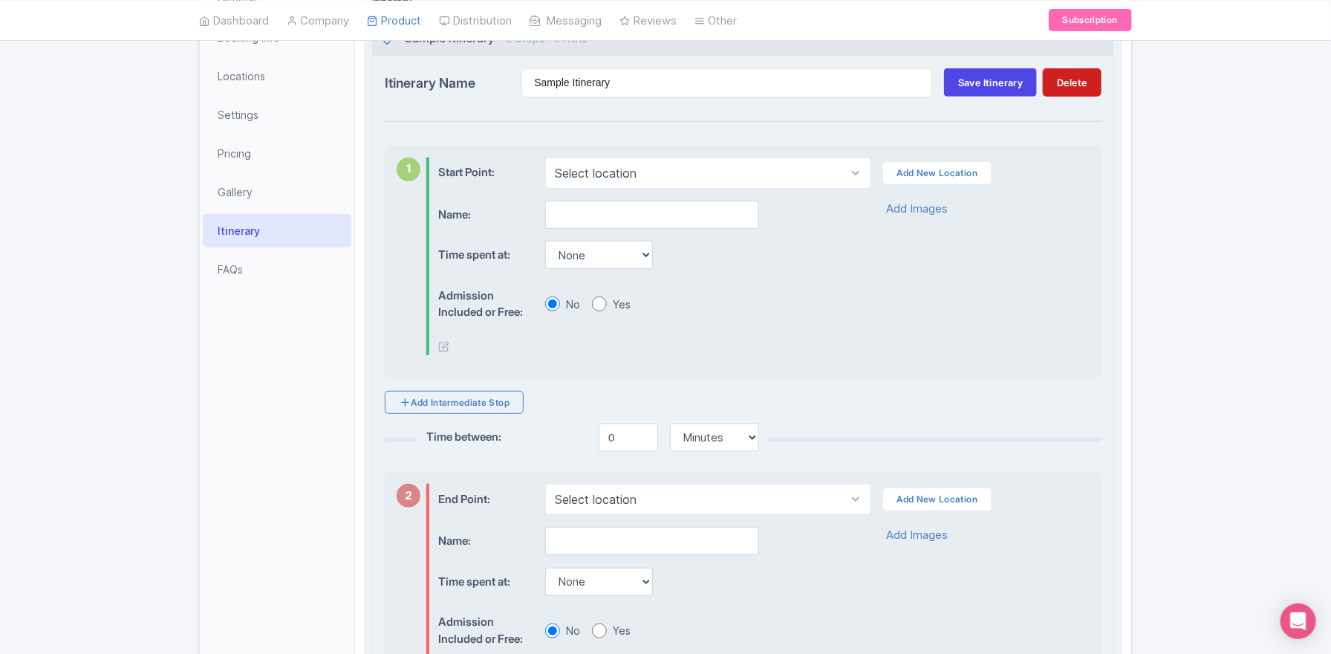
scroll to position [204, 0]
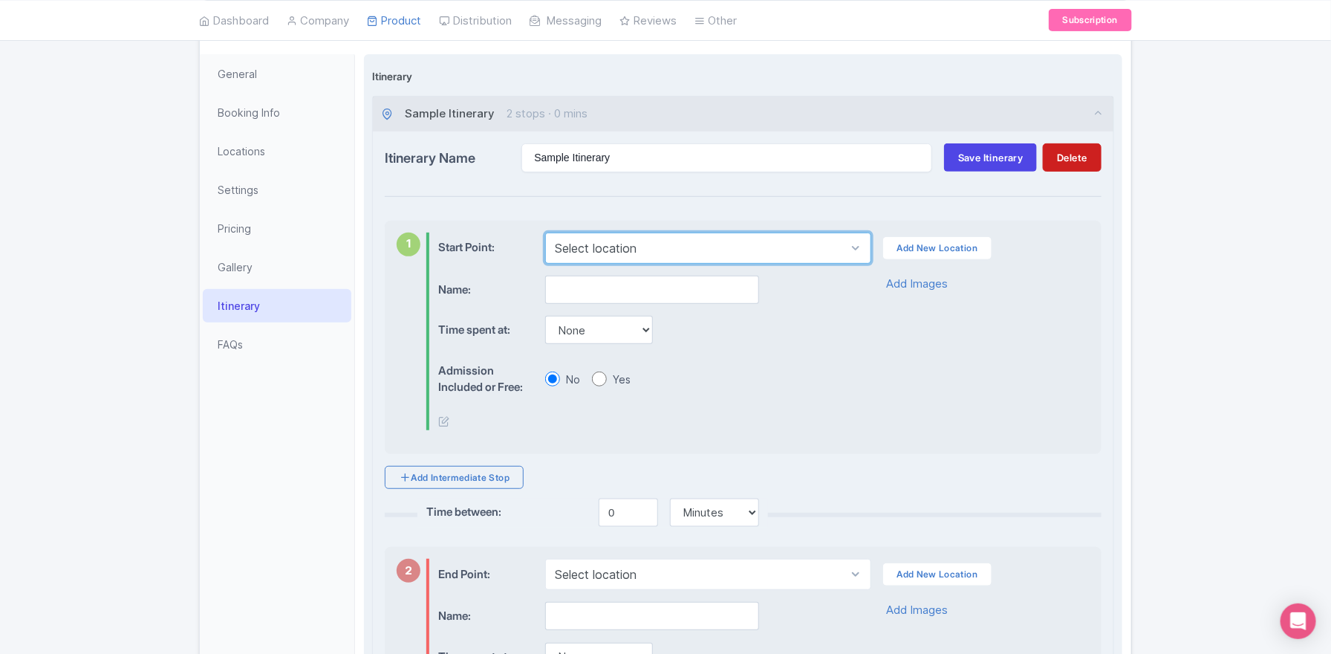
click at [576, 247] on select "Select location [GEOGRAPHIC_DATA], [STREET_ADDRESS]" at bounding box center [707, 248] width 325 height 31
select select "5bce4239-e451-4489-9a14-d07600cd96eb"
click at [545, 233] on select "Select location Hybernia Theatre, Náměstí Republiky 3/4, New Town, Czechia" at bounding box center [707, 248] width 325 height 31
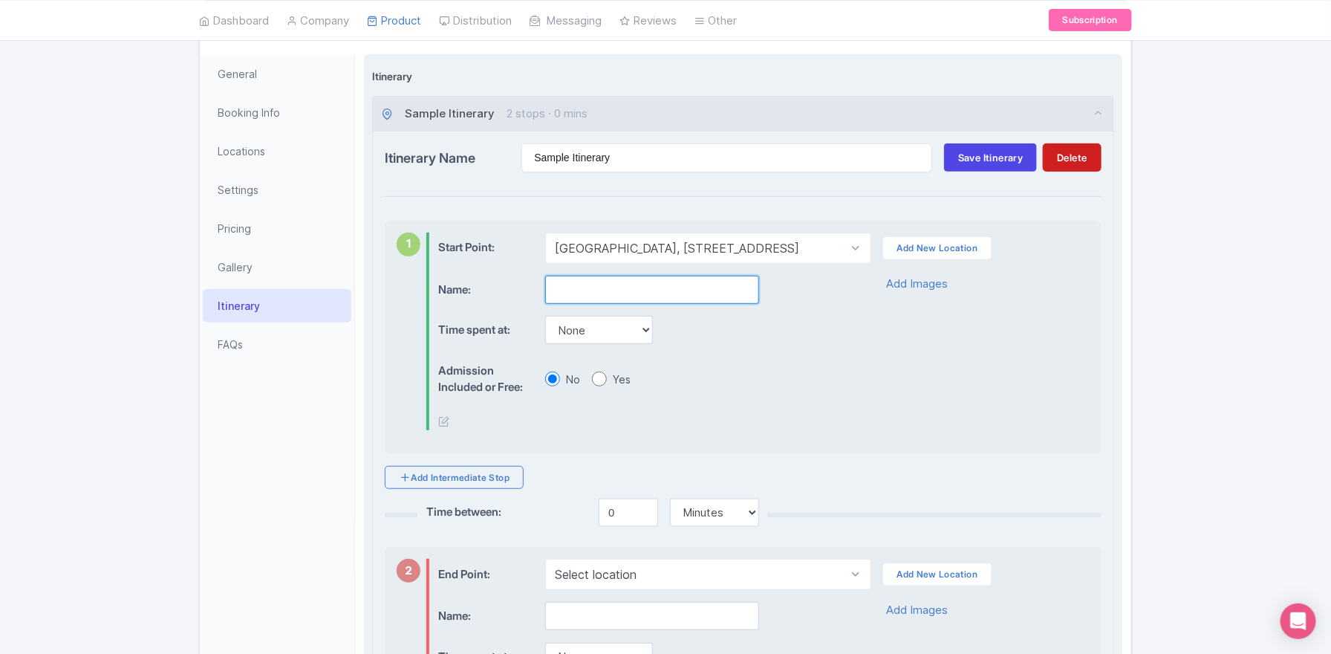
click at [577, 290] on input "text" at bounding box center [652, 290] width 214 height 28
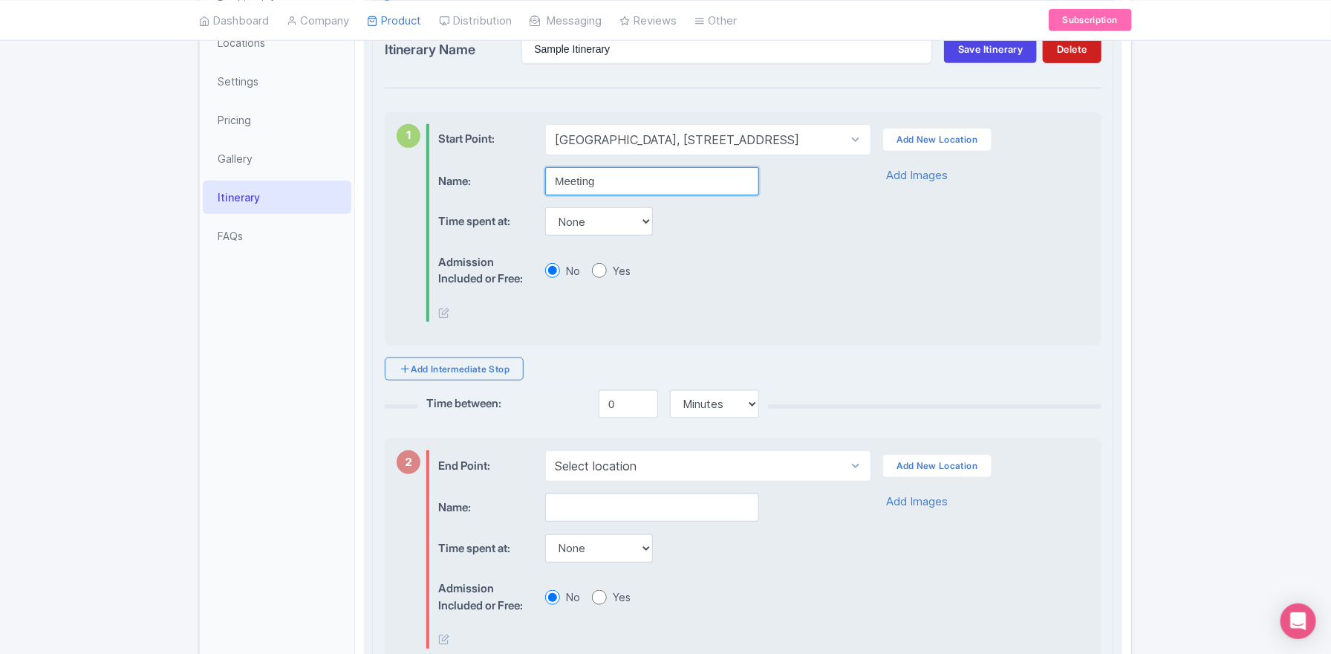
scroll to position [410, 0]
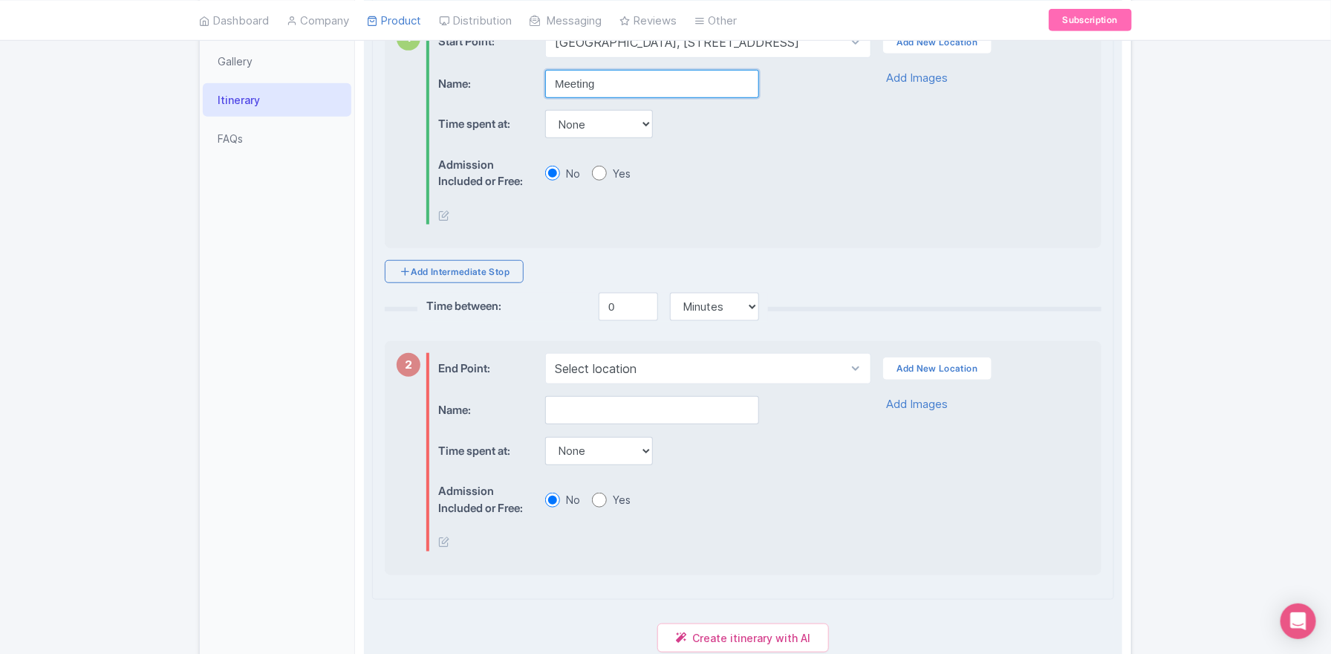
type input "Meeting"
click at [606, 359] on select "Select location Old Town, Prague 1, Czechia" at bounding box center [707, 368] width 325 height 31
select select "e24d786d-4684-4fa7-8d22-416ed6cec386"
click at [545, 353] on select "Select location Old Town, Prague 1, Czechia" at bounding box center [707, 368] width 325 height 31
click at [586, 403] on input "text" at bounding box center [652, 410] width 214 height 28
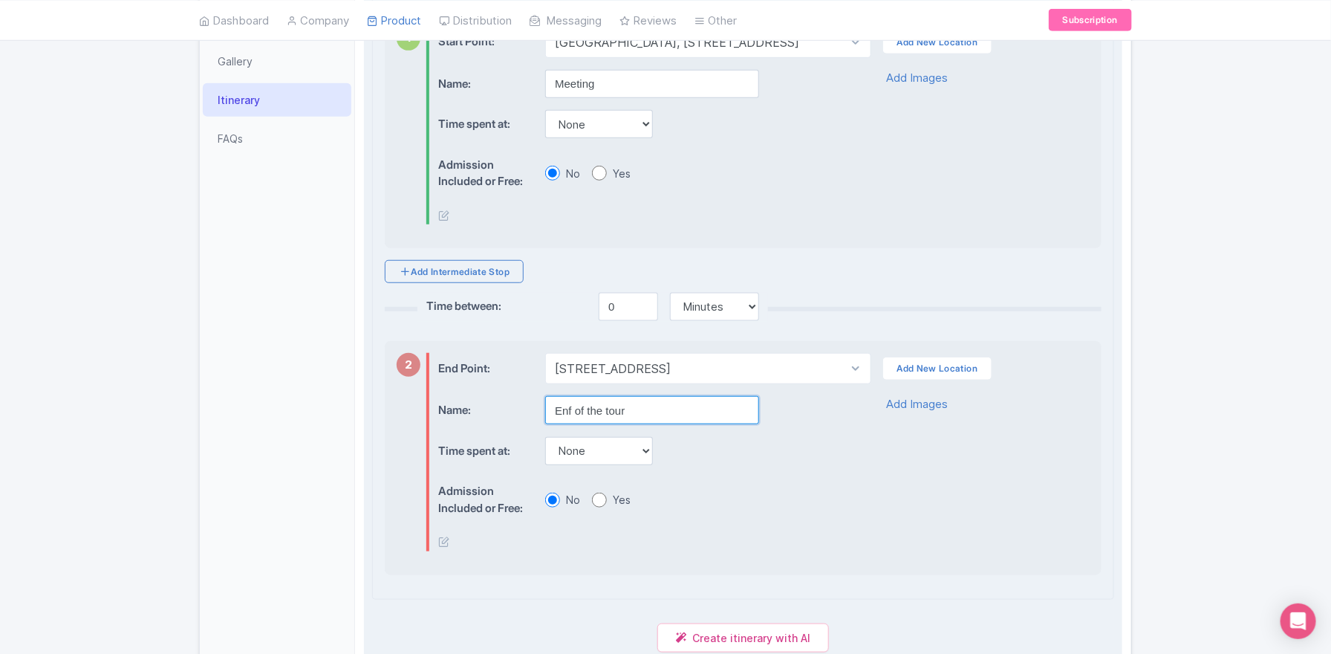
click at [568, 404] on input "Enf of the tour" at bounding box center [652, 410] width 214 height 28
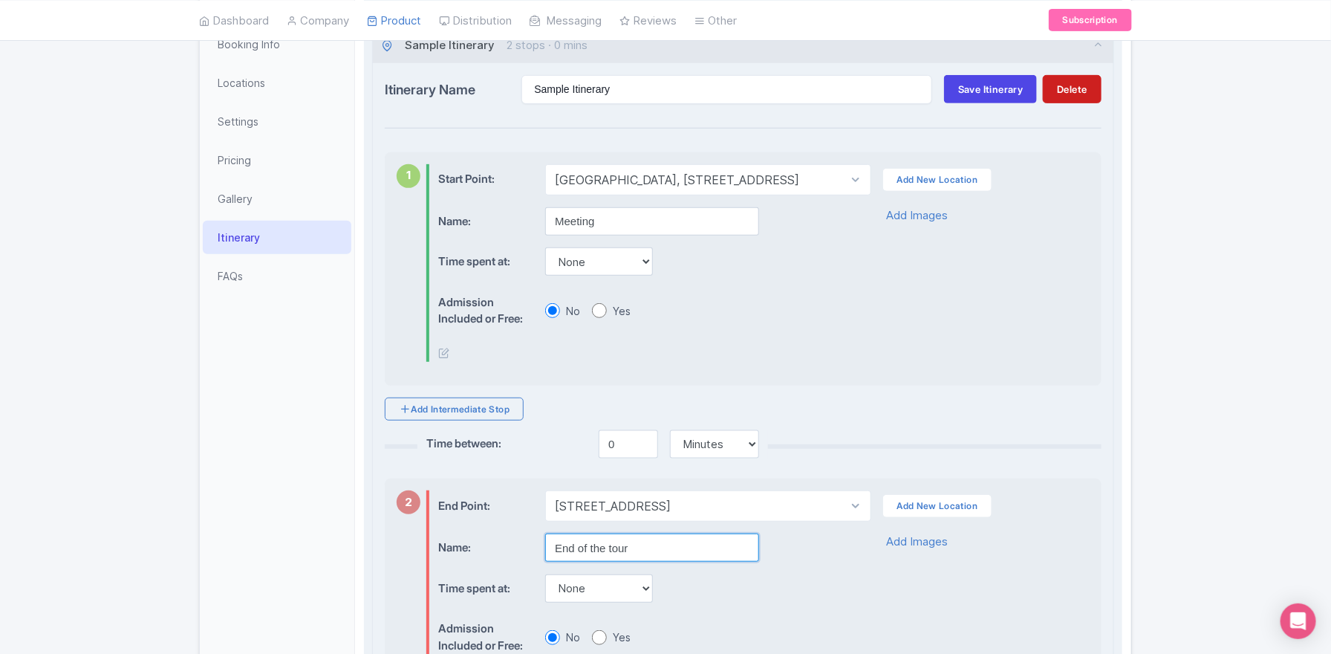
scroll to position [0, 0]
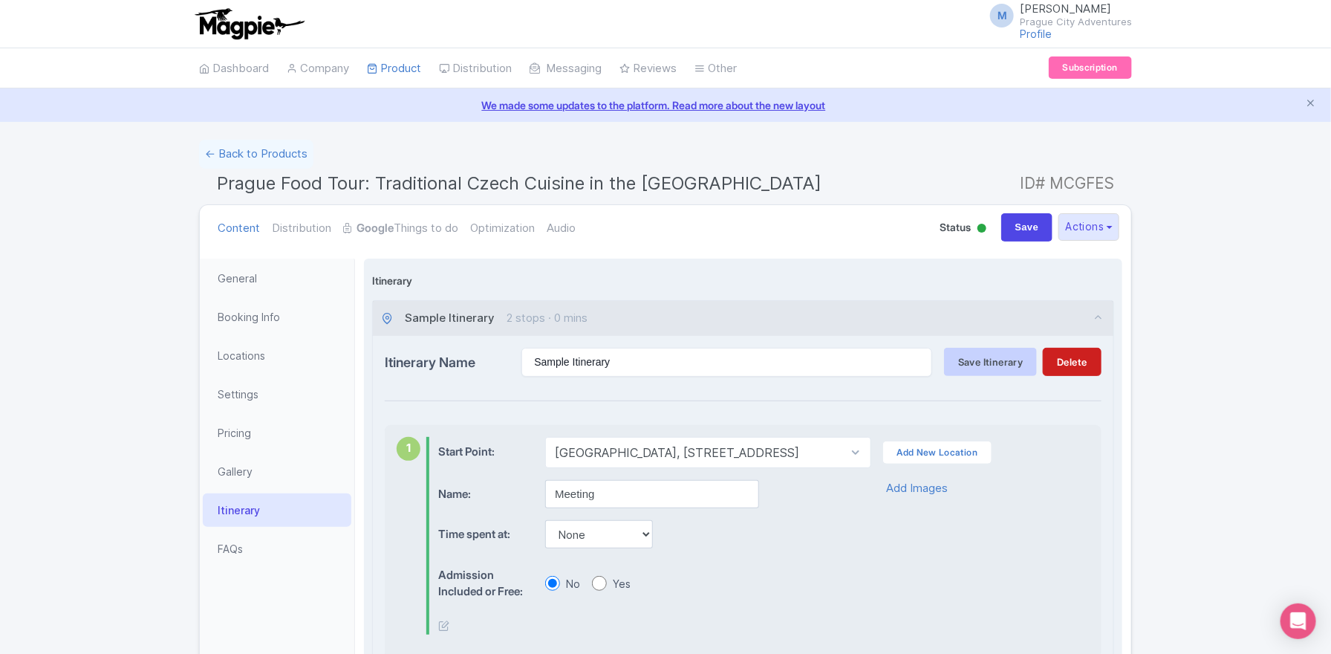
type input "End of the tour"
click at [990, 366] on button "Save Itinerary" at bounding box center [990, 362] width 93 height 28
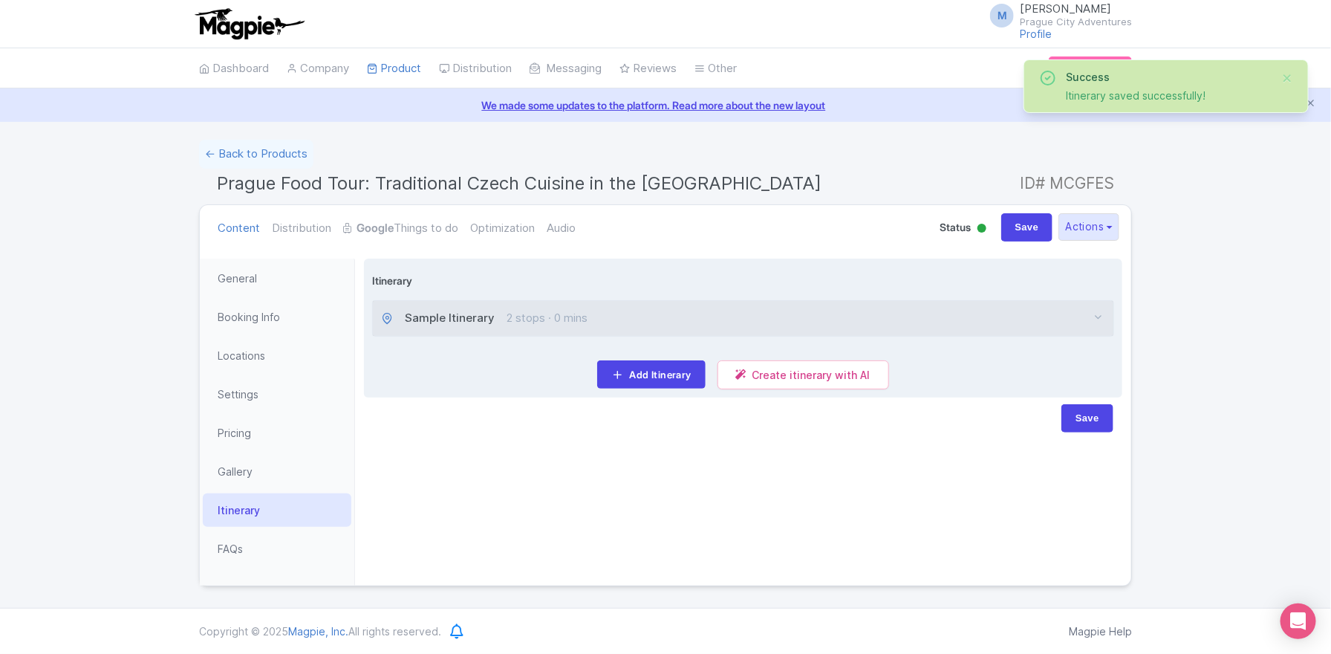
click at [1022, 318] on div "Sample Itinerary 2 stops · 0 mins" at bounding box center [743, 318] width 741 height 35
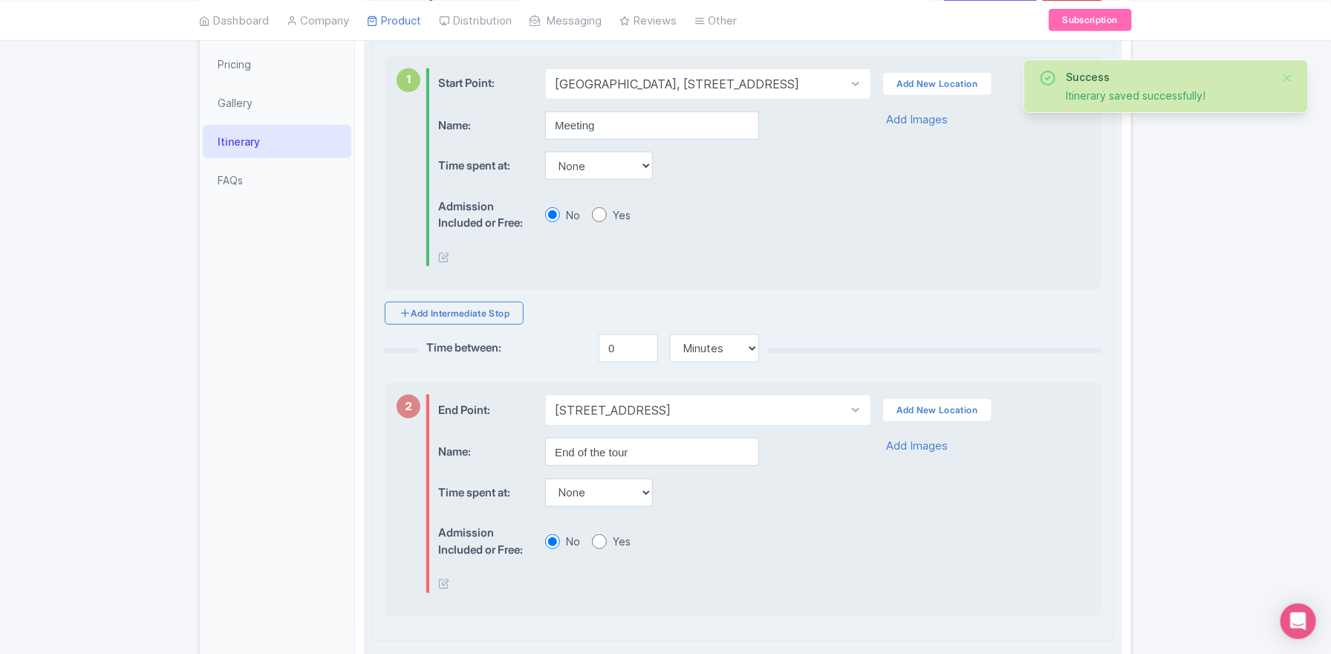
scroll to position [379, 0]
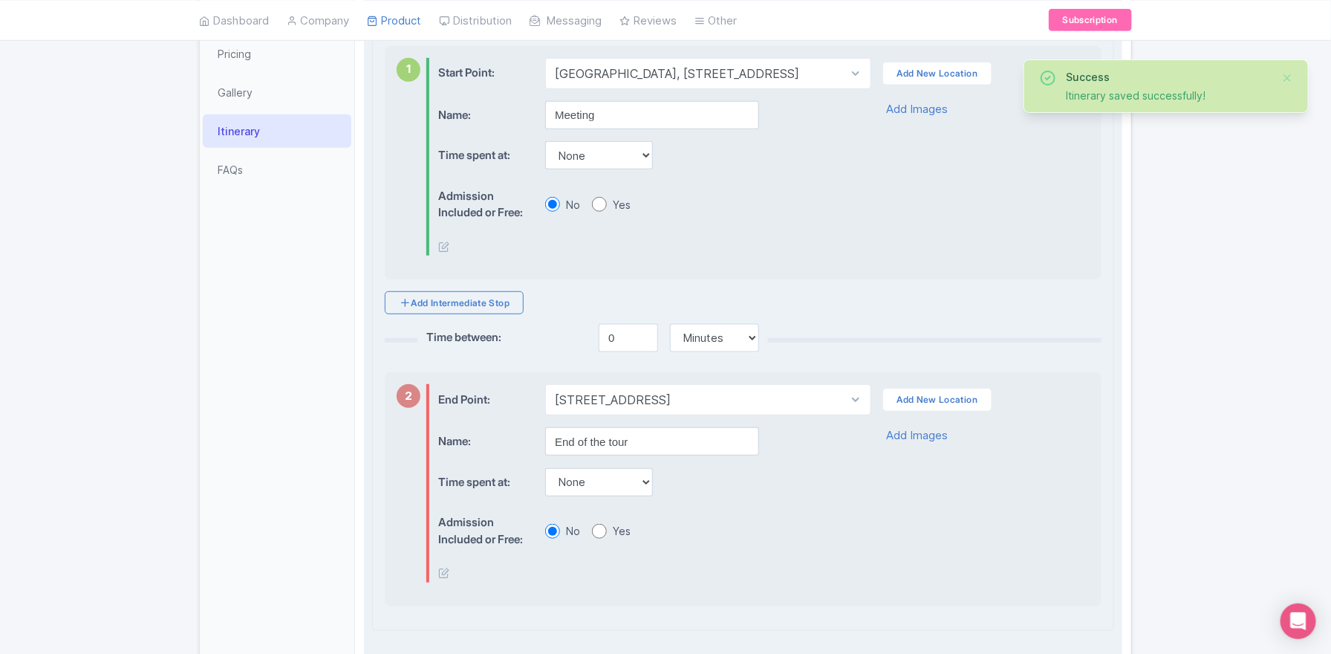
click at [499, 285] on div "Itinerary Name Sample Itinerary Save Itinerary Delete 1 Start Point: Select loc…" at bounding box center [743, 293] width 741 height 673
click at [498, 300] on link "Add Intermediate Stop" at bounding box center [454, 302] width 139 height 23
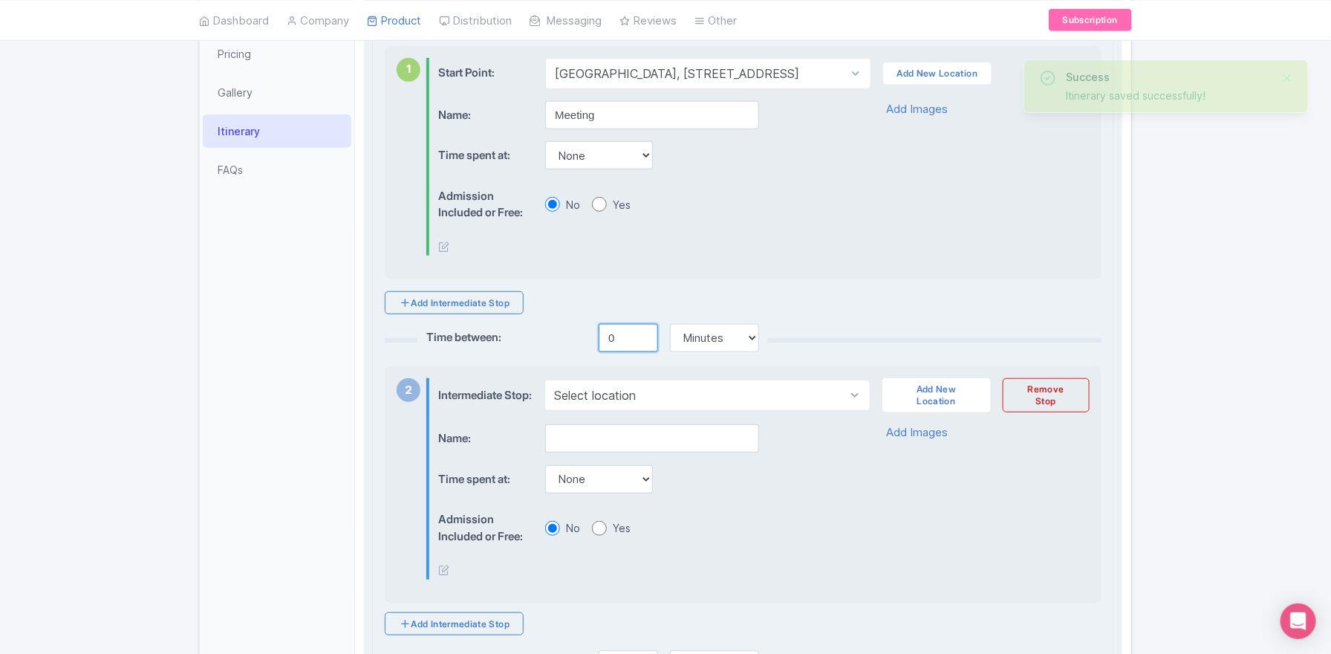
click at [625, 333] on input "0" at bounding box center [628, 338] width 59 height 28
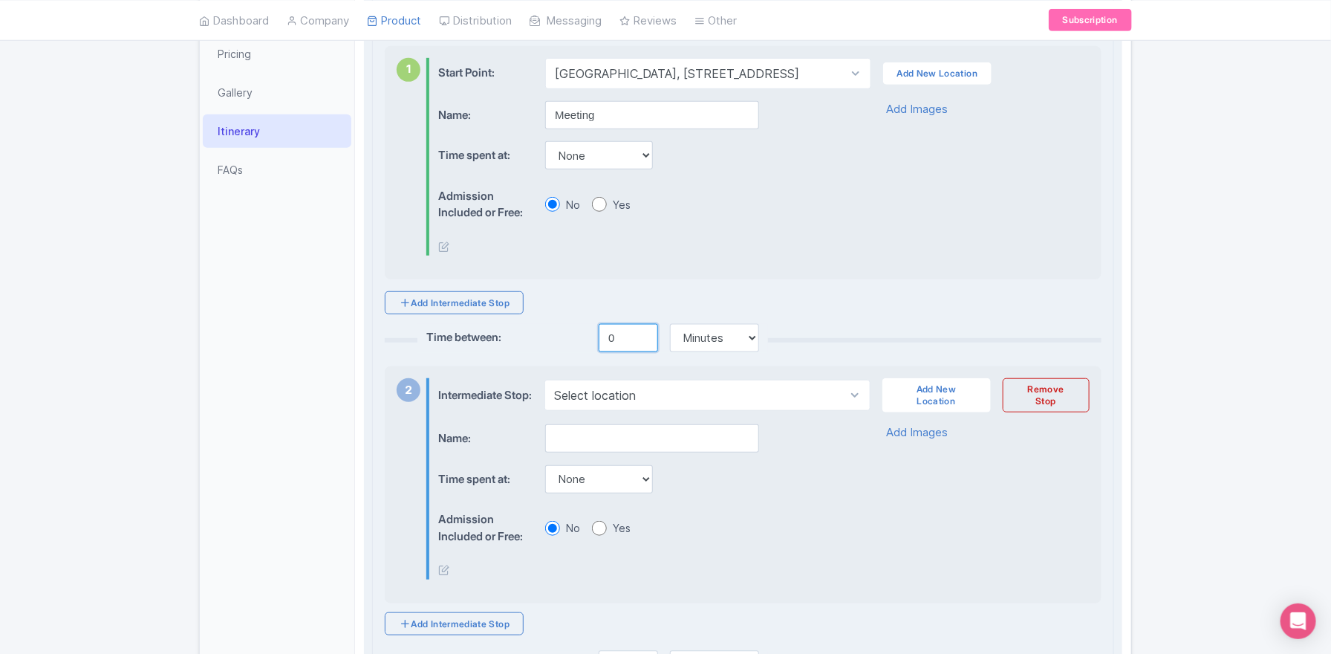
click at [625, 333] on input "0" at bounding box center [628, 338] width 59 height 28
type input "10"
click at [622, 393] on select "Select location Old Town, Prague 1, Czechia" at bounding box center [706, 395] width 325 height 31
select select "bece0f53-75dc-4802-ba75-77a862c98af7"
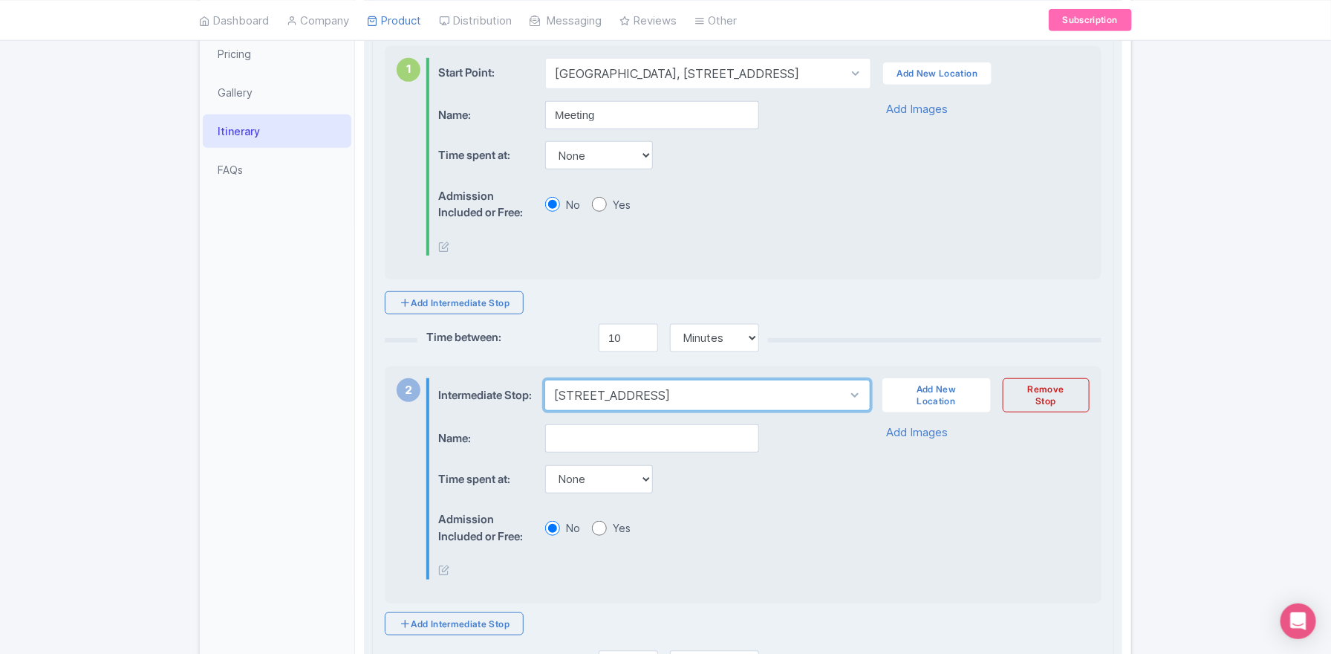
click at [544, 381] on select "Select location Old Town, Prague 1, Czechia" at bounding box center [706, 395] width 325 height 31
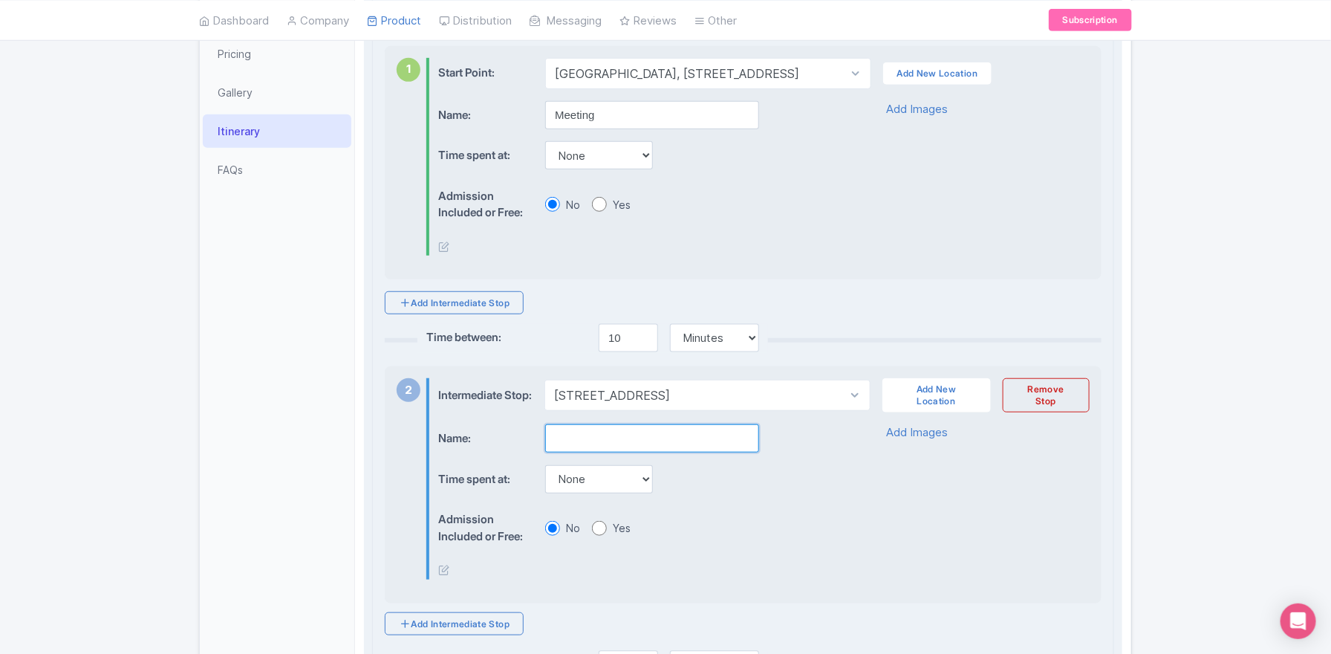
click at [594, 440] on input "text" at bounding box center [652, 438] width 214 height 28
type input "First stop"
click at [619, 479] on select "None 15 mins 30 mins 45 mins 1 hour 1 hour 15 mins 1 hour 30 mins 1 hour 45 min…" at bounding box center [599, 479] width 108 height 28
select select "45"
click at [545, 472] on select "None 15 mins 30 mins 45 mins 1 hour 1 hour 15 mins 1 hour 30 mins 1 hour 45 min…" at bounding box center [599, 479] width 108 height 28
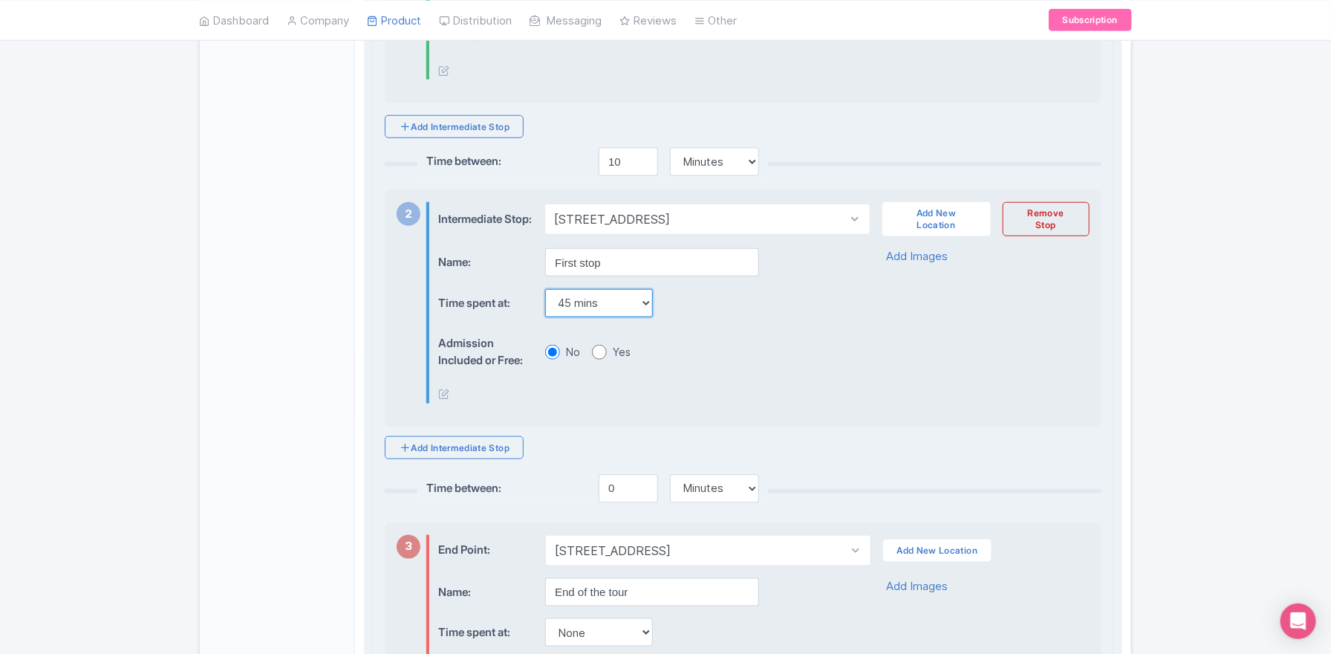
scroll to position [573, 0]
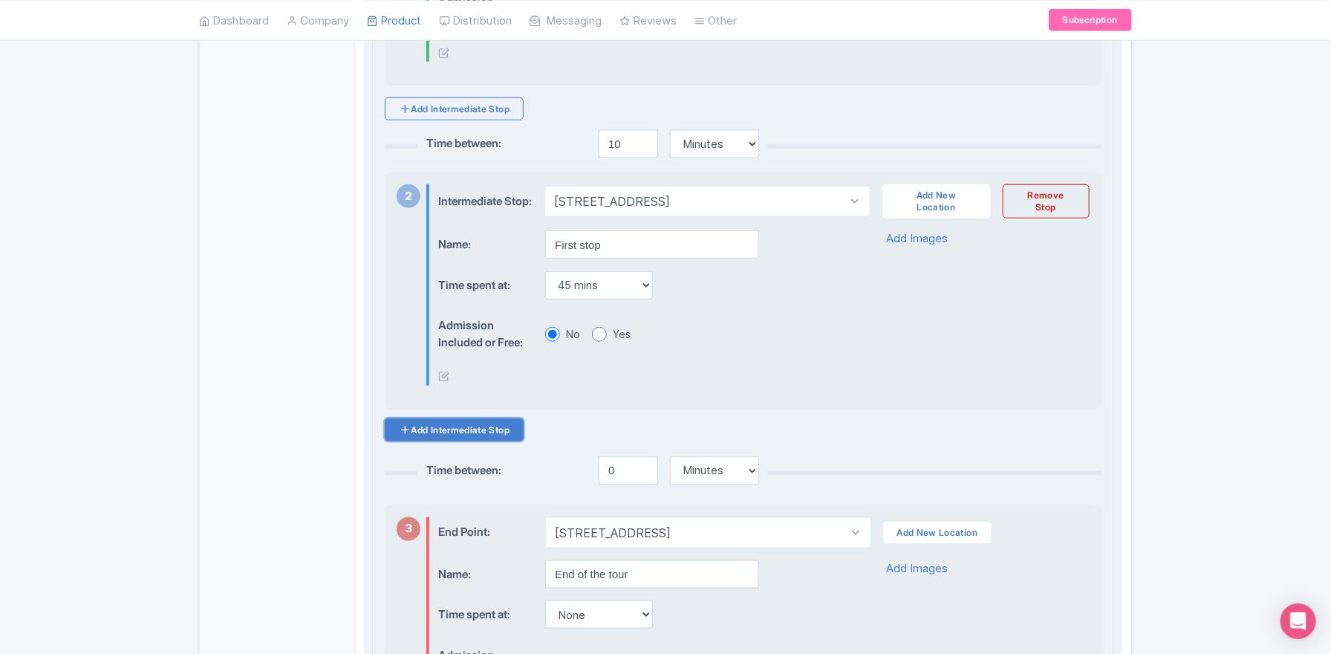
click at [484, 437] on link "Add Intermediate Stop" at bounding box center [454, 429] width 139 height 23
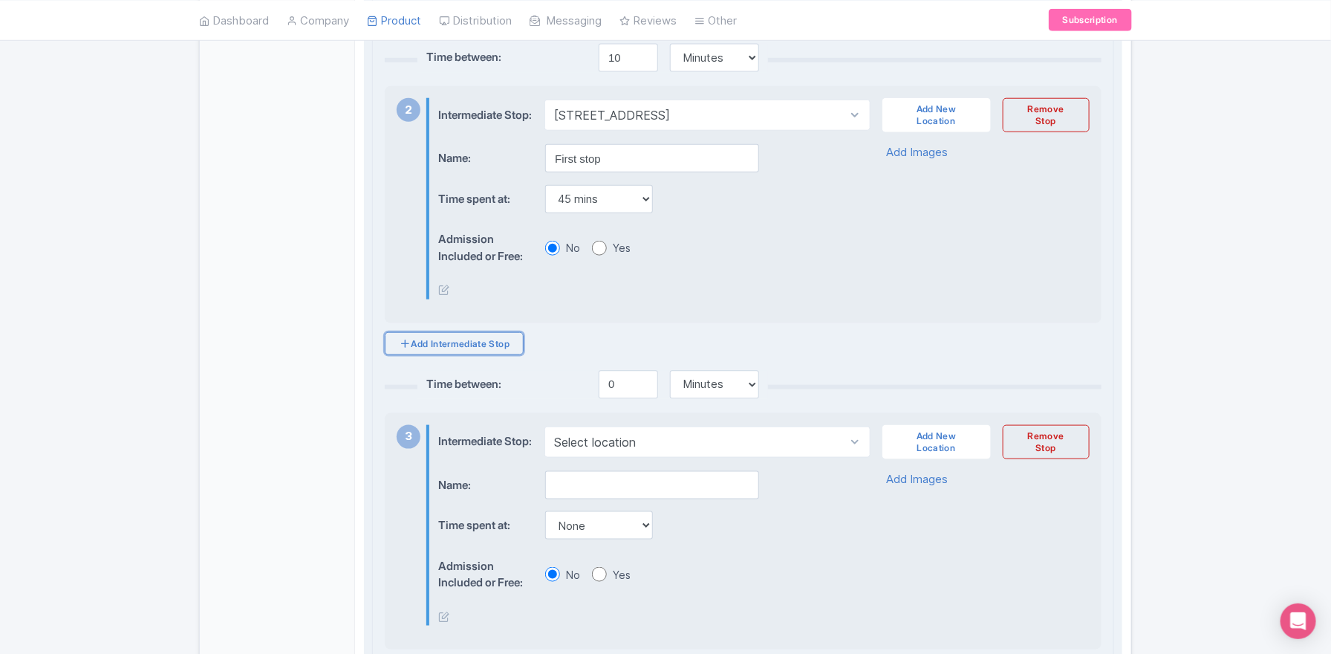
scroll to position [702, 0]
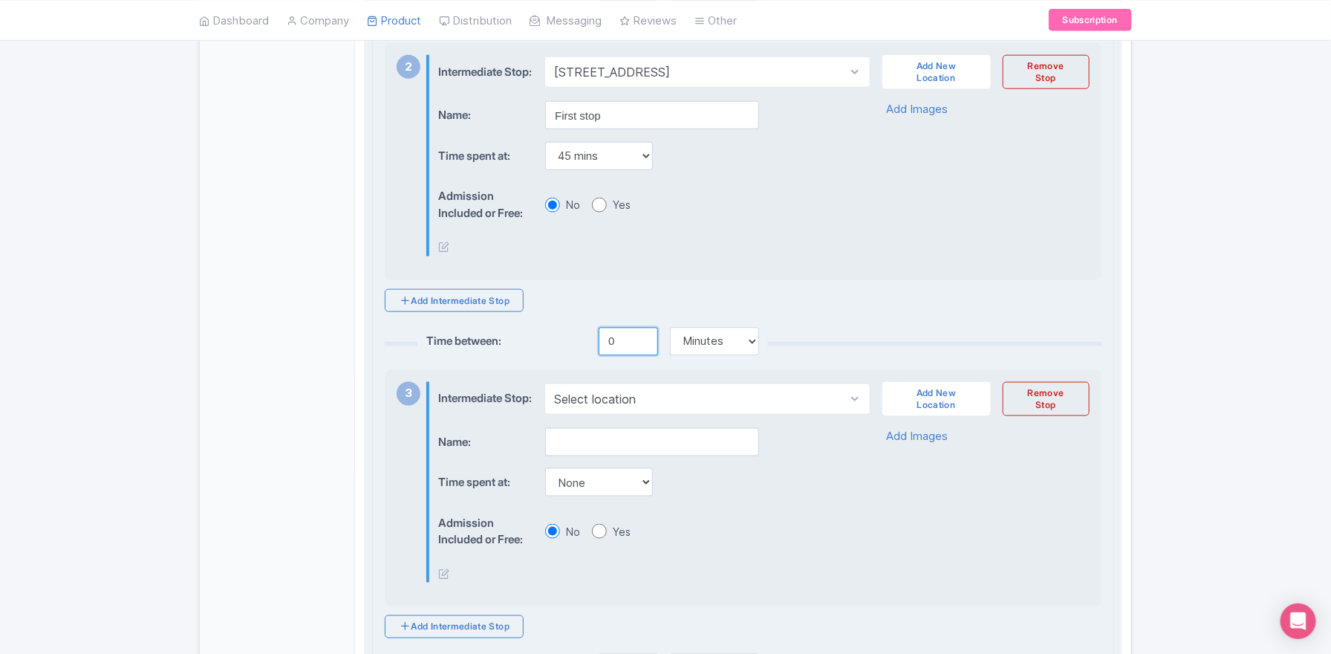
click at [608, 345] on input "0" at bounding box center [628, 342] width 59 height 28
type input "5"
click at [594, 414] on select "Select location Old Town, Prague 1, Czechia" at bounding box center [706, 398] width 325 height 31
select select "bece0f53-75dc-4802-ba75-77a862c98af7"
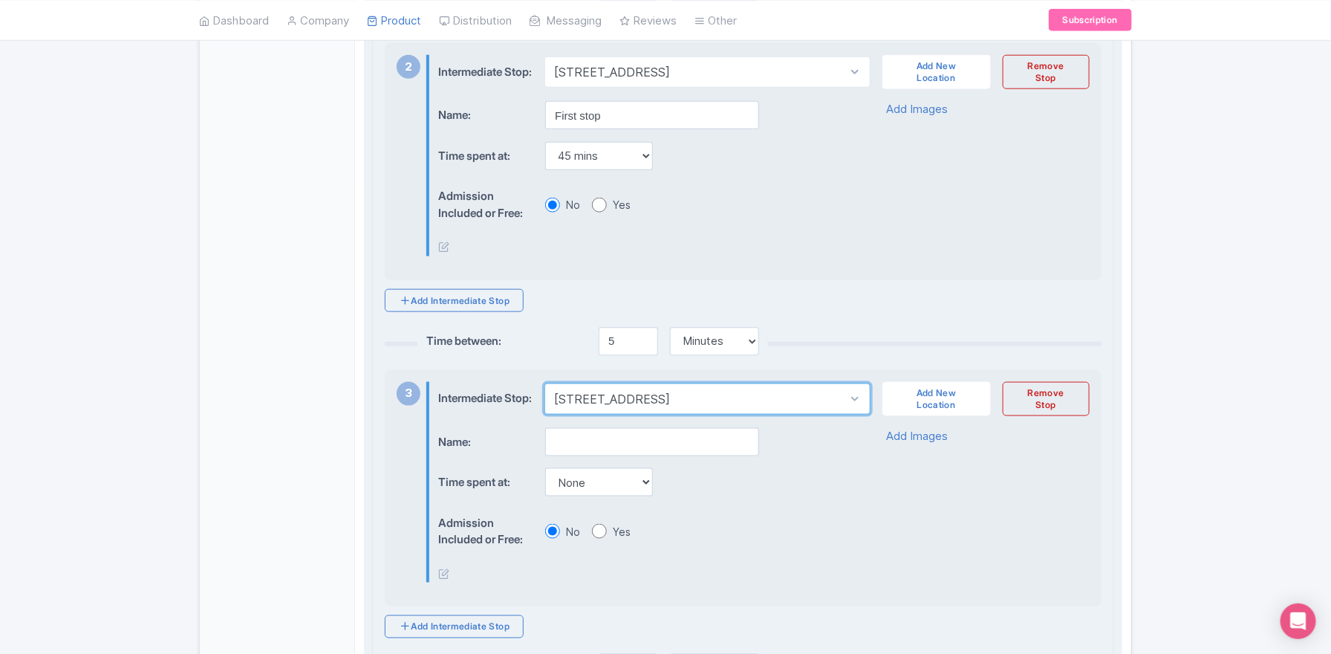
click at [544, 394] on select "Select location Old Town, Prague 1, Czechia" at bounding box center [706, 398] width 325 height 31
click at [585, 456] on input "text" at bounding box center [652, 442] width 214 height 28
type input "Second stop"
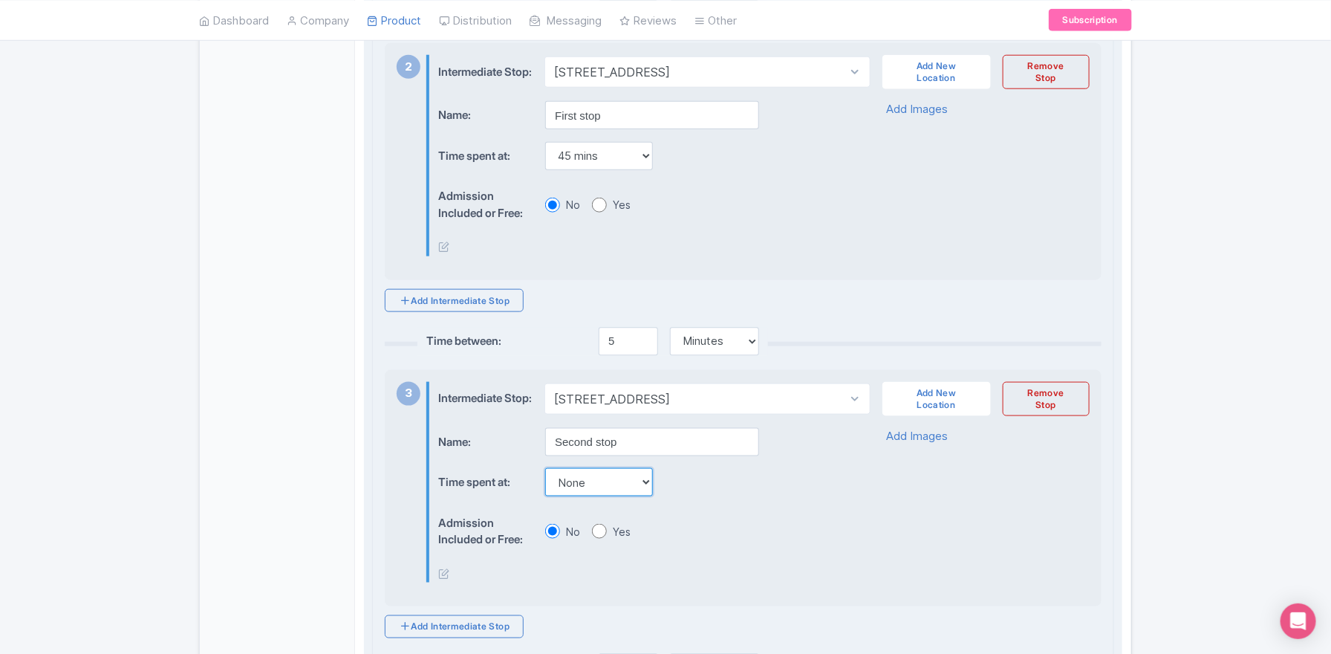
click at [584, 492] on select "None 15 mins 30 mins 45 mins 1 hour 1 hour 15 mins 1 hour 30 mins 1 hour 45 min…" at bounding box center [599, 482] width 108 height 28
select select "30"
click at [545, 485] on select "None 15 mins 30 mins 45 mins 1 hour 1 hour 15 mins 1 hour 30 mins 1 hour 45 min…" at bounding box center [599, 482] width 108 height 28
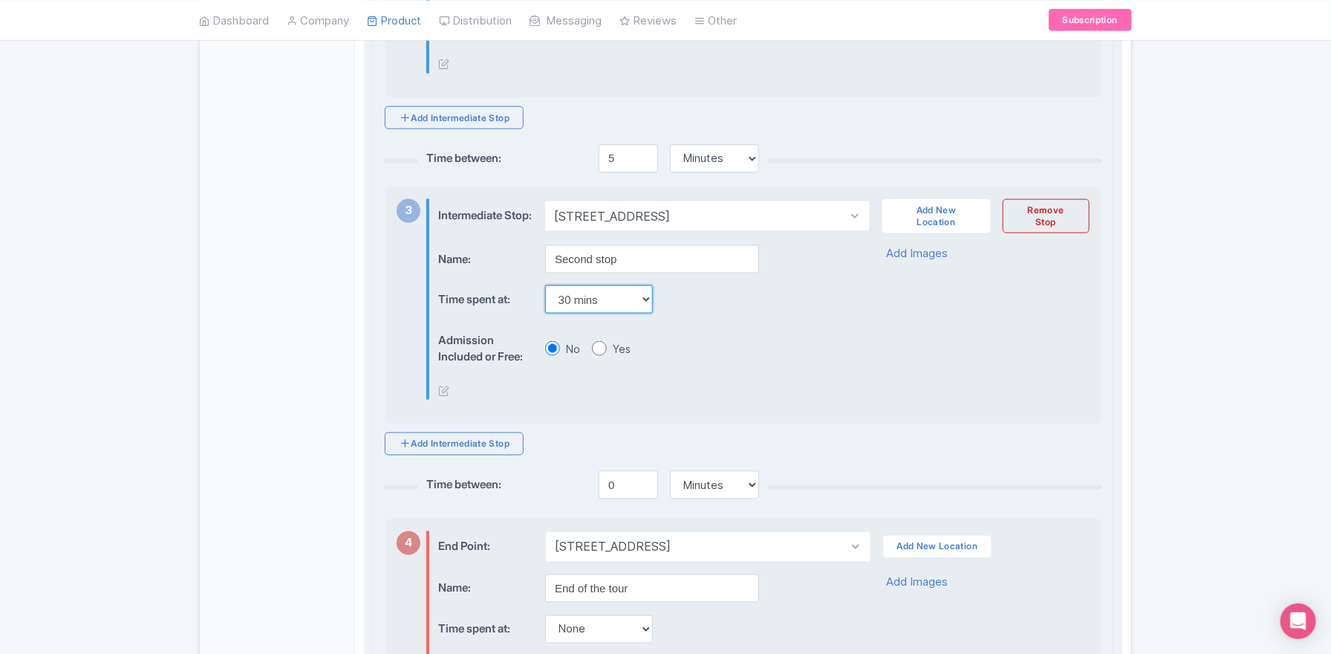
scroll to position [964, 0]
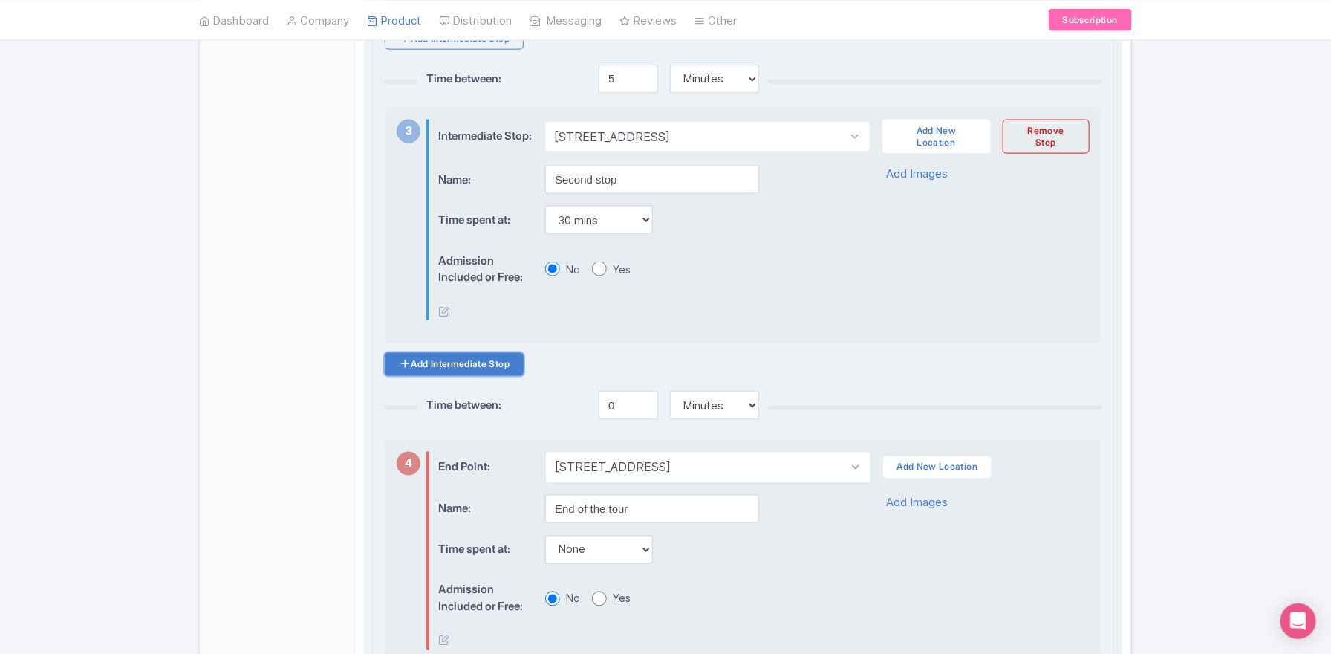
click at [490, 376] on link "Add Intermediate Stop" at bounding box center [454, 364] width 139 height 23
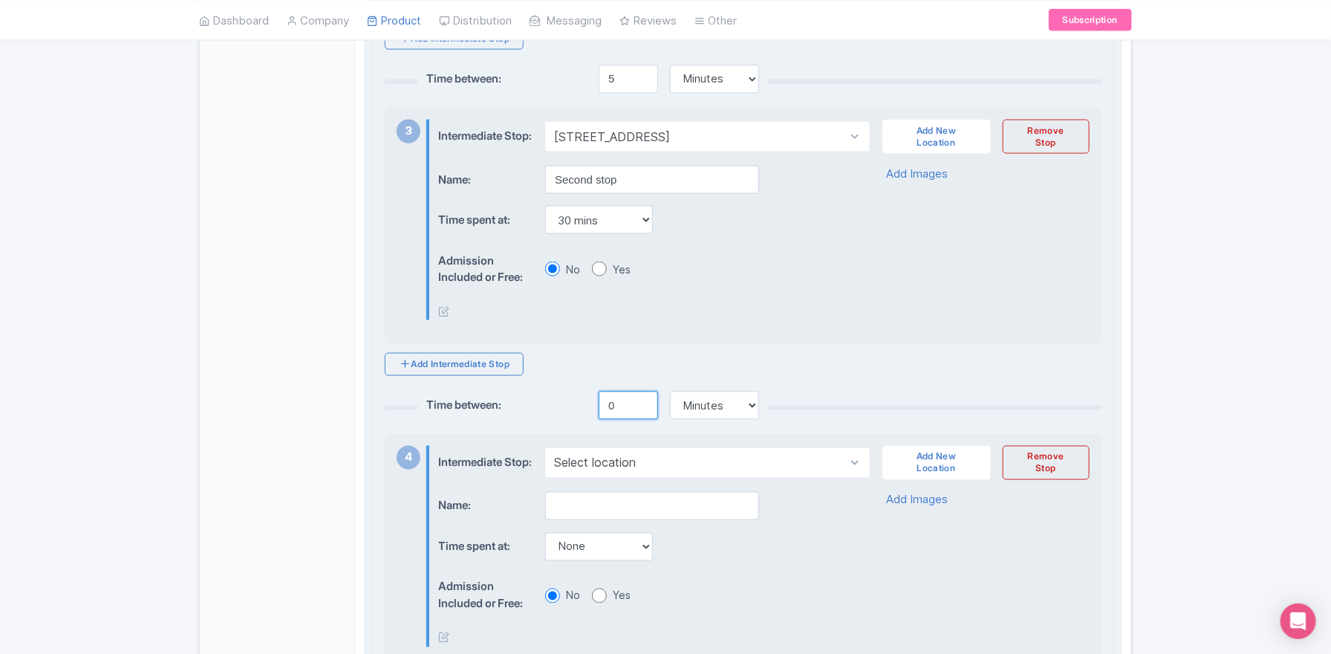
click at [605, 420] on input "0" at bounding box center [628, 405] width 59 height 28
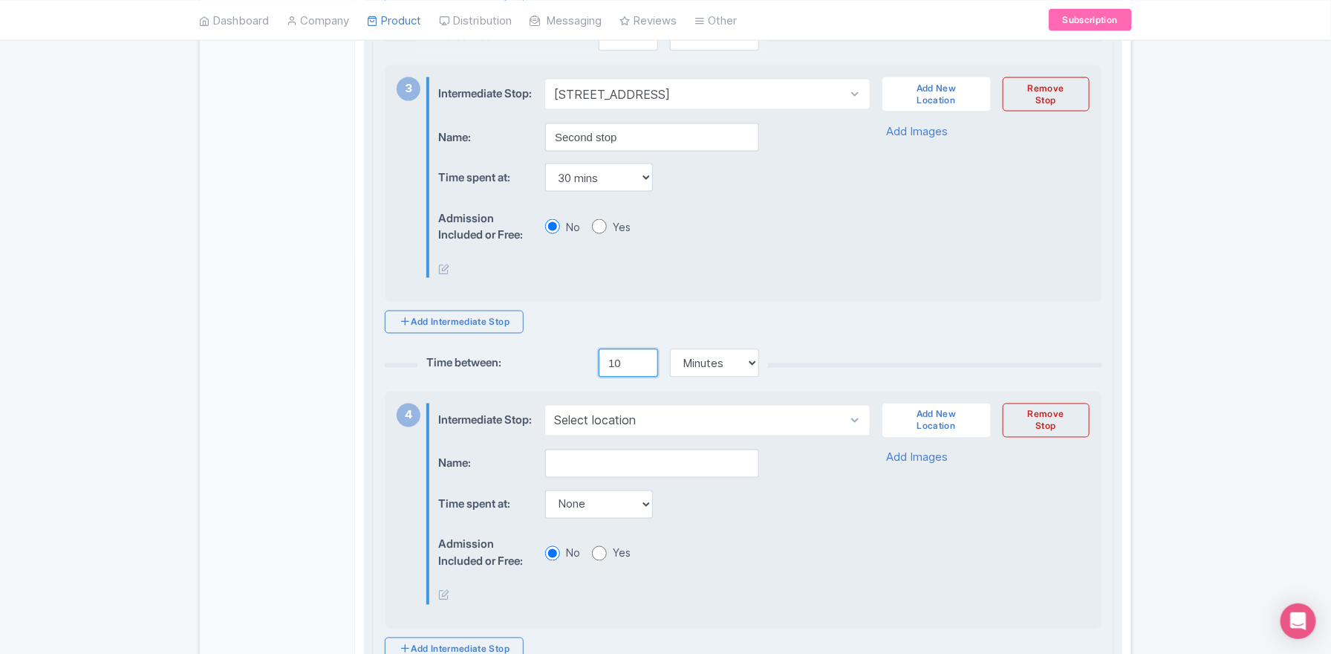
scroll to position [1033, 0]
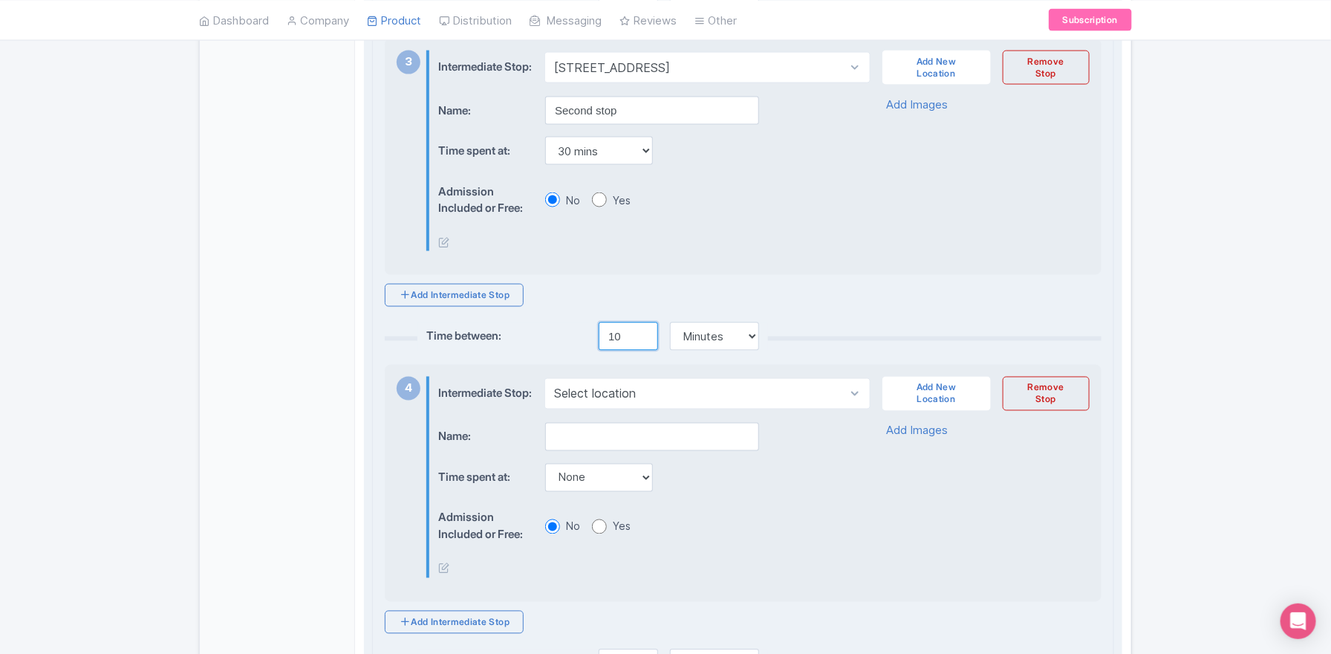
type input "10"
click at [599, 409] on select "Select location Old Town, Prague 1, Czechia" at bounding box center [706, 393] width 325 height 31
select select "bece0f53-75dc-4802-ba75-77a862c98af7"
click at [544, 400] on select "Select location Old Town, Prague 1, Czechia" at bounding box center [706, 393] width 325 height 31
click at [599, 409] on select "Select location Old Town, Prague 1, Czechia" at bounding box center [706, 393] width 325 height 31
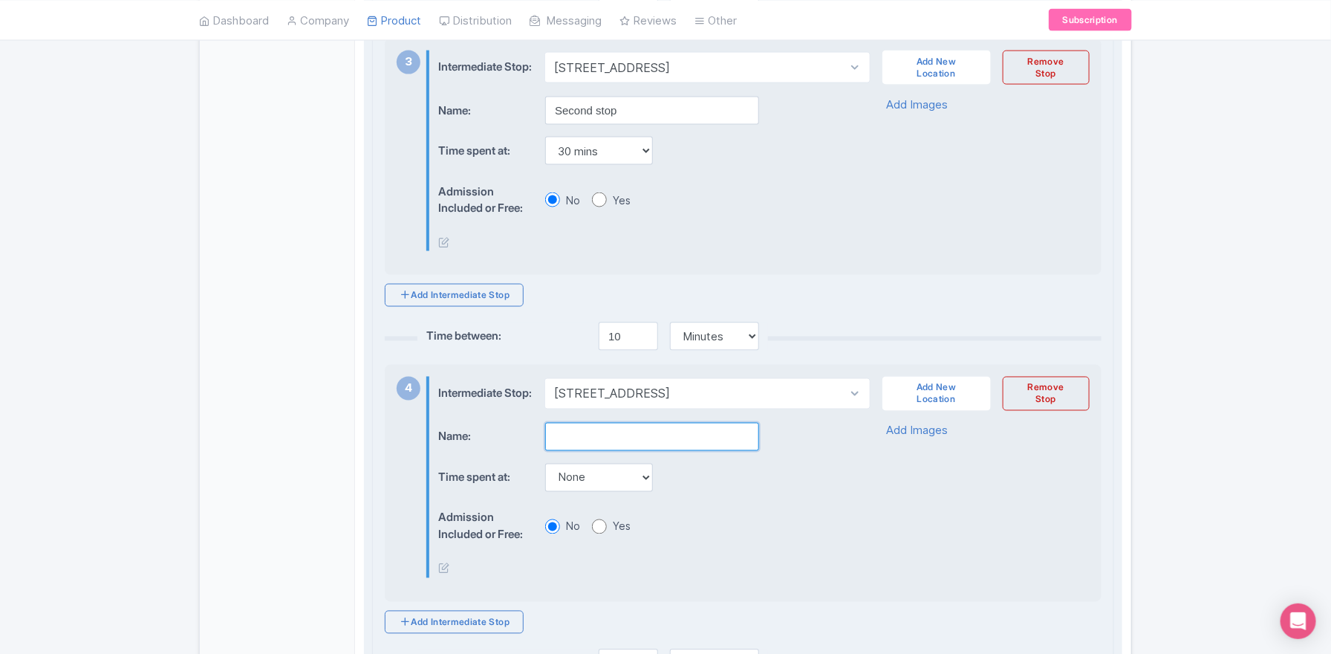
click at [568, 451] on input "text" at bounding box center [652, 437] width 214 height 28
type input "Thirds stop"
click at [584, 492] on select "None 15 mins 30 mins 45 mins 1 hour 1 hour 15 mins 1 hour 30 mins 1 hour 45 min…" at bounding box center [599, 478] width 108 height 28
select select "45"
click at [545, 490] on select "None 15 mins 30 mins 45 mins 1 hour 1 hour 15 mins 1 hour 30 mins 1 hour 45 min…" at bounding box center [599, 478] width 108 height 28
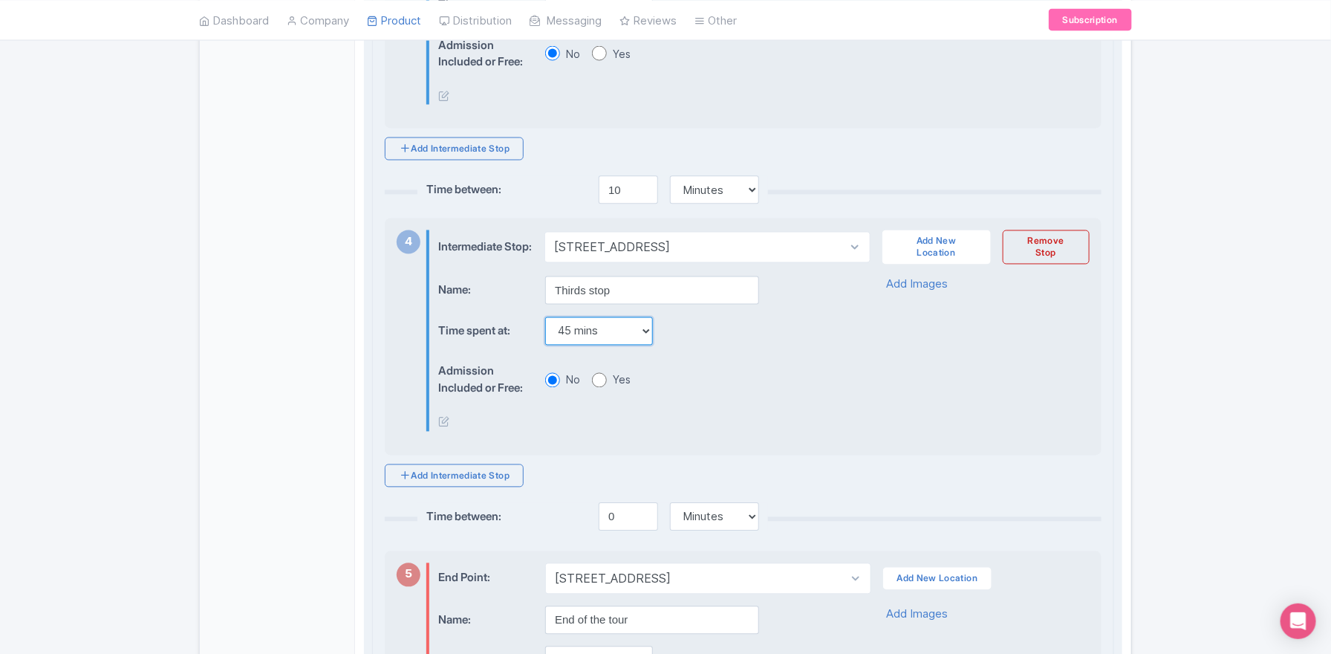
scroll to position [1226, 0]
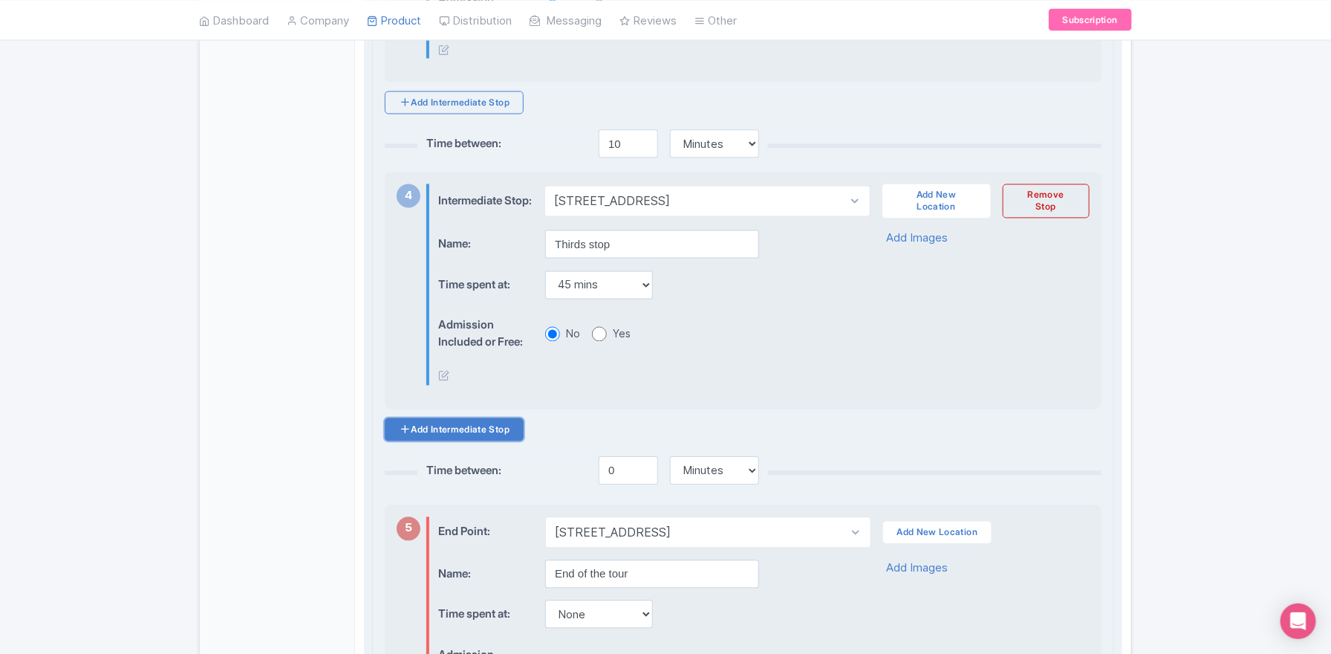
click at [475, 441] on link "Add Intermediate Stop" at bounding box center [454, 429] width 139 height 23
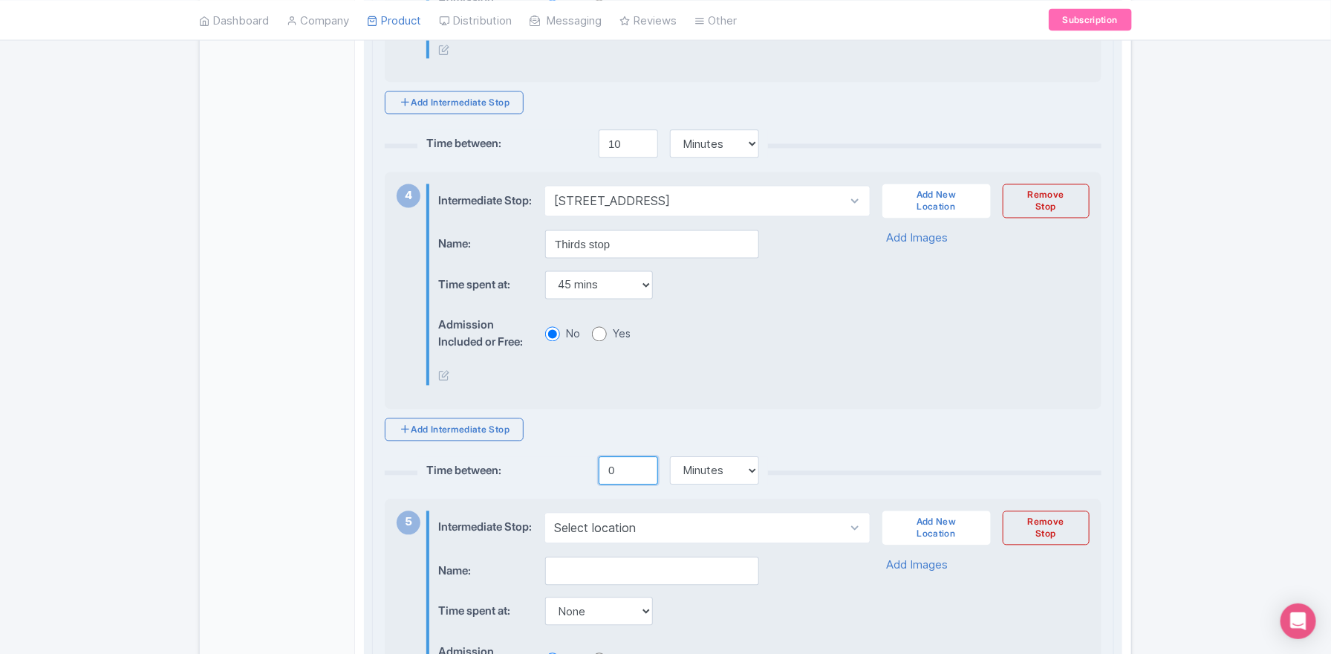
click at [611, 485] on input "0" at bounding box center [628, 471] width 59 height 28
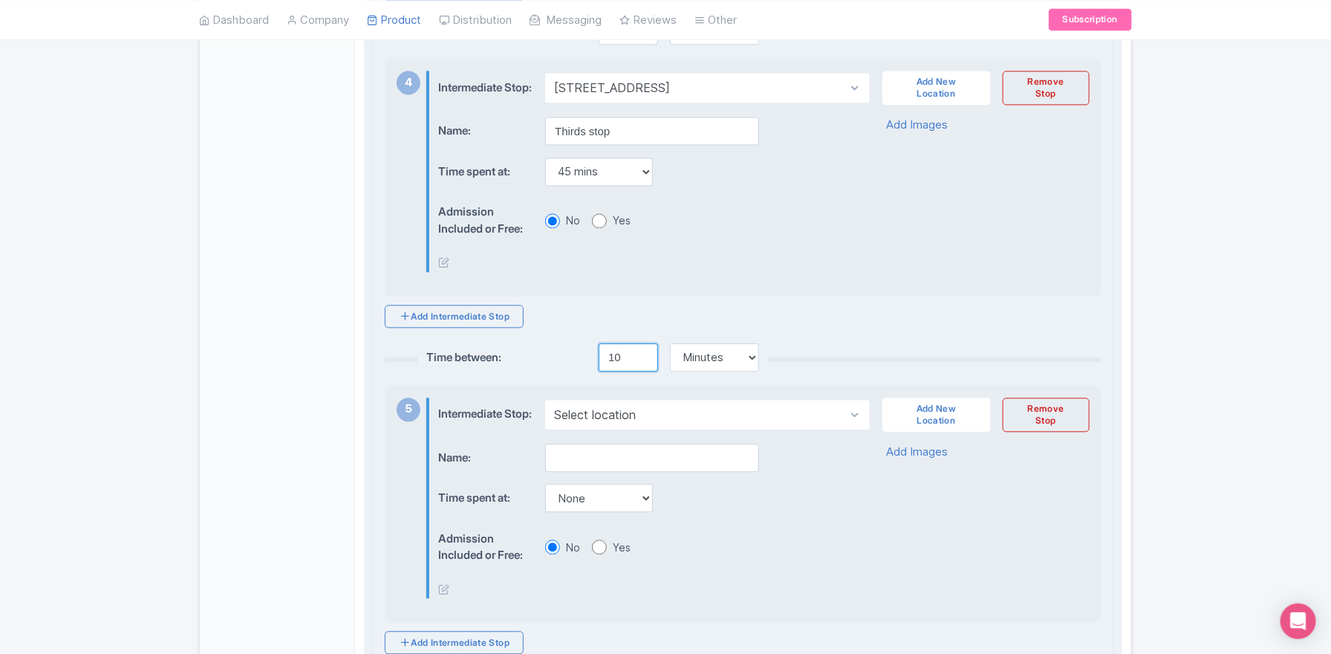
type input "10"
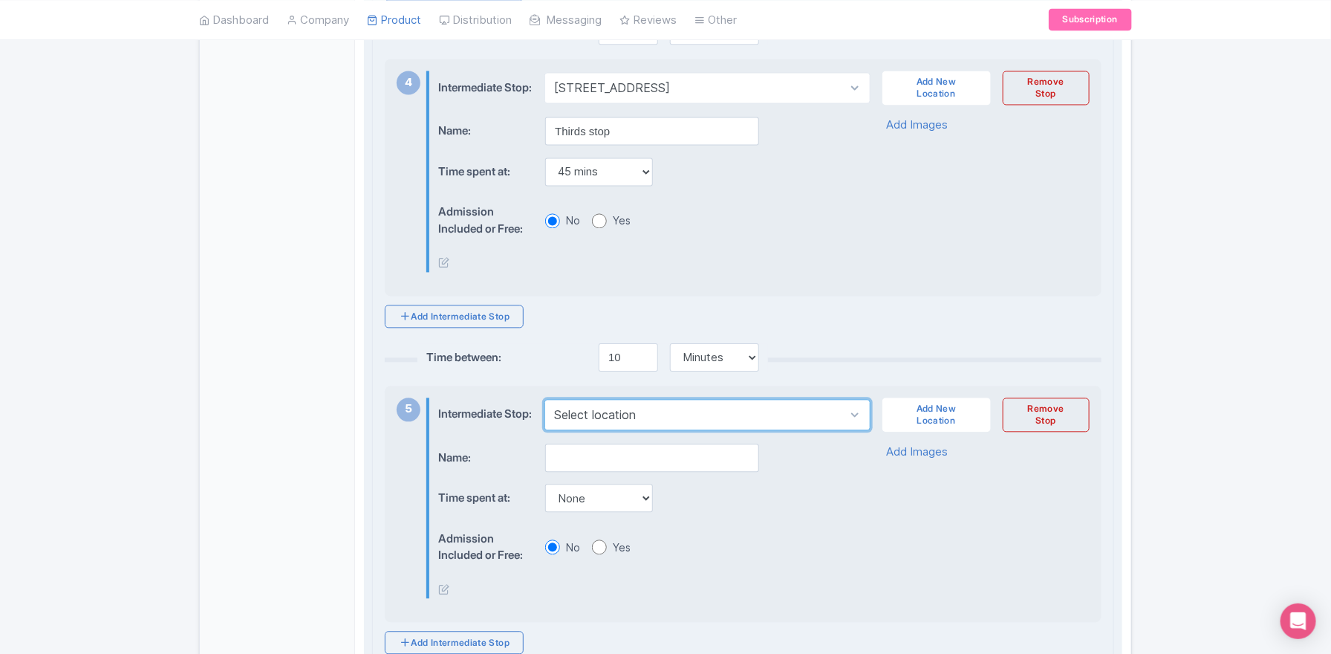
click at [593, 430] on select "Select location Old Town, Prague 1, Czechia" at bounding box center [706, 414] width 325 height 31
select select "bece0f53-75dc-4802-ba75-77a862c98af7"
click at [544, 429] on select "Select location Old Town, Prague 1, Czechia" at bounding box center [706, 414] width 325 height 31
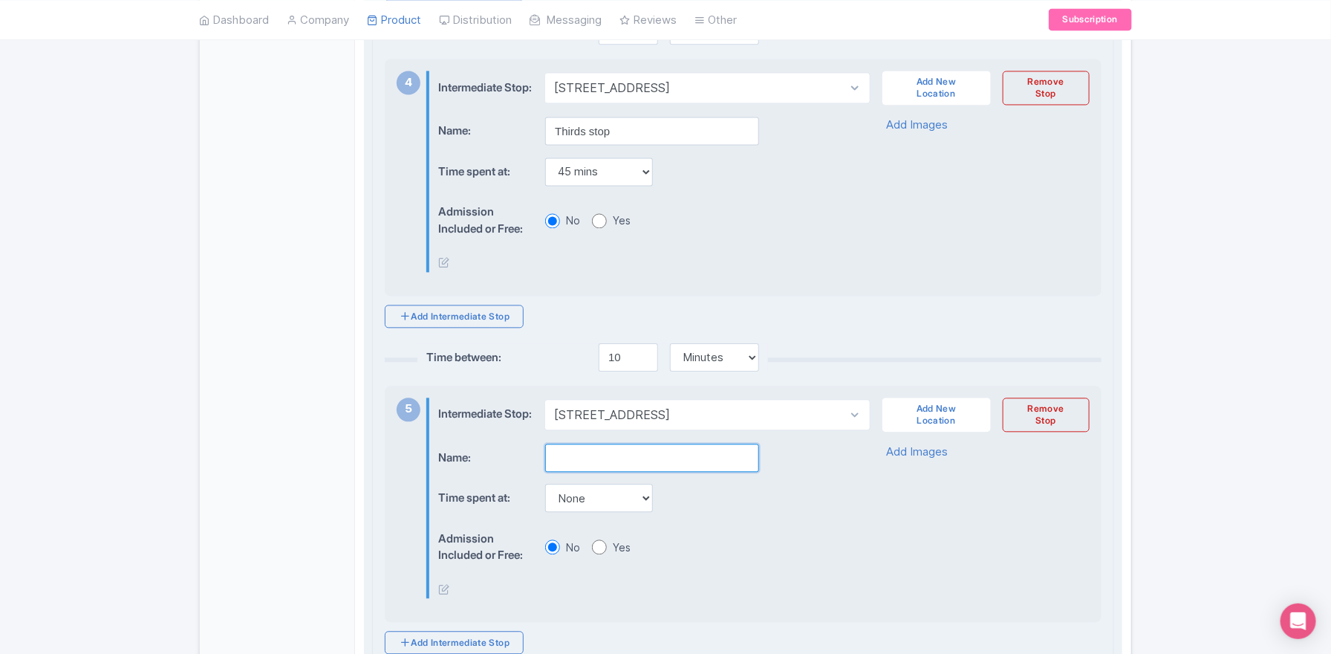
click at [591, 472] on input "text" at bounding box center [652, 457] width 214 height 28
type input "Fourth stop"
click at [587, 512] on select "None 15 mins 30 mins 45 mins 1 hour 1 hour 15 mins 1 hour 30 mins 1 hour 45 min…" at bounding box center [599, 498] width 108 height 28
select select "45"
click at [545, 512] on select "None 15 mins 30 mins 45 mins 1 hour 1 hour 15 mins 1 hour 30 mins 1 hour 45 min…" at bounding box center [599, 498] width 108 height 28
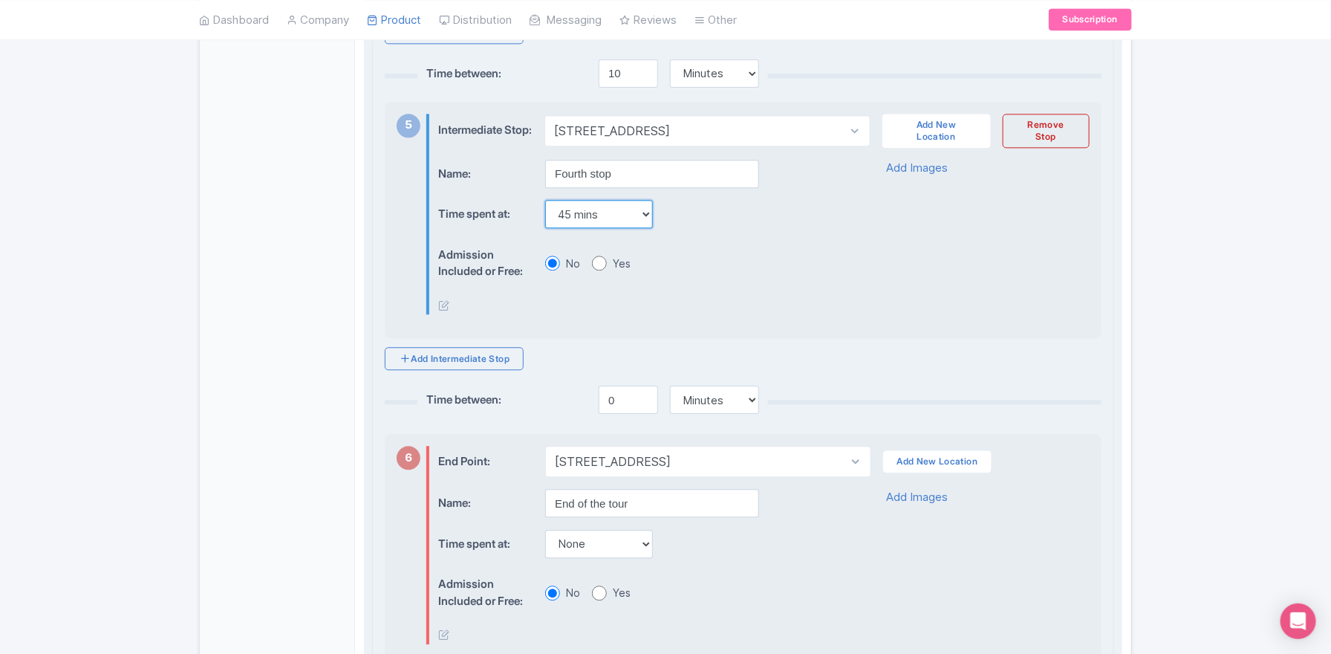
scroll to position [1632, 0]
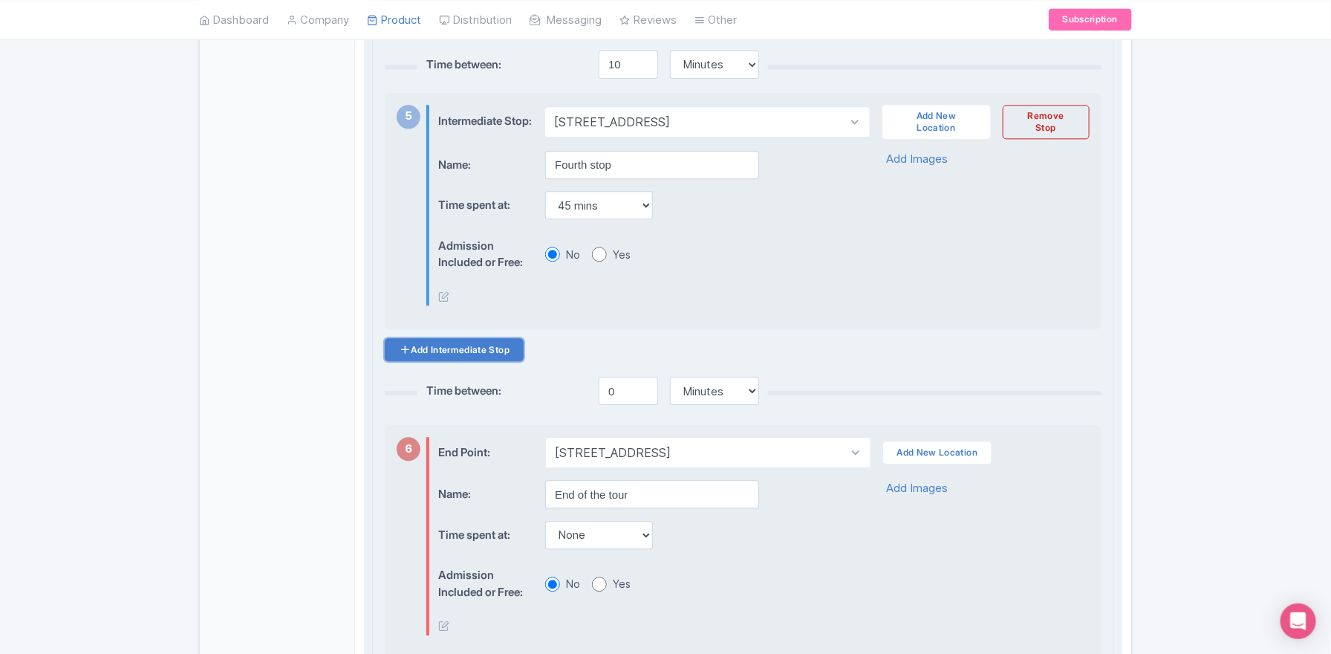
click at [487, 361] on link "Add Intermediate Stop" at bounding box center [454, 349] width 139 height 23
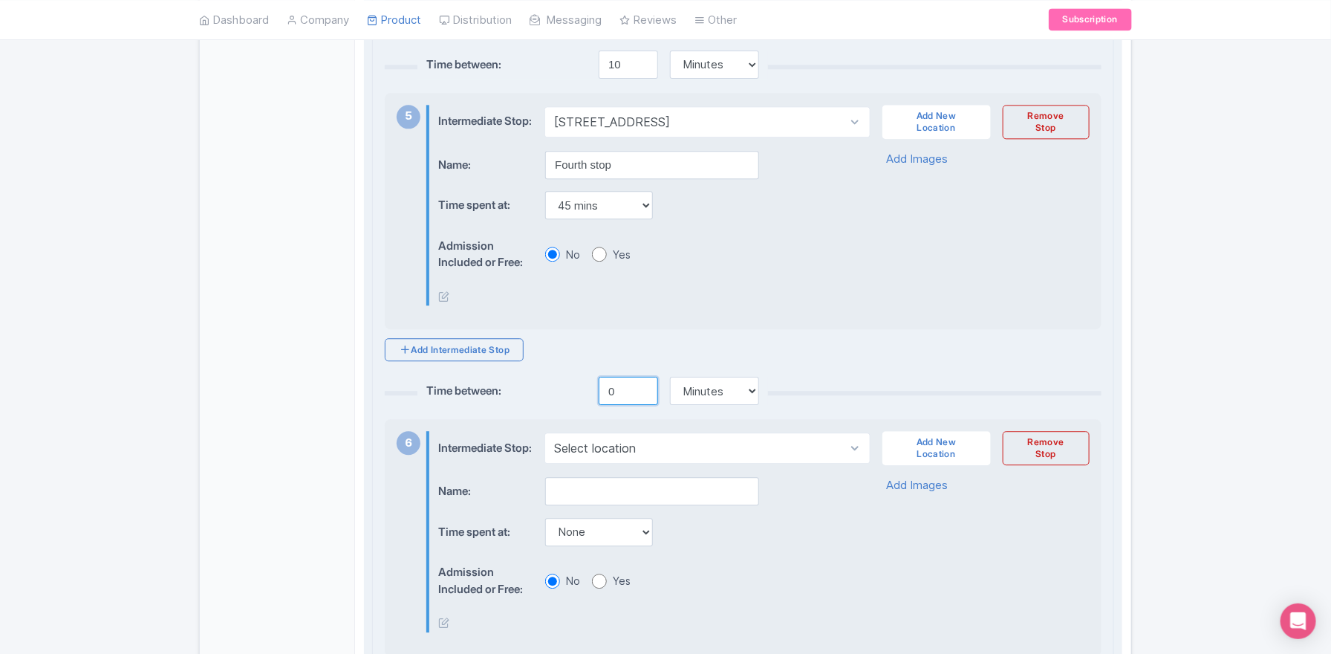
click at [613, 405] on input "0" at bounding box center [628, 391] width 59 height 28
type input "5"
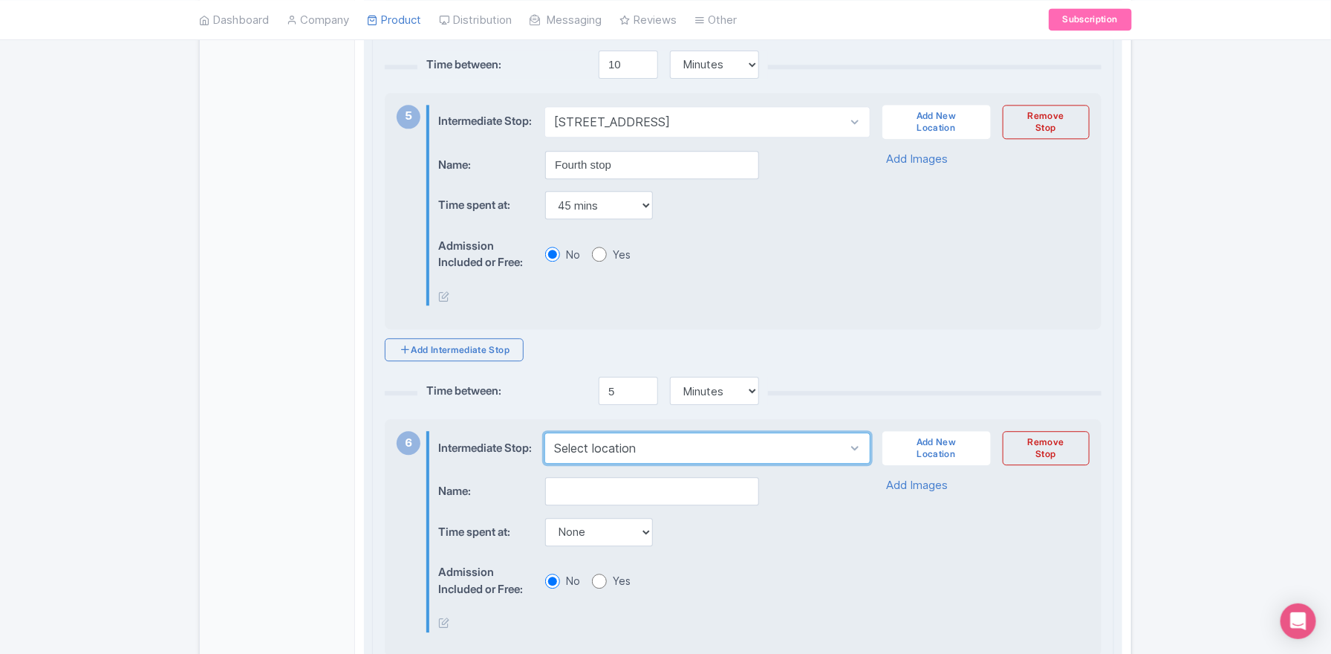
click at [583, 464] on select "Select location Old Town, Prague 1, Czechia" at bounding box center [706, 447] width 325 height 31
select select "bece0f53-75dc-4802-ba75-77a862c98af7"
click at [544, 464] on select "Select location Old Town, Prague 1, Czechia" at bounding box center [706, 447] width 325 height 31
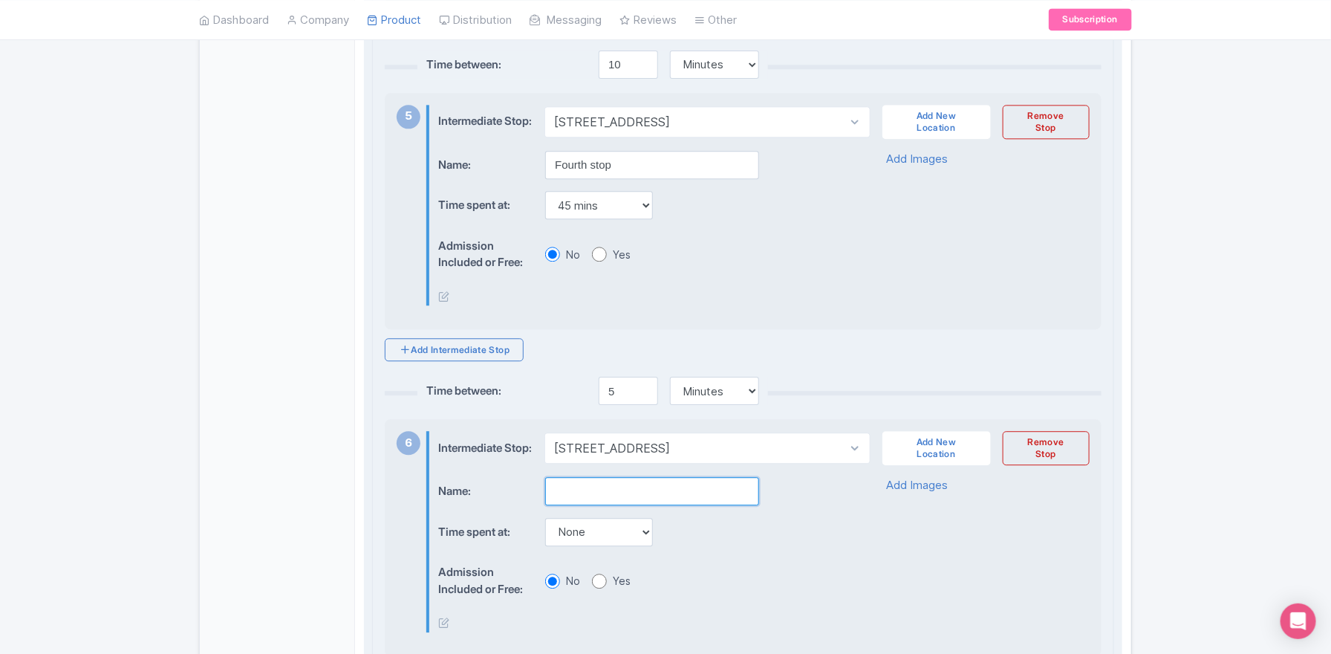
click at [582, 505] on input "text" at bounding box center [652, 491] width 214 height 28
type input "Fifth stop"
click at [590, 546] on select "None 15 mins 30 mins 45 mins 1 hour 1 hour 15 mins 1 hour 30 mins 1 hour 45 min…" at bounding box center [599, 532] width 108 height 28
select select "30"
click at [545, 546] on select "None 15 mins 30 mins 45 mins 1 hour 1 hour 15 mins 1 hour 30 mins 1 hour 45 min…" at bounding box center [599, 532] width 108 height 28
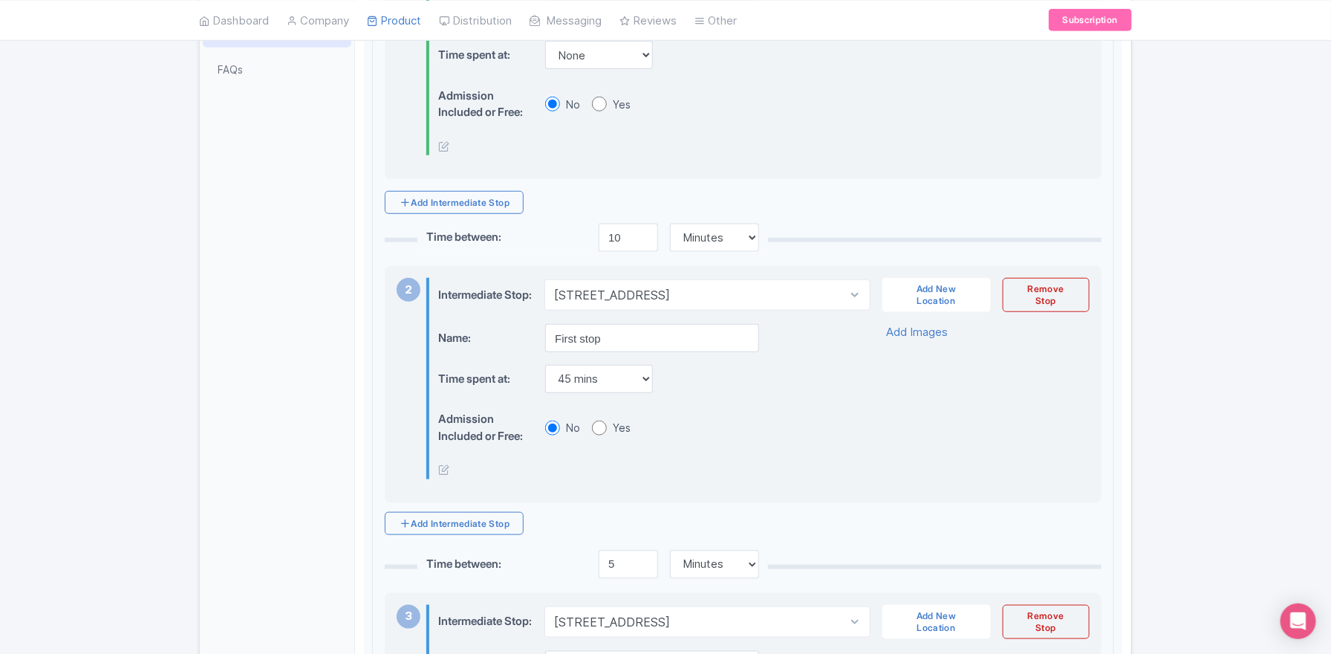
scroll to position [9, 0]
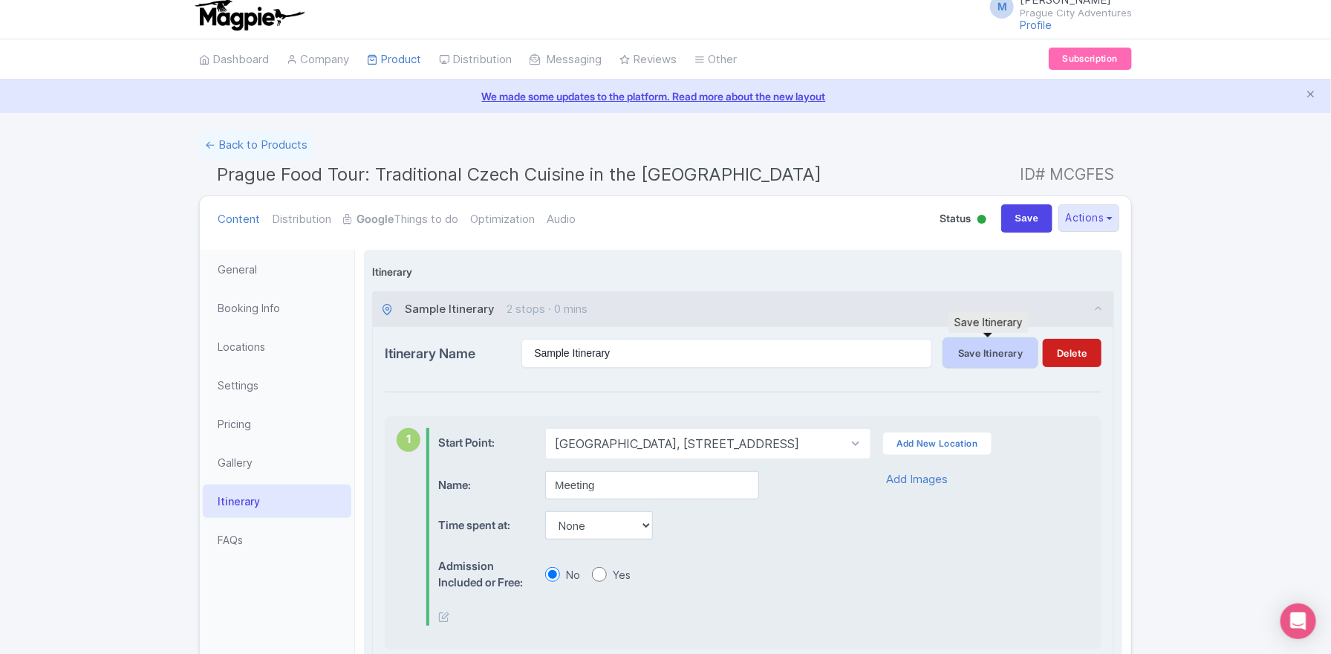
click at [980, 339] on button "Save Itinerary" at bounding box center [990, 353] width 93 height 28
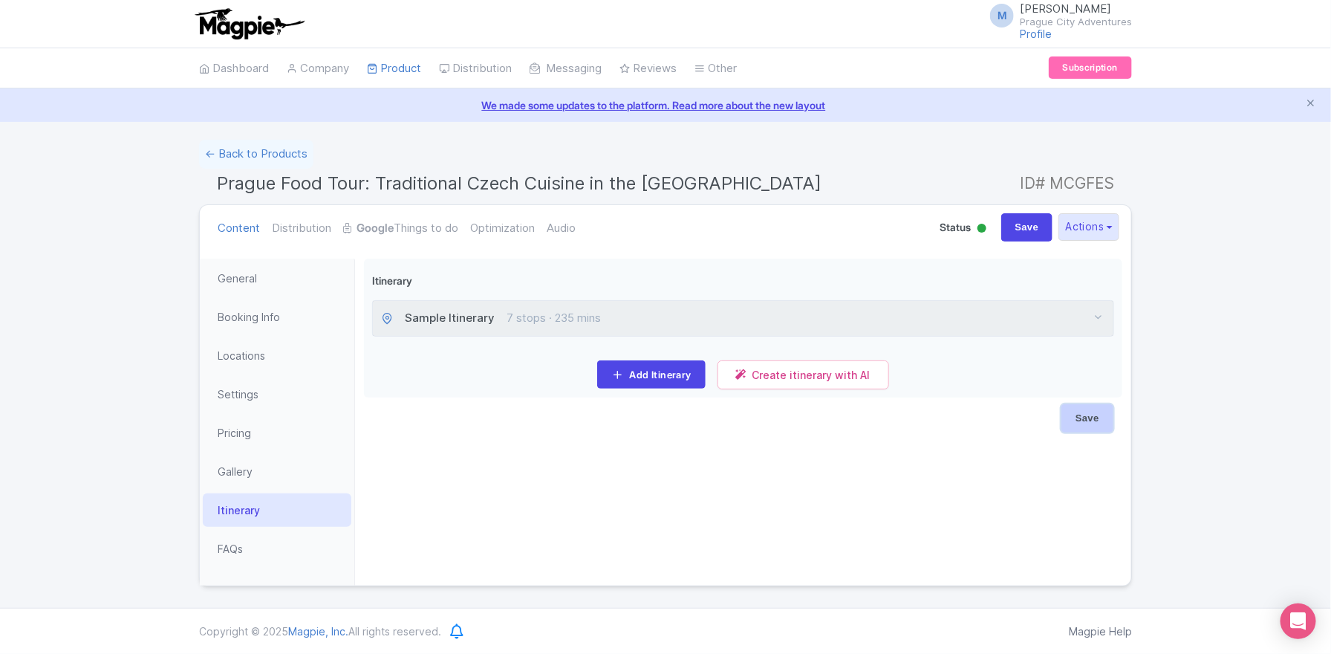
click at [1082, 407] on input "Save" at bounding box center [1088, 418] width 52 height 28
type input "Saving..."
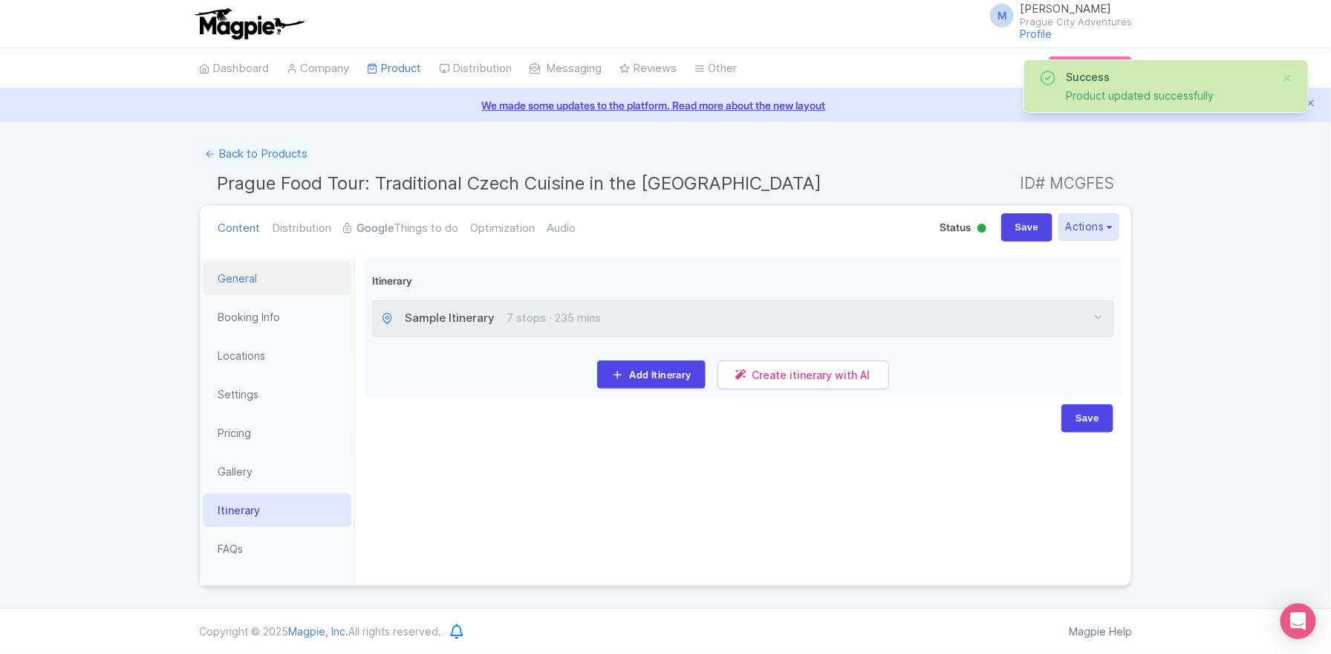
click at [255, 270] on link "General" at bounding box center [277, 277] width 149 height 33
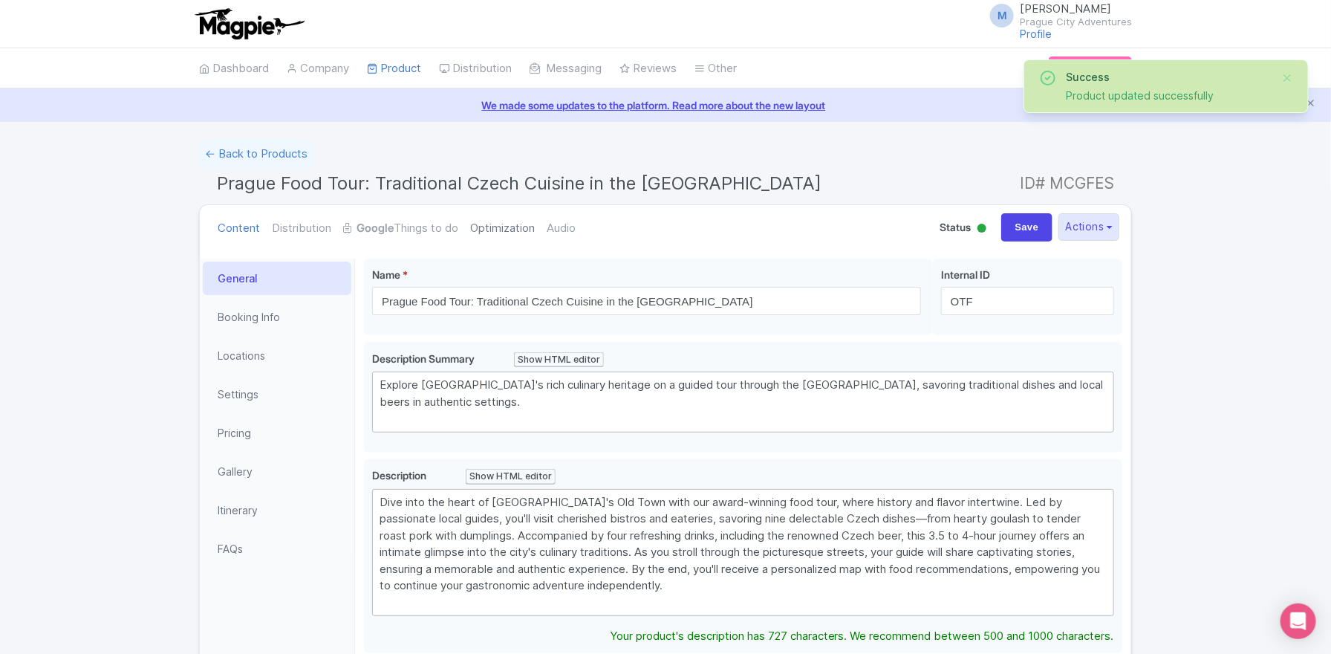
click at [515, 224] on link "Optimization" at bounding box center [502, 228] width 65 height 47
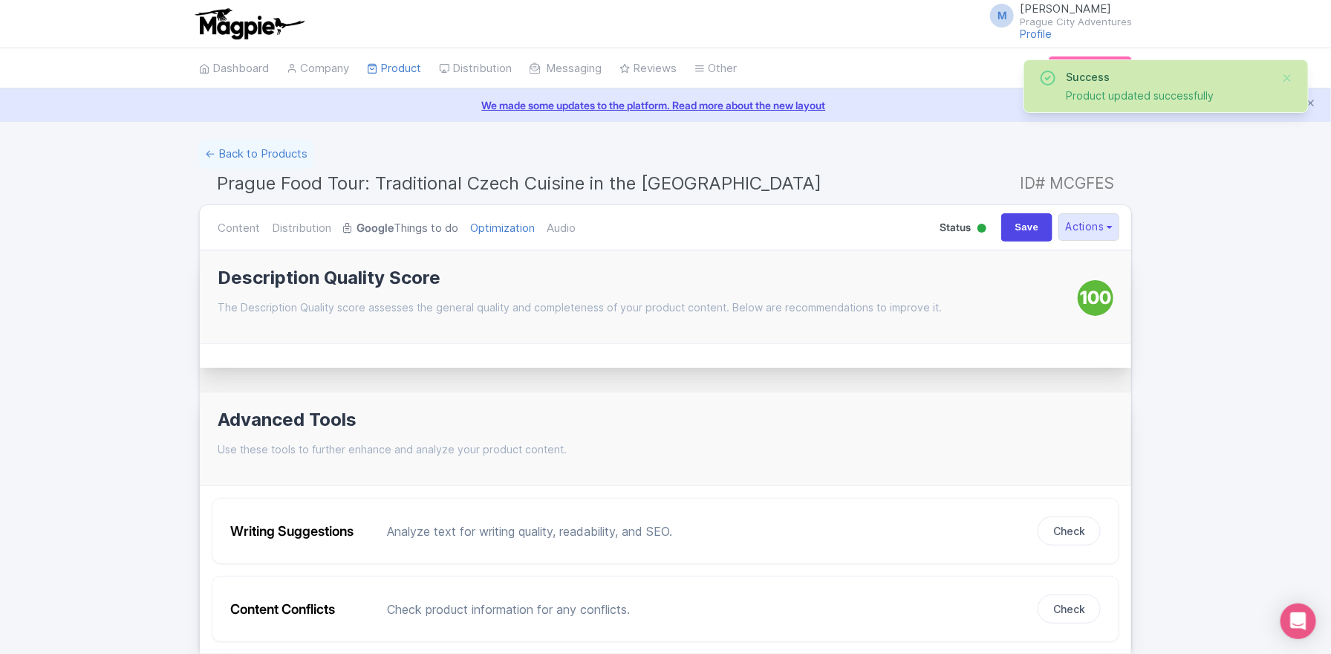
click at [447, 219] on link "Google Things to do" at bounding box center [400, 228] width 115 height 47
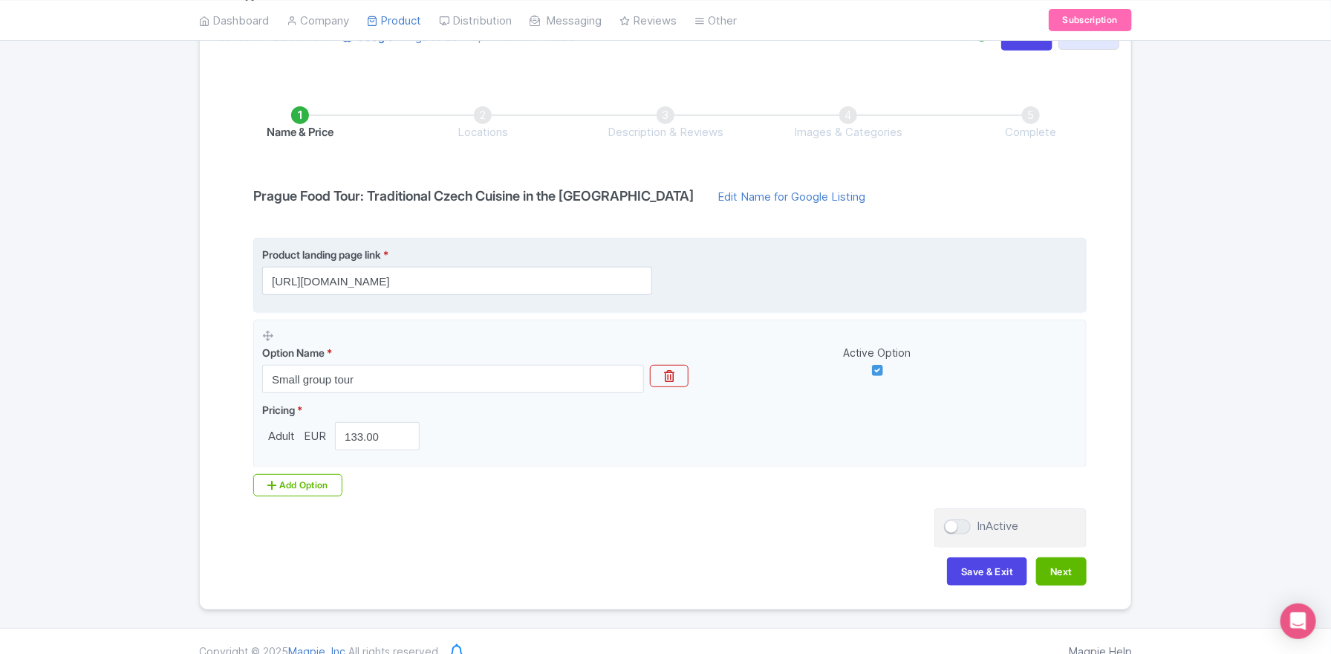
scroll to position [192, 0]
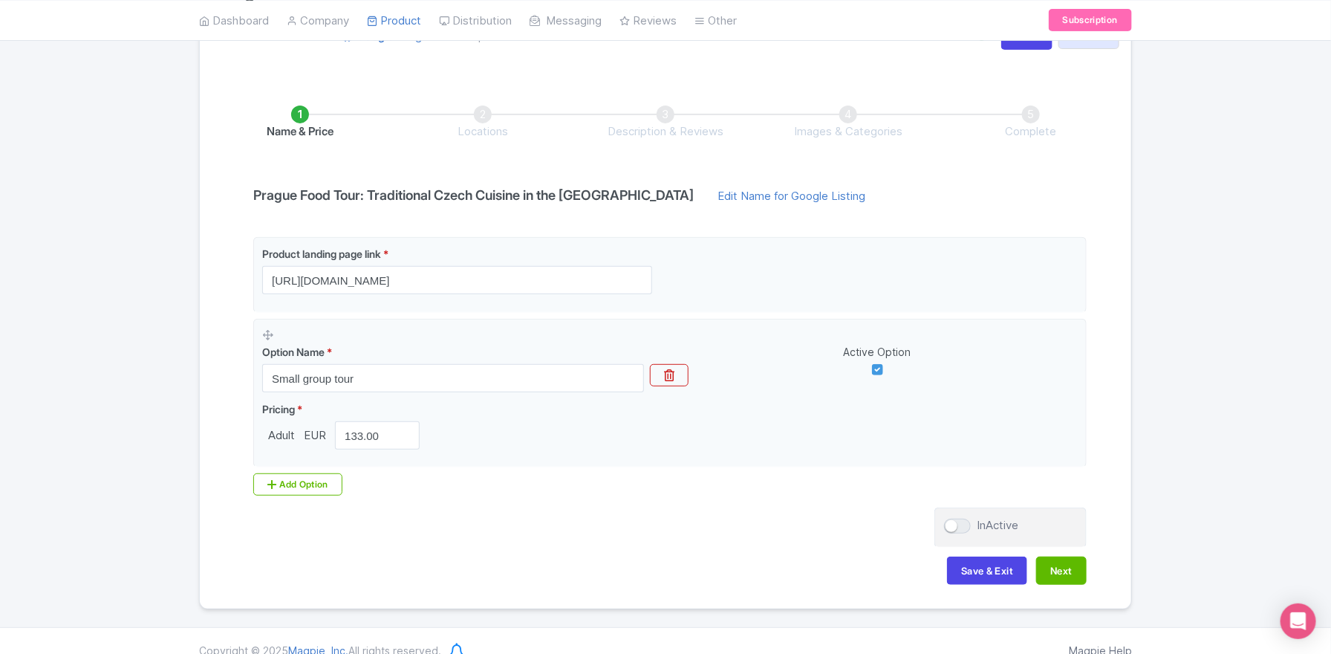
click at [485, 114] on li "Locations" at bounding box center [482, 122] width 183 height 35
click at [1076, 562] on button "Next" at bounding box center [1061, 570] width 51 height 28
click at [956, 519] on div at bounding box center [957, 525] width 27 height 15
click at [954, 521] on input "InActive" at bounding box center [949, 526] width 10 height 10
checkbox input "true"
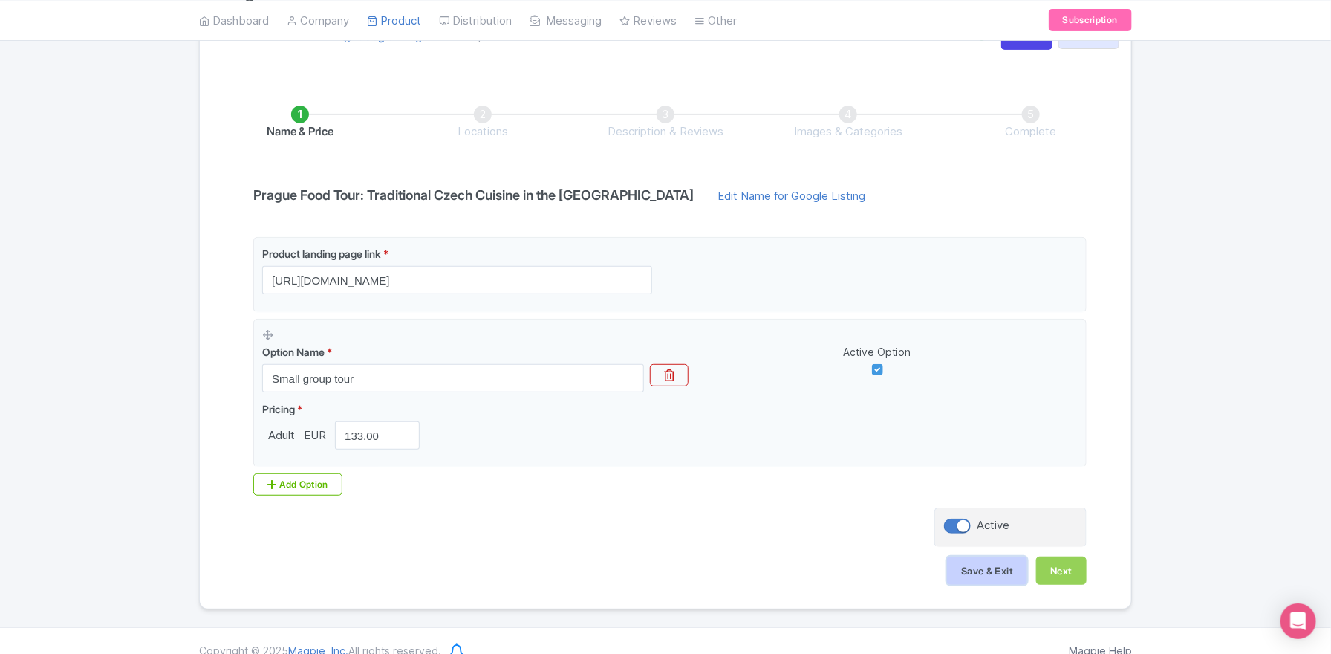
click at [979, 568] on button "Save & Exit" at bounding box center [987, 570] width 80 height 28
click at [485, 114] on li "Locations" at bounding box center [482, 122] width 183 height 35
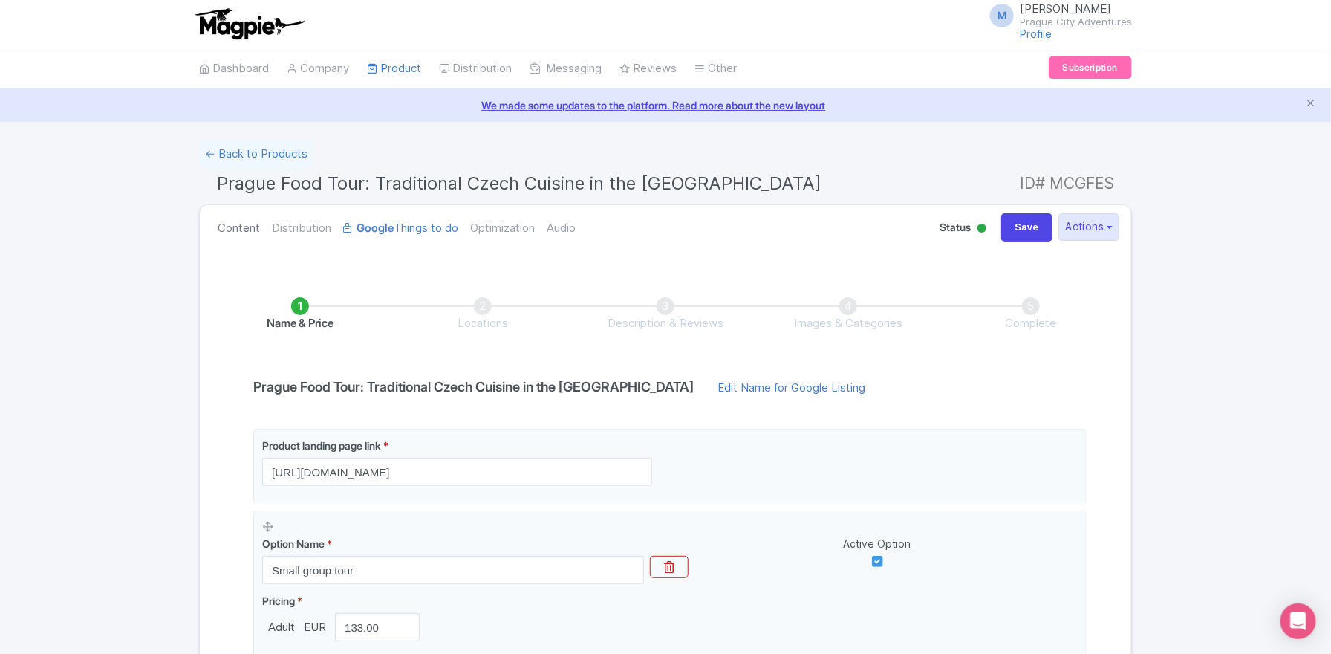
click at [221, 230] on link "Content" at bounding box center [239, 228] width 42 height 47
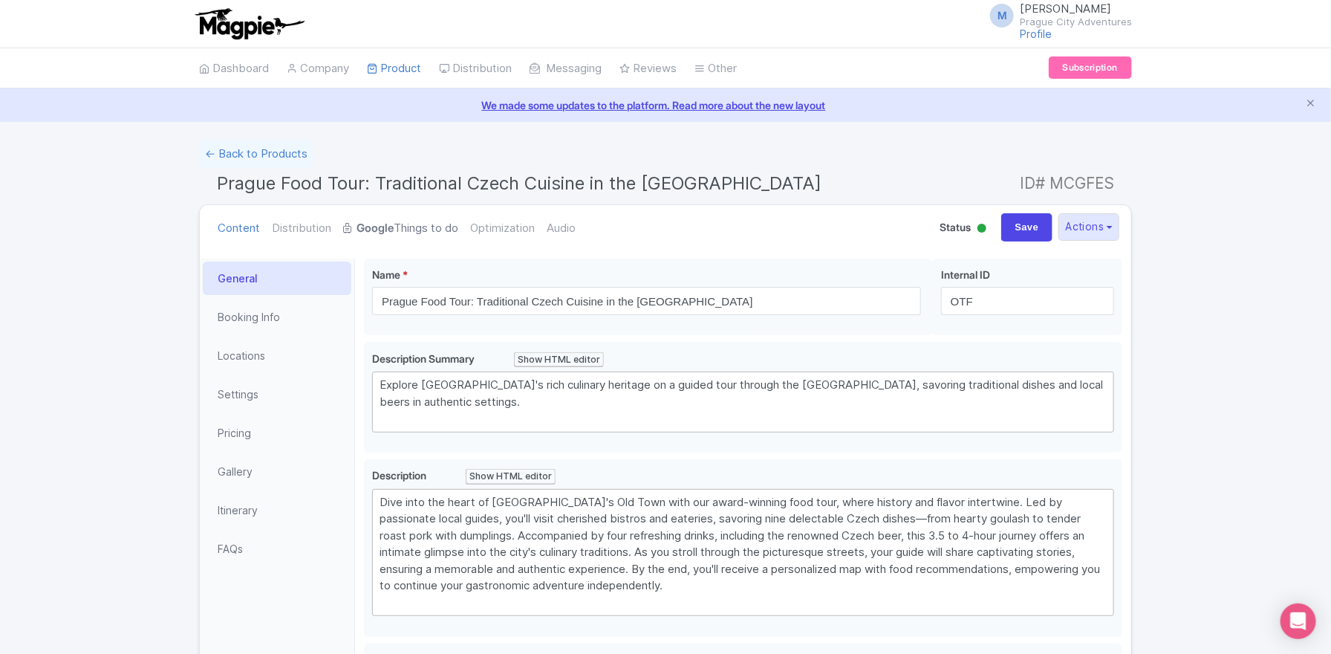
click at [386, 226] on strong "Google" at bounding box center [375, 228] width 37 height 17
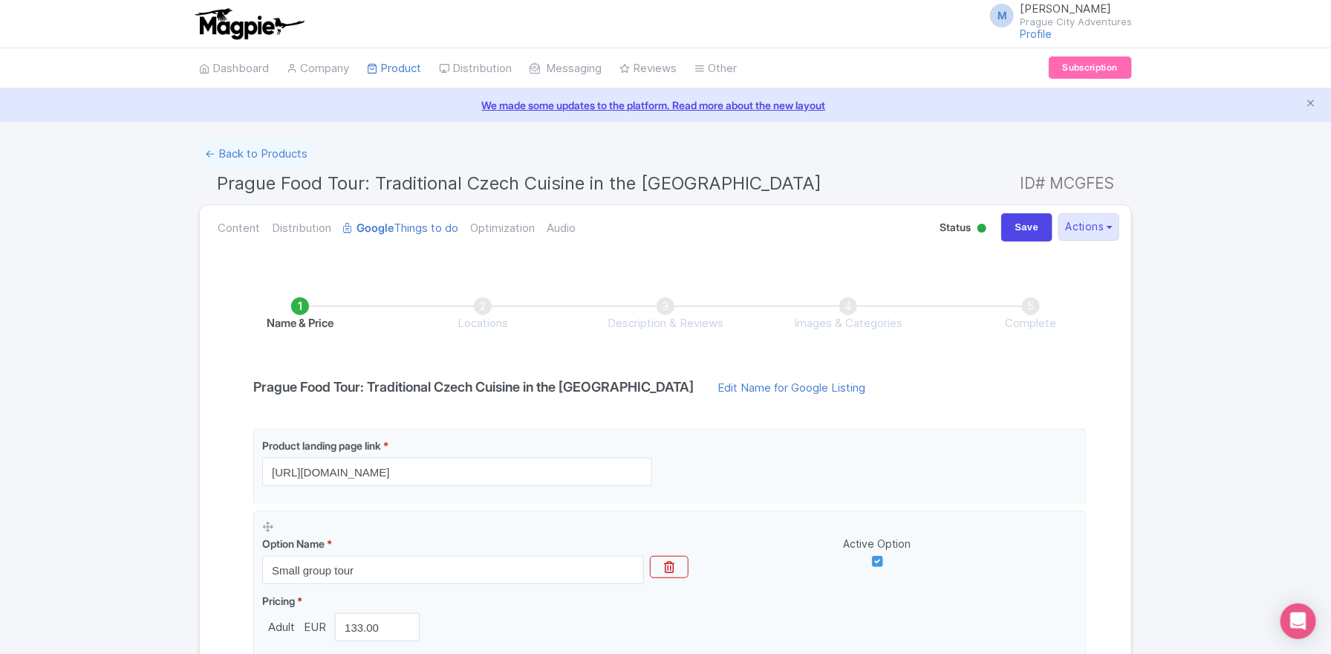
click at [482, 302] on li "Locations" at bounding box center [482, 314] width 183 height 35
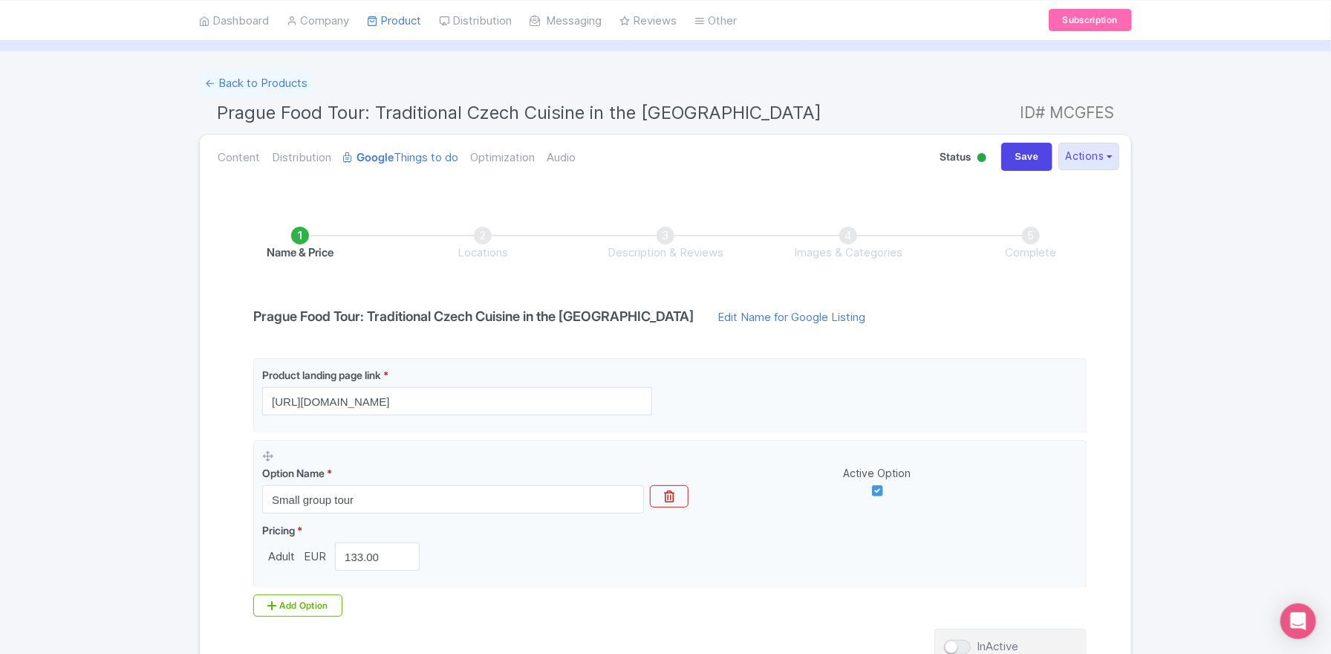
scroll to position [181, 0]
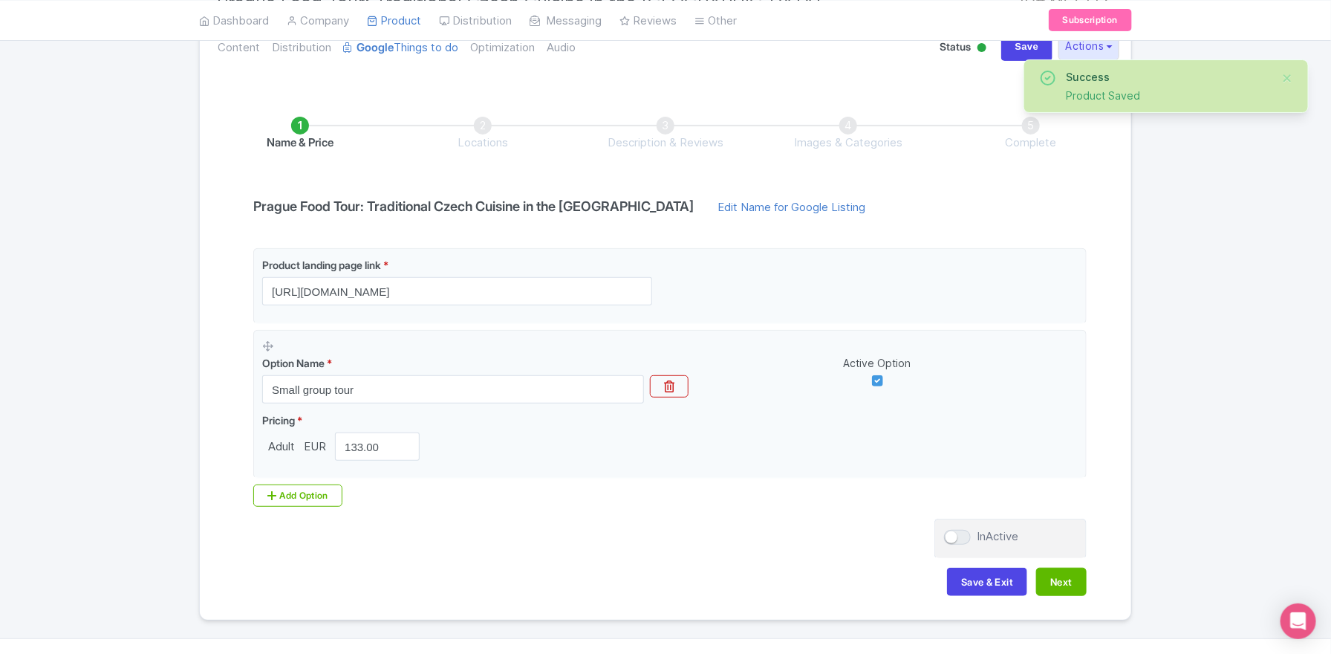
click at [481, 126] on li "Locations" at bounding box center [482, 134] width 183 height 35
click at [481, 120] on li "Locations" at bounding box center [482, 134] width 183 height 35
click at [481, 142] on li "Locations" at bounding box center [482, 134] width 183 height 35
click at [478, 114] on ul "Name & Price Locations Description & Reviews Images & Categories Complete" at bounding box center [666, 134] width 914 height 94
click at [955, 538] on div at bounding box center [957, 537] width 27 height 15
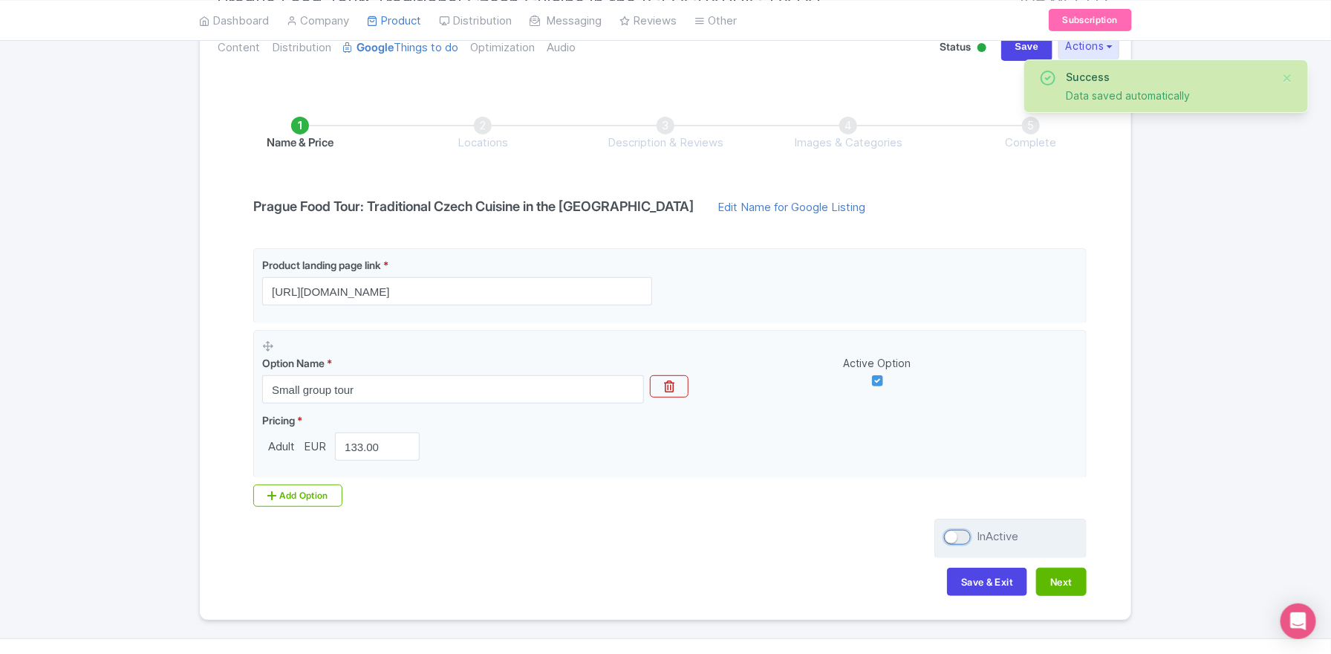
click at [954, 538] on input "InActive" at bounding box center [949, 537] width 10 height 10
checkbox input "true"
click at [998, 575] on button "Save & Exit" at bounding box center [987, 582] width 80 height 28
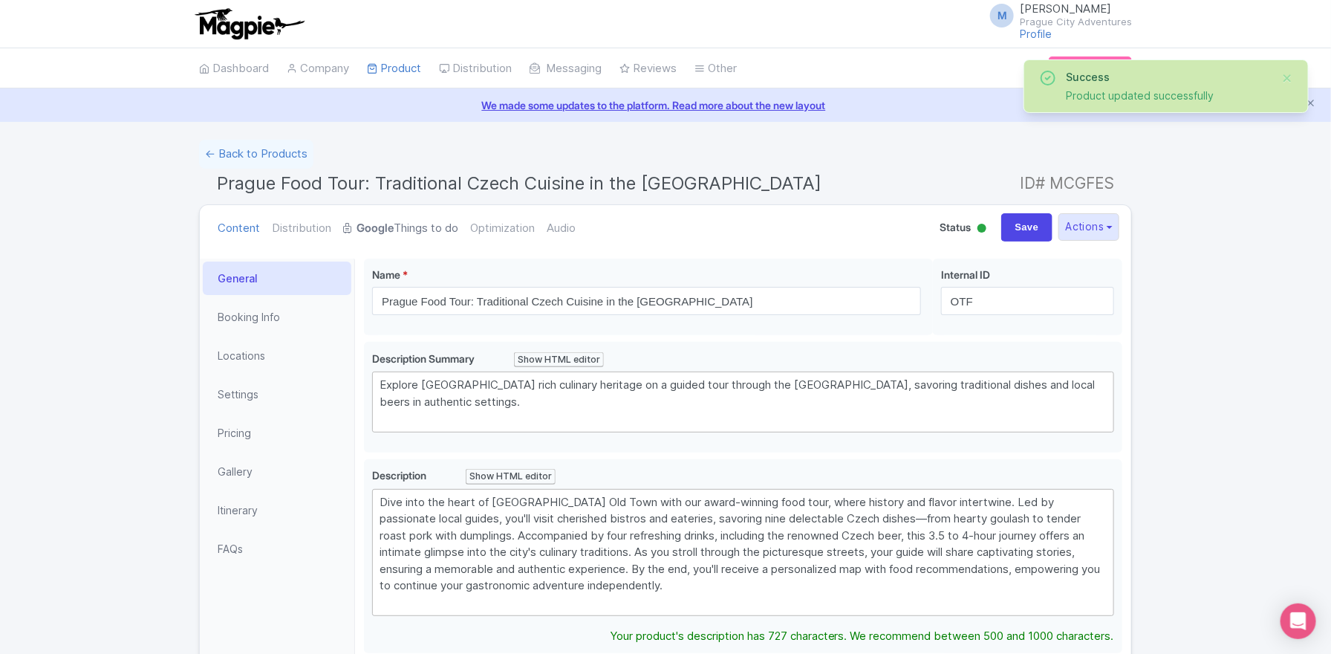
click at [433, 239] on link "Google Things to do" at bounding box center [400, 228] width 115 height 47
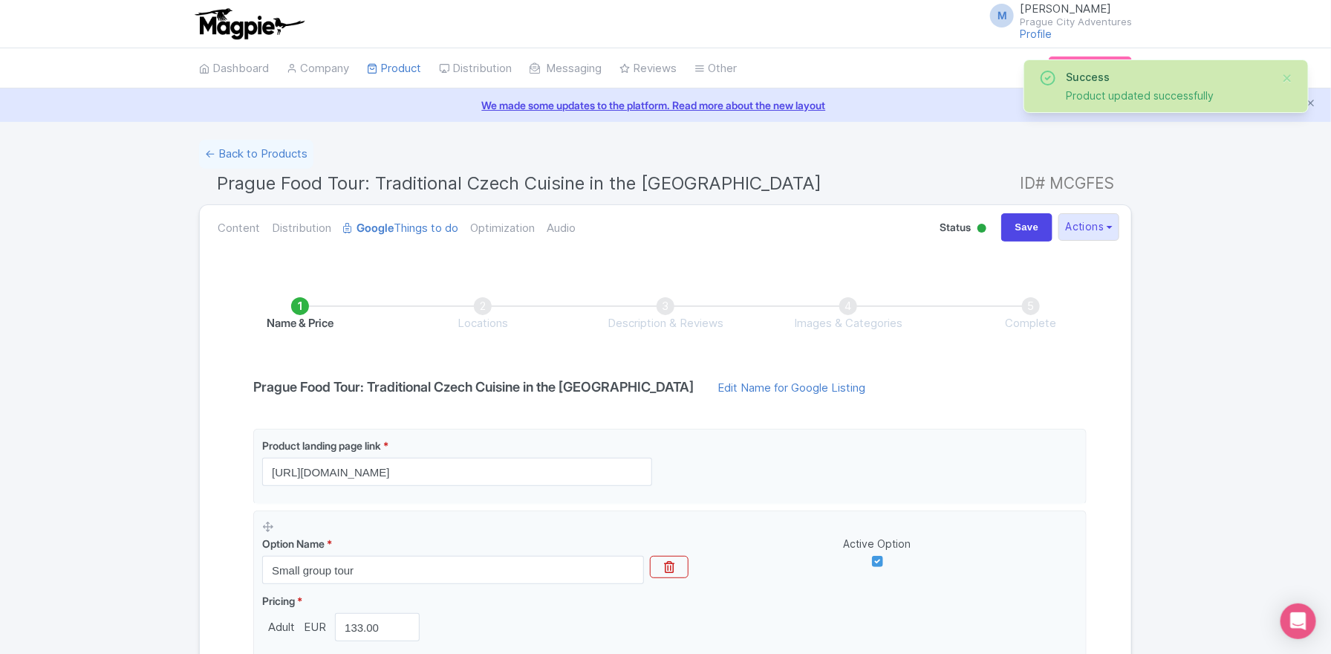
click at [480, 308] on li "Locations" at bounding box center [482, 314] width 183 height 35
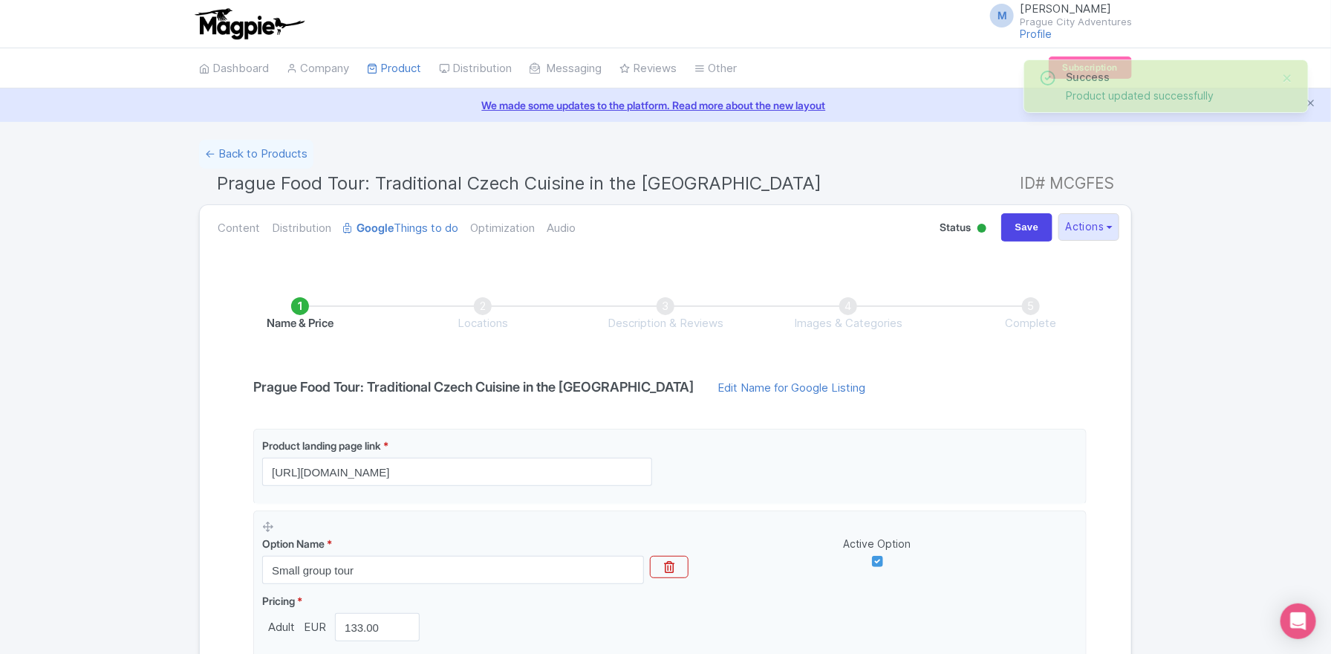
scroll to position [207, 0]
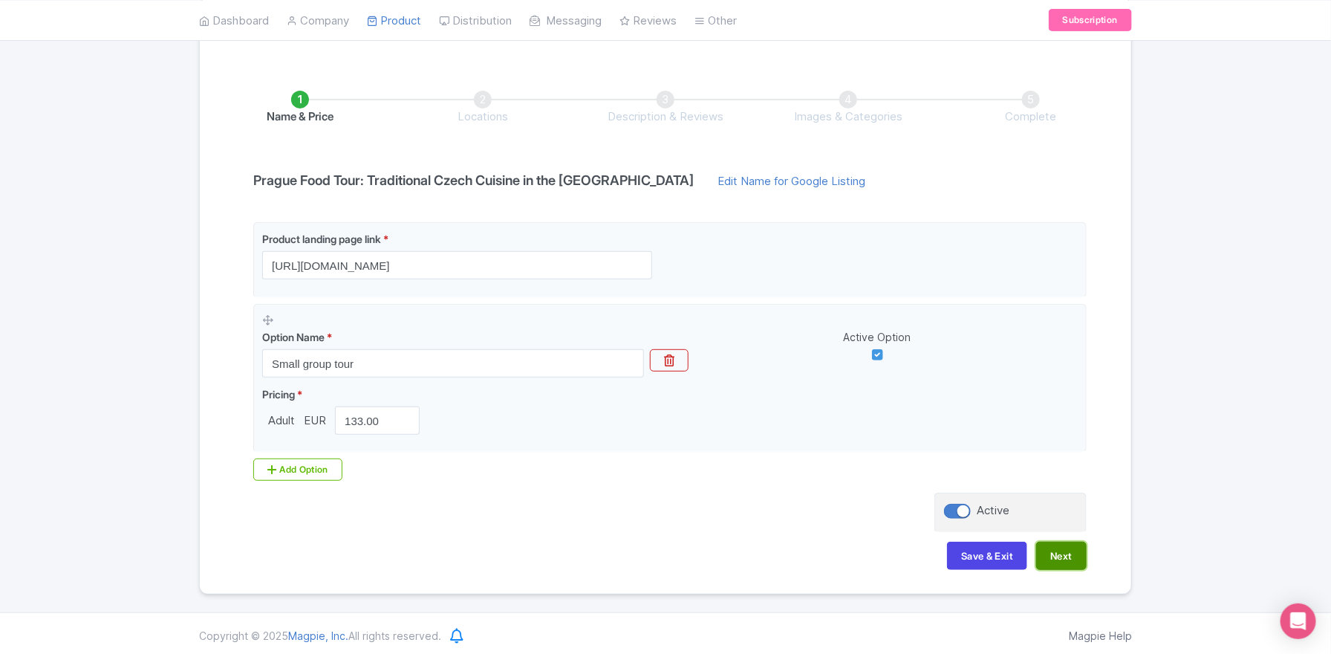
click at [1050, 547] on button "Next" at bounding box center [1061, 556] width 51 height 28
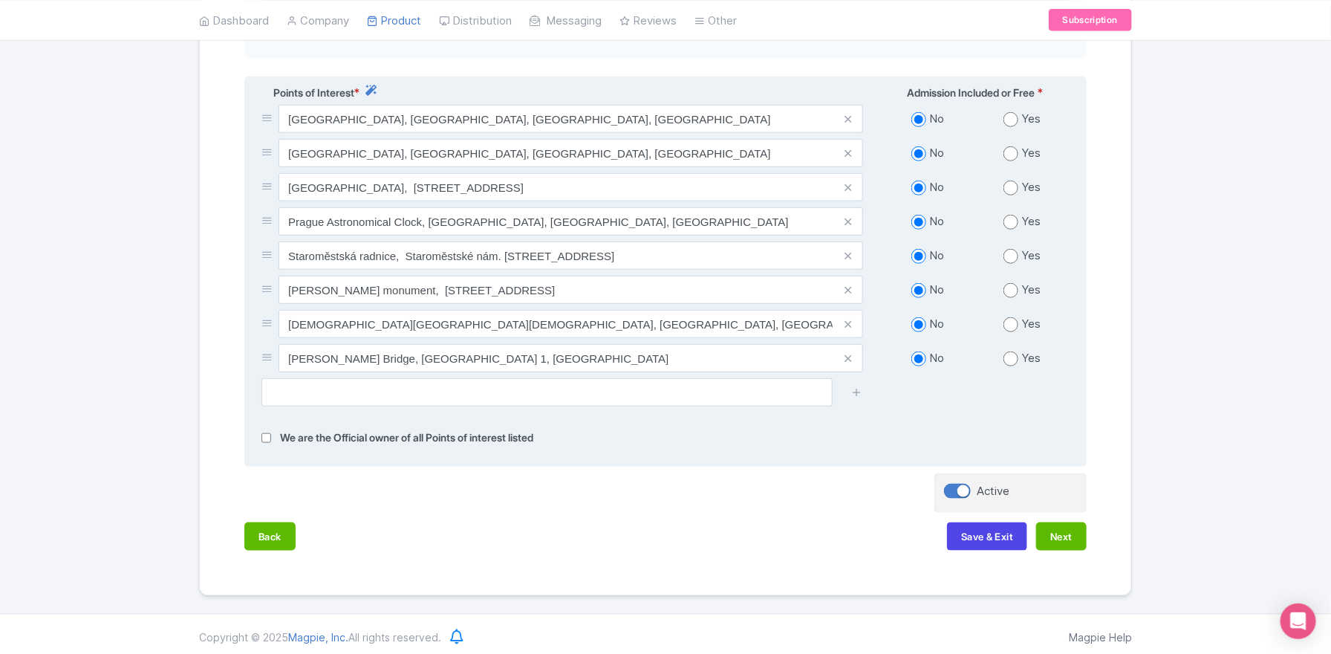
scroll to position [539, 0]
click at [1015, 182] on input "radio" at bounding box center [1011, 187] width 15 height 15
radio input "true"
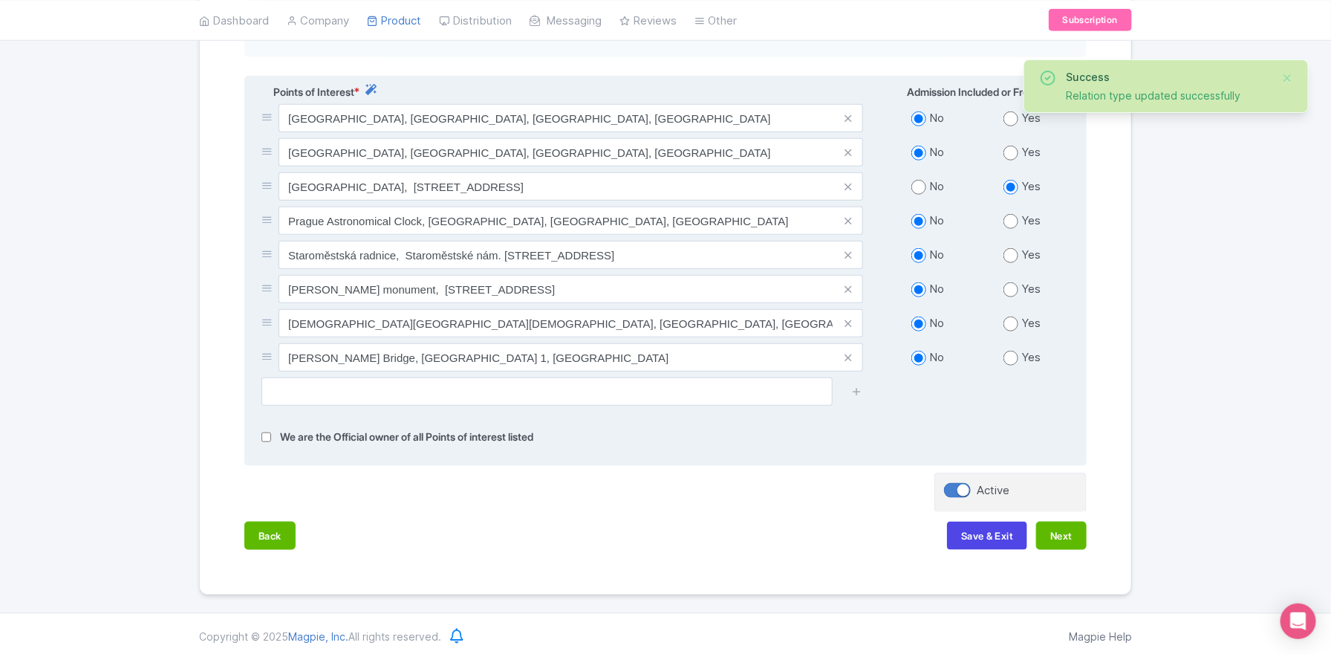
click at [1012, 285] on input "radio" at bounding box center [1011, 289] width 15 height 15
radio input "true"
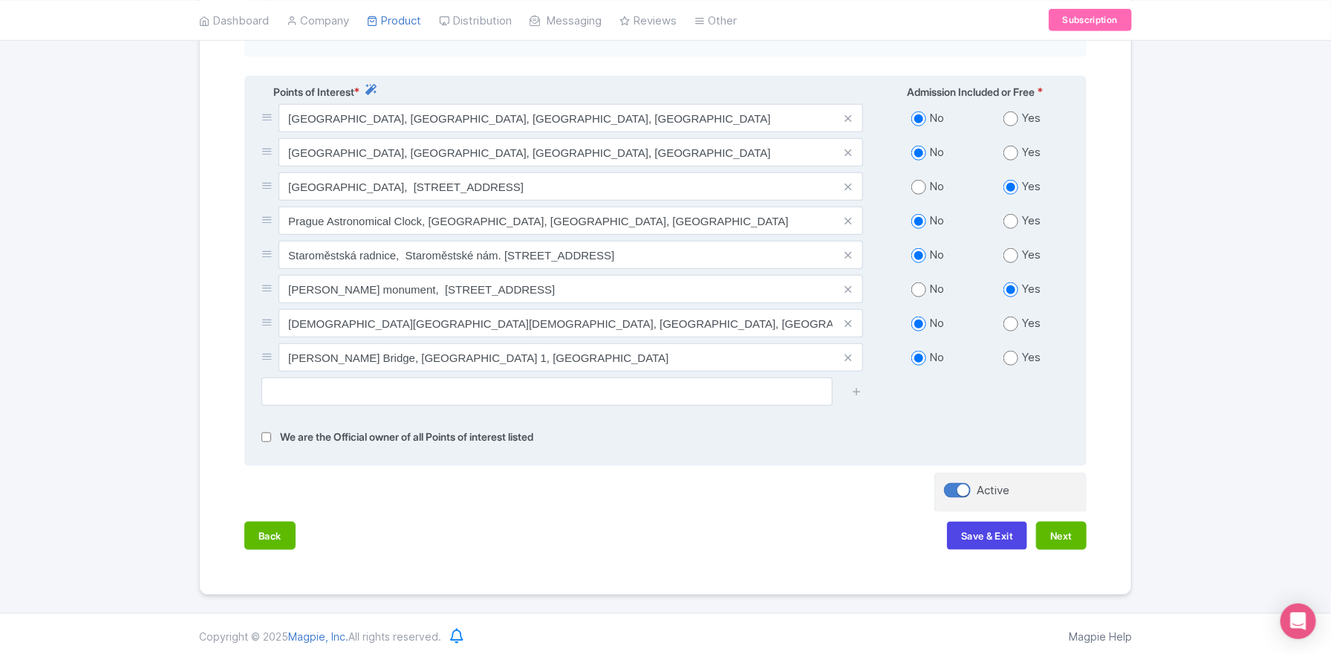
click at [1010, 353] on input "radio" at bounding box center [1011, 358] width 15 height 15
radio input "true"
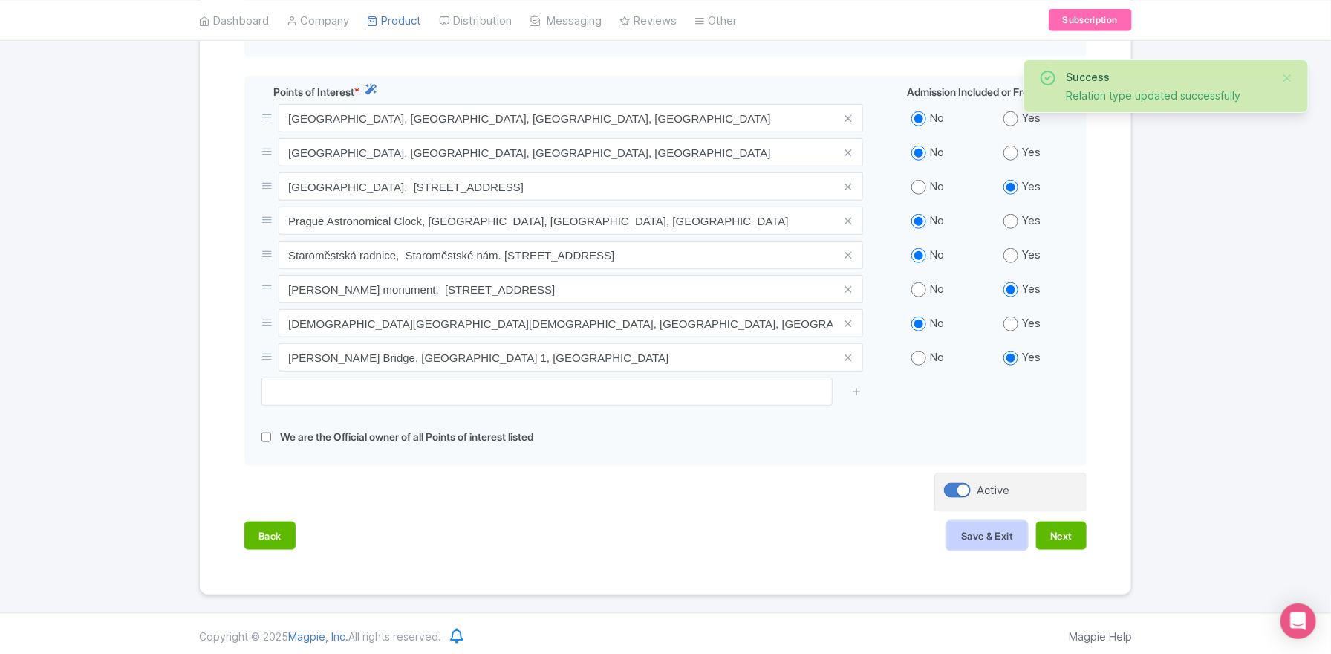
click at [1004, 536] on button "Save & Exit" at bounding box center [987, 535] width 80 height 28
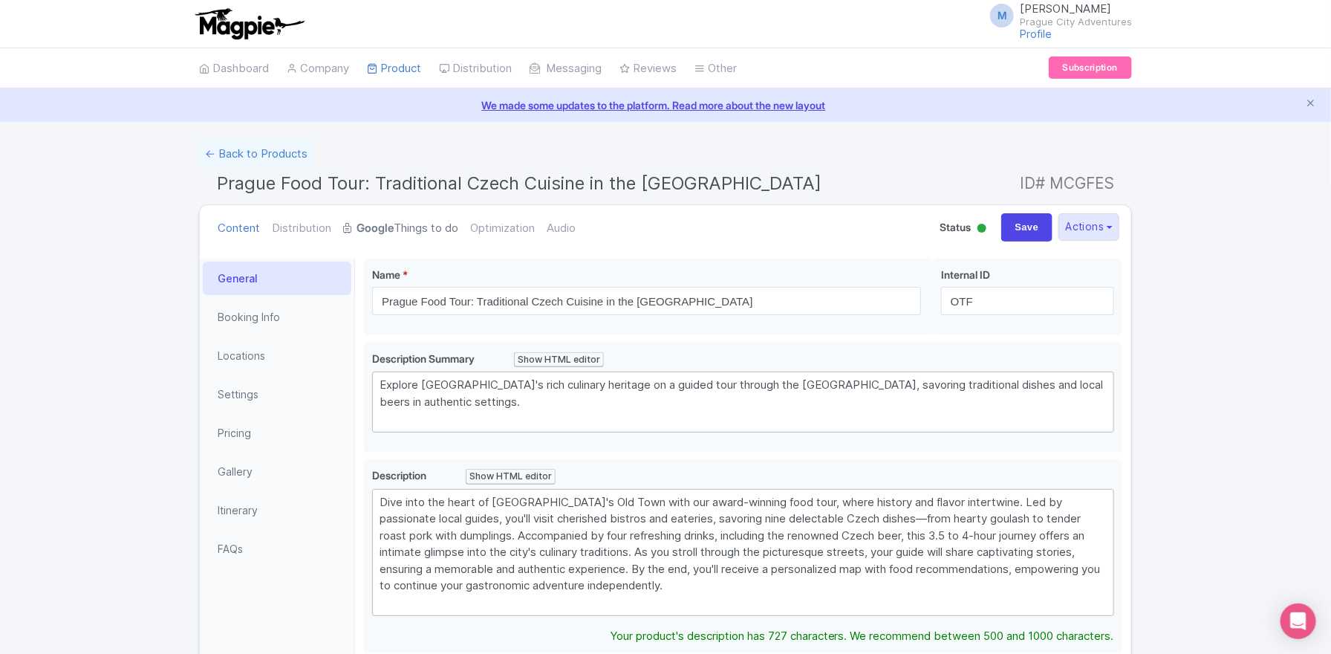
click at [403, 223] on link "Google Things to do" at bounding box center [400, 228] width 115 height 47
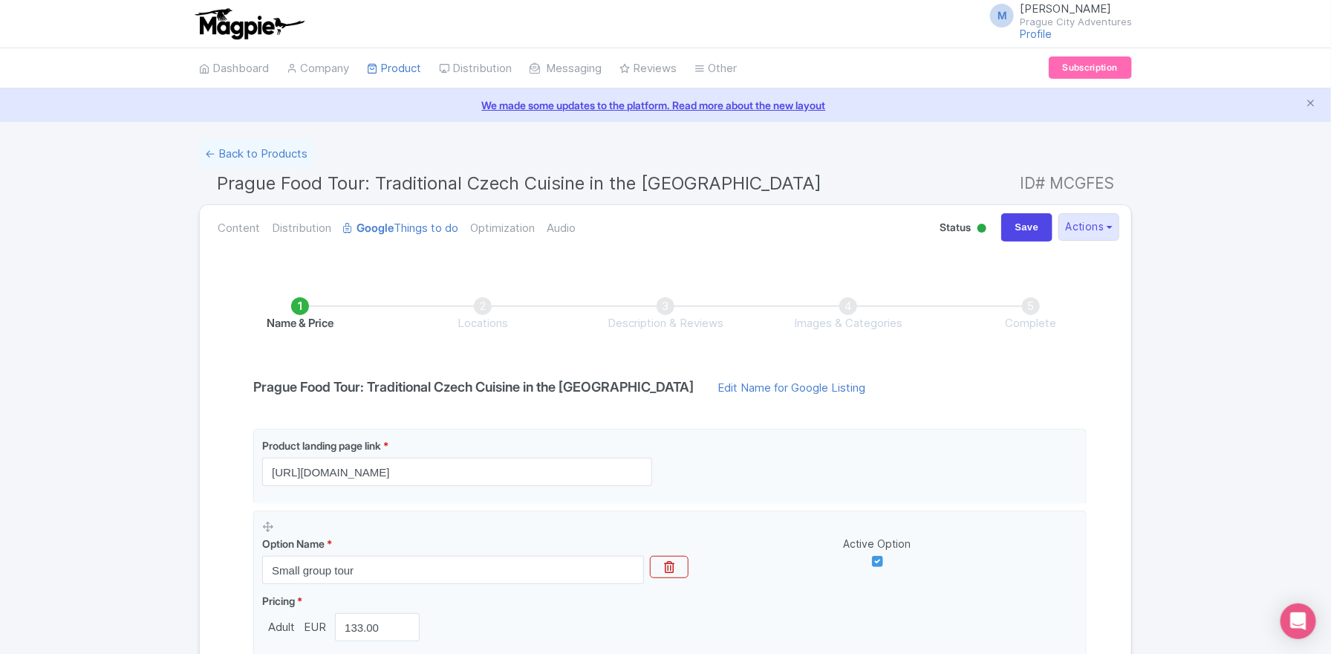
click at [660, 306] on li "Description & Reviews" at bounding box center [665, 314] width 183 height 35
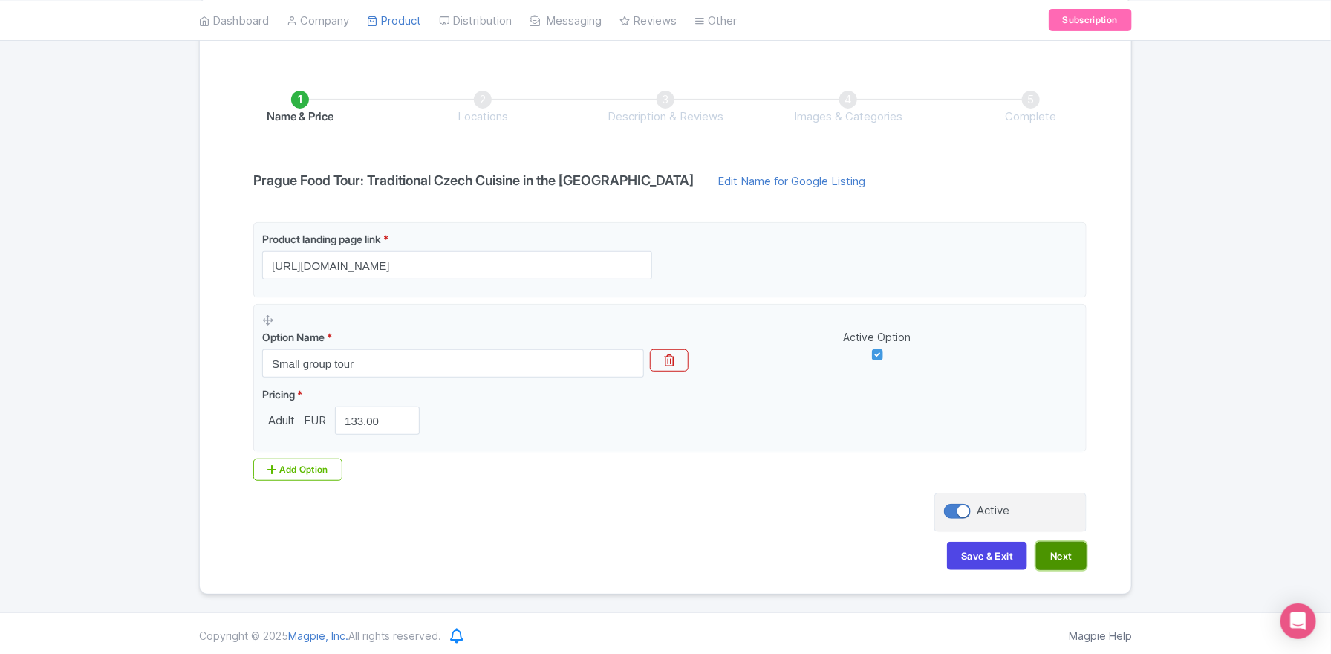
click at [1073, 553] on button "Next" at bounding box center [1061, 556] width 51 height 28
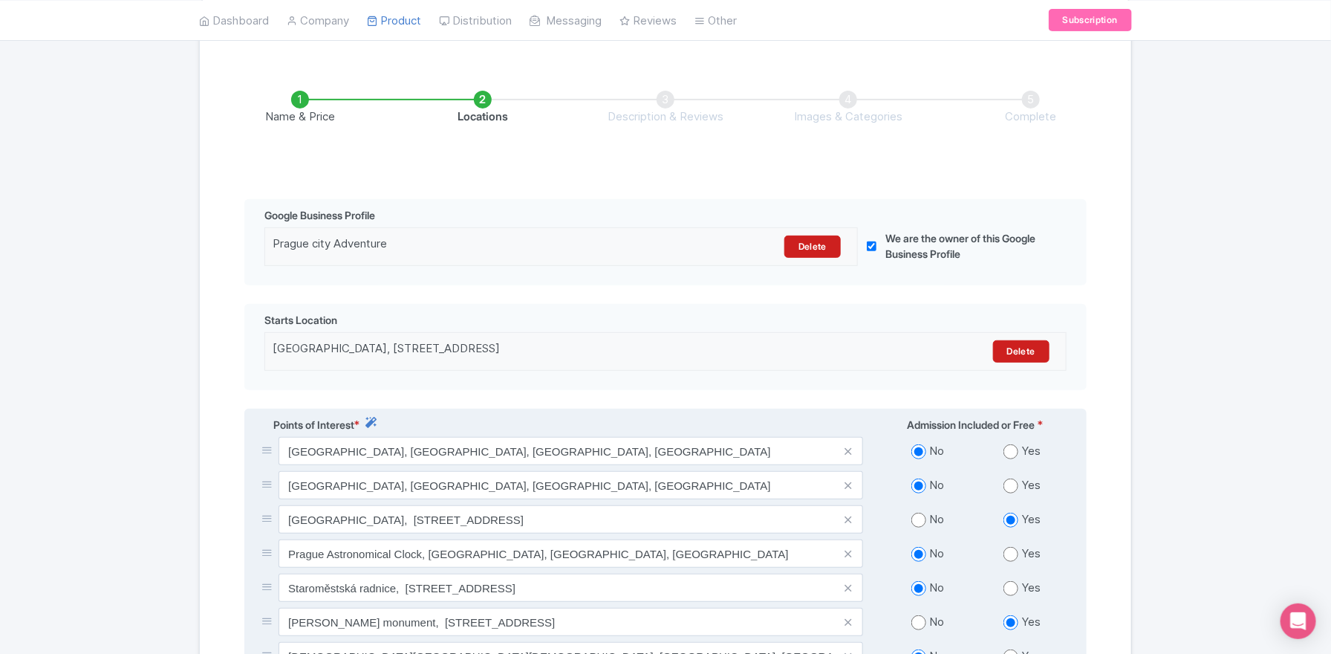
scroll to position [539, 0]
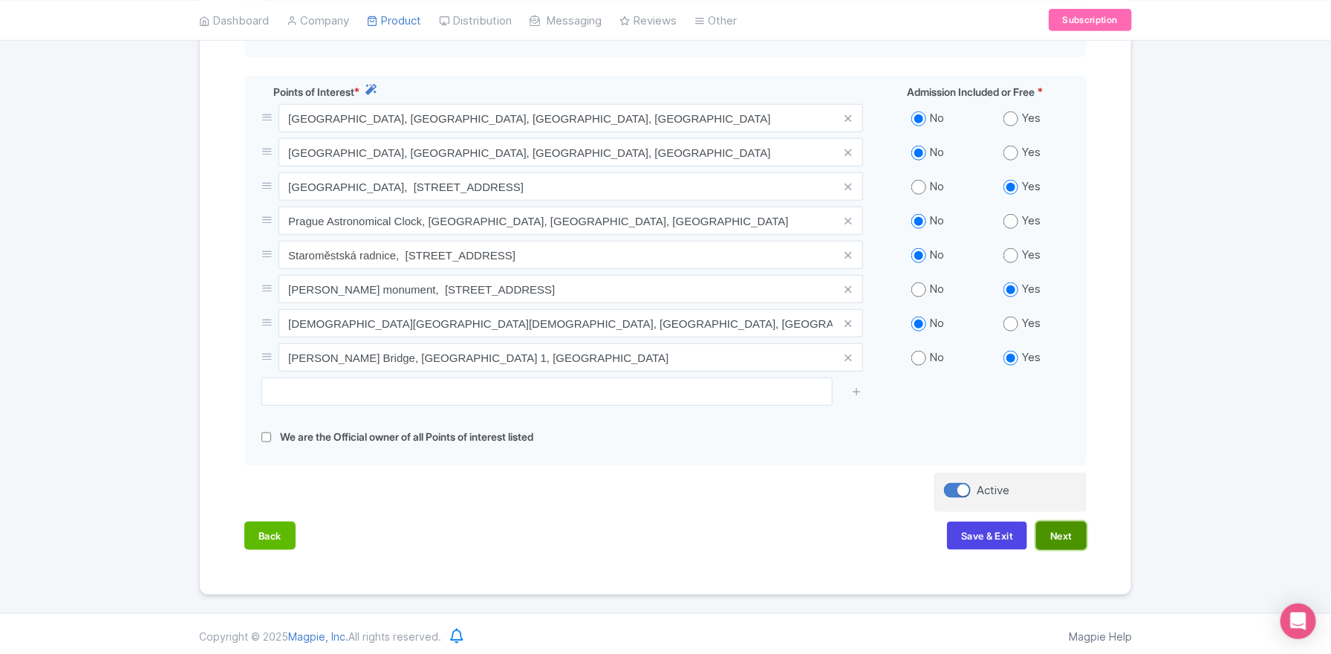
click at [1055, 523] on button "Next" at bounding box center [1061, 535] width 51 height 28
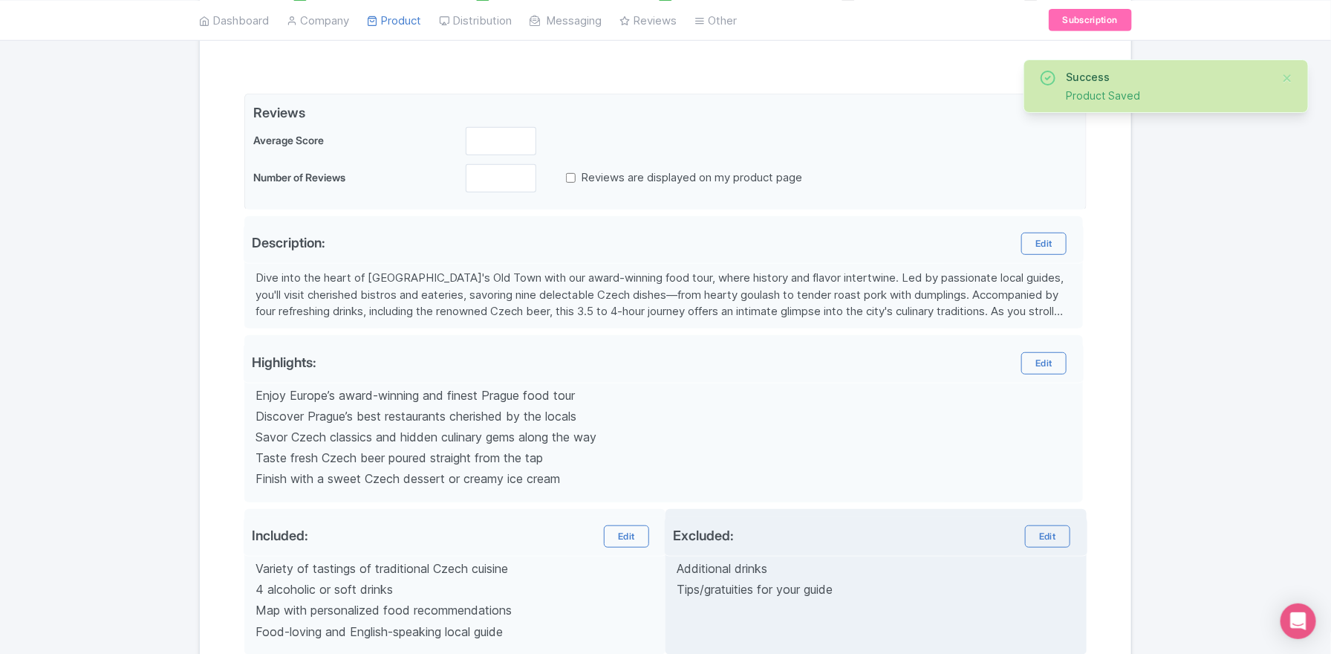
scroll to position [143, 0]
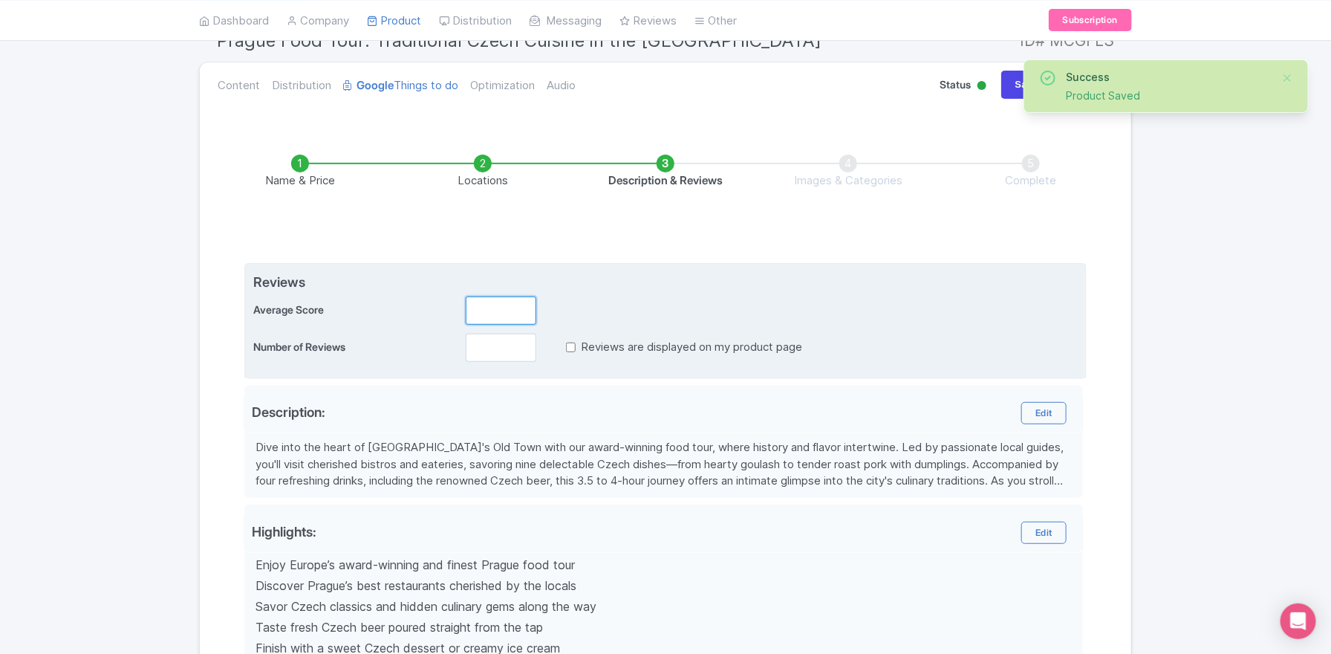
click at [495, 305] on input "number" at bounding box center [501, 310] width 71 height 28
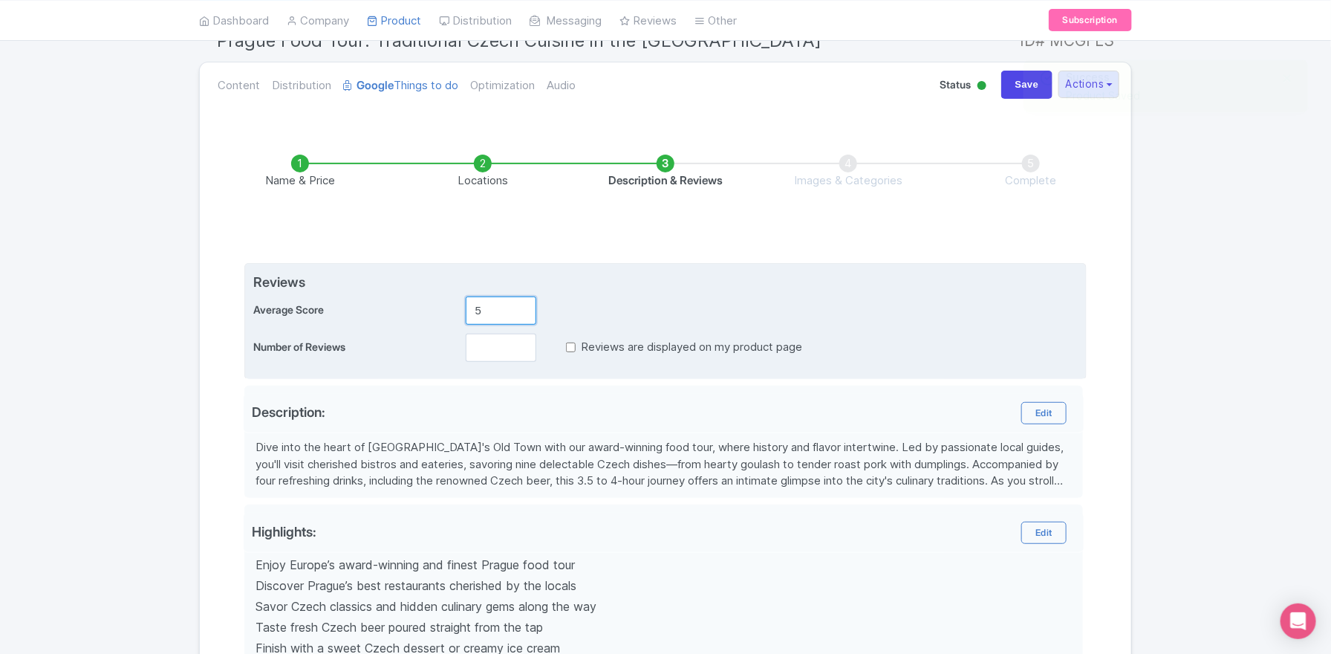
type input "5"
click at [495, 348] on input "number" at bounding box center [501, 348] width 71 height 28
type input "350"
click at [571, 346] on input "Reviews are displayed on my product page" at bounding box center [571, 347] width 10 height 17
checkbox input "true"
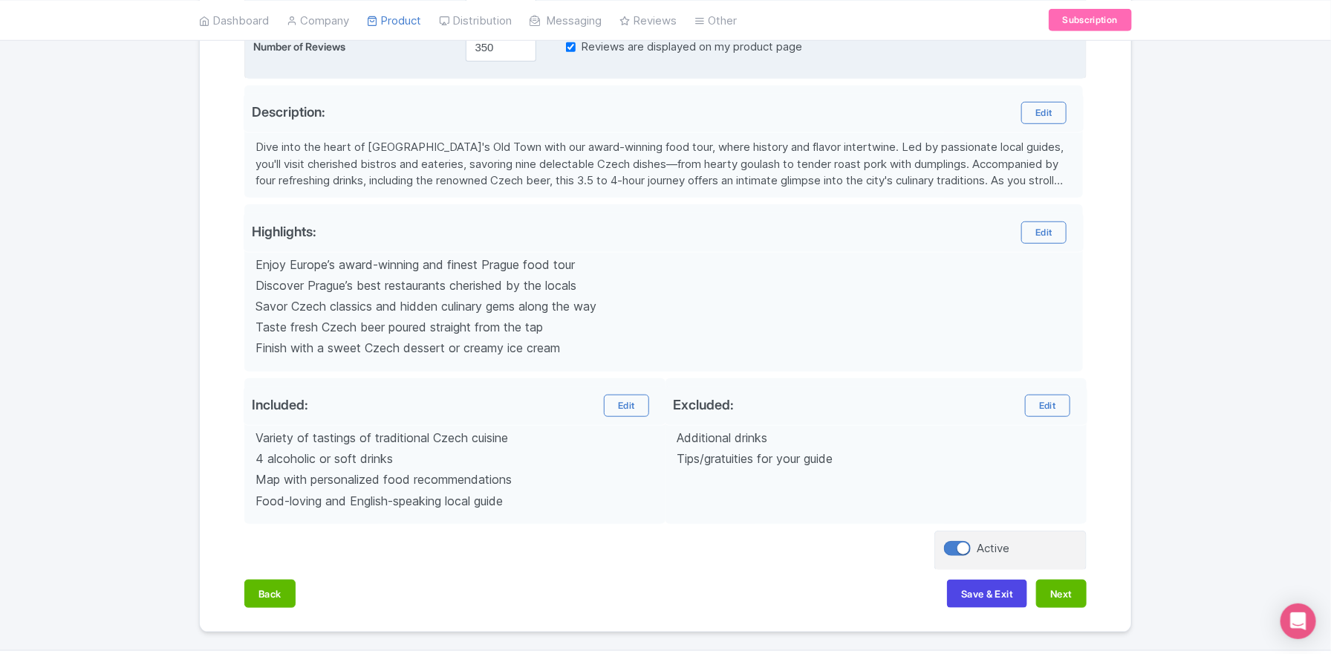
scroll to position [478, 0]
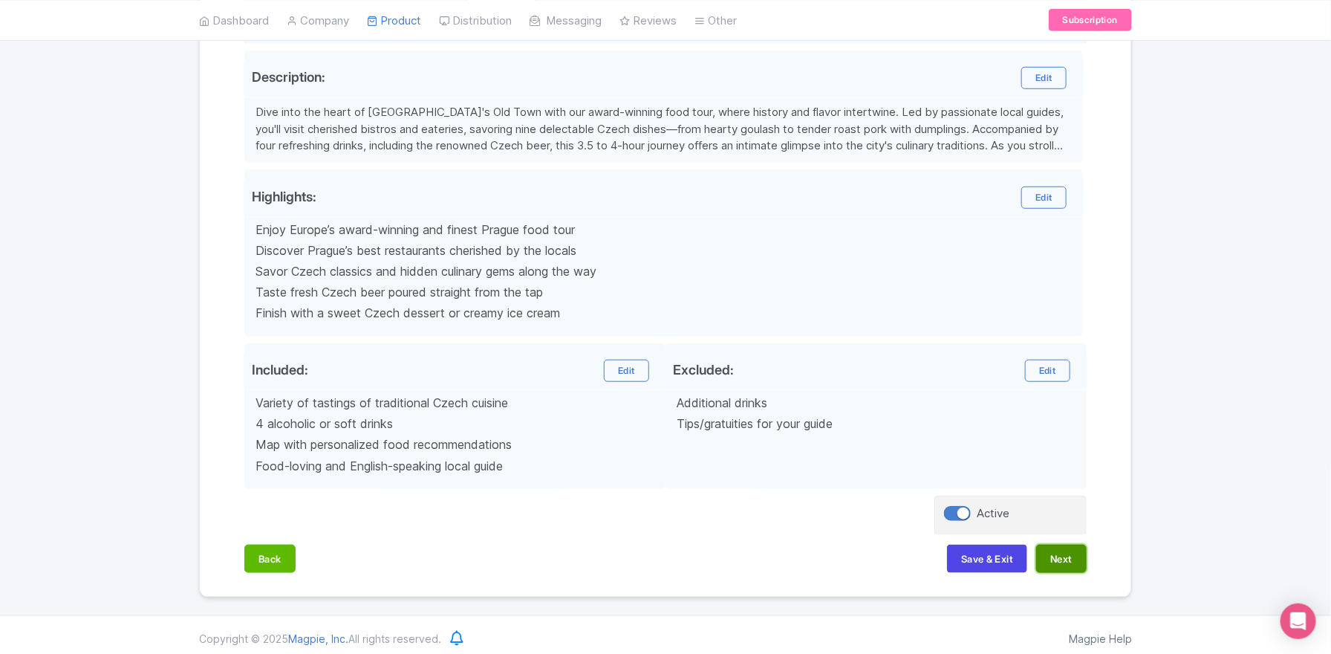
click at [1056, 550] on button "Next" at bounding box center [1061, 558] width 51 height 28
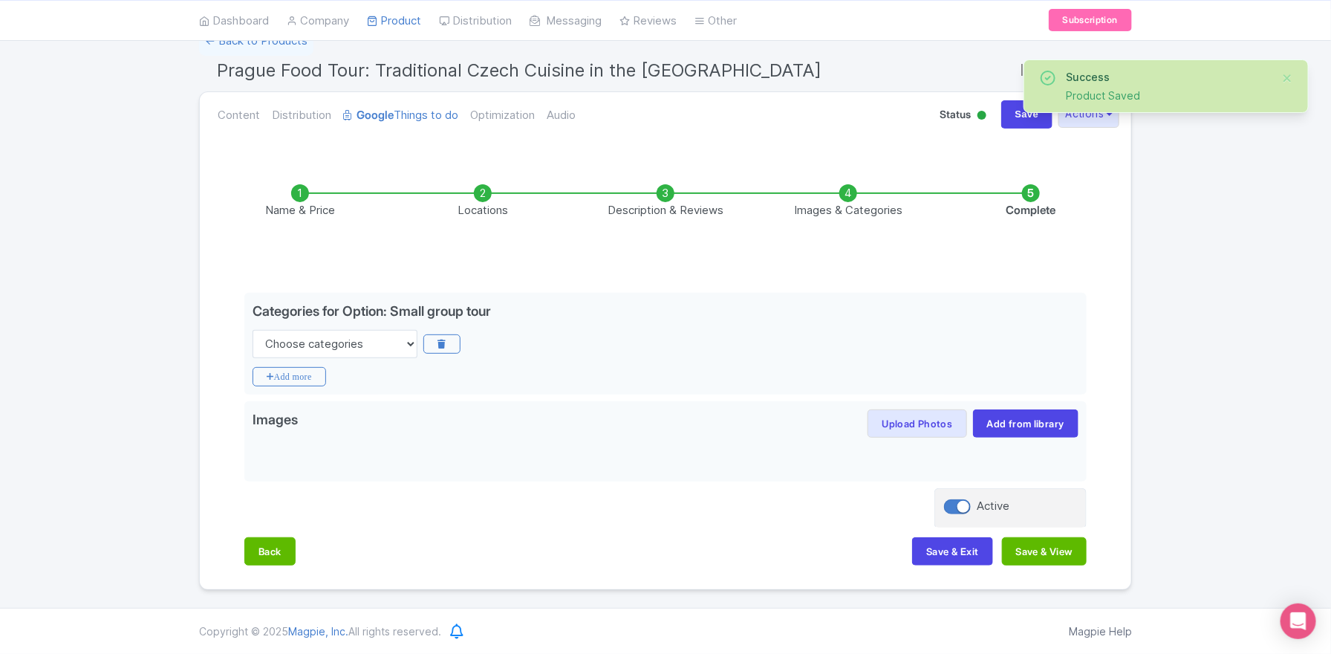
scroll to position [108, 0]
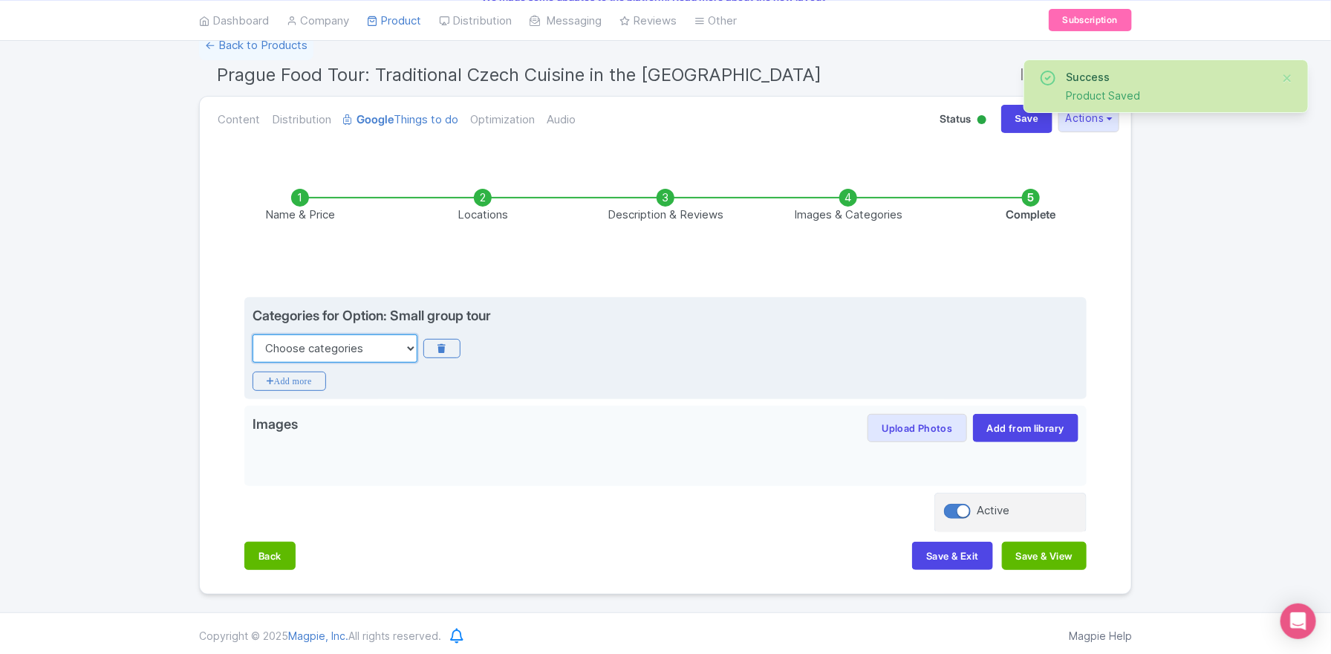
click at [330, 344] on select "Choose categories Adults Only Animals Audio Guide Beaches Bike Tours Boat Tours…" at bounding box center [335, 348] width 165 height 28
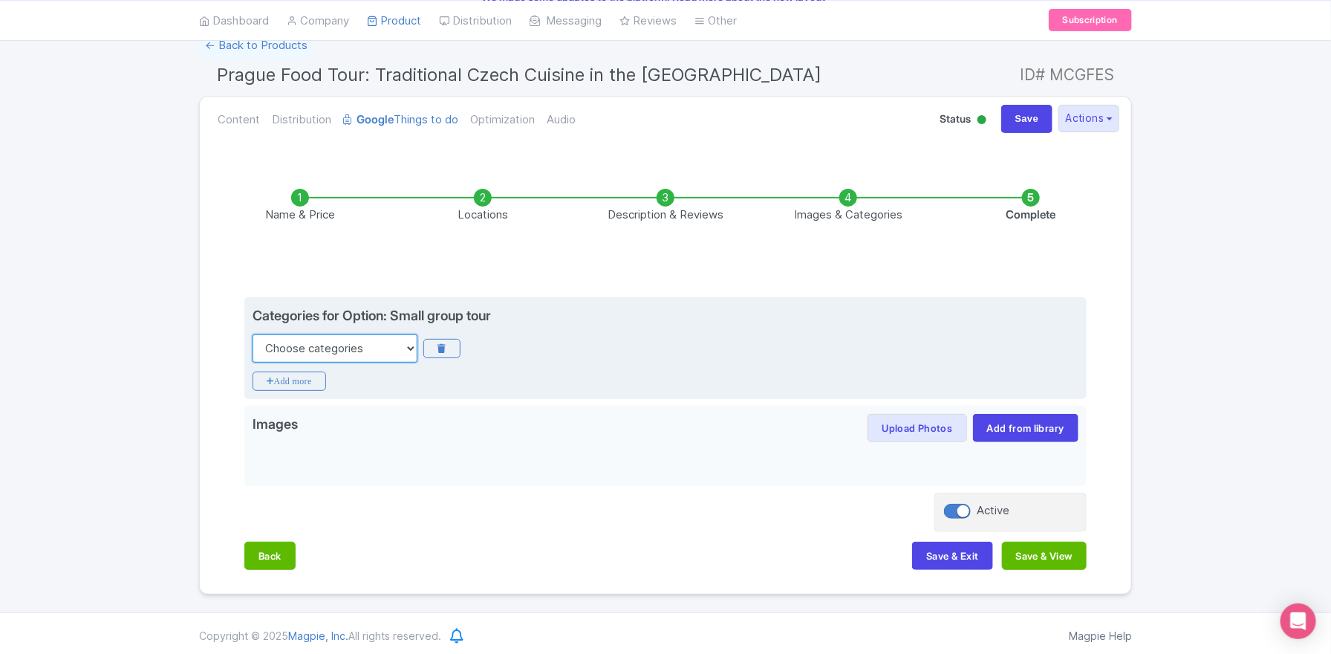
select select "food"
click at [253, 334] on select "Choose categories Adults Only Animals Audio Guide Beaches Bike Tours Boat Tours…" at bounding box center [335, 348] width 165 height 28
click at [316, 375] on icon "Add more" at bounding box center [290, 380] width 74 height 19
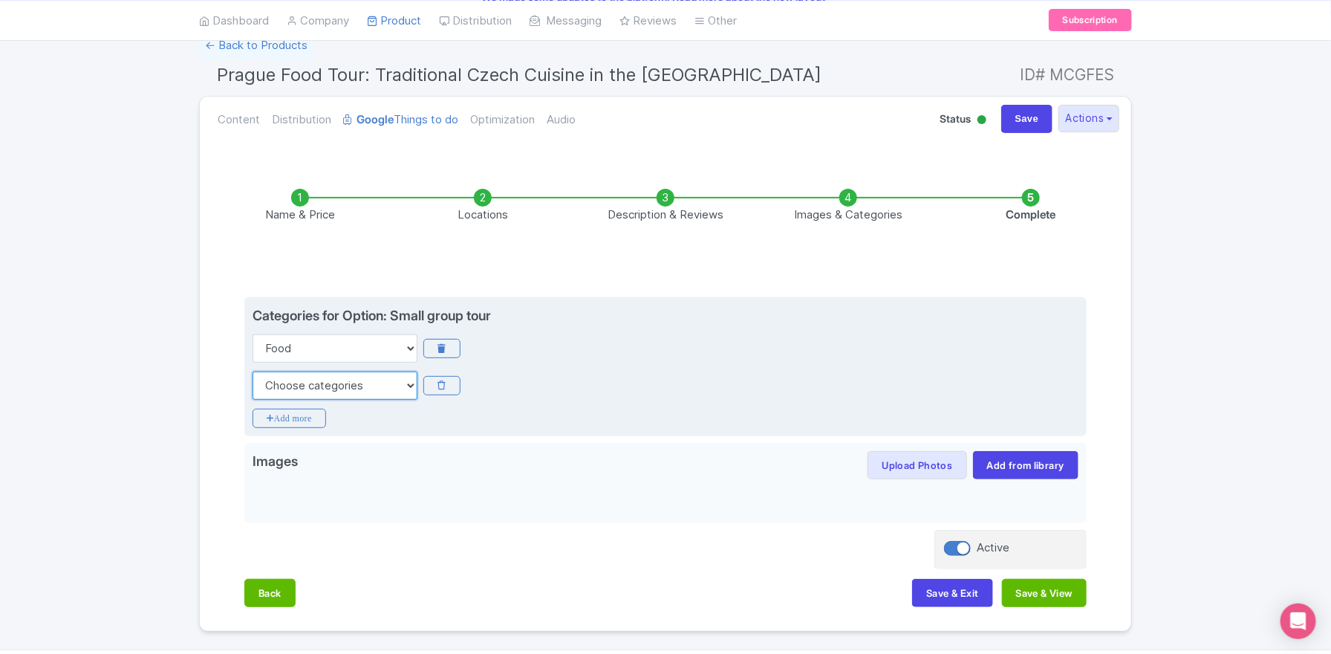
click at [311, 390] on select "Choose categories Adults Only Animals Audio Guide Beaches Bike Tours Boat Tours…" at bounding box center [335, 385] width 165 height 28
select select "city-cards"
click at [253, 371] on select "Choose categories Adults Only Animals Audio Guide Beaches Bike Tours Boat Tours…" at bounding box center [335, 385] width 165 height 28
click at [319, 413] on icon "Add more" at bounding box center [290, 418] width 74 height 19
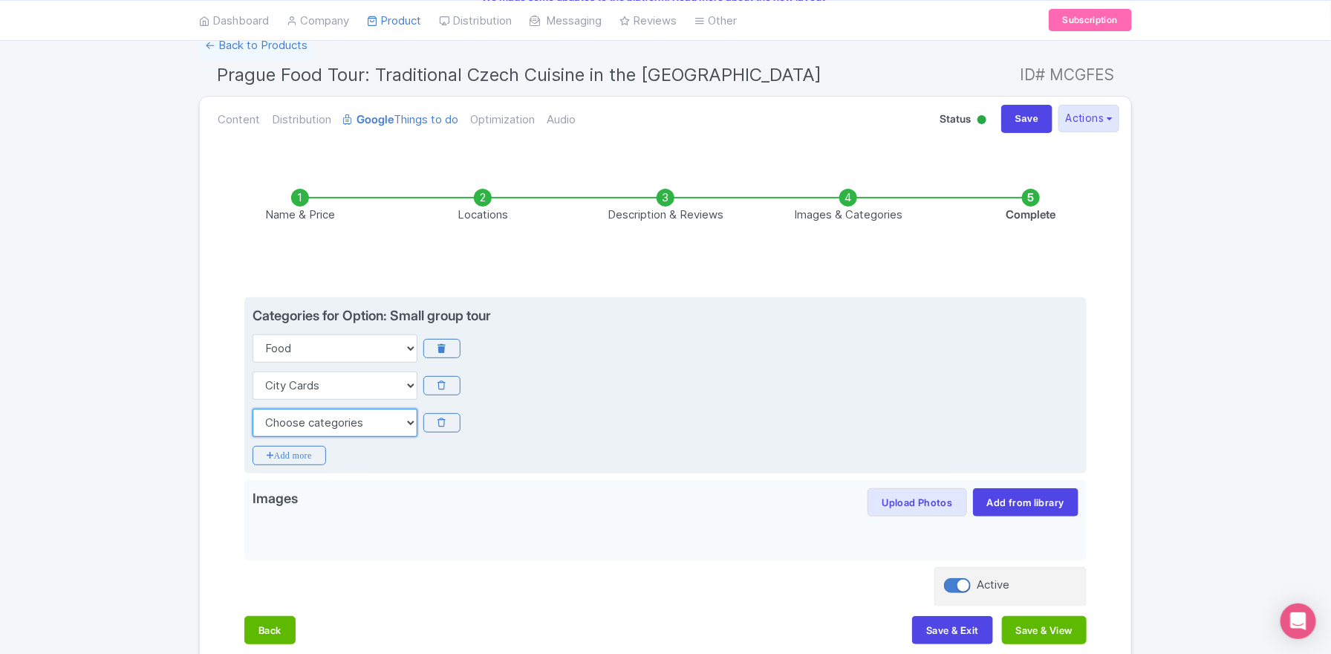
click at [397, 412] on select "Choose categories Adults Only Animals Audio Guide Beaches Bike Tours Boat Tours…" at bounding box center [335, 423] width 165 height 28
select select "family-friendly"
click at [253, 409] on select "Choose categories Adults Only Animals Audio Guide Beaches Bike Tours Boat Tours…" at bounding box center [335, 423] width 165 height 28
click at [310, 455] on icon "Add more" at bounding box center [290, 455] width 74 height 19
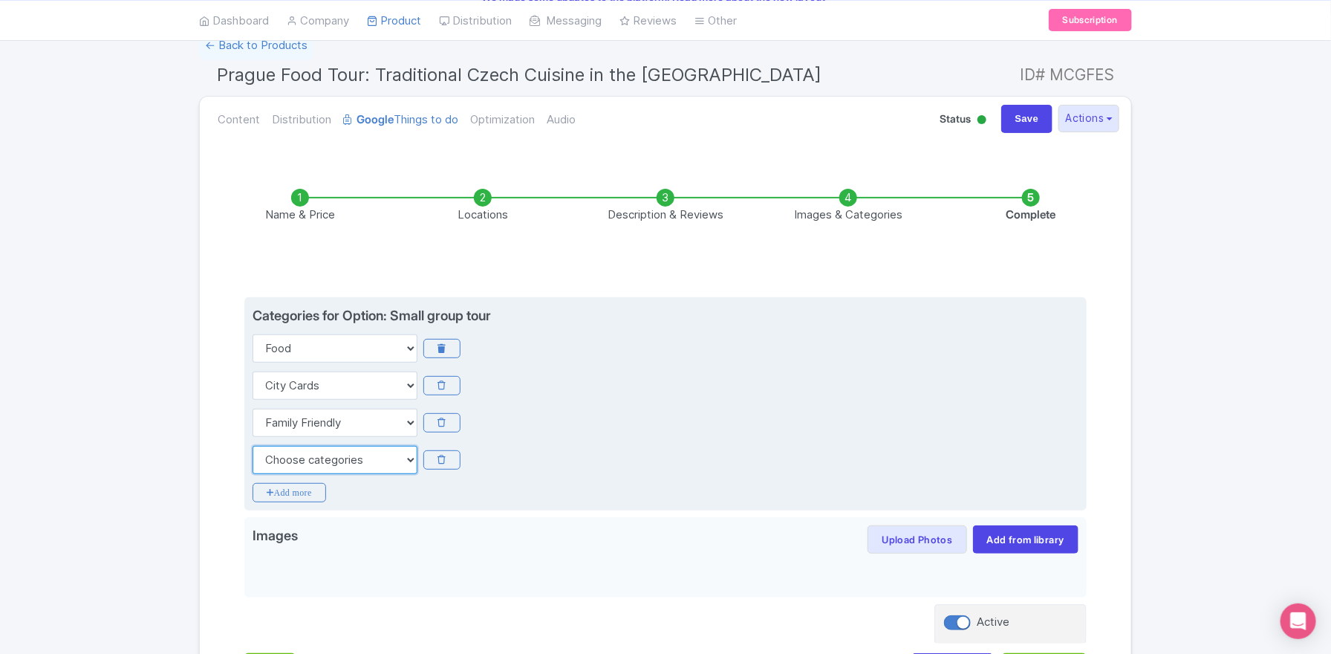
click at [351, 458] on select "Choose categories Adults Only Animals Audio Guide Beaches Bike Tours Boat Tours…" at bounding box center [335, 460] width 165 height 28
select select "guided-tours"
click at [253, 446] on select "Choose categories Adults Only Animals Audio Guide Beaches Bike Tours Boat Tours…" at bounding box center [335, 460] width 165 height 28
click at [308, 498] on icon "Add more" at bounding box center [290, 492] width 74 height 19
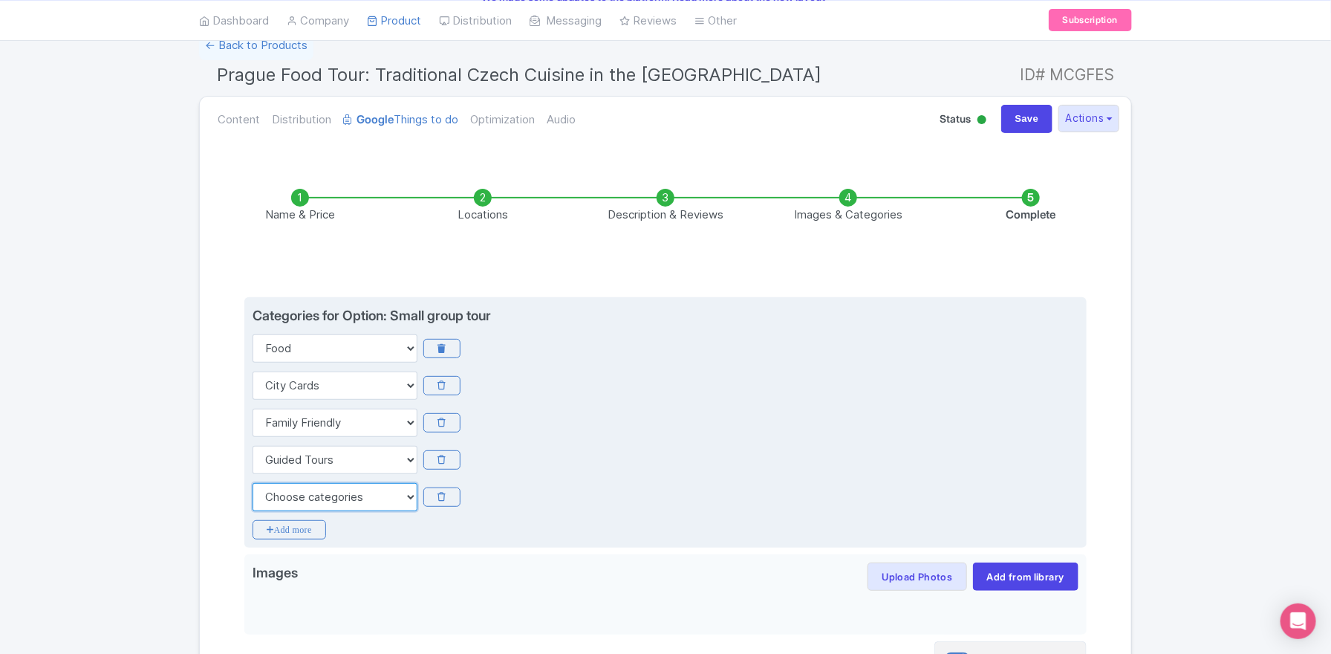
click at [320, 502] on select "Choose categories Adults Only Animals Audio Guide Beaches Bike Tours Boat Tours…" at bounding box center [335, 497] width 165 height 28
select select "history"
click at [253, 483] on select "Choose categories Adults Only Animals Audio Guide Beaches Bike Tours Boat Tours…" at bounding box center [335, 497] width 165 height 28
click at [305, 526] on icon "Add more" at bounding box center [290, 529] width 74 height 19
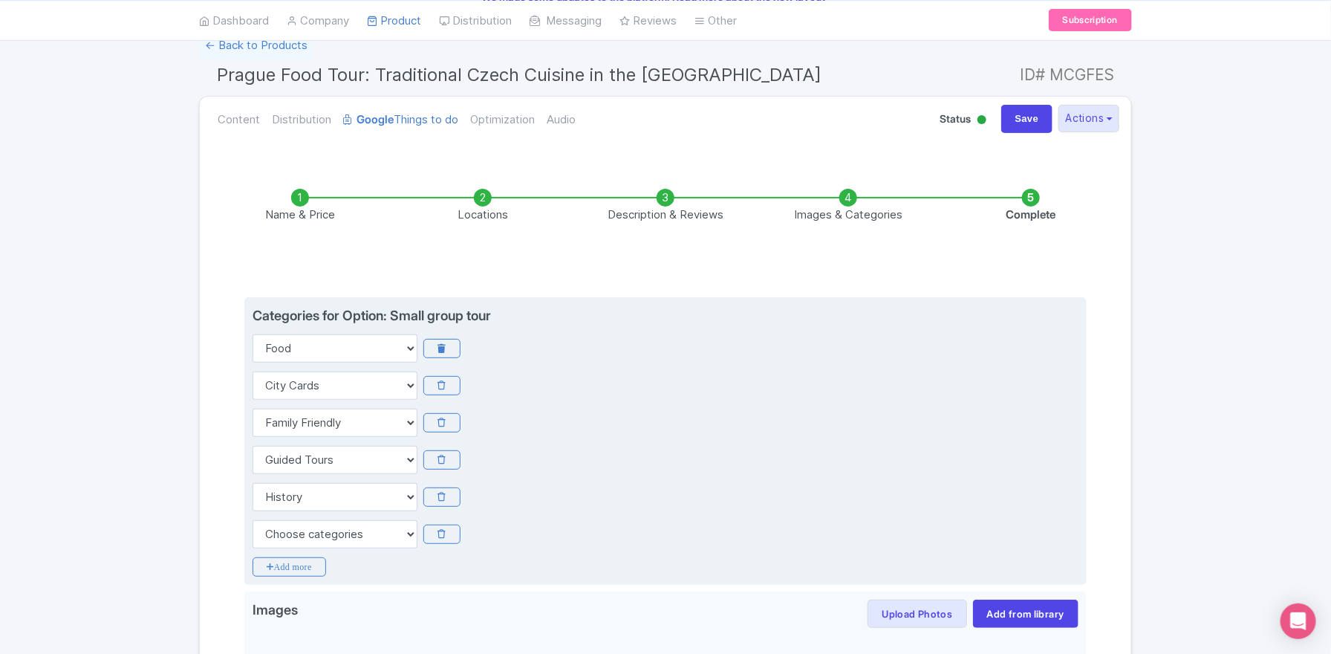
scroll to position [293, 0]
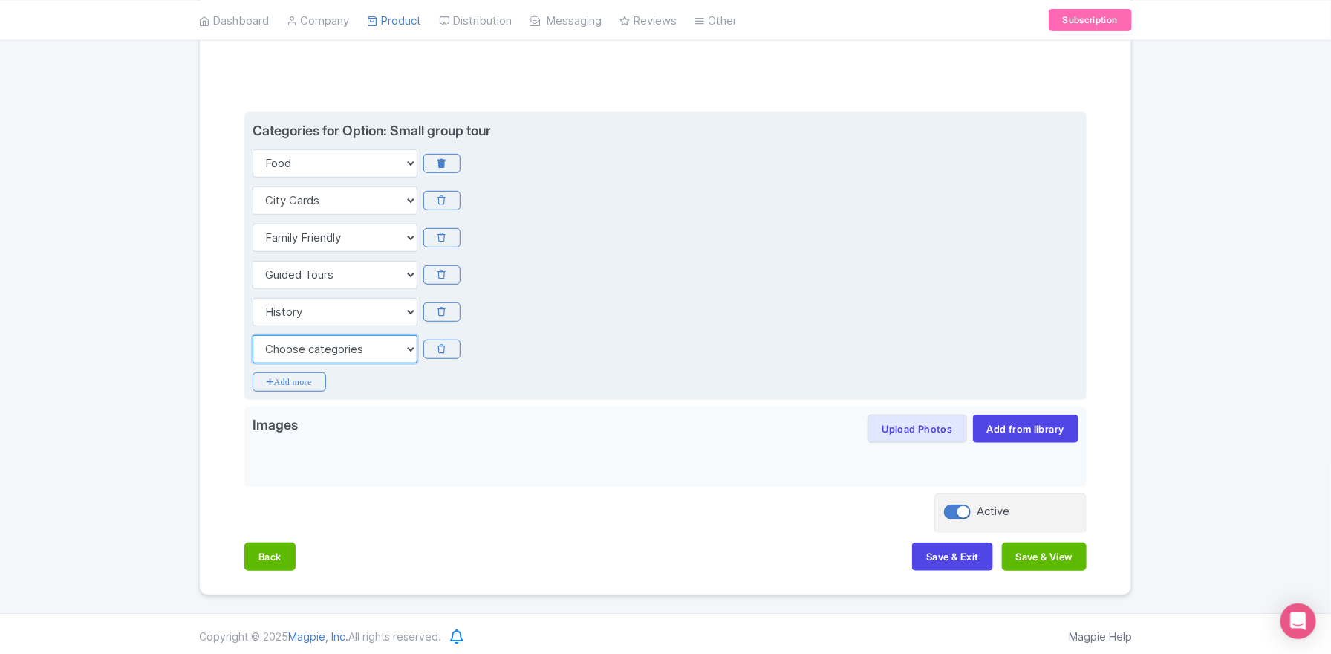
click at [328, 345] on select "Choose categories Adults Only Animals Audio Guide Beaches Bike Tours Boat Tours…" at bounding box center [335, 349] width 165 height 28
select select "nightlife"
click at [253, 335] on select "Choose categories Adults Only Animals Audio Guide Beaches Bike Tours Boat Tours…" at bounding box center [335, 349] width 165 height 28
click at [302, 384] on icon "Add more" at bounding box center [290, 381] width 74 height 19
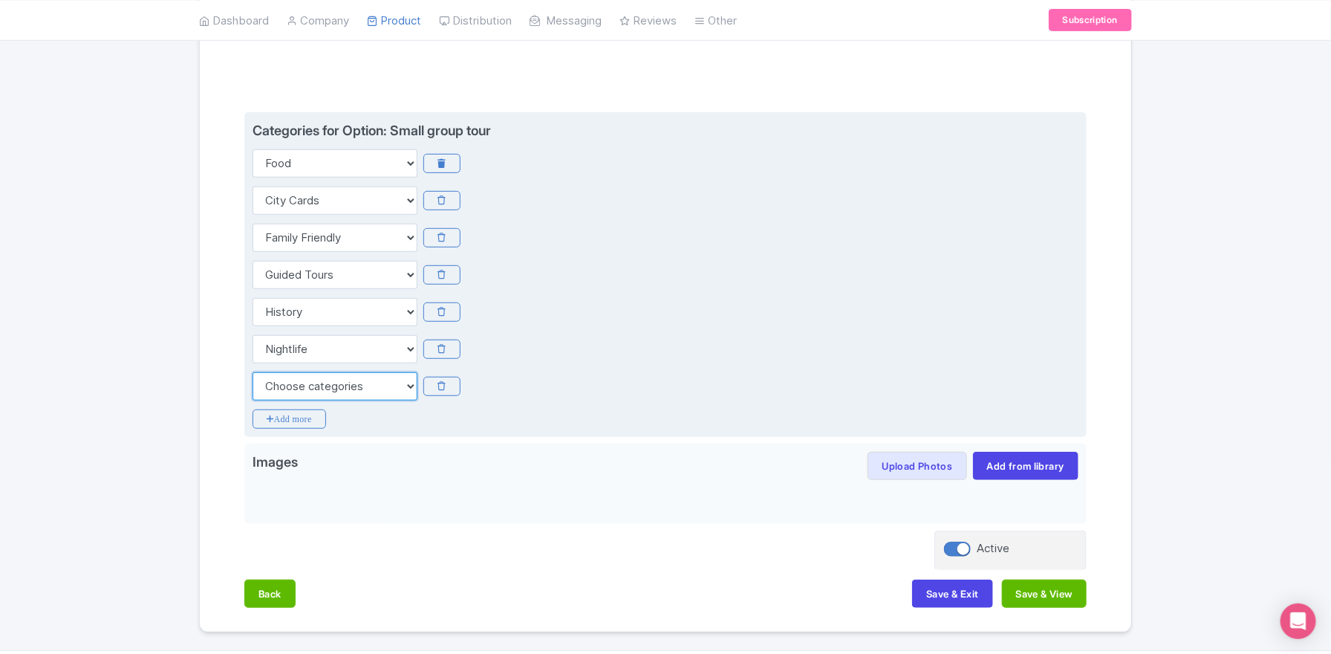
click at [309, 389] on select "Choose categories Adults Only Animals Audio Guide Beaches Bike Tours Boat Tours…" at bounding box center [335, 386] width 165 height 28
select select "small-group-tours"
click at [253, 372] on select "Choose categories Adults Only Animals Audio Guide Beaches Bike Tours Boat Tours…" at bounding box center [335, 386] width 165 height 28
click at [300, 423] on icon "Add more" at bounding box center [290, 418] width 74 height 19
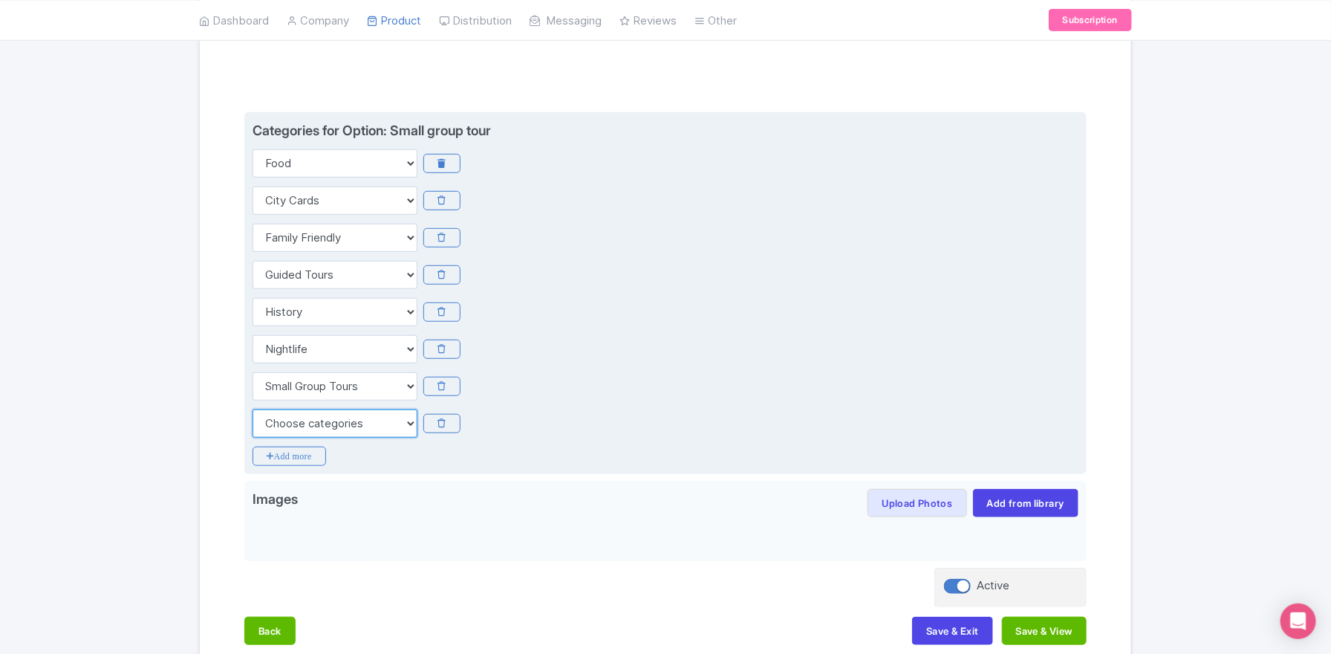
click at [305, 426] on select "Choose categories Adults Only Animals Audio Guide Beaches Bike Tours Boat Tours…" at bounding box center [335, 423] width 165 height 28
select select "walking-tours"
click at [253, 409] on select "Choose categories Adults Only Animals Audio Guide Beaches Bike Tours Boat Tours…" at bounding box center [335, 423] width 165 height 28
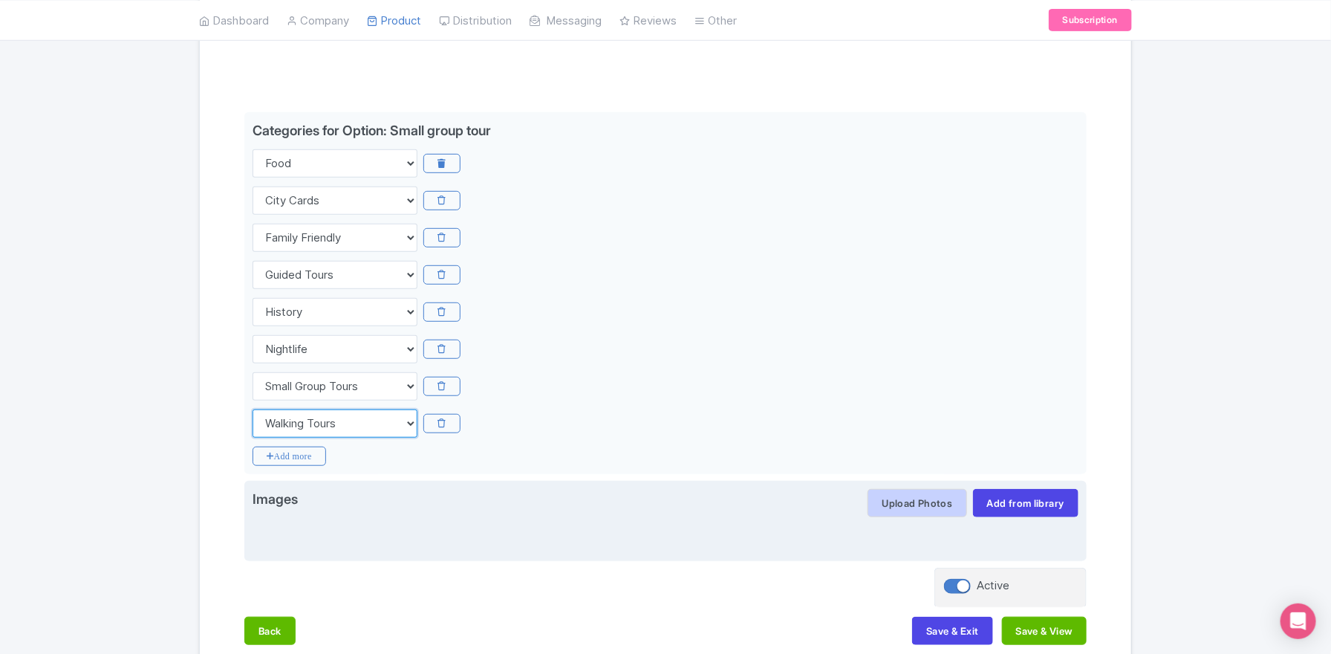
scroll to position [368, 0]
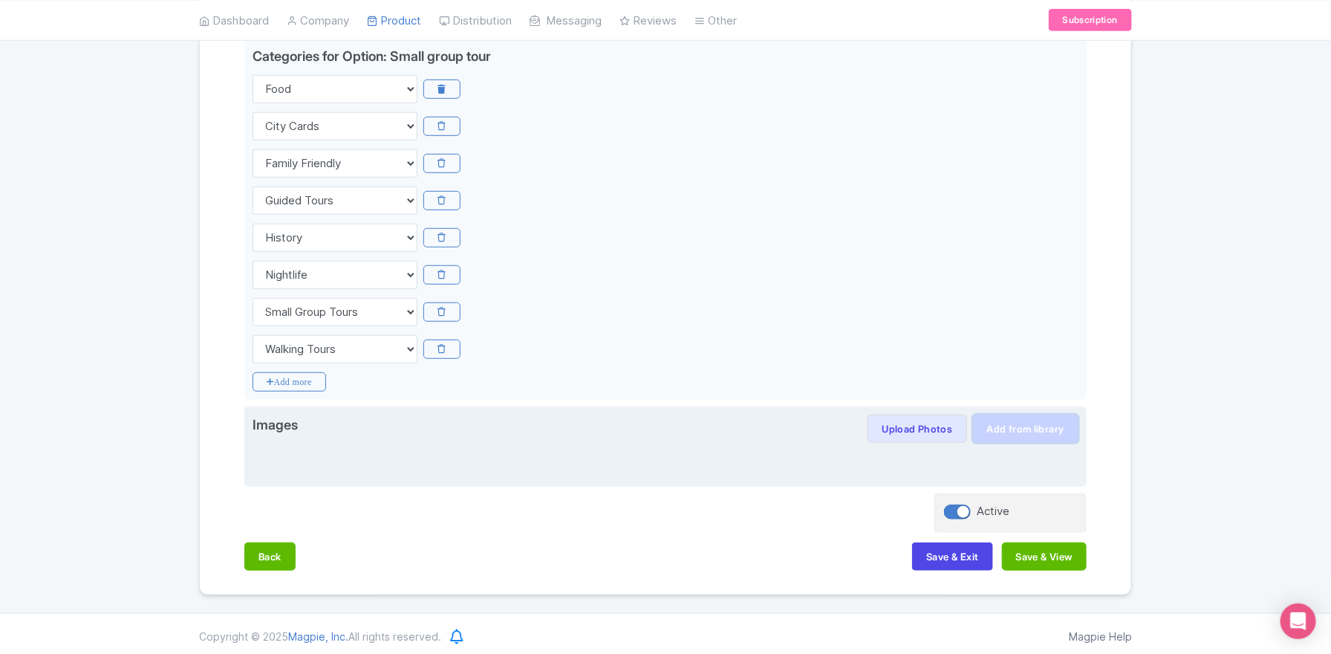
click at [1016, 426] on link "Add from library" at bounding box center [1025, 429] width 105 height 28
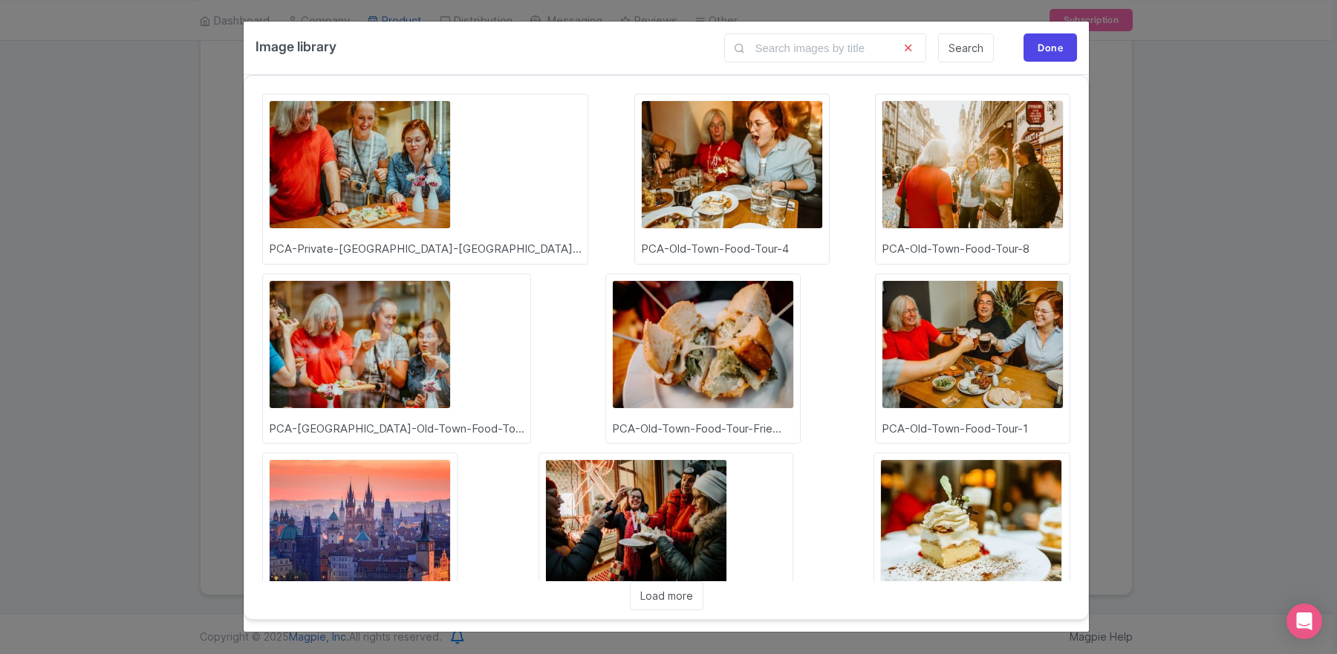
click at [386, 161] on img at bounding box center [360, 164] width 182 height 129
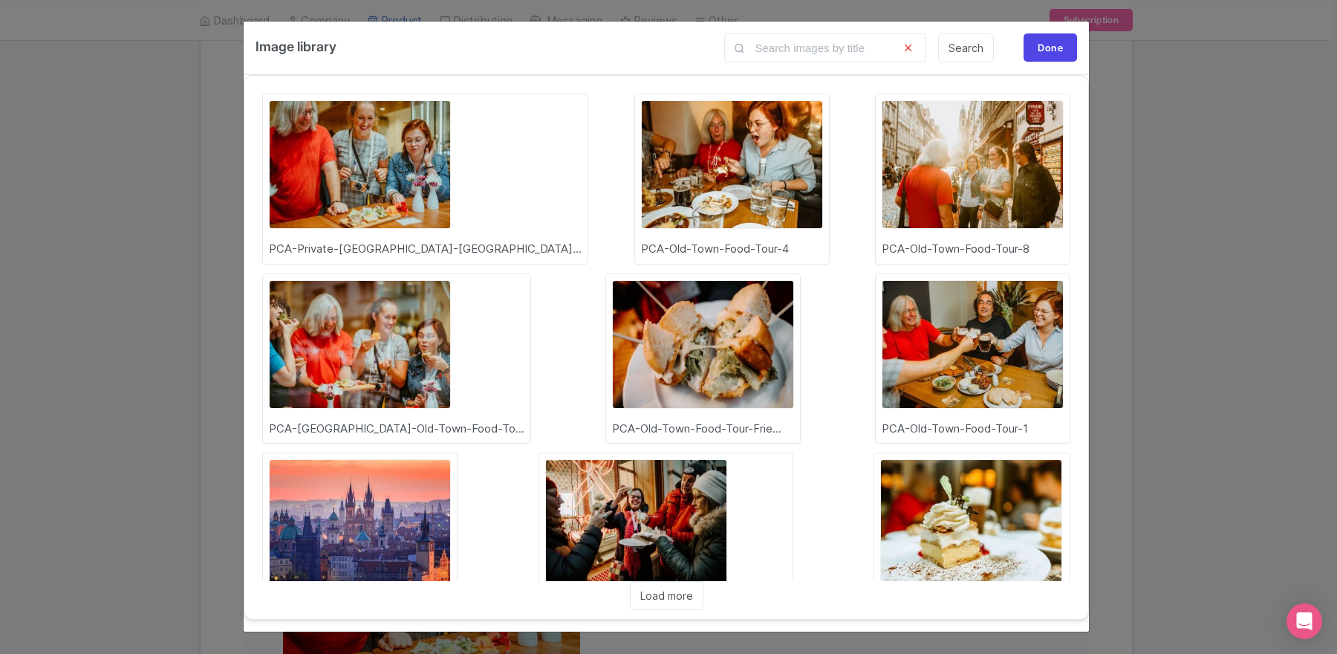
click at [1046, 50] on div "Done" at bounding box center [1050, 47] width 53 height 28
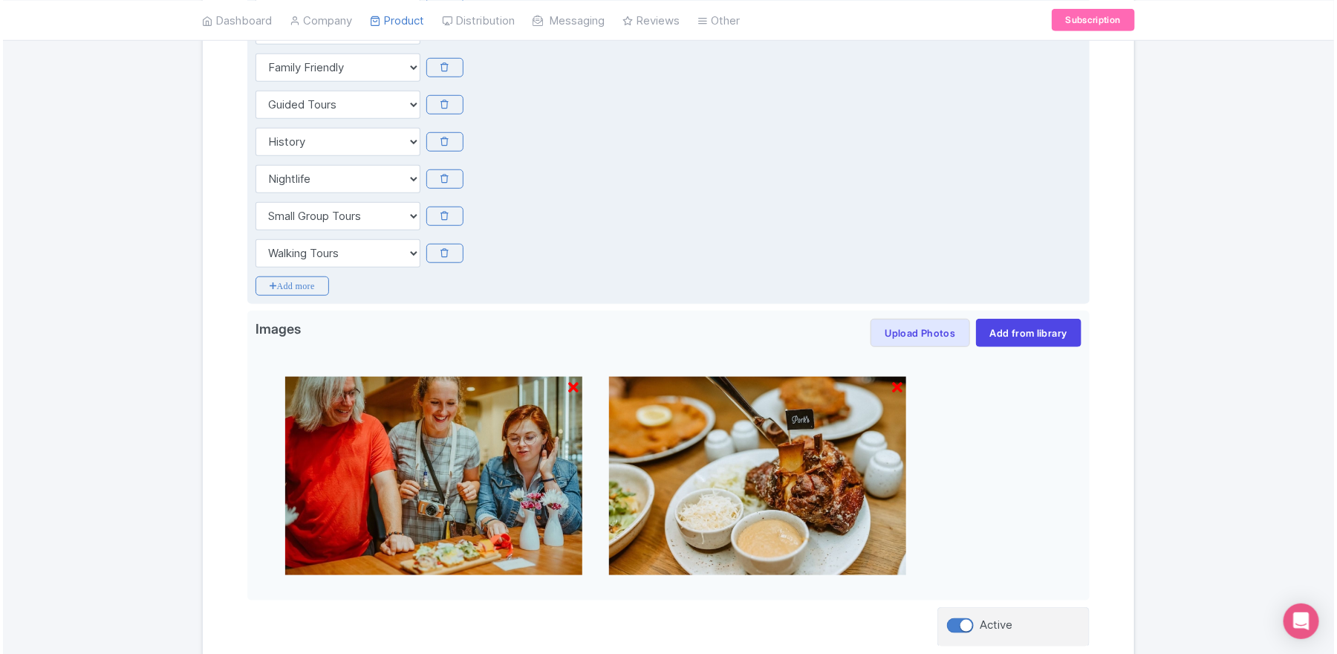
scroll to position [578, 0]
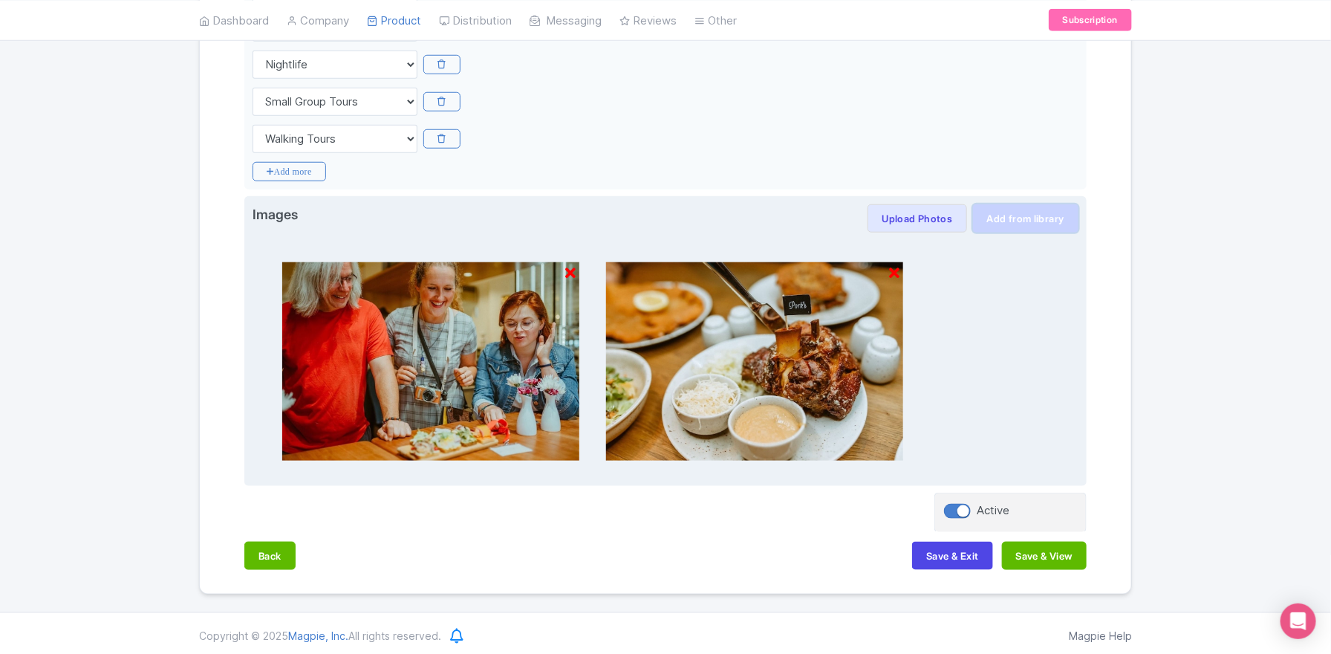
click at [1022, 221] on link "Add from library" at bounding box center [1025, 218] width 105 height 28
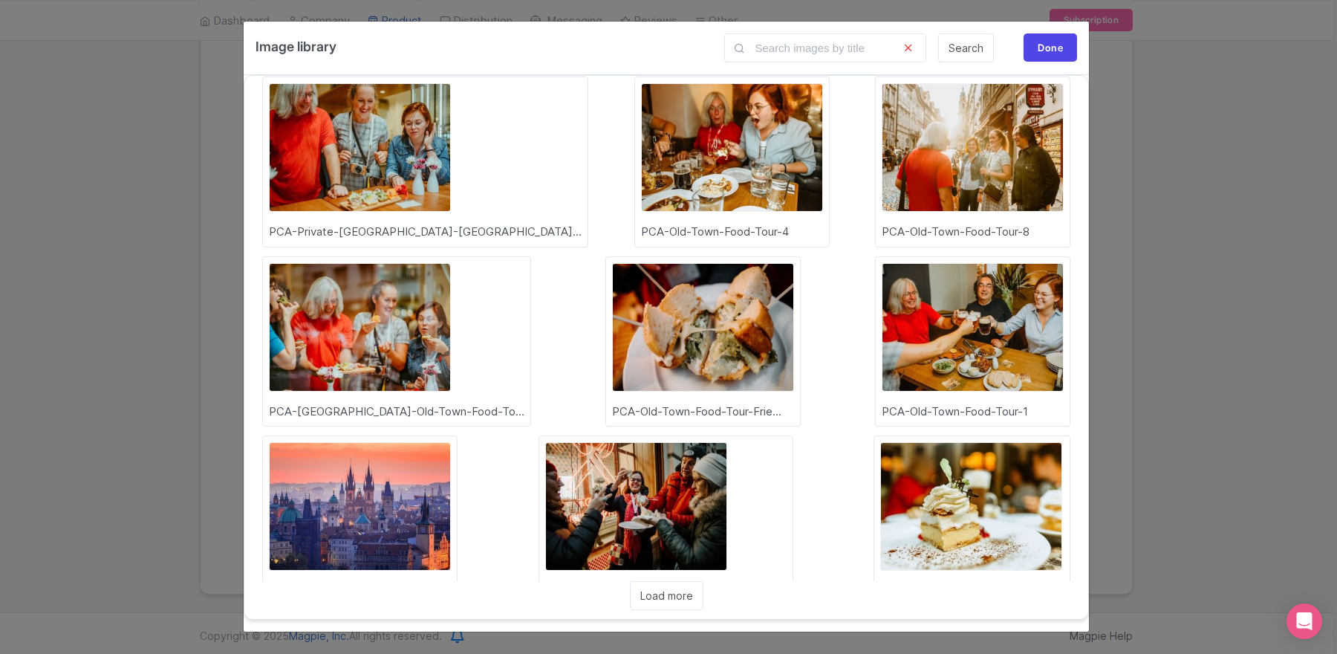
scroll to position [25, 0]
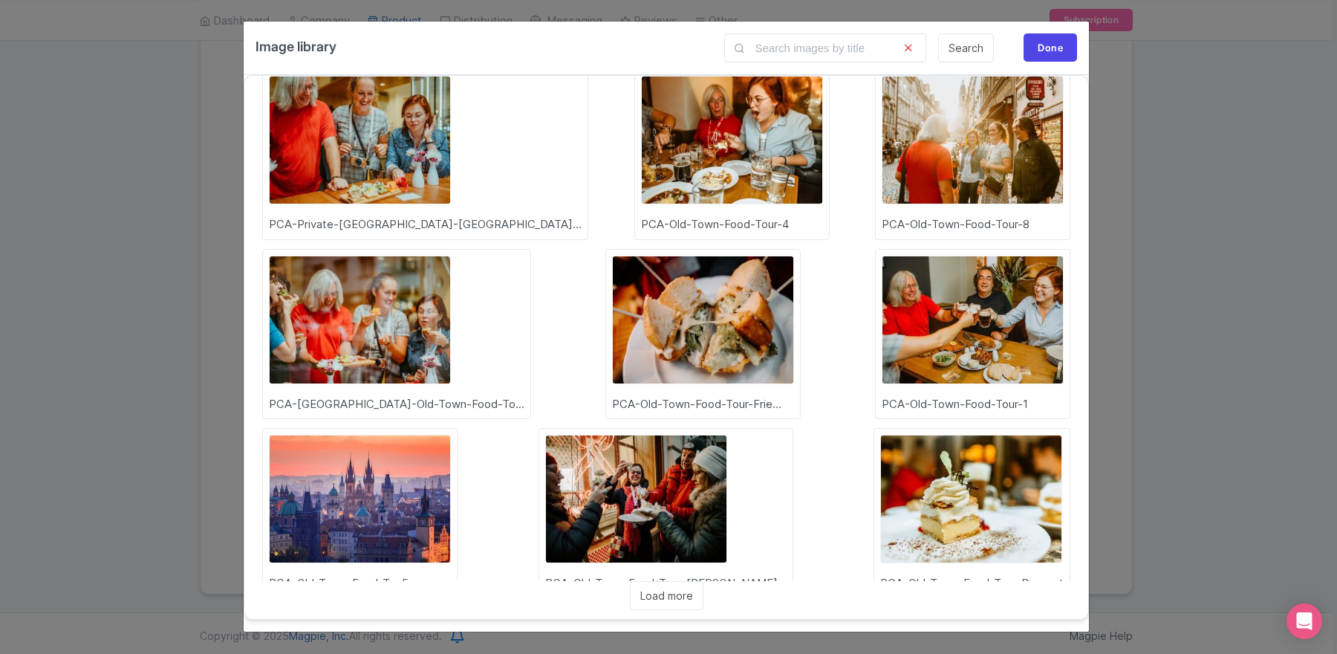
click at [727, 435] on img at bounding box center [636, 499] width 182 height 129
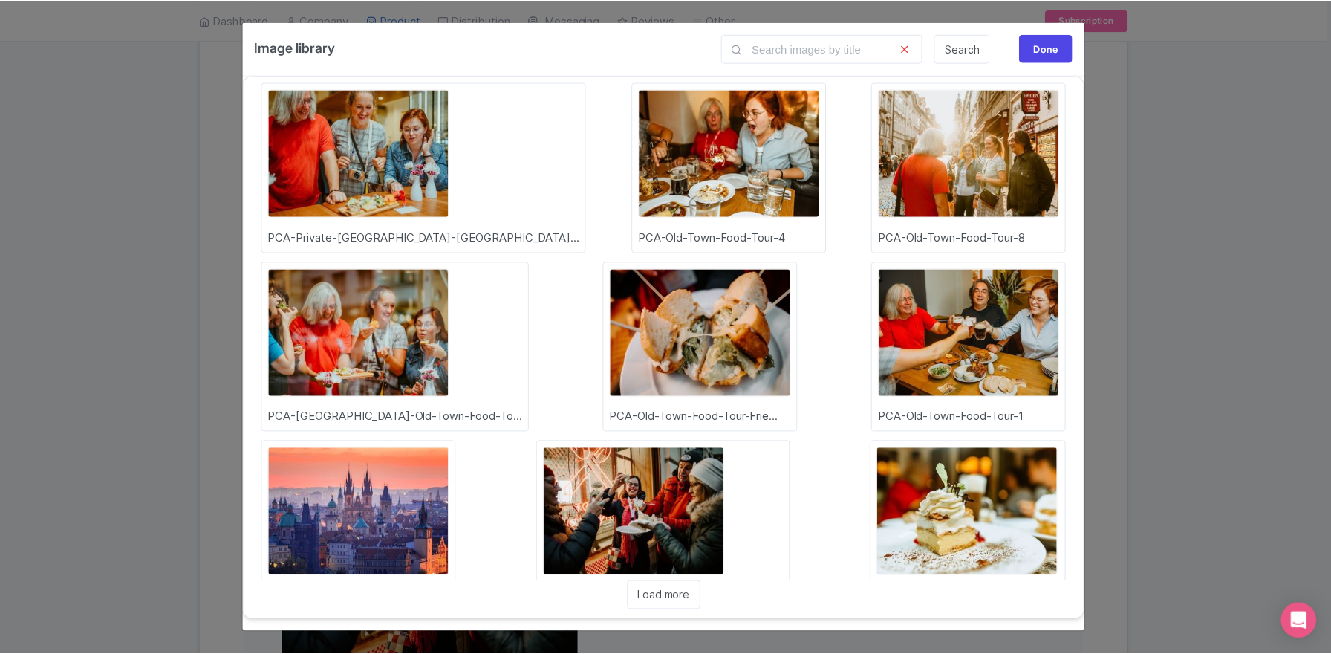
scroll to position [0, 0]
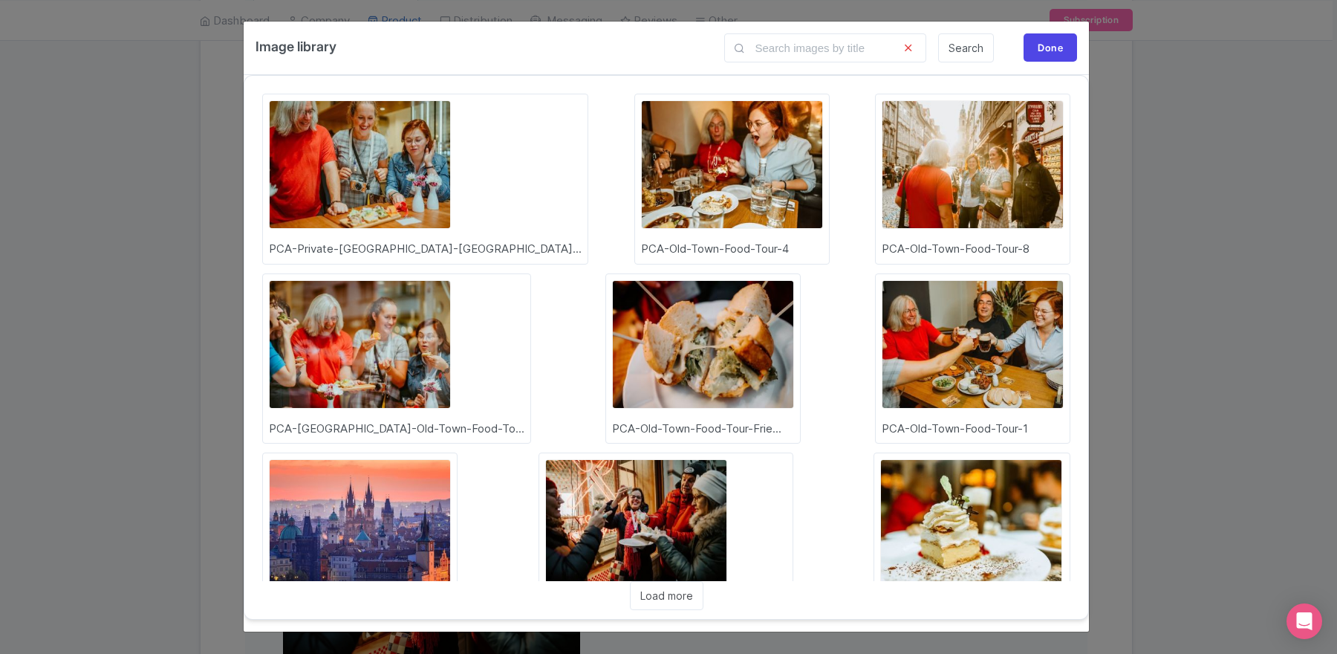
click at [612, 329] on img at bounding box center [703, 344] width 182 height 129
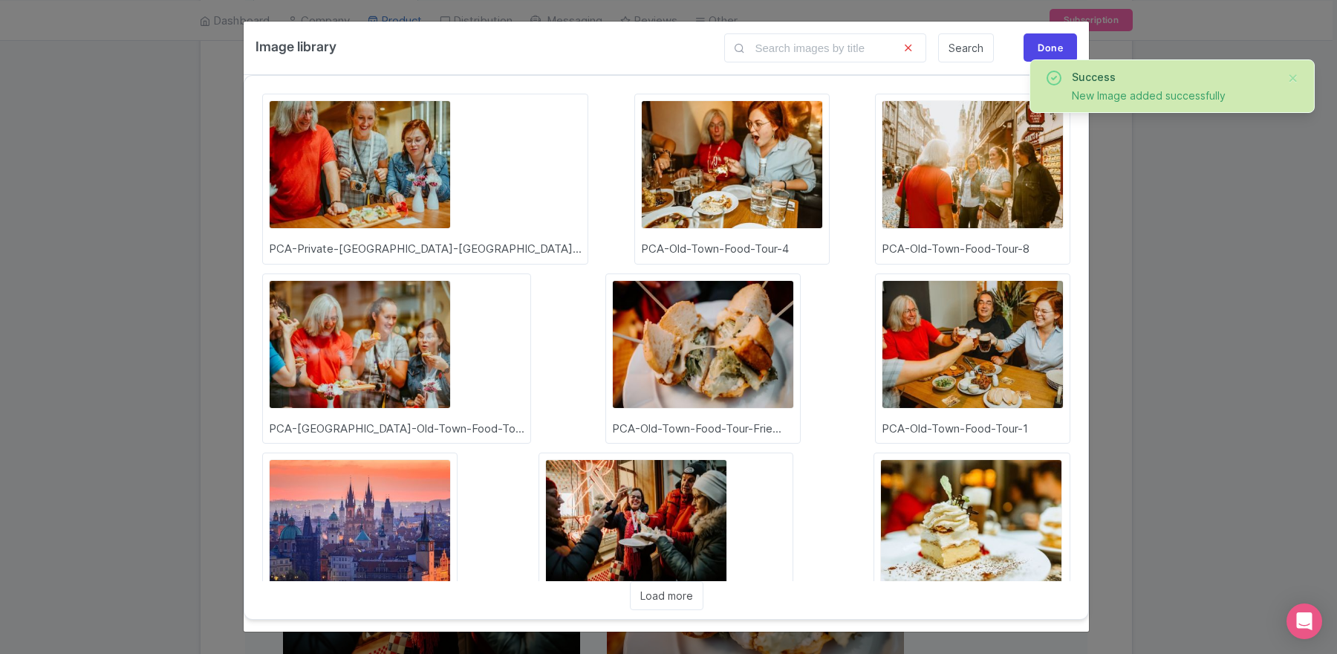
click at [882, 318] on img at bounding box center [973, 344] width 182 height 129
click at [880, 501] on img at bounding box center [971, 523] width 182 height 129
click at [641, 167] on img at bounding box center [732, 164] width 182 height 129
click at [451, 459] on img at bounding box center [360, 523] width 182 height 129
click at [451, 280] on img at bounding box center [360, 344] width 182 height 129
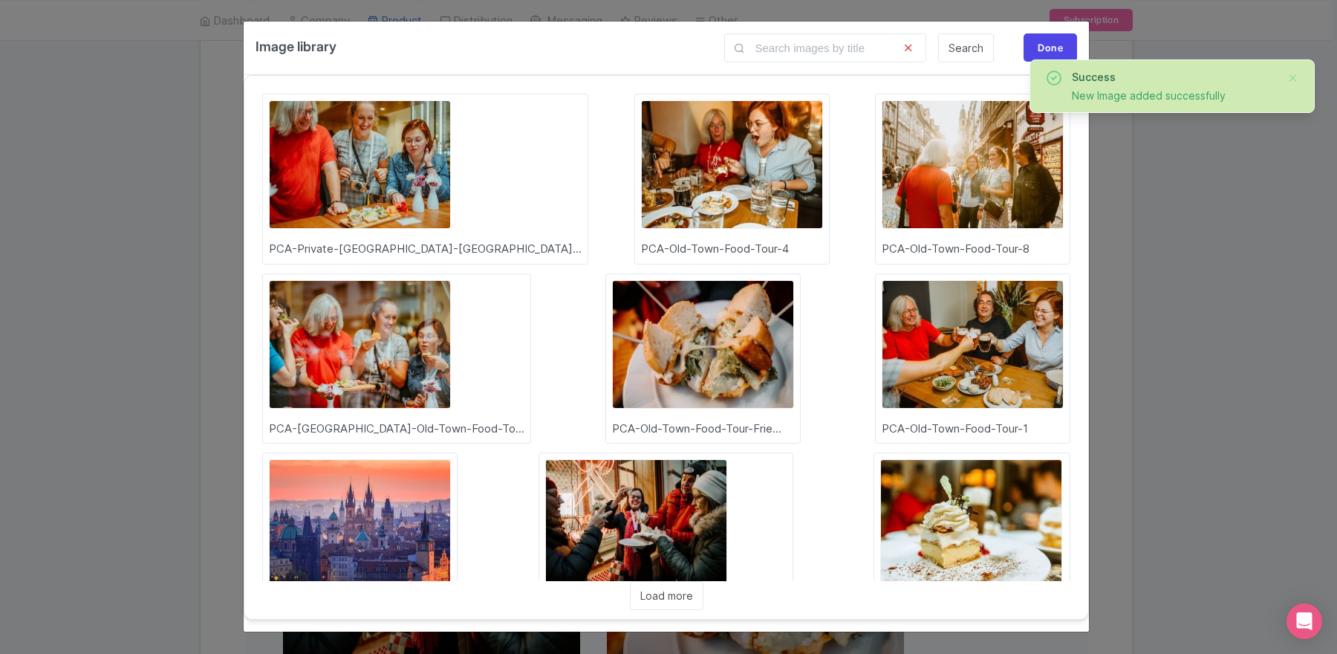
click at [1038, 44] on div "Done" at bounding box center [1050, 47] width 53 height 28
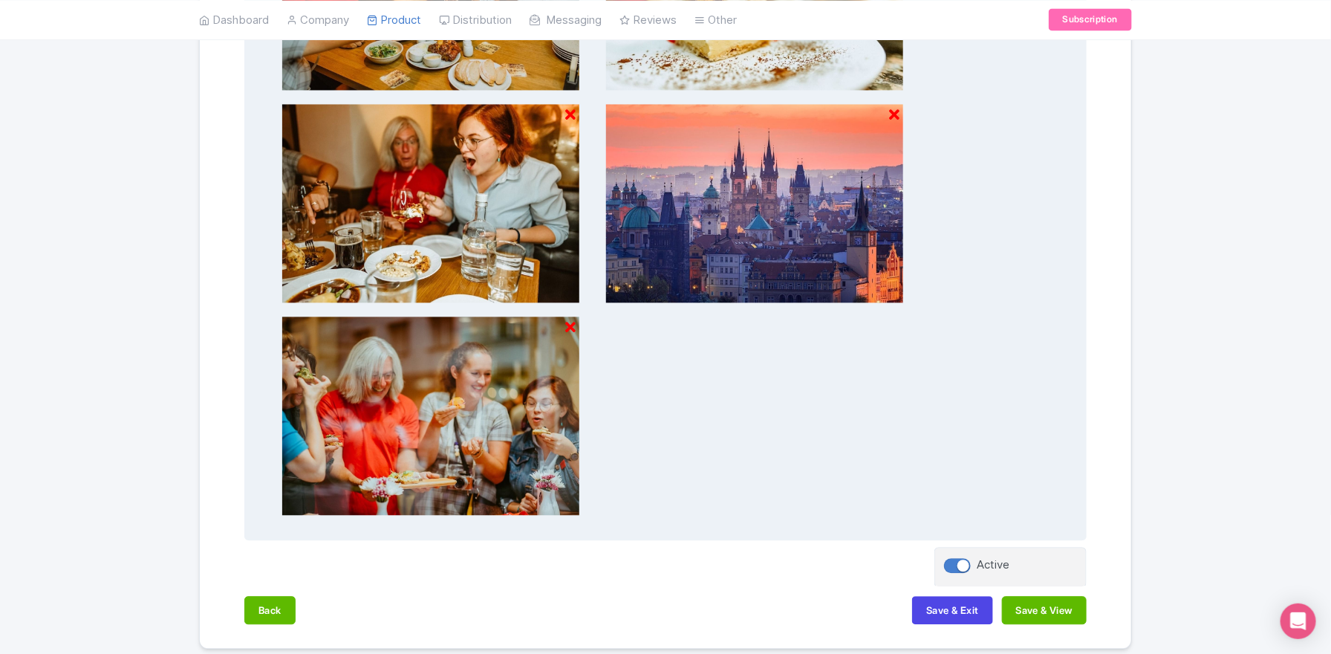
scroll to position [1427, 0]
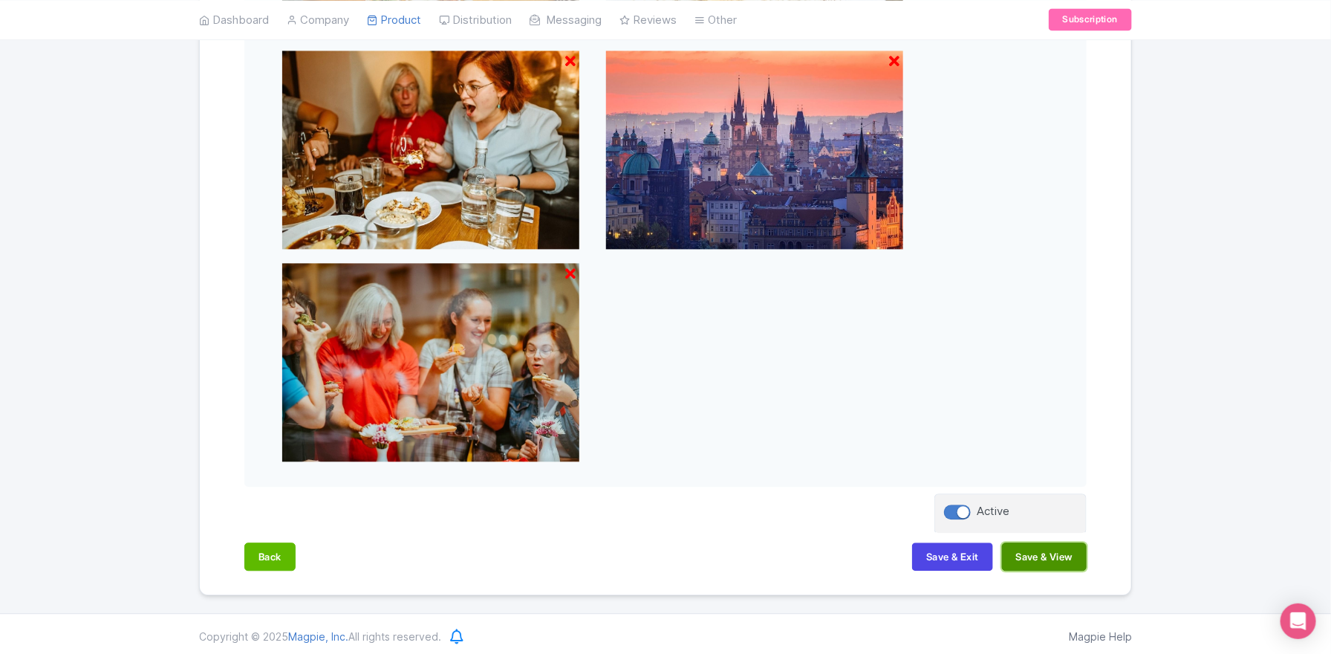
click at [1041, 552] on button "Save & View" at bounding box center [1044, 556] width 85 height 28
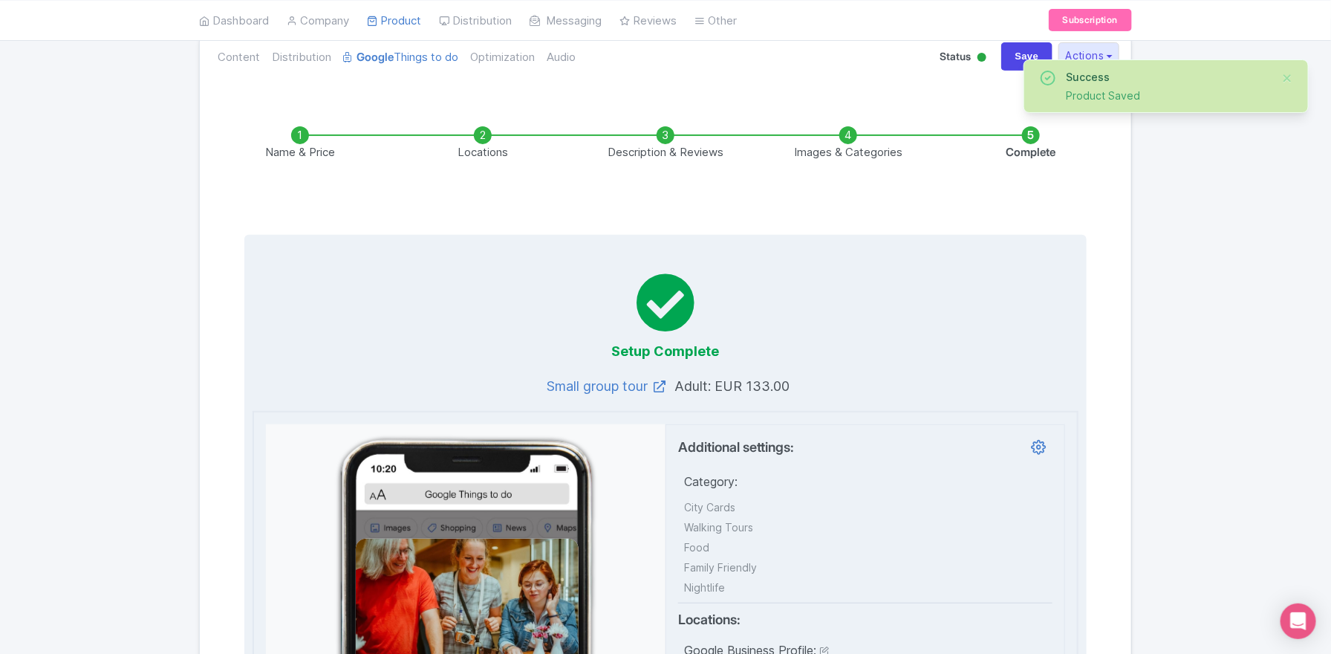
scroll to position [0, 0]
